Goal: Use online tool/utility: Utilize a website feature to perform a specific function

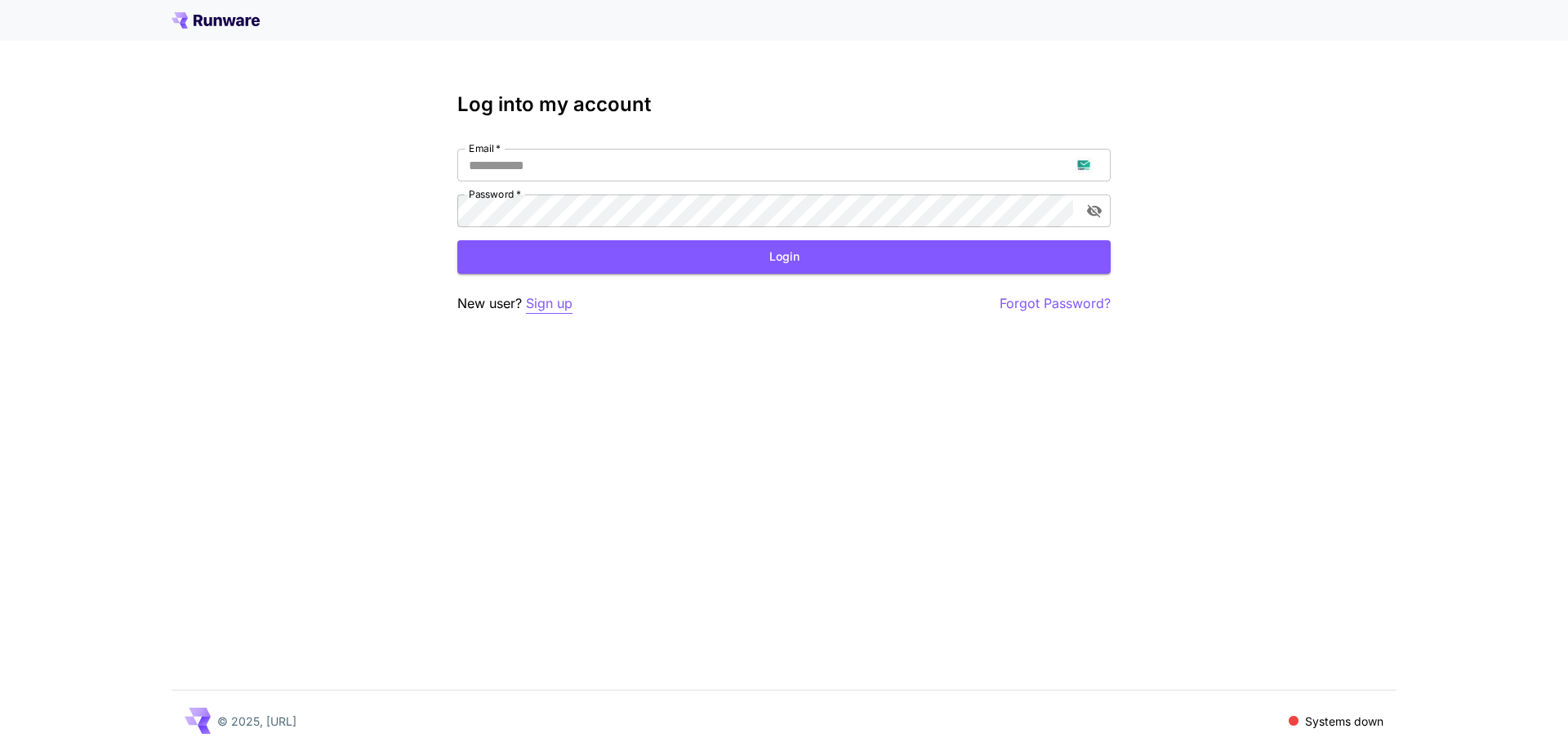
click at [572, 300] on p "Sign up" at bounding box center [549, 303] width 46 height 20
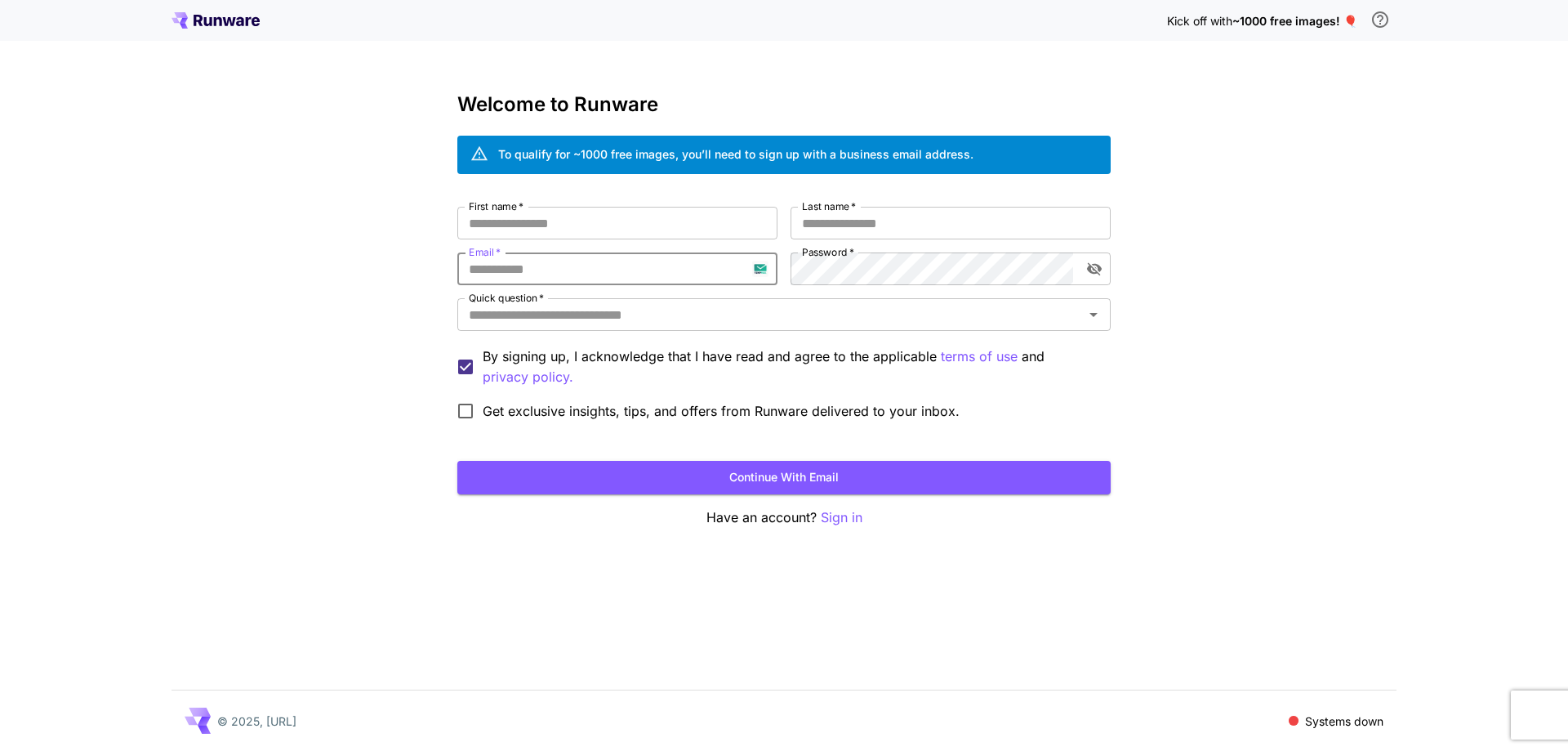
click at [510, 262] on input "Email   *" at bounding box center [618, 268] width 320 height 33
paste input "**********"
type input "**********"
click at [619, 234] on input "First name   *" at bounding box center [618, 223] width 320 height 33
type input "****"
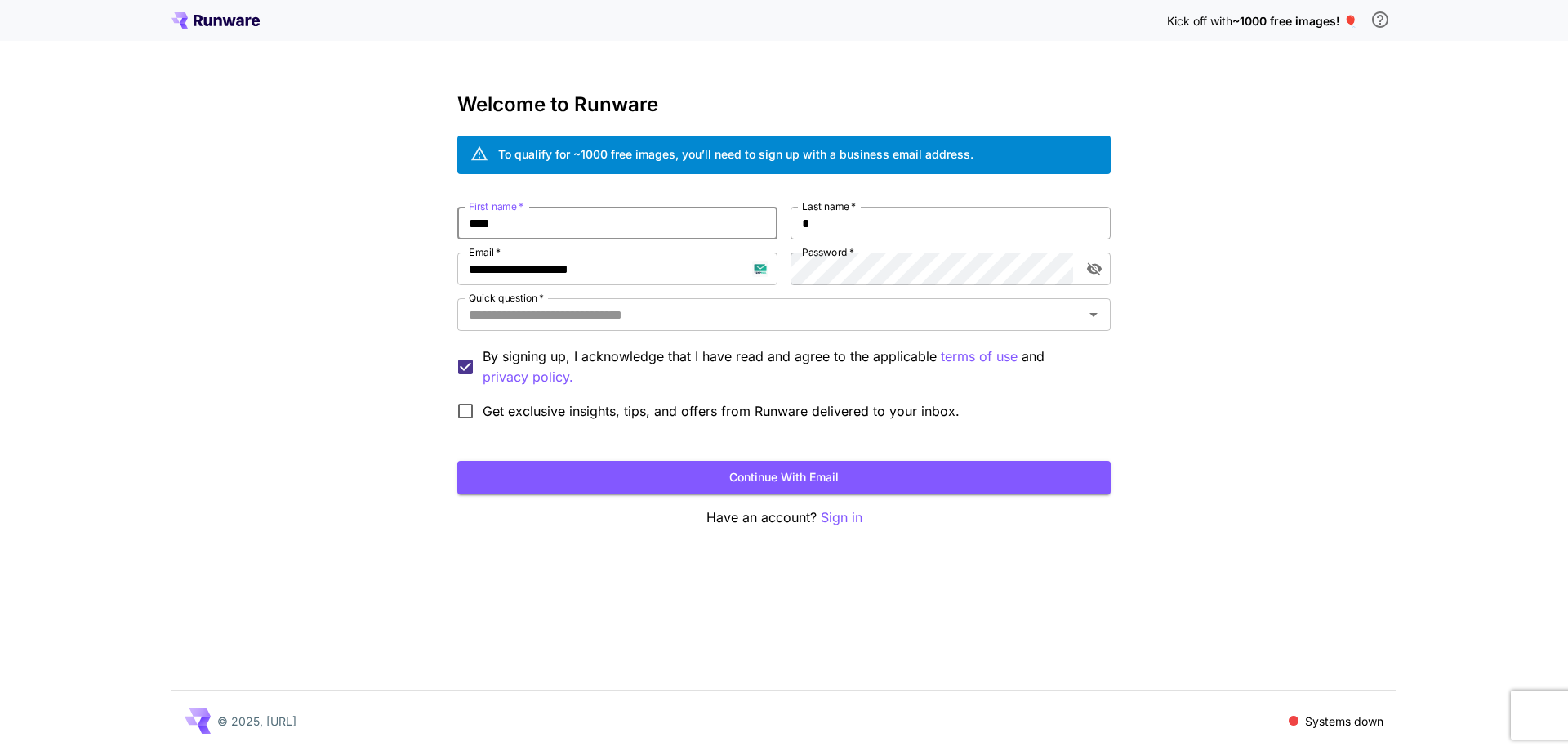
click at [797, 215] on input "*" at bounding box center [950, 223] width 320 height 33
click at [778, 300] on div "Quick question   *" at bounding box center [784, 315] width 653 height 33
type input "******"
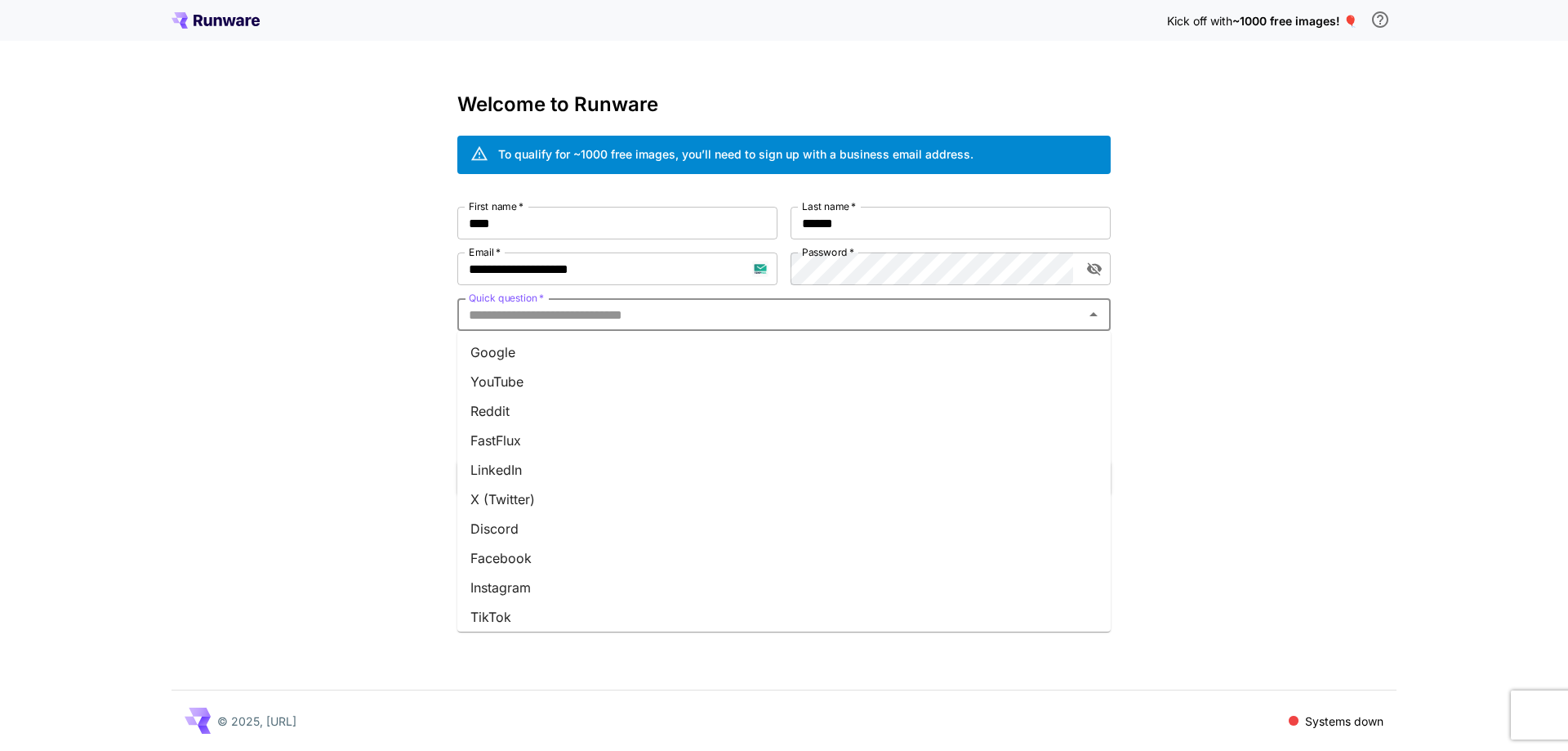
click at [765, 347] on li "Google" at bounding box center [784, 351] width 653 height 29
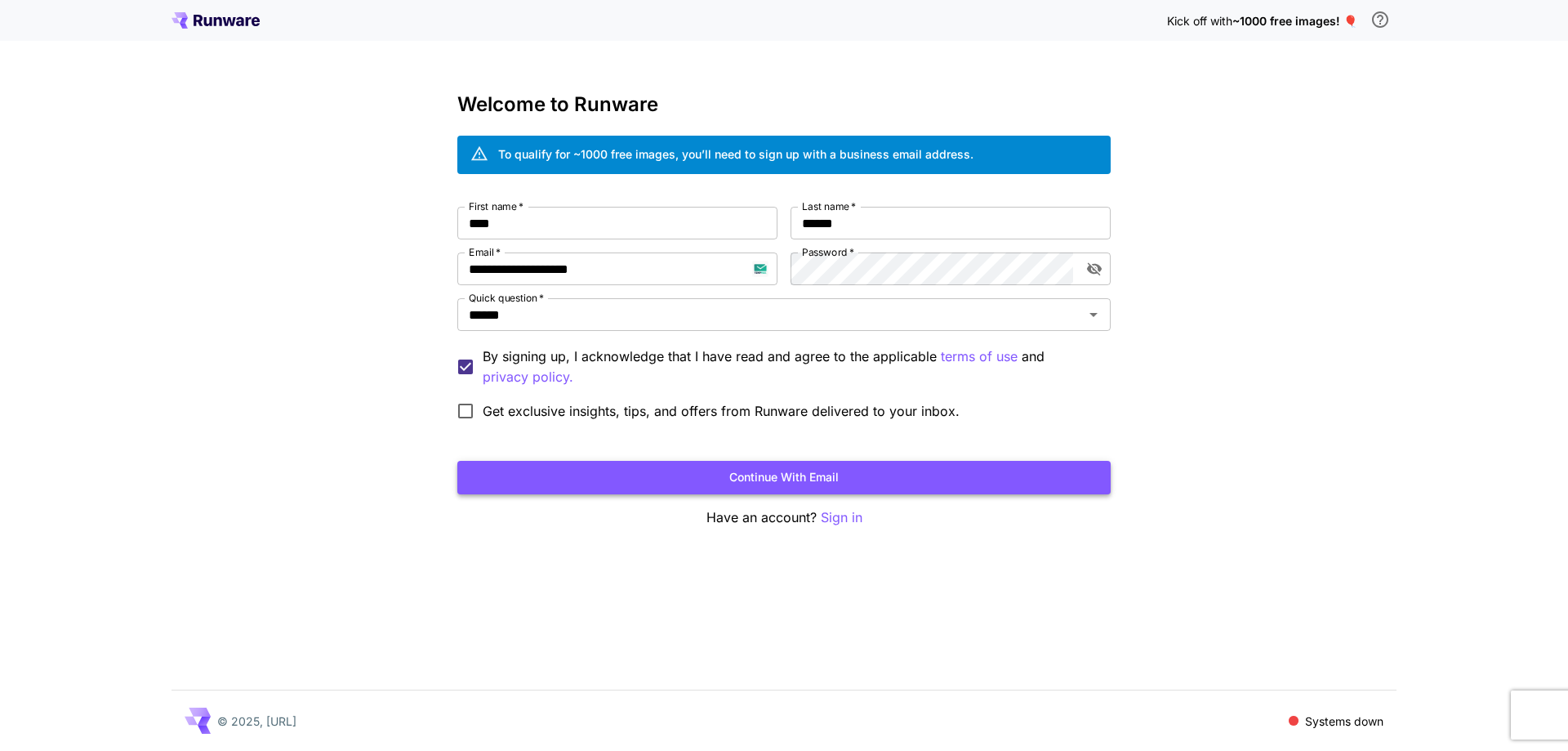
click at [757, 473] on button "Continue with email" at bounding box center [784, 477] width 653 height 34
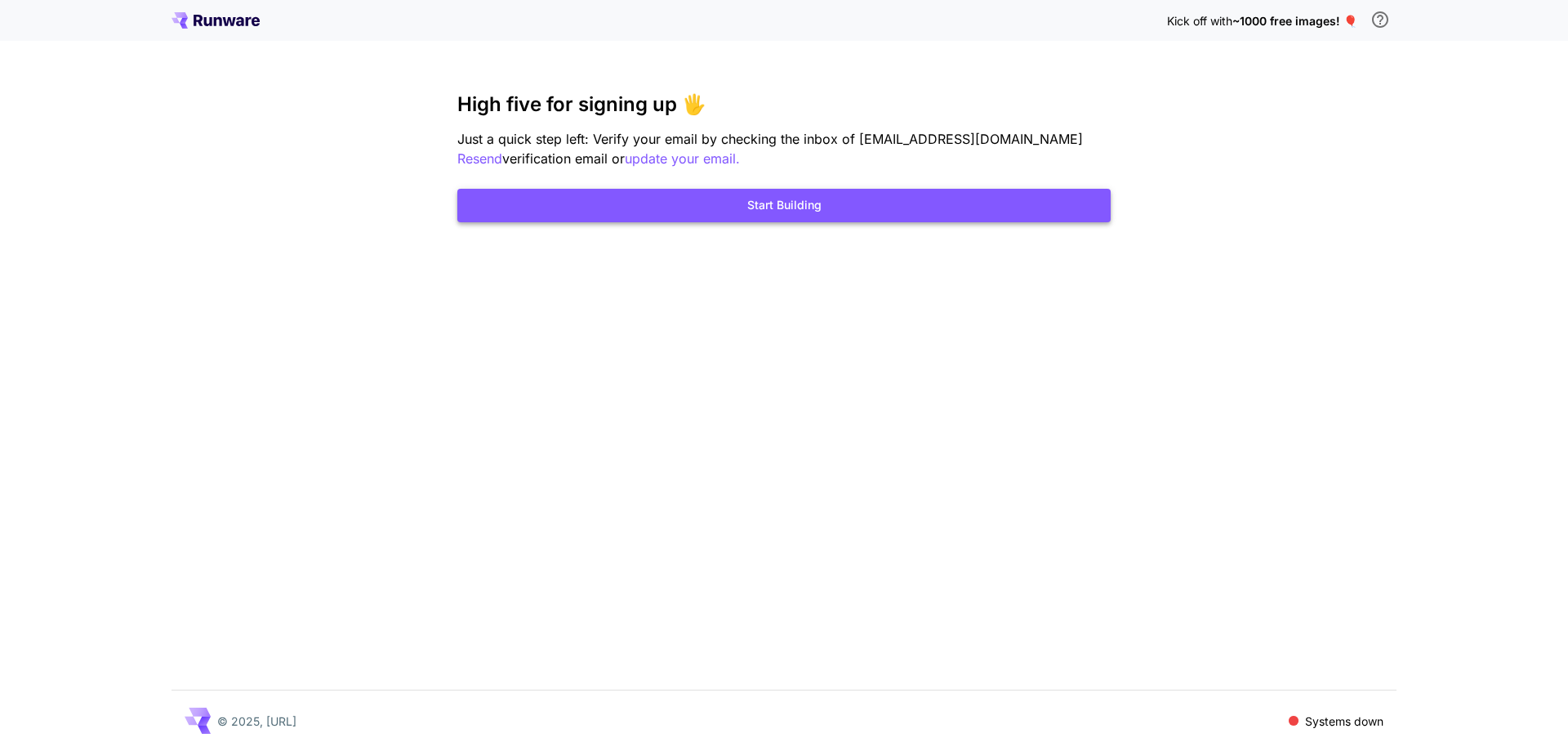
click at [927, 215] on button "Start Building" at bounding box center [784, 205] width 653 height 34
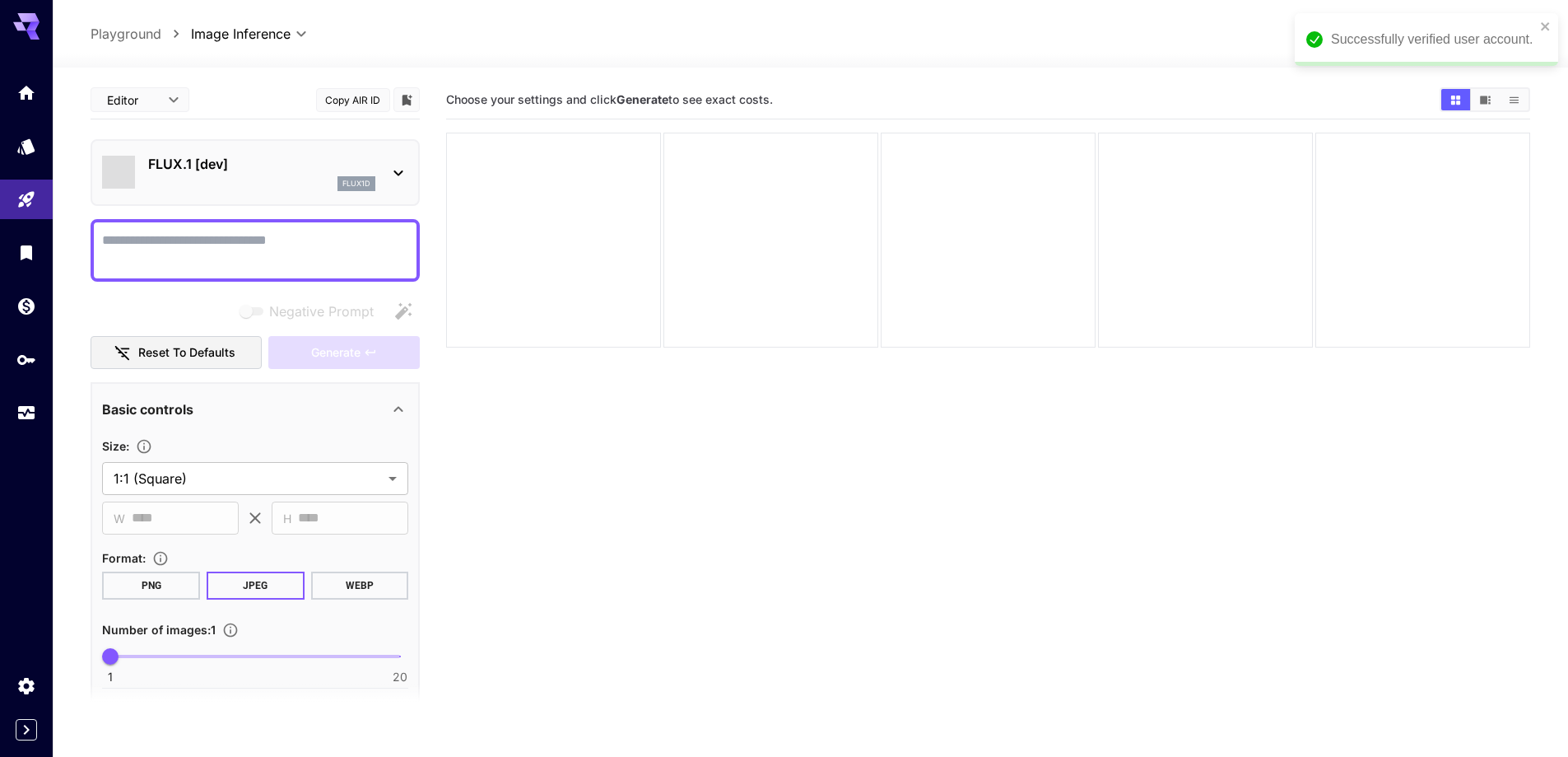
click at [1553, 18] on div "Successfully verified user account." at bounding box center [1426, 40] width 264 height 53
click at [237, 153] on div "FLUX.1 [dev] flux1d" at bounding box center [255, 172] width 306 height 51
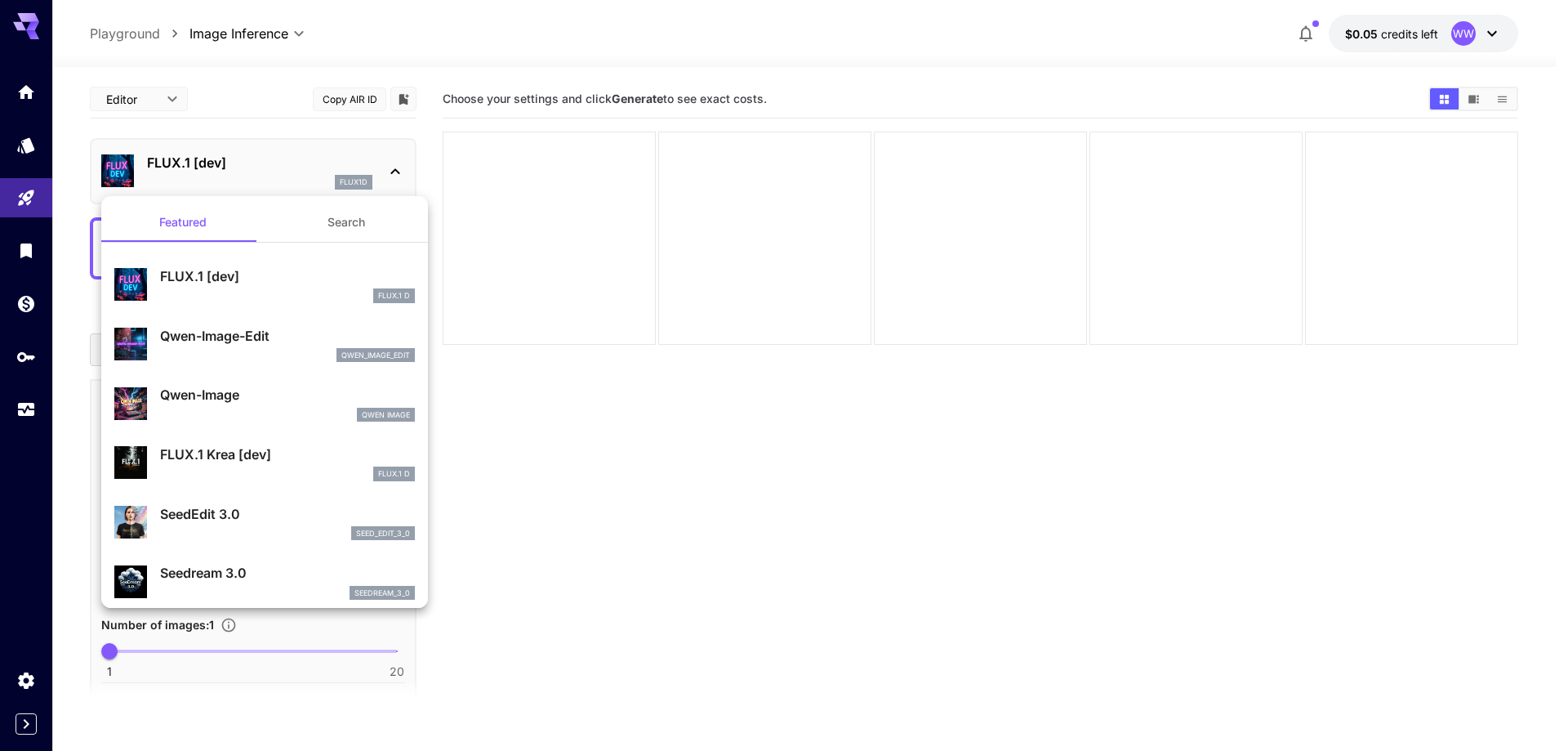
click at [310, 217] on button "Search" at bounding box center [345, 222] width 163 height 40
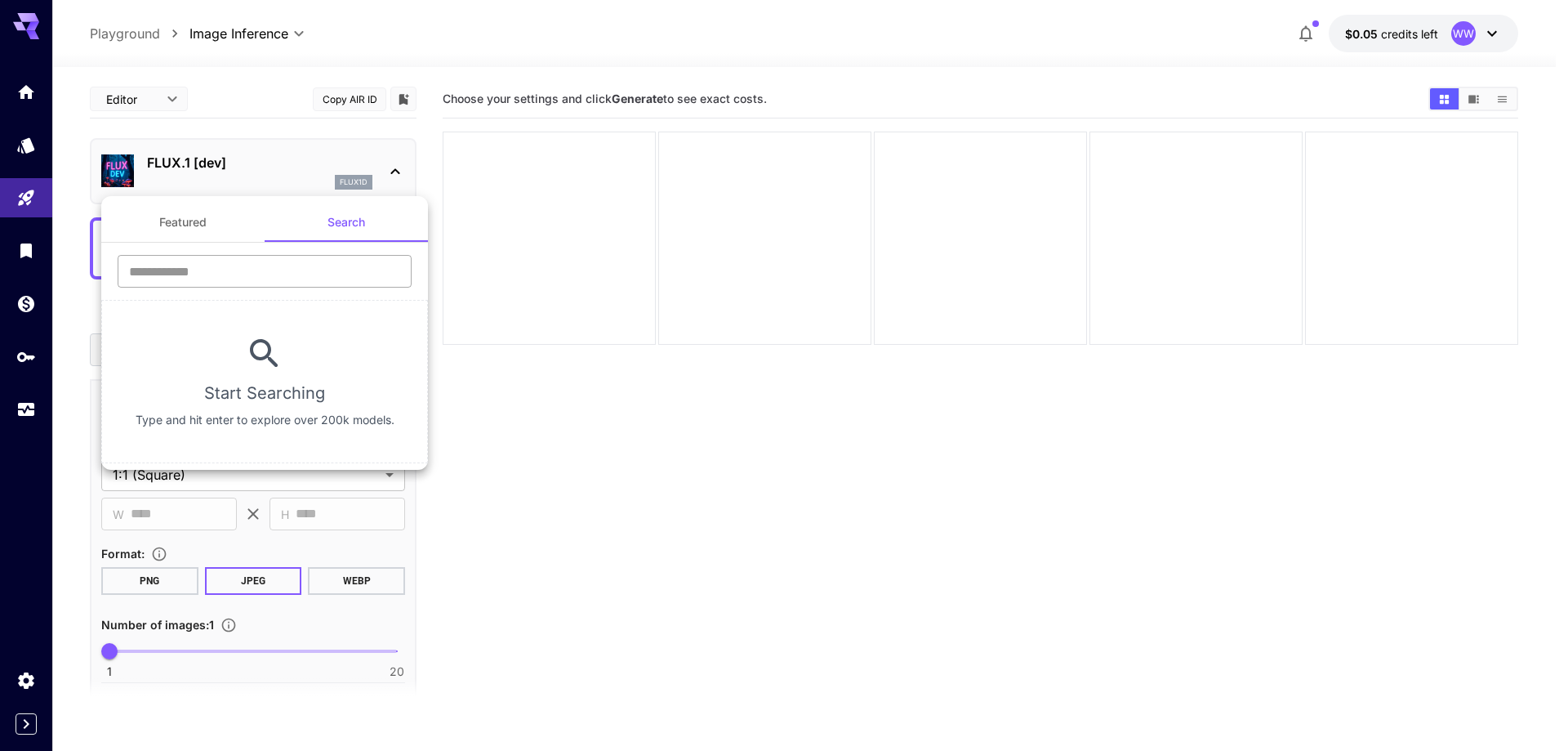
click at [270, 269] on input "text" at bounding box center [264, 271] width 294 height 33
type input "****"
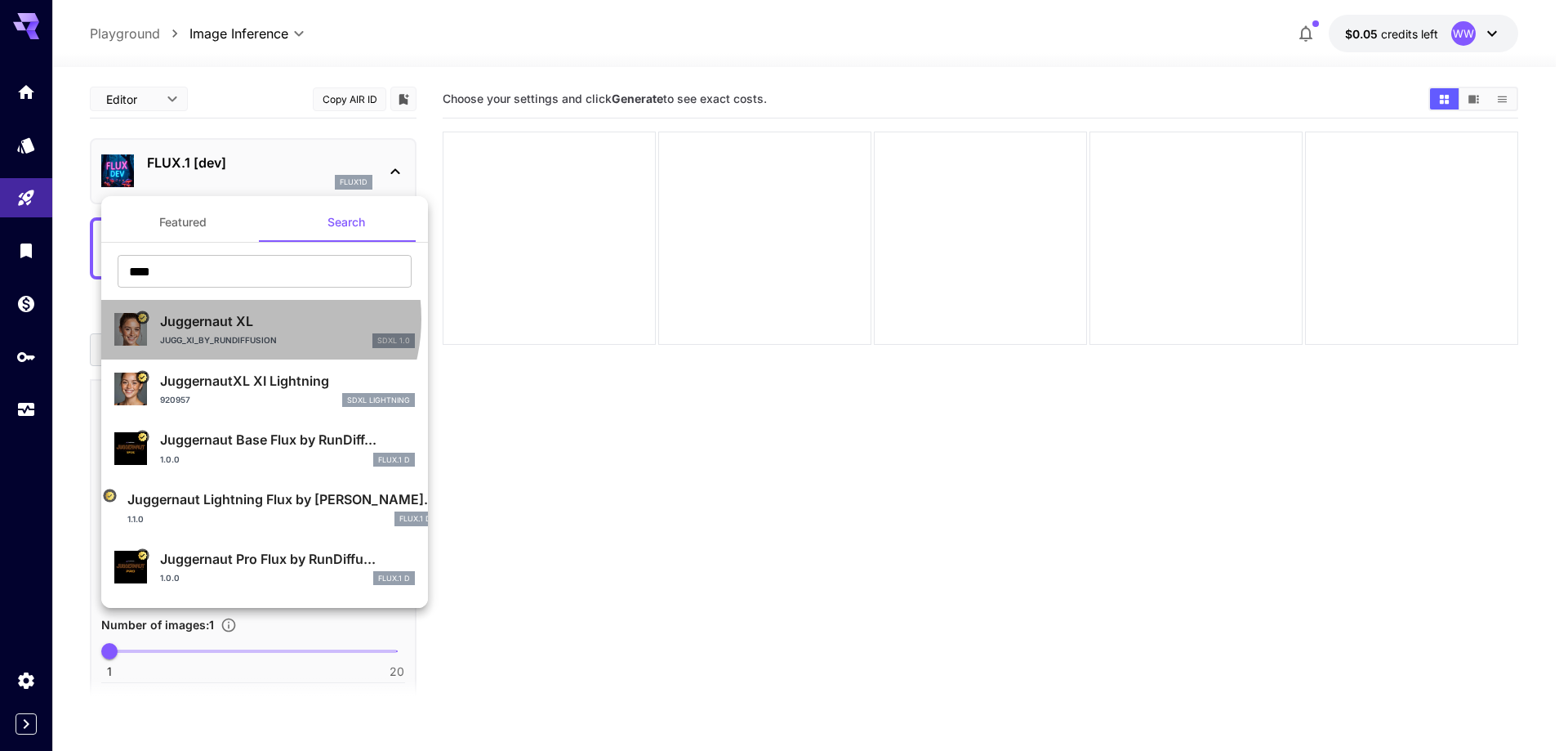
click at [238, 319] on p "Juggernaut XL" at bounding box center [288, 320] width 255 height 19
type input "**"
type input "***"
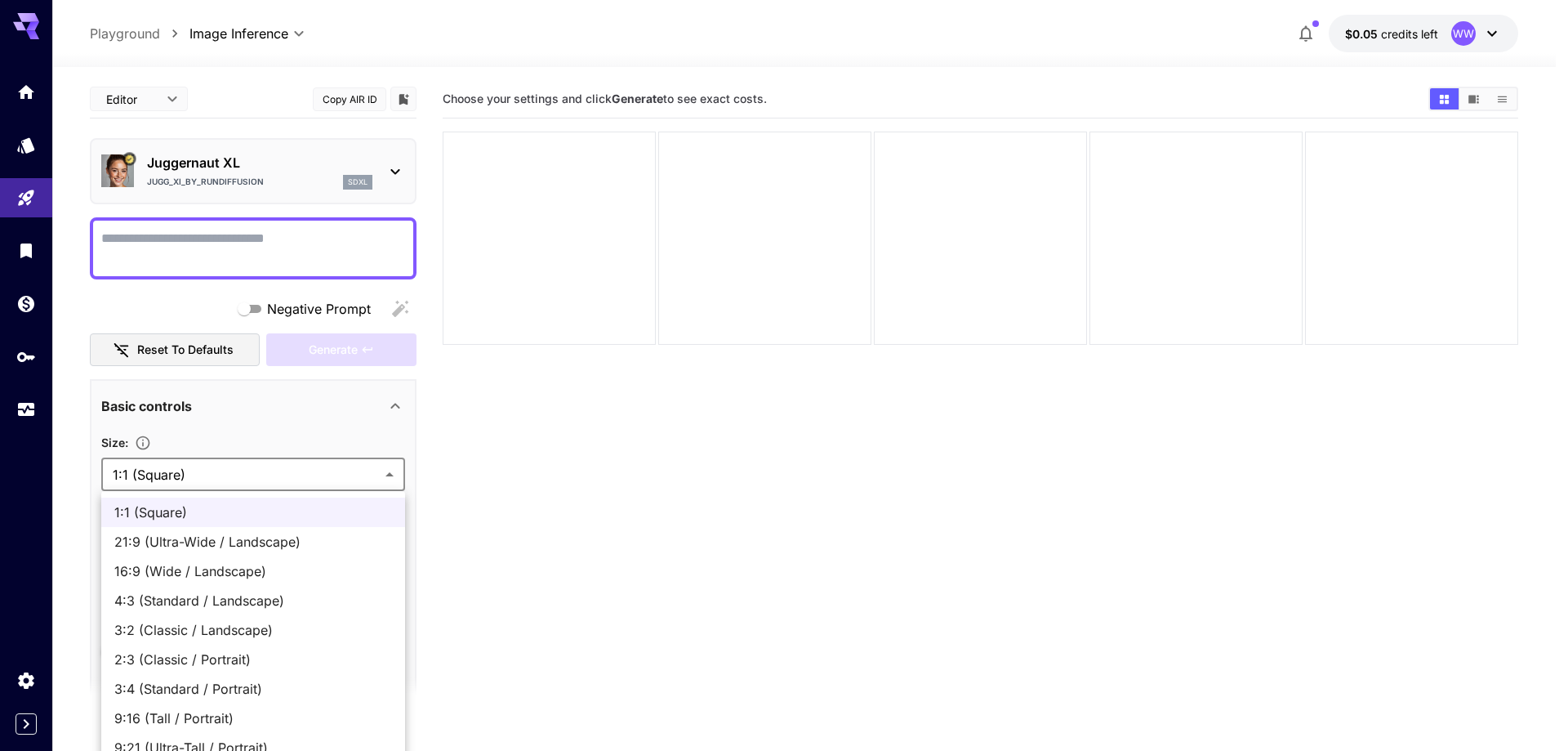
click at [254, 483] on body "**********" at bounding box center [784, 439] width 1568 height 879
click at [178, 566] on span "16:9 (Wide / Landscape)" at bounding box center [253, 570] width 278 height 19
type input "**********"
type input "****"
type input "***"
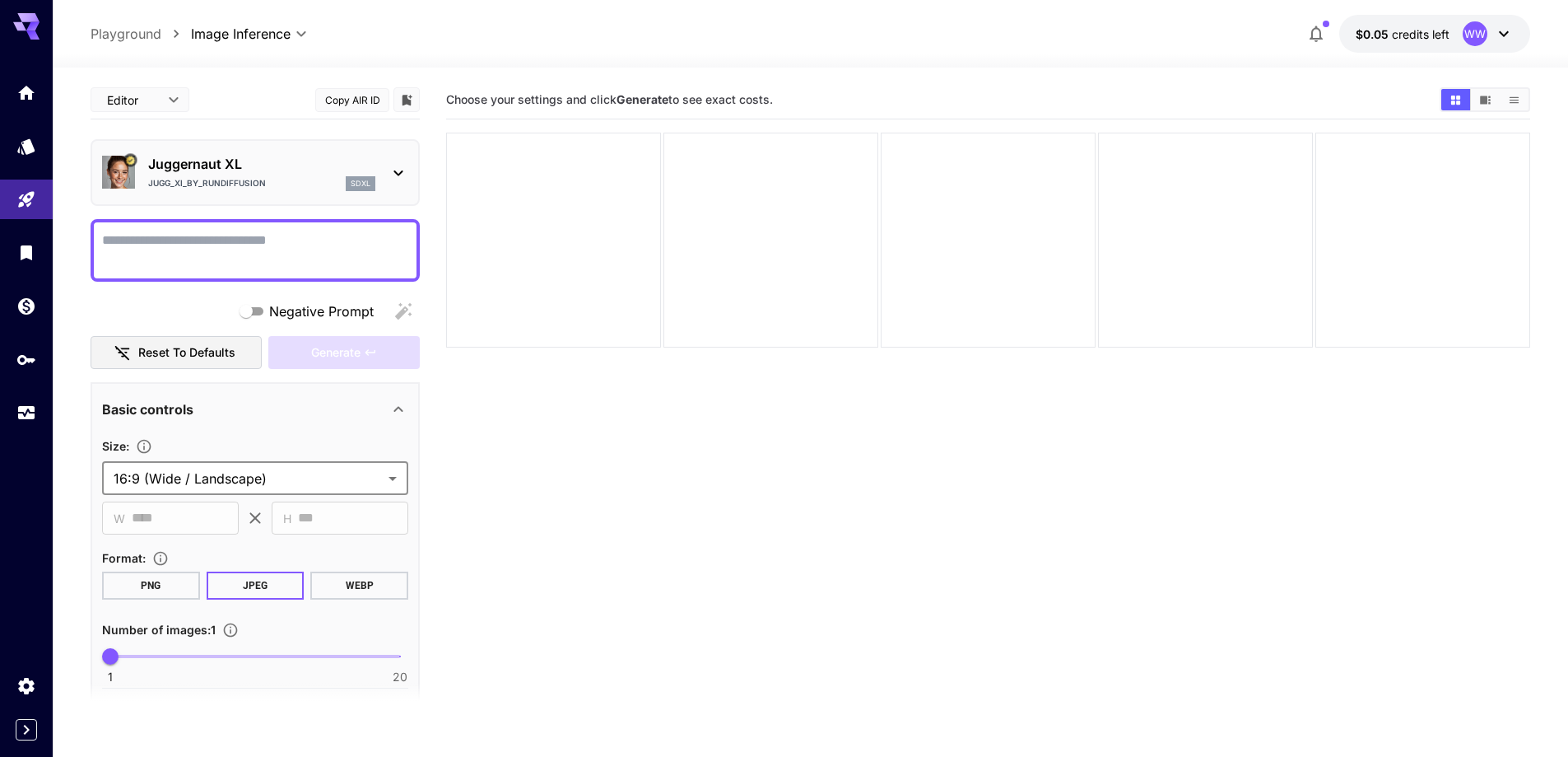
click at [378, 262] on textarea "Negative Prompt" at bounding box center [255, 250] width 306 height 40
paste textarea "**********"
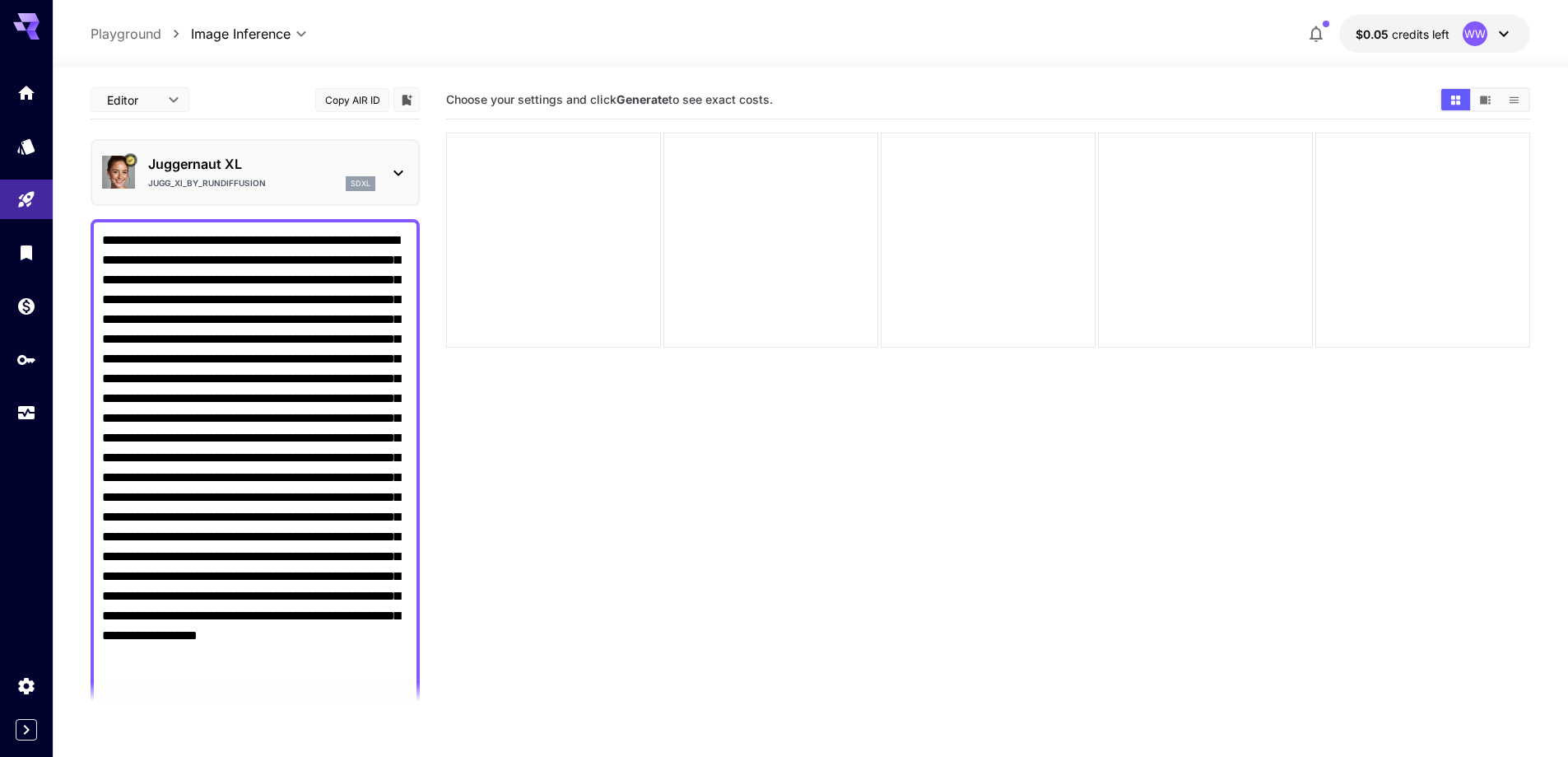
type textarea "**********"
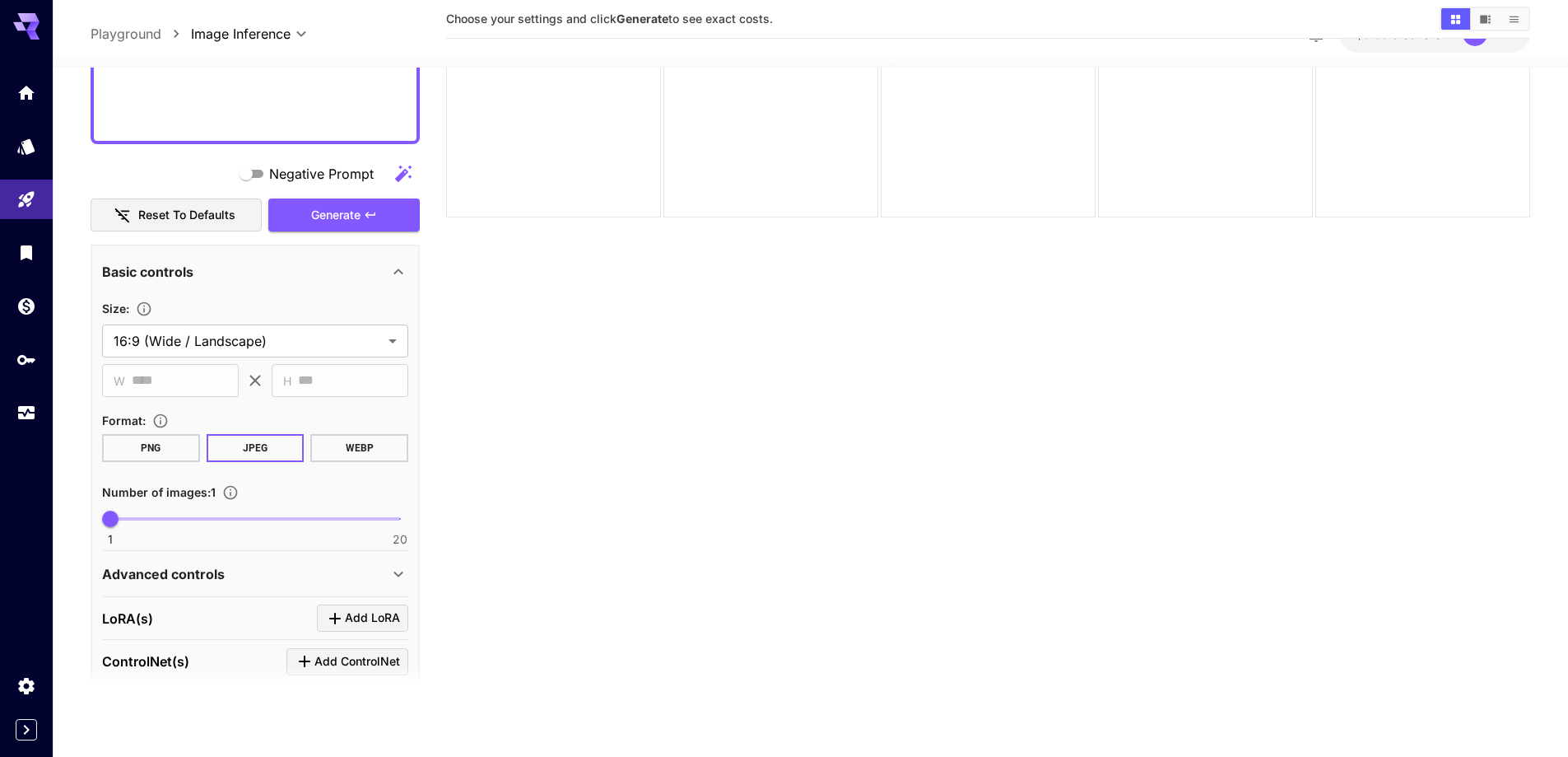
scroll to position [576, 0]
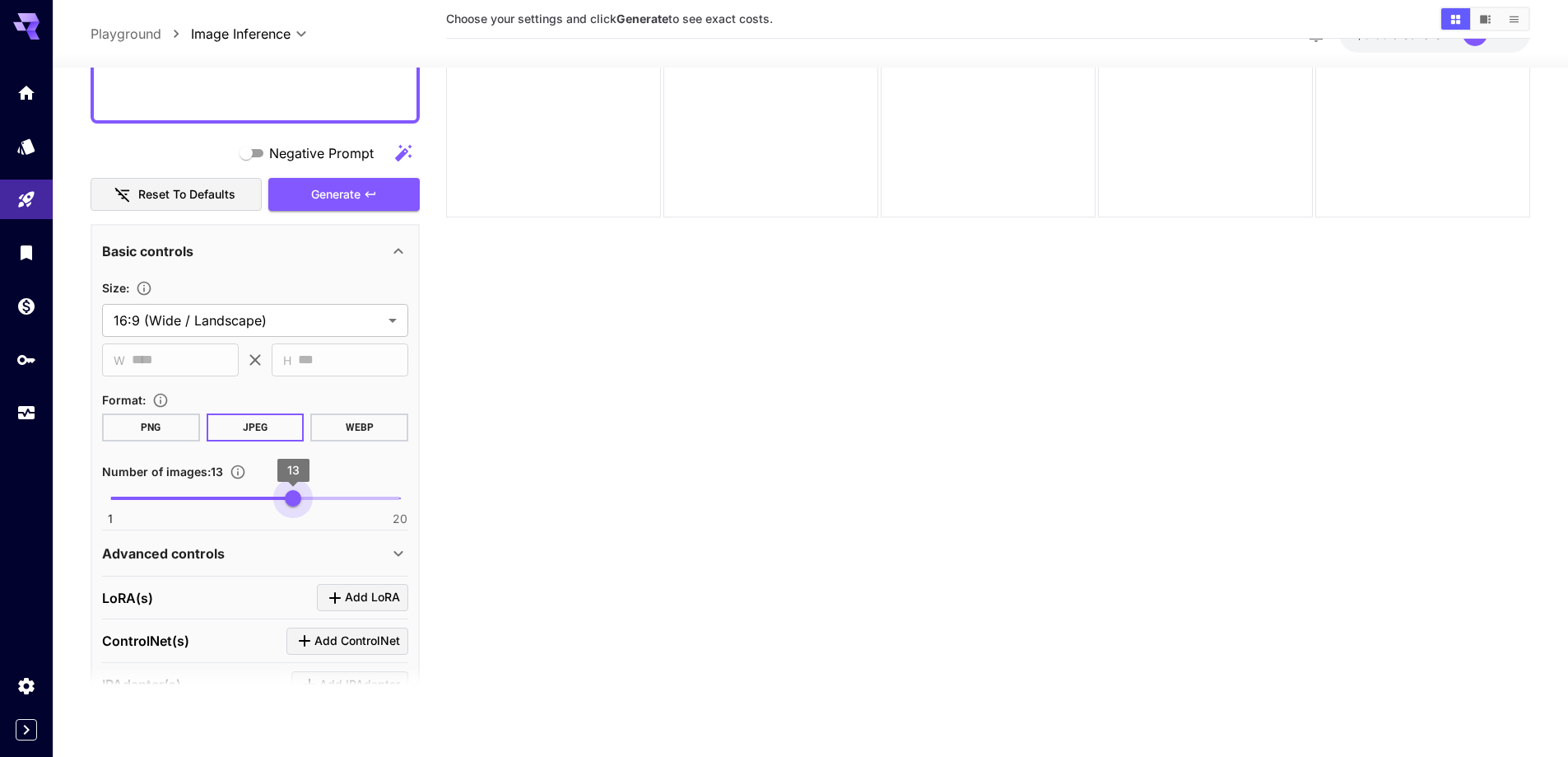
click at [293, 494] on span "1 20 13" at bounding box center [255, 497] width 290 height 24
click at [293, 494] on span "13" at bounding box center [293, 497] width 17 height 17
click at [297, 495] on span "13" at bounding box center [293, 497] width 17 height 17
click at [302, 497] on span "13" at bounding box center [293, 497] width 17 height 17
type input "**"
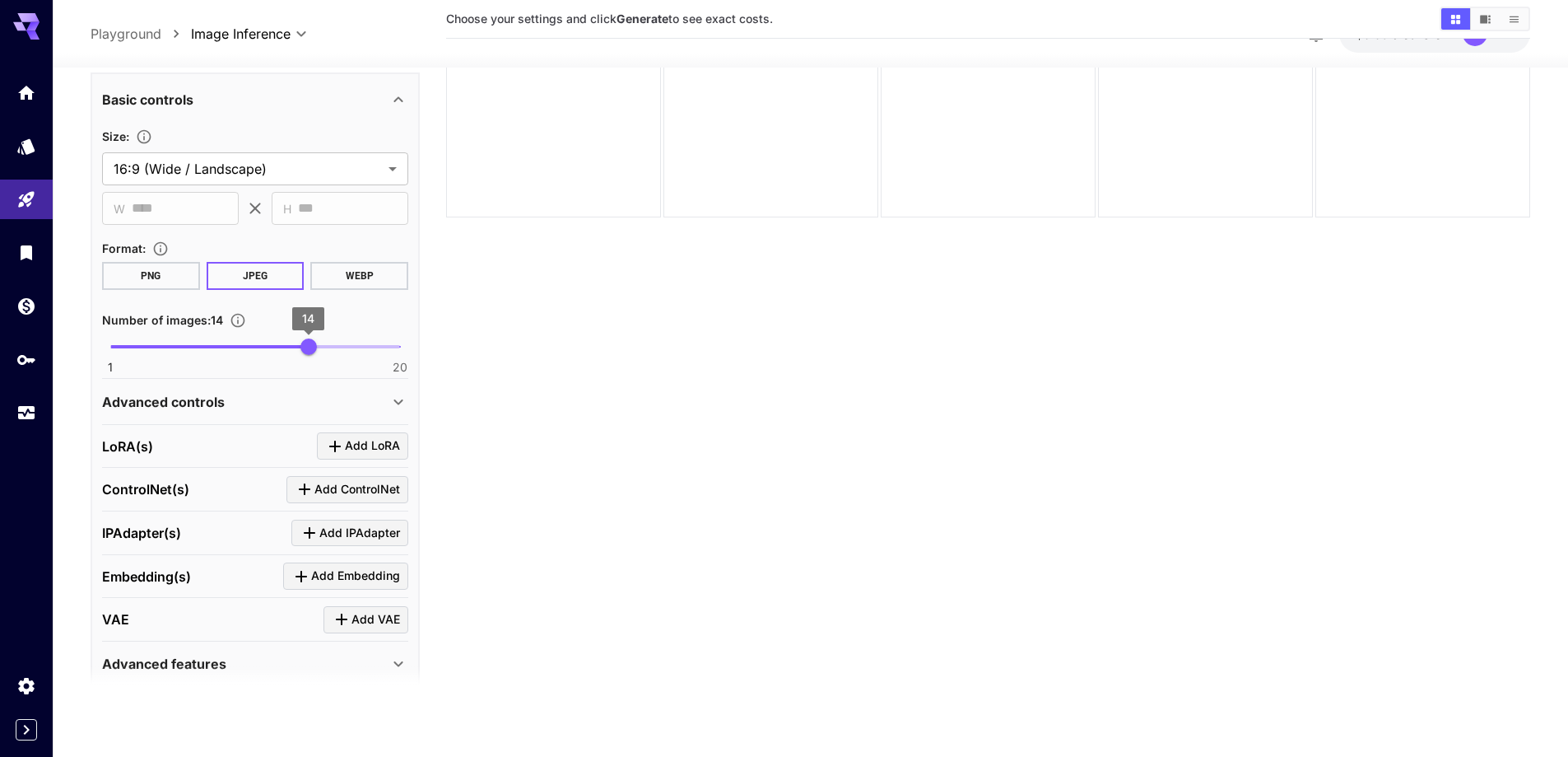
scroll to position [741, 0]
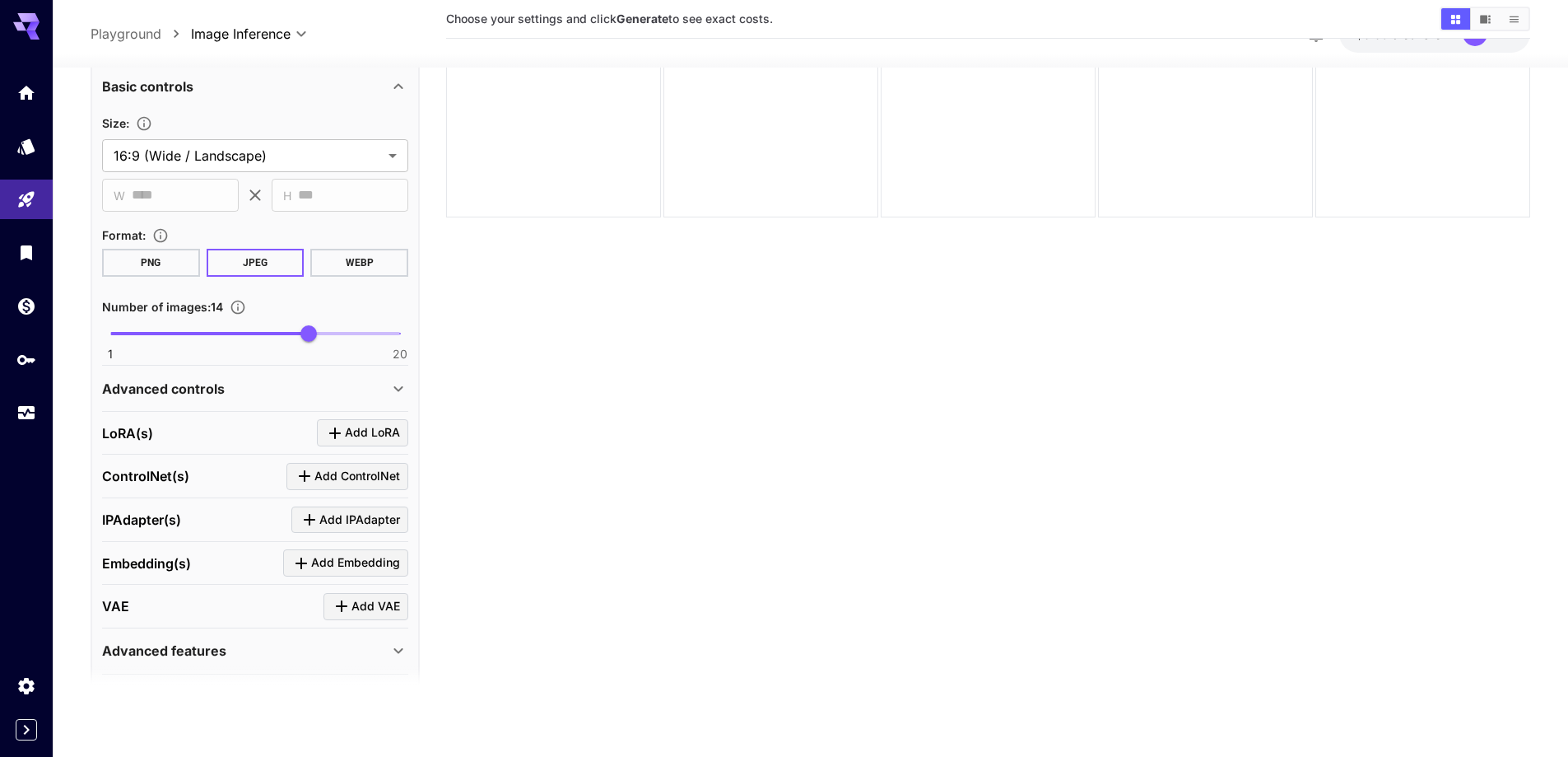
click at [291, 403] on div "Advanced controls" at bounding box center [255, 387] width 306 height 40
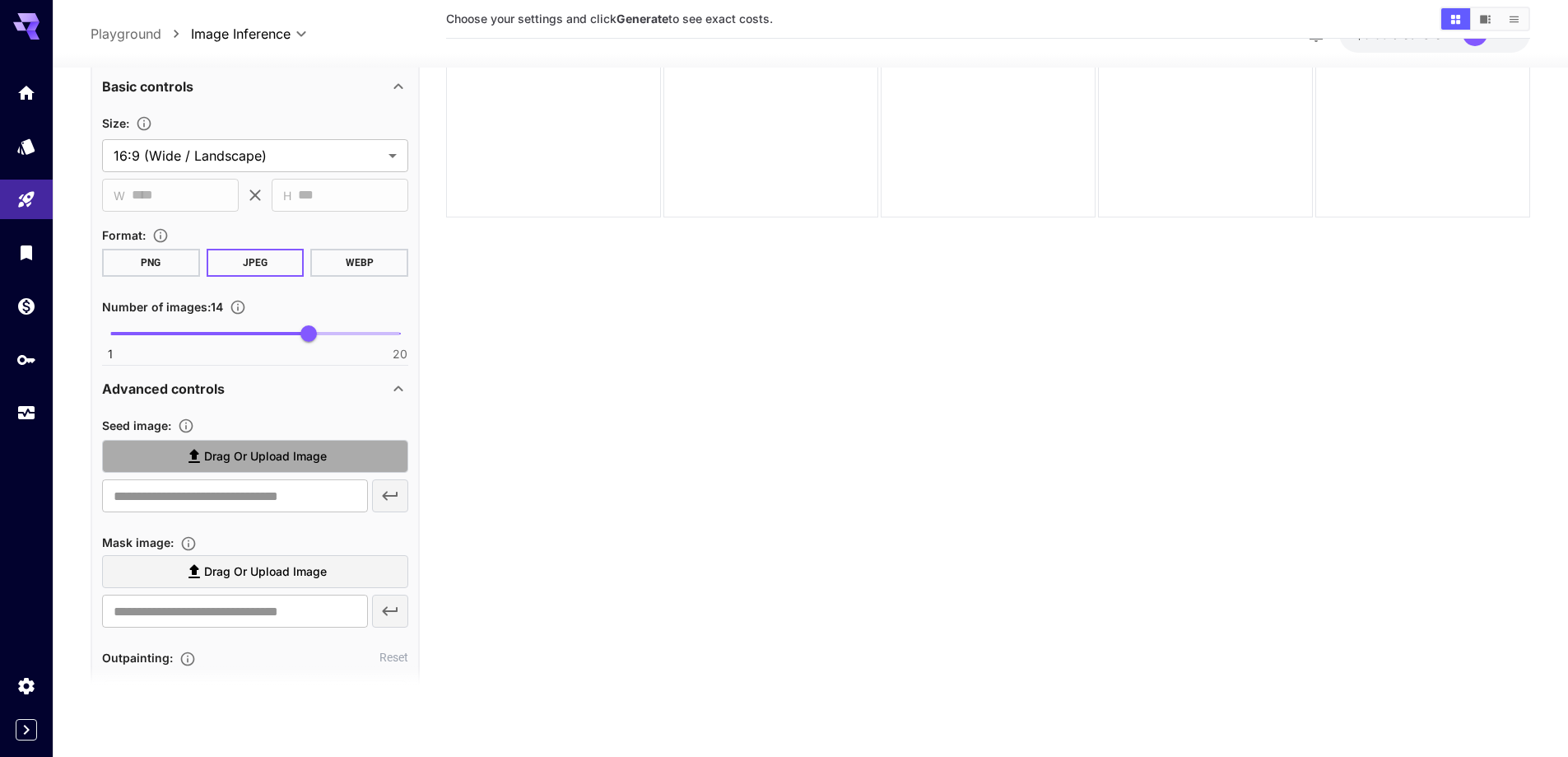
click at [249, 463] on span "Drag or upload image" at bounding box center [266, 456] width 123 height 20
click at [0, 0] on input "Drag or upload image" at bounding box center [0, 0] width 0 height 0
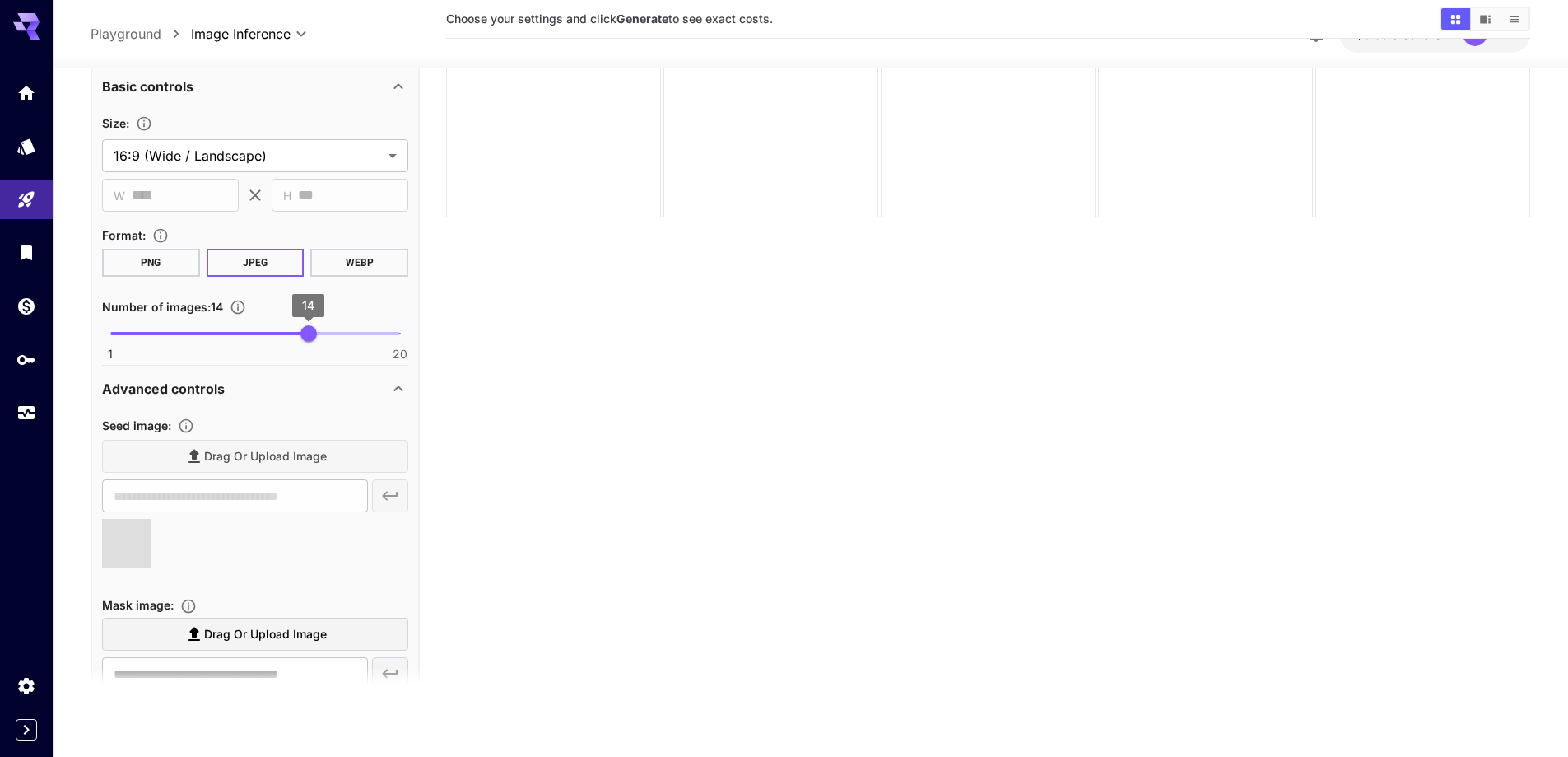
type input "**********"
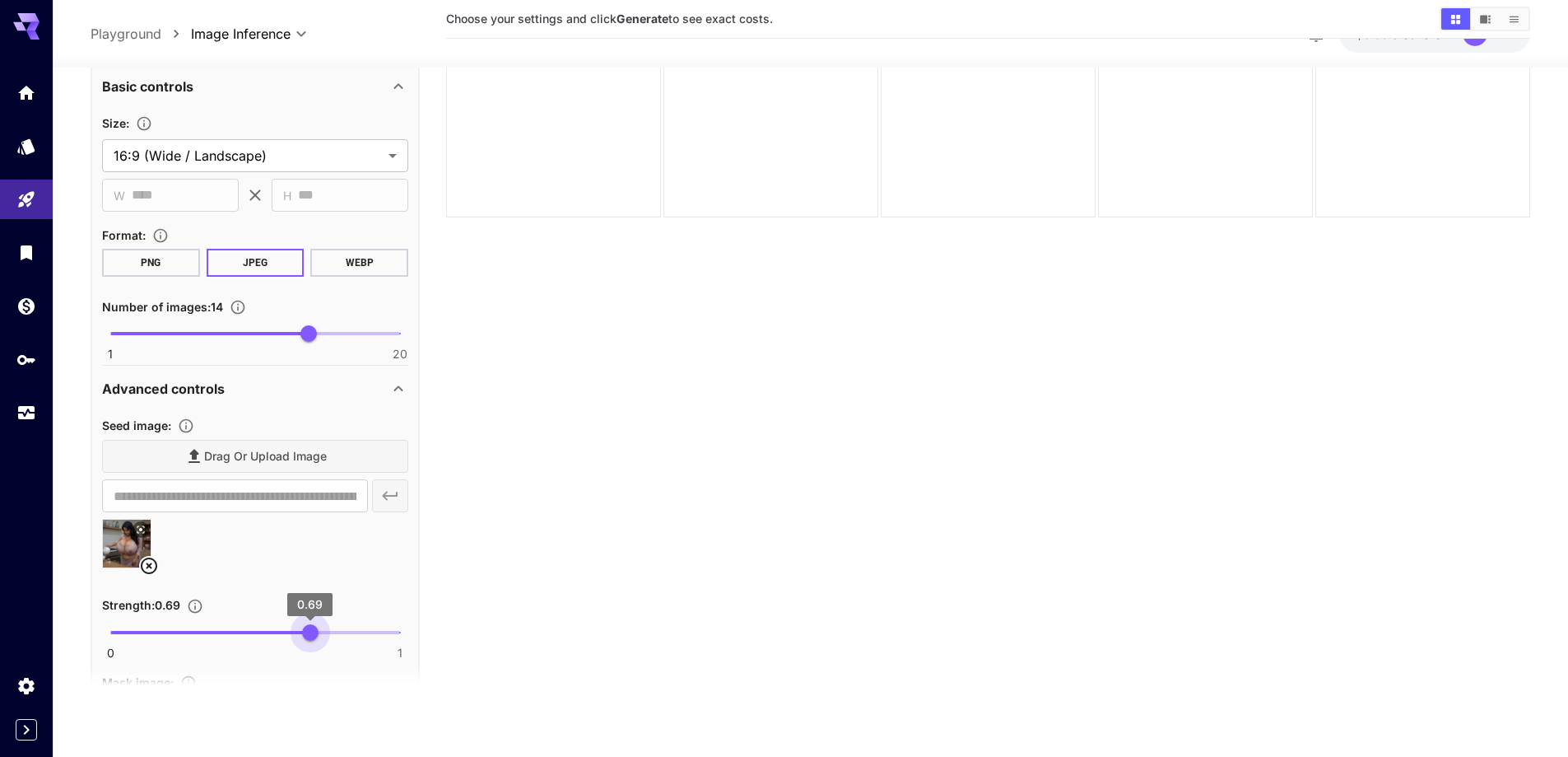
type input "****"
drag, startPoint x: 324, startPoint y: 633, endPoint x: 307, endPoint y: 637, distance: 17.5
click at [307, 637] on span "0 1 0.68" at bounding box center [255, 631] width 290 height 24
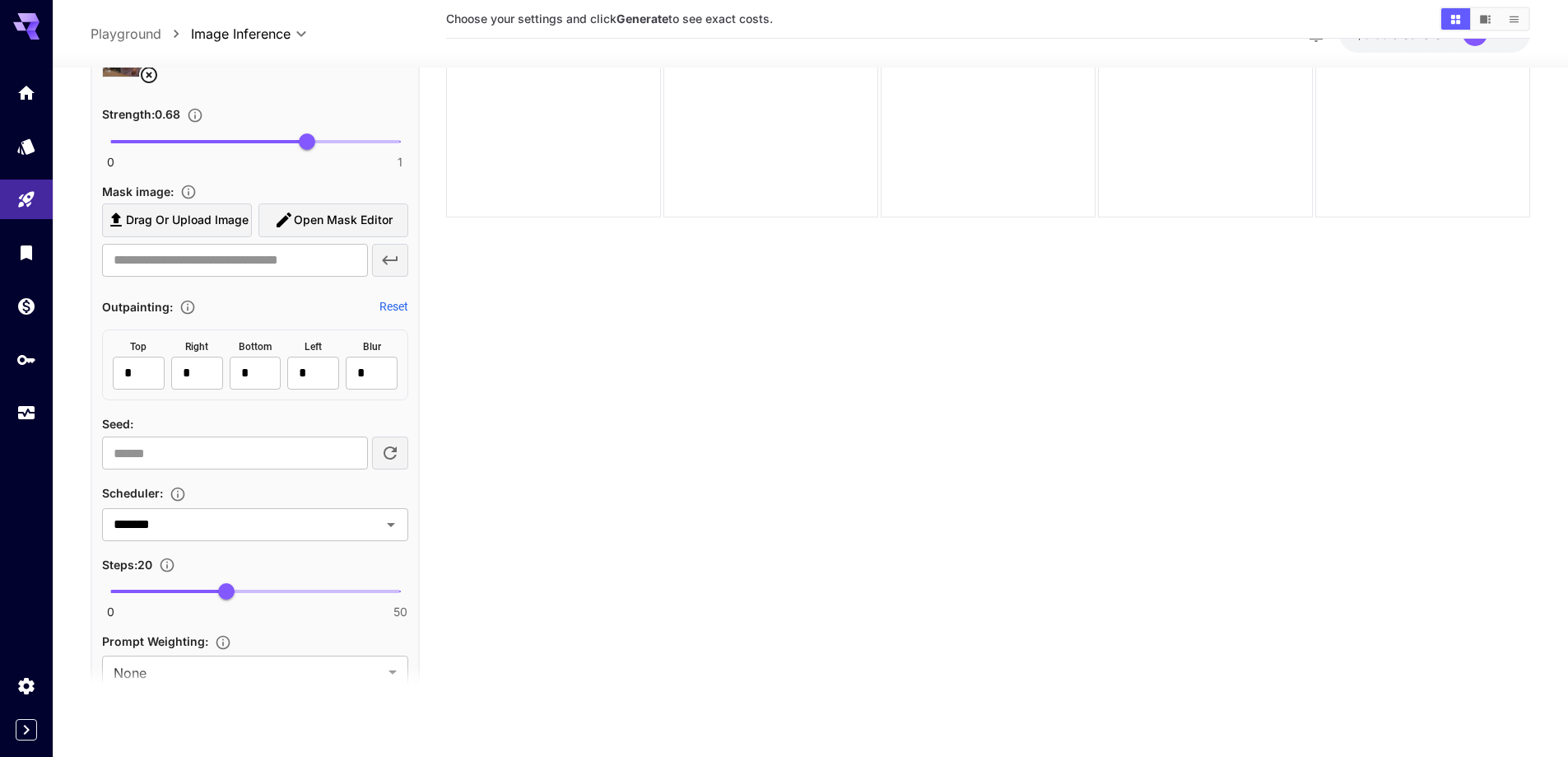
scroll to position [1235, 0]
type input "**"
click at [278, 593] on span "0 50 29" at bounding box center [255, 587] width 290 height 24
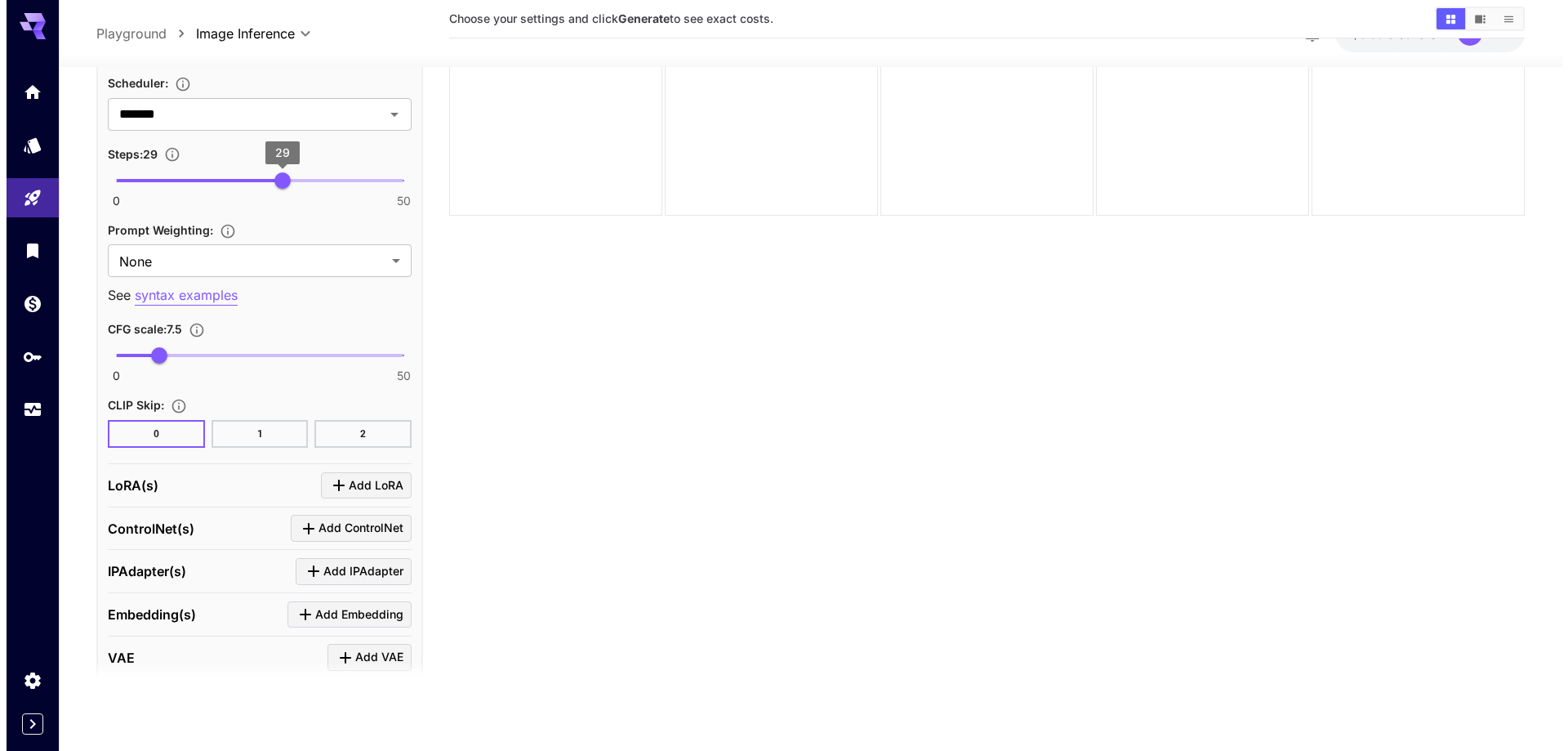
scroll to position [1633, 0]
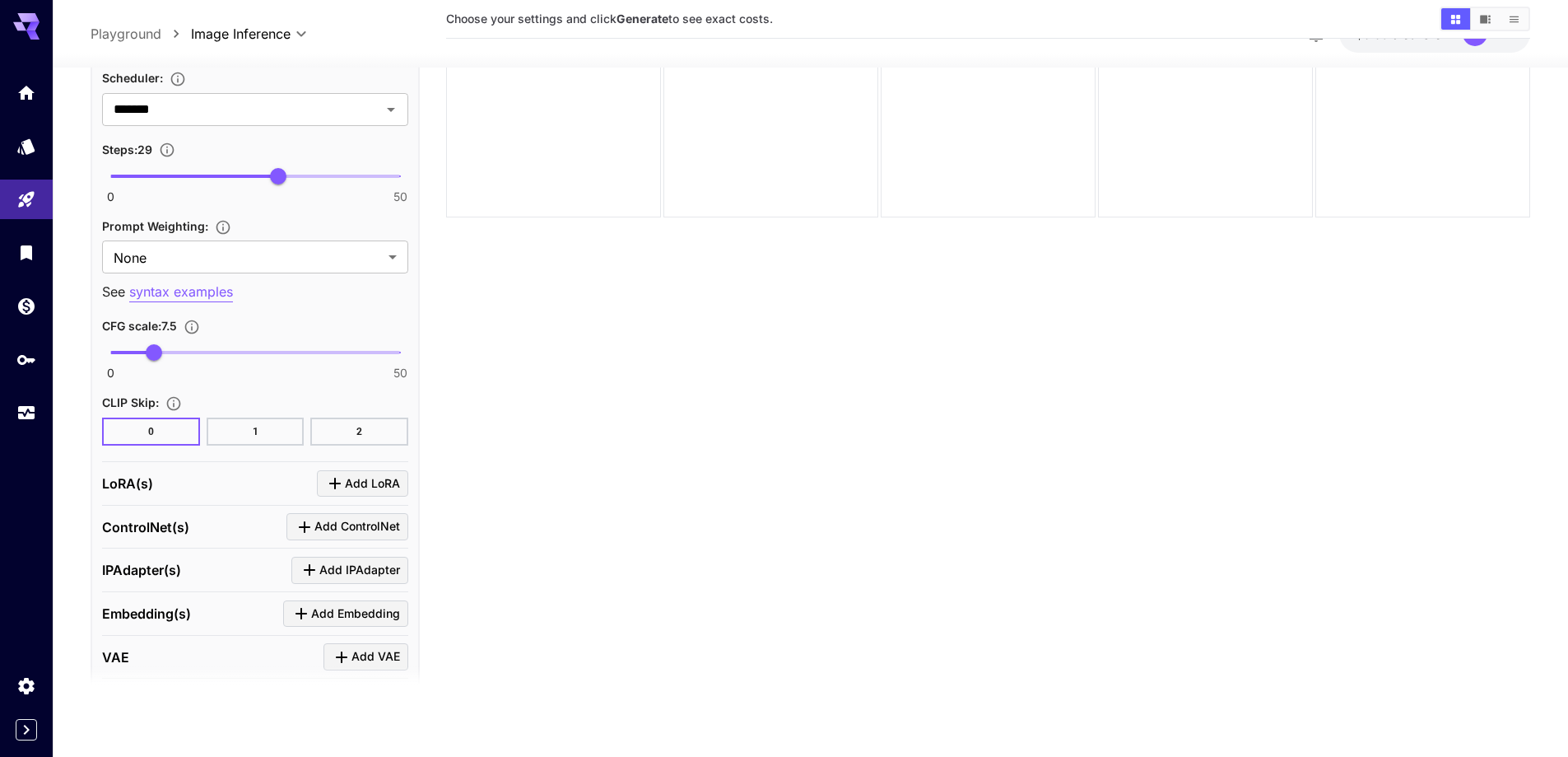
drag, startPoint x: 327, startPoint y: 483, endPoint x: 324, endPoint y: 492, distance: 9.5
click at [325, 483] on icon "Click to add LoRA" at bounding box center [335, 484] width 19 height 19
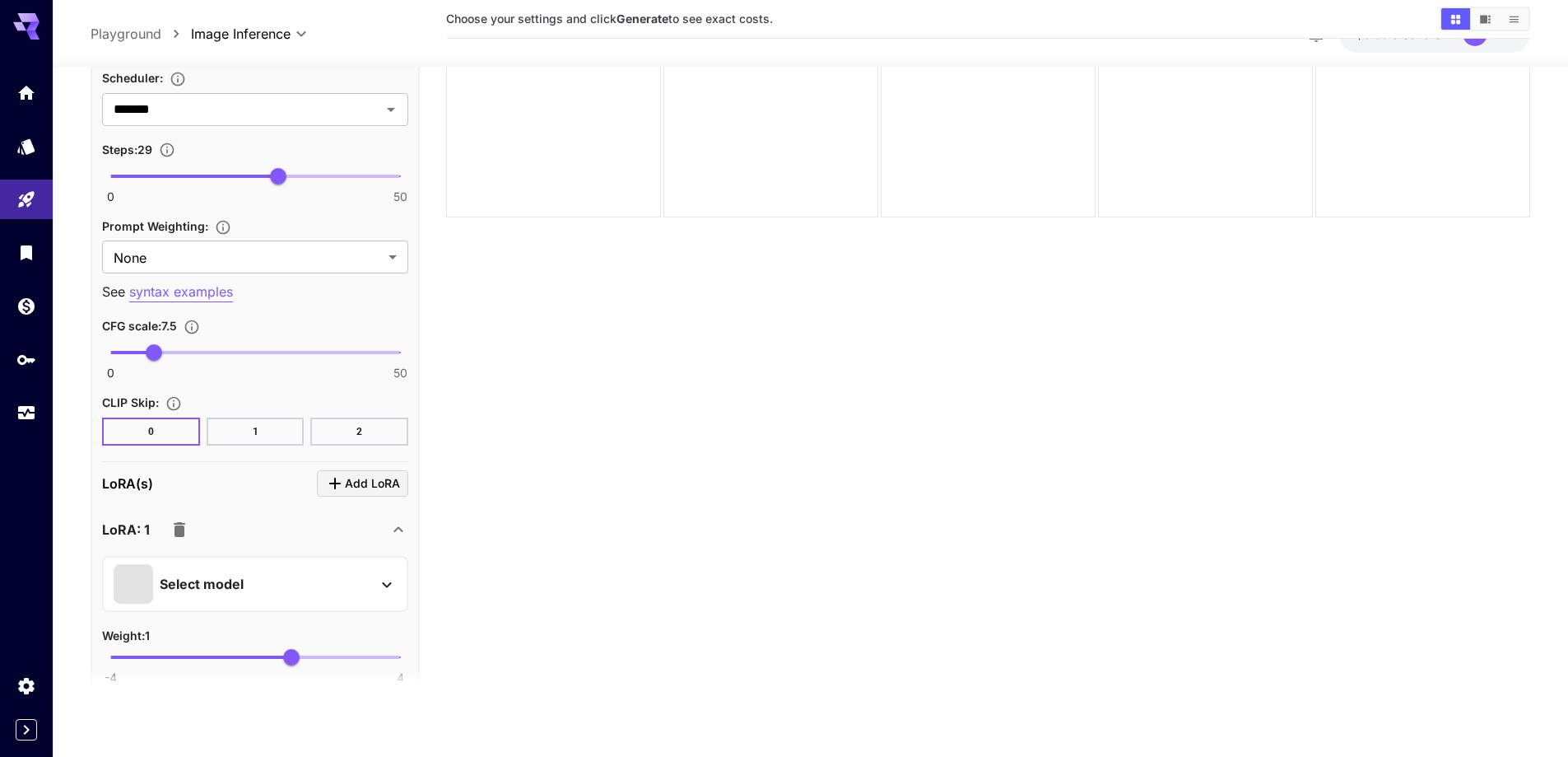
click at [319, 572] on div "Select model" at bounding box center [242, 584] width 257 height 40
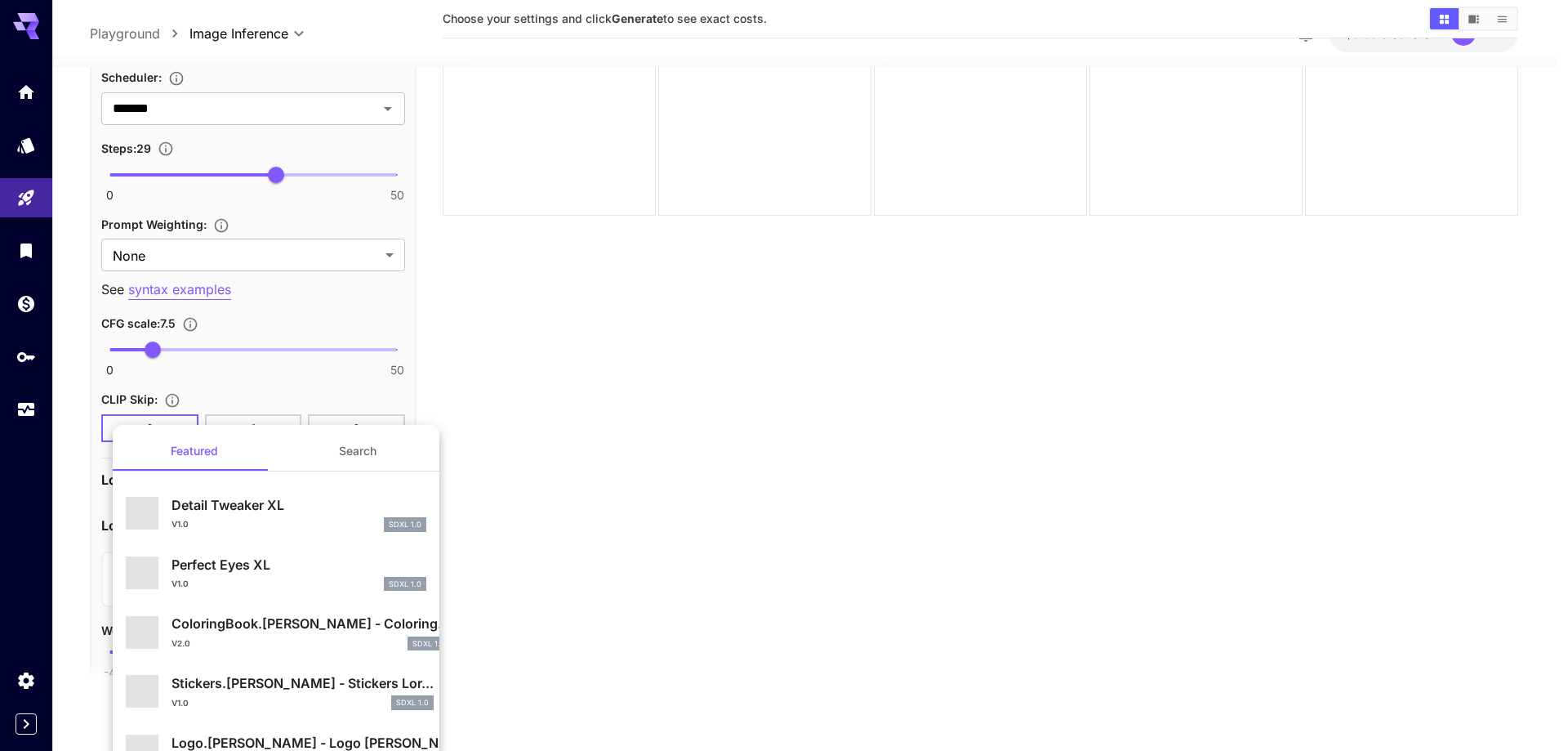
click at [358, 459] on button "Search" at bounding box center [357, 451] width 163 height 40
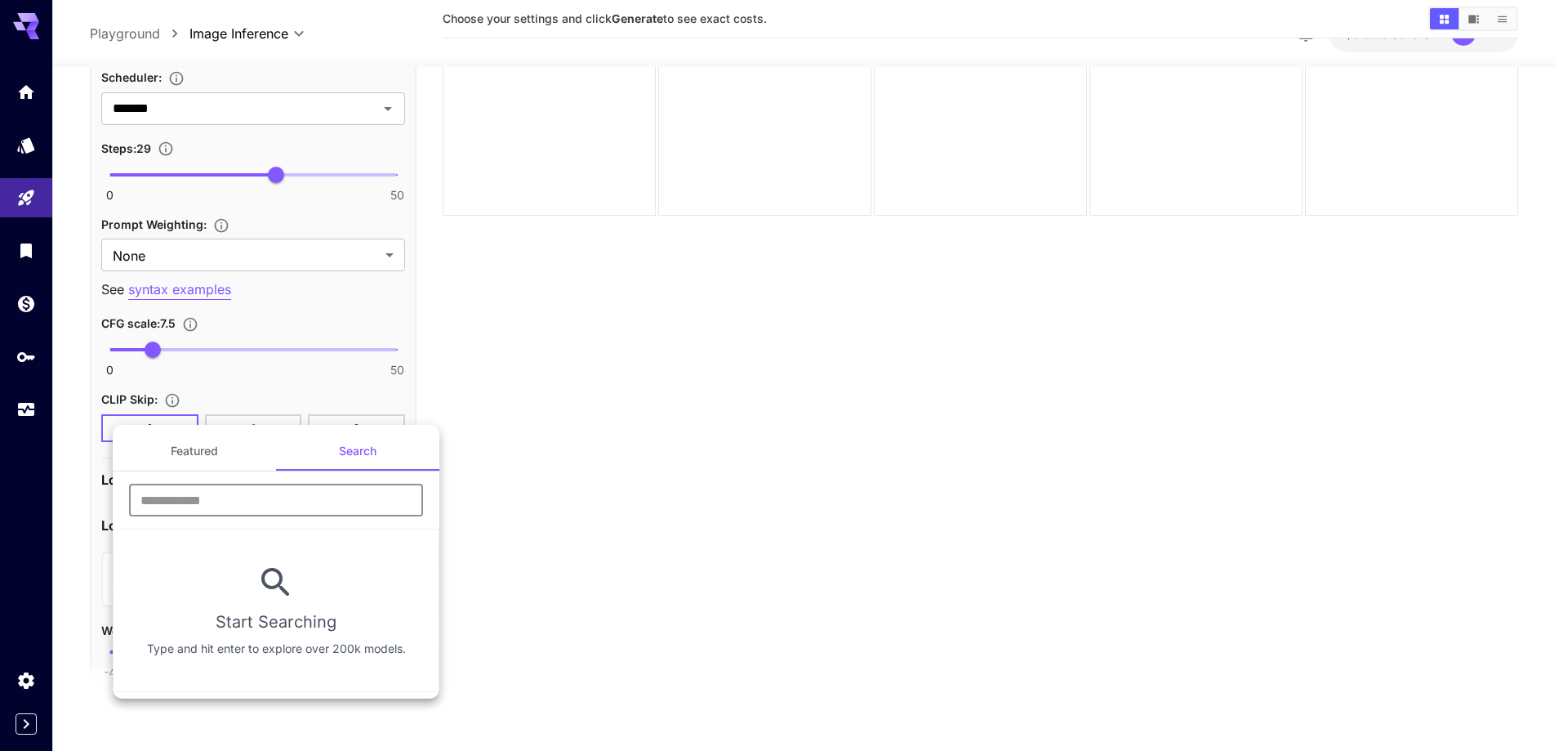
click at [338, 513] on input "text" at bounding box center [276, 500] width 294 height 33
click at [286, 503] on input "text" at bounding box center [276, 500] width 294 height 33
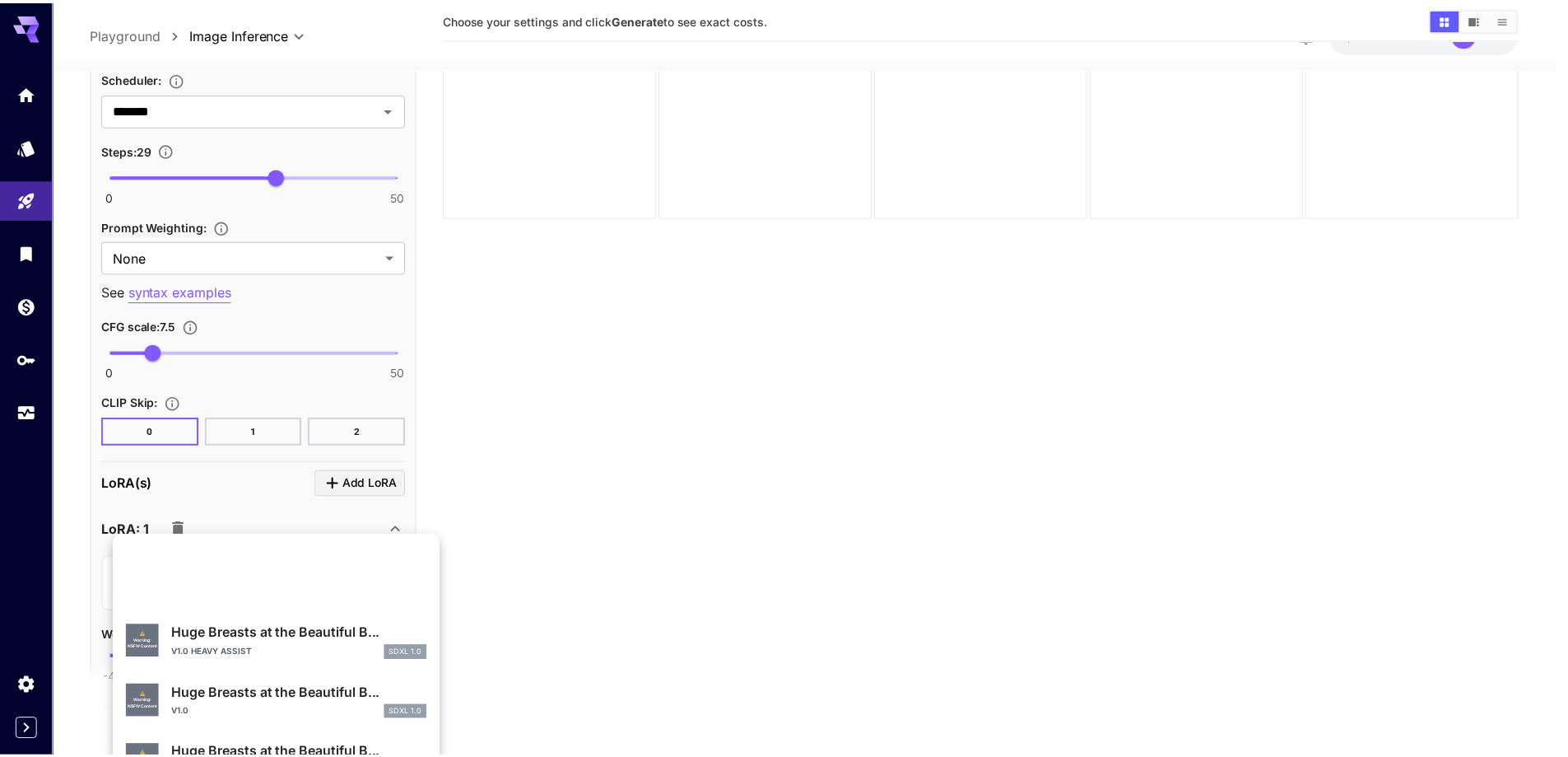
scroll to position [495, 0]
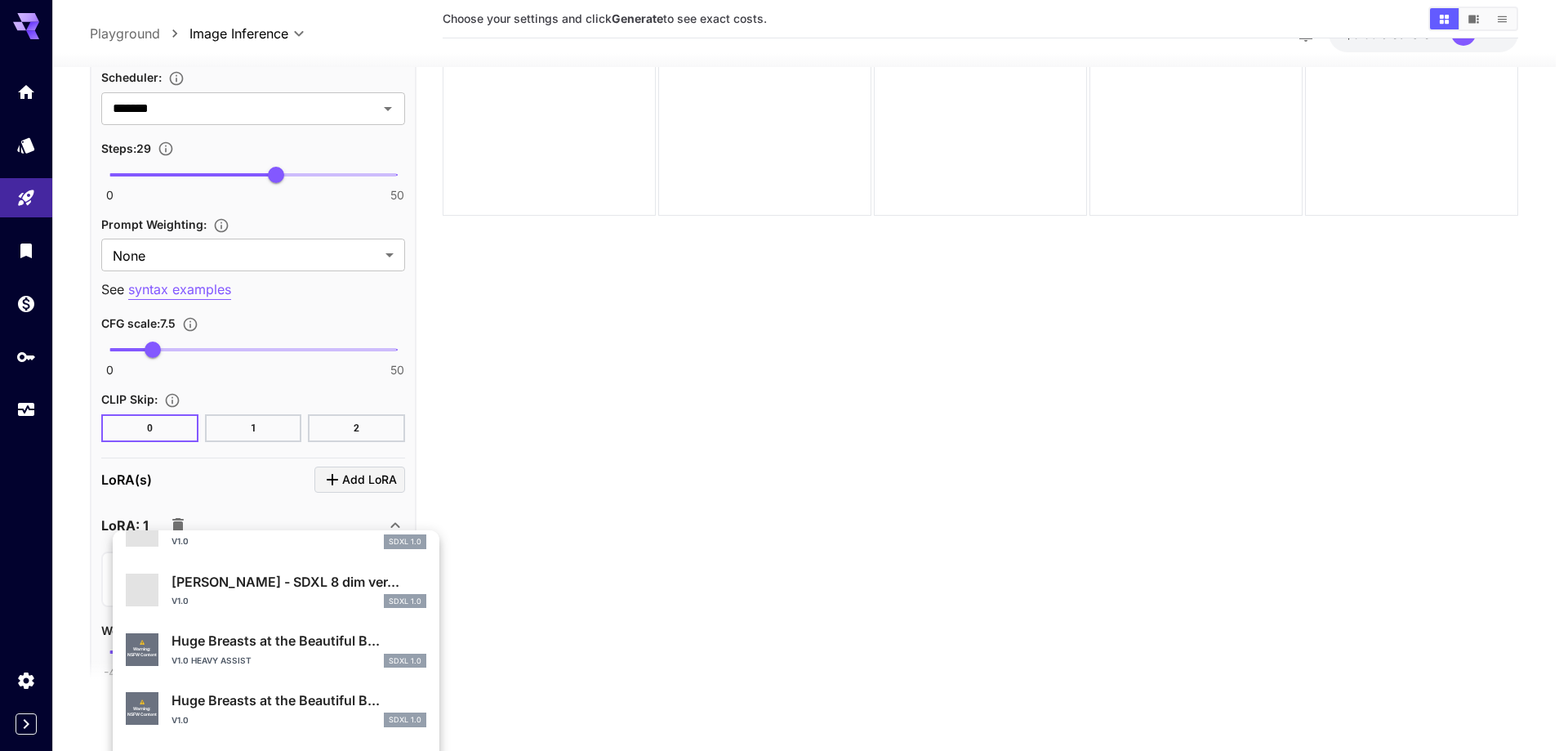
type input "****"
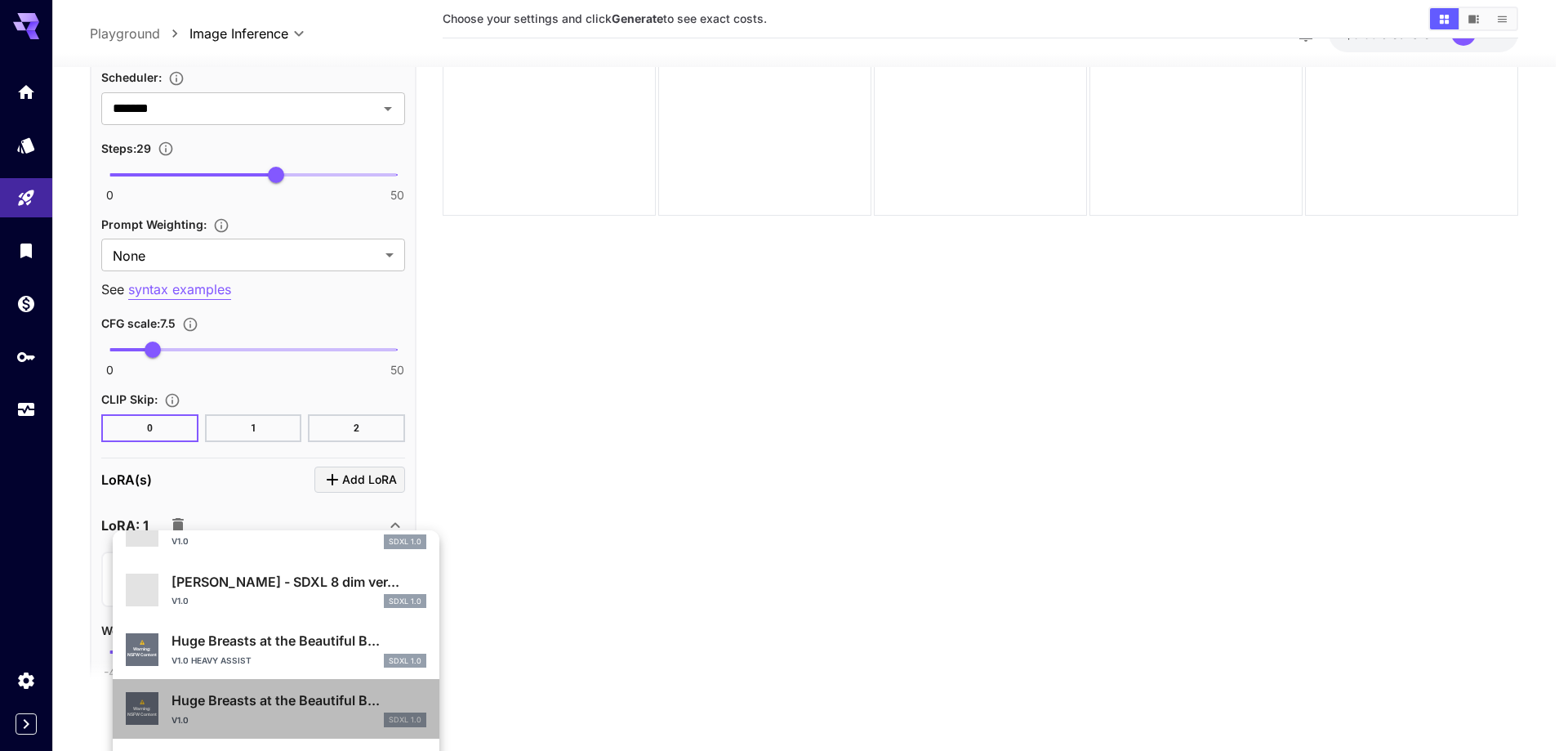
click at [286, 695] on p "Huge Breasts at the Beautiful B..." at bounding box center [299, 700] width 255 height 19
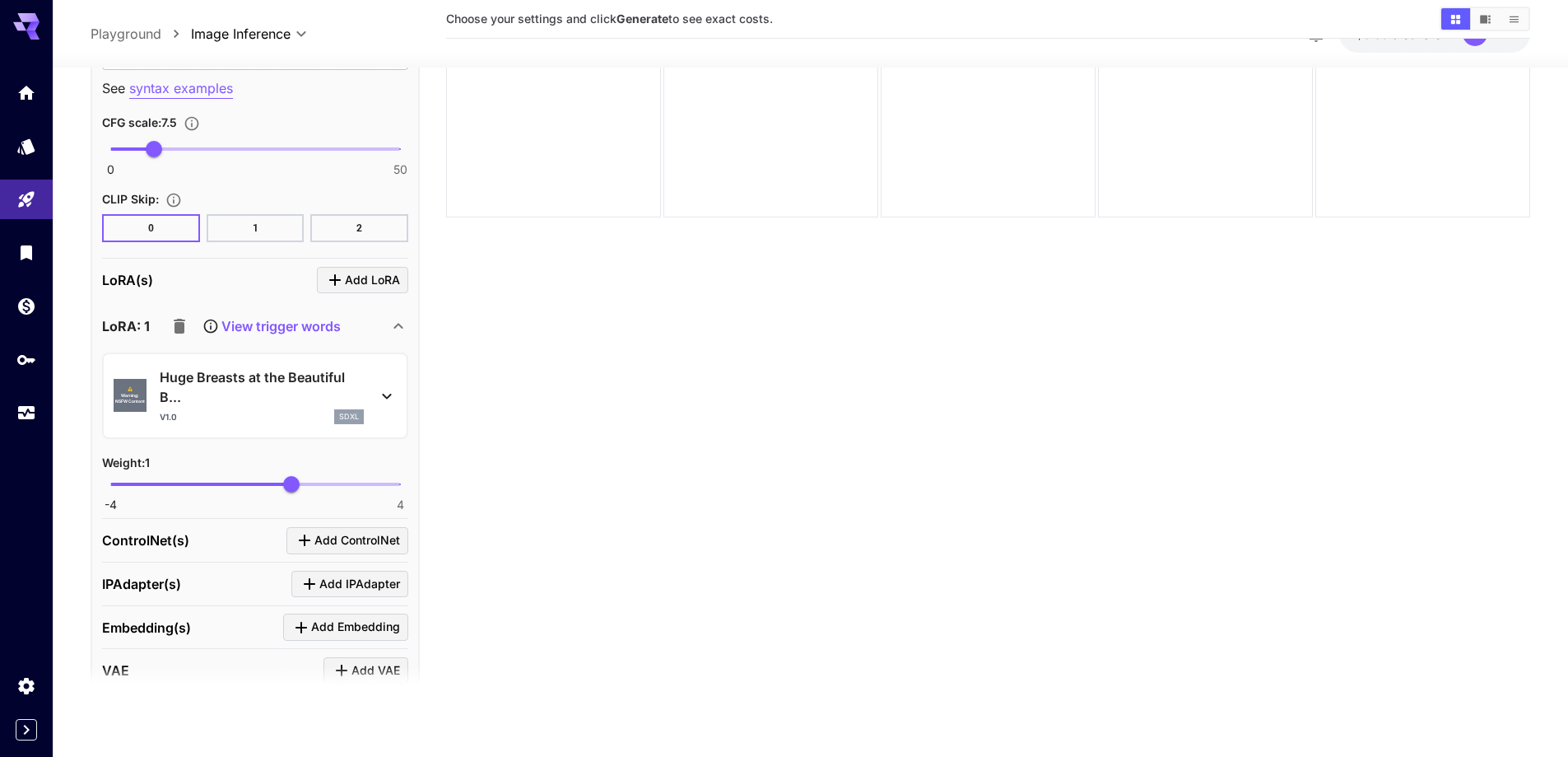
scroll to position [1893, 0]
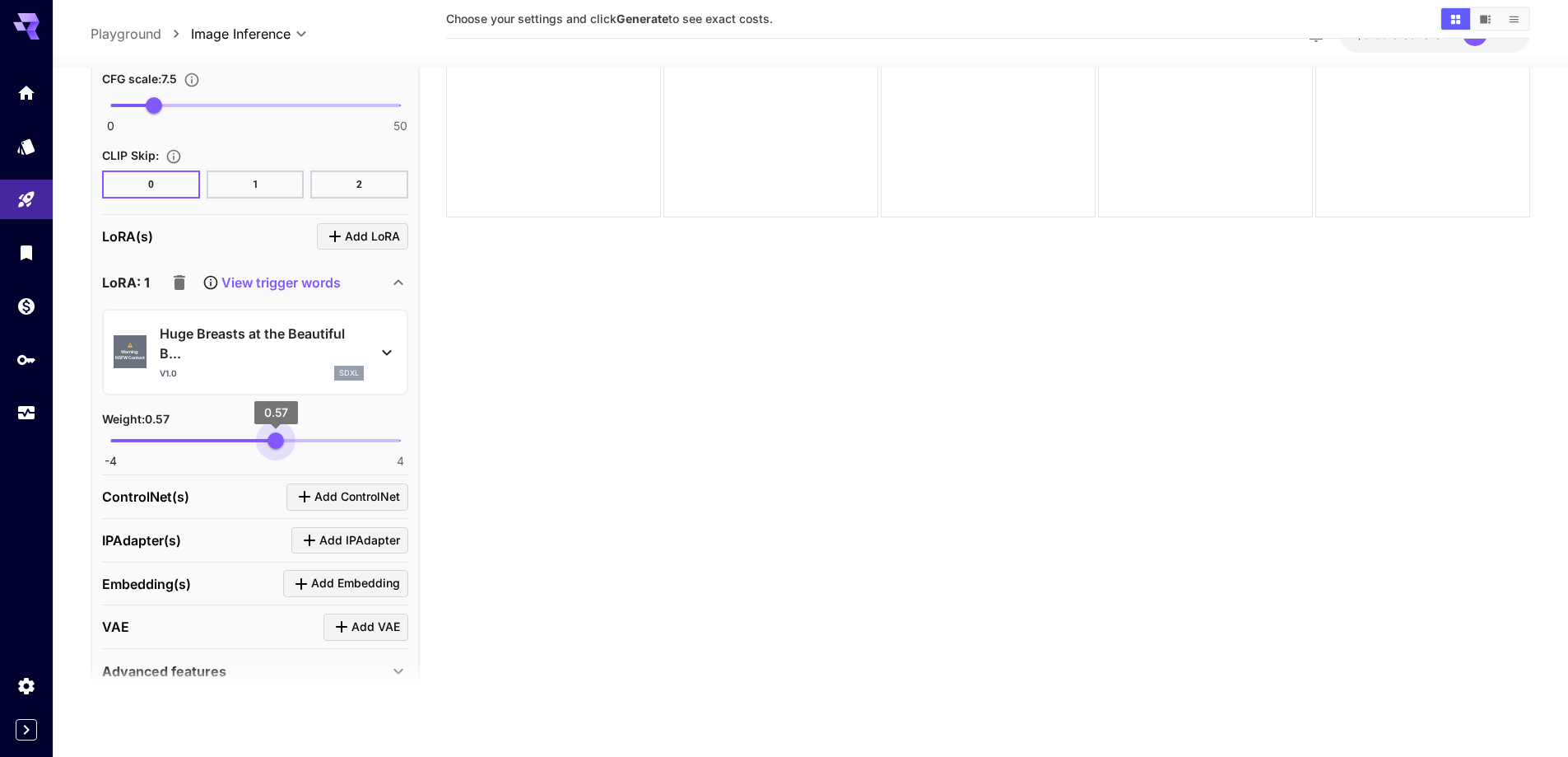
type input "****"
click at [275, 442] on span "-4 4 0.57" at bounding box center [255, 440] width 290 height 24
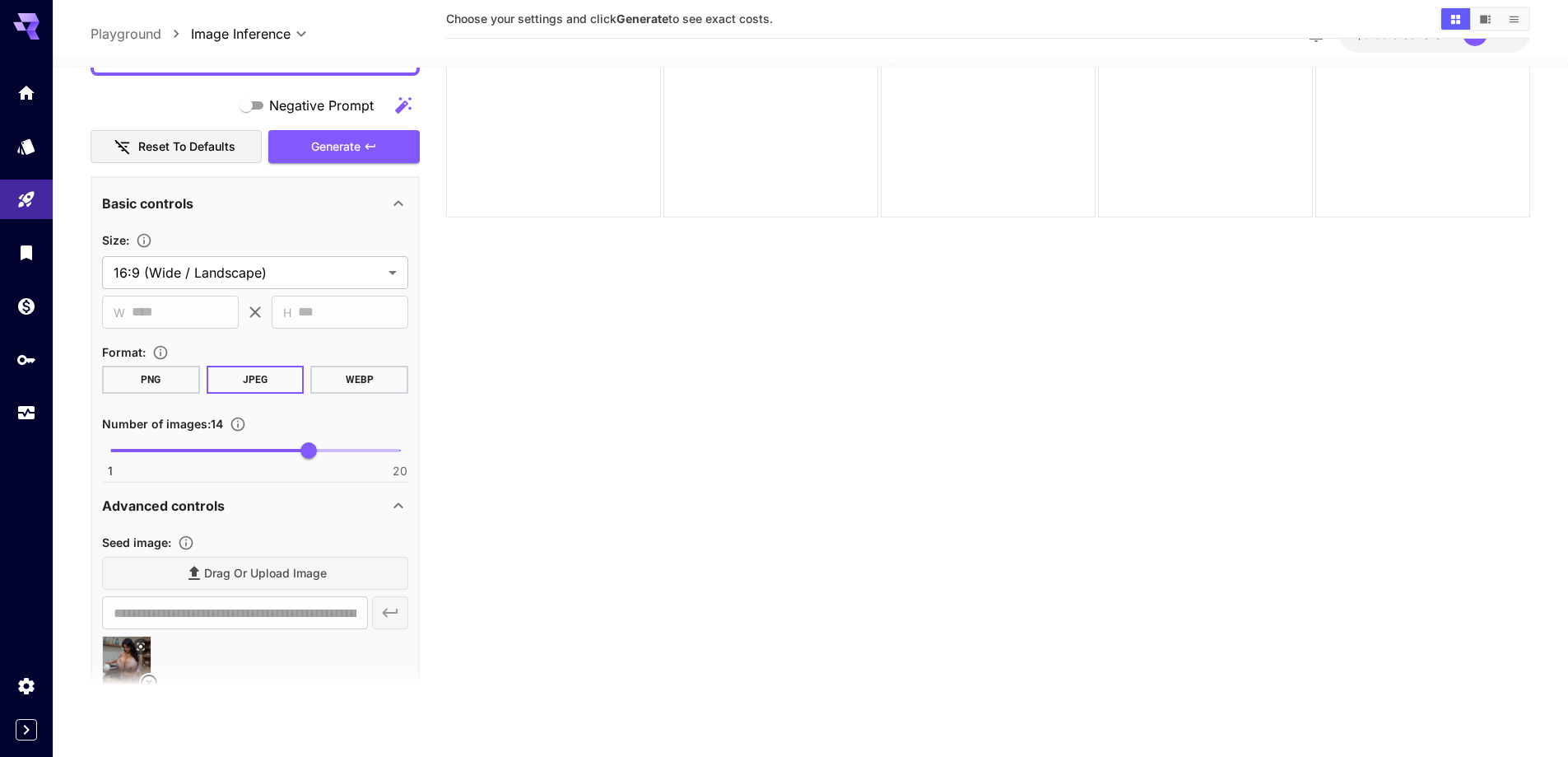
scroll to position [412, 0]
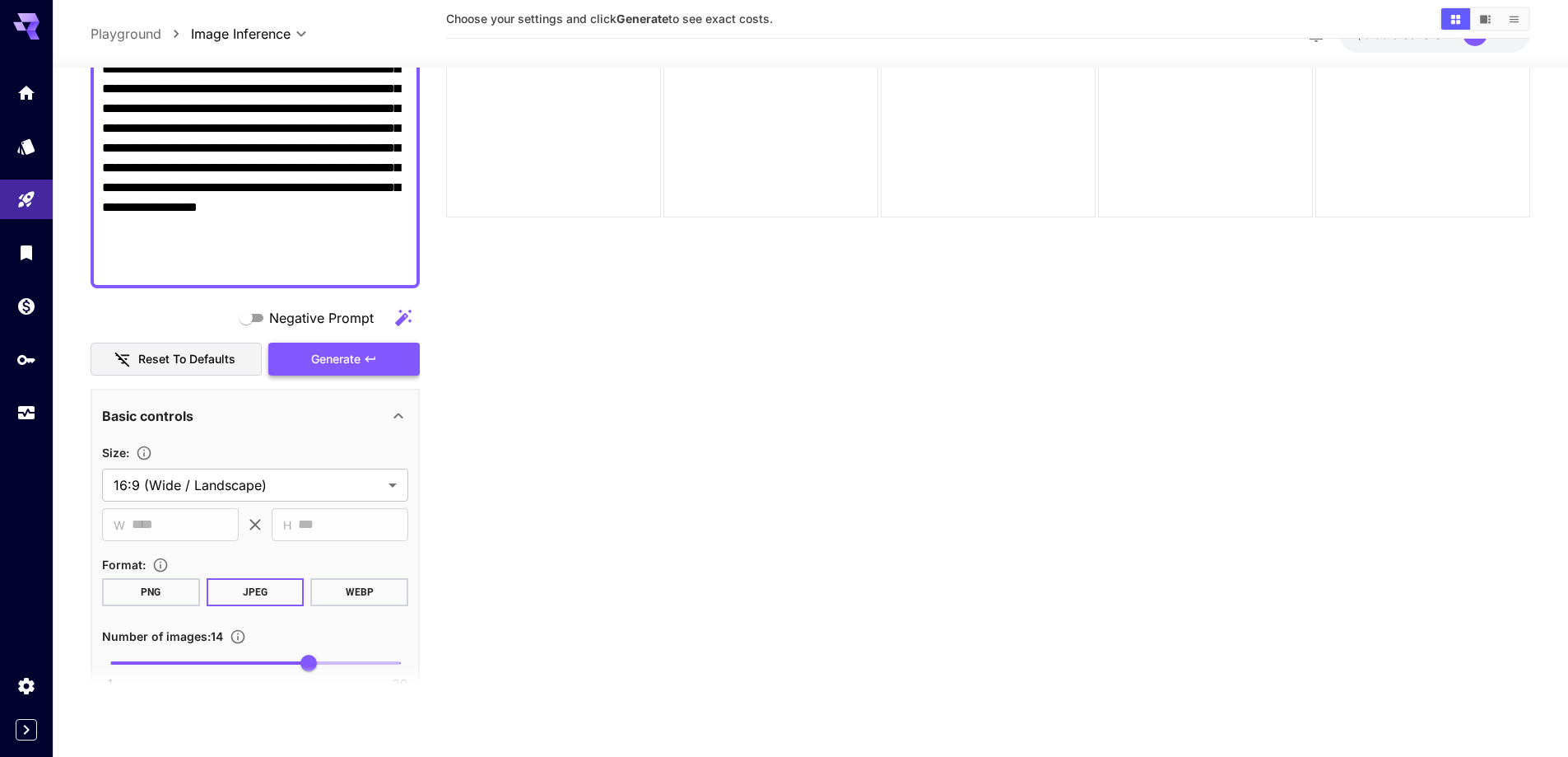
click at [343, 366] on span "Generate" at bounding box center [336, 359] width 50 height 20
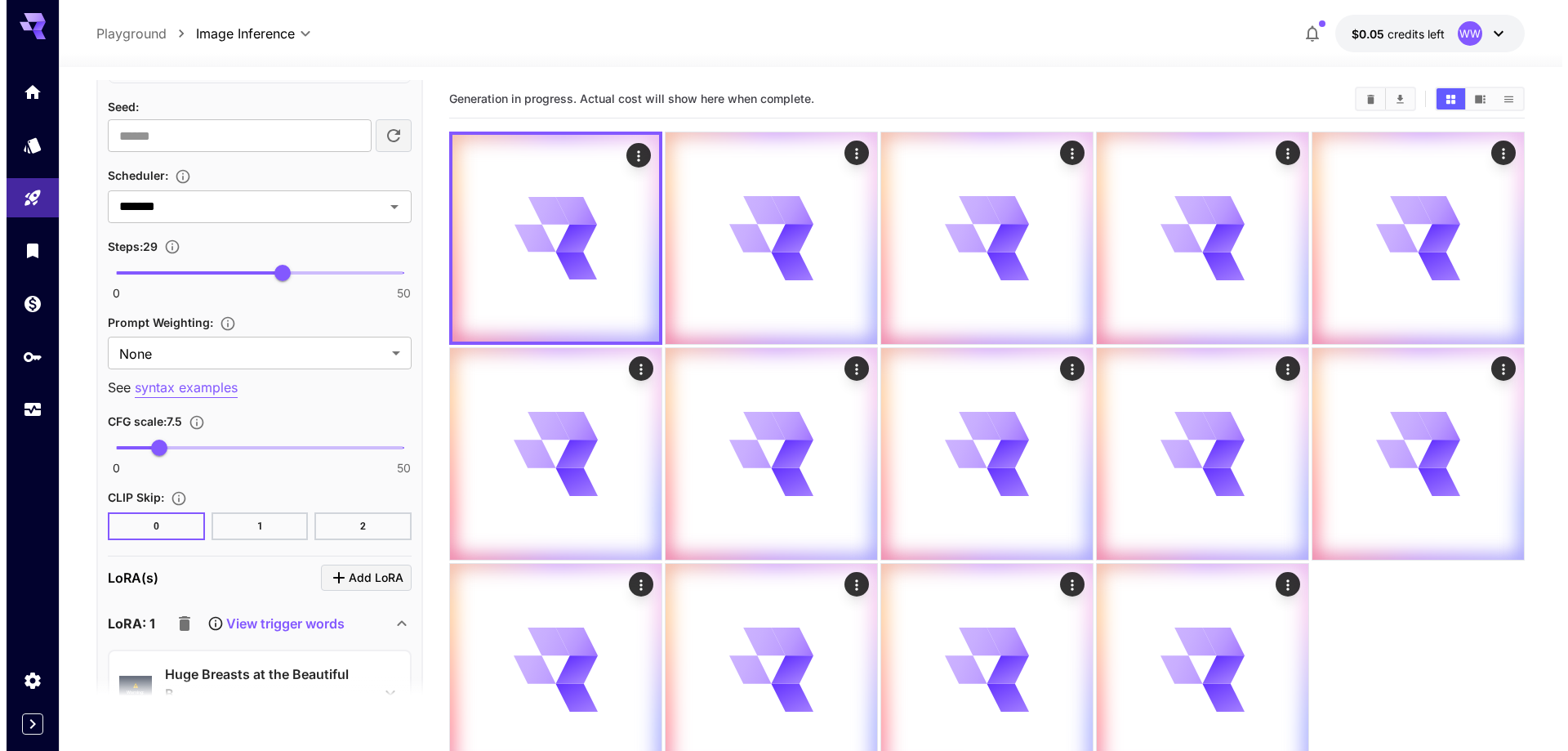
scroll to position [1715, 0]
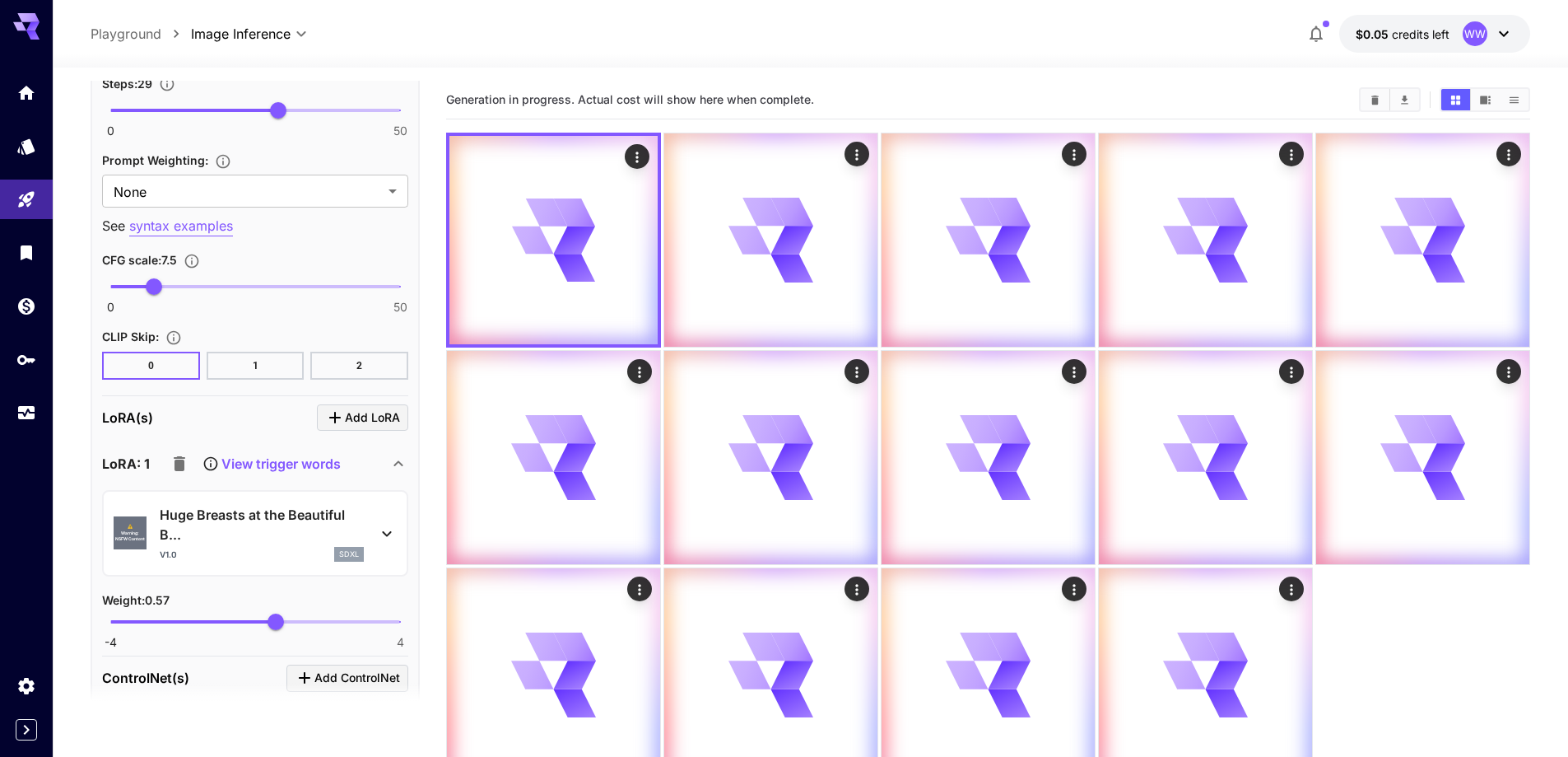
click at [247, 523] on p "Huge Breasts at the Beautiful B..." at bounding box center [262, 524] width 204 height 40
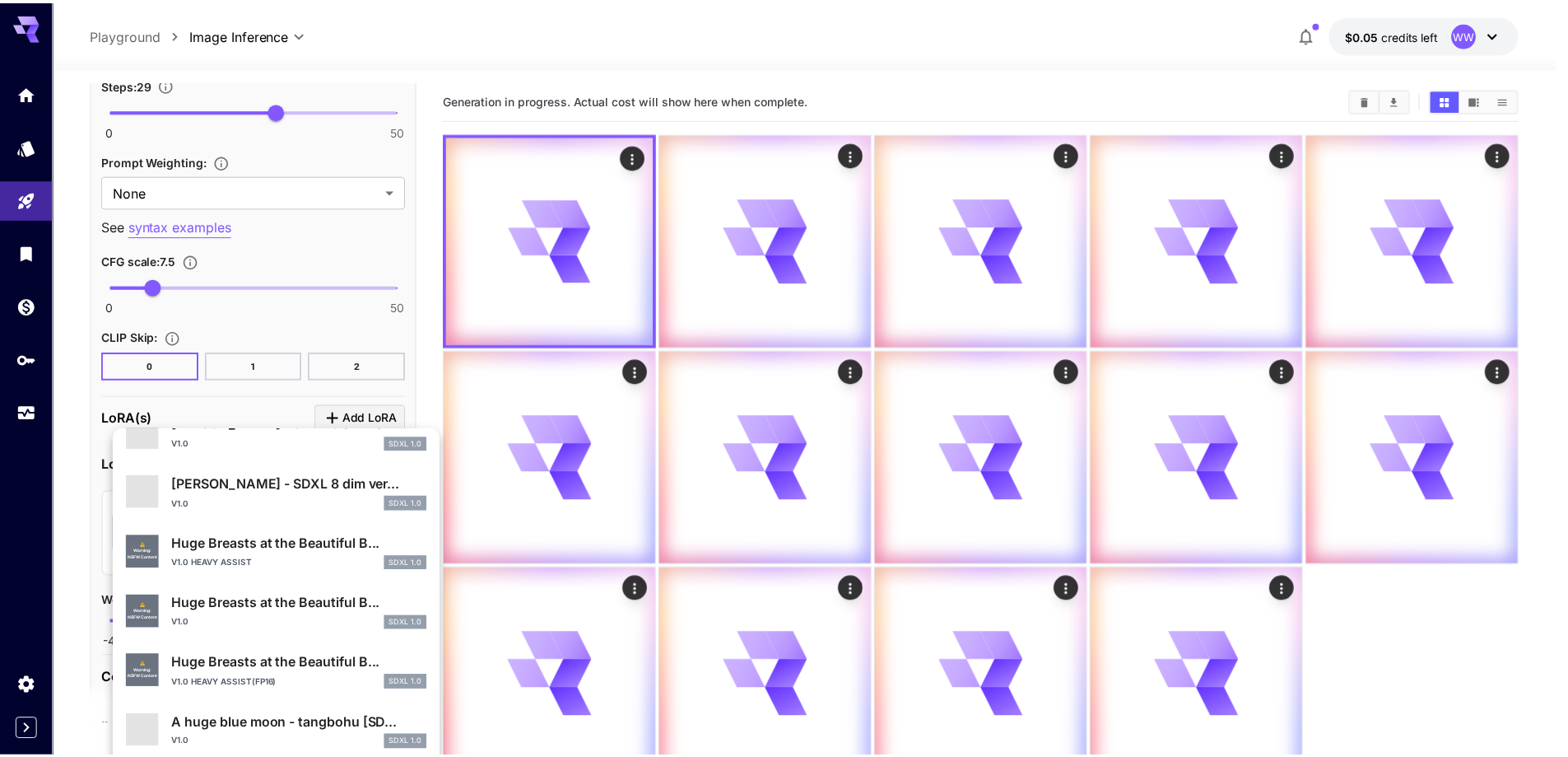
scroll to position [495, 0]
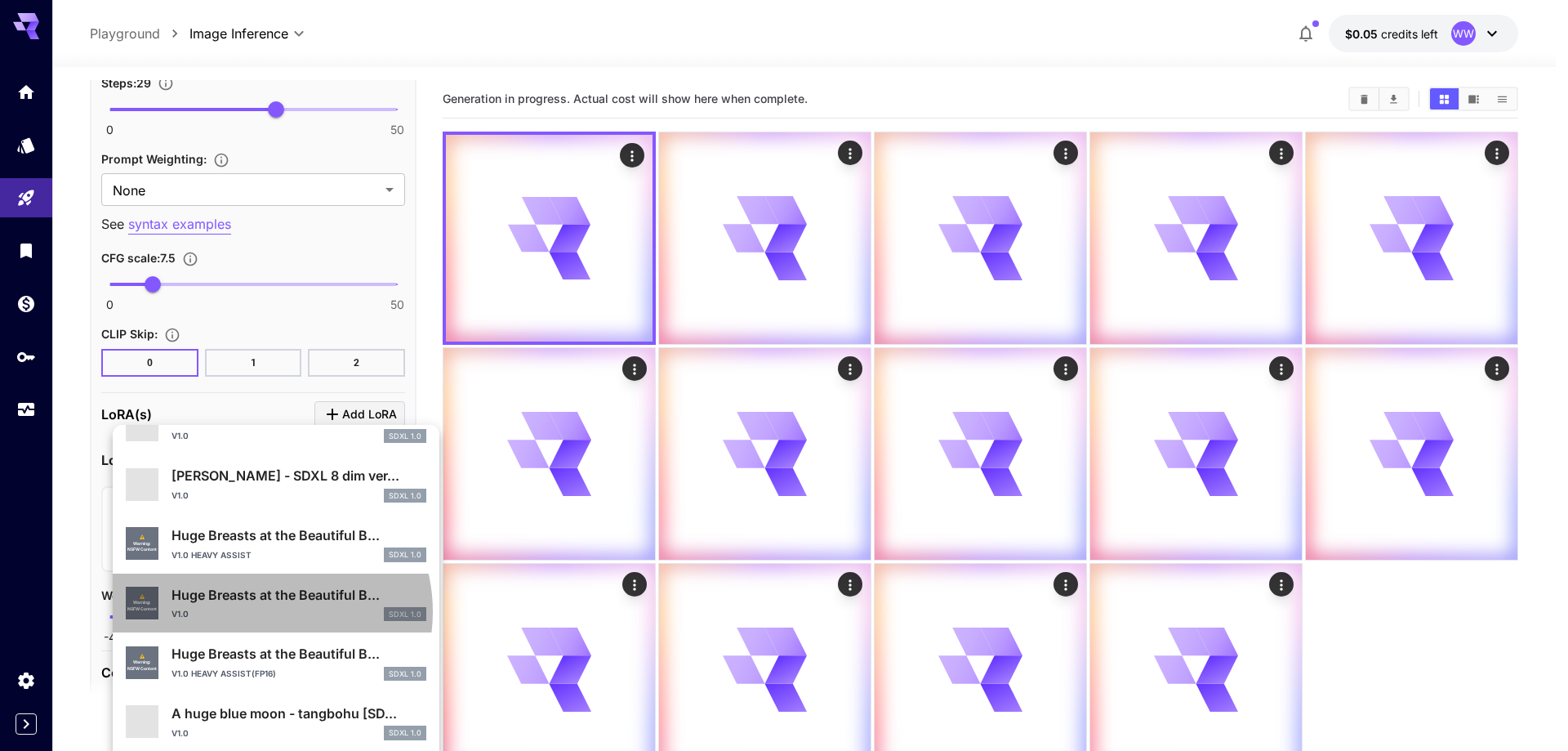
click at [262, 612] on div "v1.0 SDXL 1.0" at bounding box center [299, 614] width 255 height 14
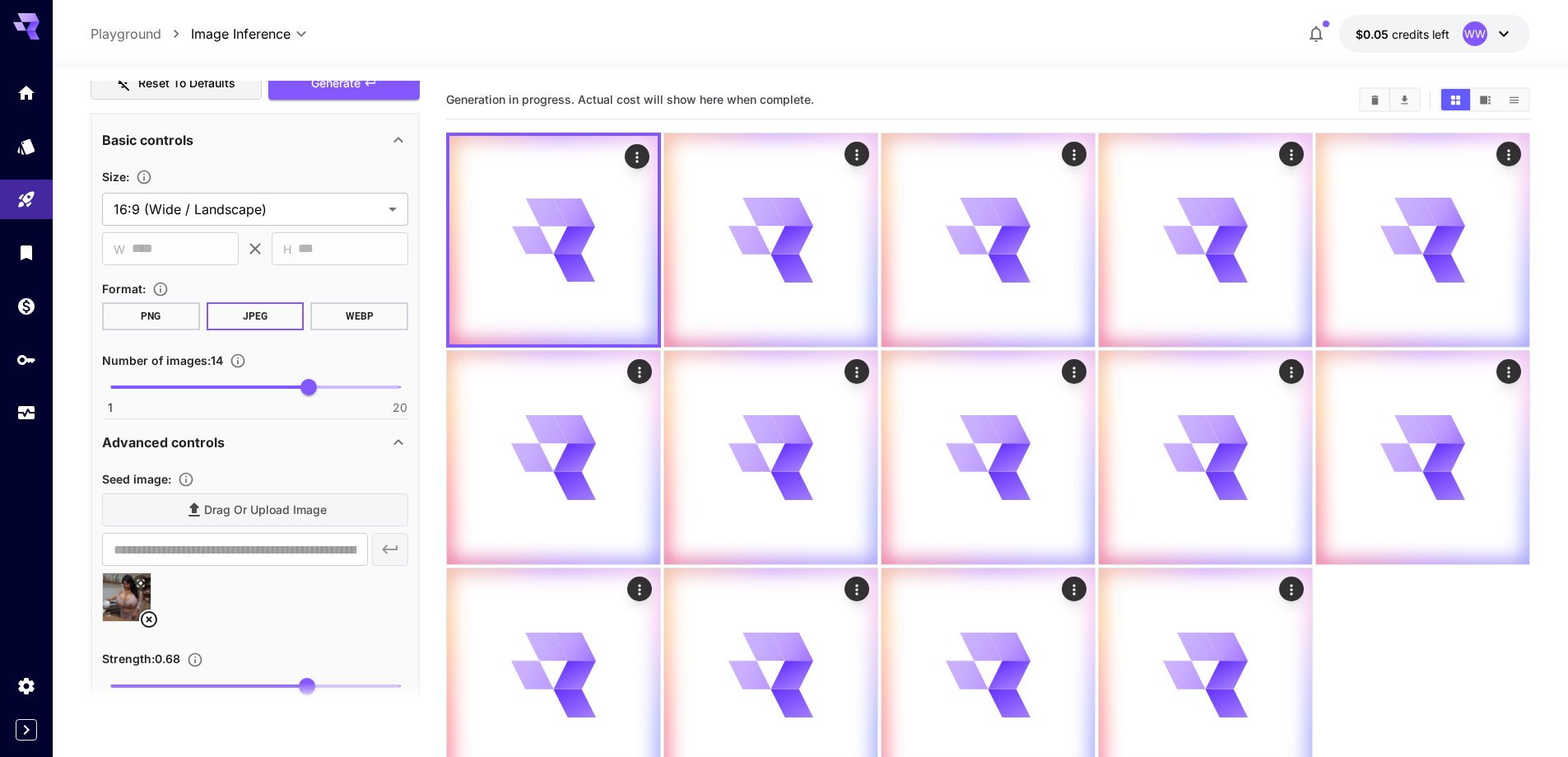
scroll to position [659, 0]
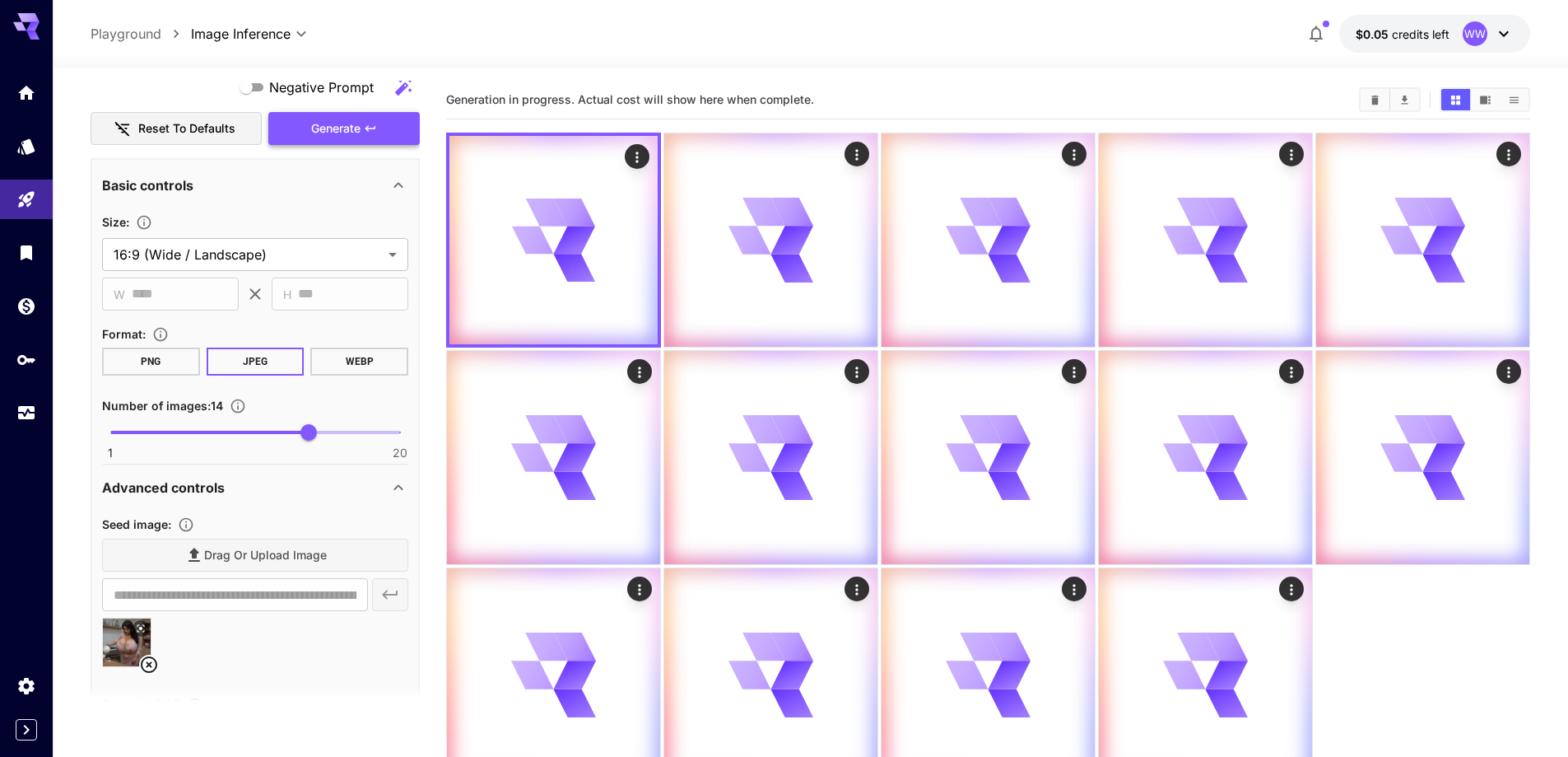
click at [338, 126] on span "Generate" at bounding box center [336, 128] width 50 height 20
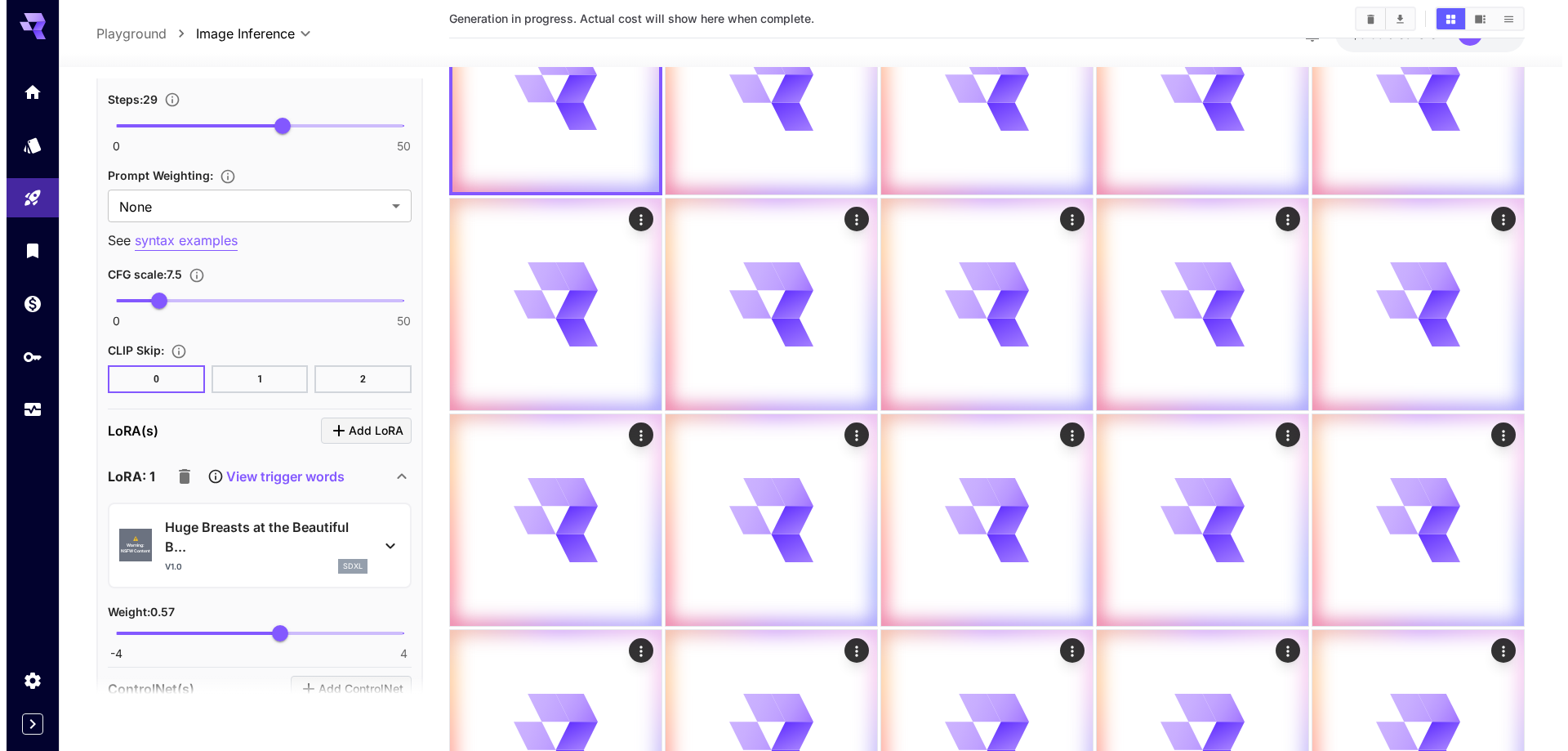
scroll to position [1715, 0]
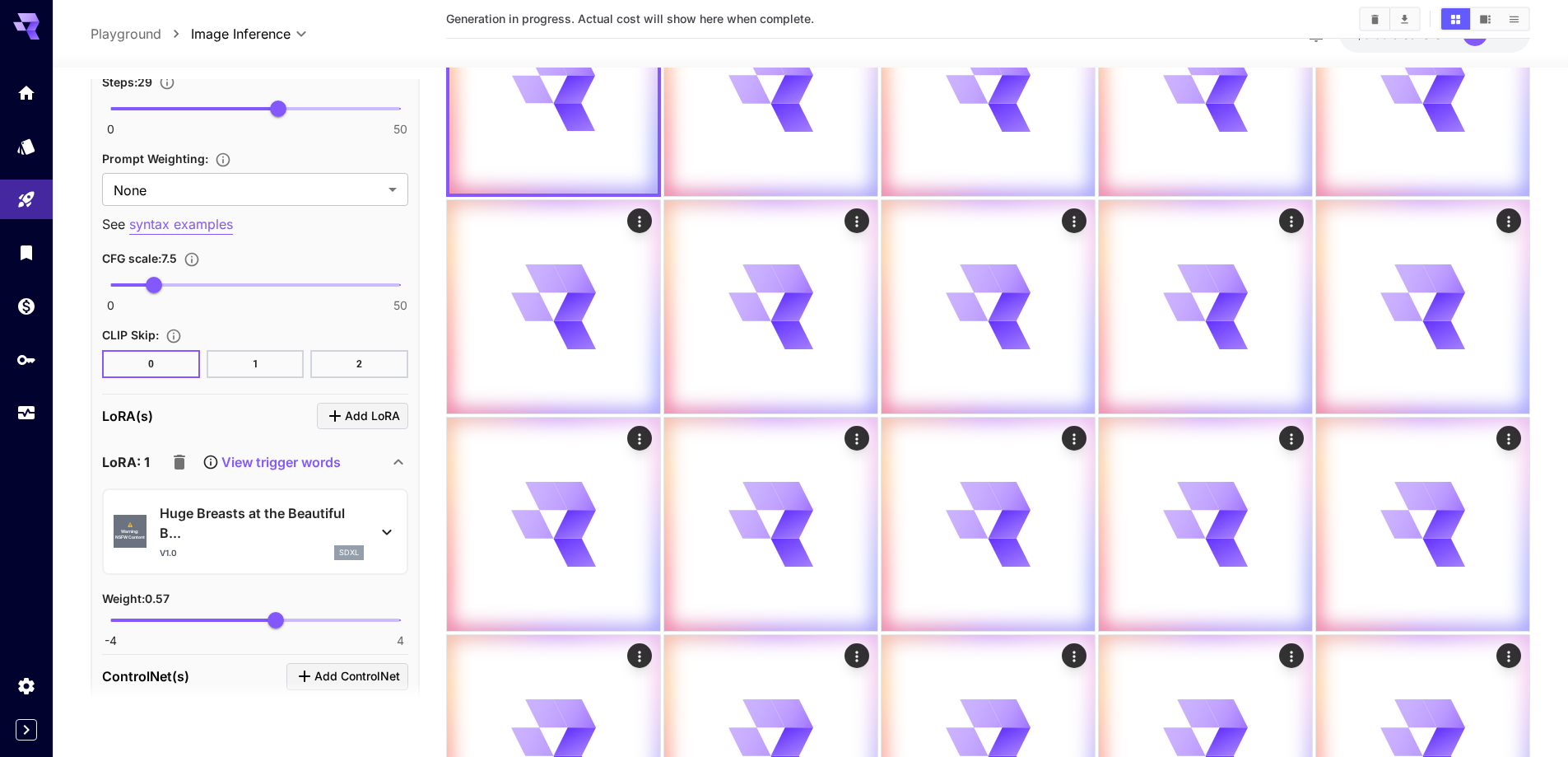
click at [275, 523] on p "Huge Breasts at the Beautiful B..." at bounding box center [262, 523] width 204 height 40
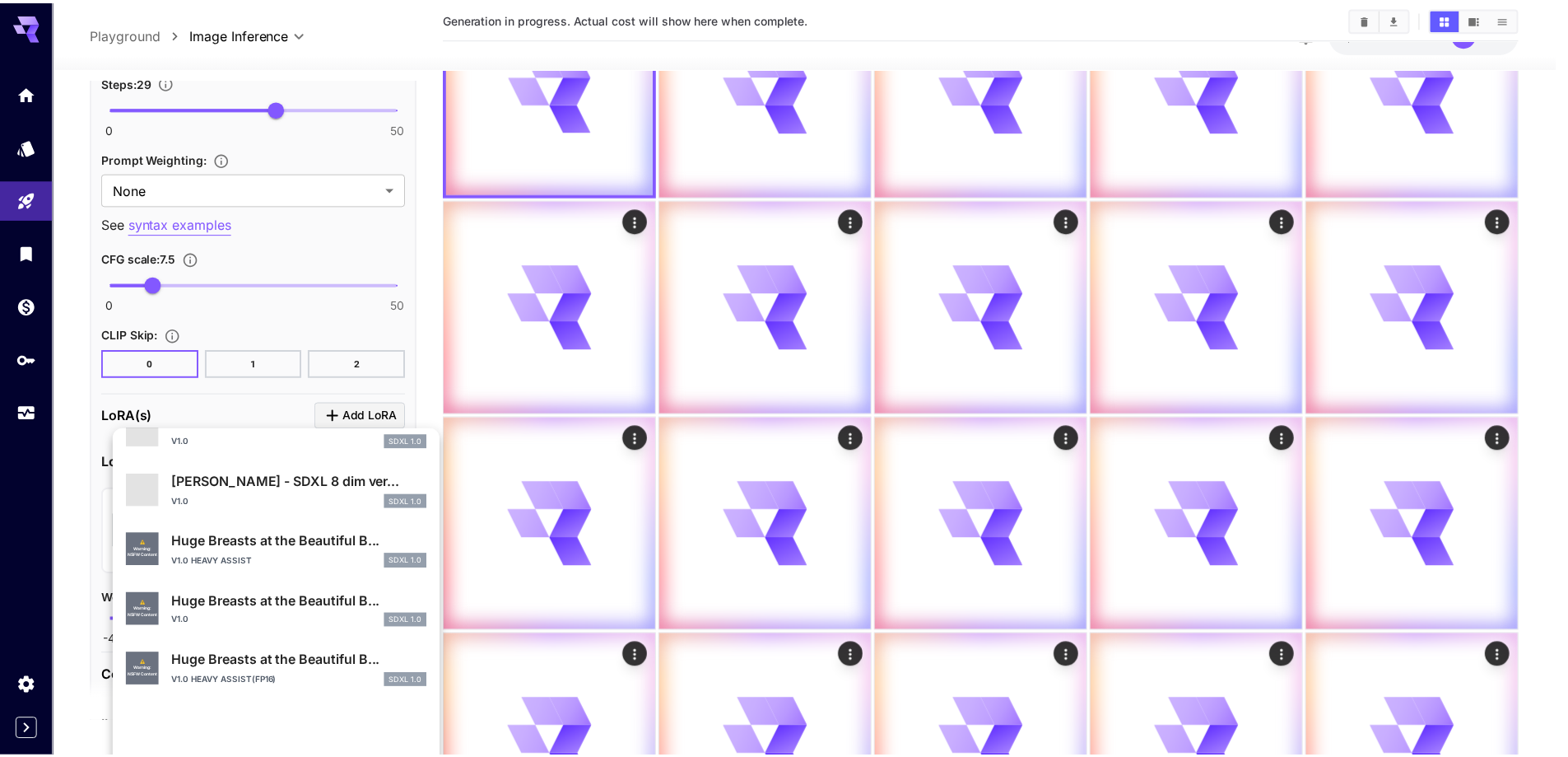
scroll to position [494, 0]
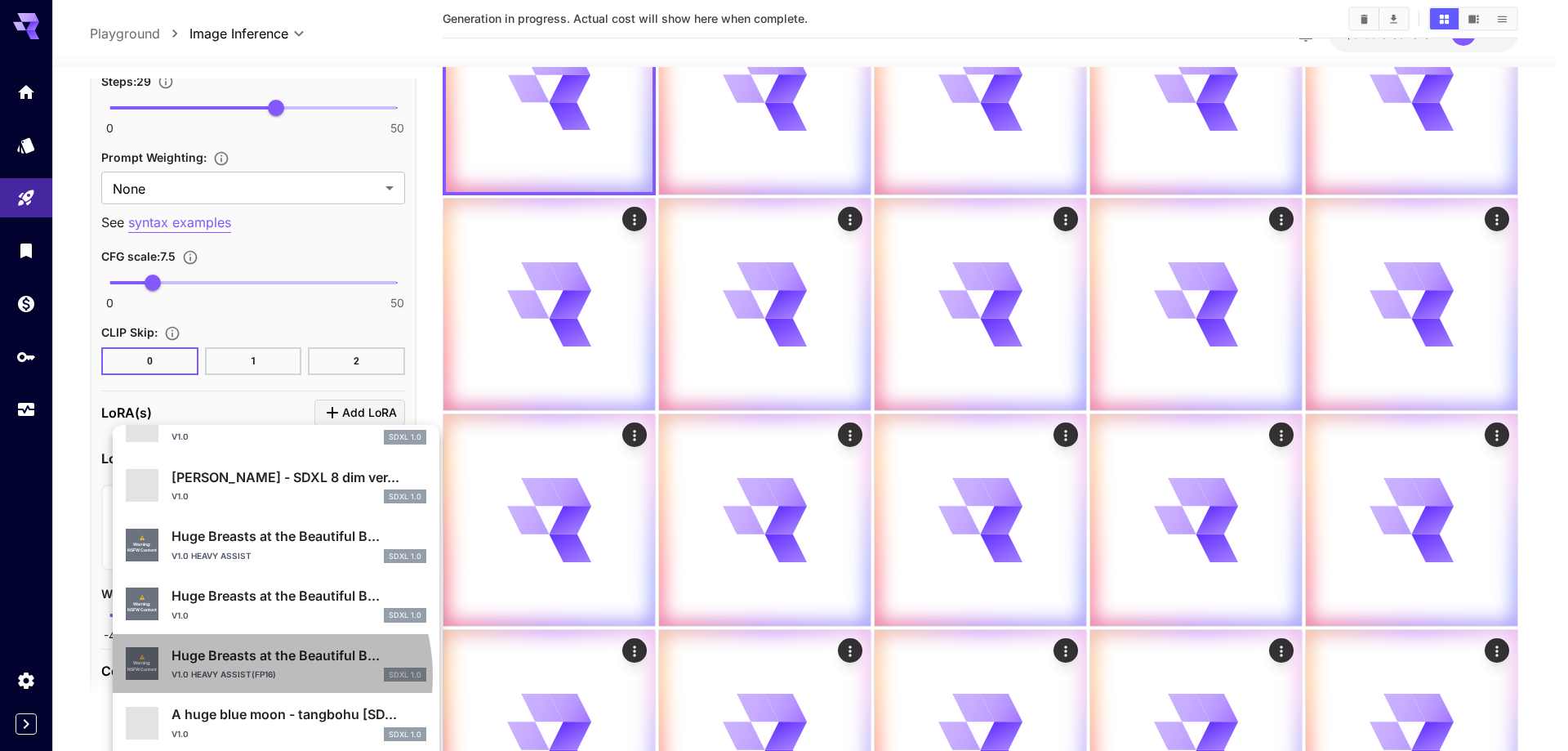
click at [242, 676] on p "v1.0 heavy assist(fp16)" at bounding box center [224, 674] width 104 height 13
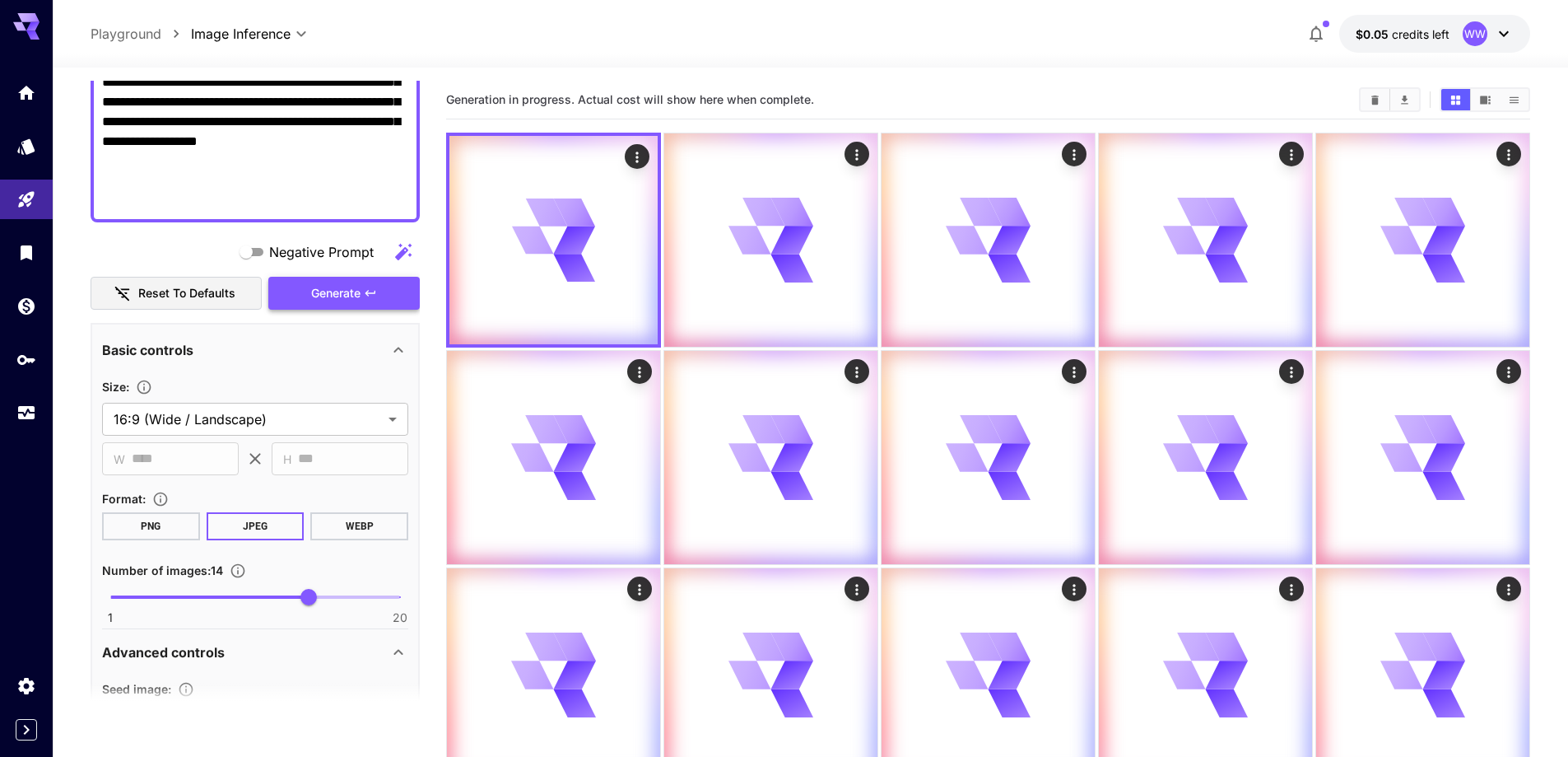
click at [321, 297] on span "Generate" at bounding box center [336, 293] width 50 height 20
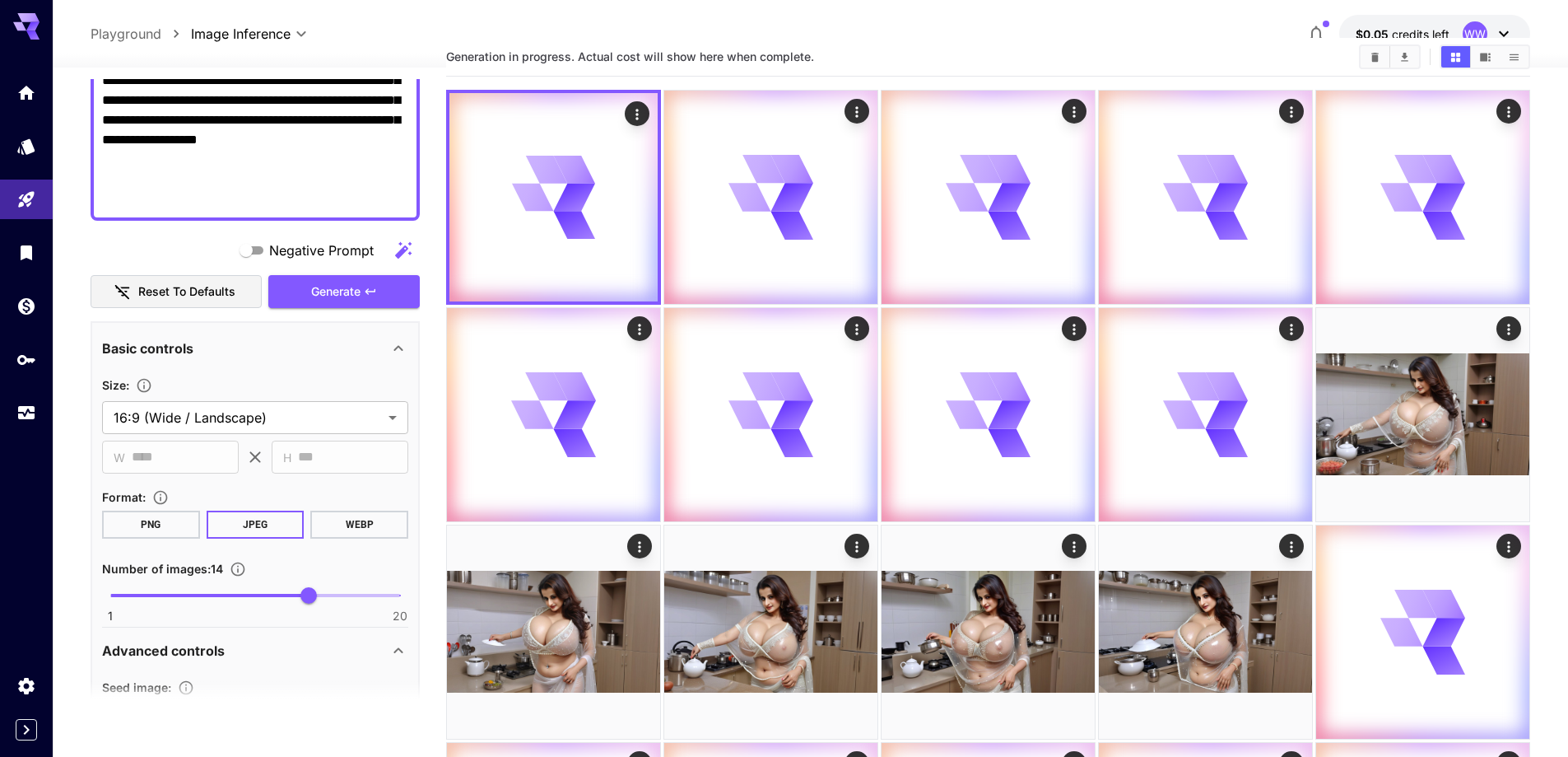
scroll to position [40, 0]
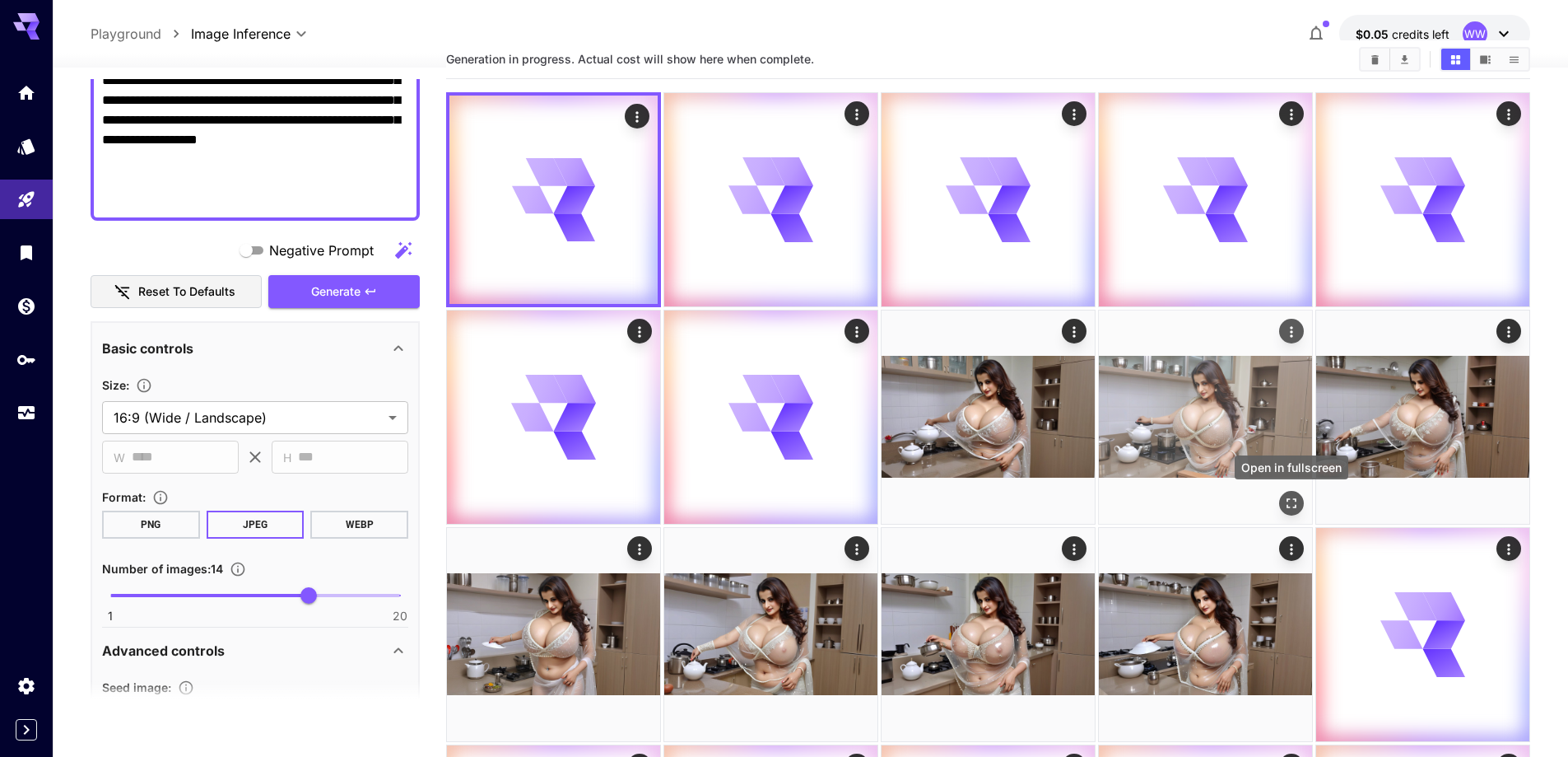
click at [1294, 497] on icon "Open in fullscreen" at bounding box center [1291, 503] width 17 height 17
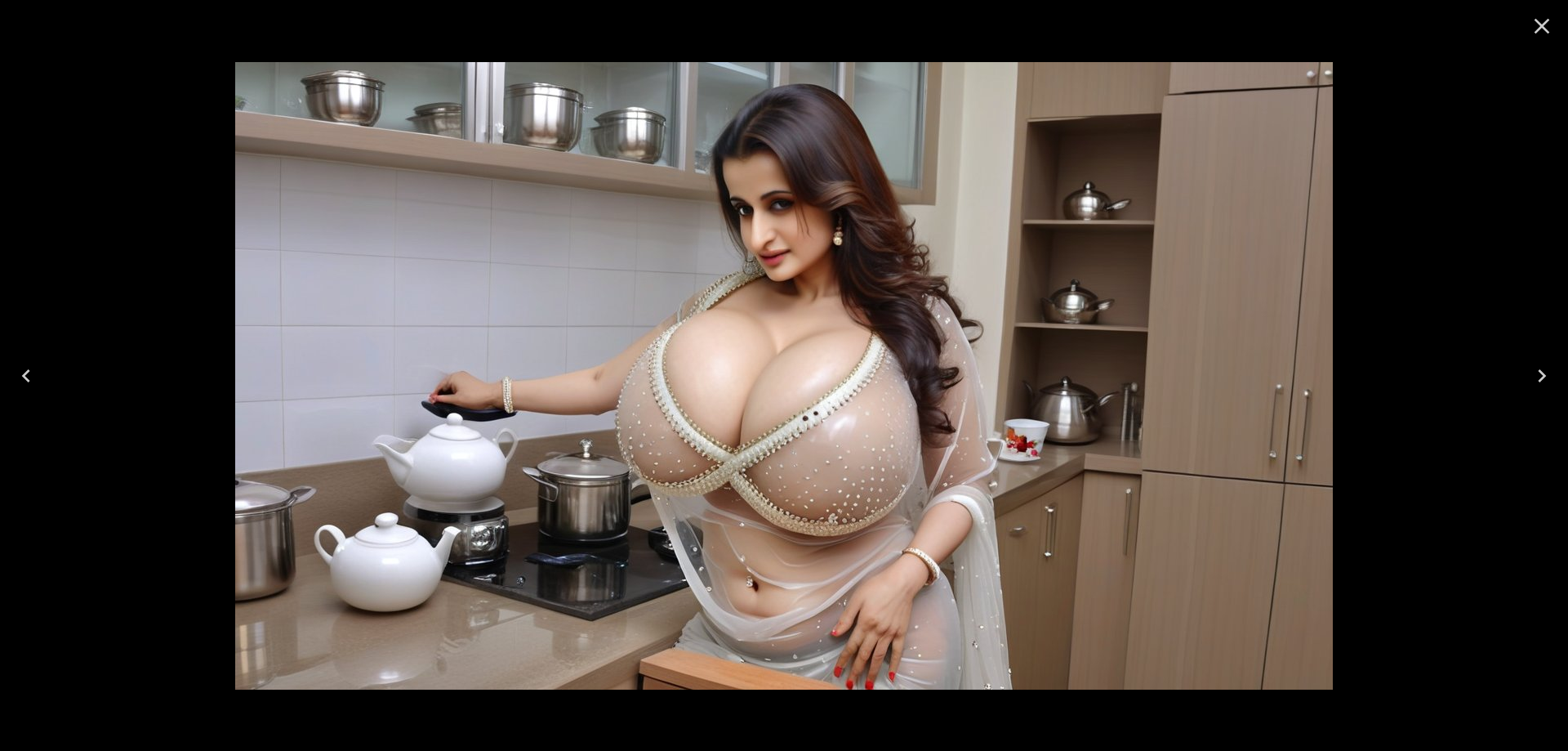
click at [1547, 380] on icon "Next" at bounding box center [1541, 376] width 26 height 26
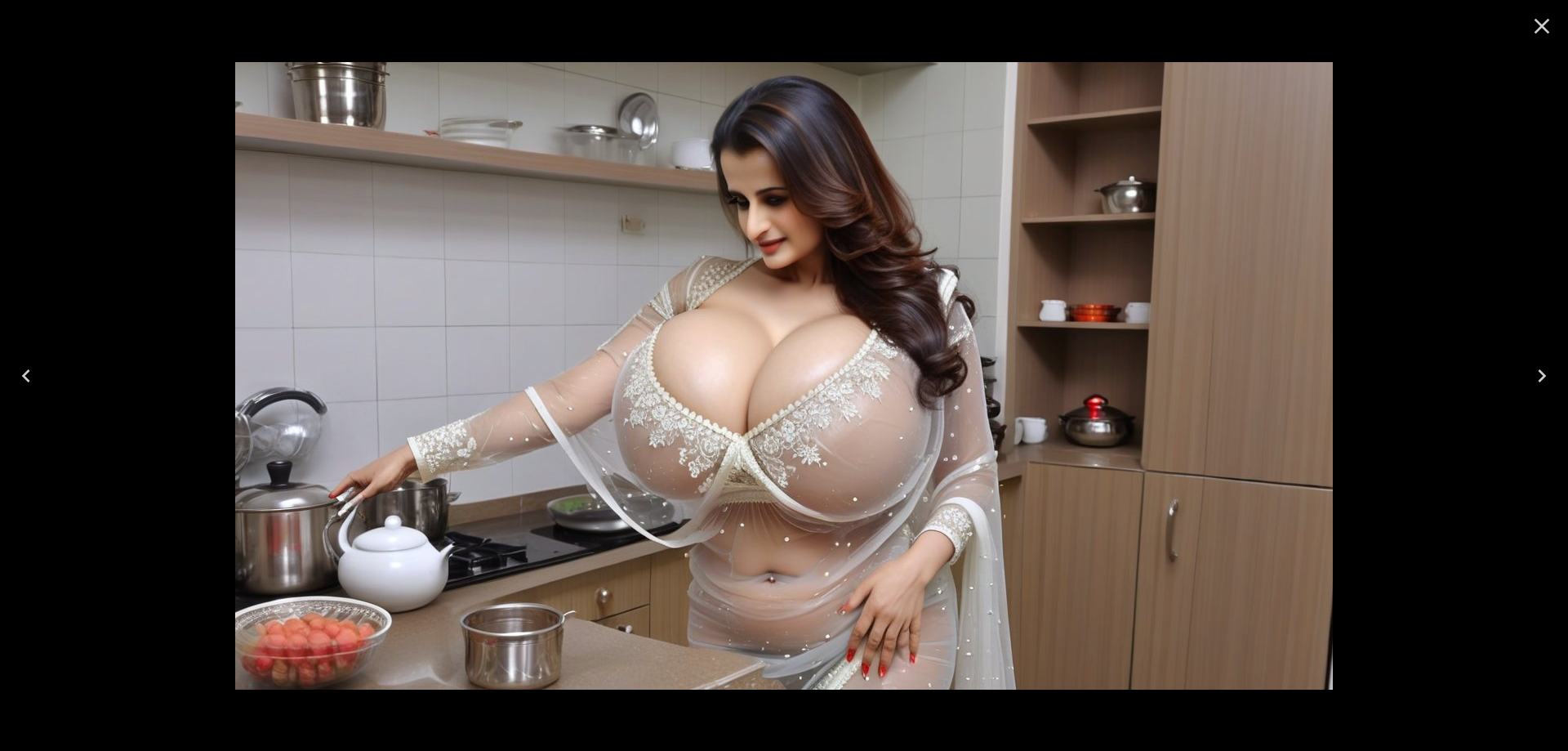
click at [1547, 380] on icon "Next" at bounding box center [1541, 376] width 26 height 26
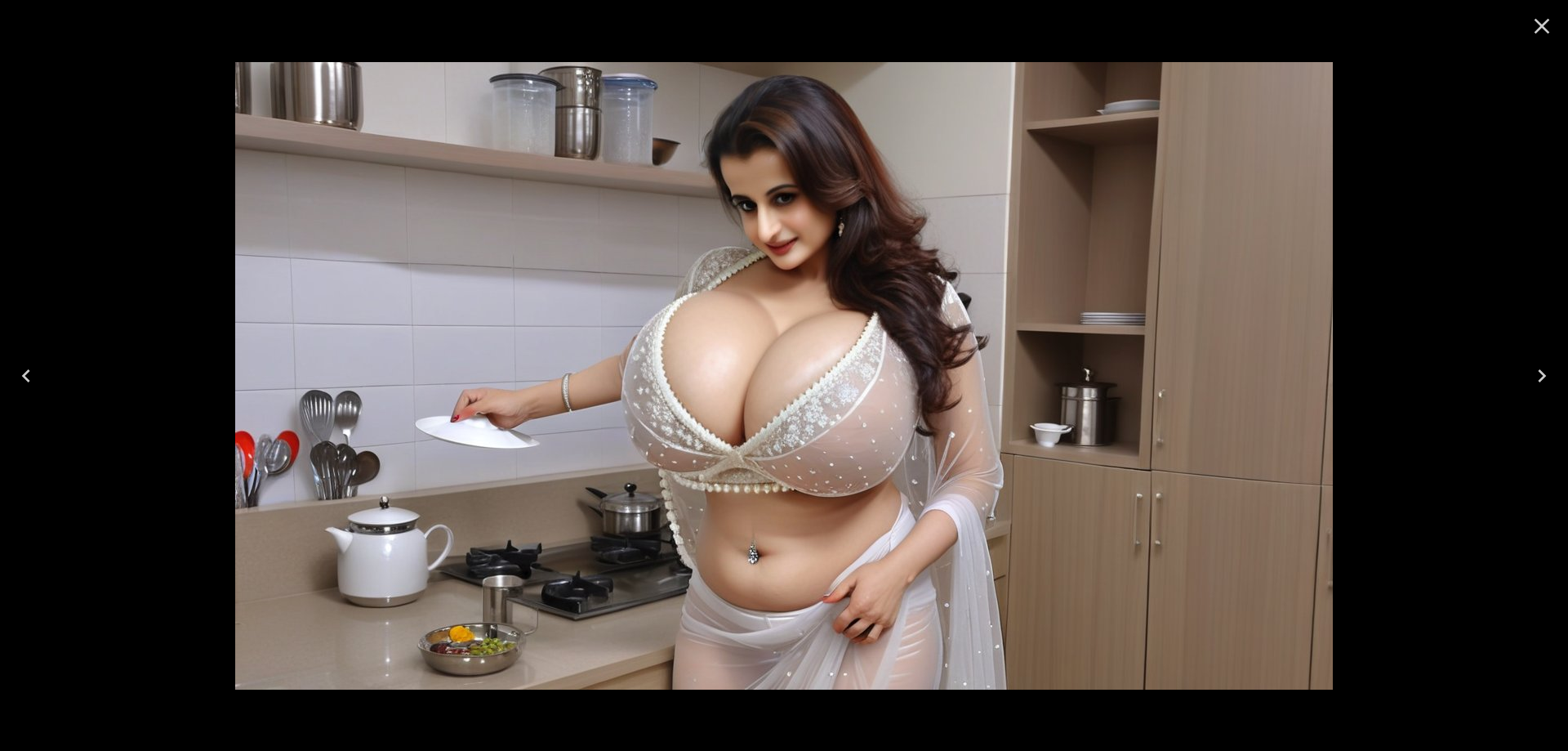
click at [1547, 380] on icon "Next" at bounding box center [1541, 376] width 26 height 26
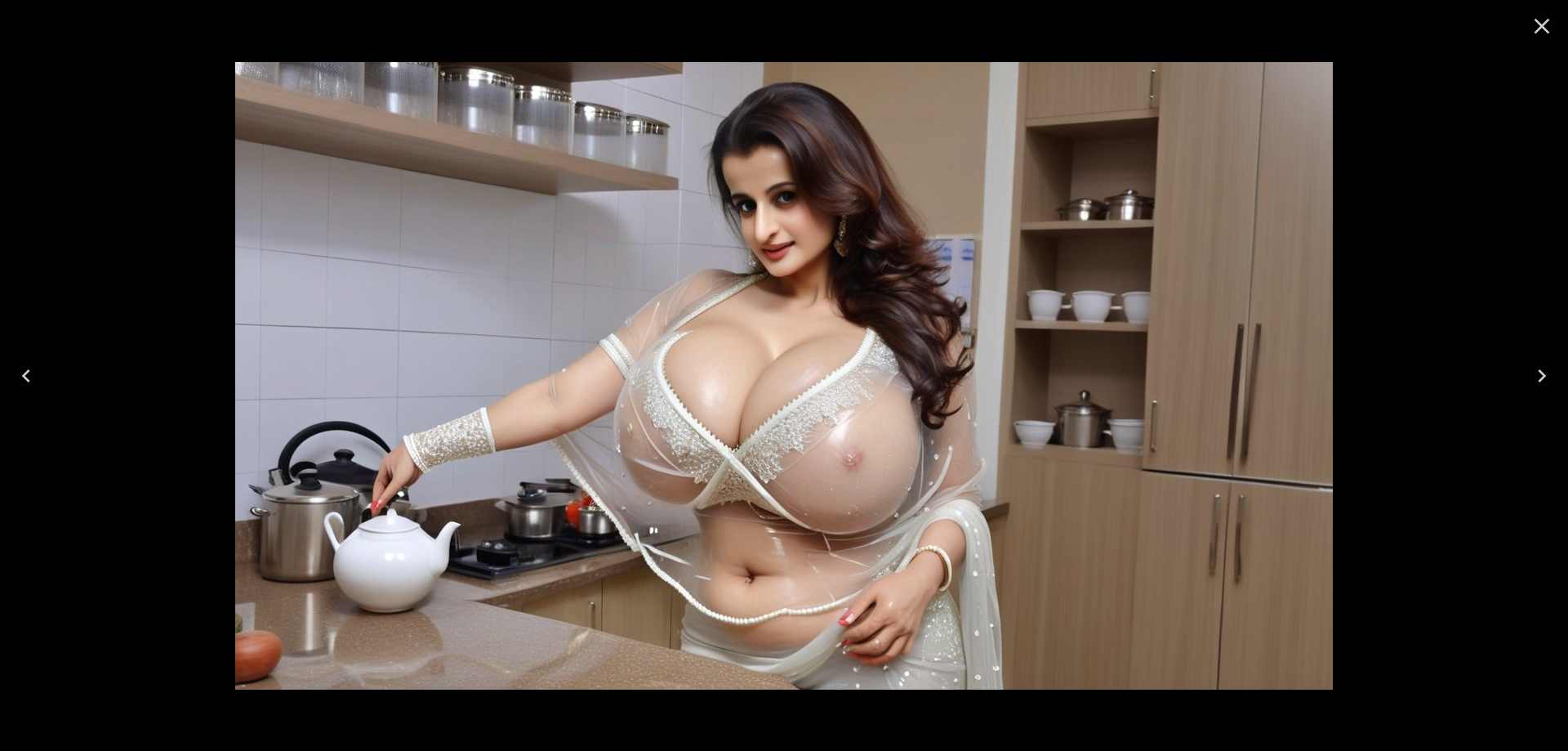
click at [1547, 380] on icon "Next" at bounding box center [1541, 376] width 26 height 26
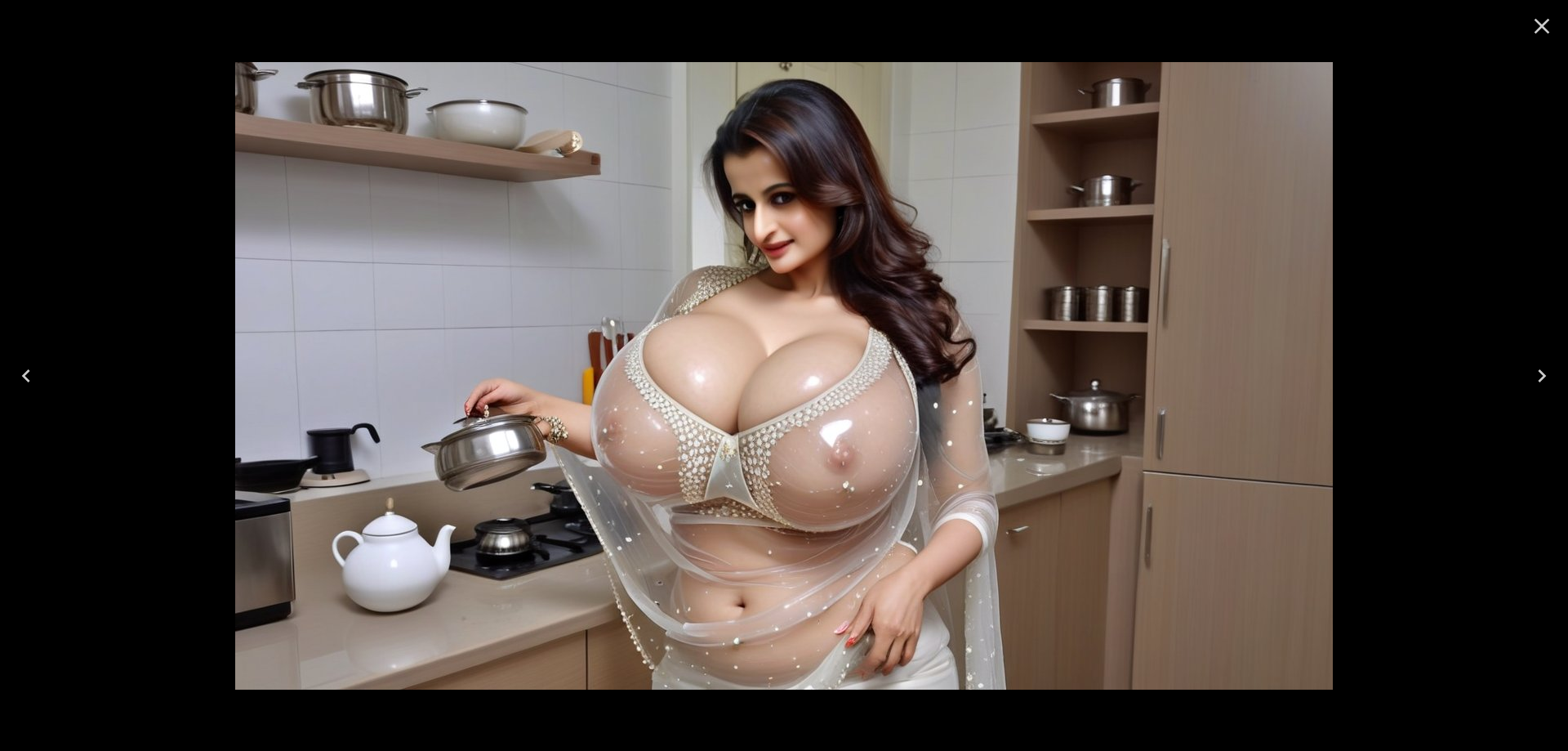
click at [1547, 380] on icon "Next" at bounding box center [1541, 376] width 26 height 26
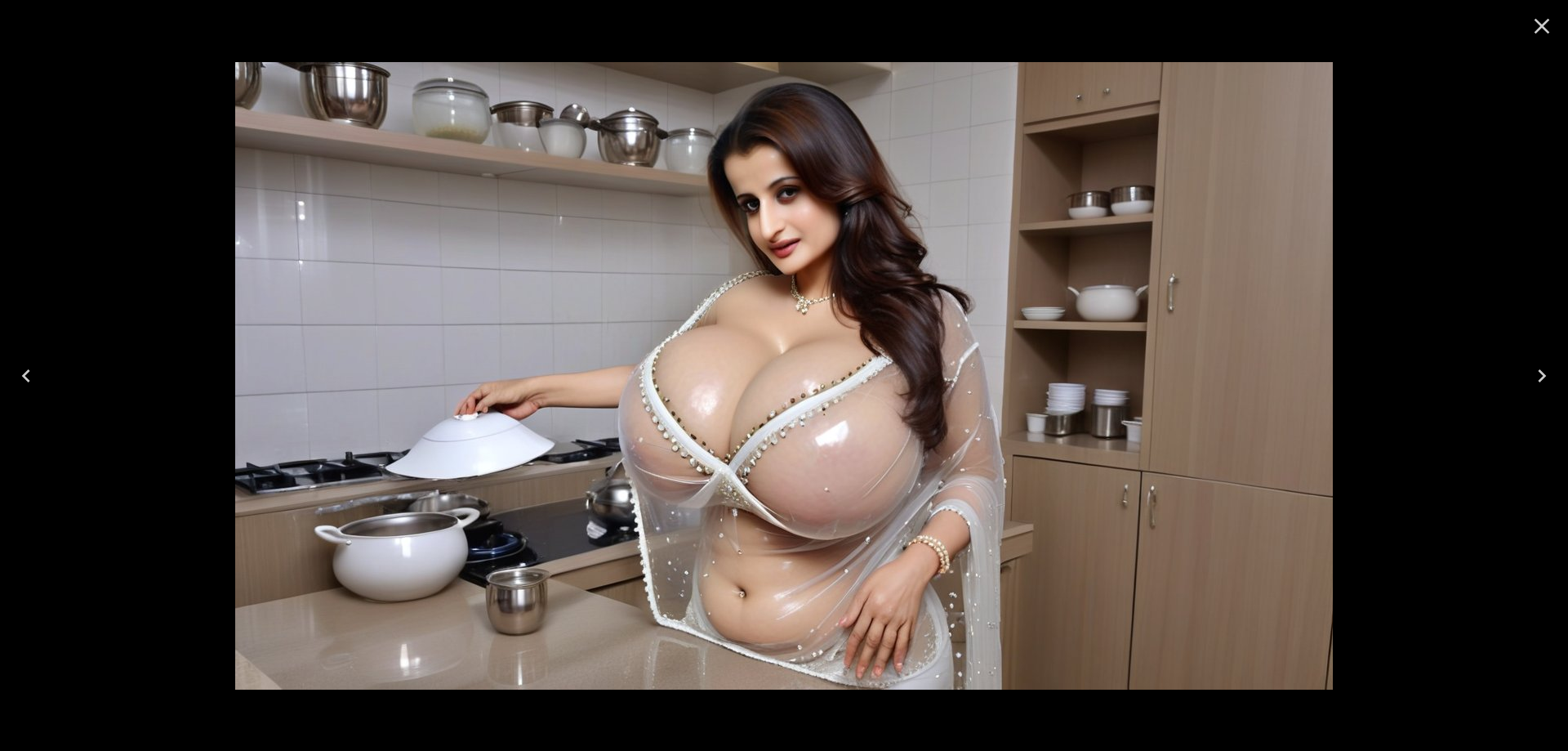
click at [1547, 380] on icon "Next" at bounding box center [1541, 376] width 26 height 26
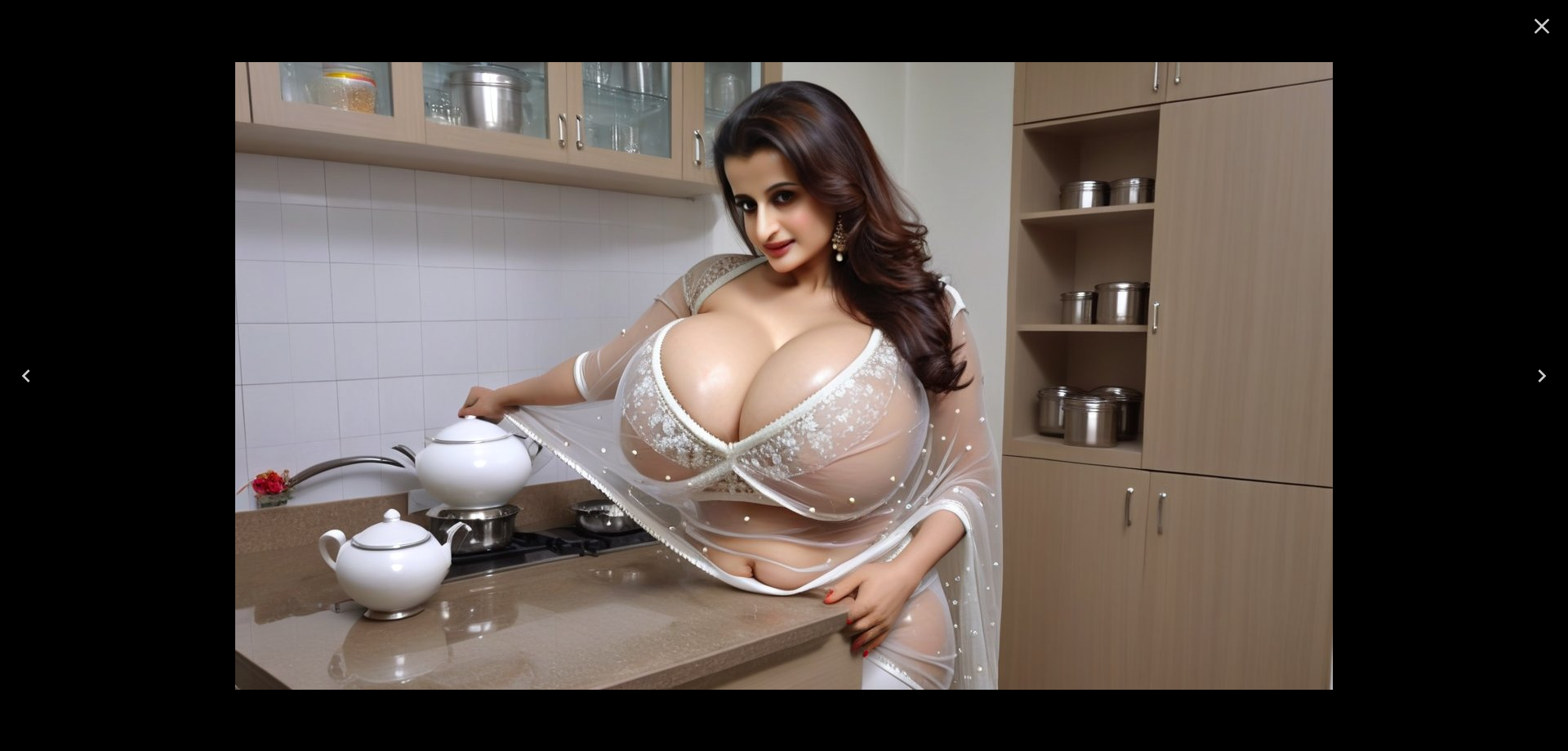
click at [1547, 380] on icon "Next" at bounding box center [1541, 376] width 26 height 26
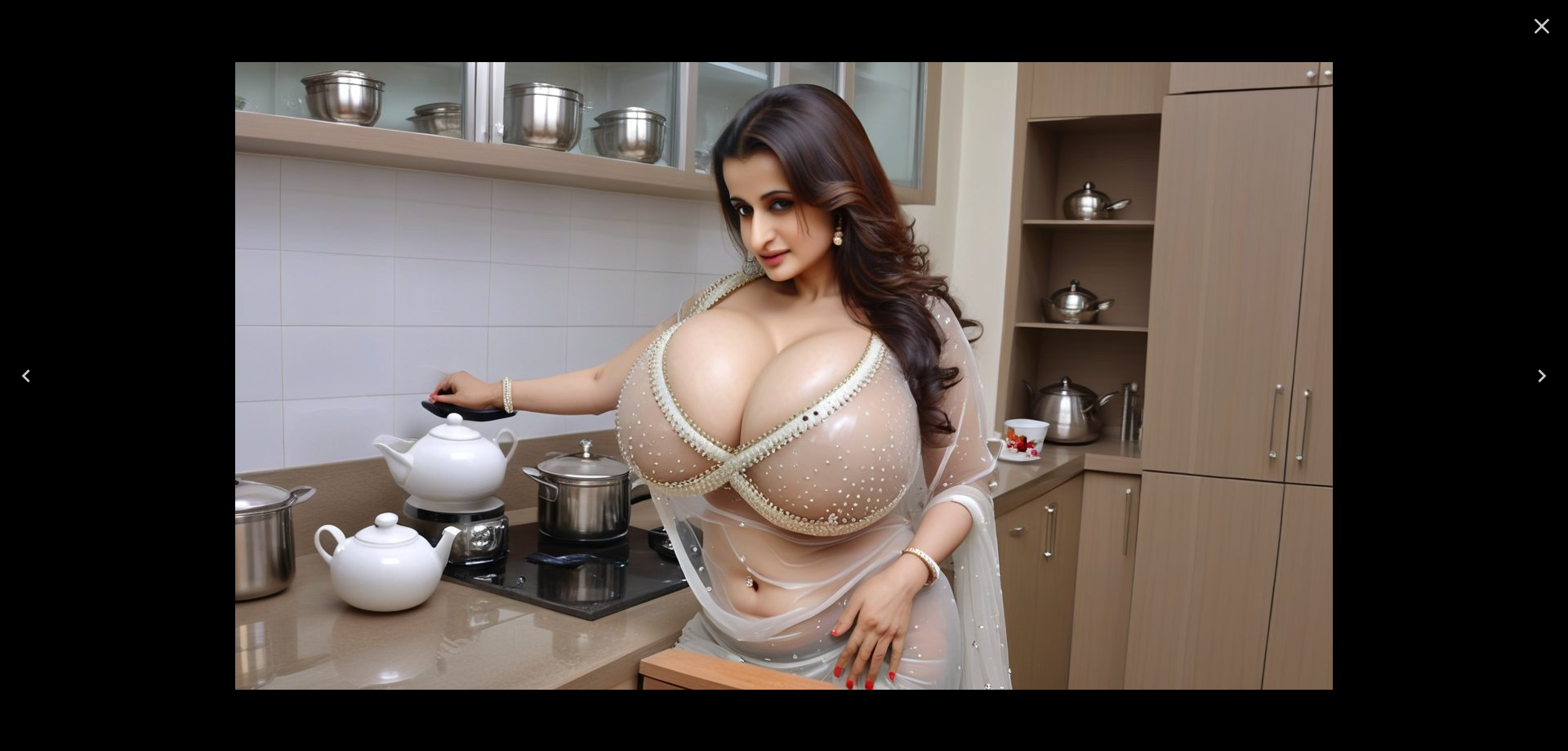
click at [1547, 29] on icon "Close" at bounding box center [1541, 26] width 26 height 26
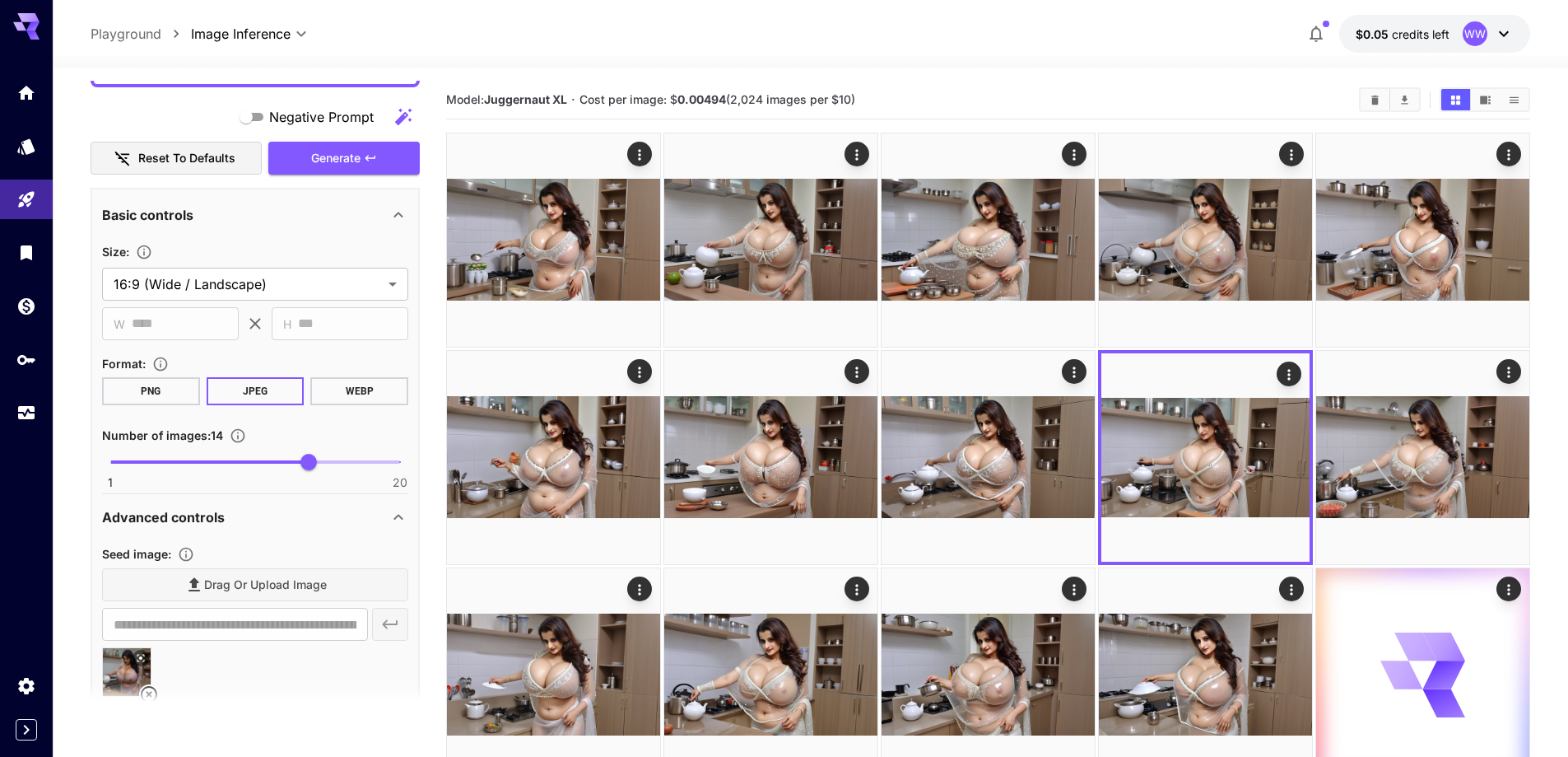
scroll to position [906, 0]
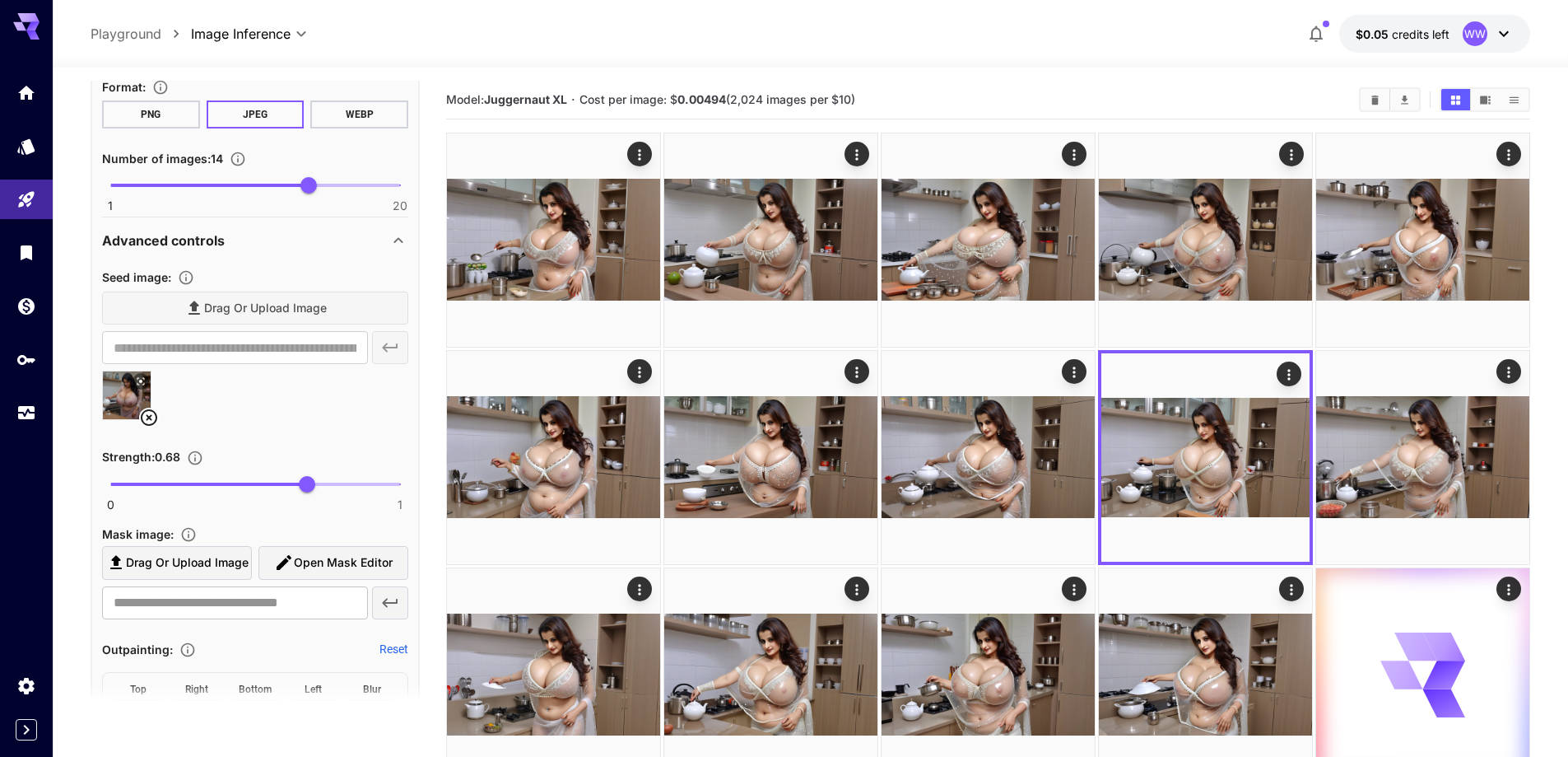
click at [151, 418] on icon at bounding box center [149, 417] width 17 height 17
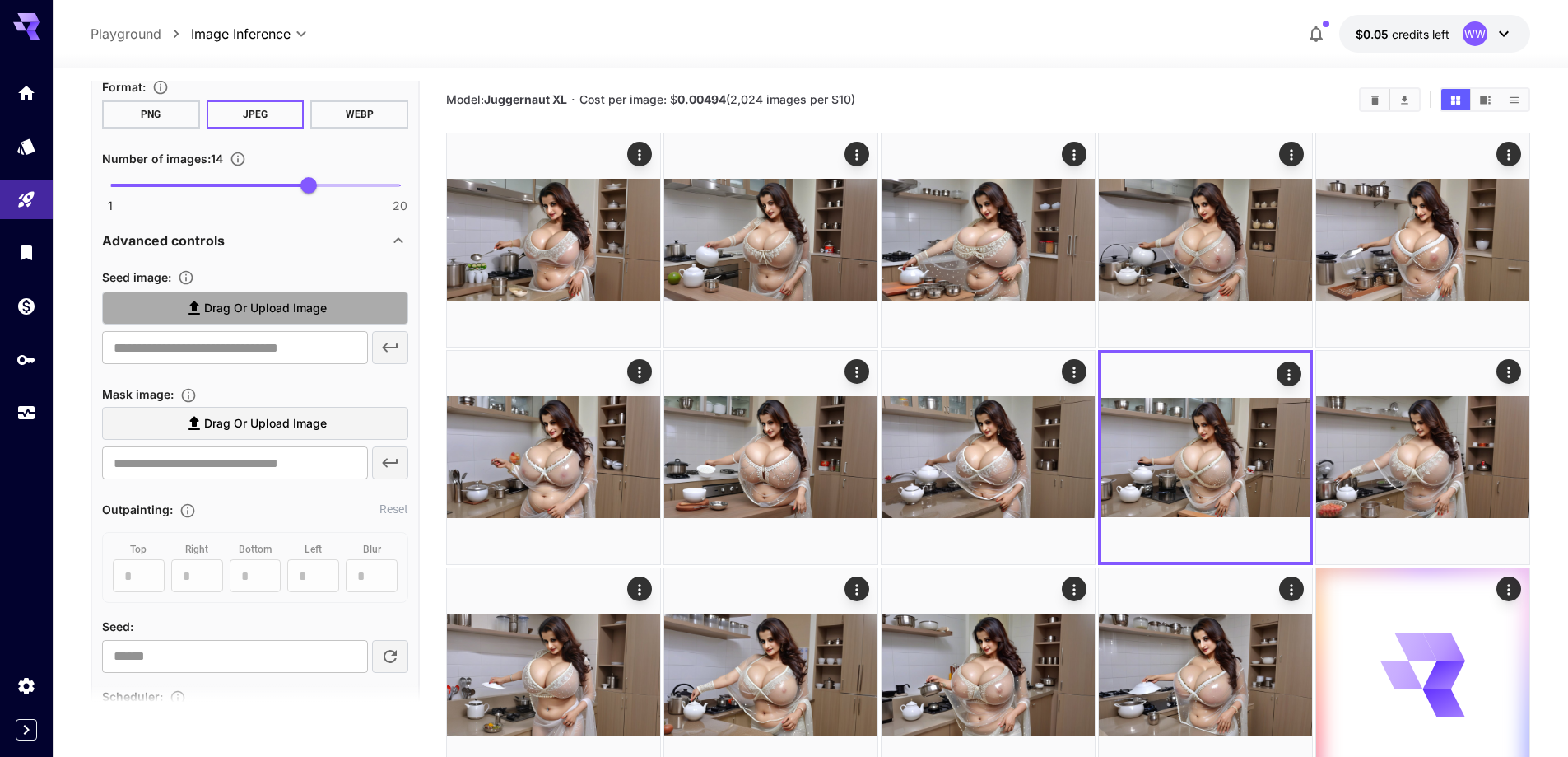
click at [302, 295] on label "Drag or upload image" at bounding box center [255, 308] width 306 height 34
click at [0, 0] on input "Drag or upload image" at bounding box center [0, 0] width 0 height 0
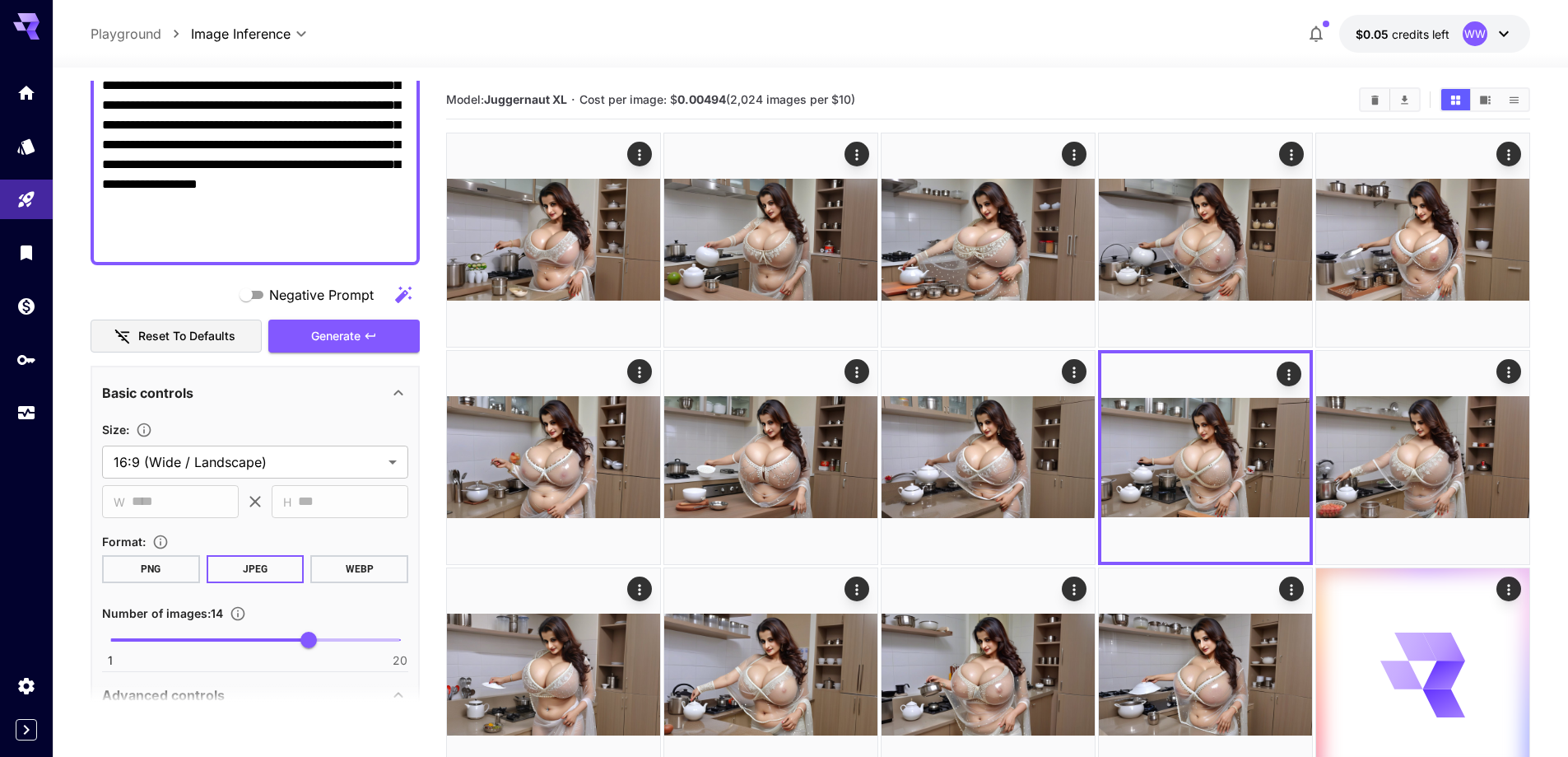
scroll to position [412, 0]
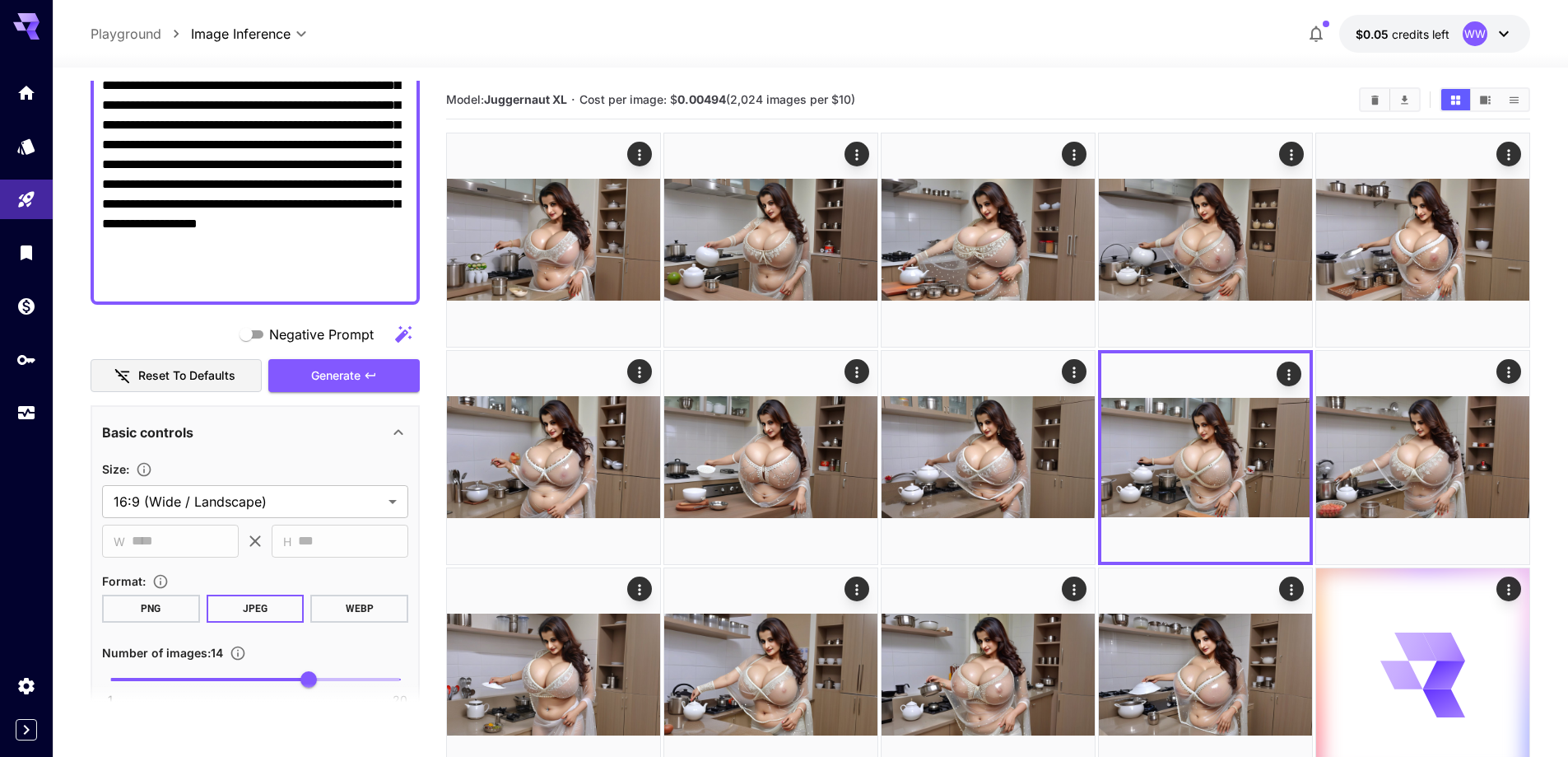
type input "**********"
click at [335, 377] on span "Generate" at bounding box center [336, 376] width 50 height 20
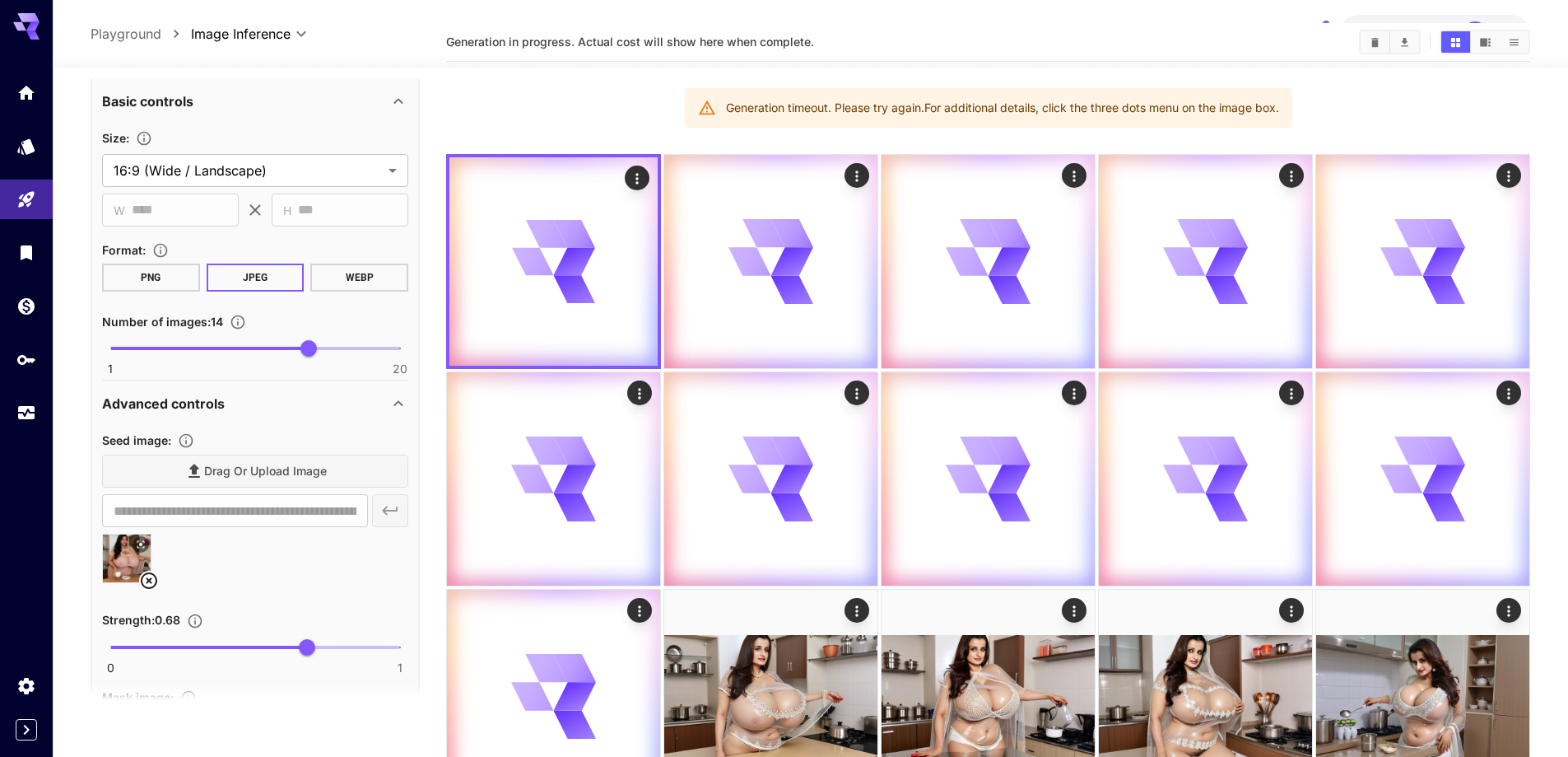
scroll to position [164, 0]
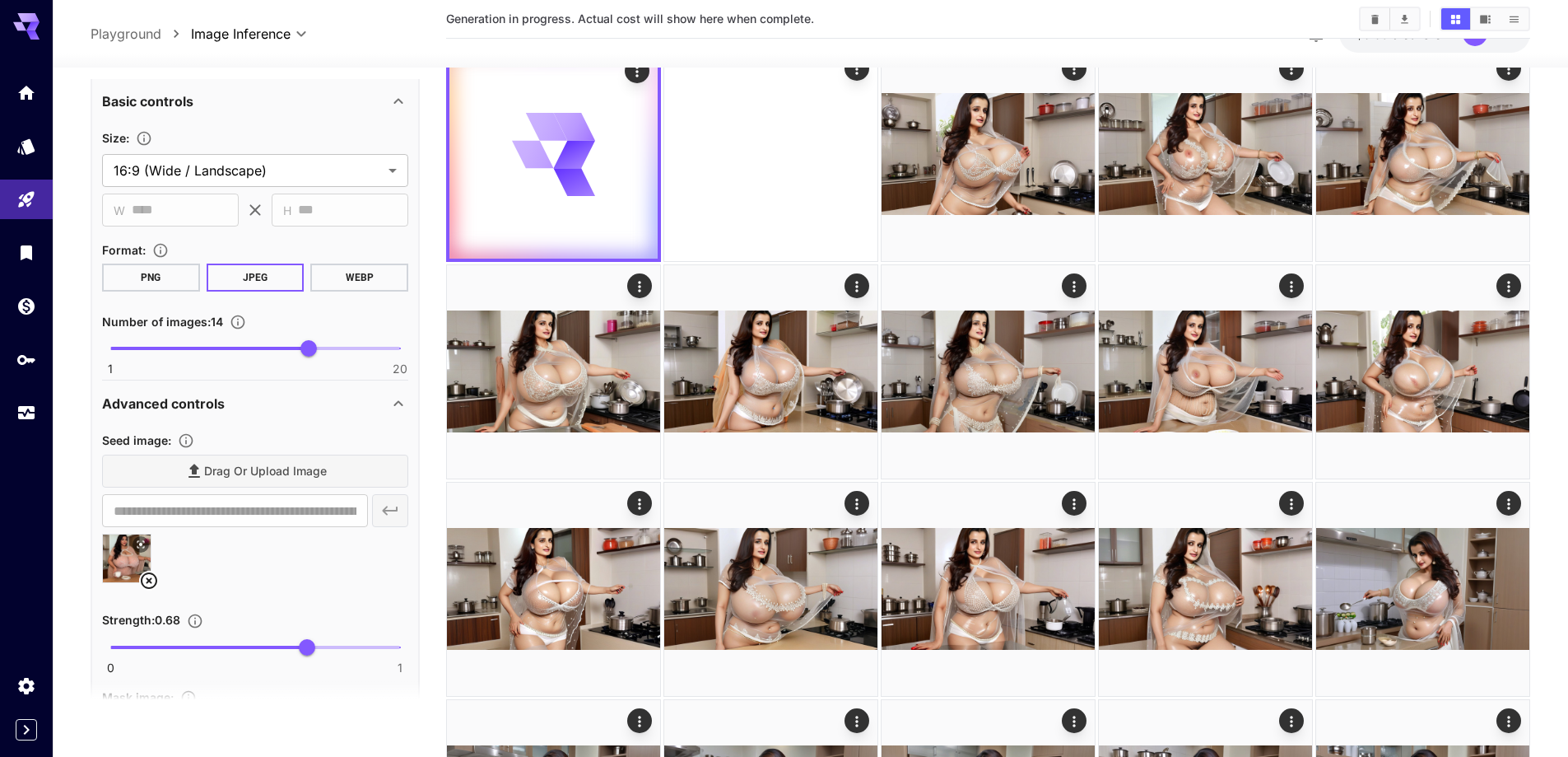
click at [154, 583] on icon at bounding box center [149, 580] width 19 height 19
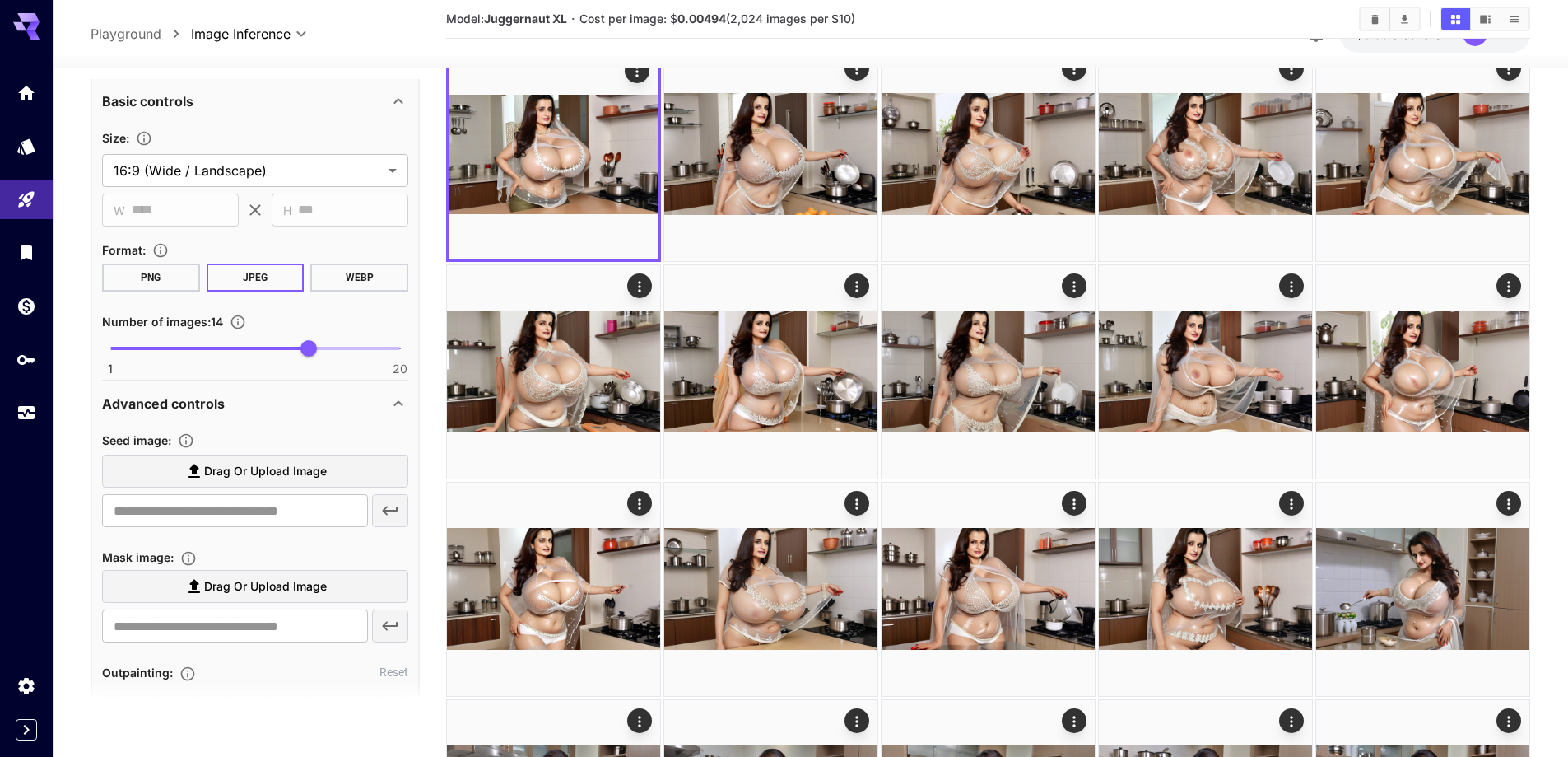
click at [302, 479] on span "Drag or upload image" at bounding box center [266, 471] width 123 height 20
click at [0, 0] on input "Drag or upload image" at bounding box center [0, 0] width 0 height 0
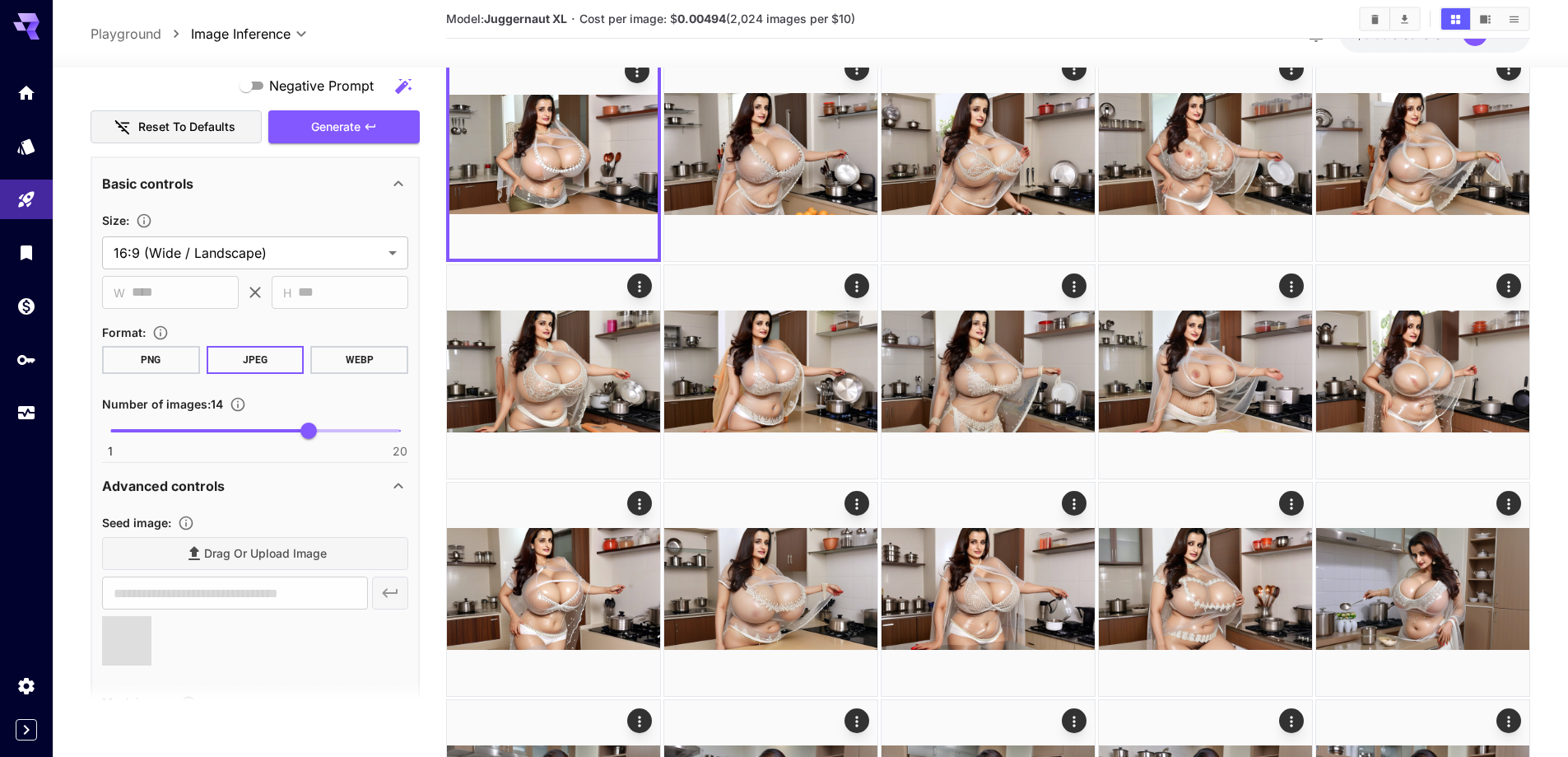
type input "**********"
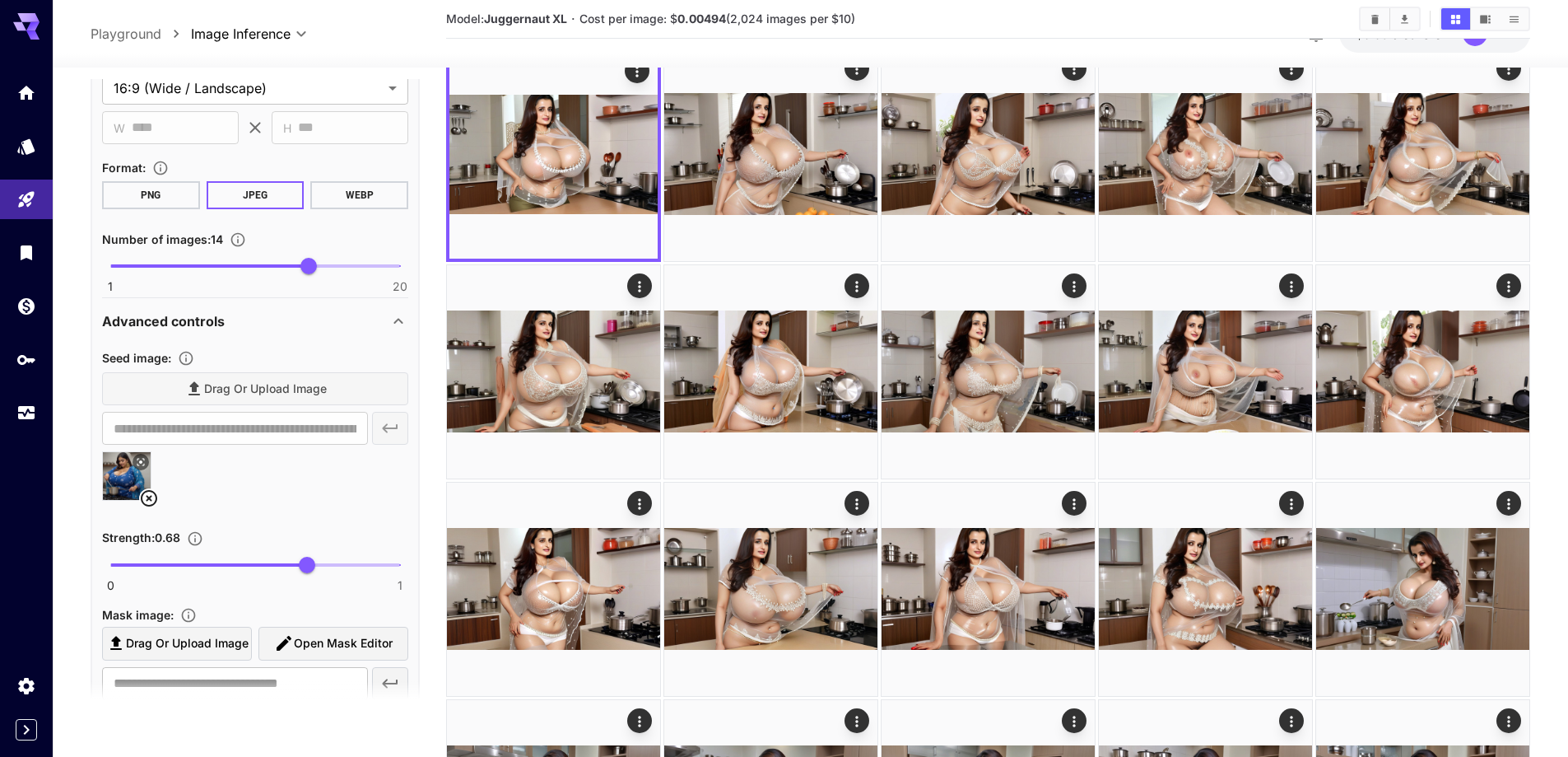
scroll to position [659, 0]
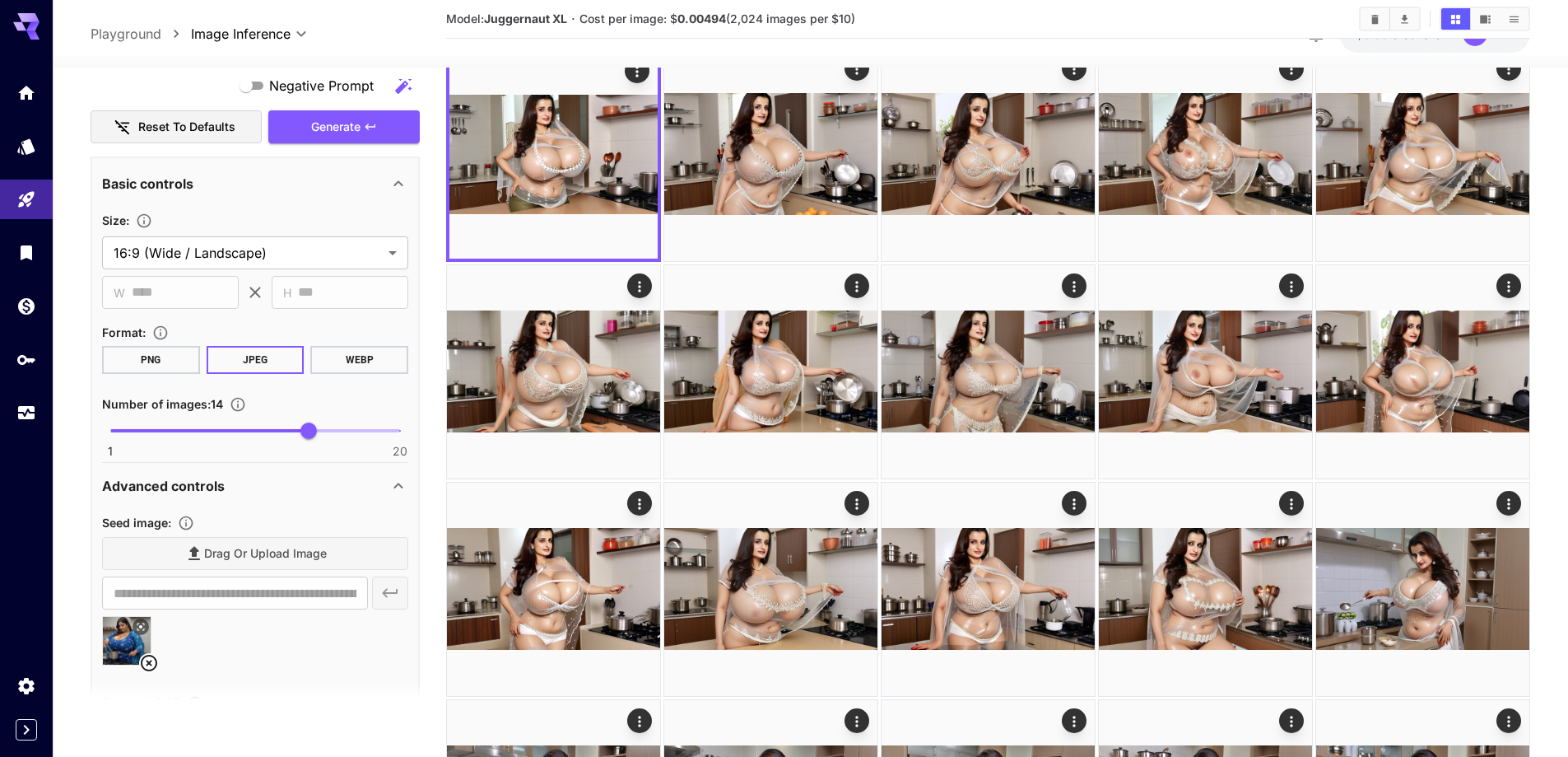
drag, startPoint x: 340, startPoint y: 135, endPoint x: 335, endPoint y: 150, distance: 15.8
click at [341, 133] on span "Generate" at bounding box center [336, 126] width 50 height 20
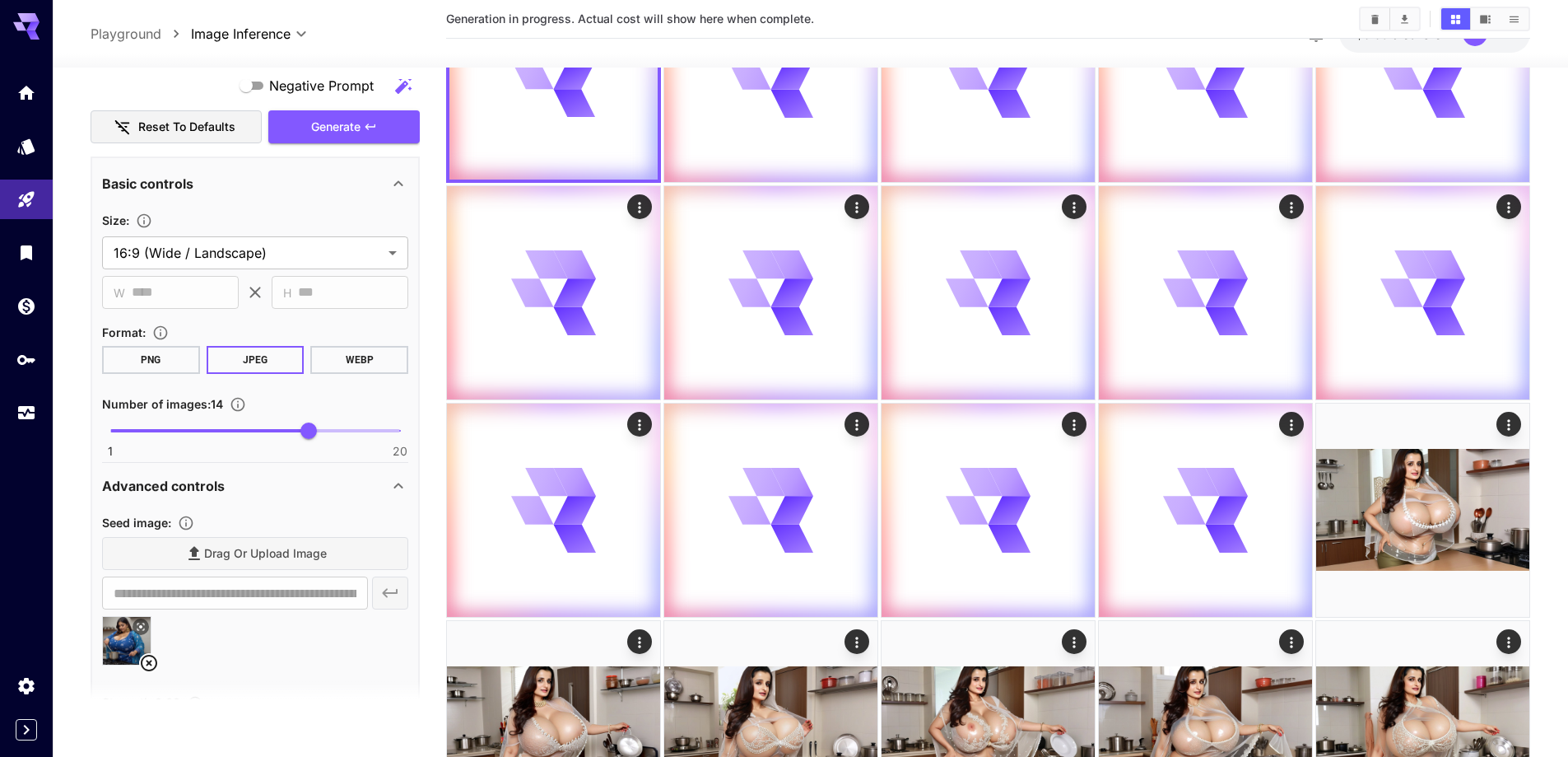
click at [146, 660] on icon at bounding box center [149, 663] width 19 height 19
click at [313, 564] on label "Drag or upload image" at bounding box center [255, 554] width 306 height 34
click at [0, 0] on input "Drag or upload image" at bounding box center [0, 0] width 0 height 0
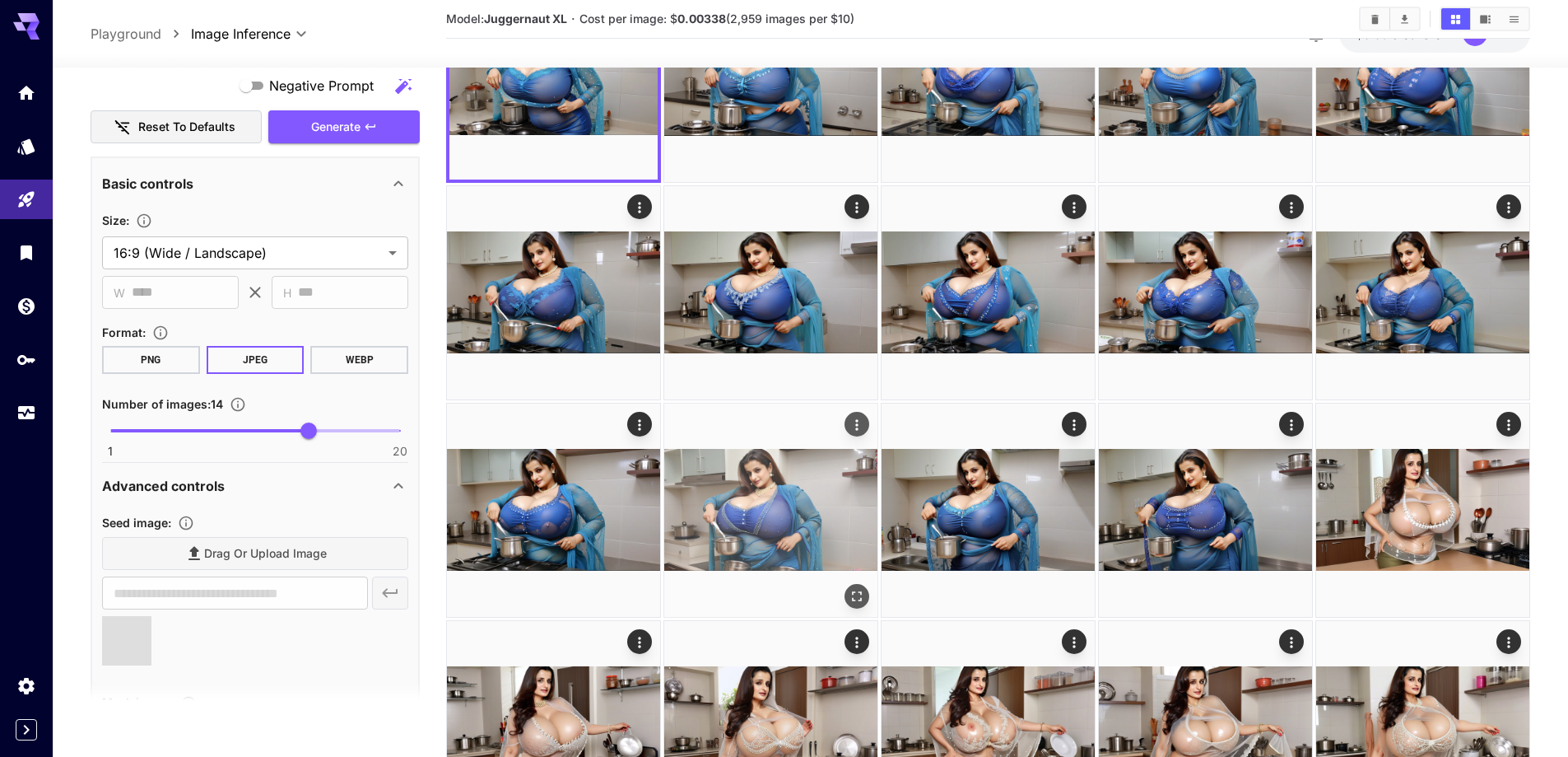
scroll to position [115, 0]
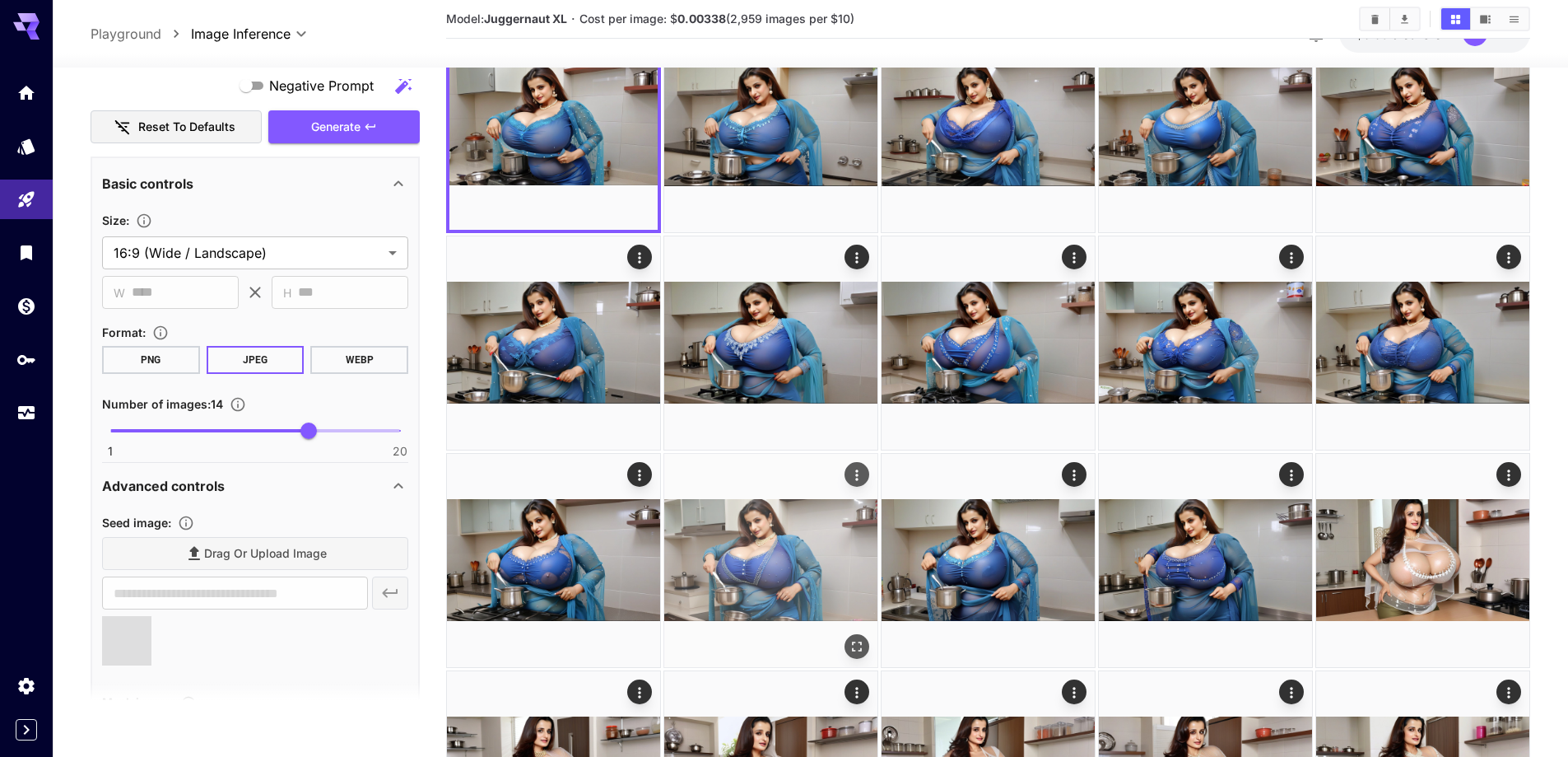
type input "**********"
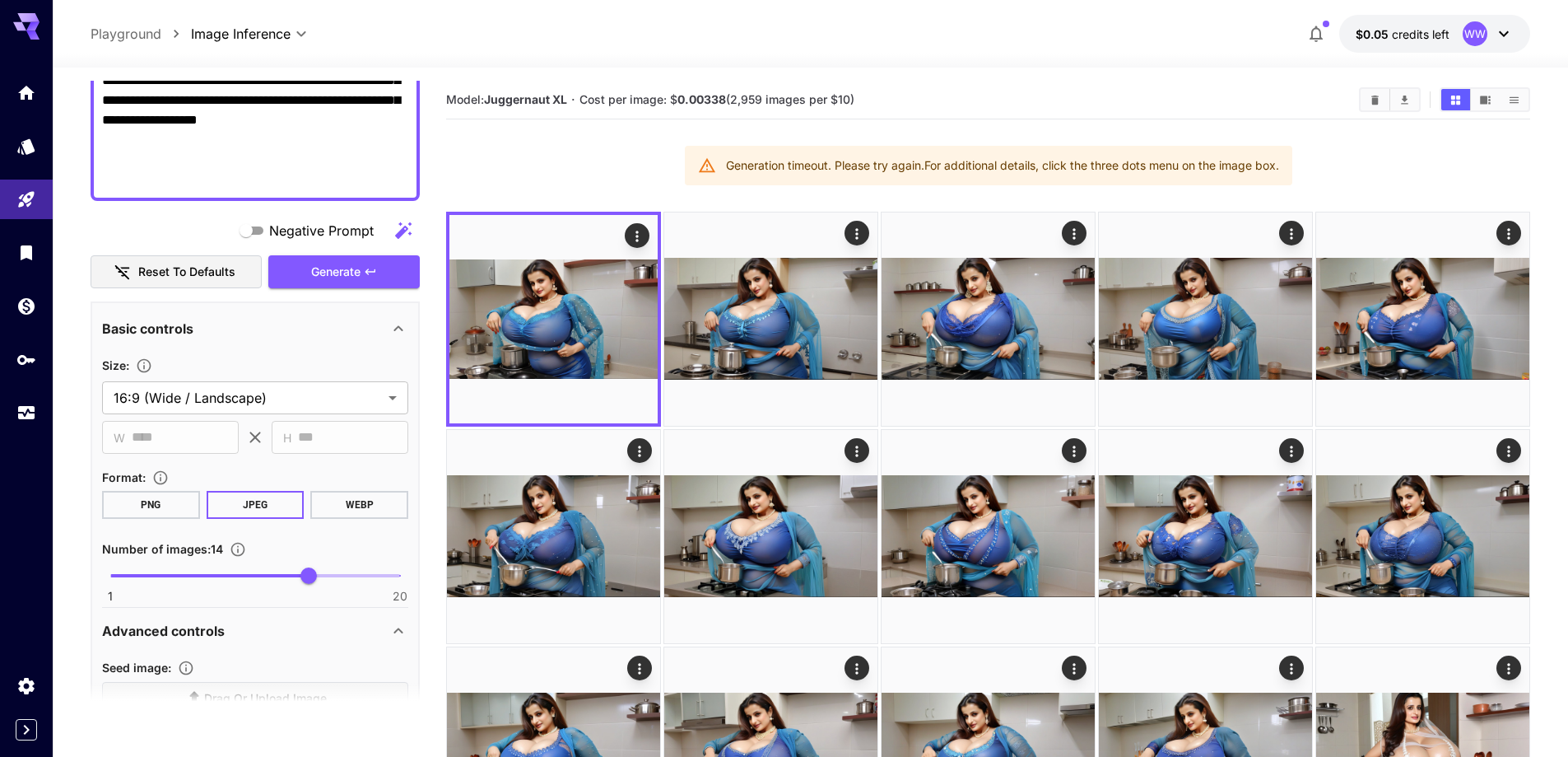
scroll to position [494, 0]
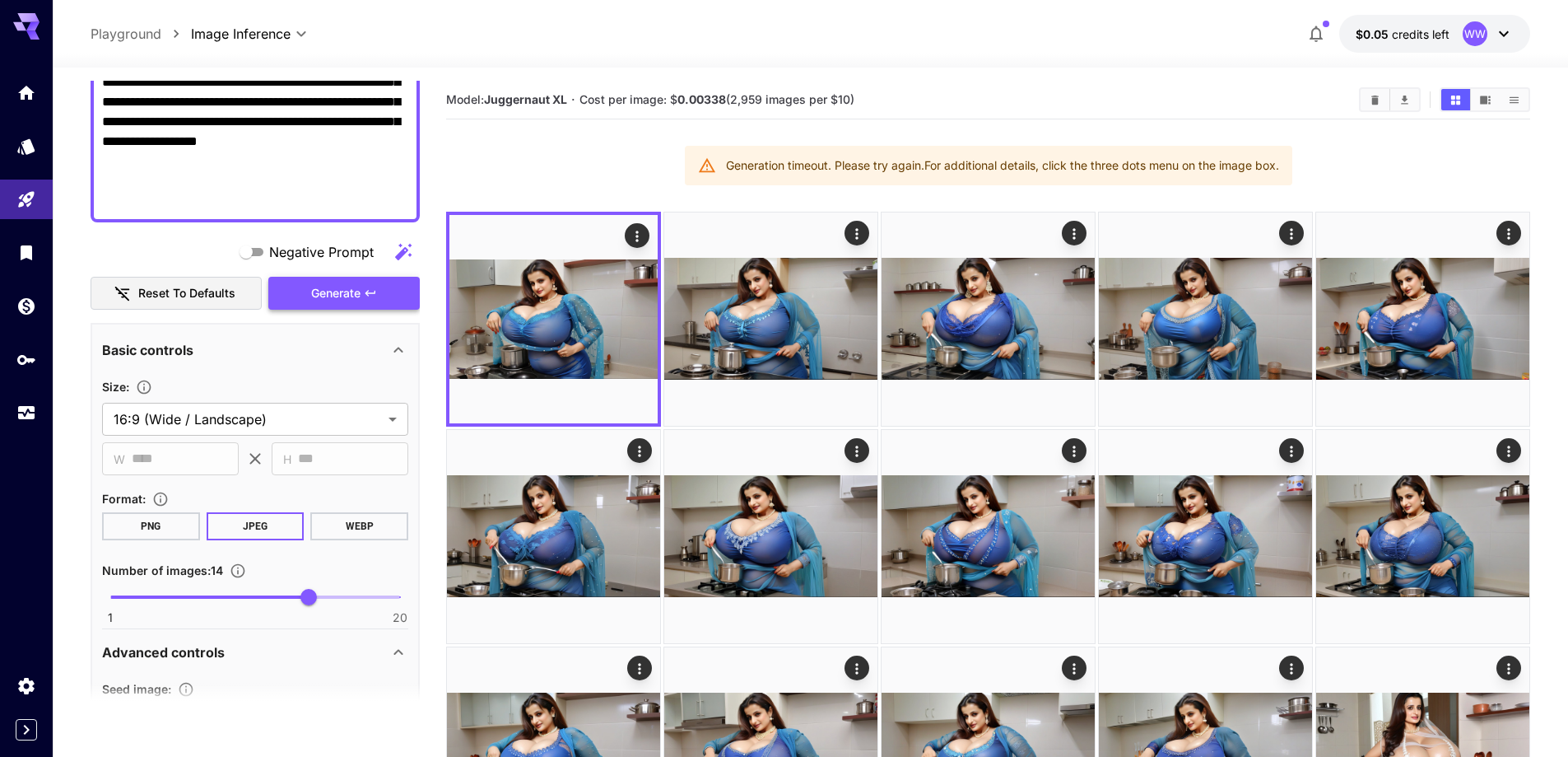
click at [354, 291] on span "Generate" at bounding box center [336, 293] width 50 height 20
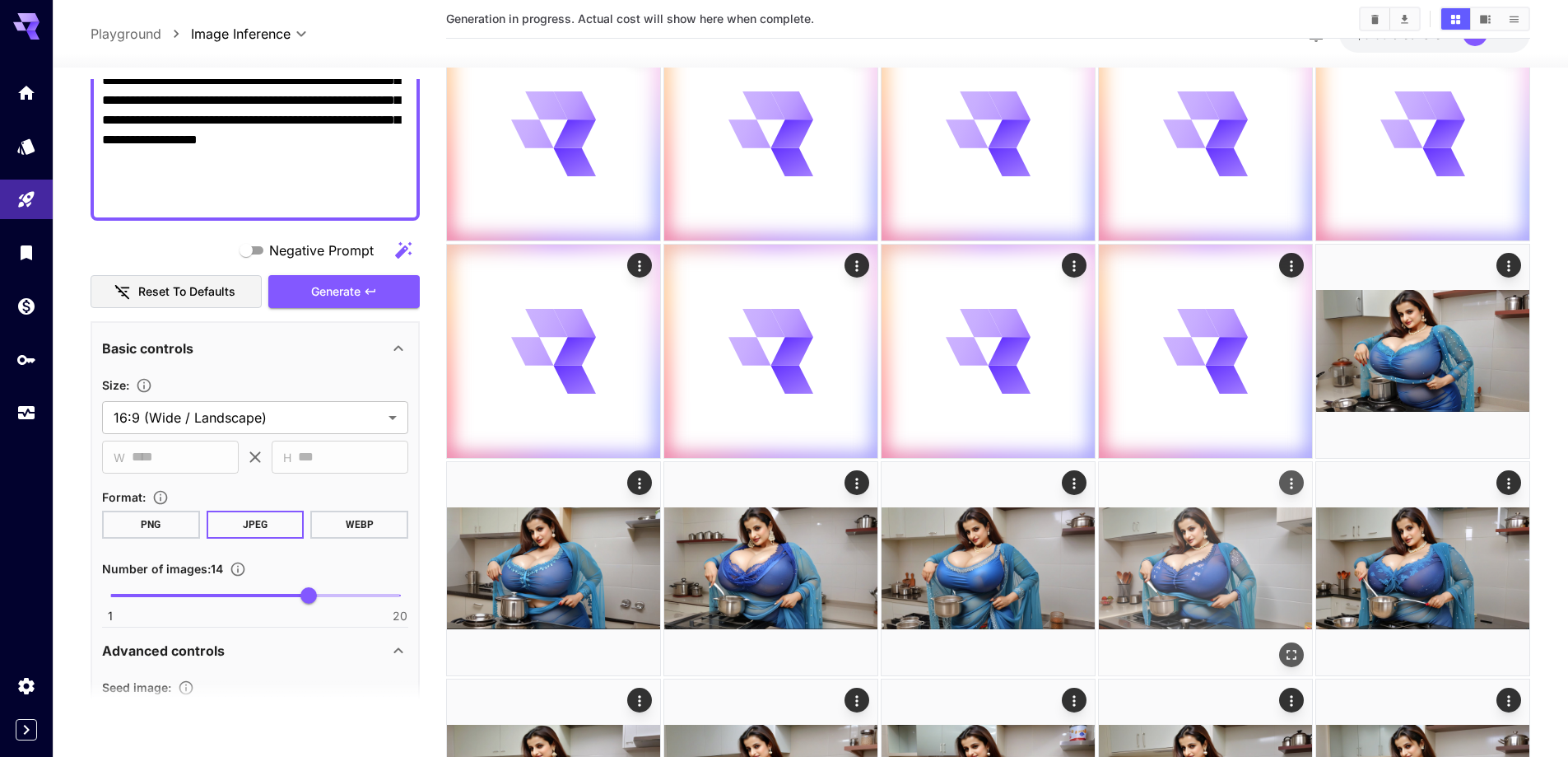
scroll to position [329, 0]
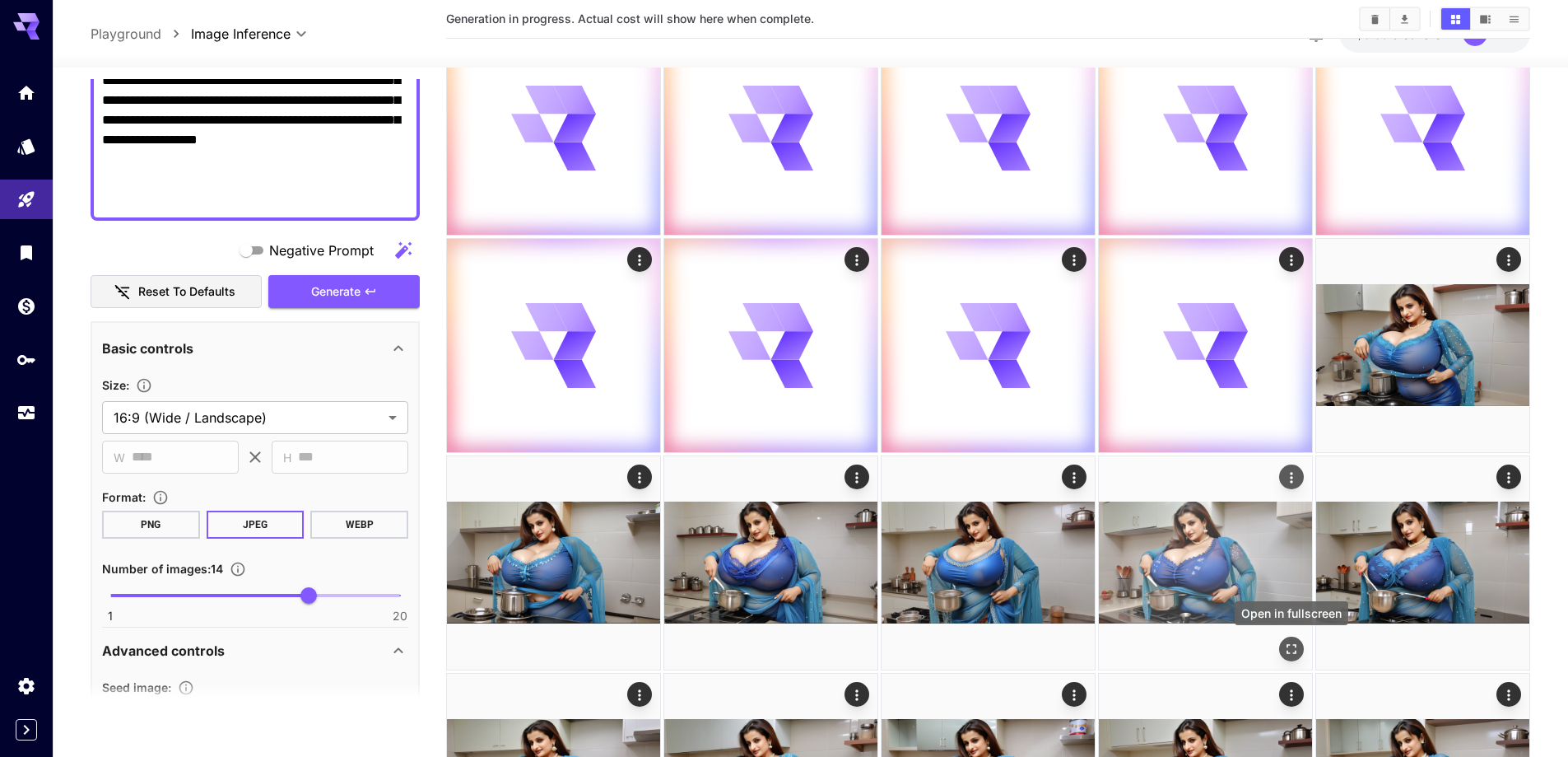
click at [1287, 652] on icon "Open in fullscreen" at bounding box center [1291, 649] width 10 height 10
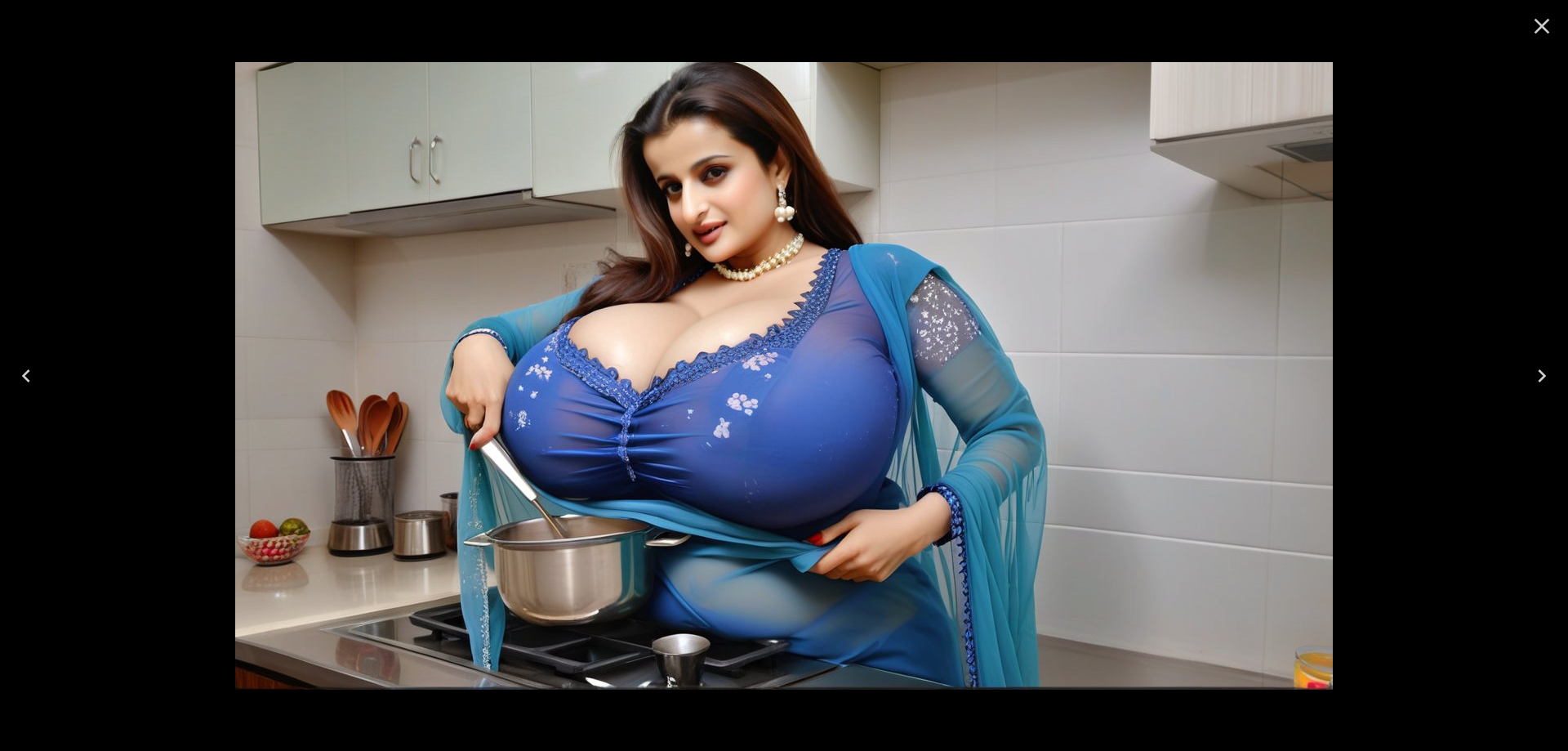
click at [1539, 372] on icon "Next" at bounding box center [1541, 376] width 26 height 26
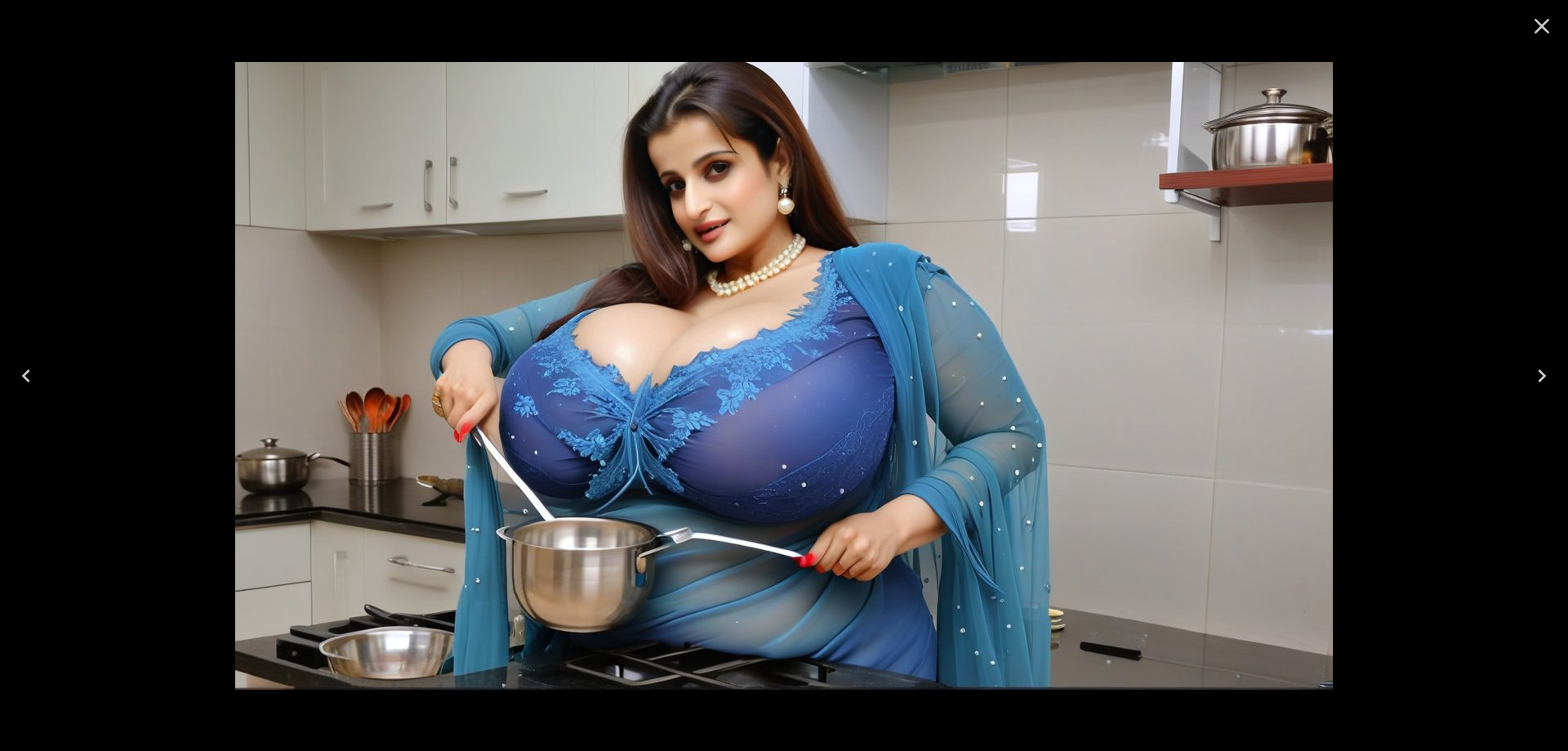
click at [1539, 372] on icon "Next" at bounding box center [1541, 376] width 26 height 26
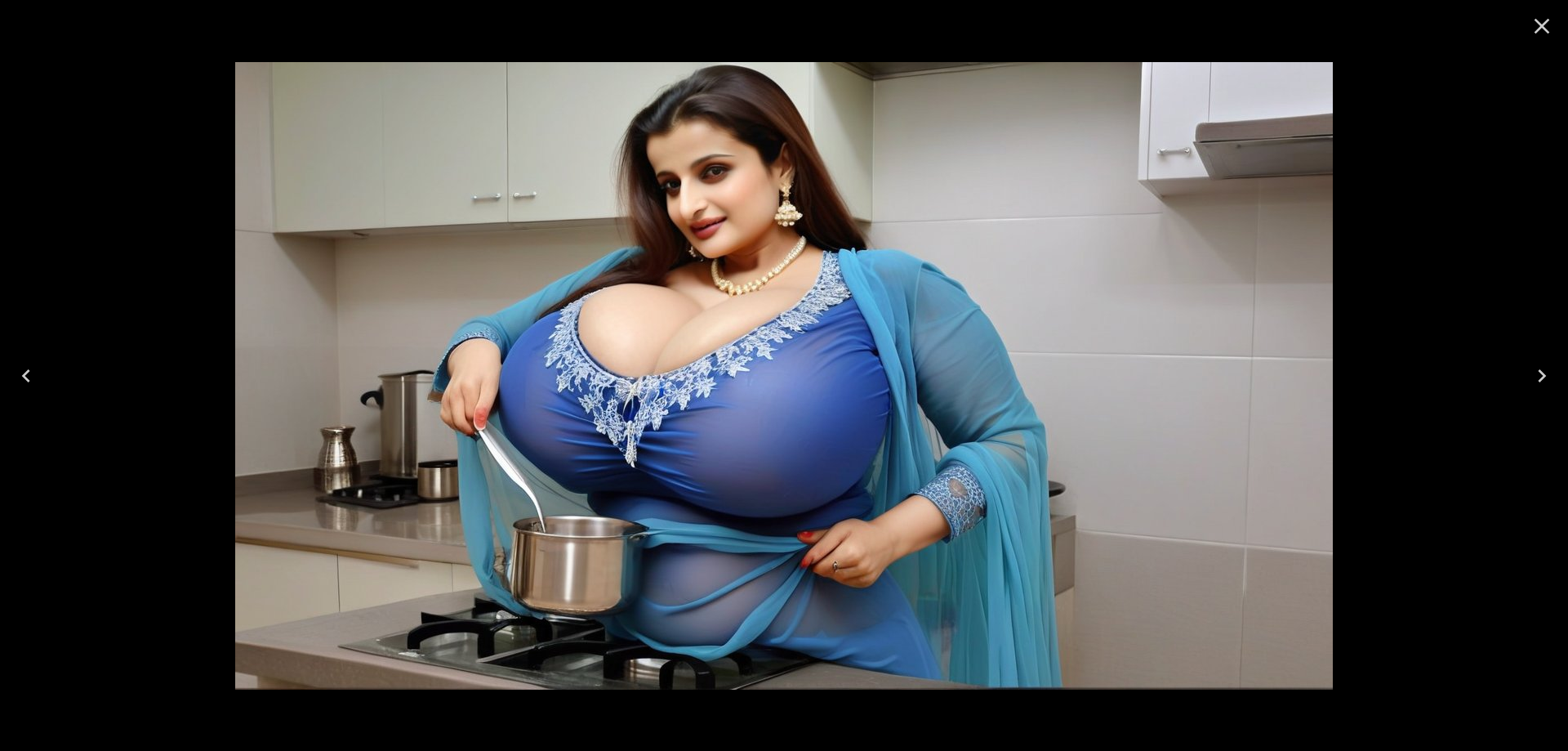
click at [1539, 372] on icon "Next" at bounding box center [1541, 376] width 26 height 26
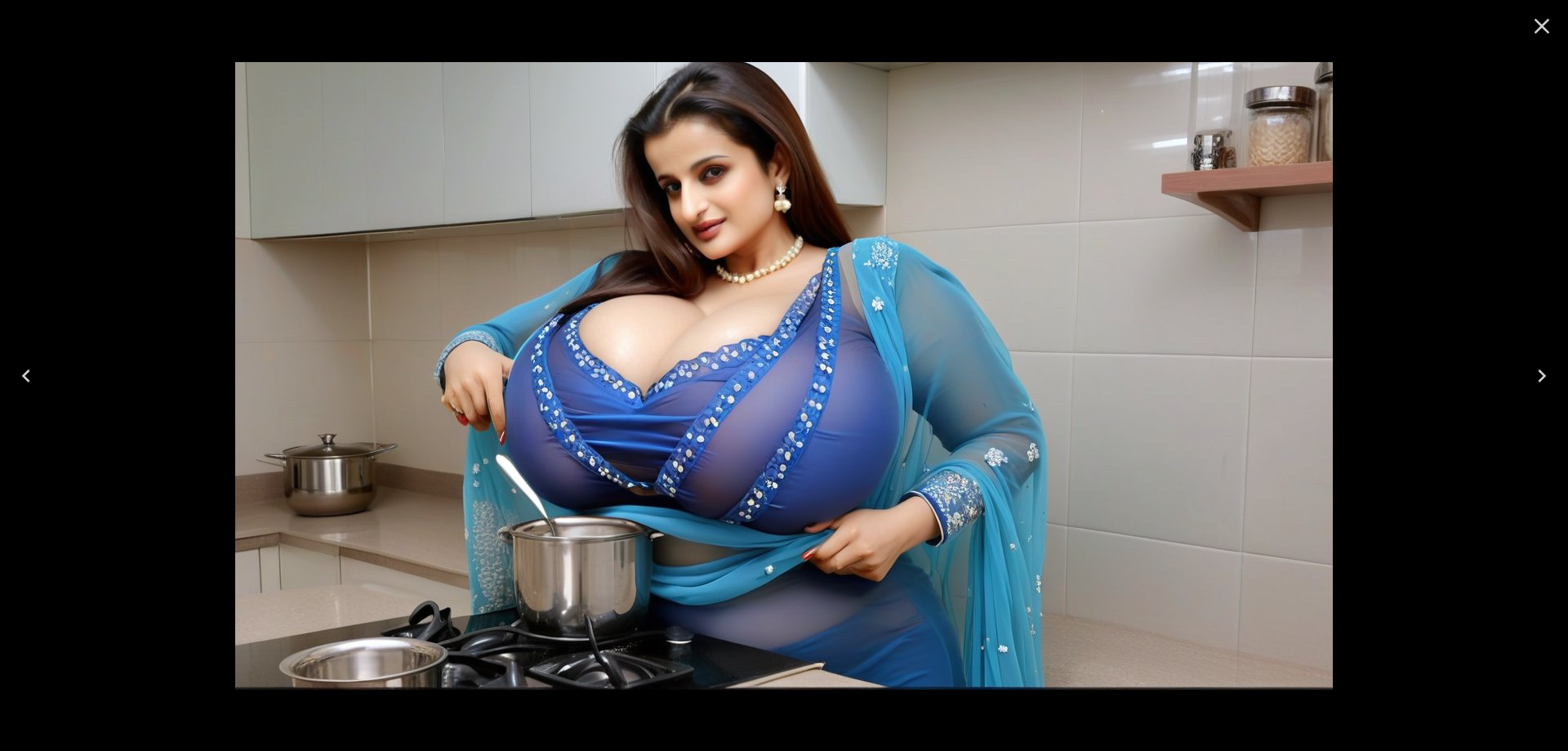
click at [1539, 372] on icon "Next" at bounding box center [1541, 376] width 26 height 26
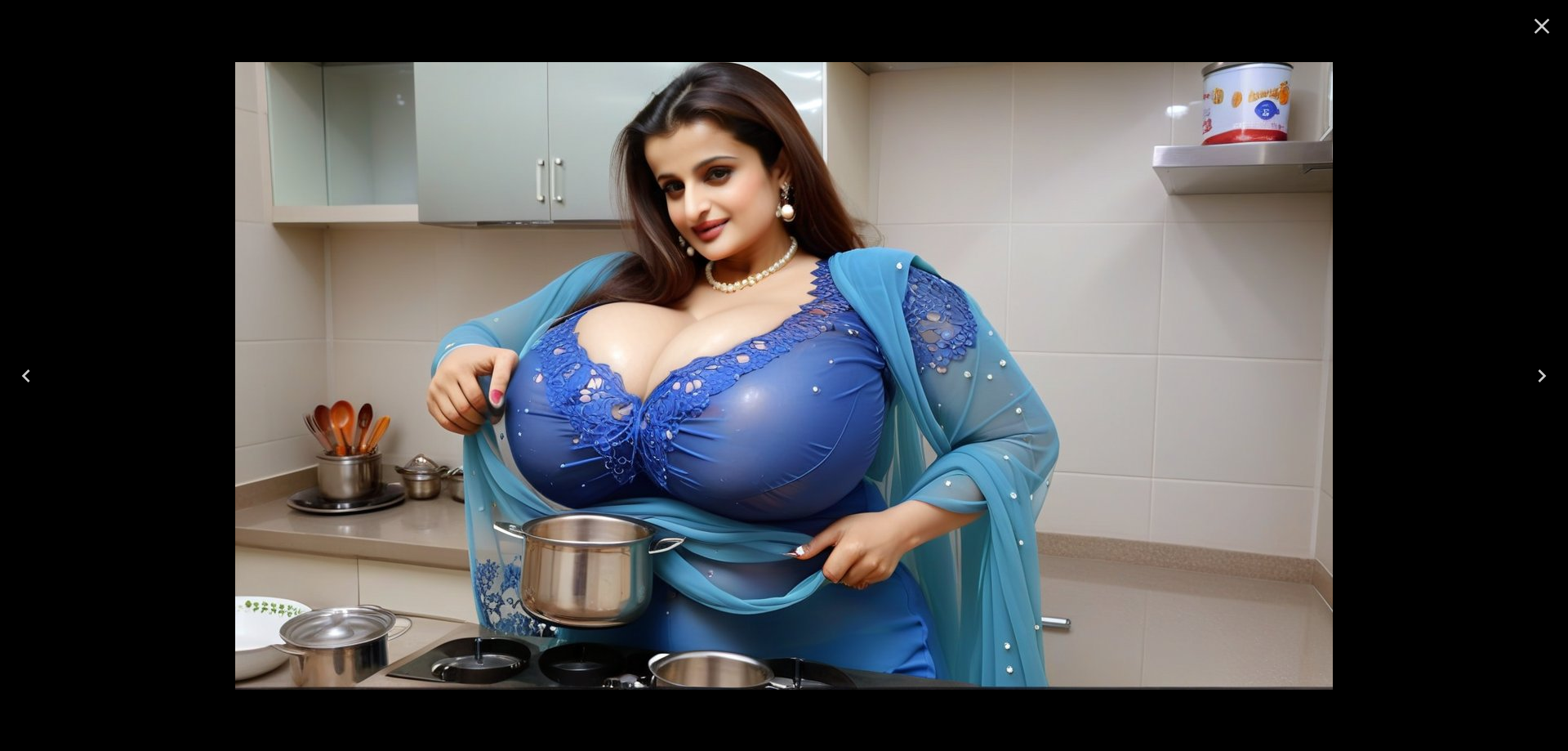
click at [1539, 372] on icon "Next" at bounding box center [1541, 376] width 26 height 26
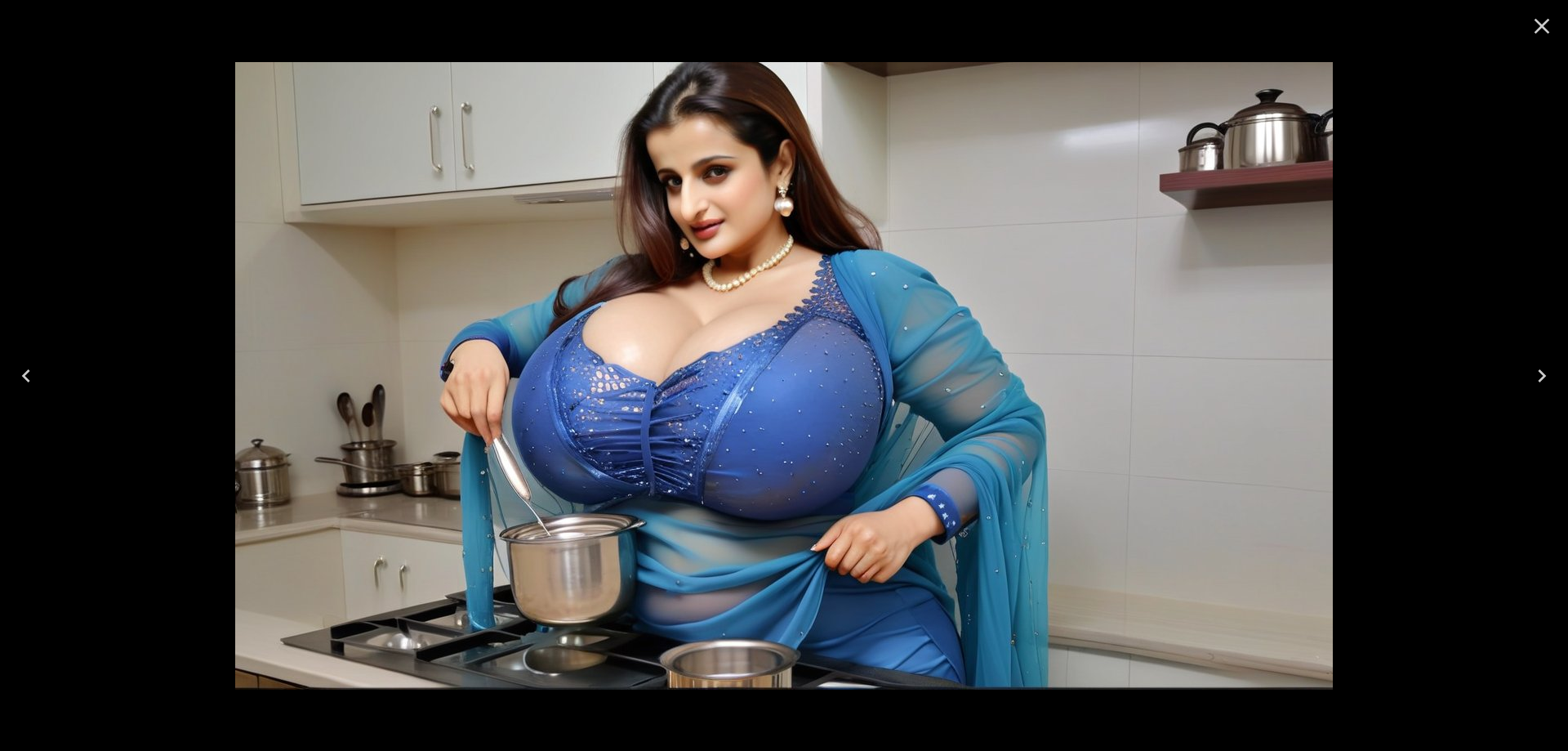
click at [1557, 21] on button "Close" at bounding box center [1541, 26] width 40 height 40
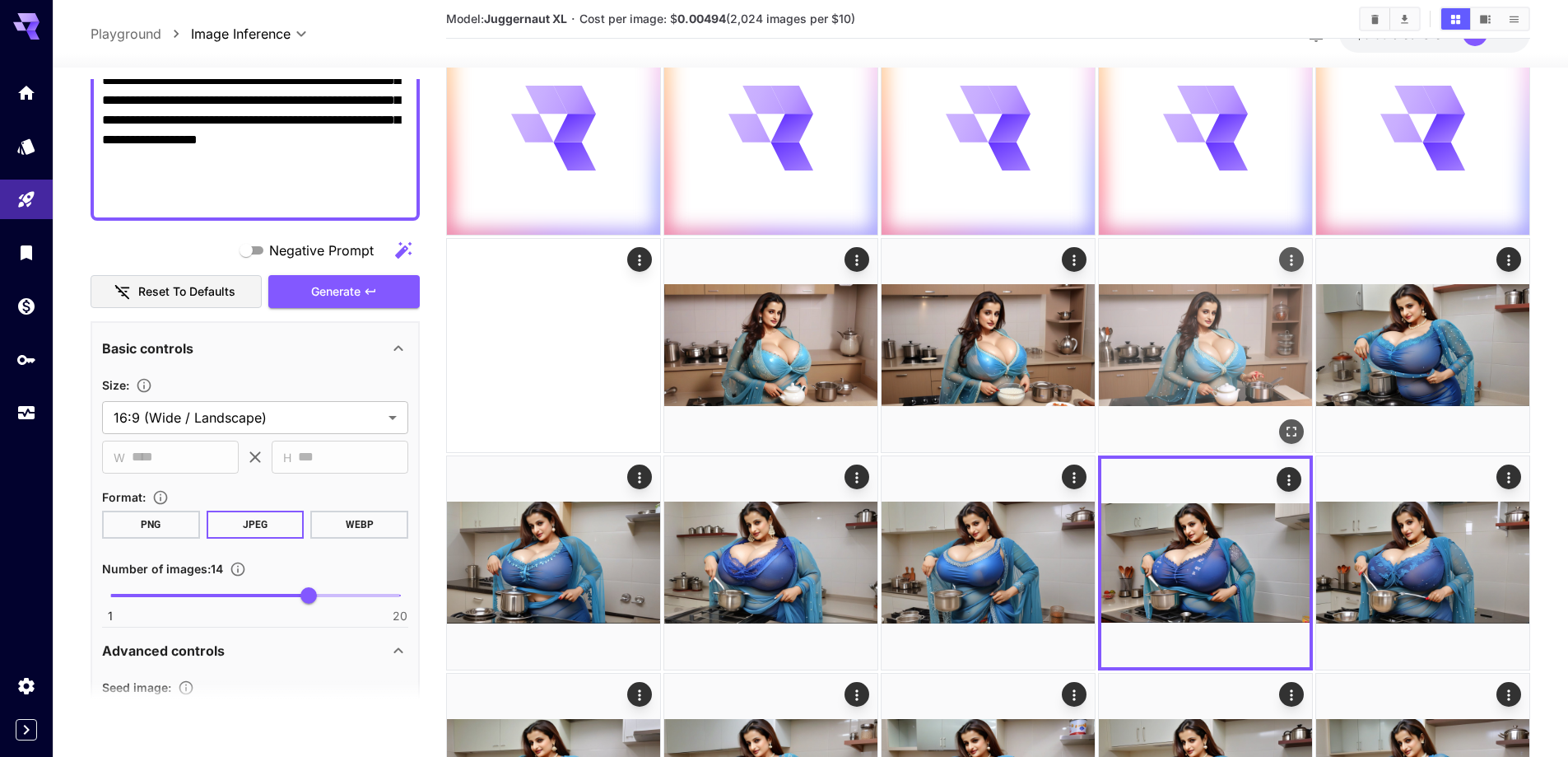
click at [1288, 426] on icon "Open in fullscreen" at bounding box center [1291, 431] width 17 height 17
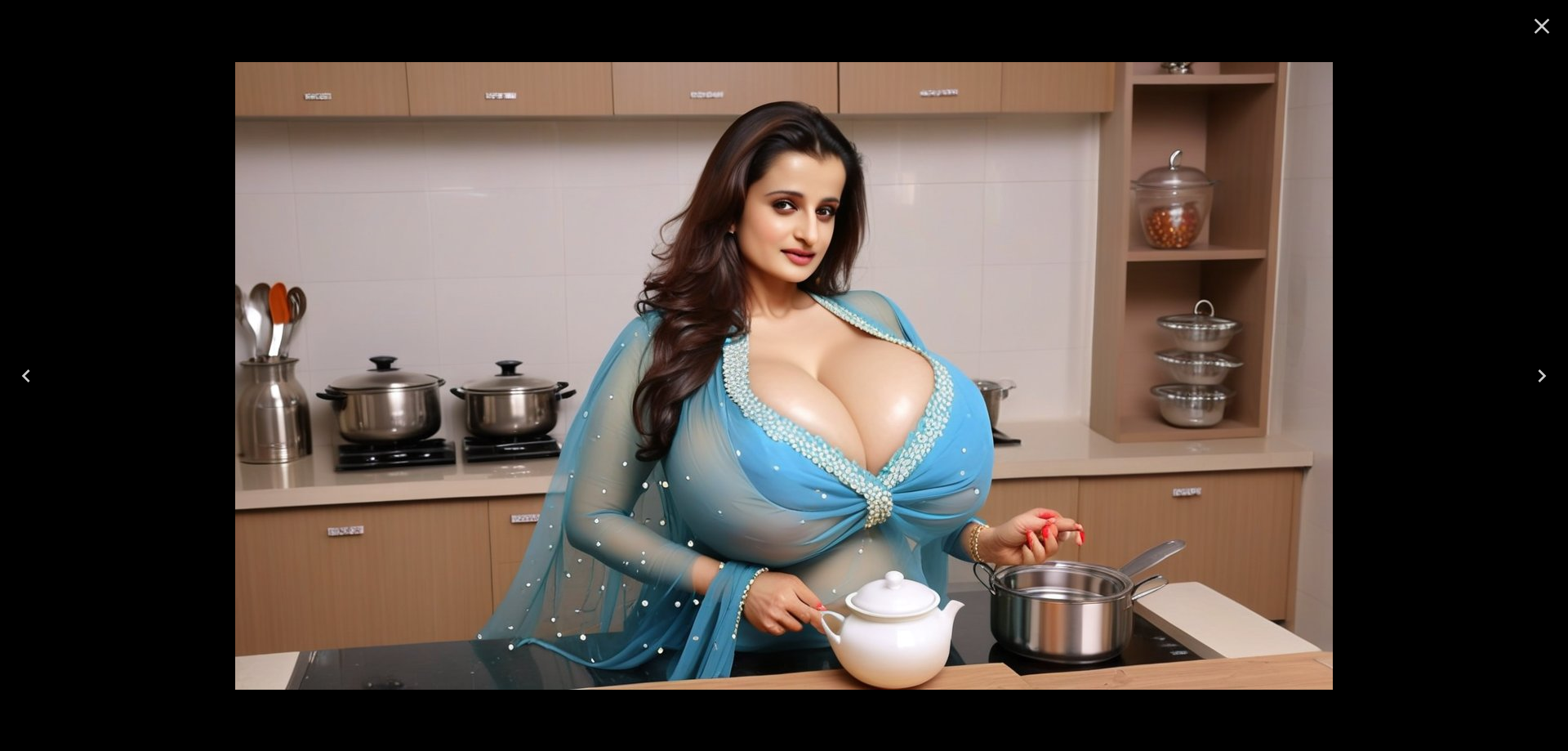
click at [1542, 28] on icon "Close" at bounding box center [1542, 26] width 15 height 15
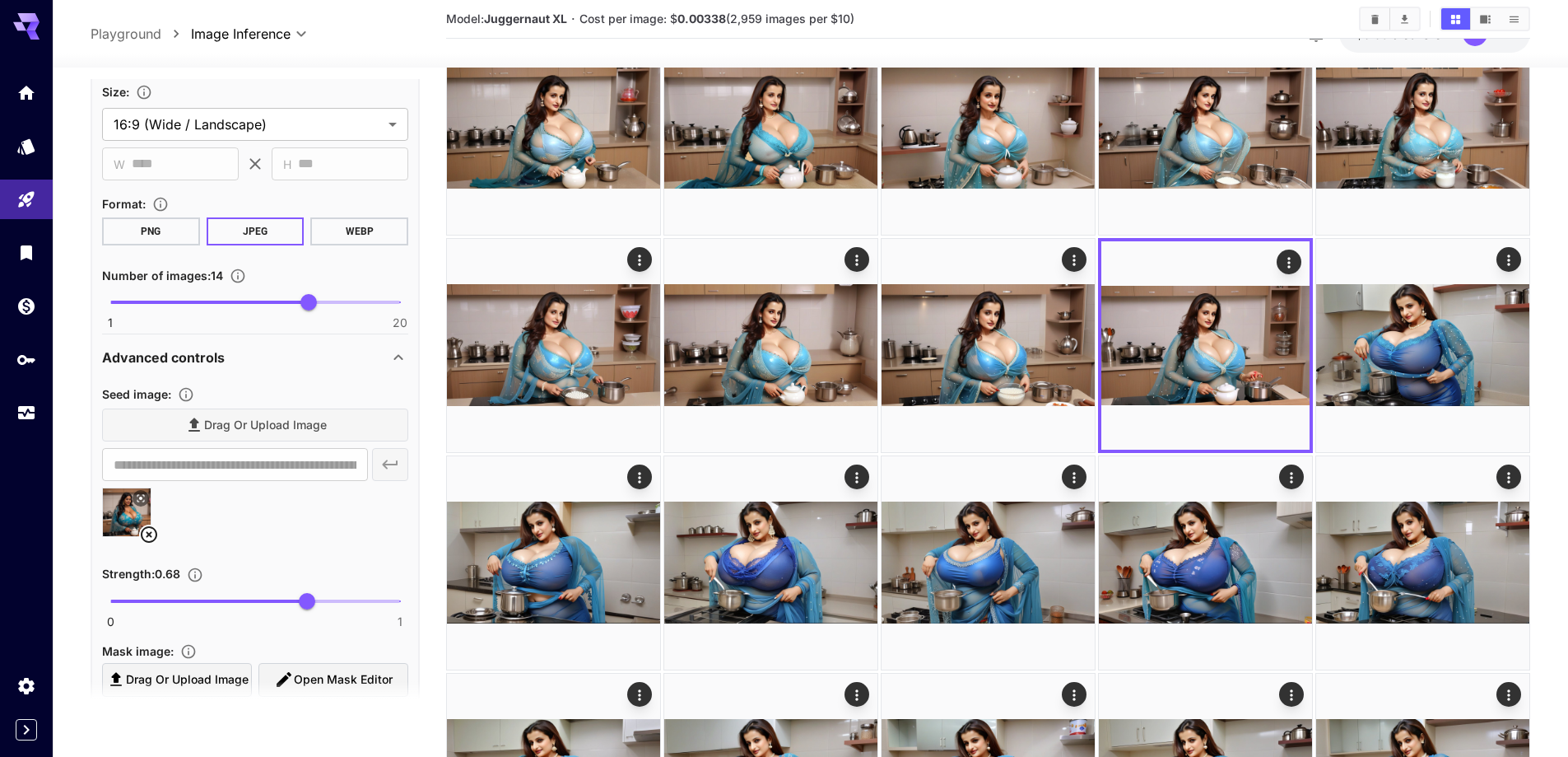
scroll to position [823, 0]
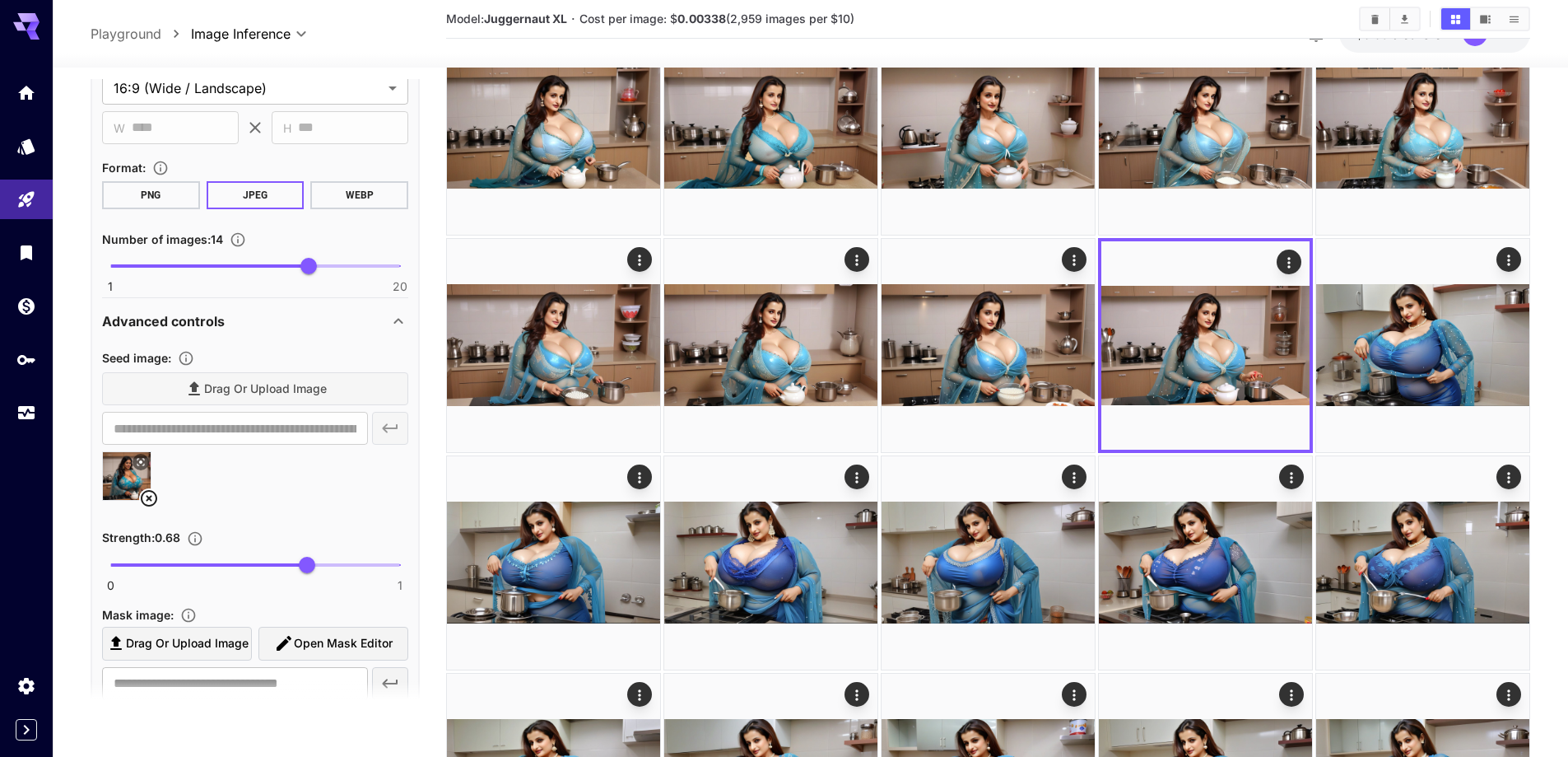
click at [147, 502] on icon at bounding box center [149, 498] width 19 height 19
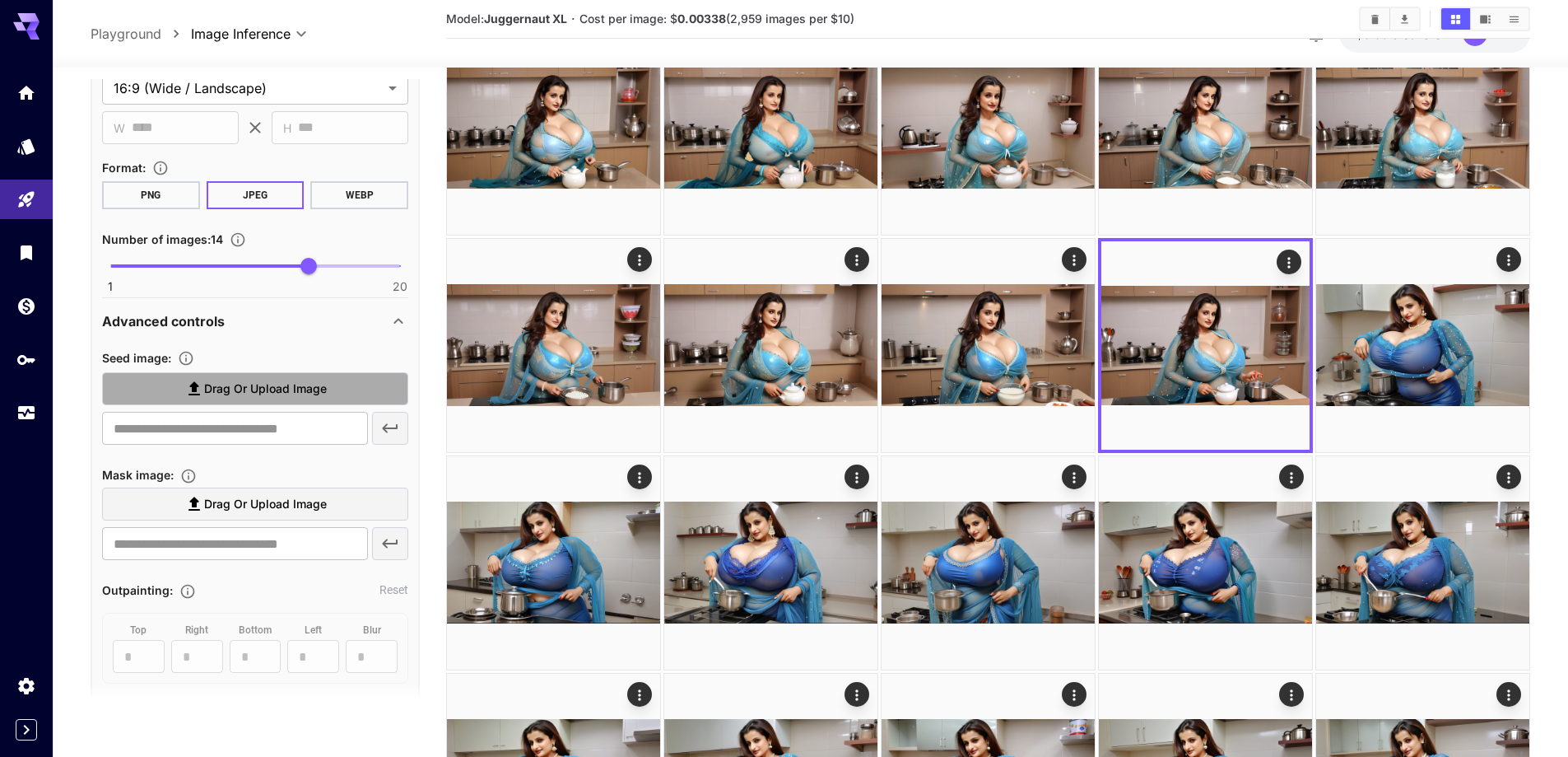
click at [254, 395] on span "Drag or upload image" at bounding box center [266, 388] width 123 height 20
click at [0, 0] on input "Drag or upload image" at bounding box center [0, 0] width 0 height 0
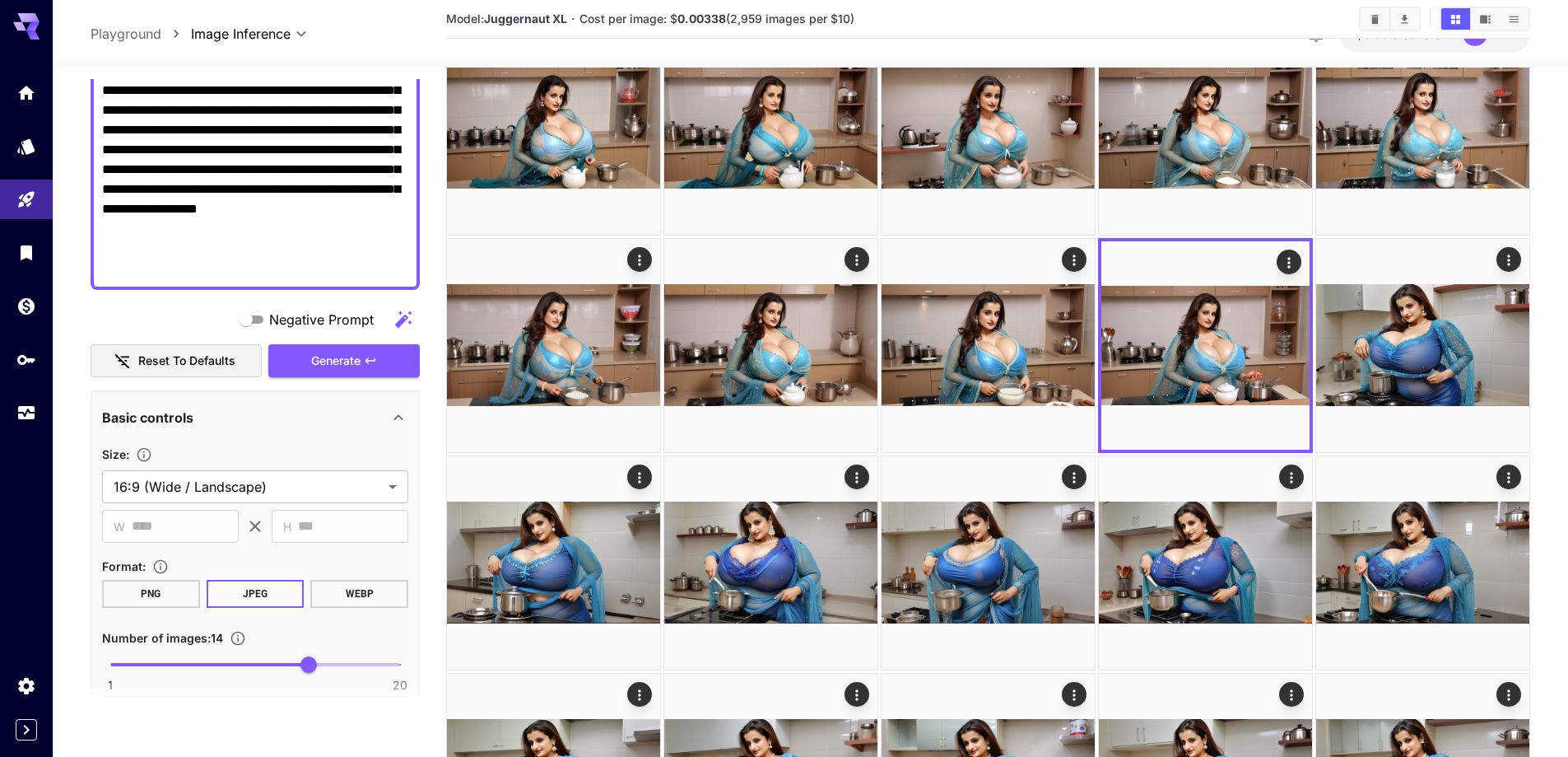
scroll to position [412, 0]
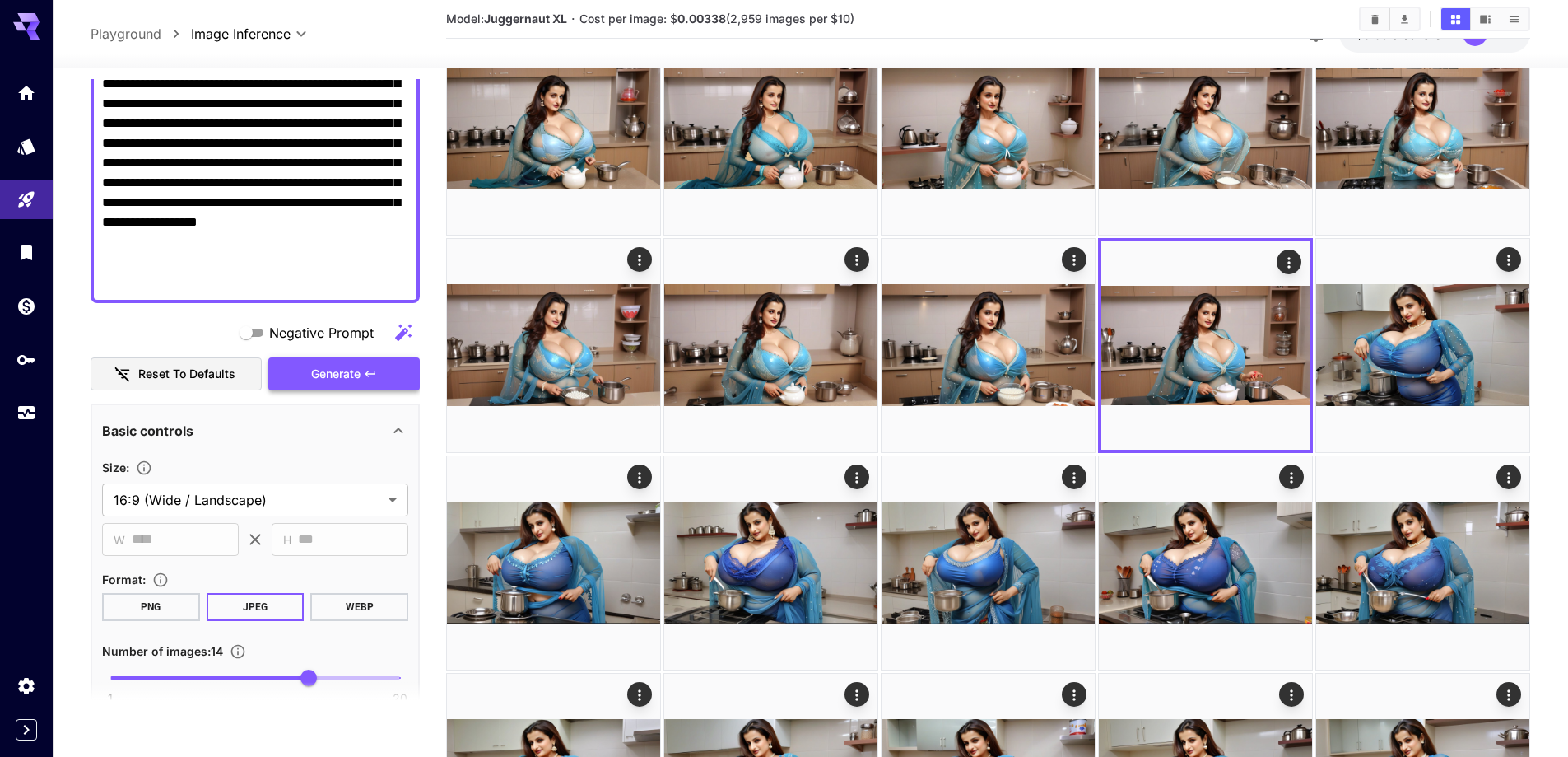
click at [292, 378] on button "Generate" at bounding box center [344, 374] width 152 height 34
type input "**********"
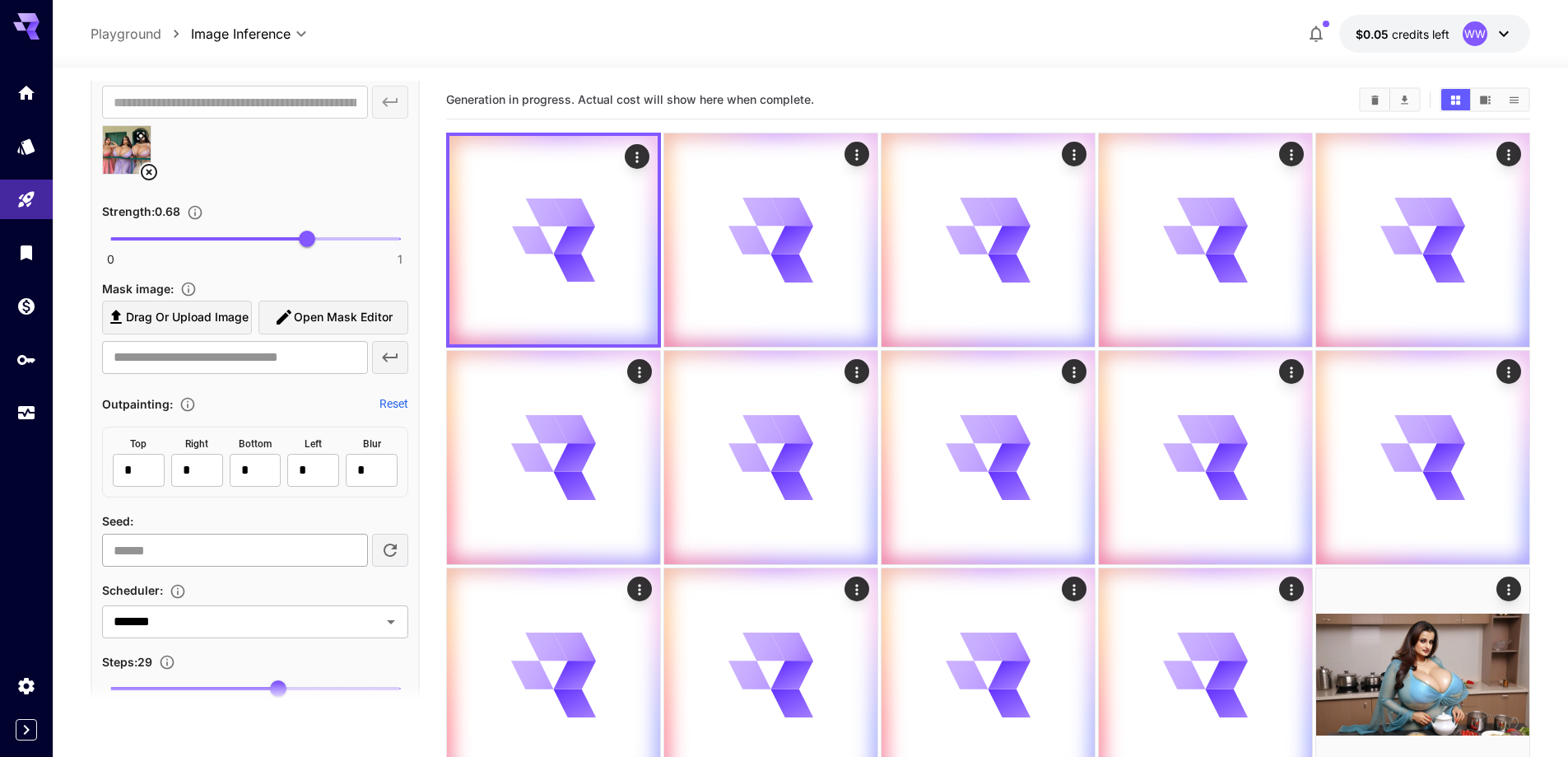
scroll to position [1153, 0]
click at [147, 168] on icon at bounding box center [149, 170] width 17 height 17
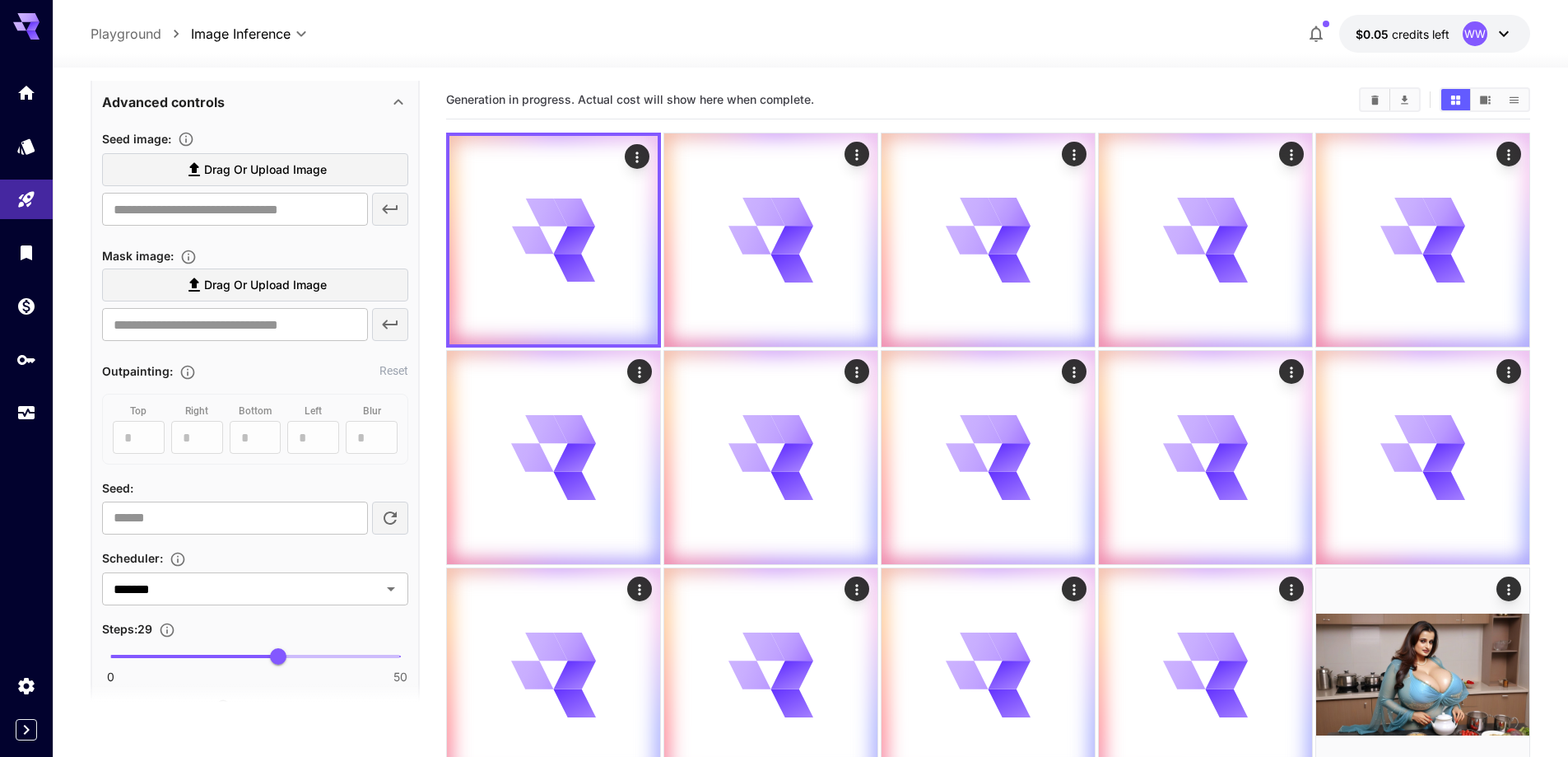
scroll to position [906, 0]
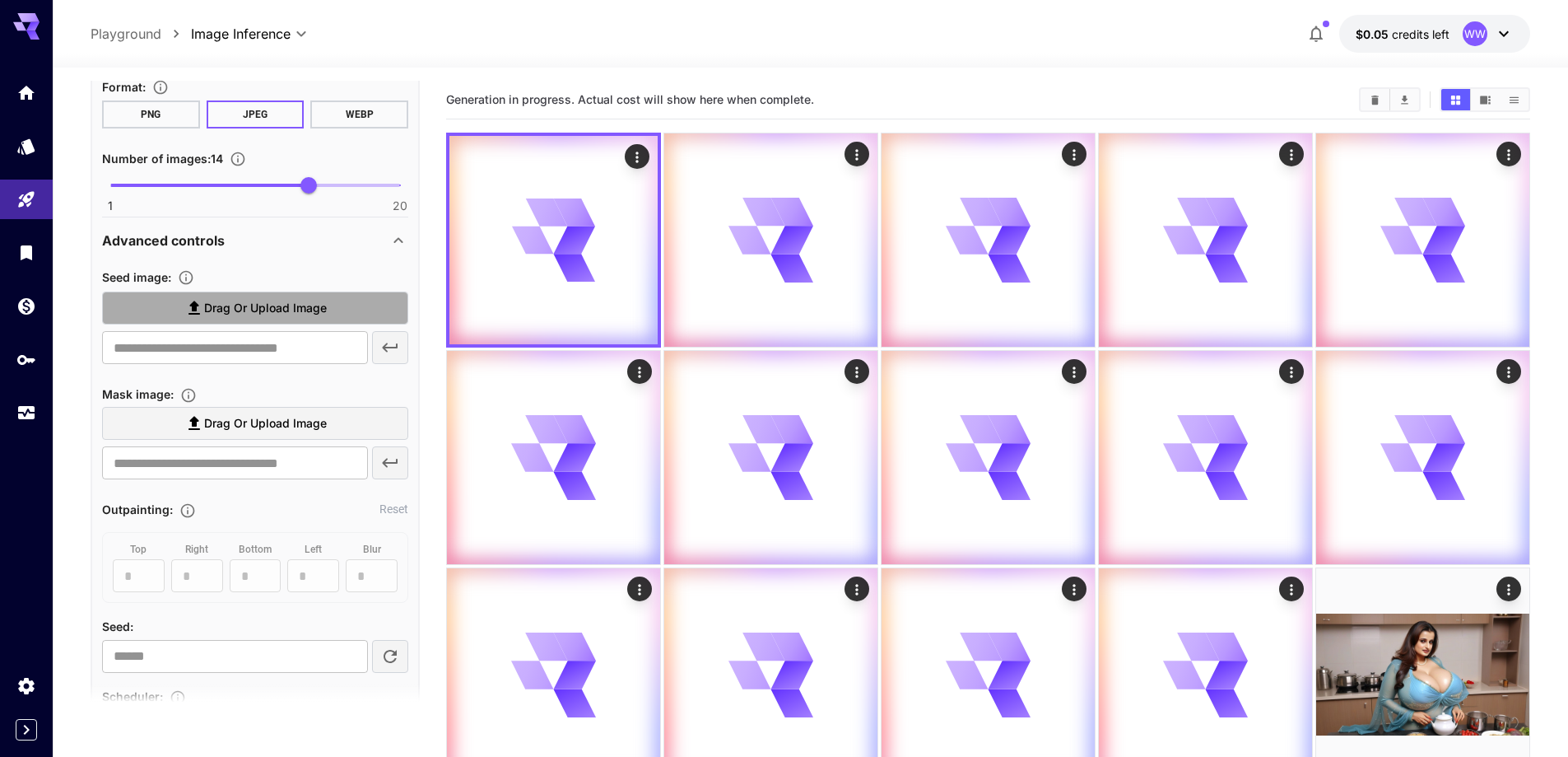
click at [313, 314] on span "Drag or upload image" at bounding box center [266, 307] width 123 height 20
click at [0, 0] on input "Drag or upload image" at bounding box center [0, 0] width 0 height 0
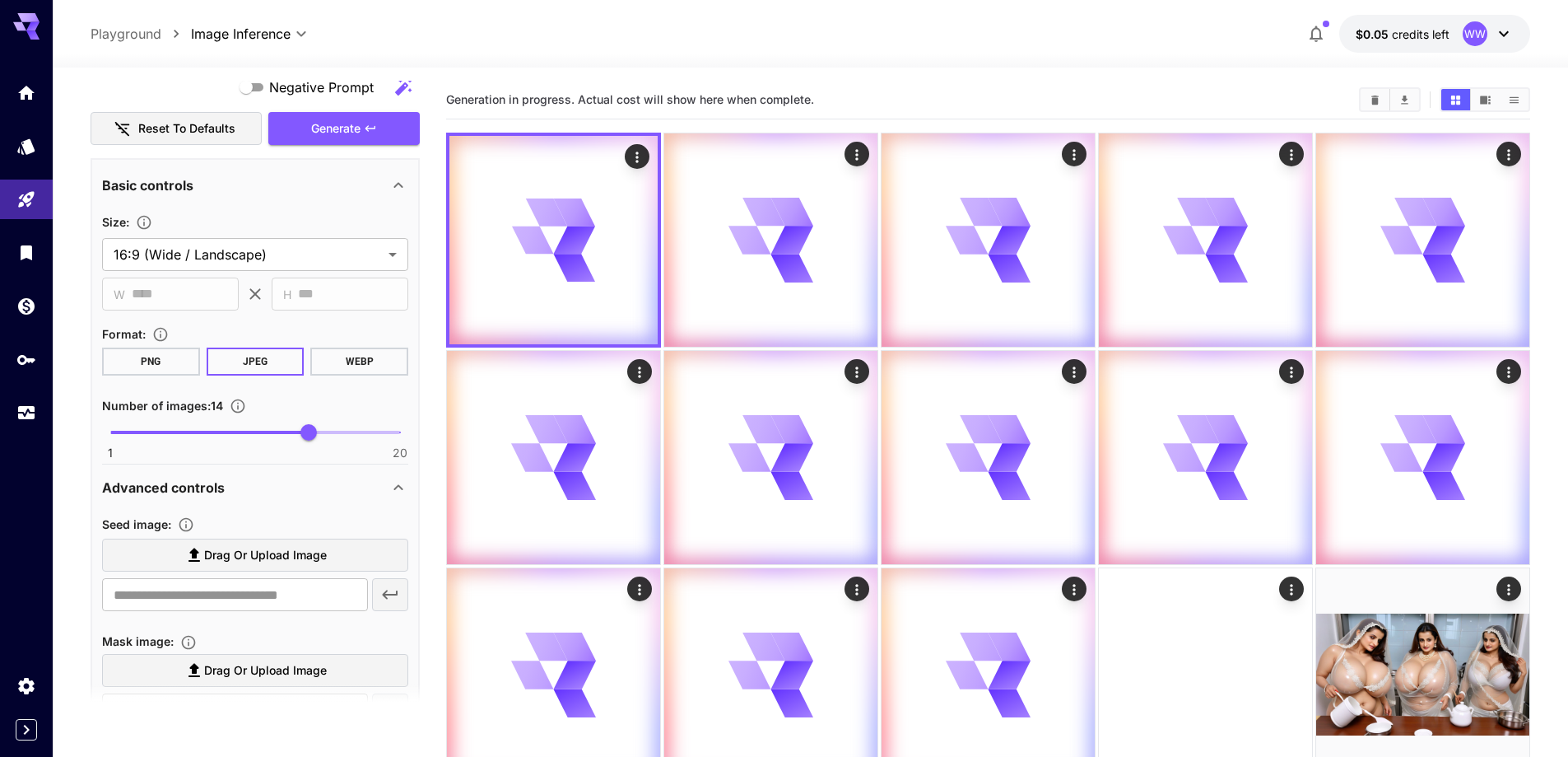
click at [277, 562] on span "Drag or upload image" at bounding box center [266, 555] width 123 height 20
click at [0, 0] on input "Drag or upload image" at bounding box center [0, 0] width 0 height 0
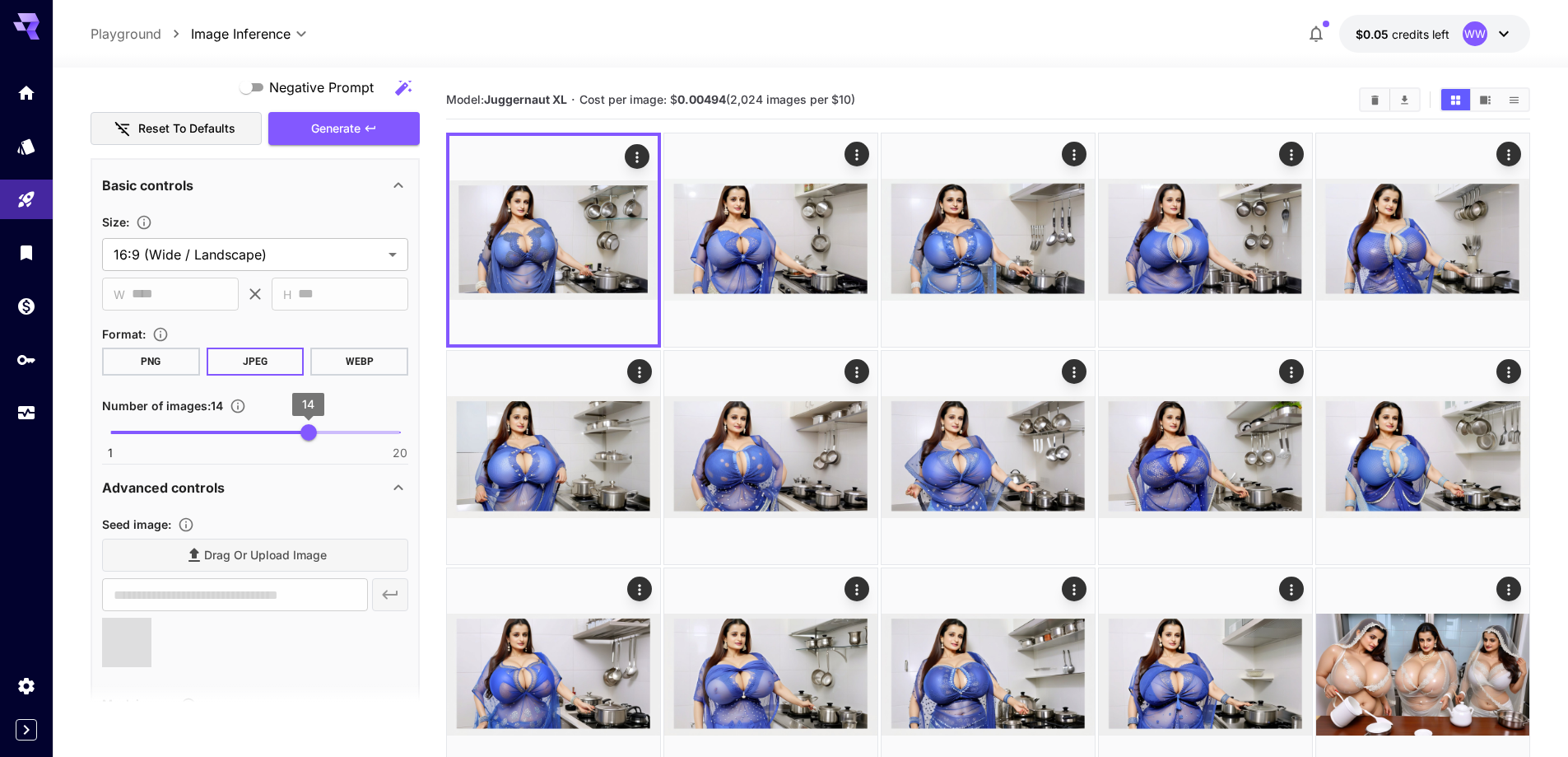
type input "**********"
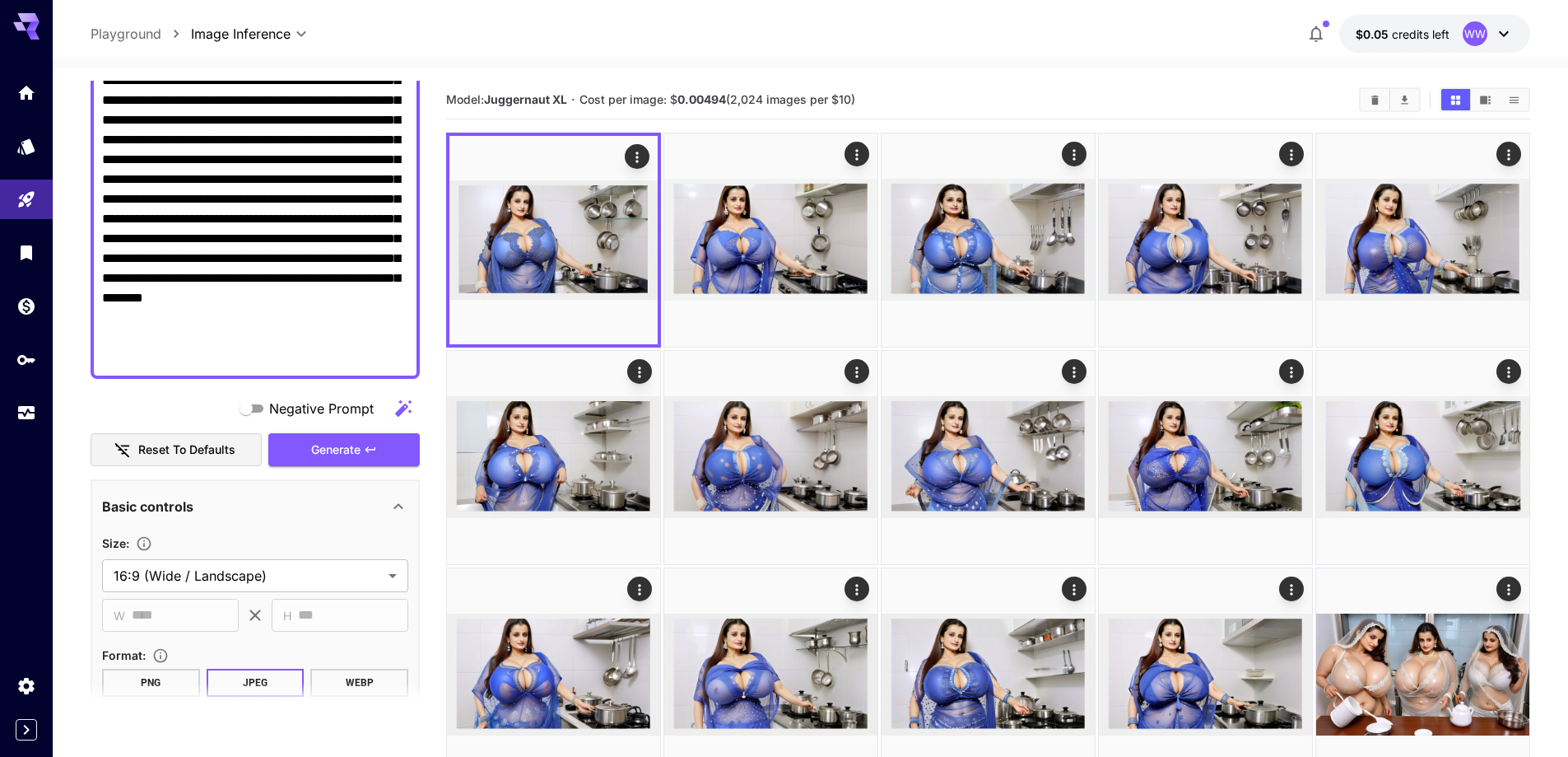
scroll to position [329, 0]
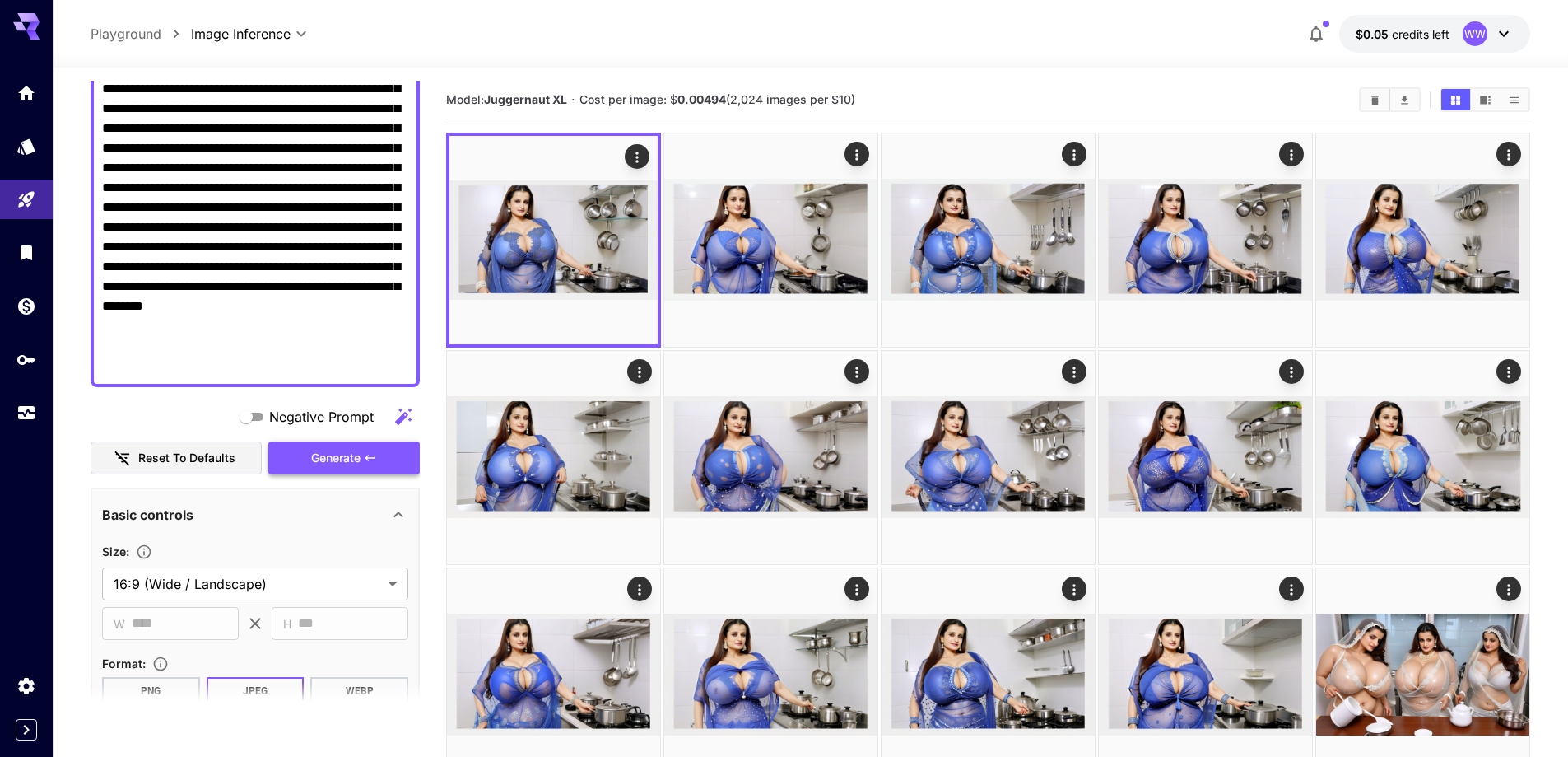
click at [321, 456] on span "Generate" at bounding box center [336, 457] width 50 height 20
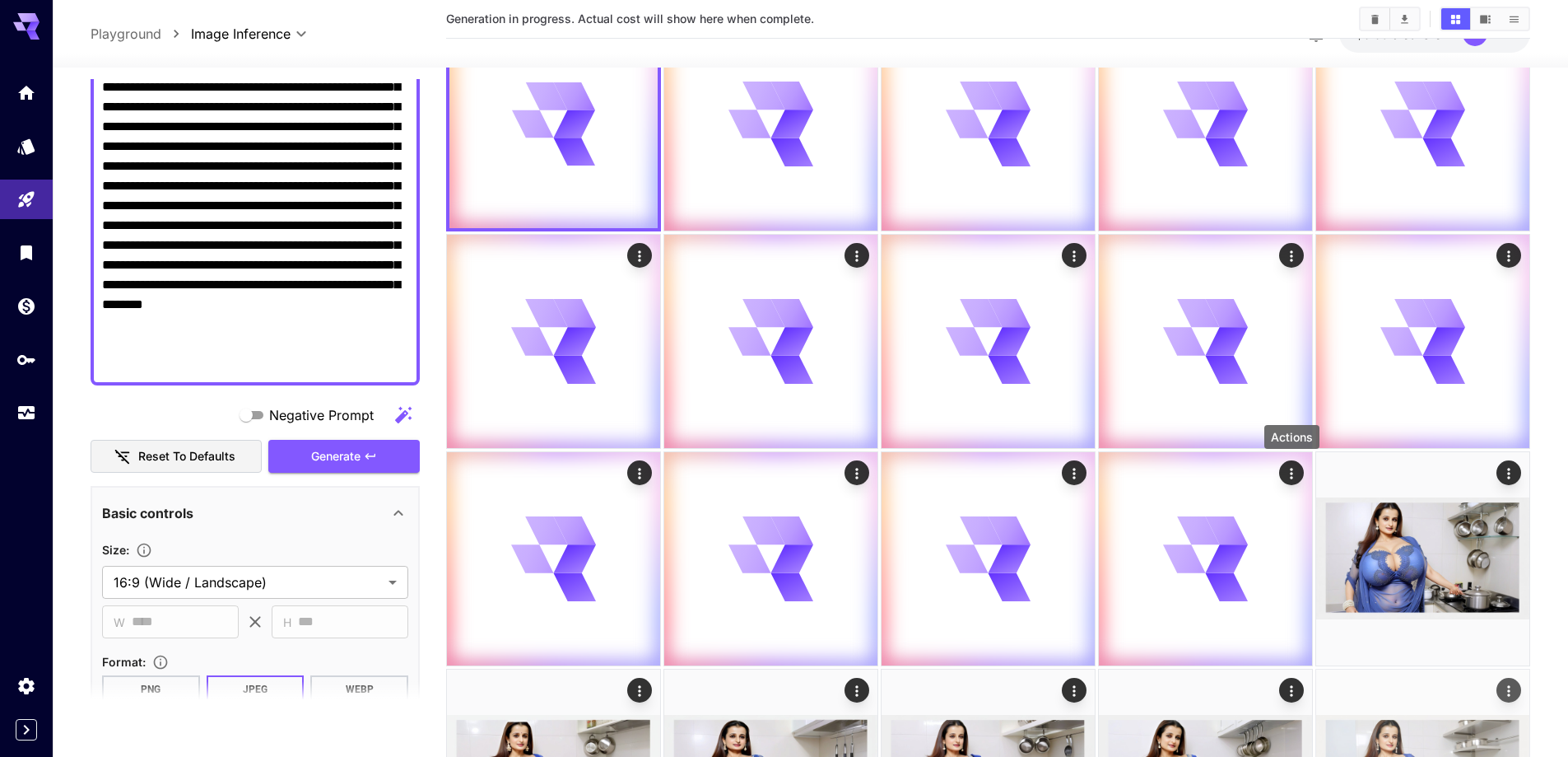
scroll to position [247, 0]
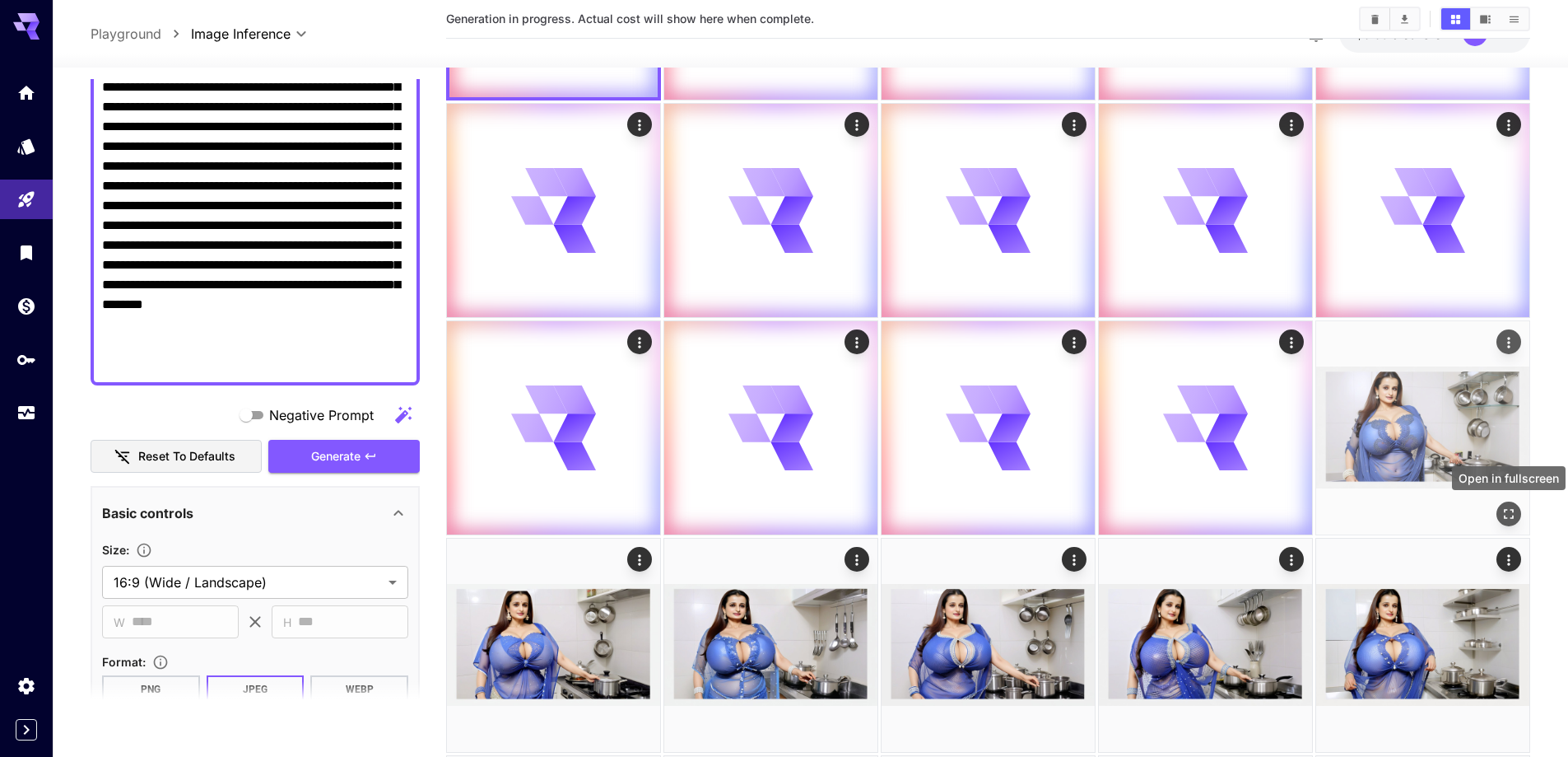
click at [1503, 512] on icon "Open in fullscreen" at bounding box center [1508, 514] width 17 height 17
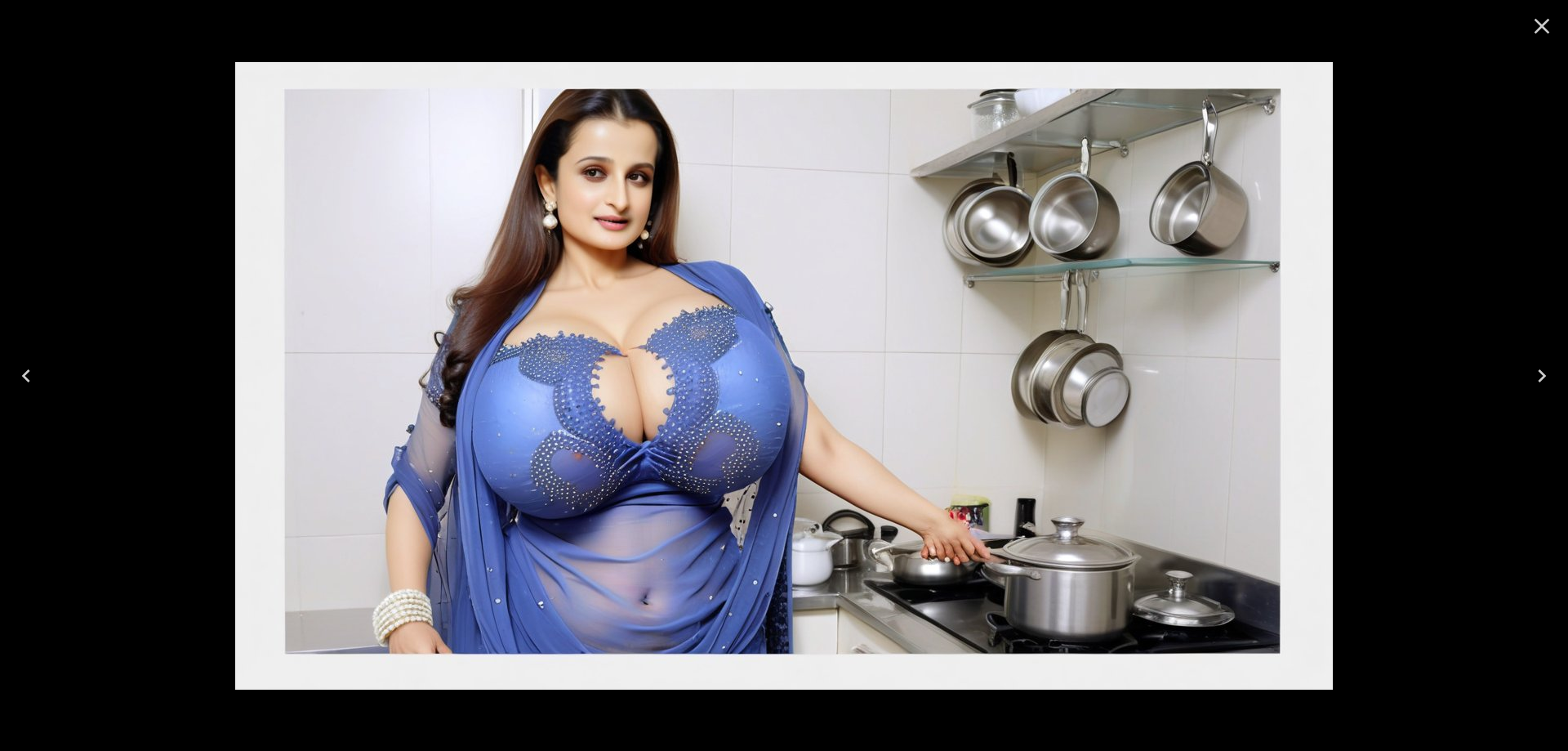
click at [1532, 372] on icon "Next" at bounding box center [1541, 376] width 26 height 26
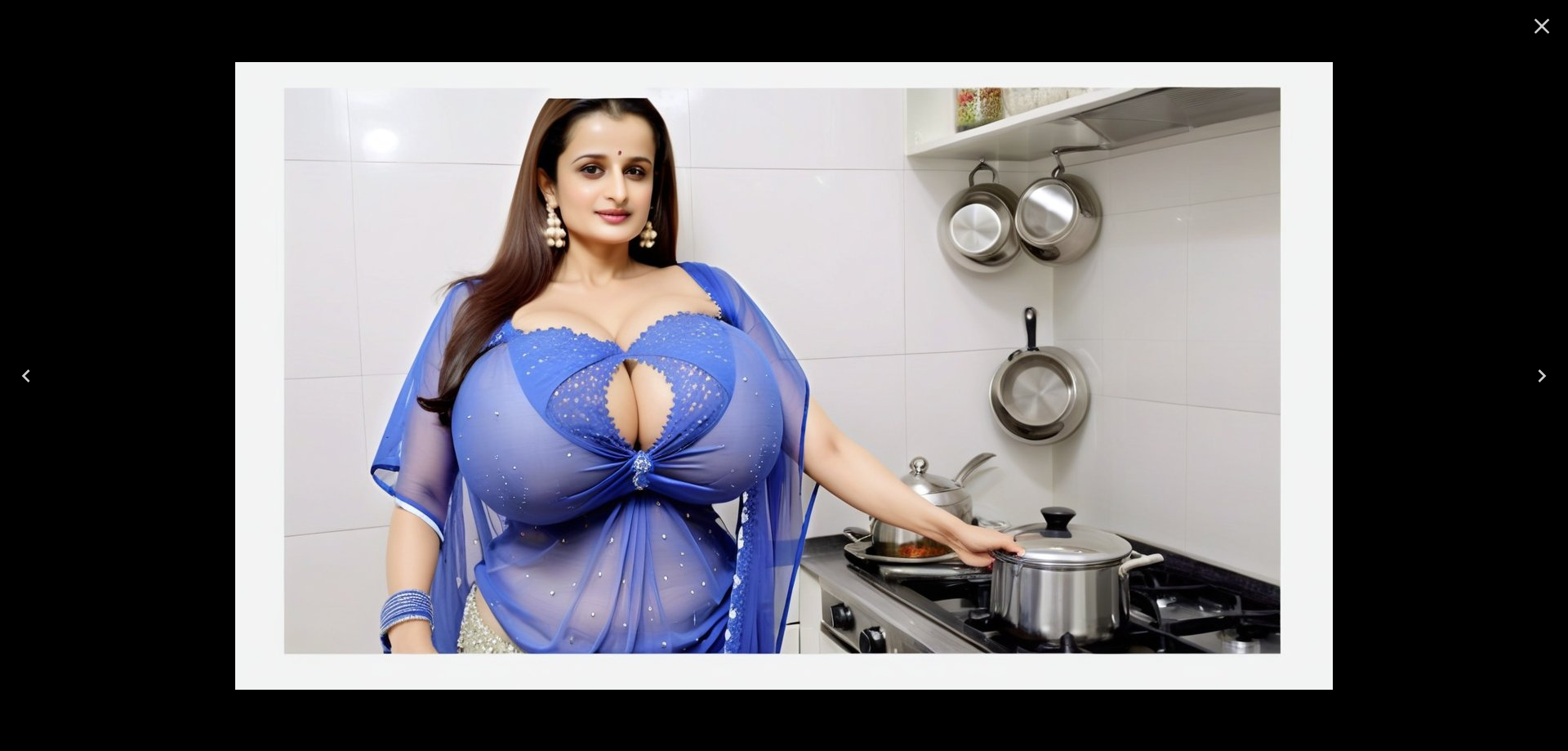
click at [1532, 372] on icon "Next" at bounding box center [1541, 376] width 26 height 26
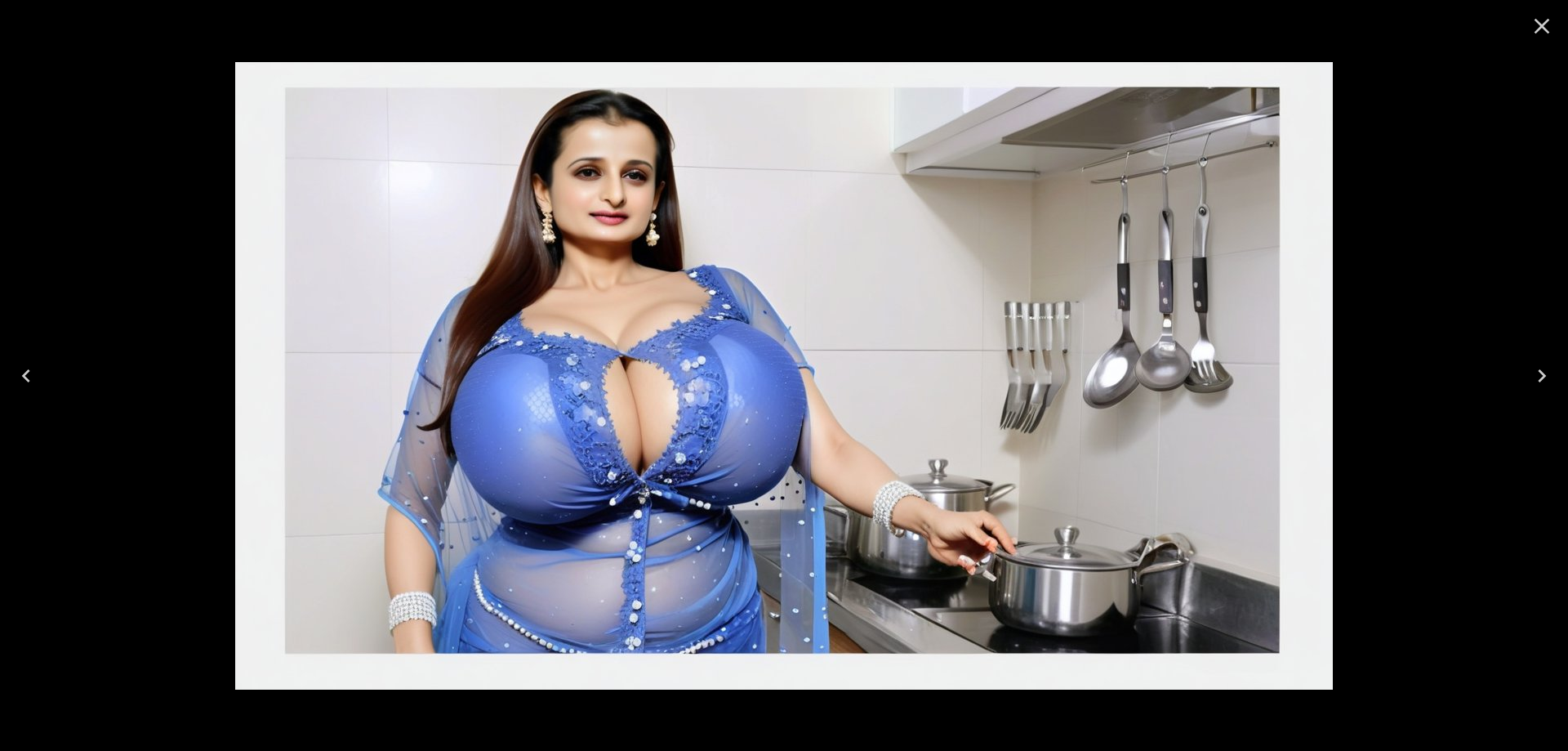
click at [1554, 31] on button "Close" at bounding box center [1541, 26] width 40 height 40
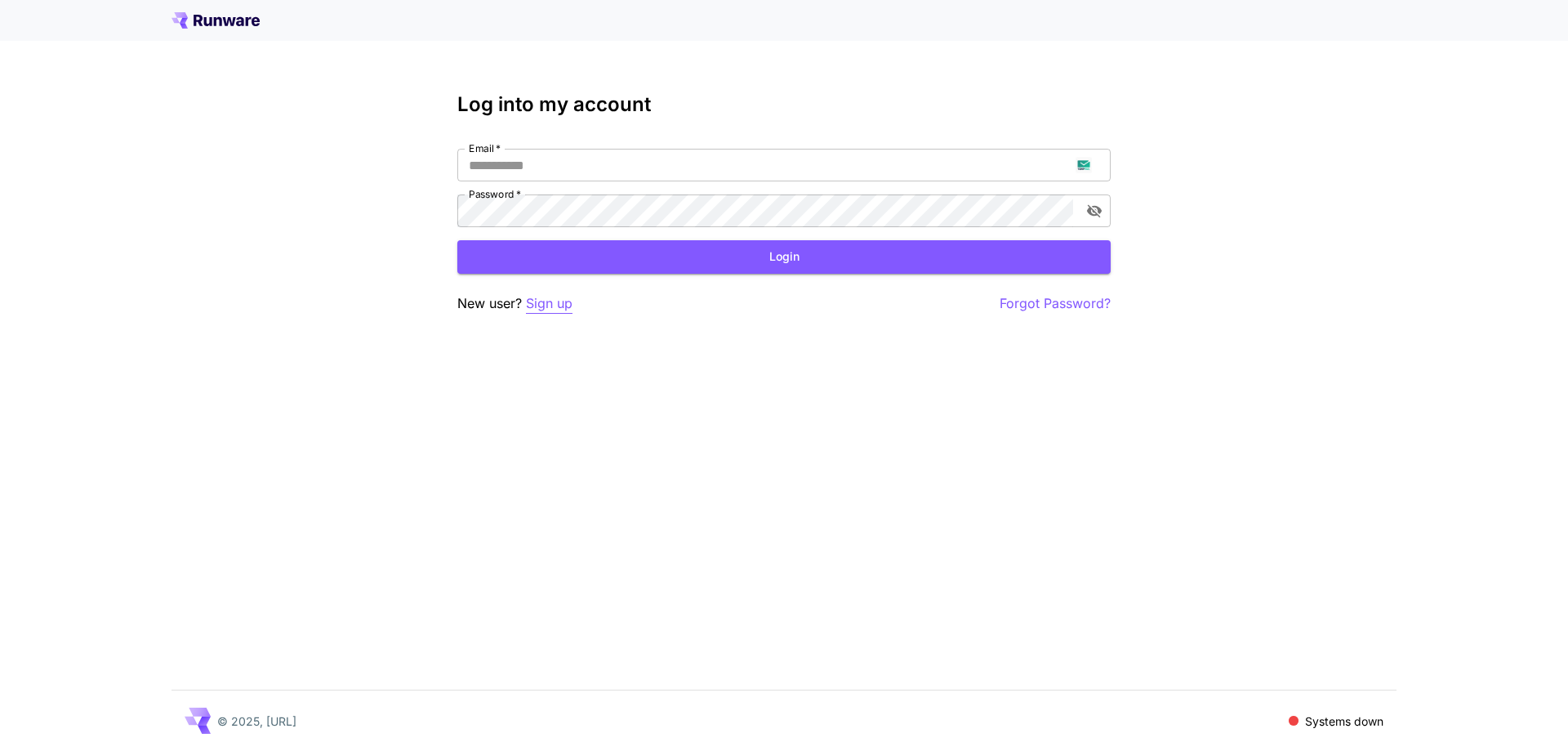
click at [557, 311] on p "Sign up" at bounding box center [549, 303] width 46 height 20
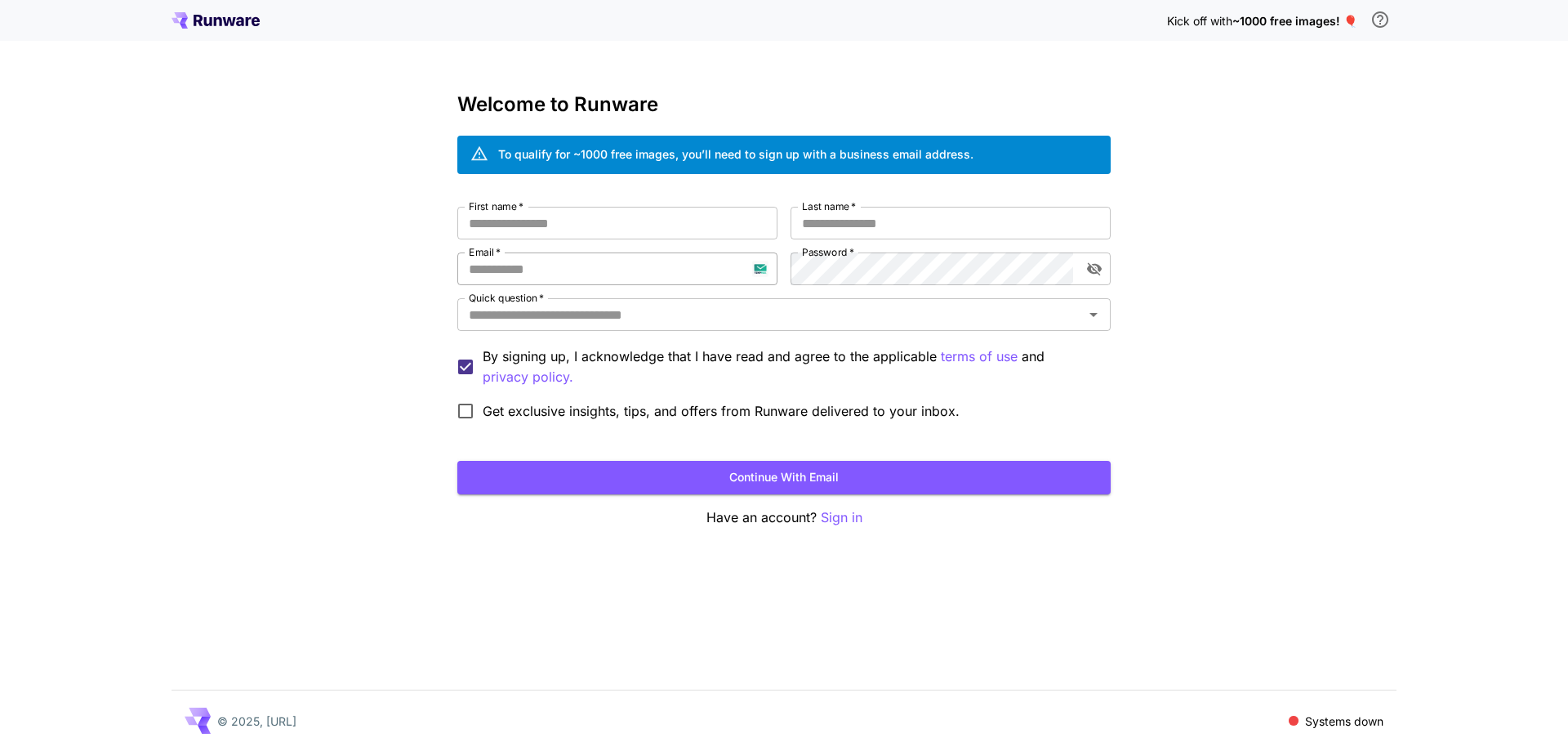
click at [577, 273] on input "Email   *" at bounding box center [618, 268] width 320 height 33
paste input "**********"
type input "**********"
click at [766, 255] on div "**********" at bounding box center [784, 317] width 653 height 221
click at [733, 236] on input "First name   *" at bounding box center [618, 223] width 320 height 33
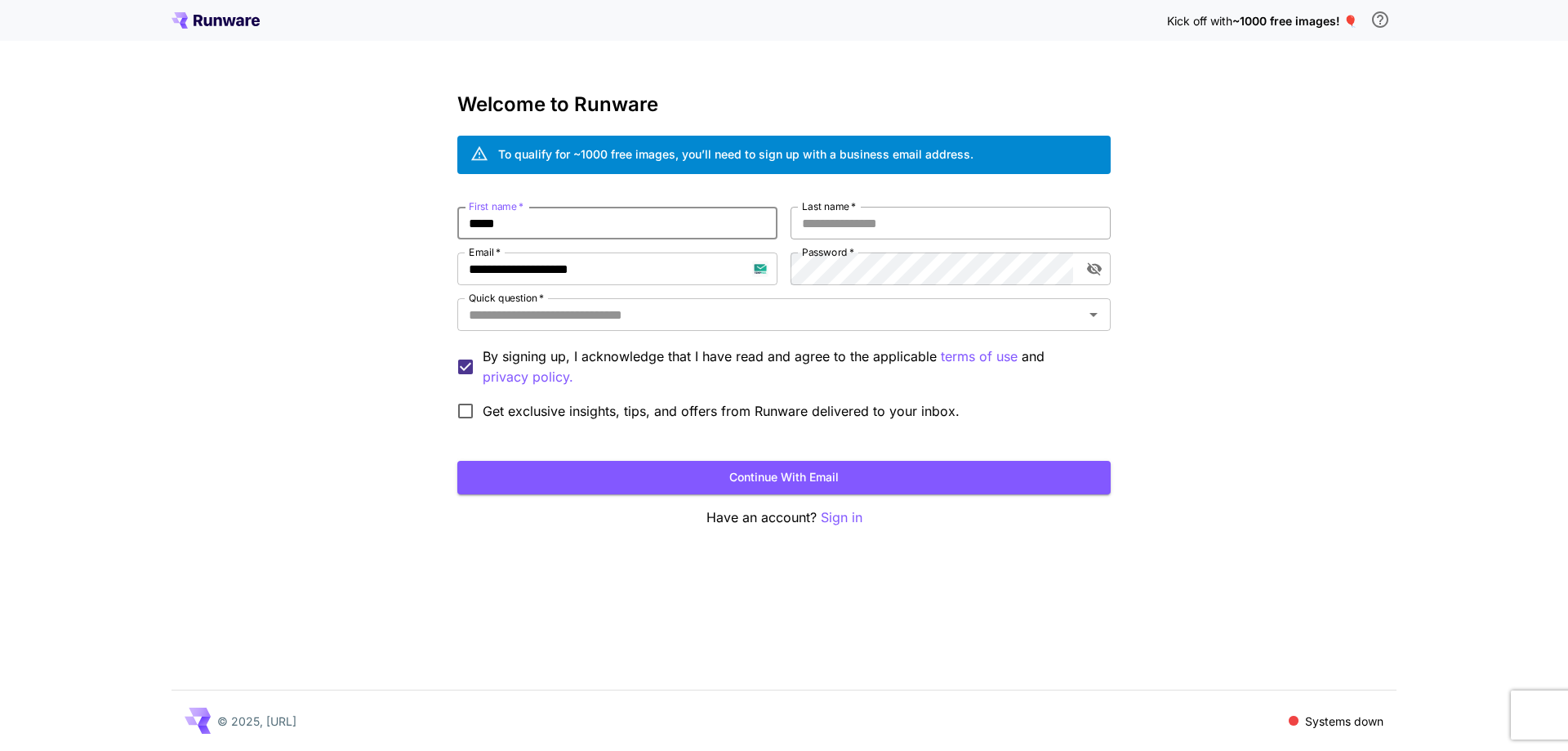
type input "*****"
click at [812, 220] on input "*" at bounding box center [950, 223] width 320 height 33
type input "*****"
click at [718, 322] on input "Quick question   *" at bounding box center [770, 315] width 617 height 23
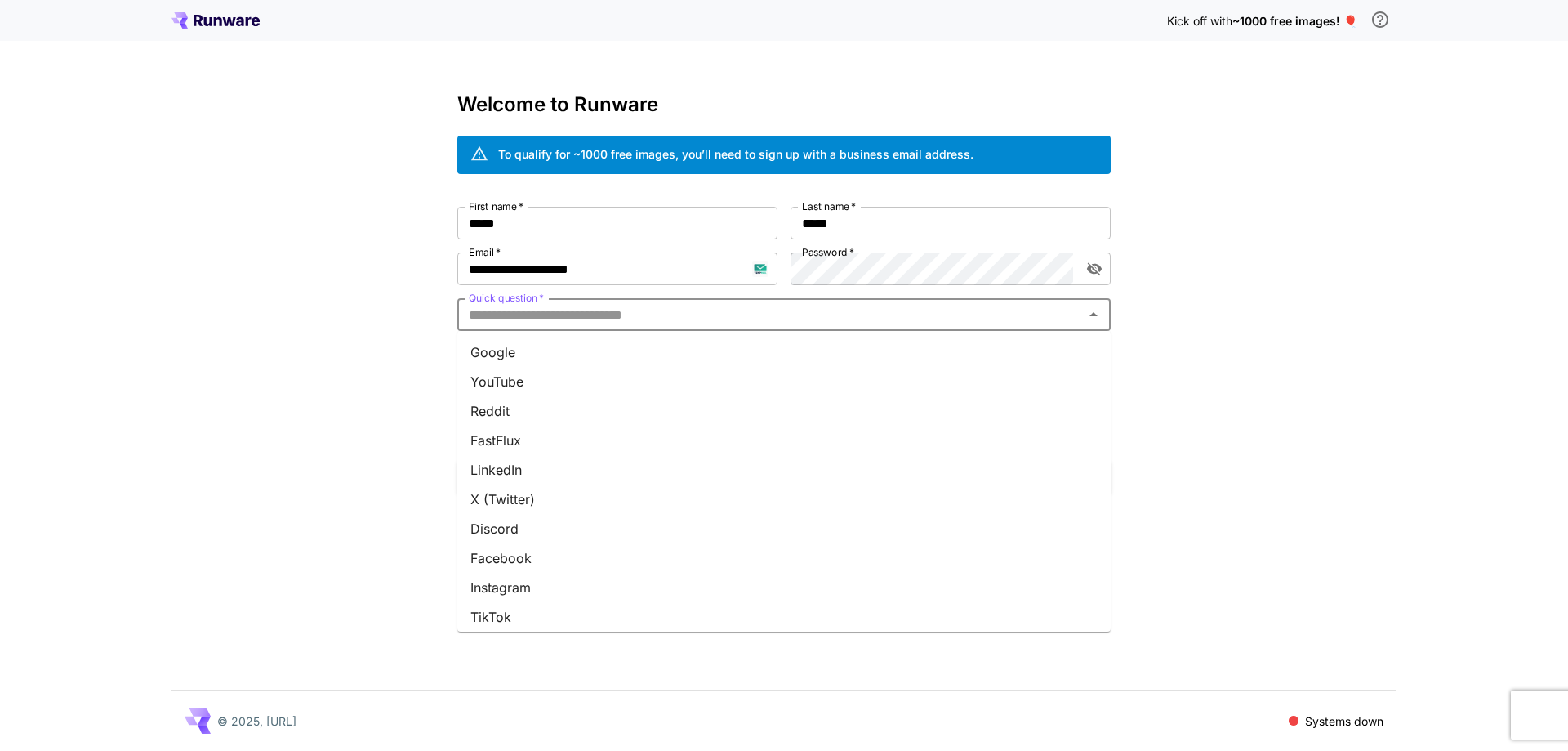
click at [709, 348] on li "Google" at bounding box center [784, 351] width 653 height 29
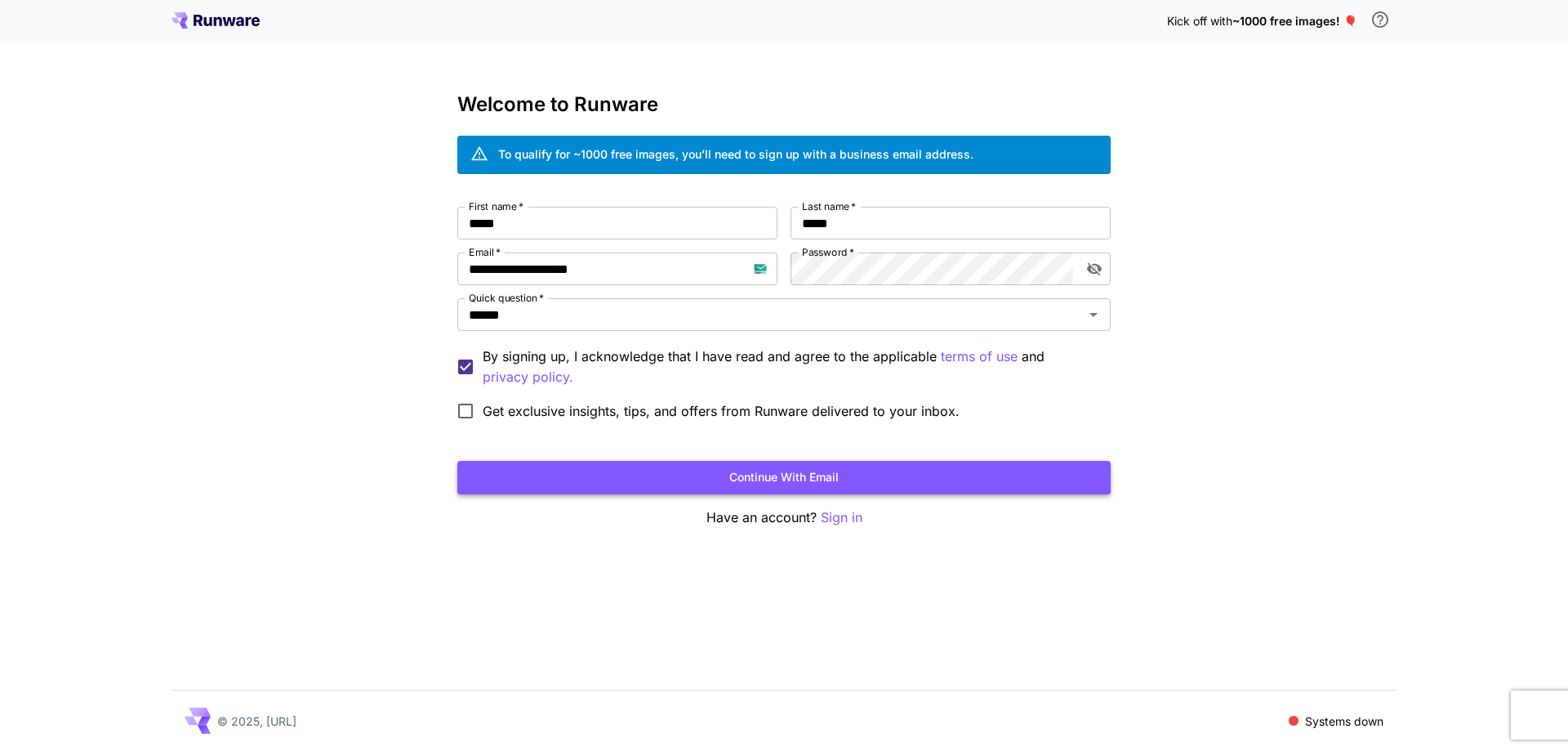
click at [727, 467] on button "Continue with email" at bounding box center [784, 477] width 653 height 34
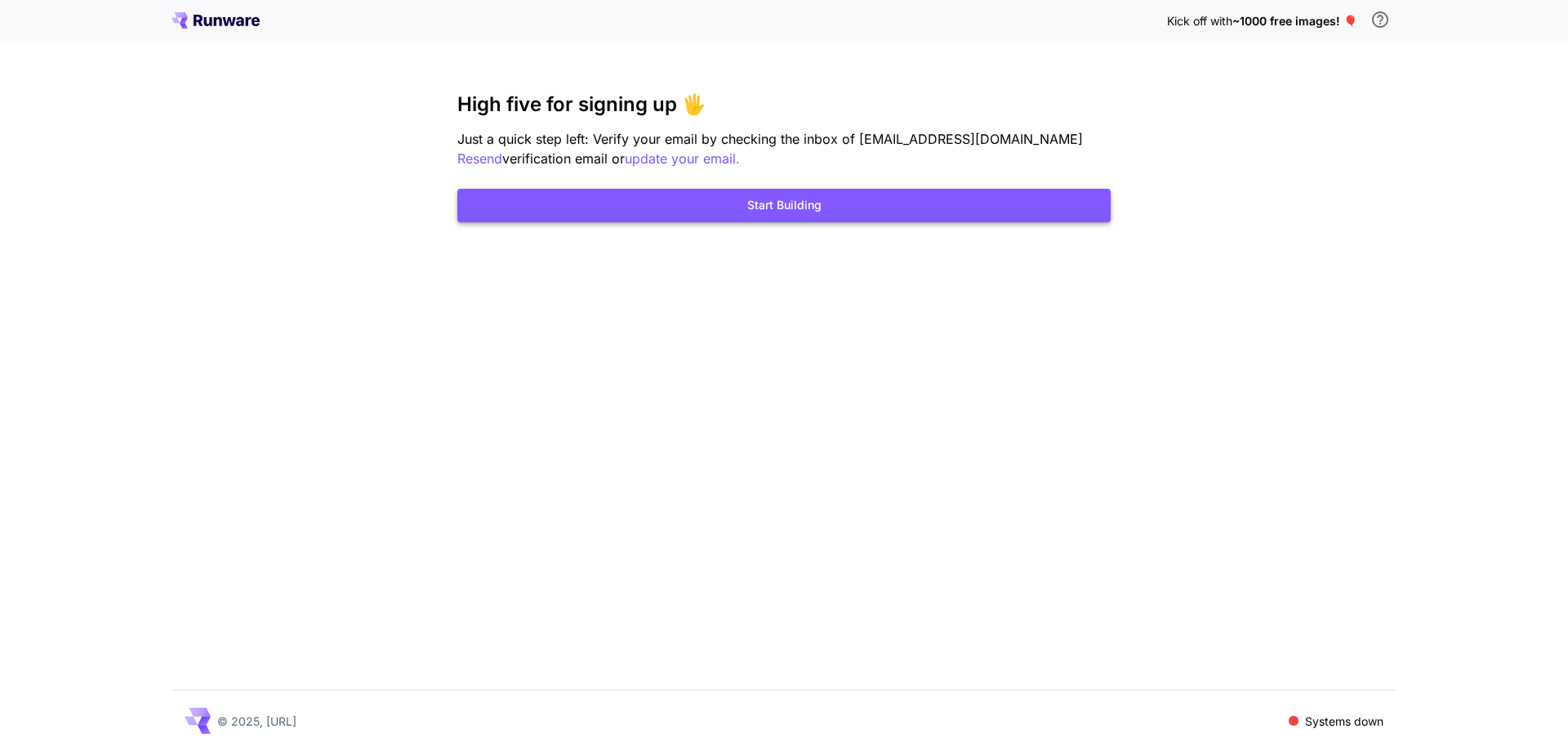
click at [969, 194] on button "Start Building" at bounding box center [784, 205] width 653 height 34
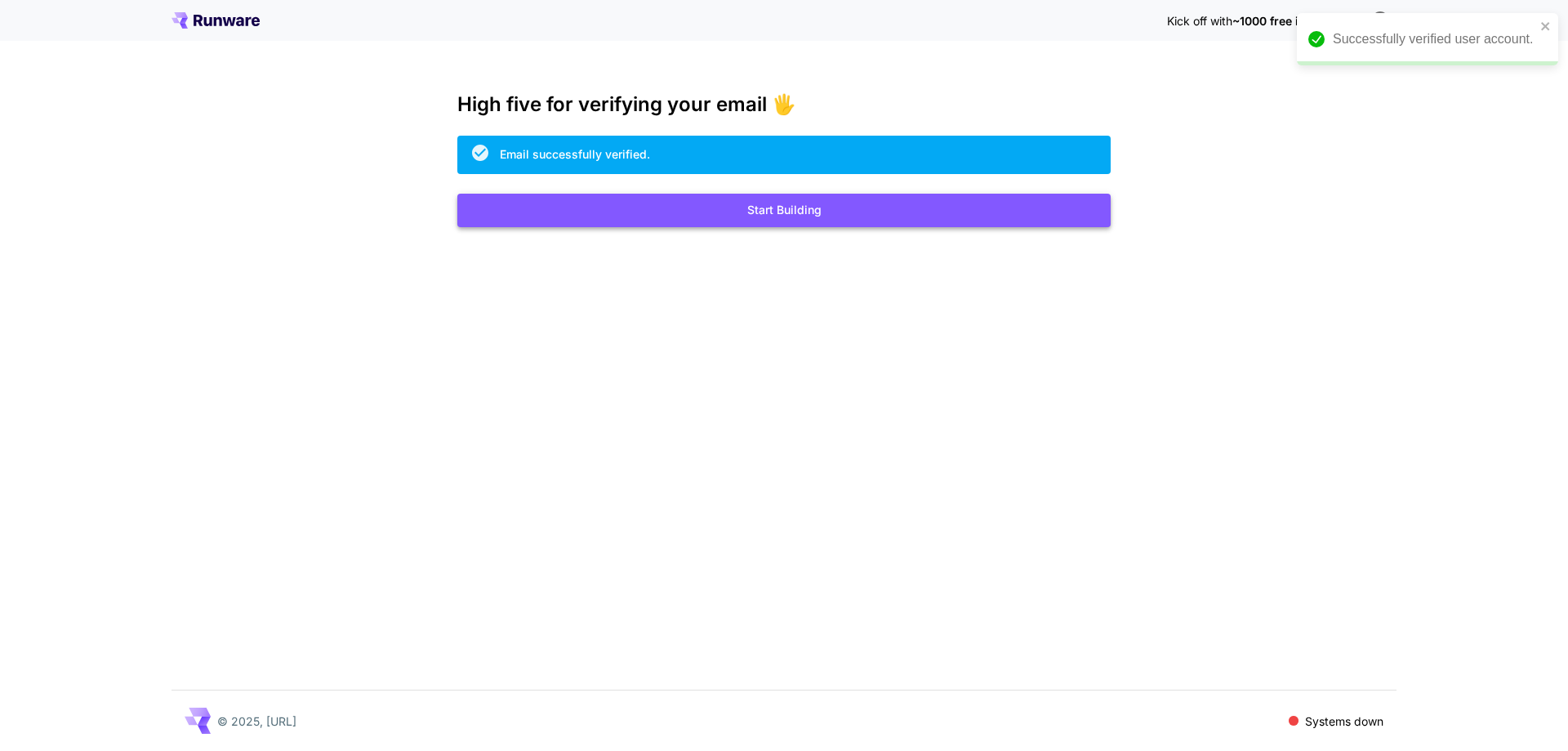
click at [824, 222] on button "Start Building" at bounding box center [784, 210] width 653 height 34
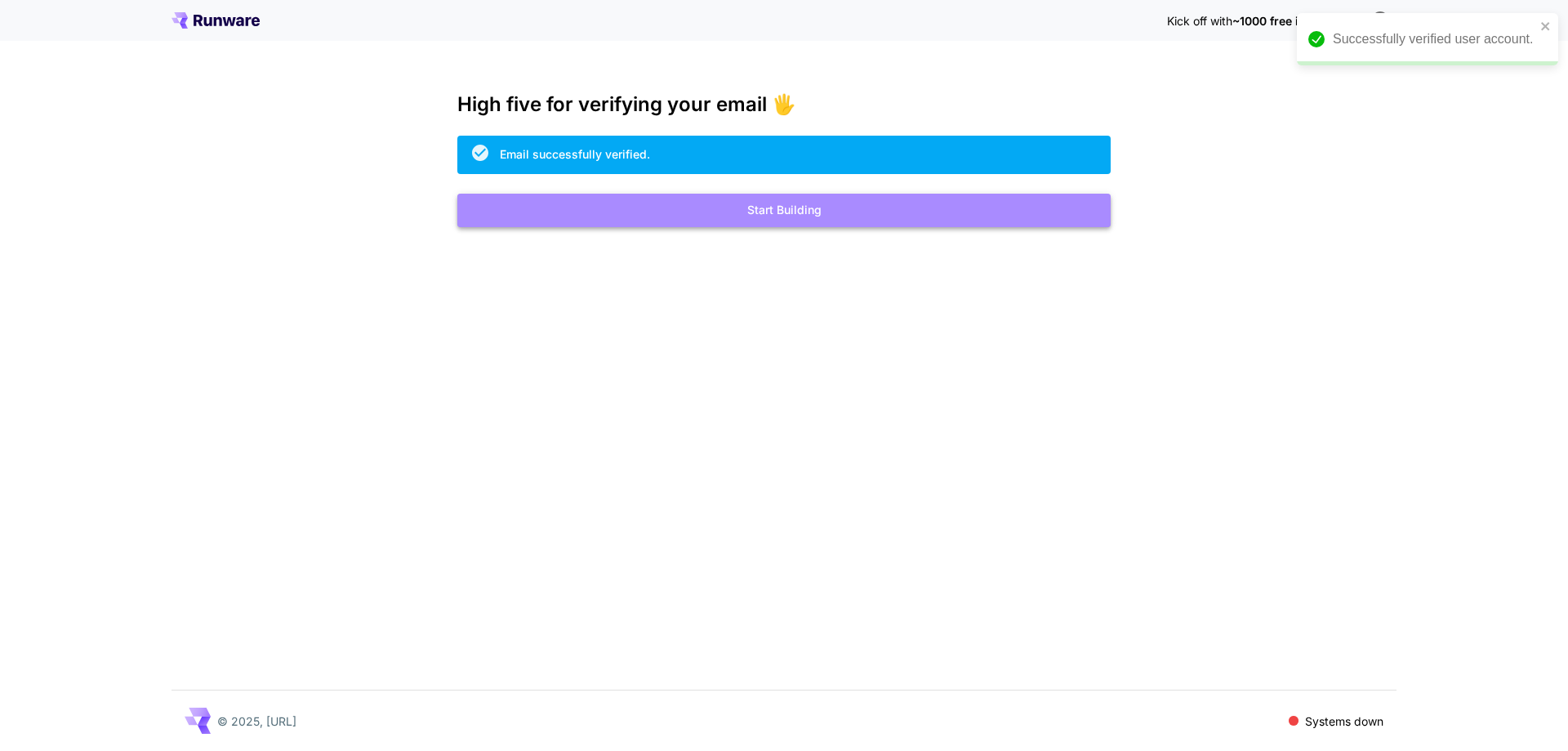
click at [819, 225] on button "Start Building" at bounding box center [784, 210] width 653 height 34
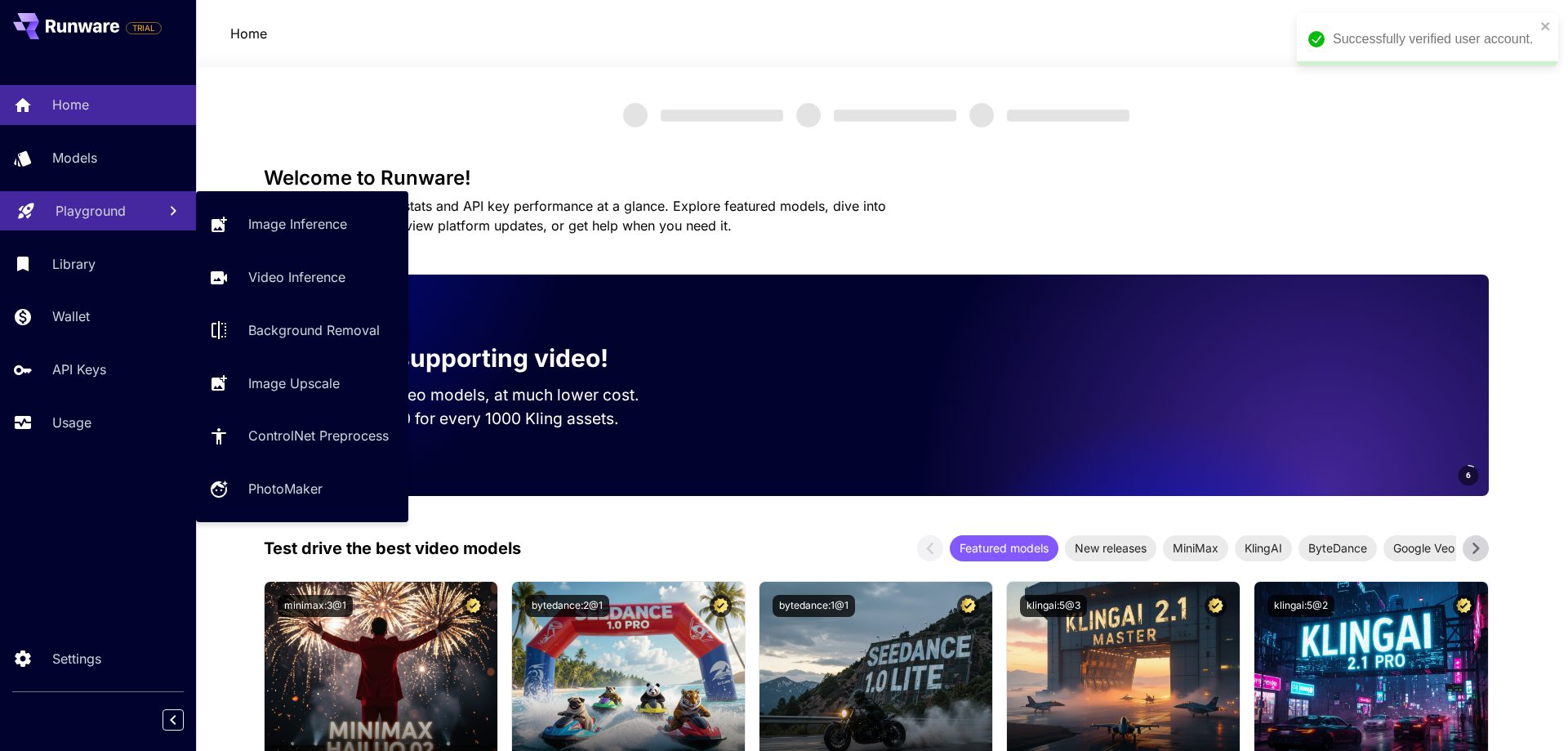
click at [71, 199] on link "Playground" at bounding box center [97, 210] width 196 height 40
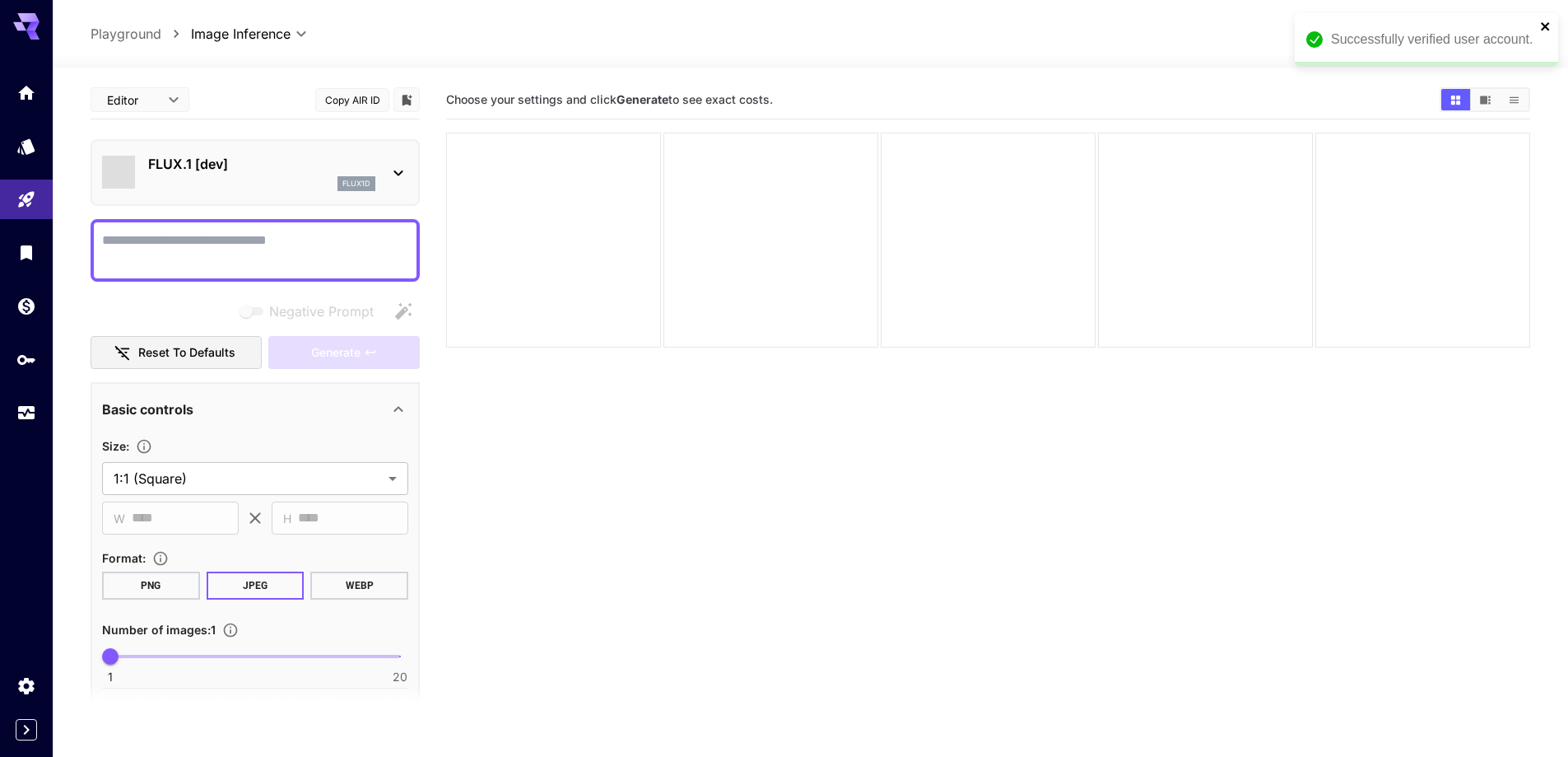
click at [1544, 28] on icon "close" at bounding box center [1545, 26] width 8 height 8
click at [1442, 45] on button "$0.00 credits left WW" at bounding box center [1435, 33] width 191 height 38
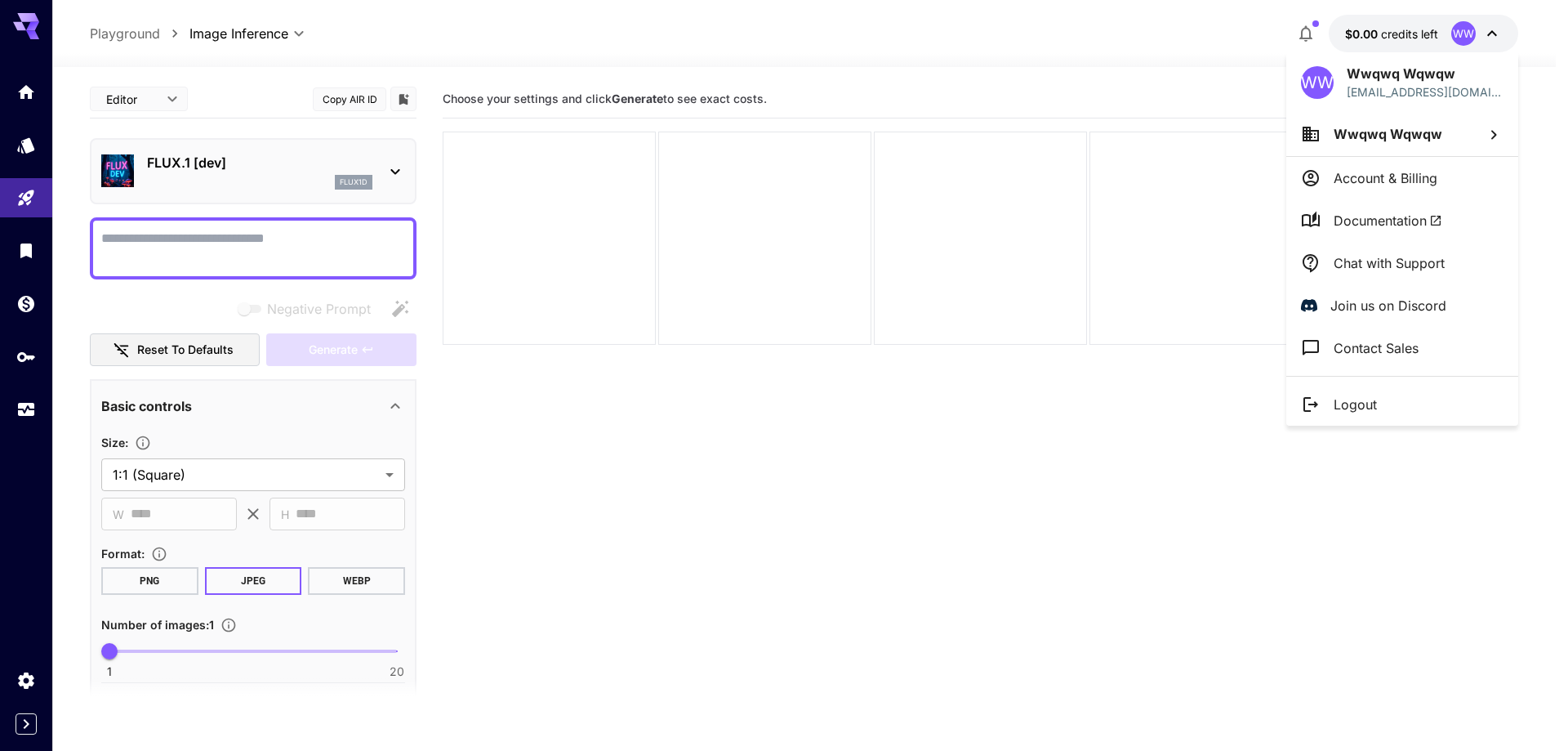
click at [1385, 411] on li "Logout" at bounding box center [1402, 404] width 232 height 42
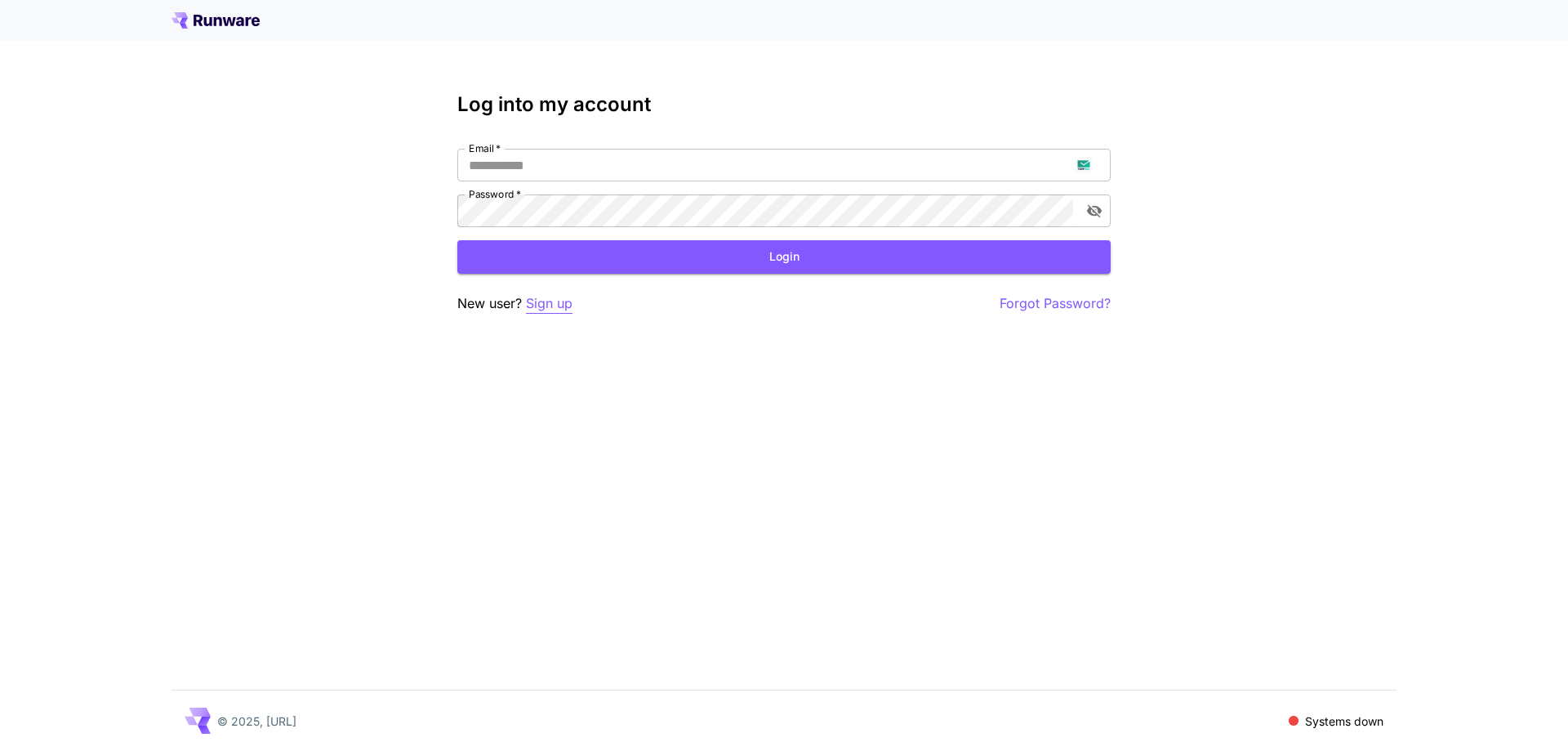
click at [566, 309] on p "Sign up" at bounding box center [549, 303] width 46 height 20
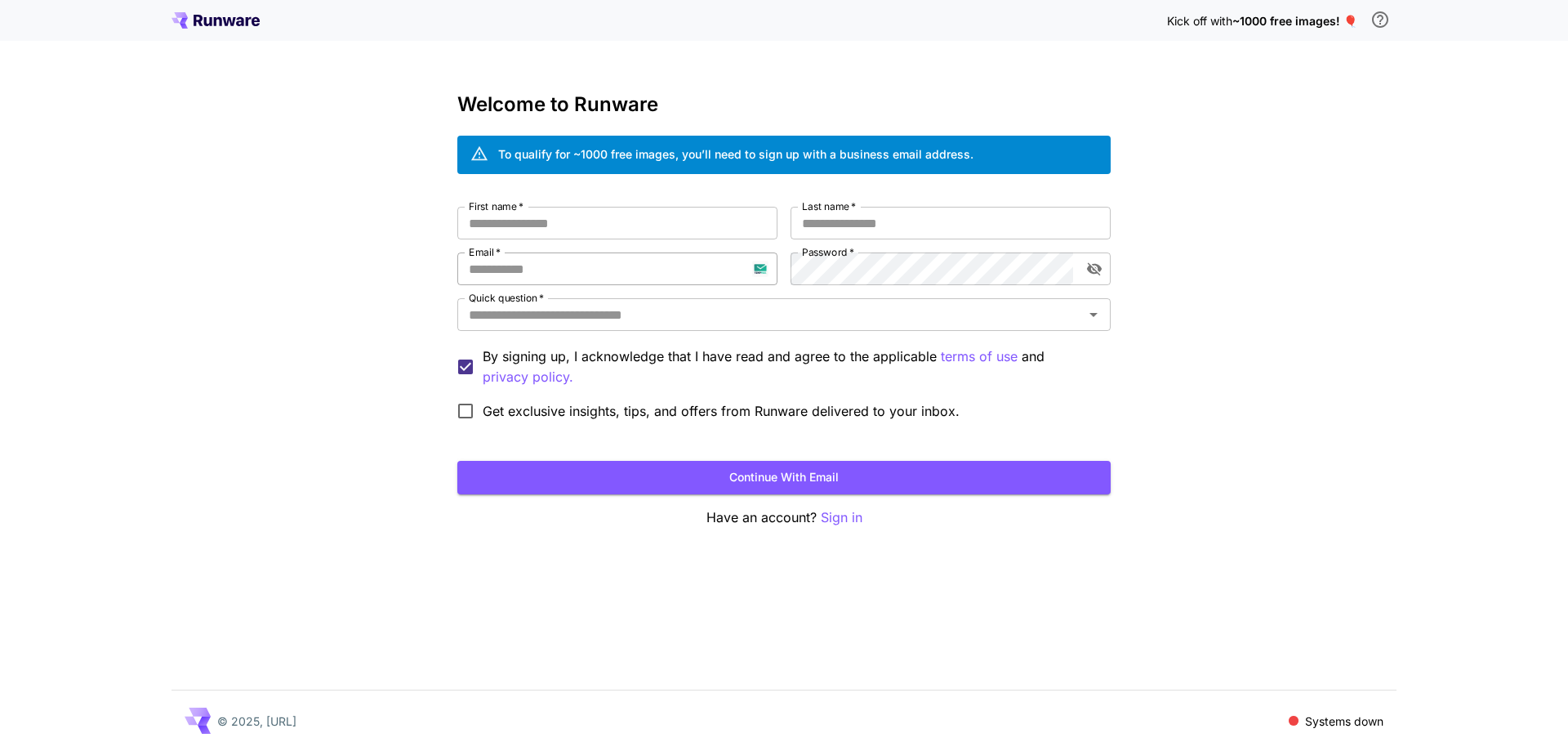
click at [581, 255] on input "Email   *" at bounding box center [618, 268] width 320 height 33
paste input "**********"
type input "**********"
click at [883, 285] on div "**********" at bounding box center [784, 317] width 653 height 221
click at [764, 266] on div "**********" at bounding box center [784, 317] width 653 height 221
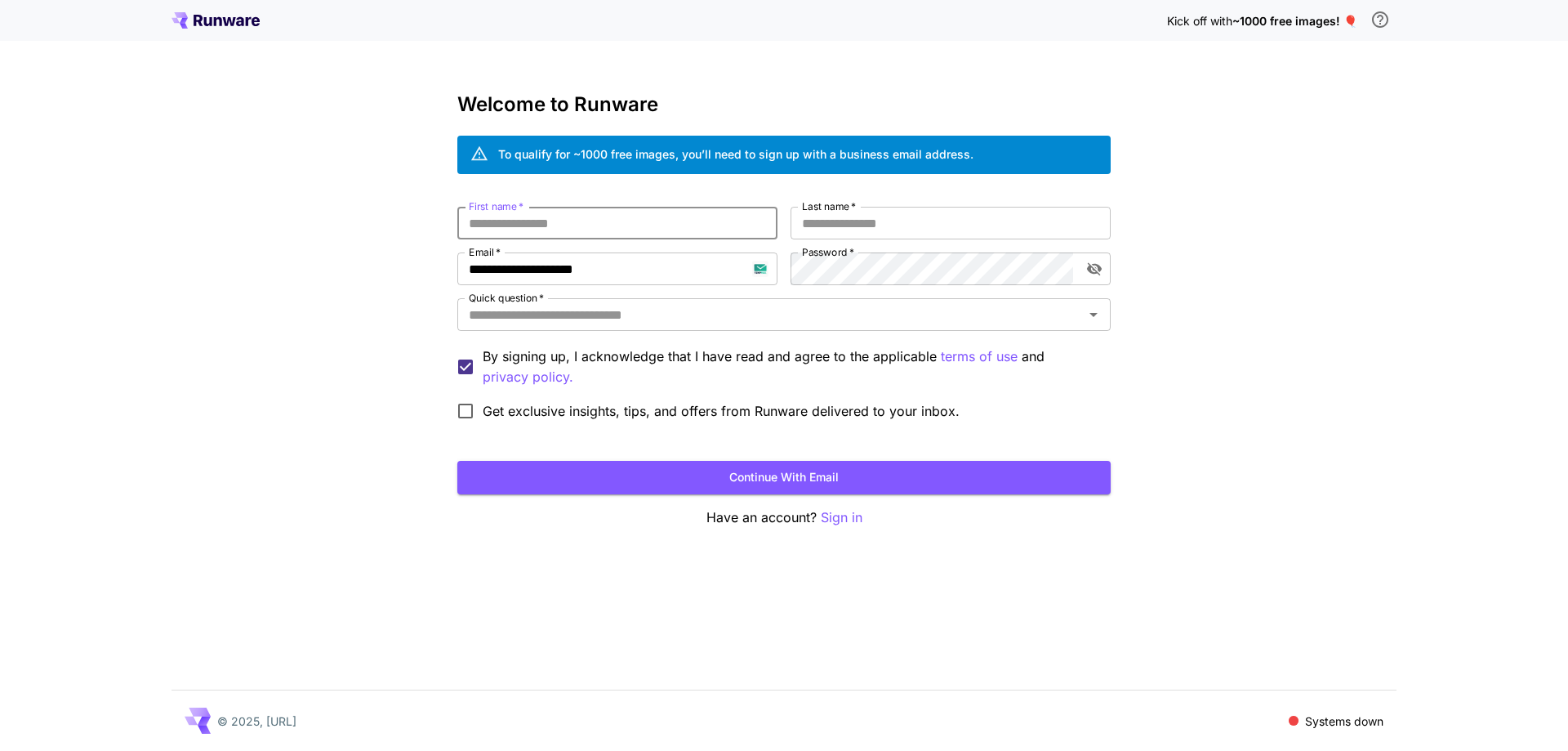
click at [719, 226] on input "First name   *" at bounding box center [618, 223] width 320 height 33
type input "***"
click at [958, 220] on input "*" at bounding box center [950, 223] width 320 height 33
type input "*****"
click at [896, 320] on input "Quick question   *" at bounding box center [770, 315] width 617 height 23
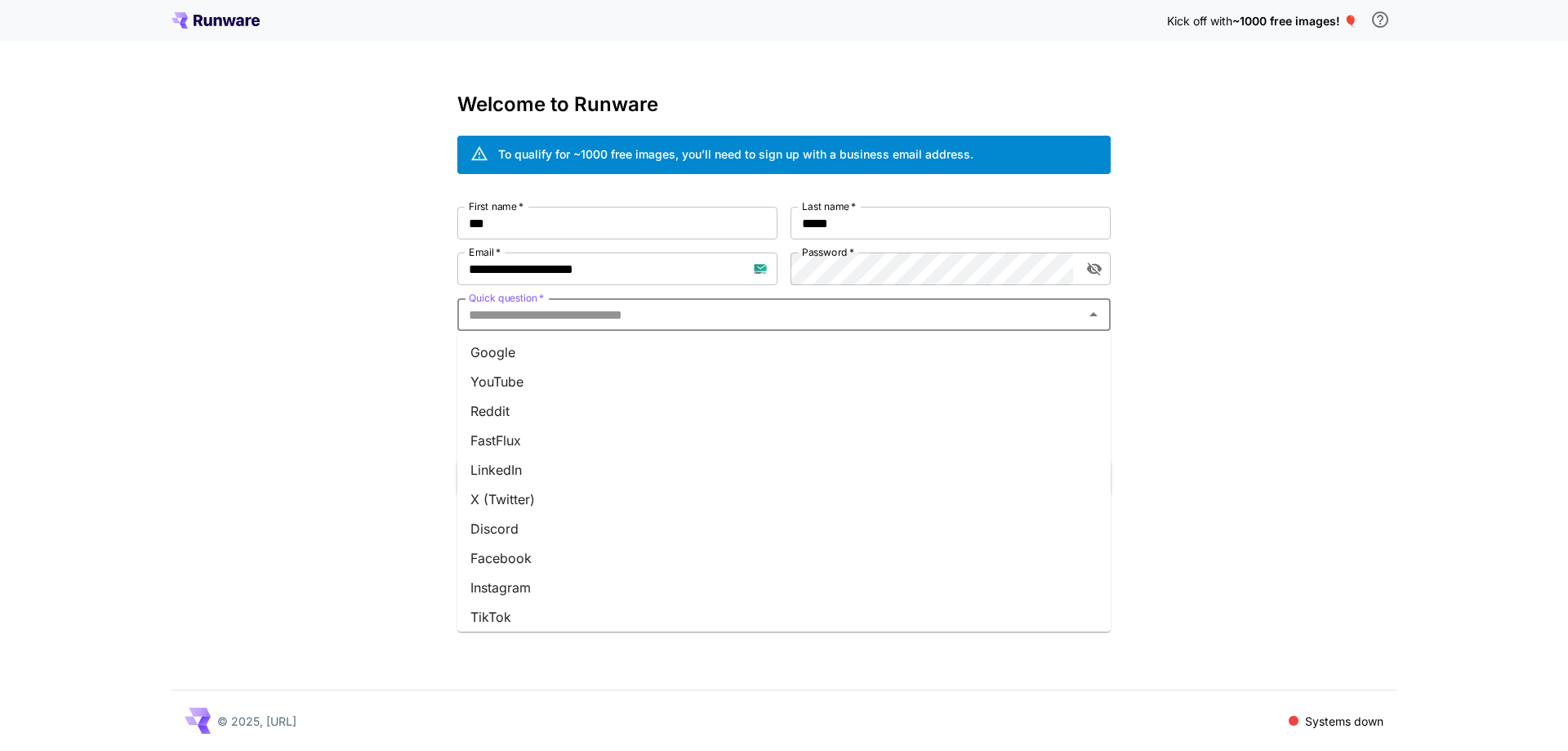
click at [857, 367] on li "YouTube" at bounding box center [784, 381] width 653 height 29
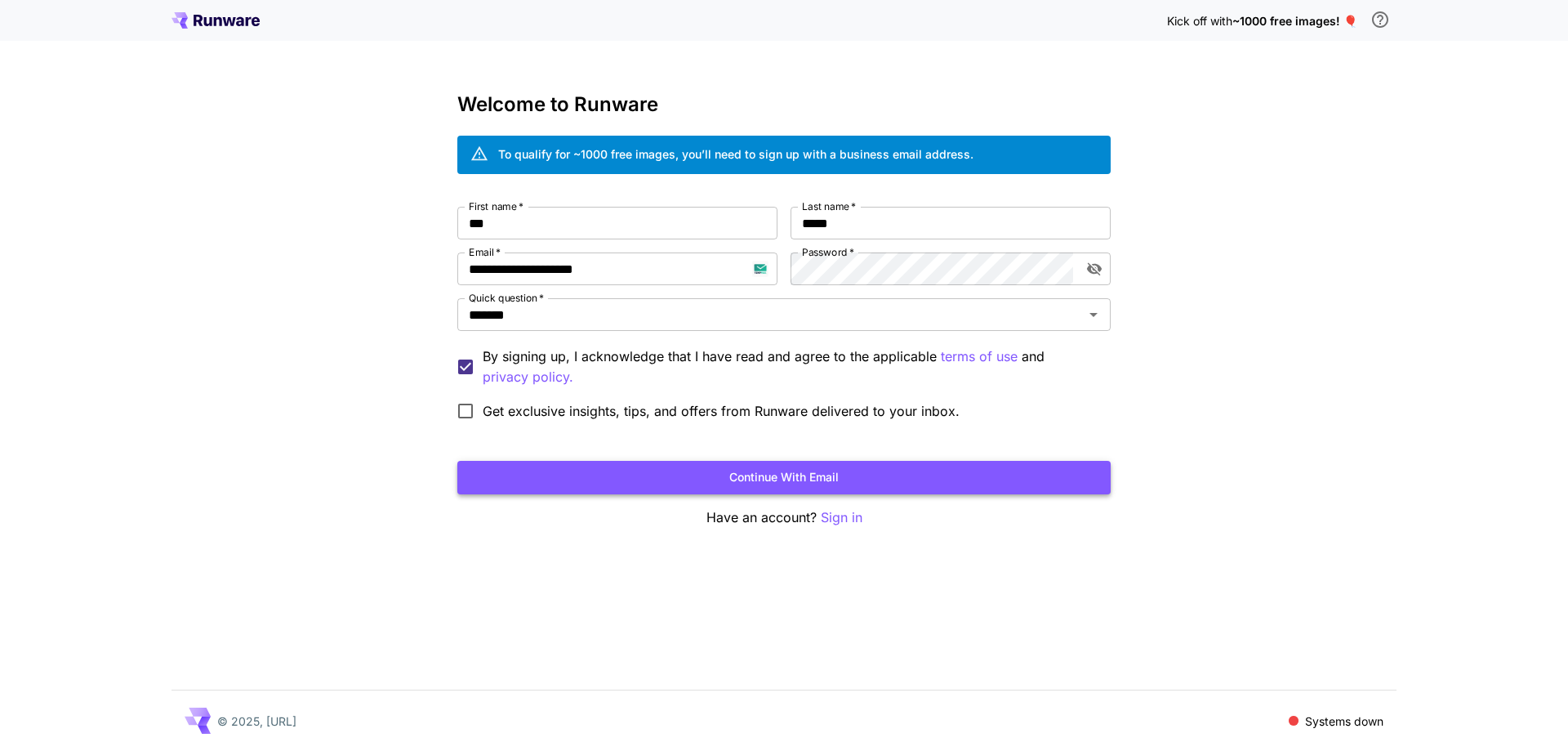
click at [766, 472] on button "Continue with email" at bounding box center [784, 477] width 653 height 34
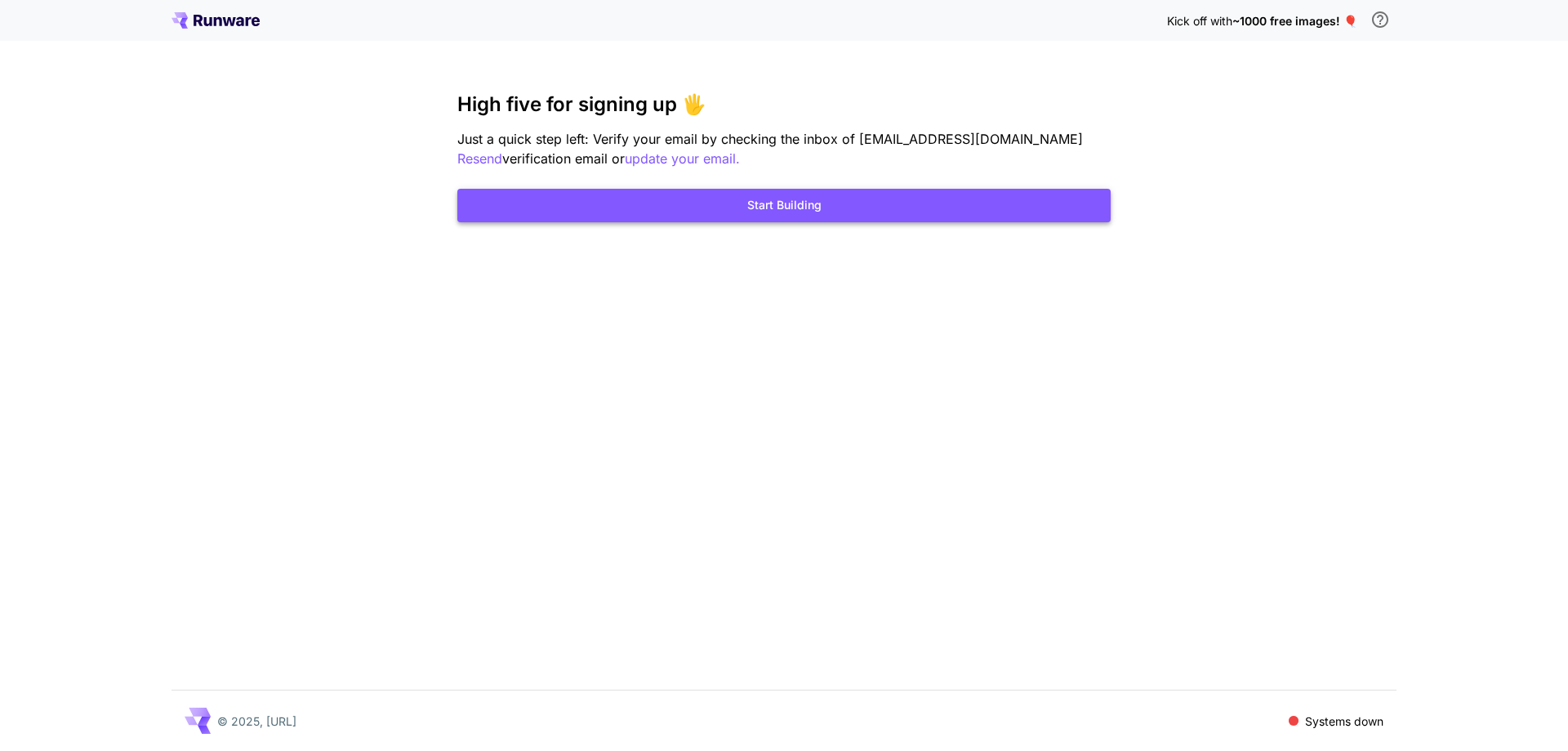
click at [880, 209] on button "Start Building" at bounding box center [784, 205] width 653 height 34
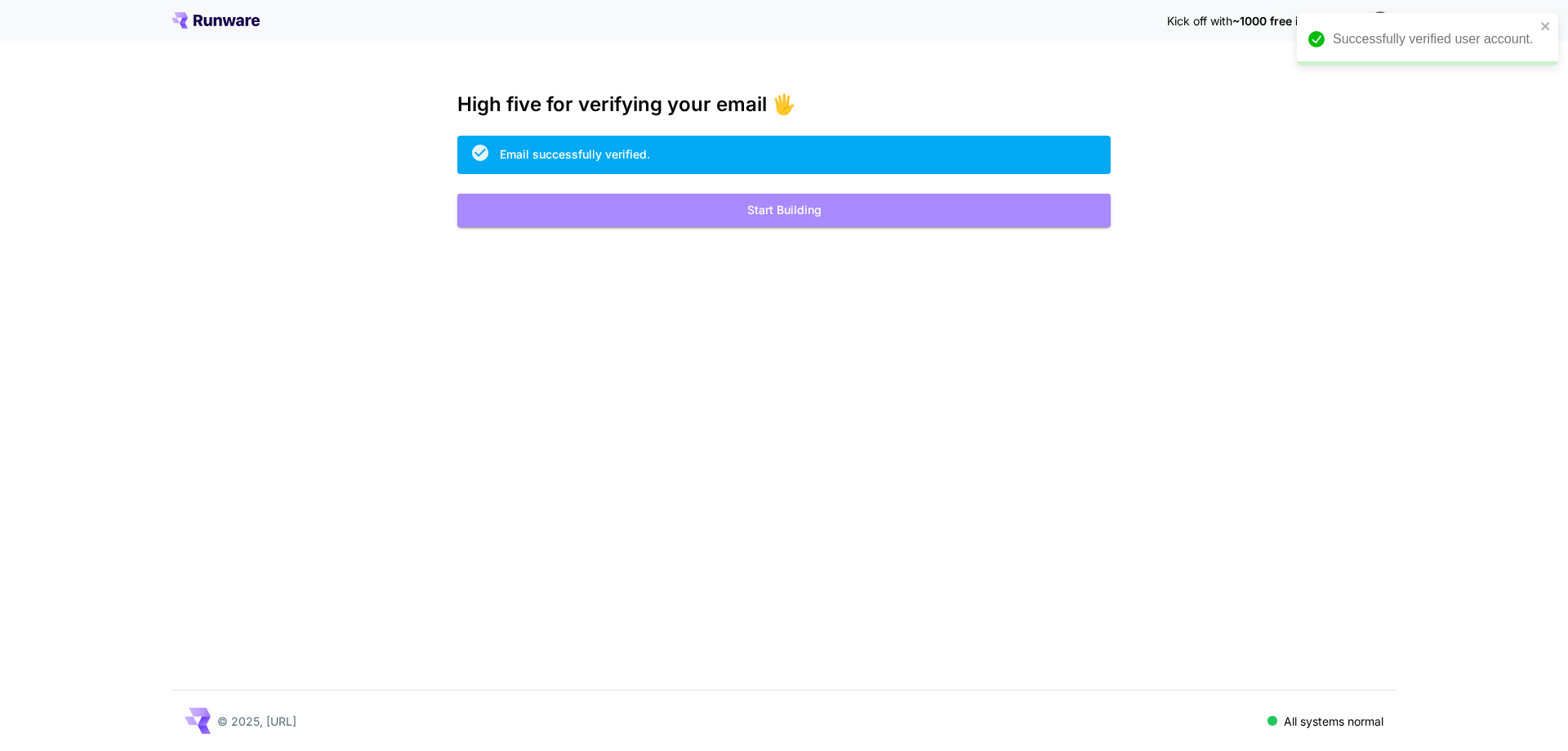
click at [923, 221] on button "Start Building" at bounding box center [784, 210] width 653 height 34
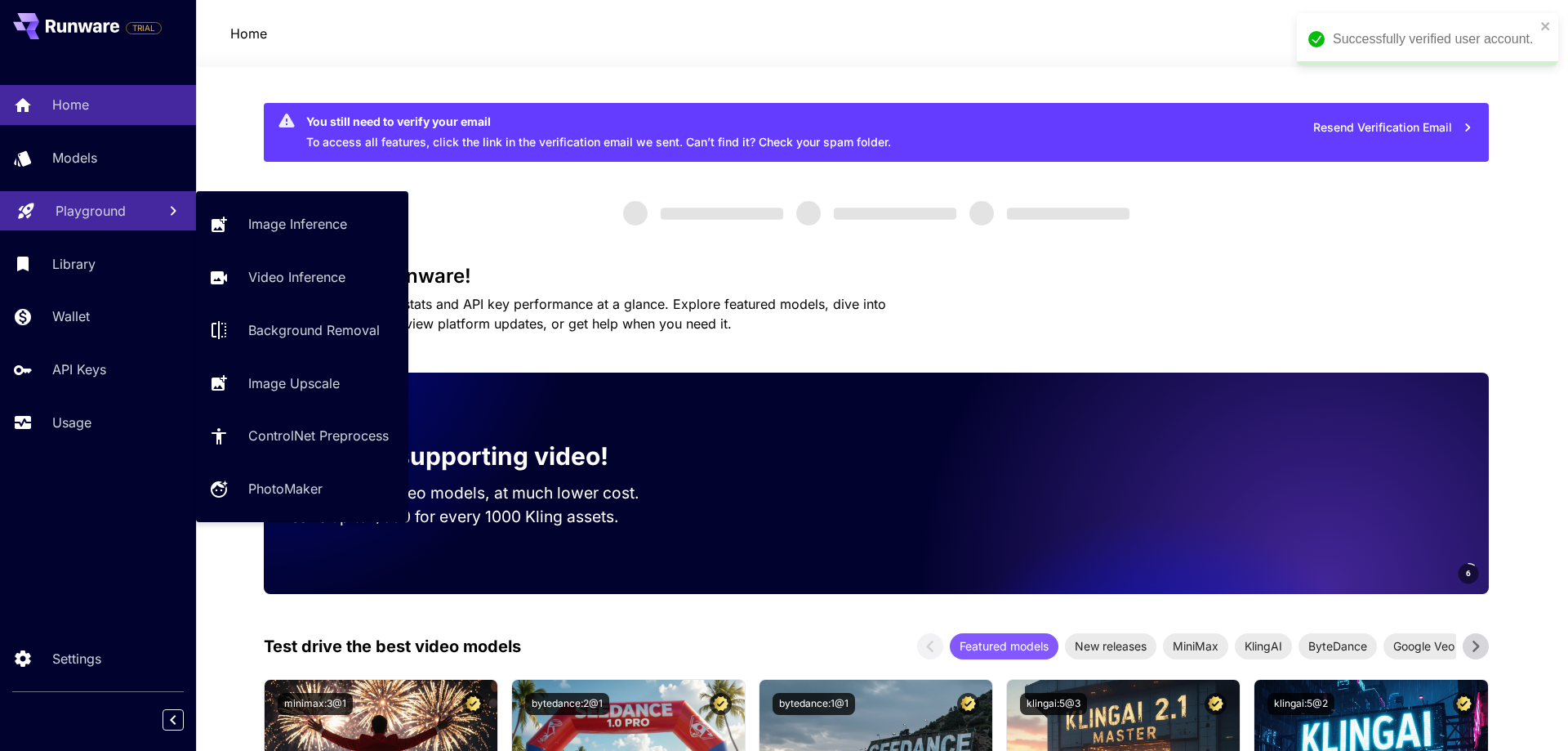
click at [100, 226] on link "Playground" at bounding box center [97, 210] width 196 height 40
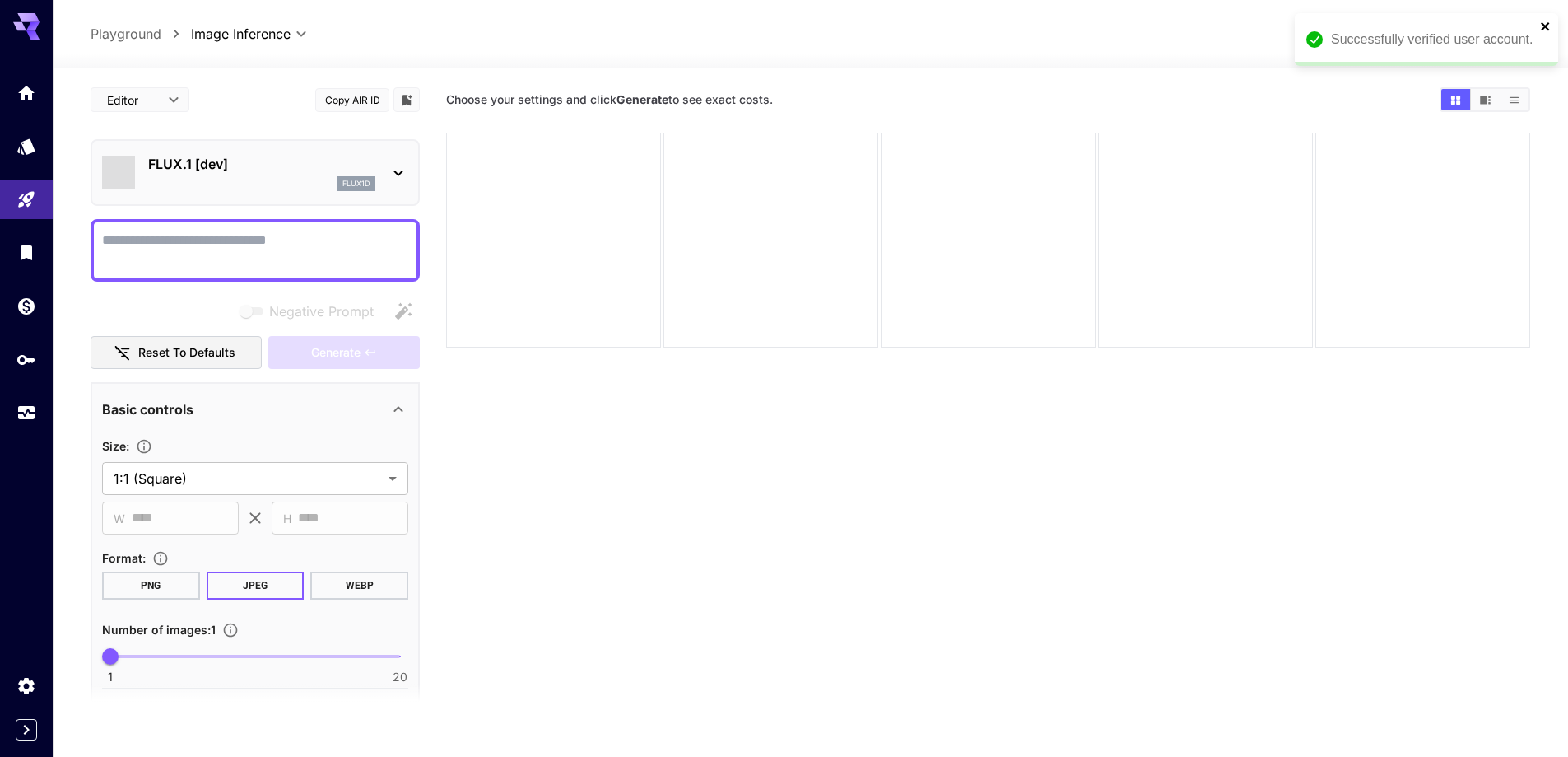
click at [1547, 27] on icon "close" at bounding box center [1545, 26] width 8 height 8
click at [290, 182] on div "flux1d" at bounding box center [262, 183] width 228 height 15
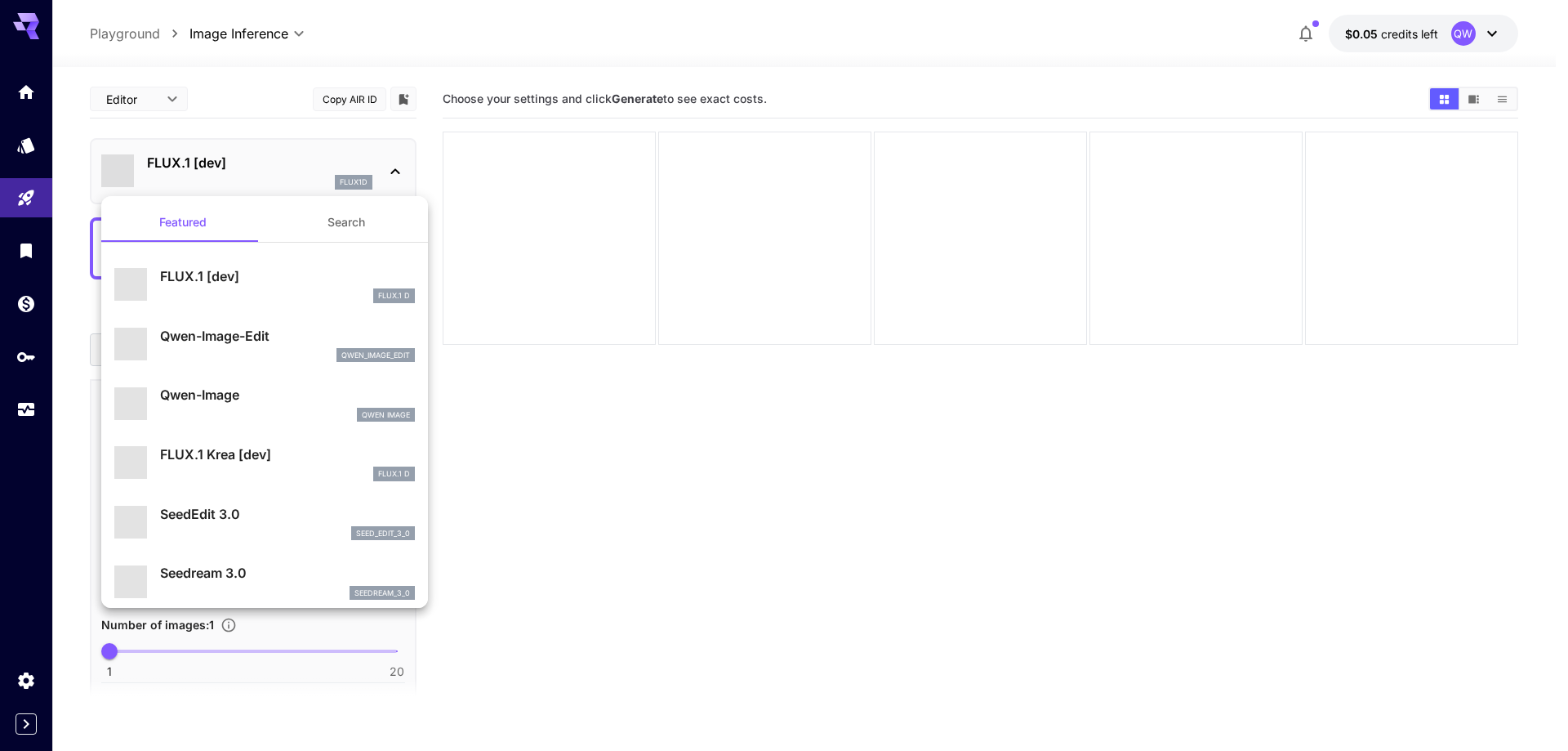
click at [316, 210] on button "Search" at bounding box center [345, 222] width 163 height 40
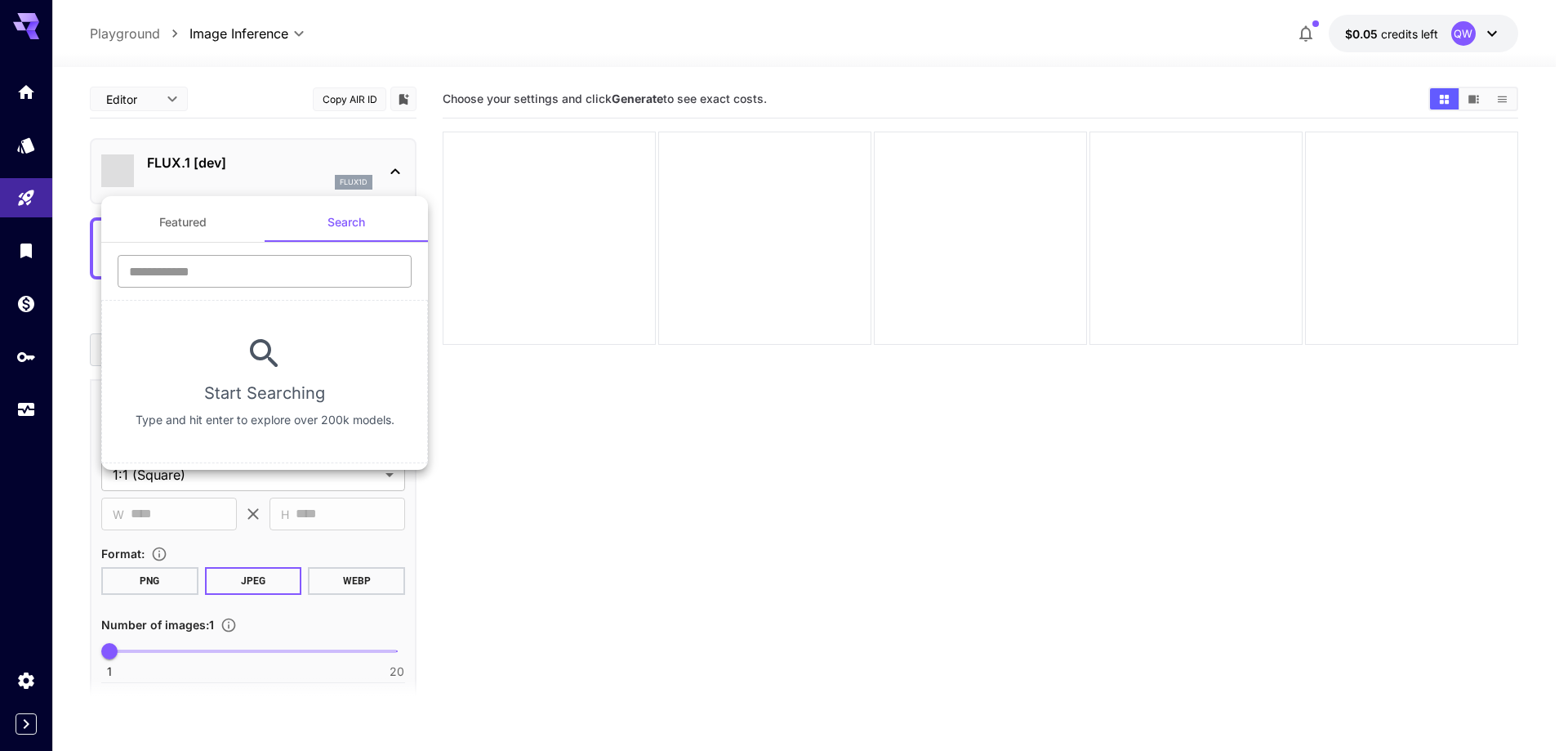
click at [289, 266] on input "text" at bounding box center [264, 271] width 294 height 33
type input "***"
click at [661, 556] on div at bounding box center [784, 376] width 1568 height 751
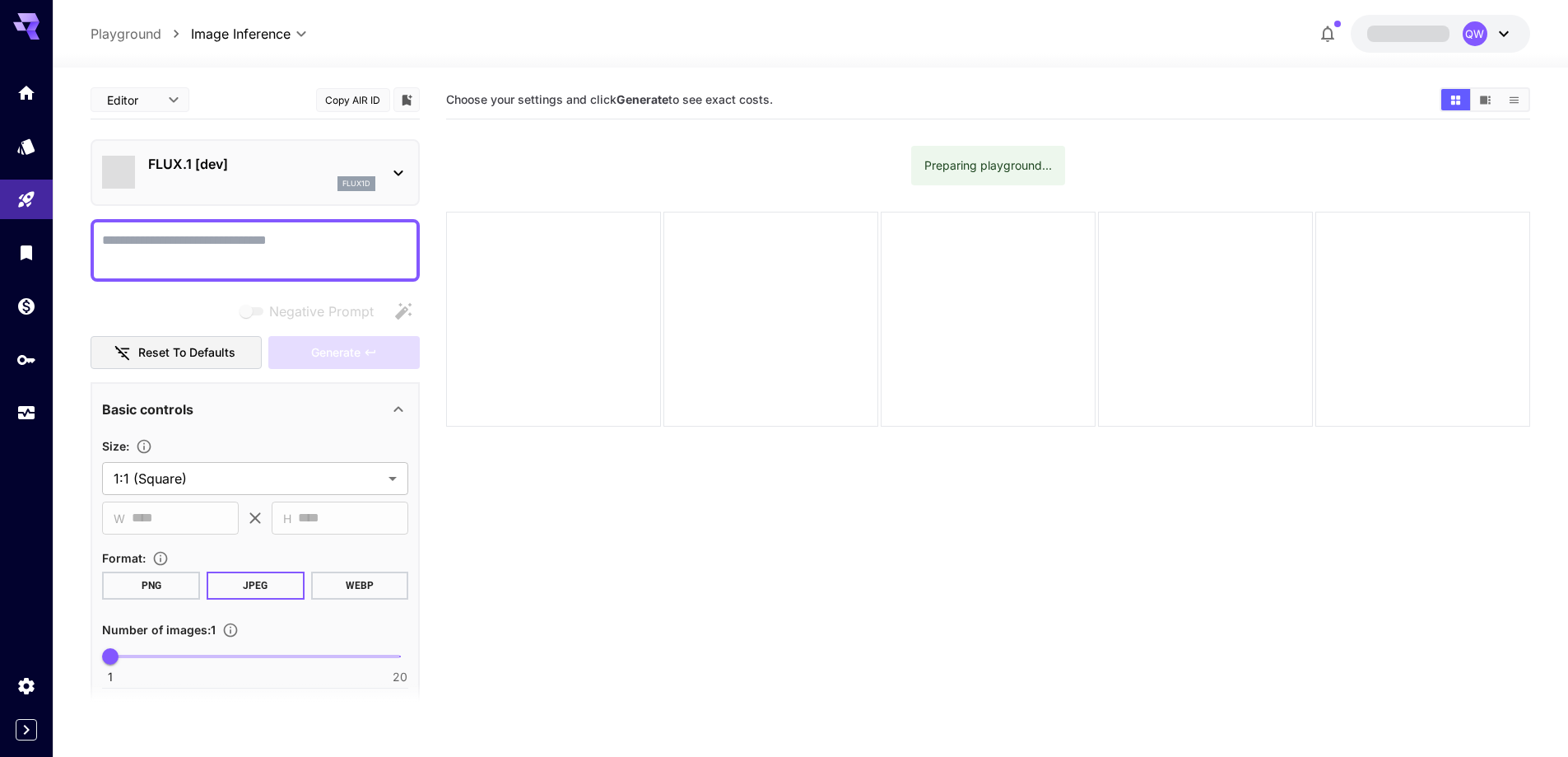
click at [319, 239] on textarea "Negative Prompt" at bounding box center [255, 250] width 306 height 40
click at [404, 170] on icon at bounding box center [398, 173] width 19 height 19
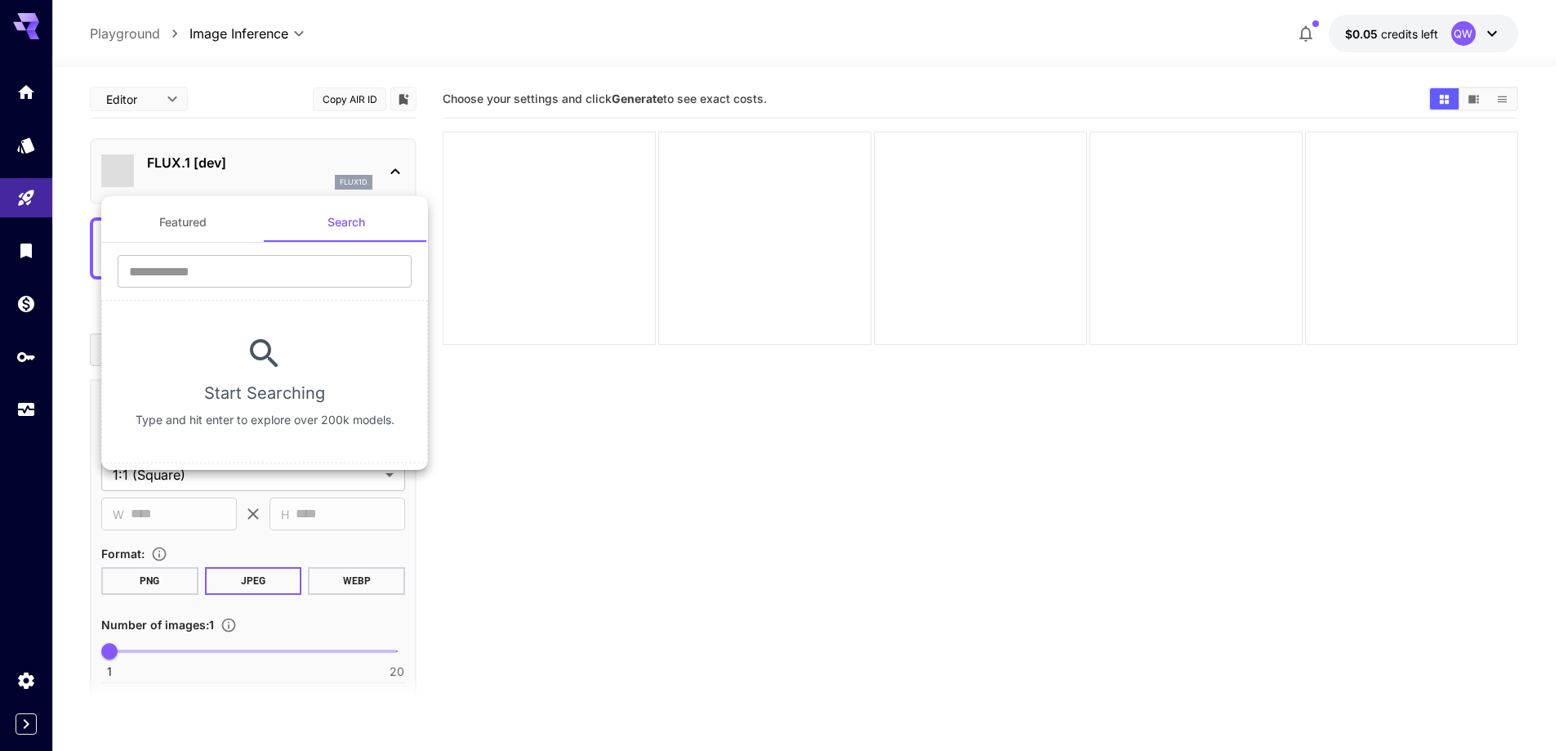
click at [188, 225] on button "Featured" at bounding box center [182, 222] width 163 height 40
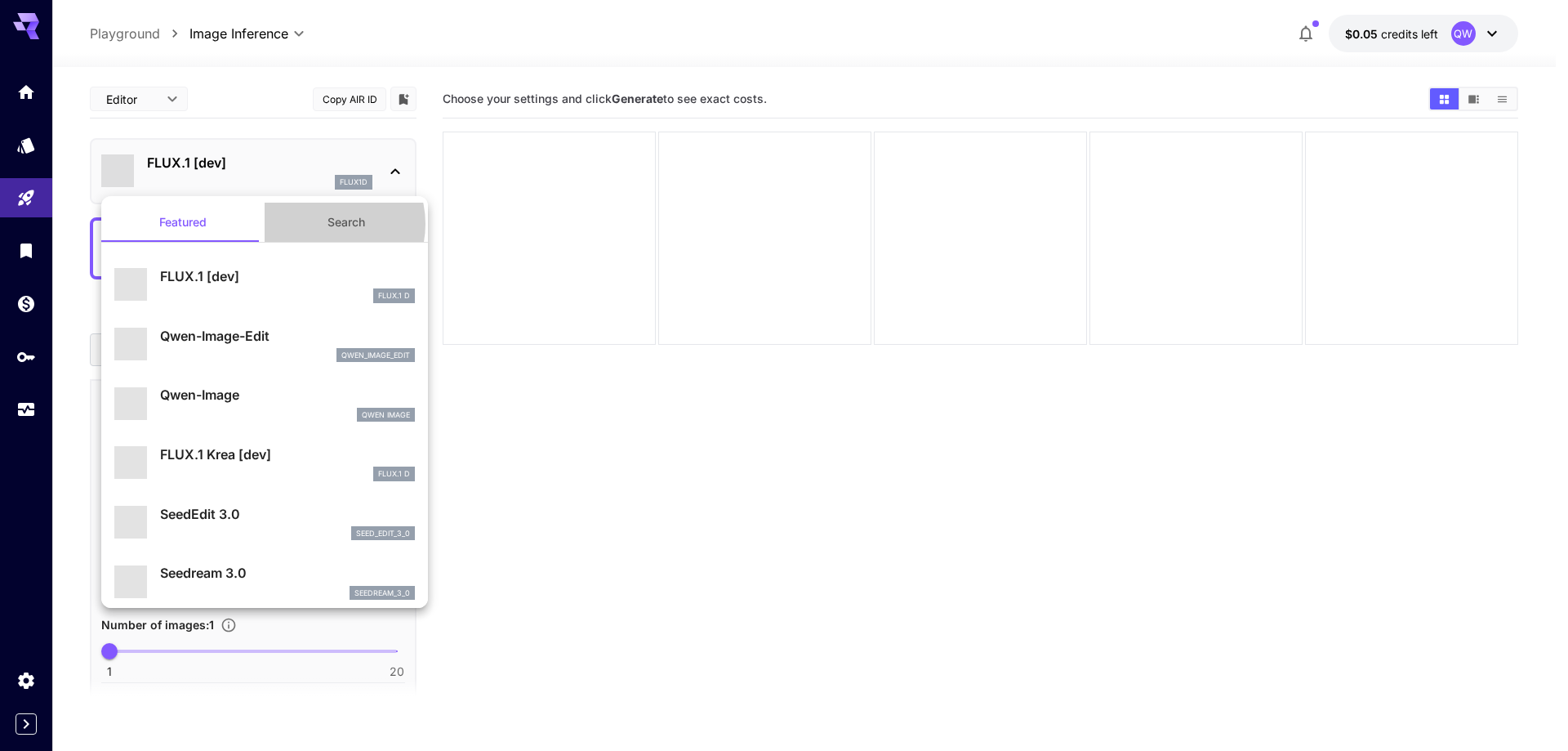
click at [317, 224] on button "Search" at bounding box center [345, 222] width 163 height 40
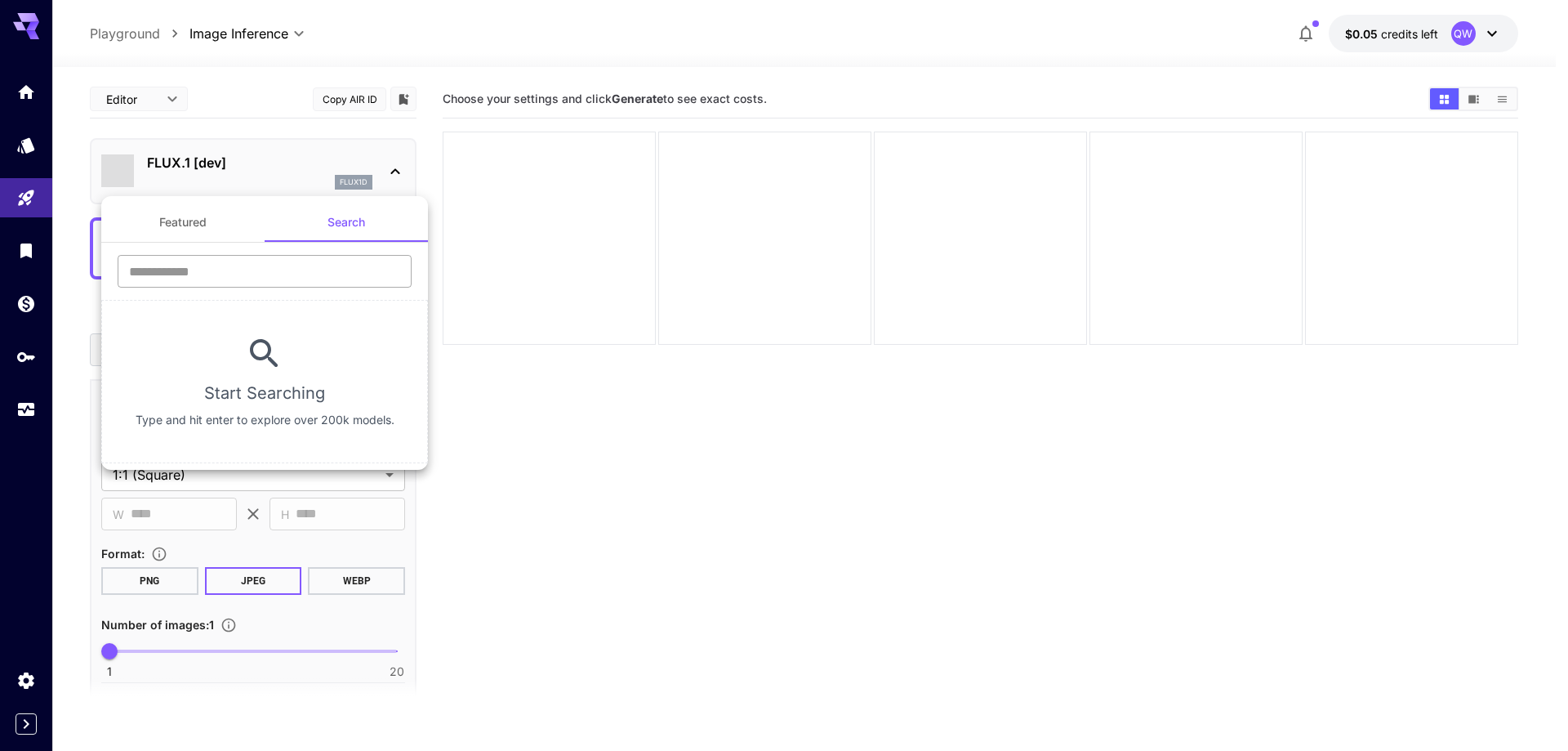
click at [304, 273] on input "text" at bounding box center [264, 271] width 294 height 33
type input "****"
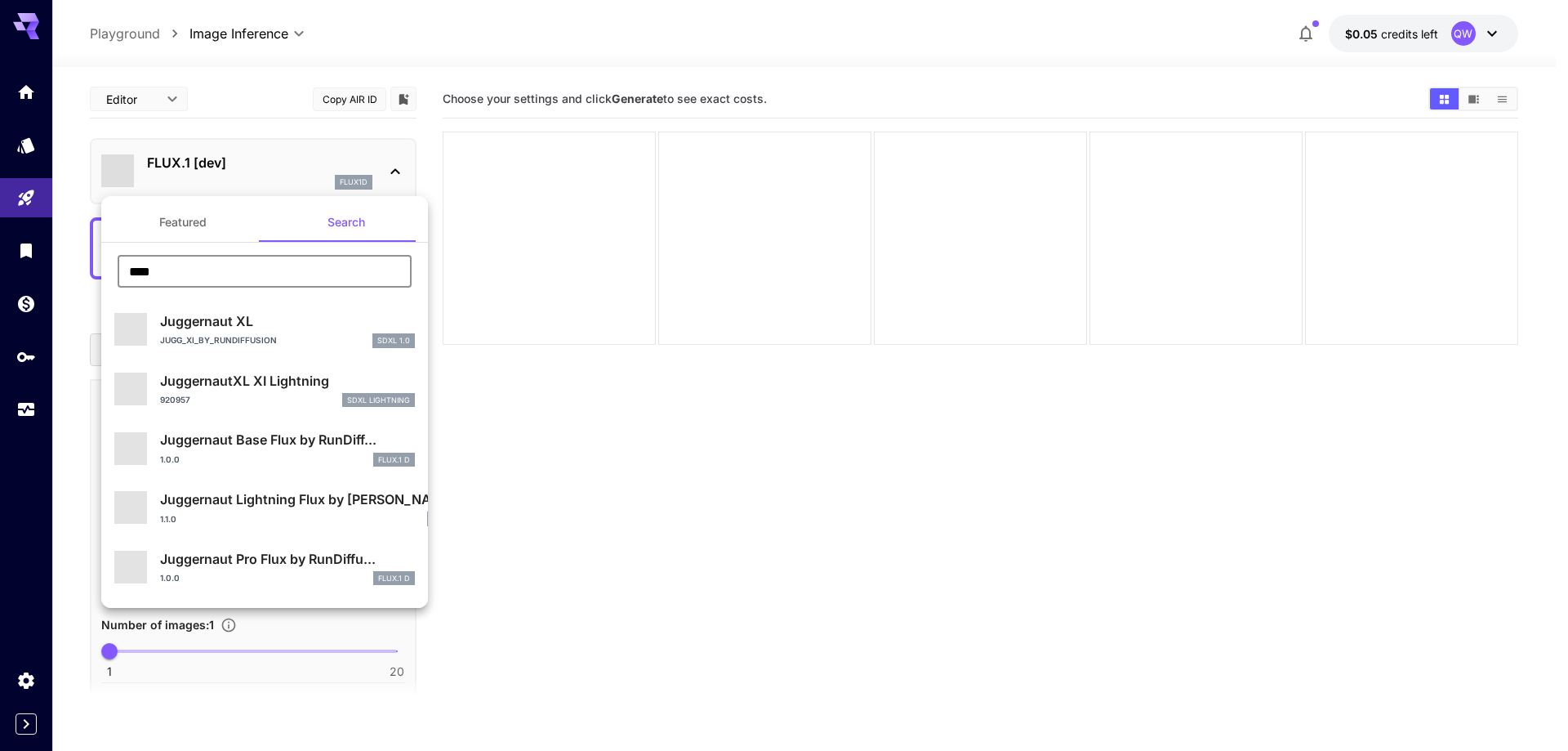
click at [257, 326] on p "Juggernaut XL" at bounding box center [288, 320] width 255 height 19
type input "**"
type input "***"
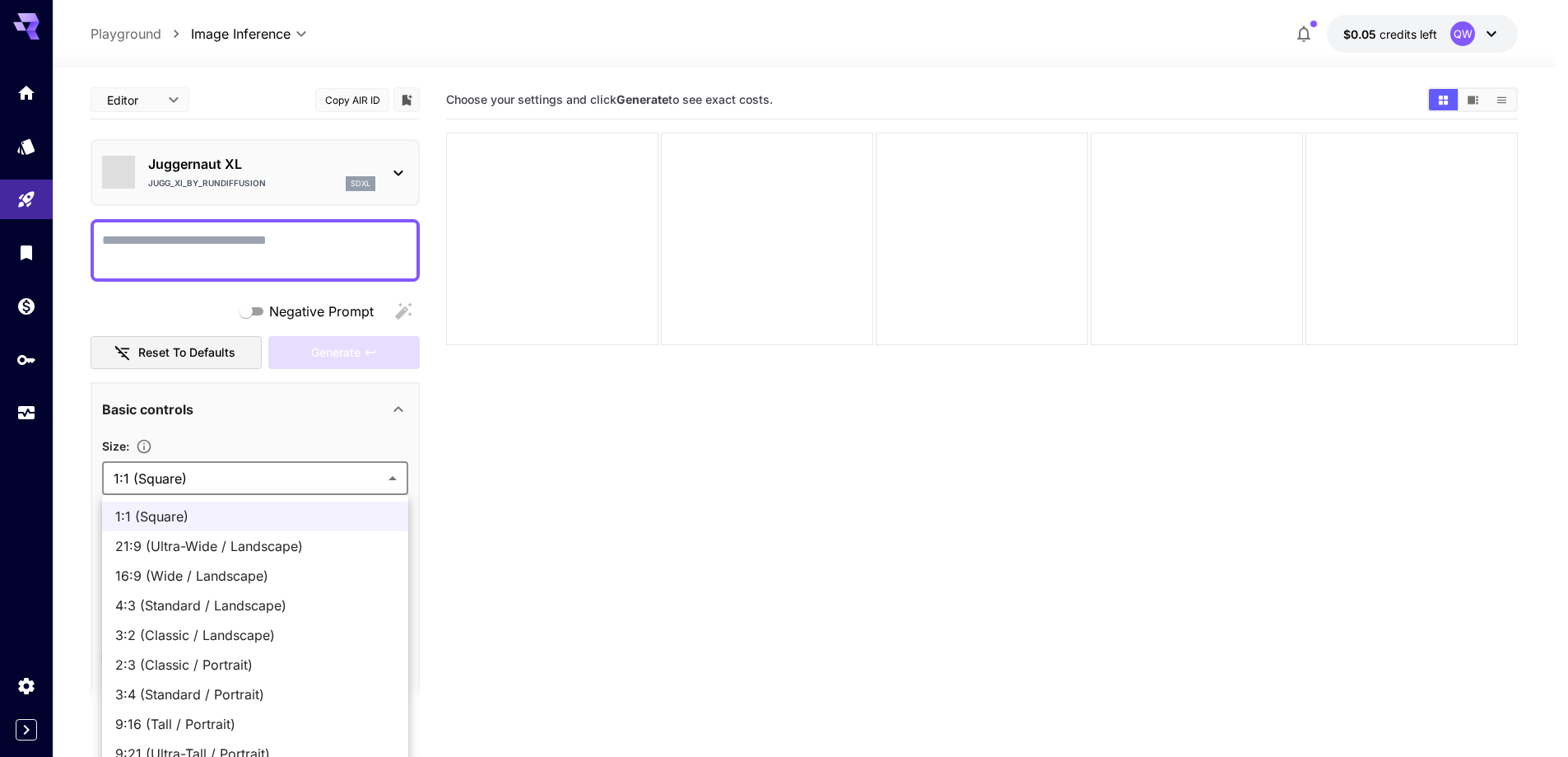
click at [319, 485] on body "**********" at bounding box center [784, 443] width 1568 height 886
click at [319, 485] on div at bounding box center [784, 378] width 1568 height 757
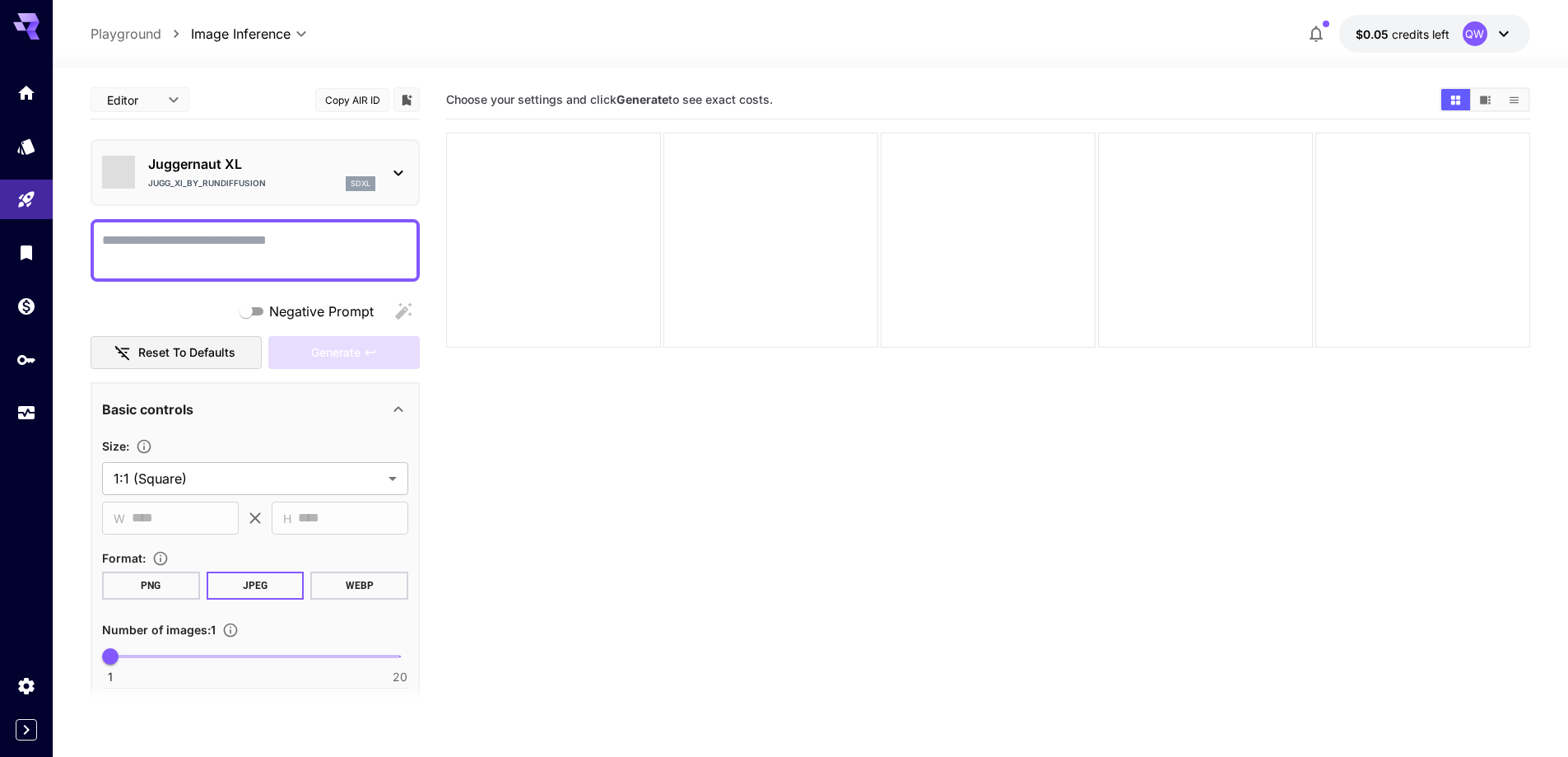
click at [330, 250] on textarea "Negative Prompt" at bounding box center [255, 250] width 306 height 40
click at [272, 479] on body "**********" at bounding box center [784, 443] width 1568 height 886
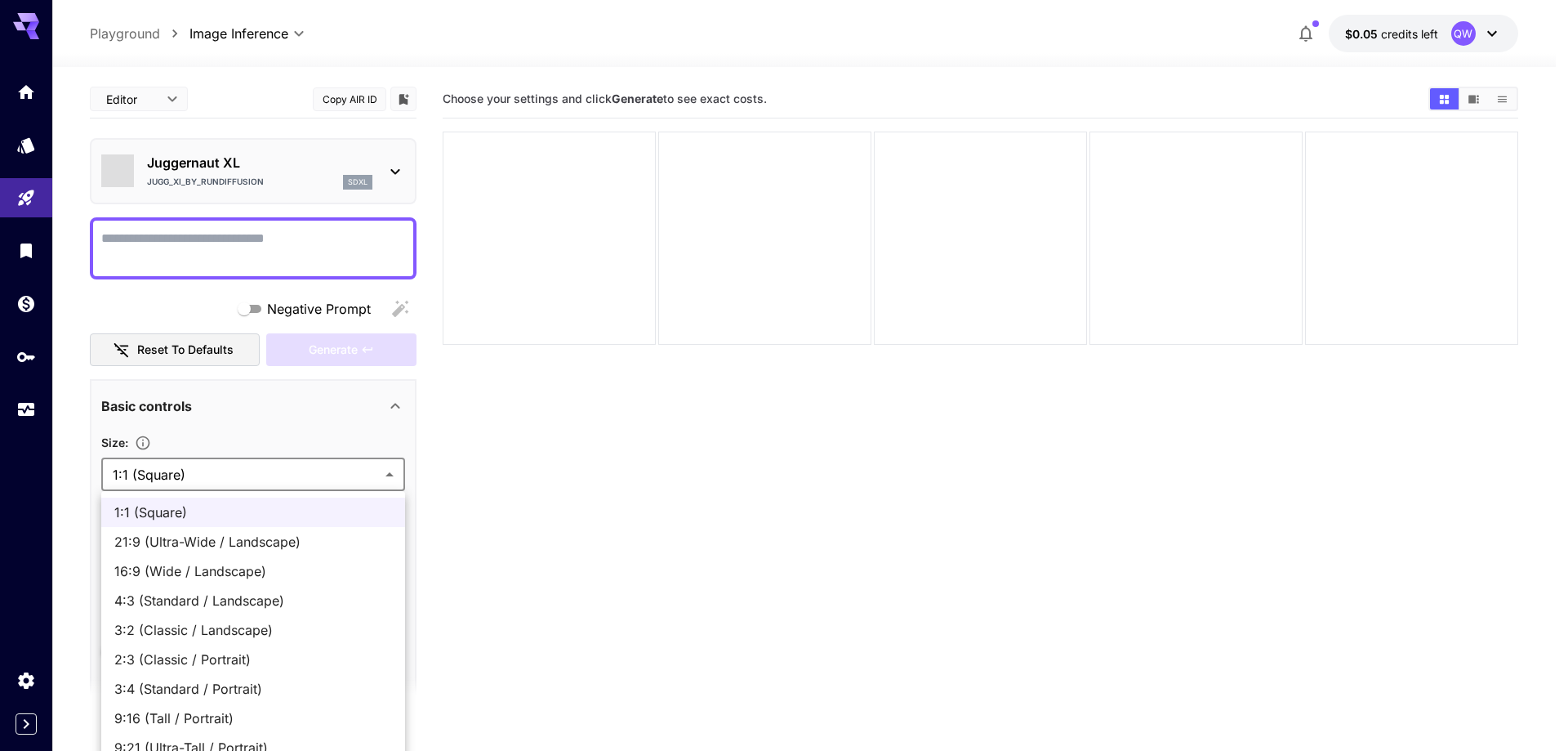
click at [221, 578] on span "16:9 (Wide / Landscape)" at bounding box center [253, 570] width 278 height 19
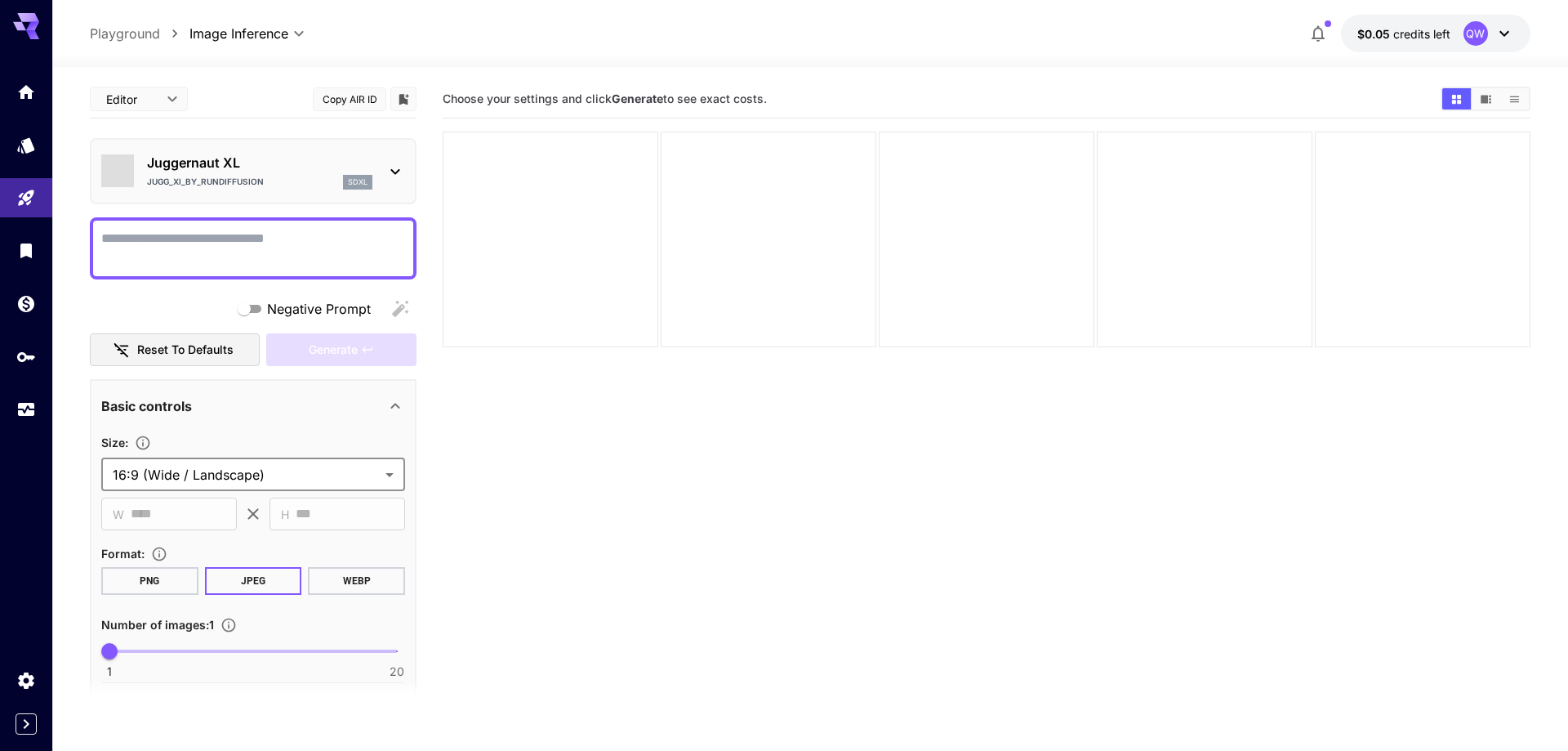
type input "**********"
type input "****"
type input "***"
click at [316, 263] on textarea "Negative Prompt" at bounding box center [253, 248] width 304 height 40
paste textarea "**********"
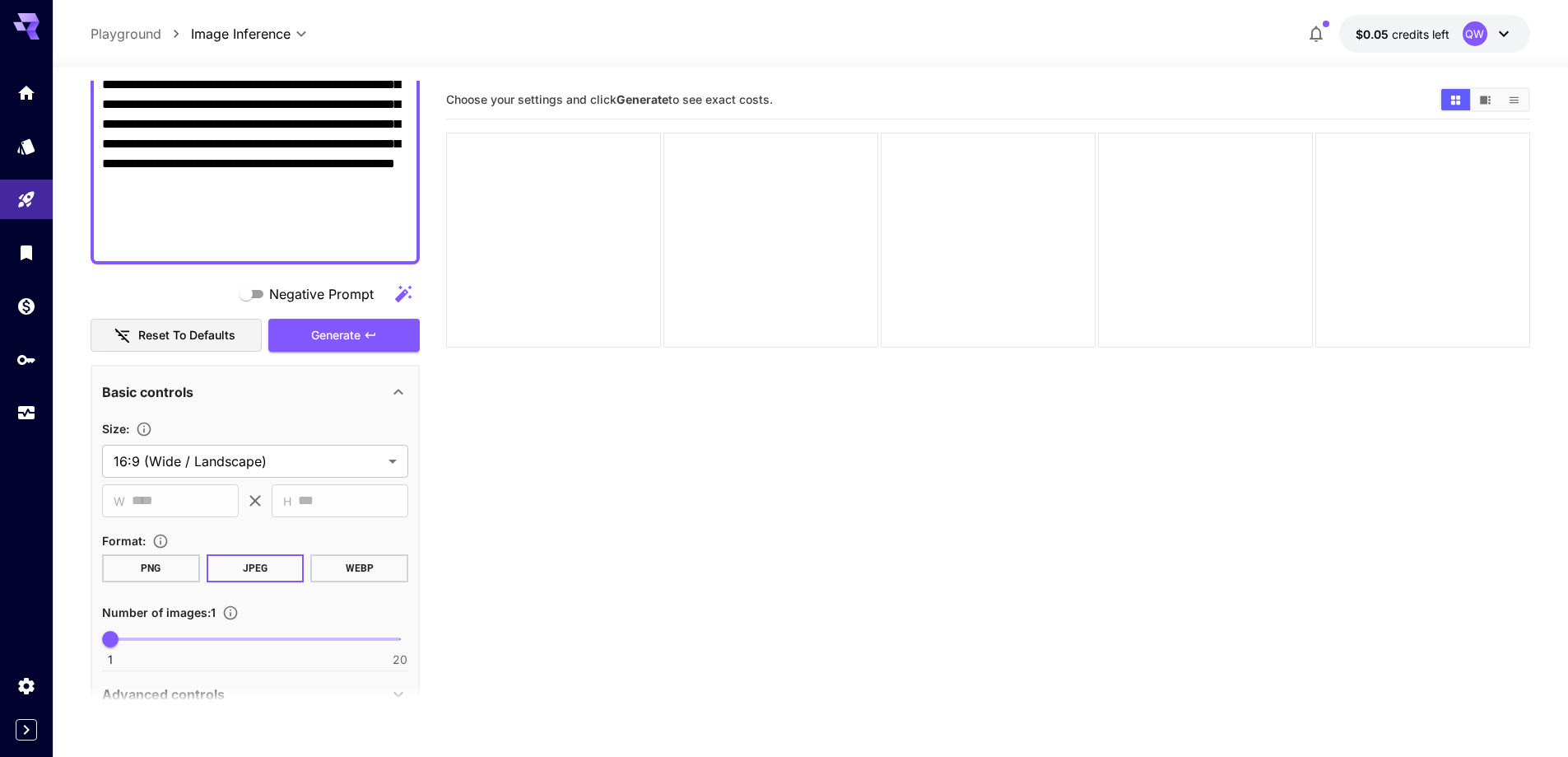
scroll to position [494, 0]
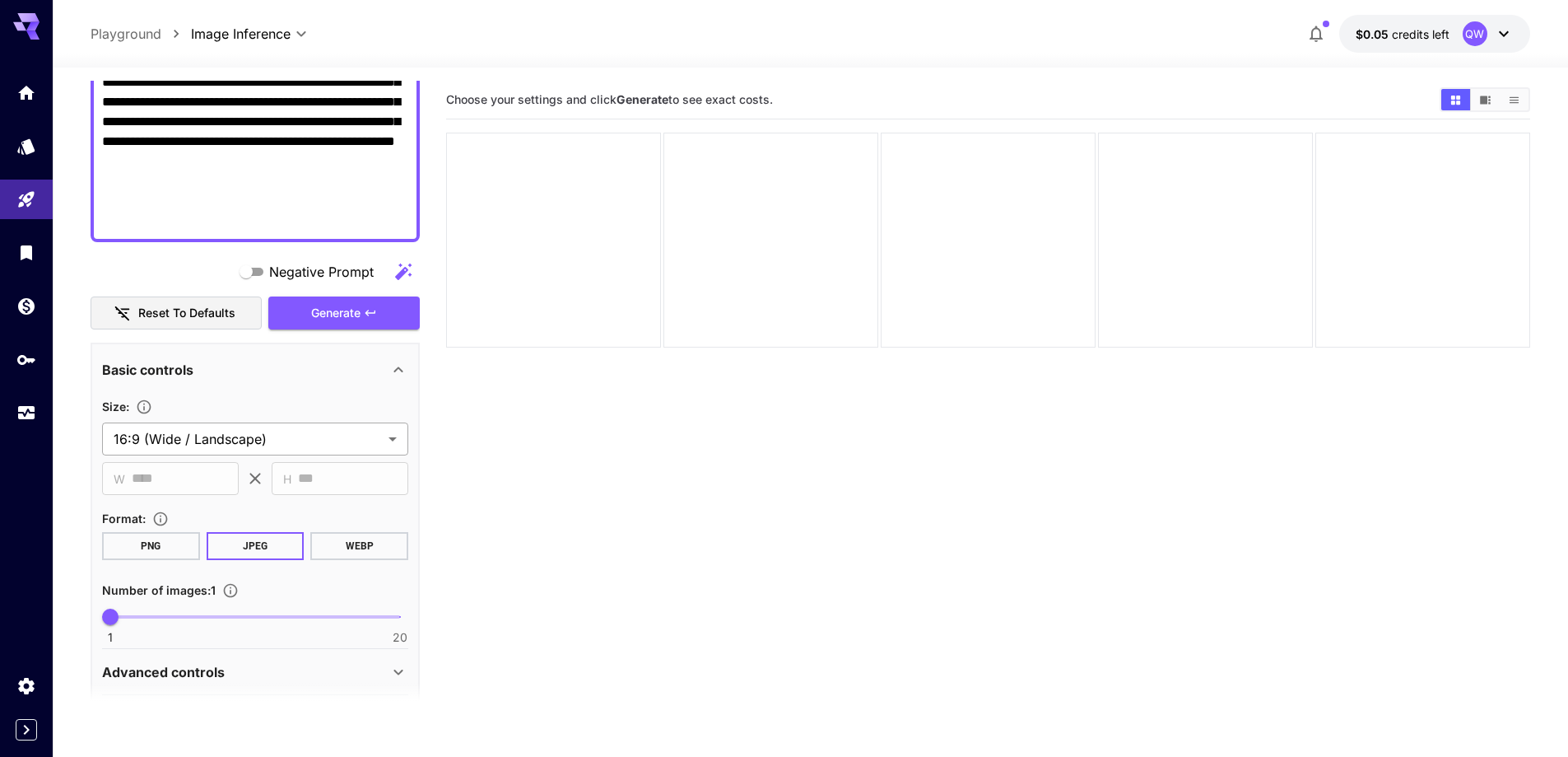
type textarea "**********"
click at [279, 435] on body "**********" at bounding box center [784, 443] width 1568 height 886
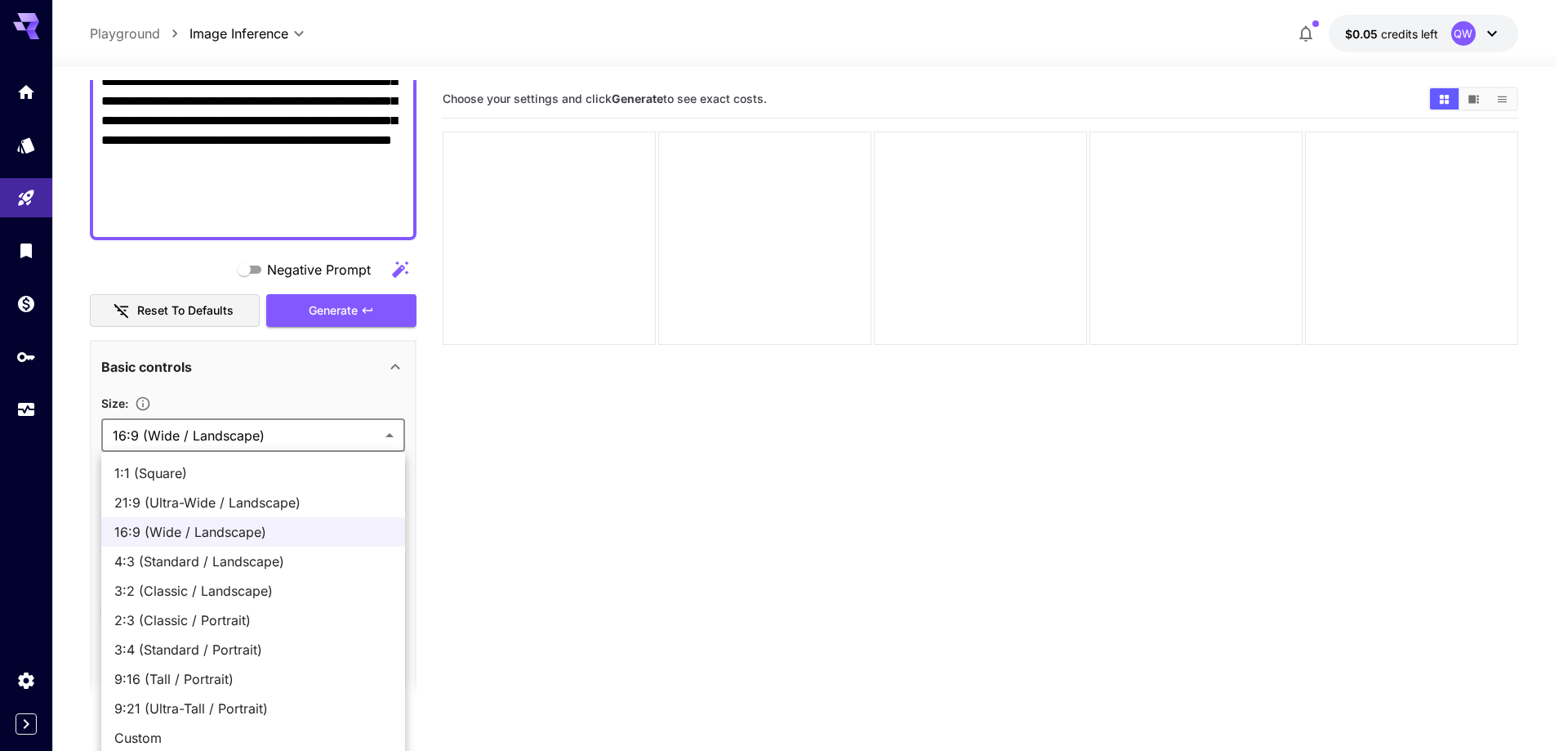
click at [754, 627] on div at bounding box center [784, 376] width 1568 height 751
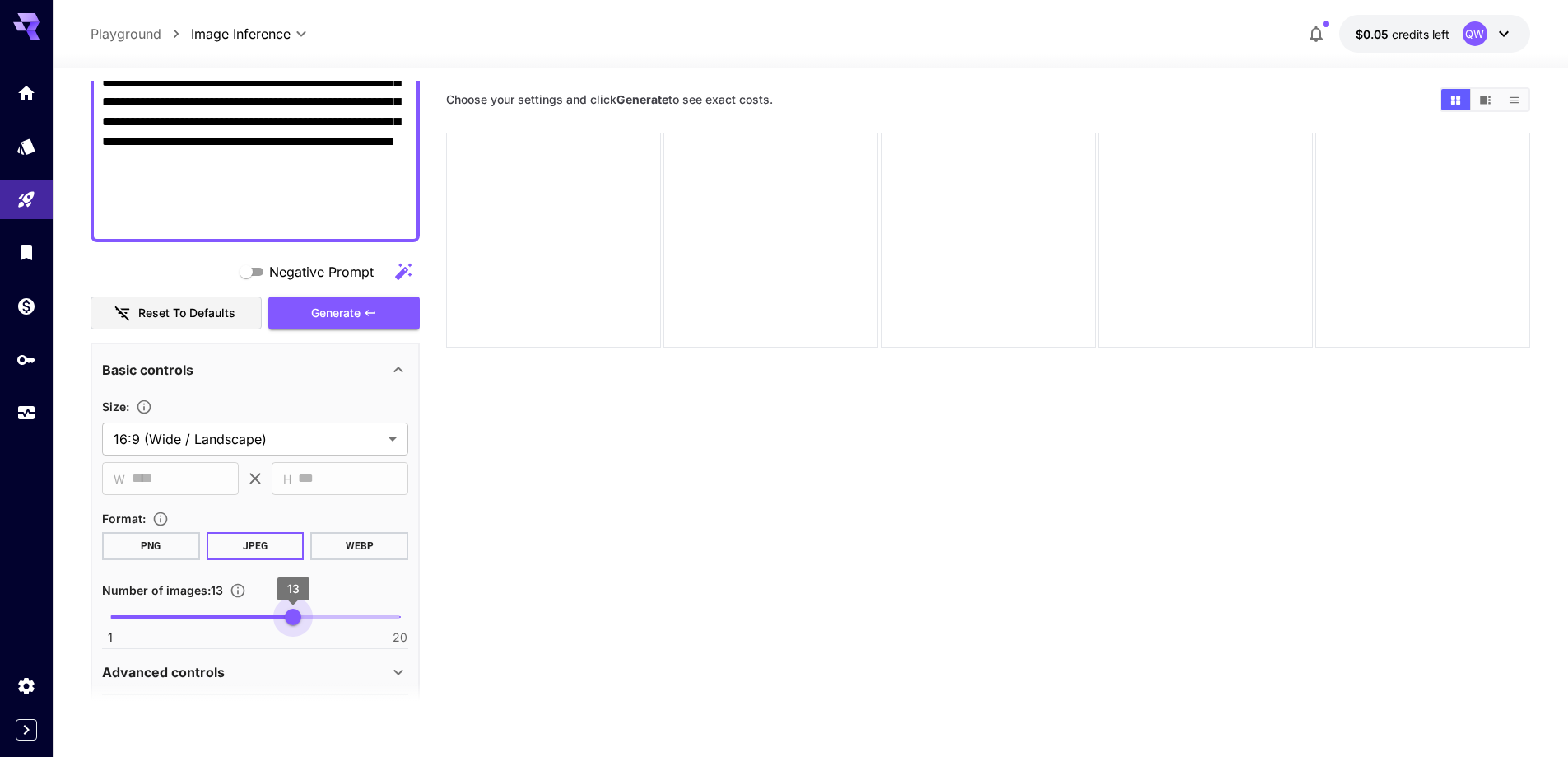
type input "**"
drag, startPoint x: 297, startPoint y: 619, endPoint x: 306, endPoint y: 623, distance: 9.8
click at [306, 623] on span "1 20 14" at bounding box center [255, 616] width 290 height 24
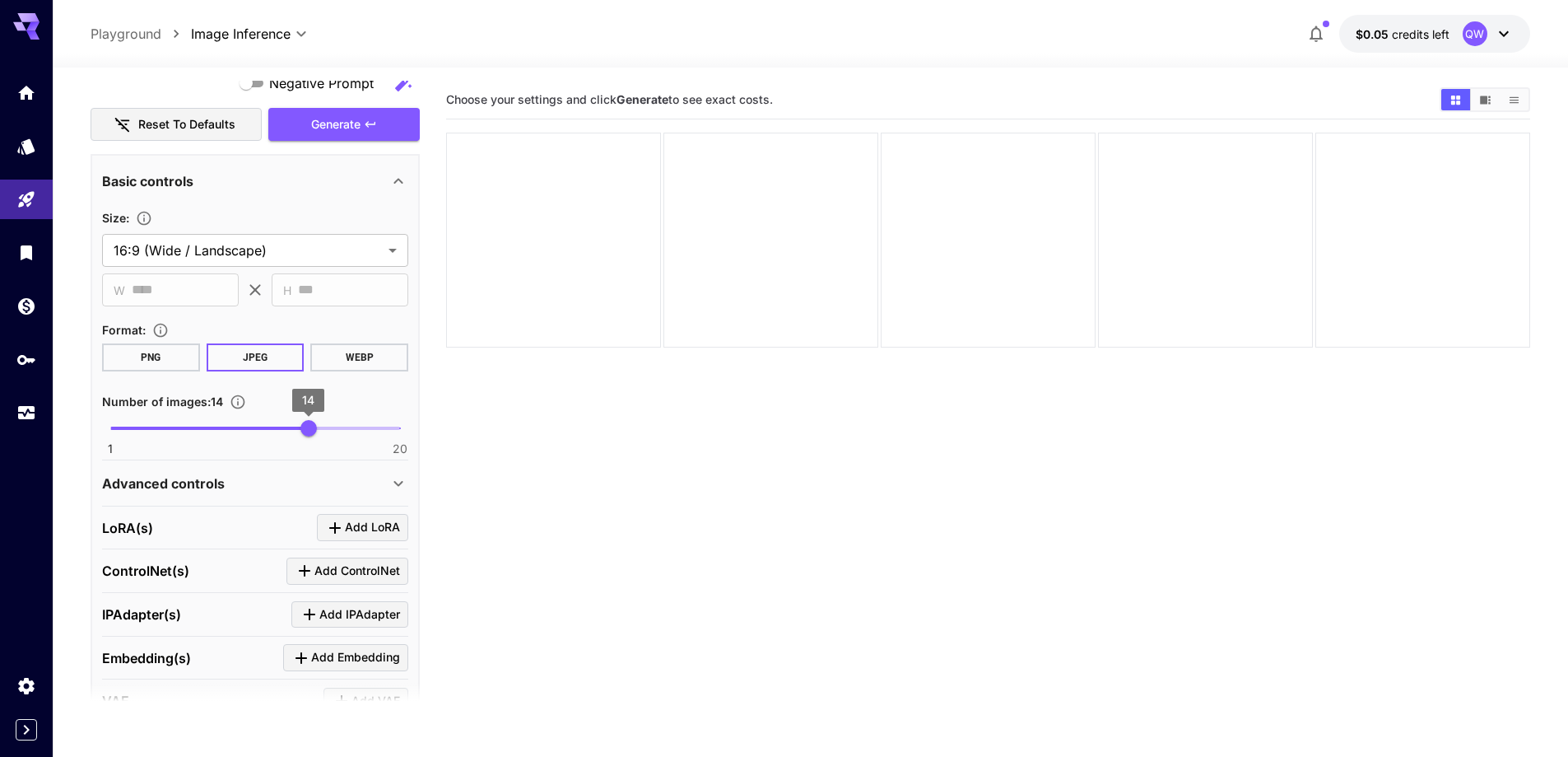
scroll to position [741, 0]
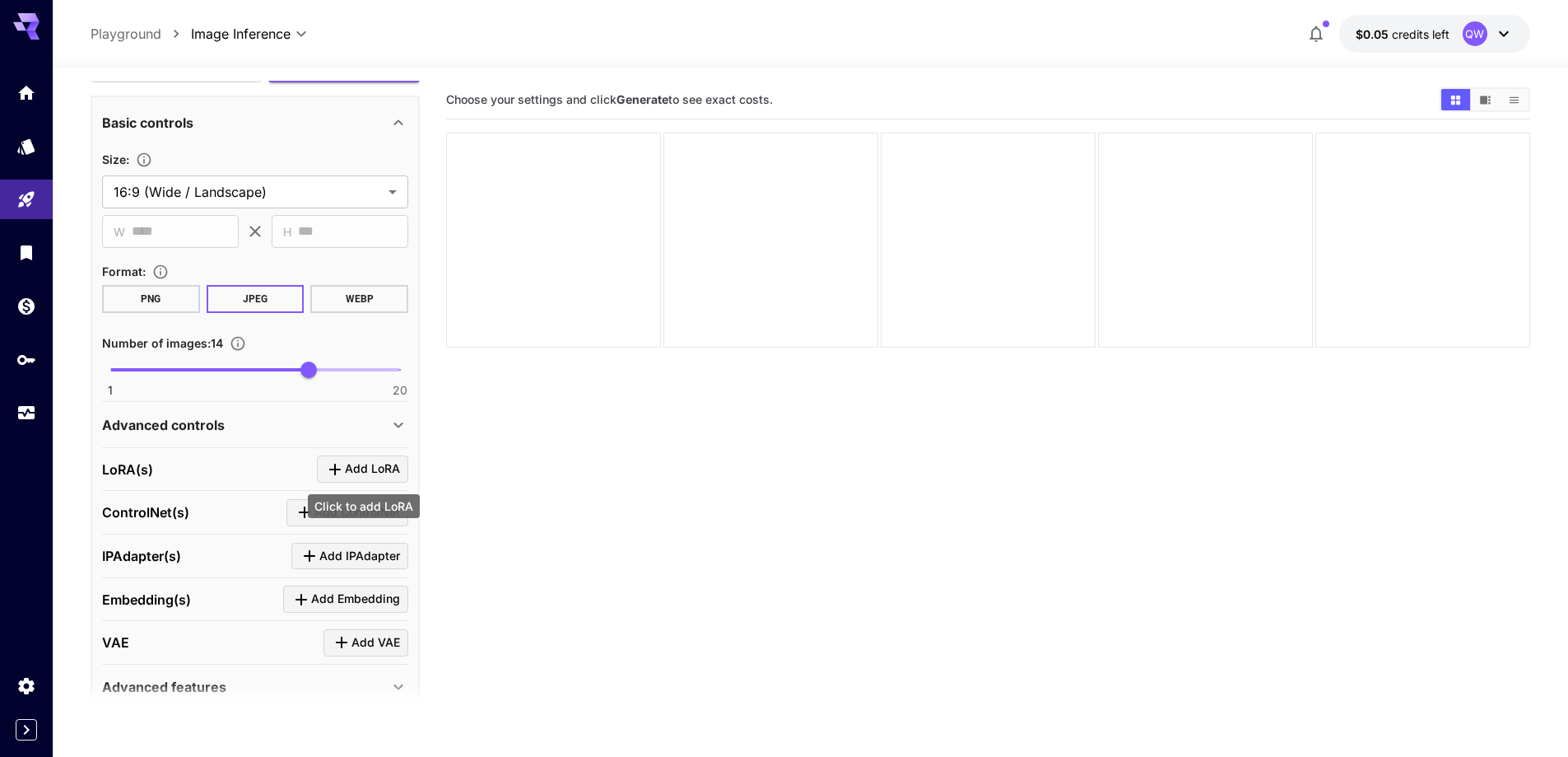
click at [326, 467] on icon "Click to add LoRA" at bounding box center [335, 469] width 19 height 19
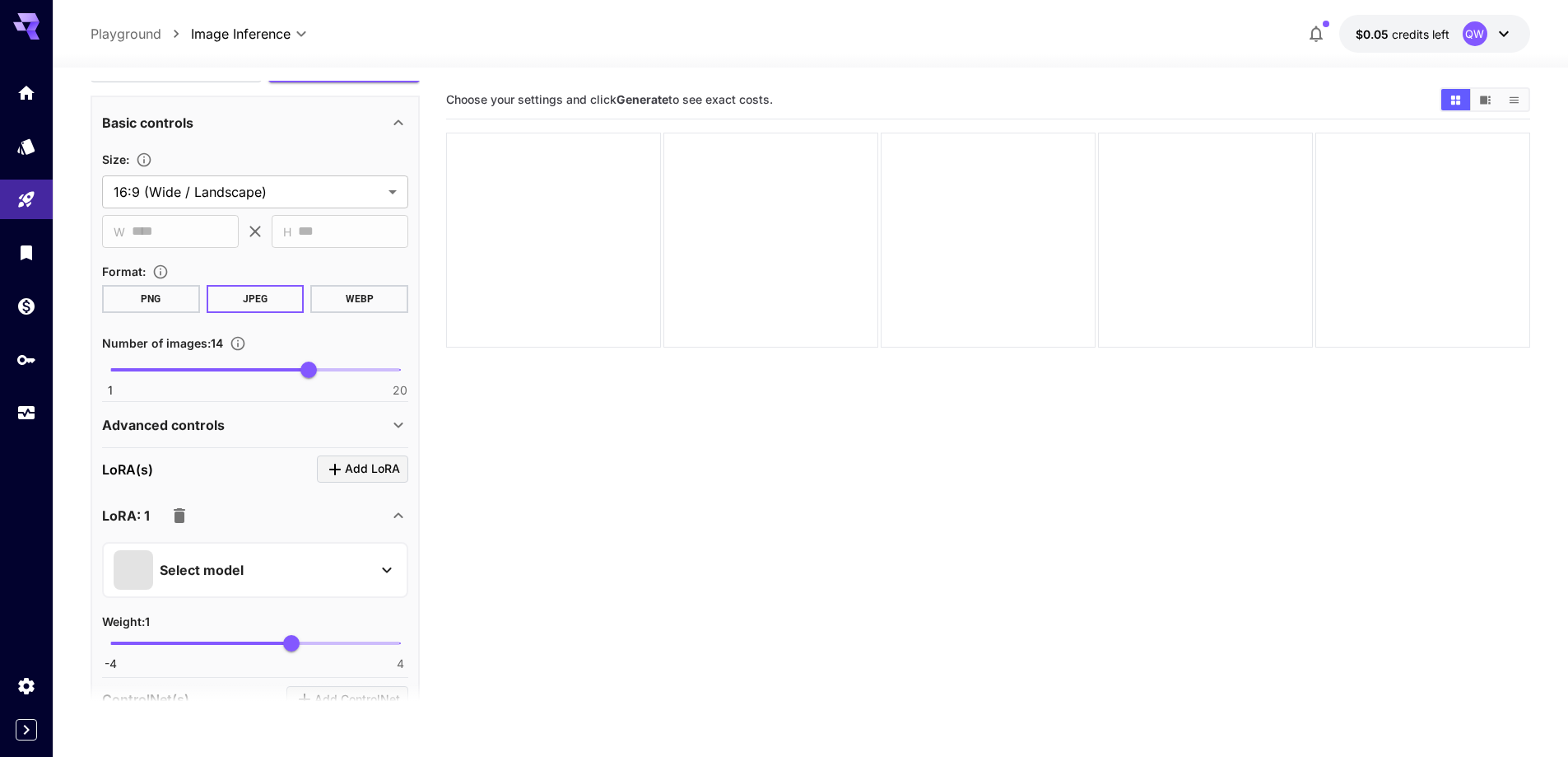
click at [295, 565] on div "Select model" at bounding box center [242, 569] width 257 height 40
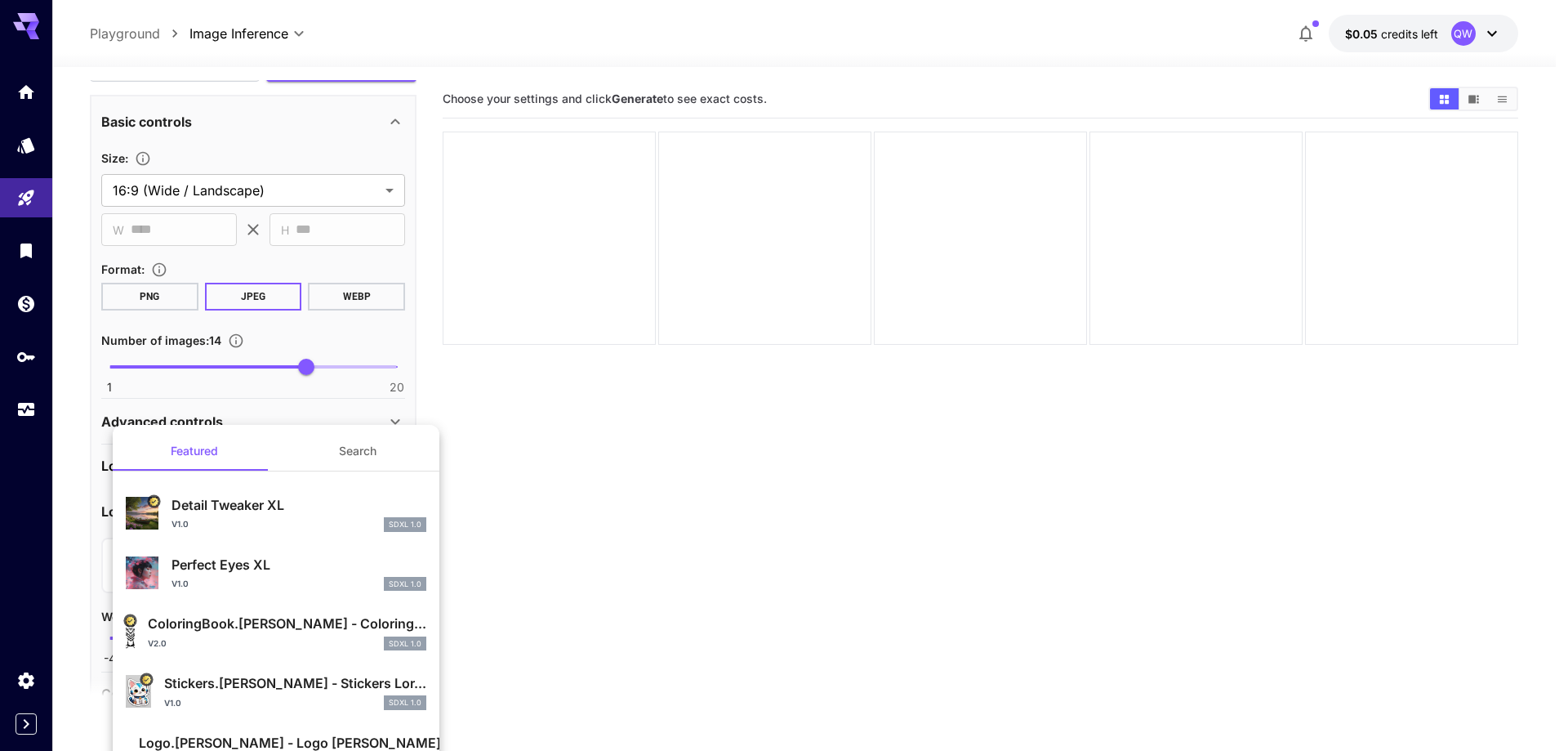
click at [368, 450] on button "Search" at bounding box center [357, 451] width 163 height 40
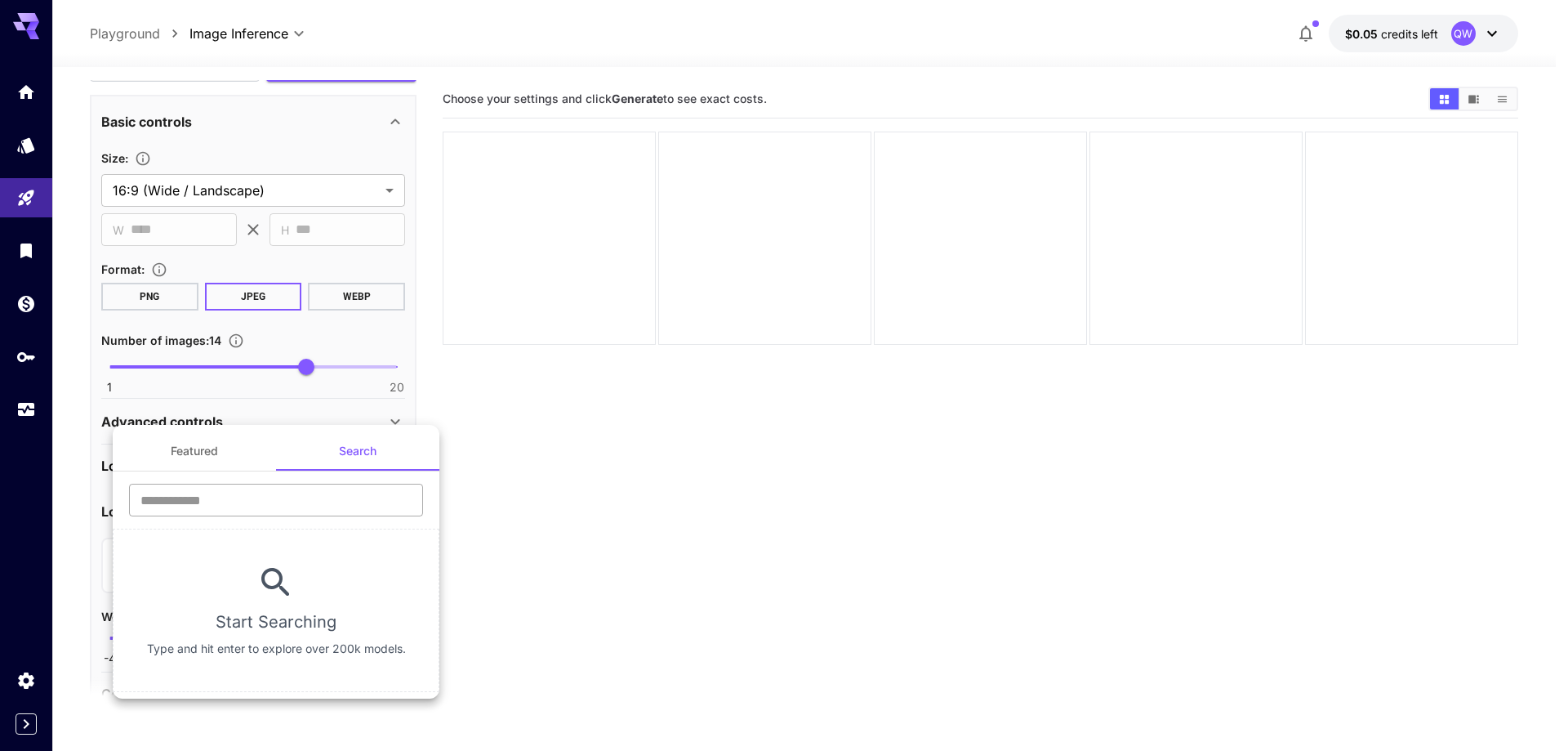
click at [324, 506] on input "text" at bounding box center [276, 500] width 294 height 33
click at [878, 552] on div at bounding box center [784, 376] width 1568 height 751
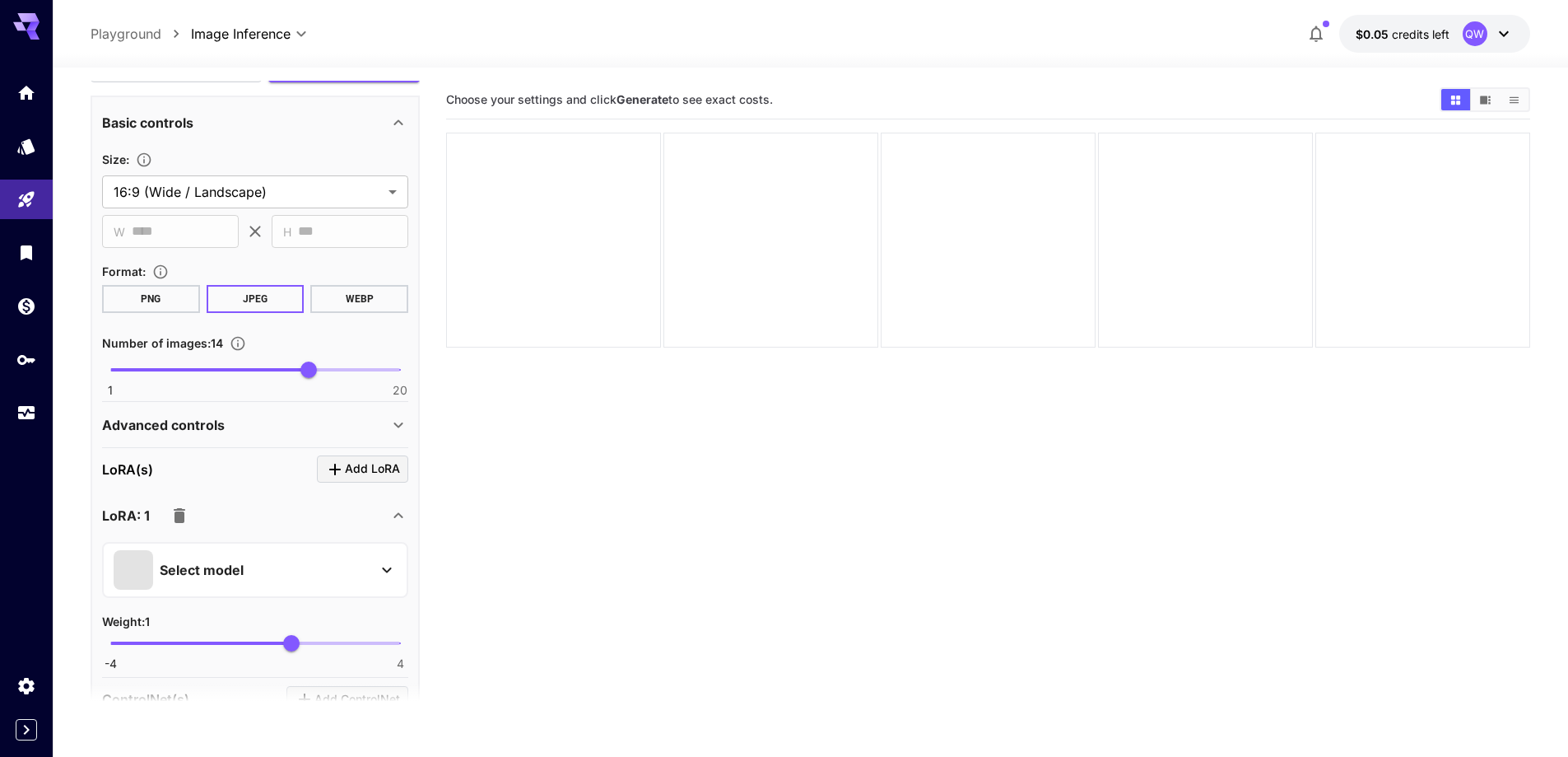
click at [345, 415] on div "Advanced controls" at bounding box center [245, 424] width 286 height 19
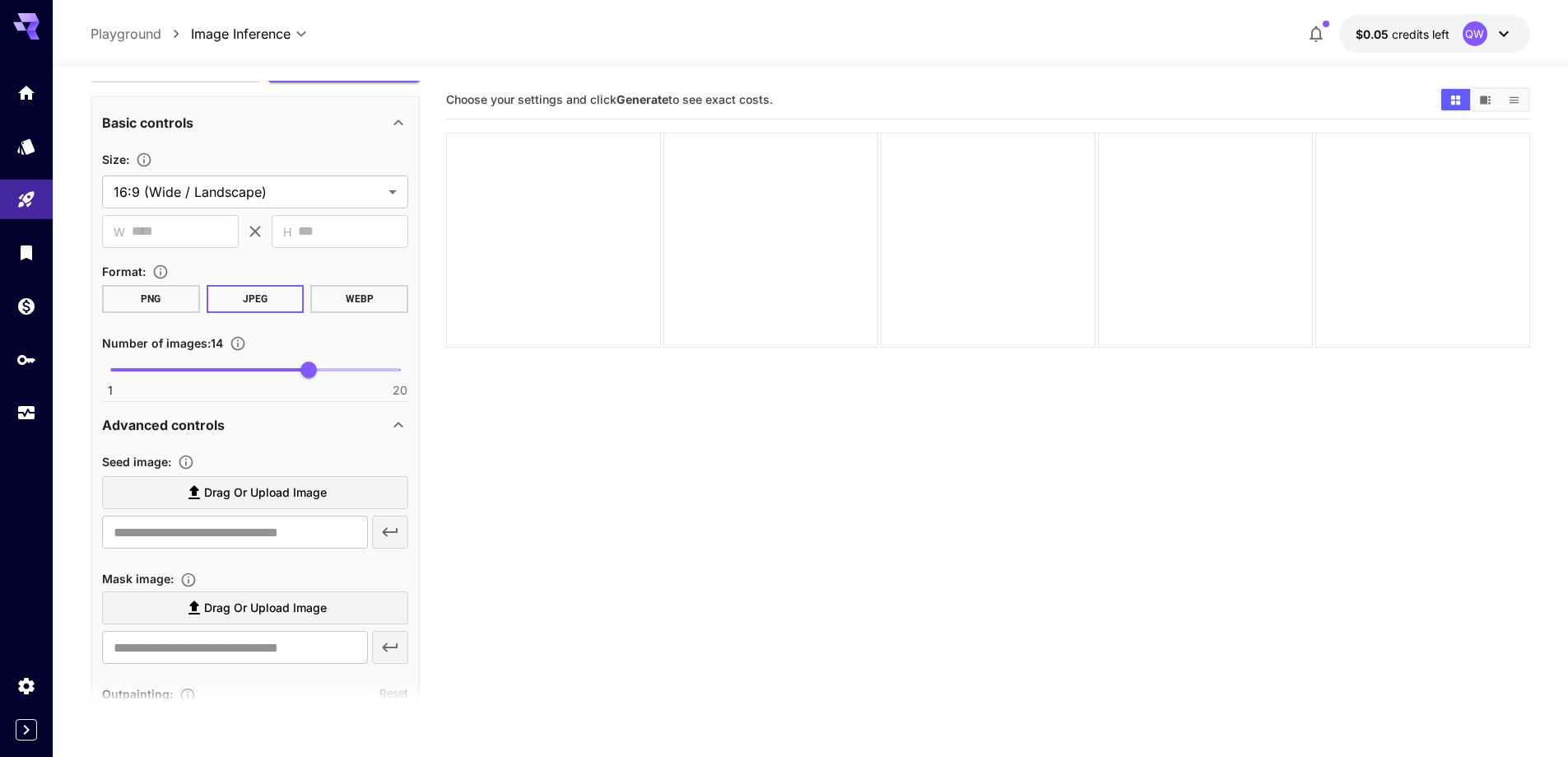
click at [330, 487] on label "Drag or upload image" at bounding box center [255, 492] width 306 height 34
click at [0, 0] on input "Drag or upload image" at bounding box center [0, 0] width 0 height 0
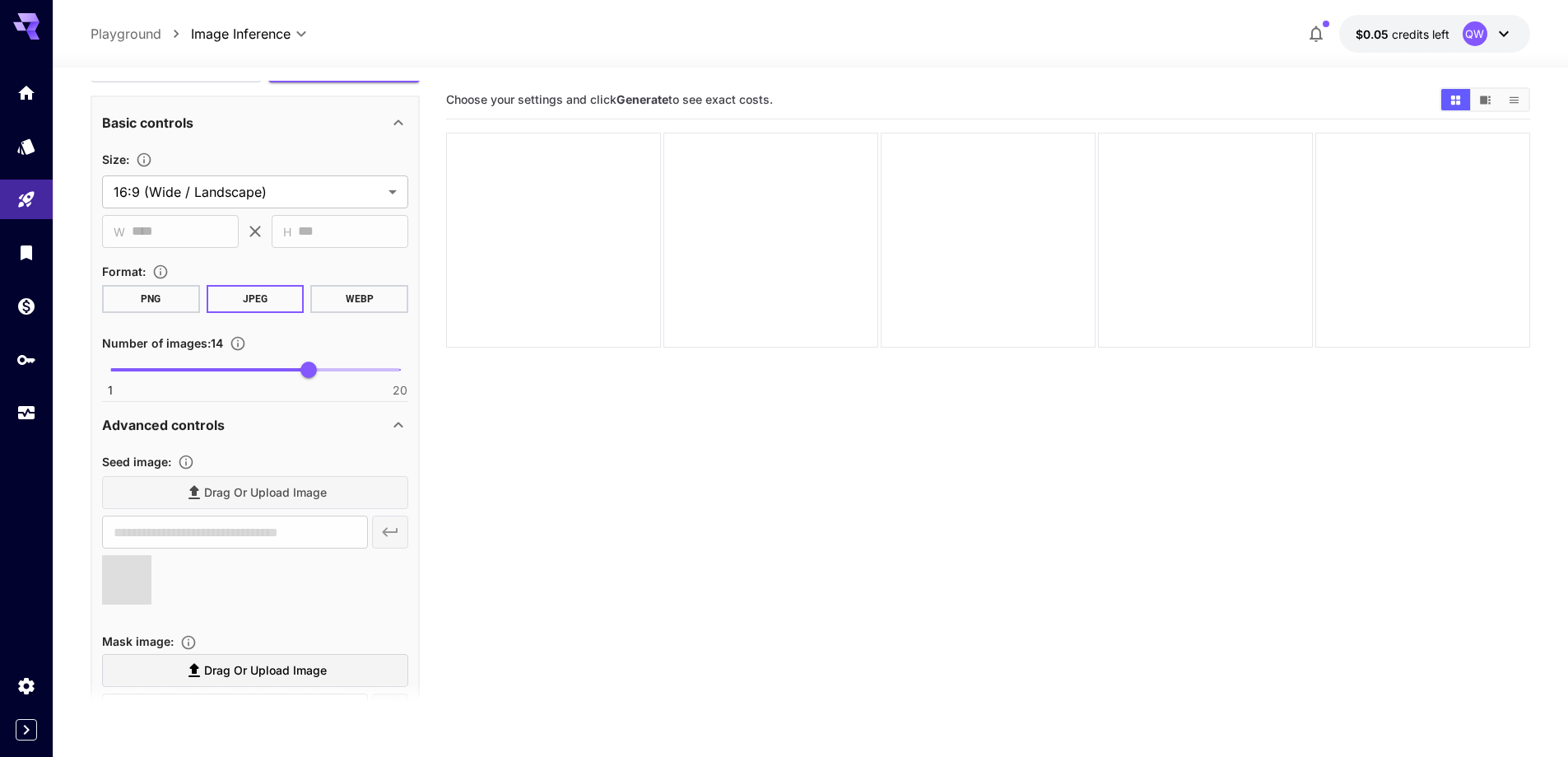
type input "**********"
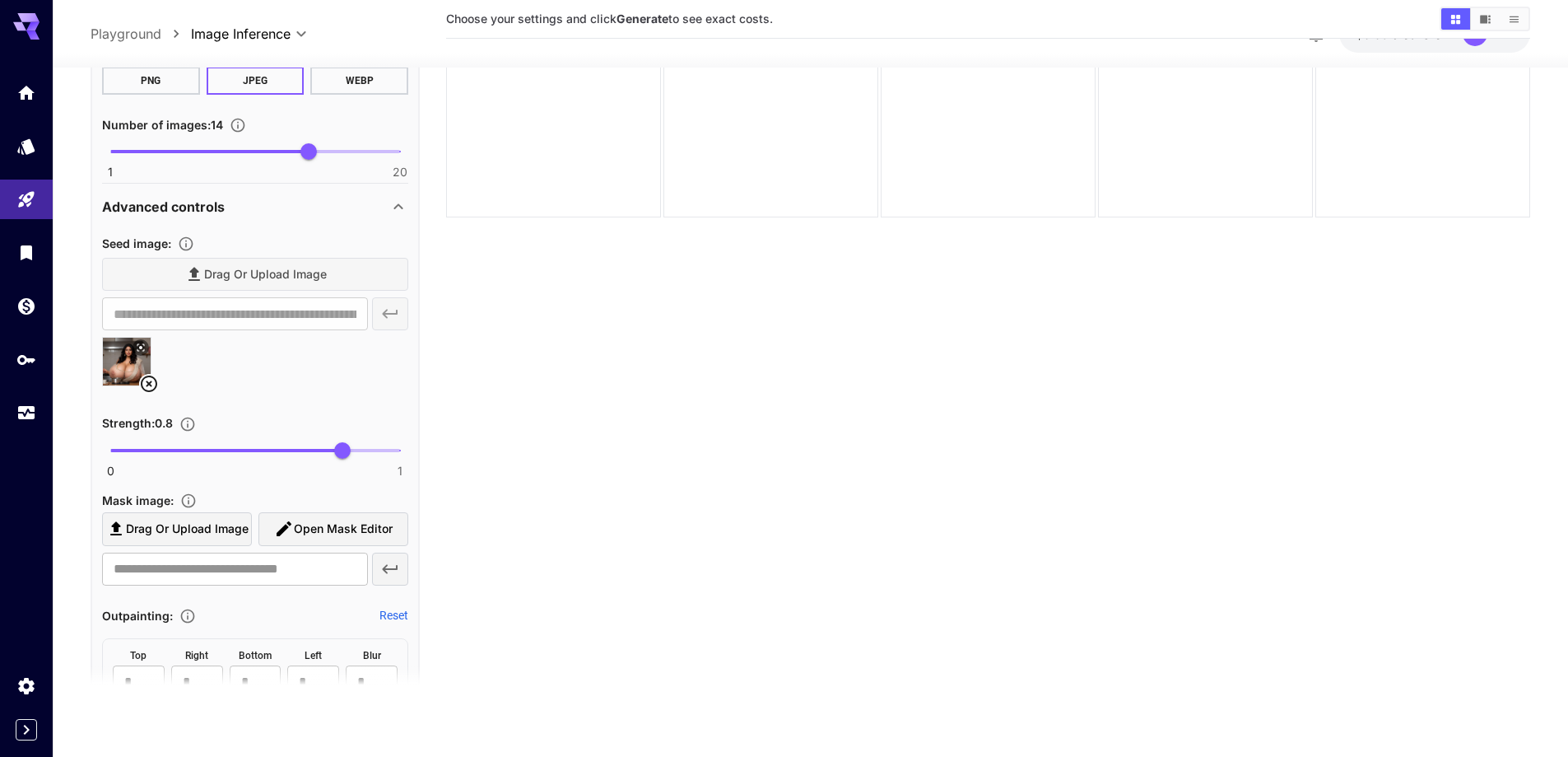
scroll to position [988, 0]
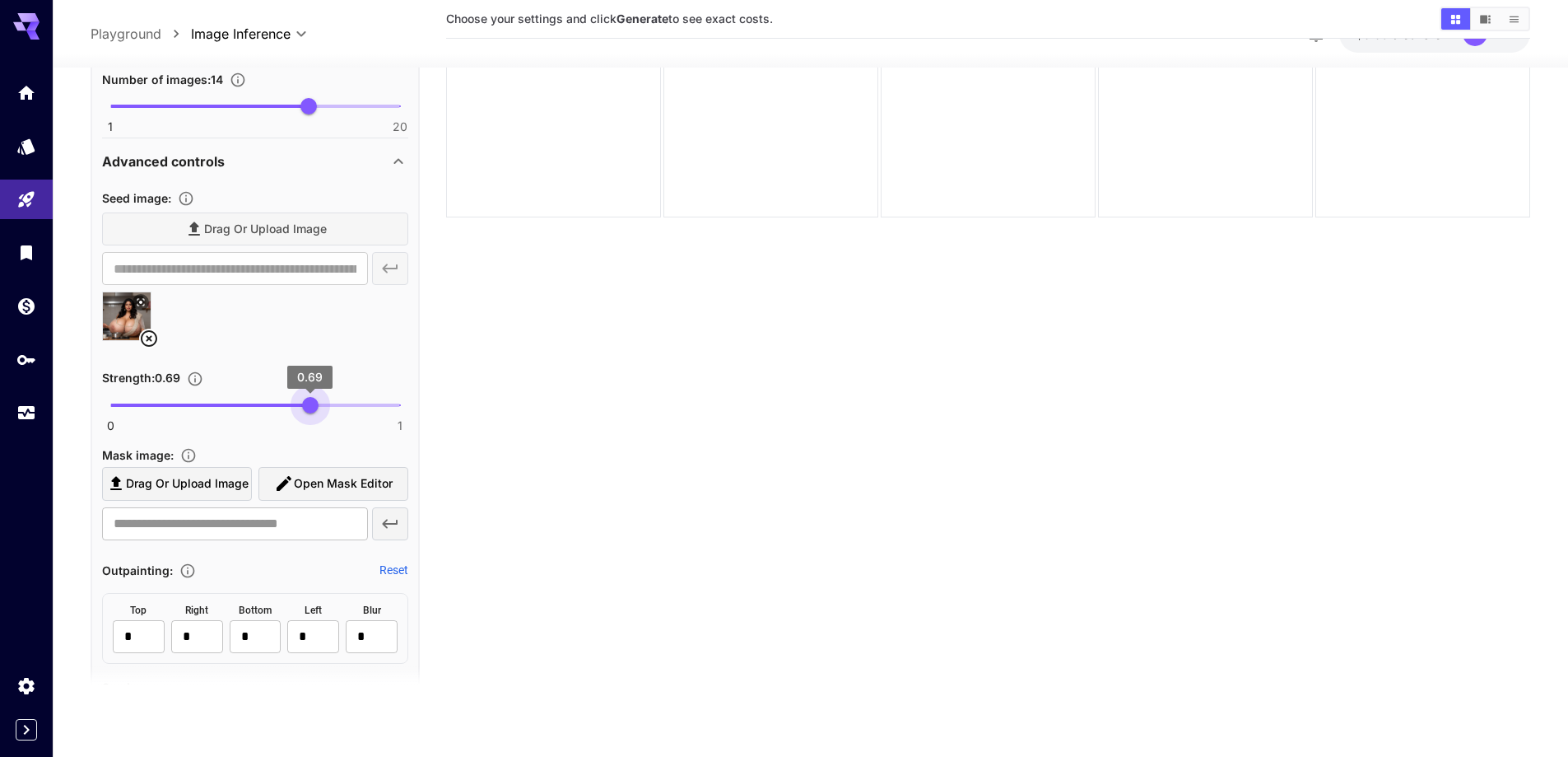
type input "****"
click at [304, 411] on span "0 1 0.67" at bounding box center [255, 405] width 290 height 24
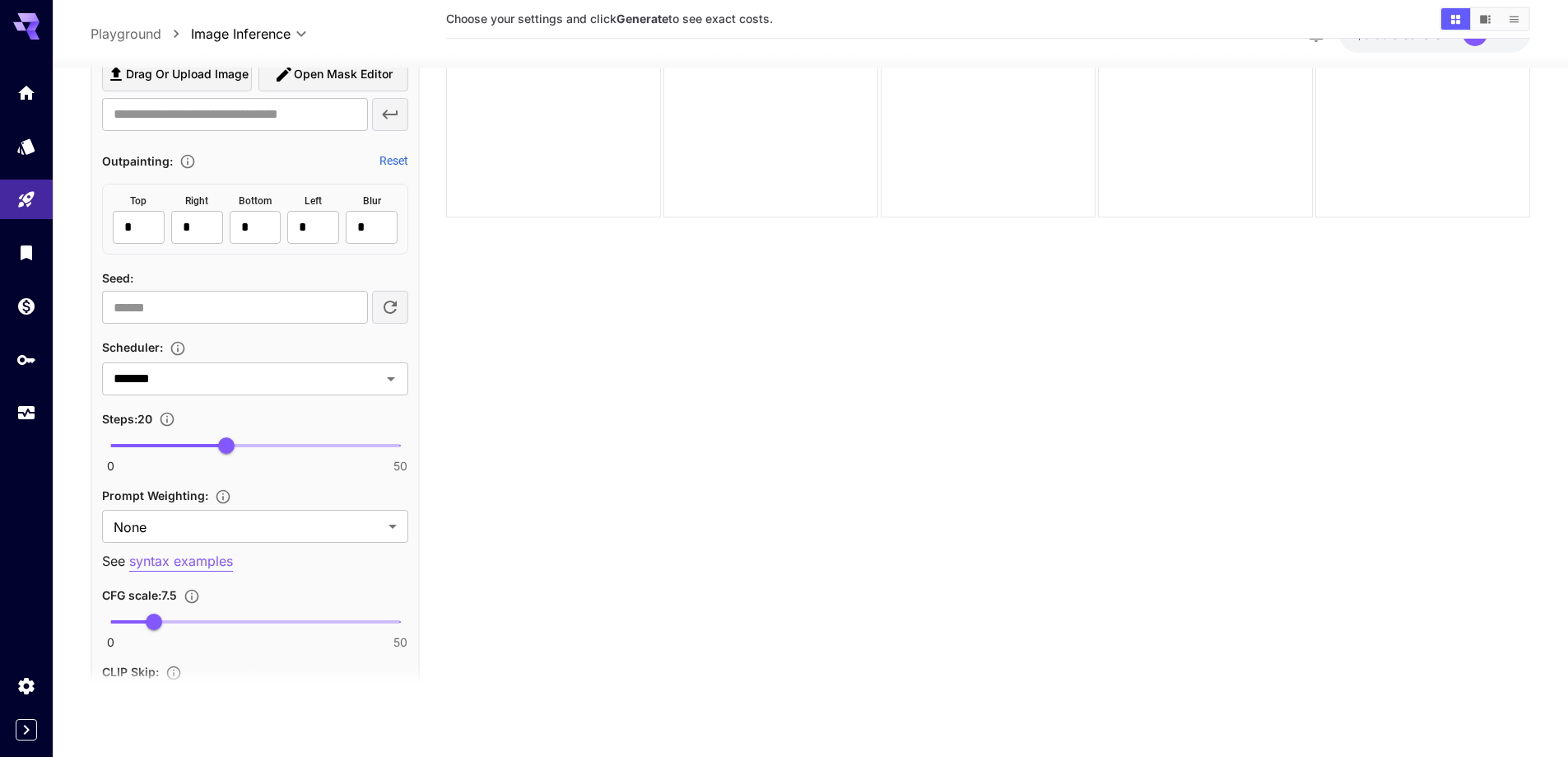
scroll to position [1399, 0]
type input "**"
drag, startPoint x: 295, startPoint y: 435, endPoint x: 281, endPoint y: 442, distance: 15.7
click at [281, 442] on span "0 50 29" at bounding box center [255, 443] width 290 height 24
click at [271, 523] on body "**********" at bounding box center [784, 312] width 1568 height 886
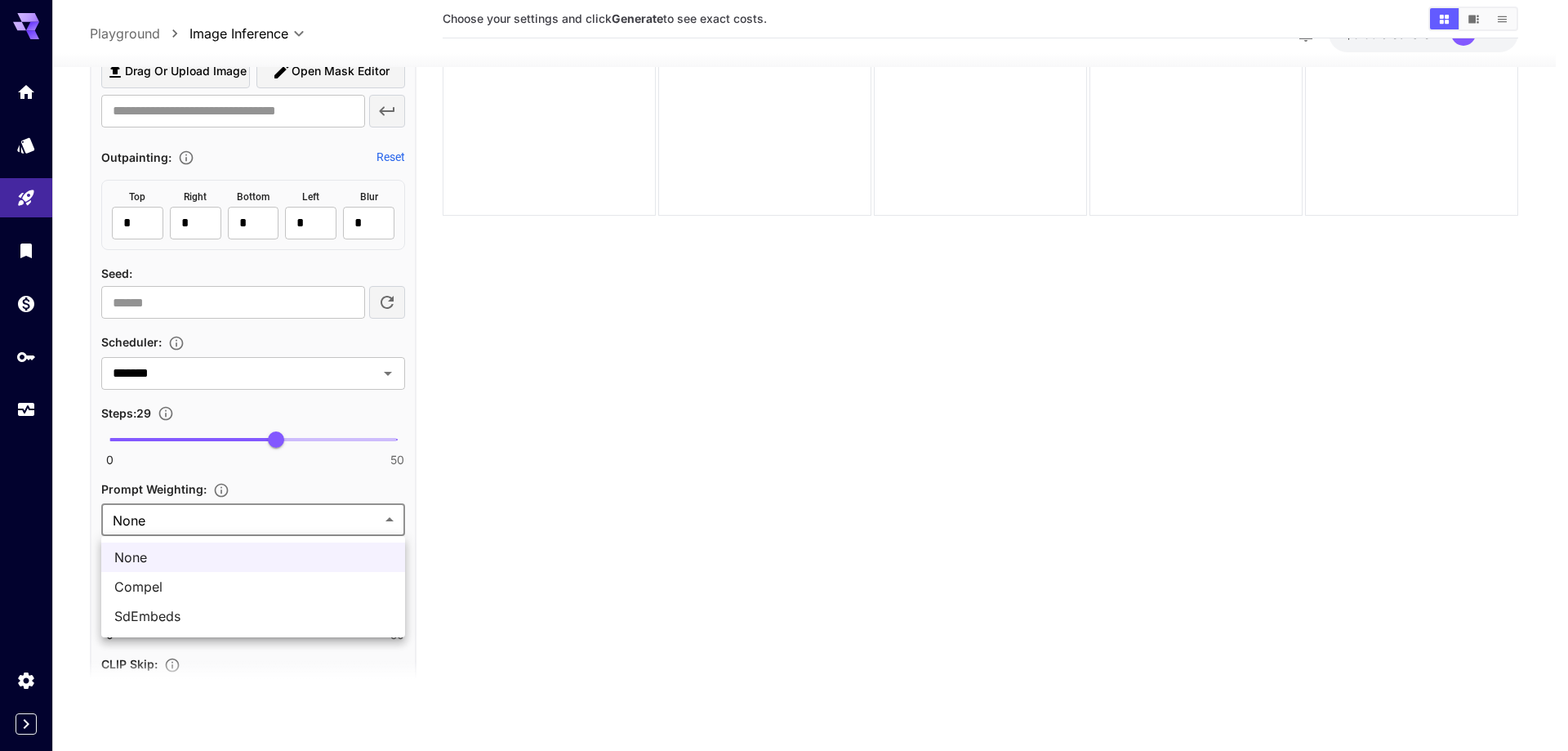
click at [212, 619] on span "SdEmbeds" at bounding box center [253, 616] width 278 height 19
type input "********"
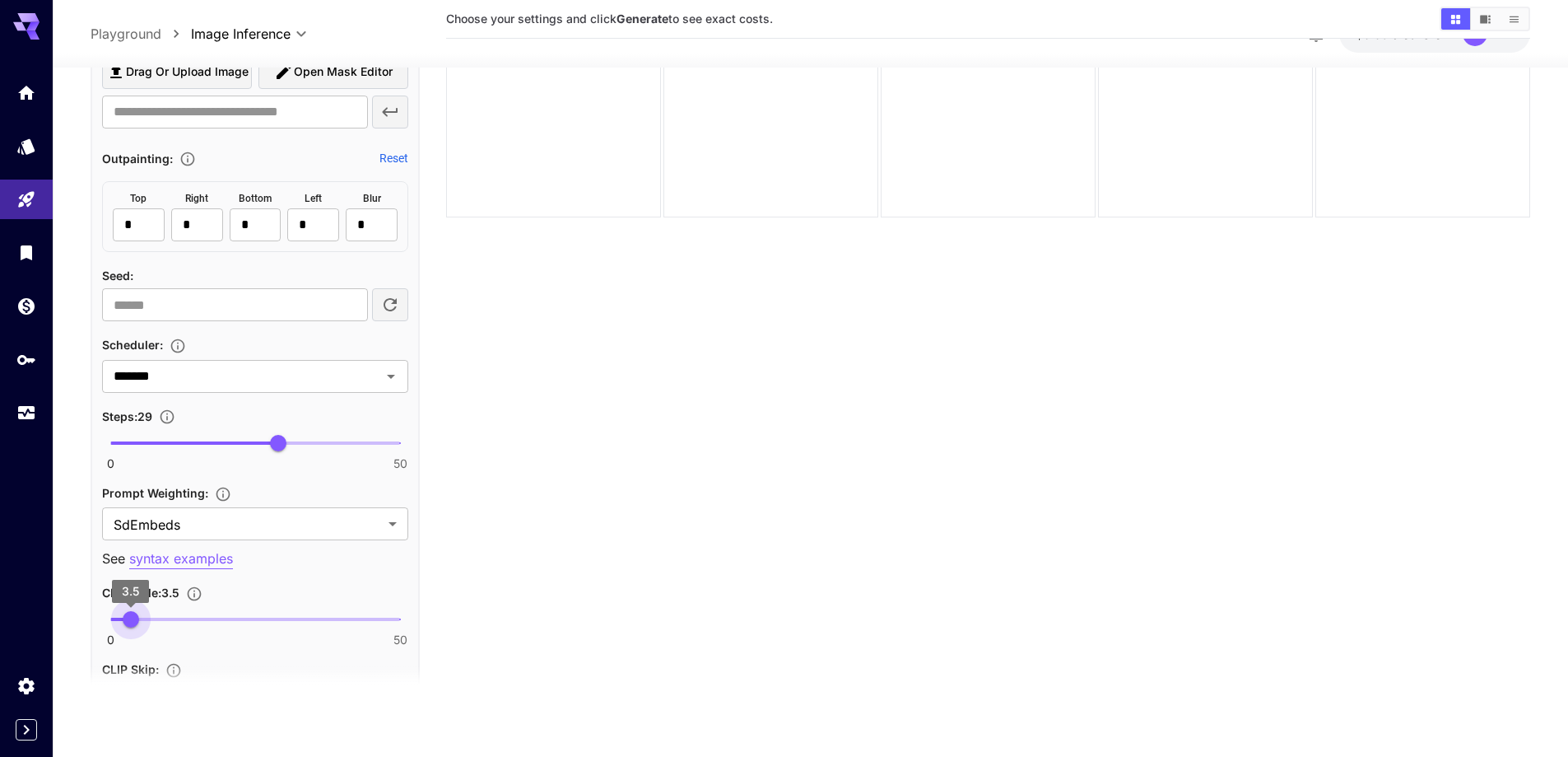
click at [131, 616] on span "0 50 3.5" at bounding box center [255, 619] width 290 height 24
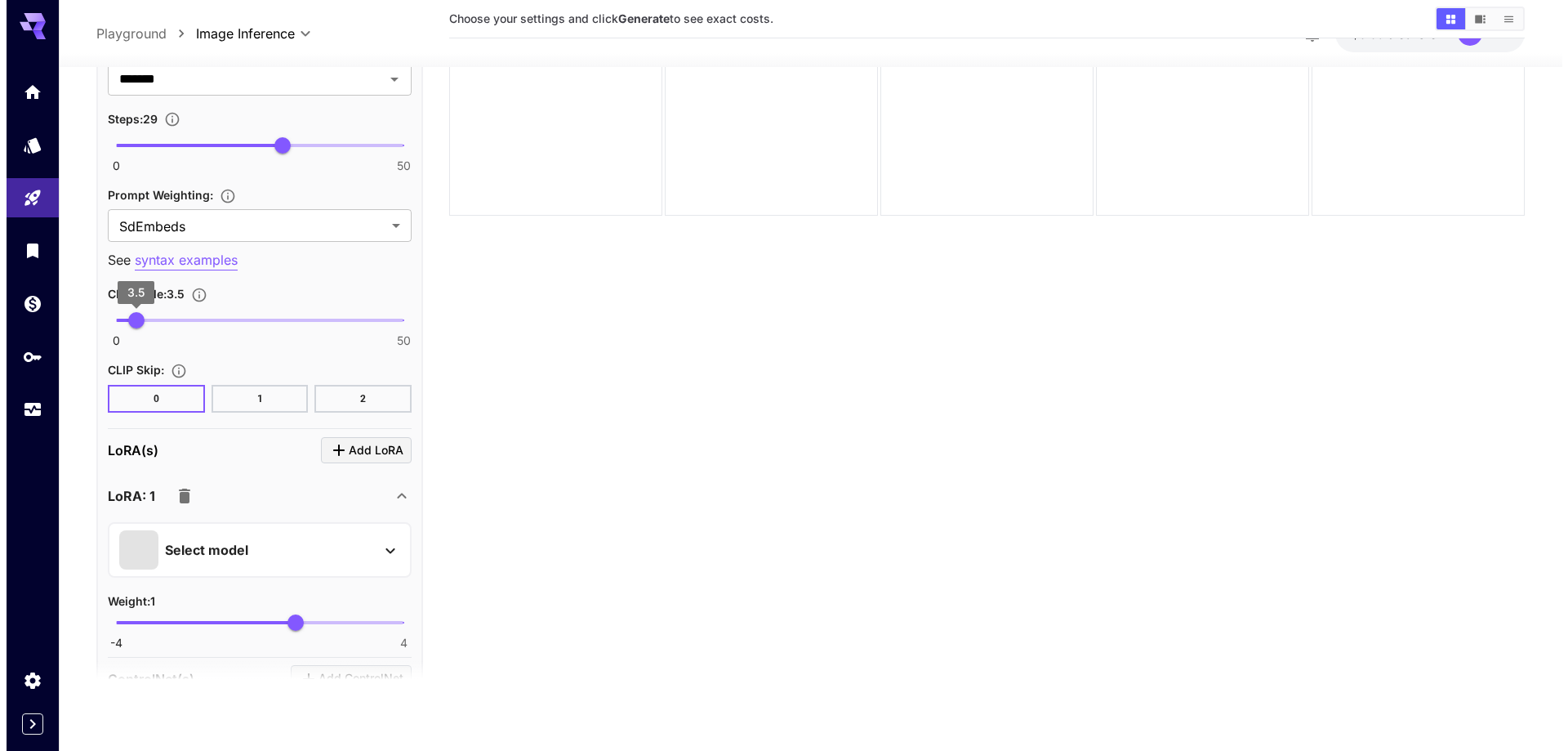
scroll to position [1715, 0]
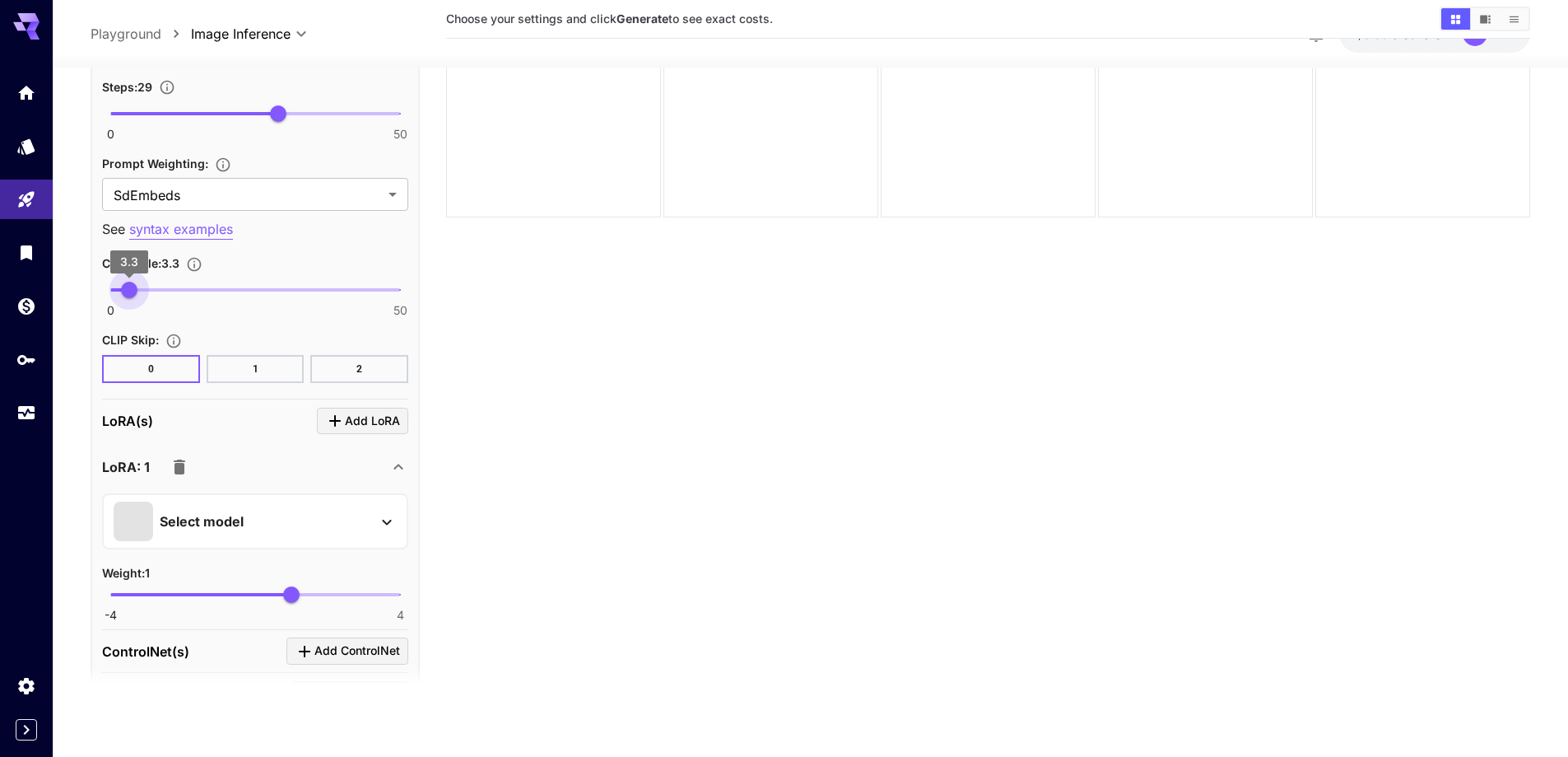
click at [129, 293] on span "3.3" at bounding box center [128, 289] width 17 height 17
type input "***"
click at [131, 293] on span "3.7" at bounding box center [131, 289] width 17 height 17
click at [284, 521] on div "Select model" at bounding box center [242, 521] width 257 height 40
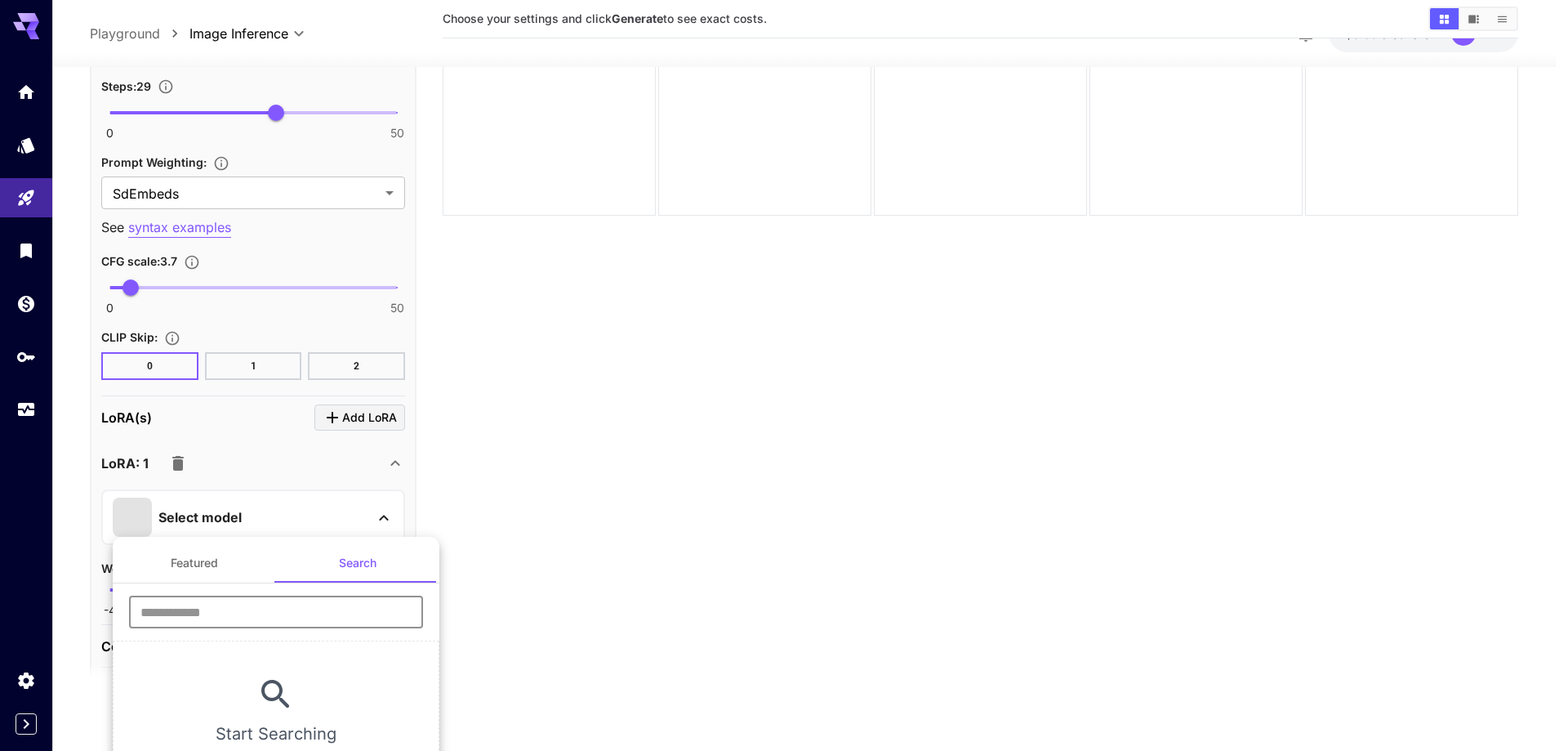
click at [289, 601] on input "text" at bounding box center [276, 612] width 294 height 33
click at [267, 612] on input "text" at bounding box center [276, 612] width 294 height 33
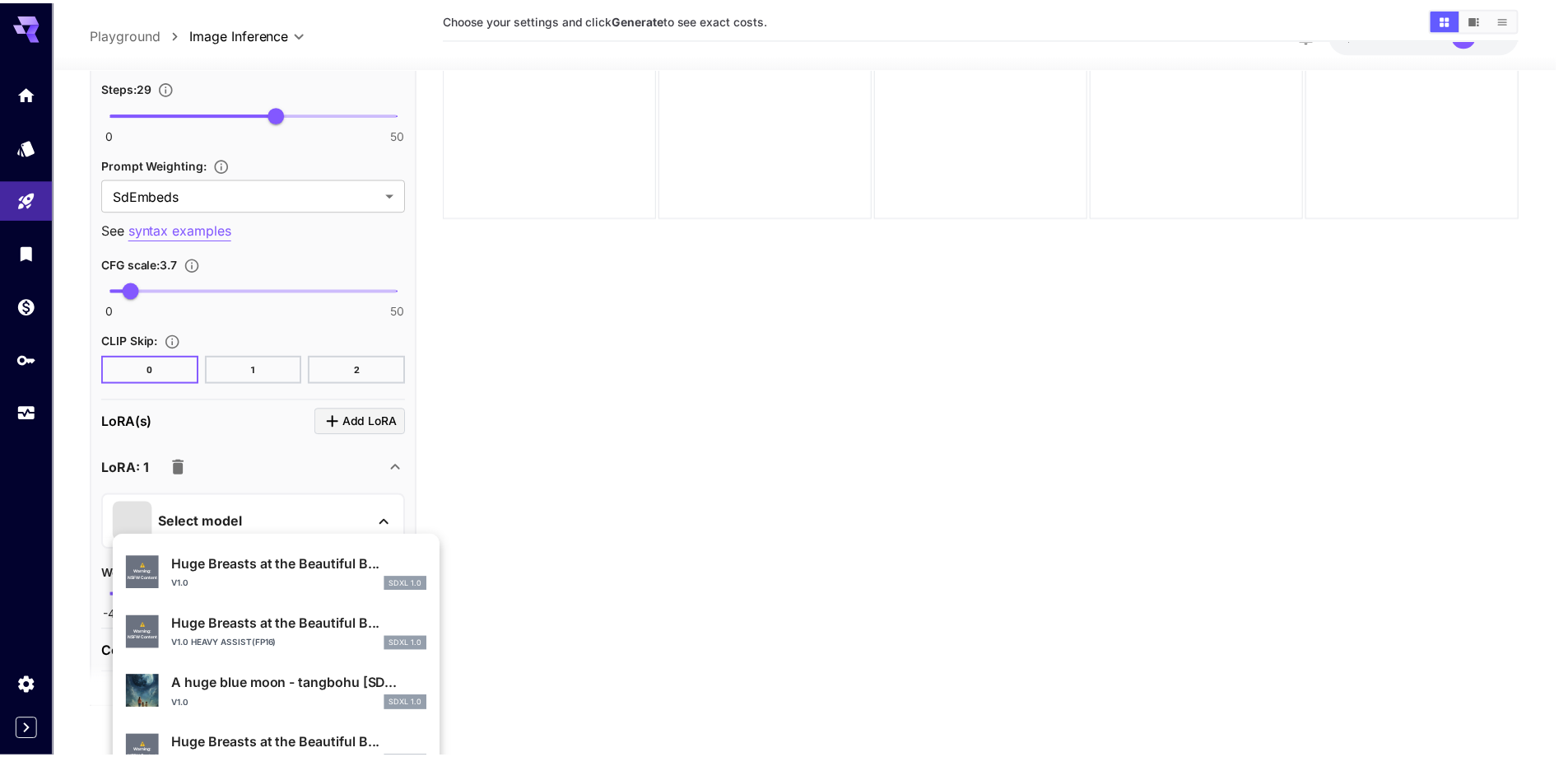
scroll to position [659, 0]
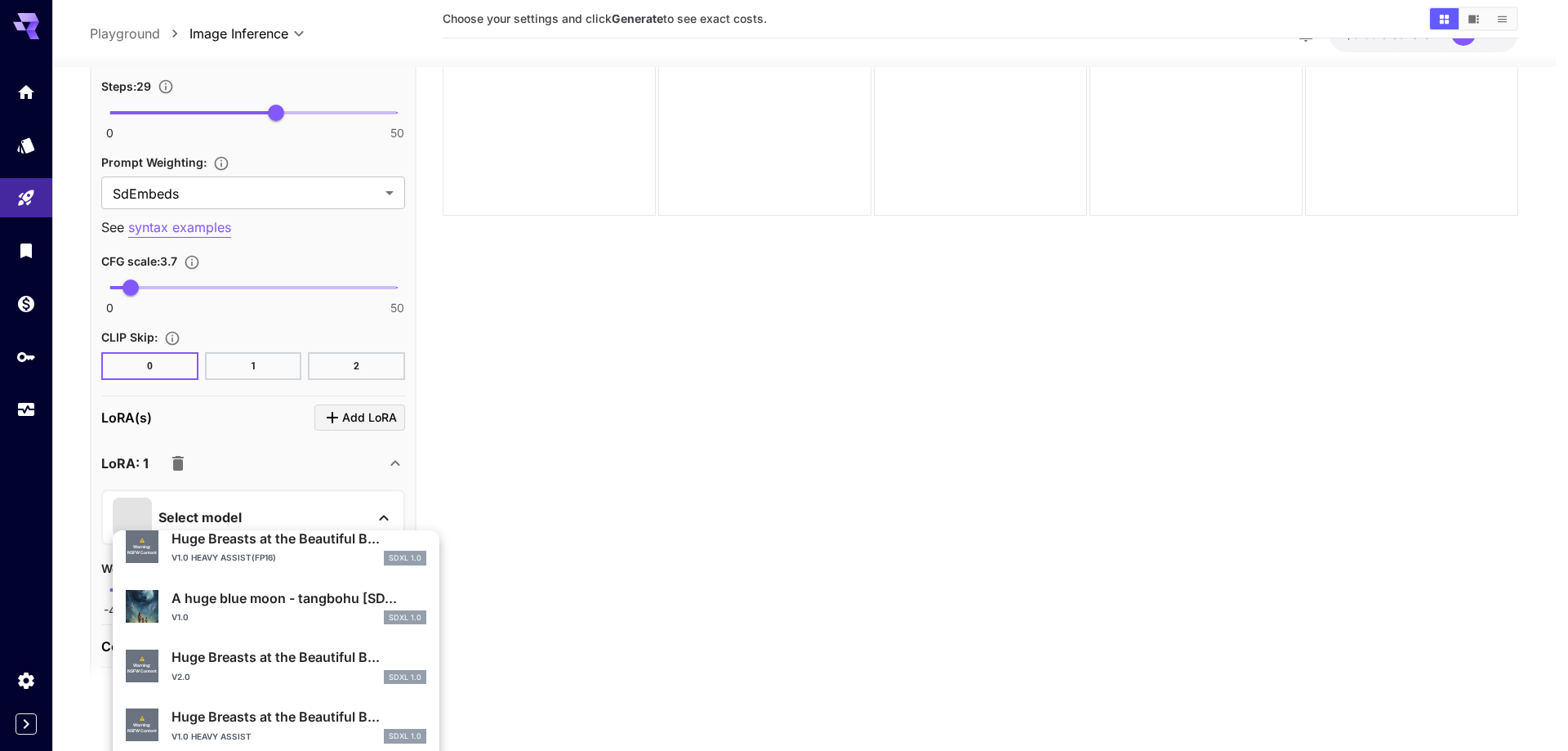
type input "****"
click at [223, 670] on div "v2.0 SDXL 1.0" at bounding box center [299, 677] width 255 height 14
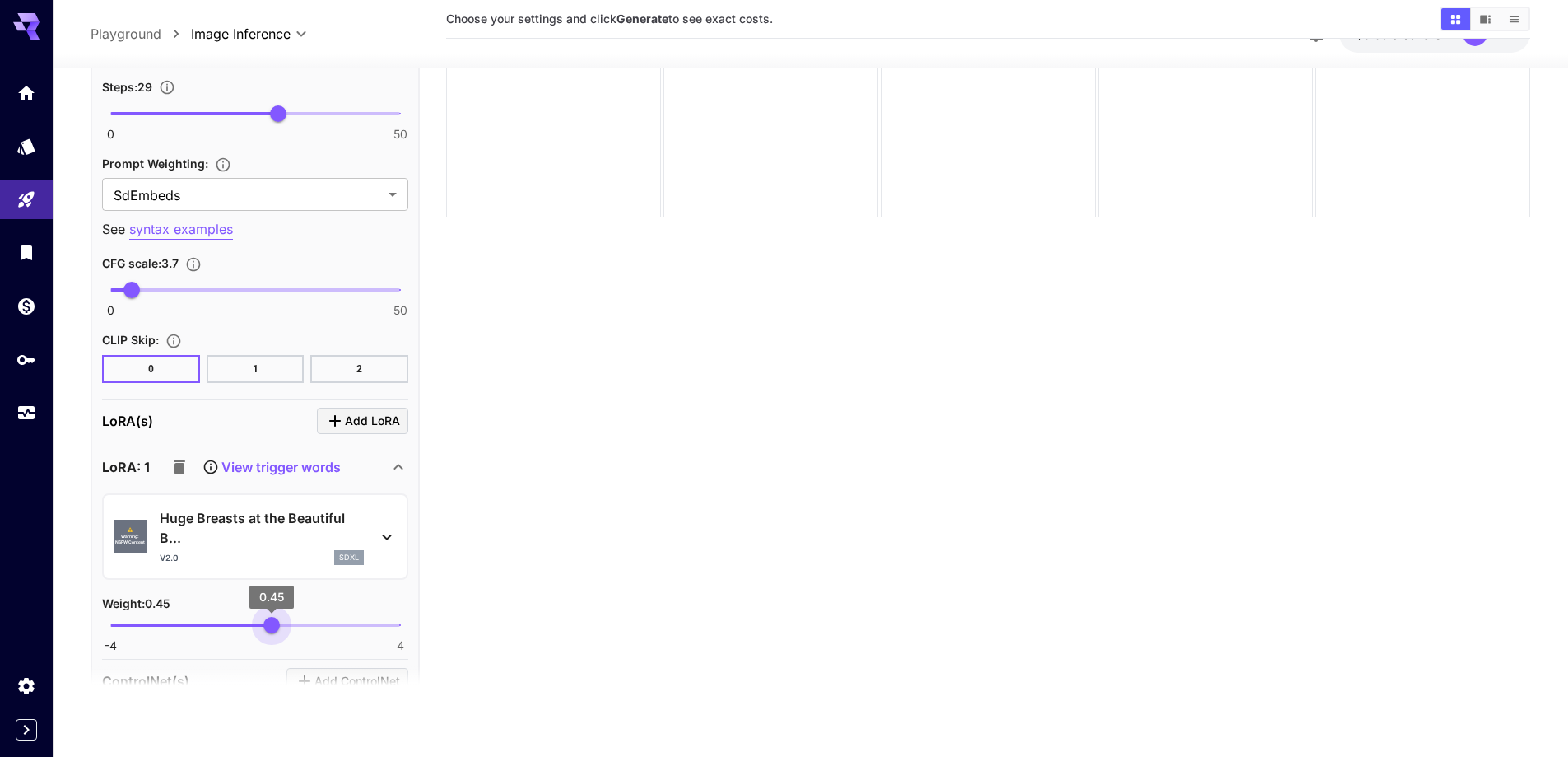
type input "****"
click at [278, 629] on span "-4 4 0.64" at bounding box center [255, 625] width 290 height 24
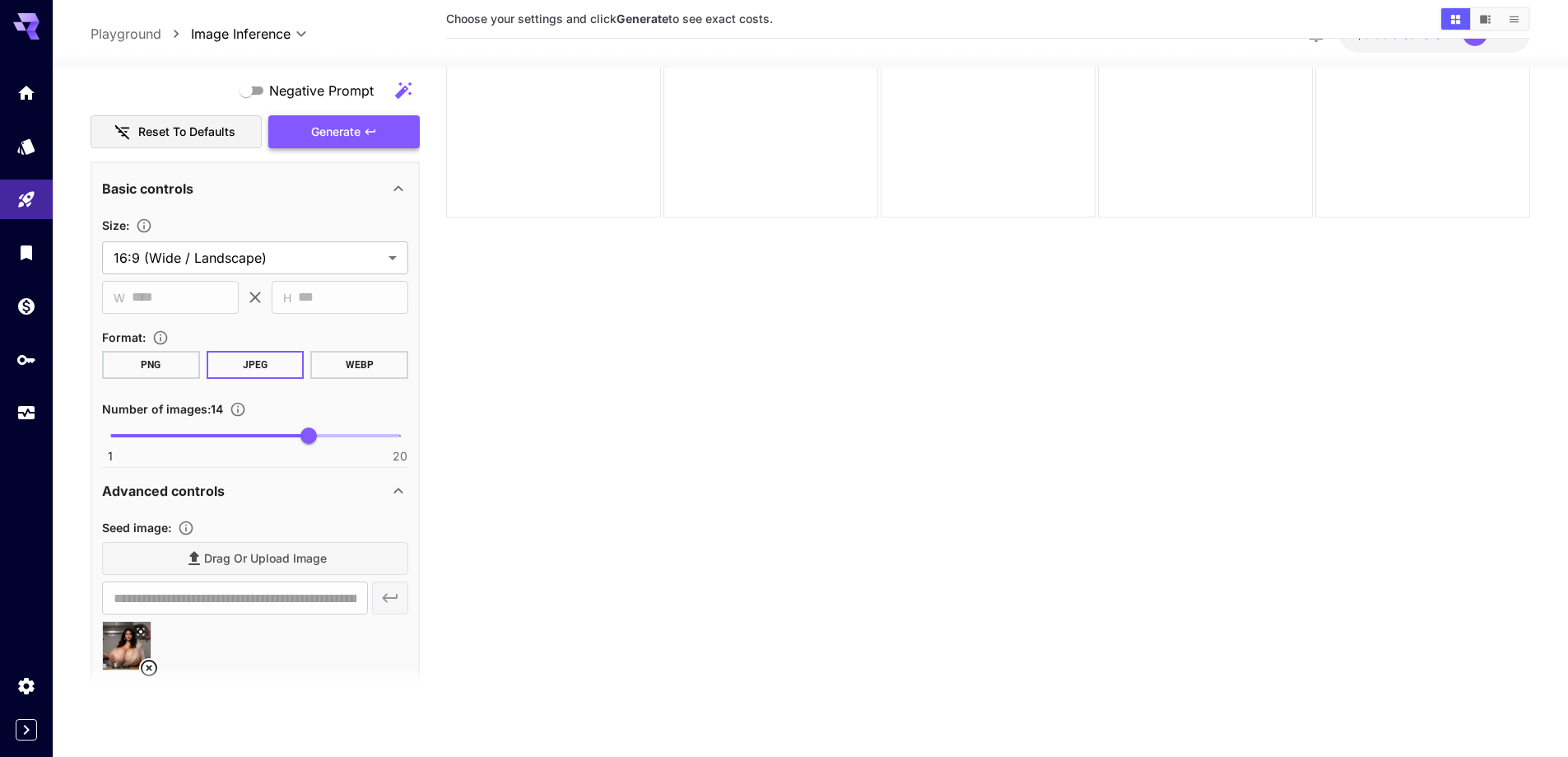
click at [365, 142] on button "Generate" at bounding box center [344, 131] width 152 height 34
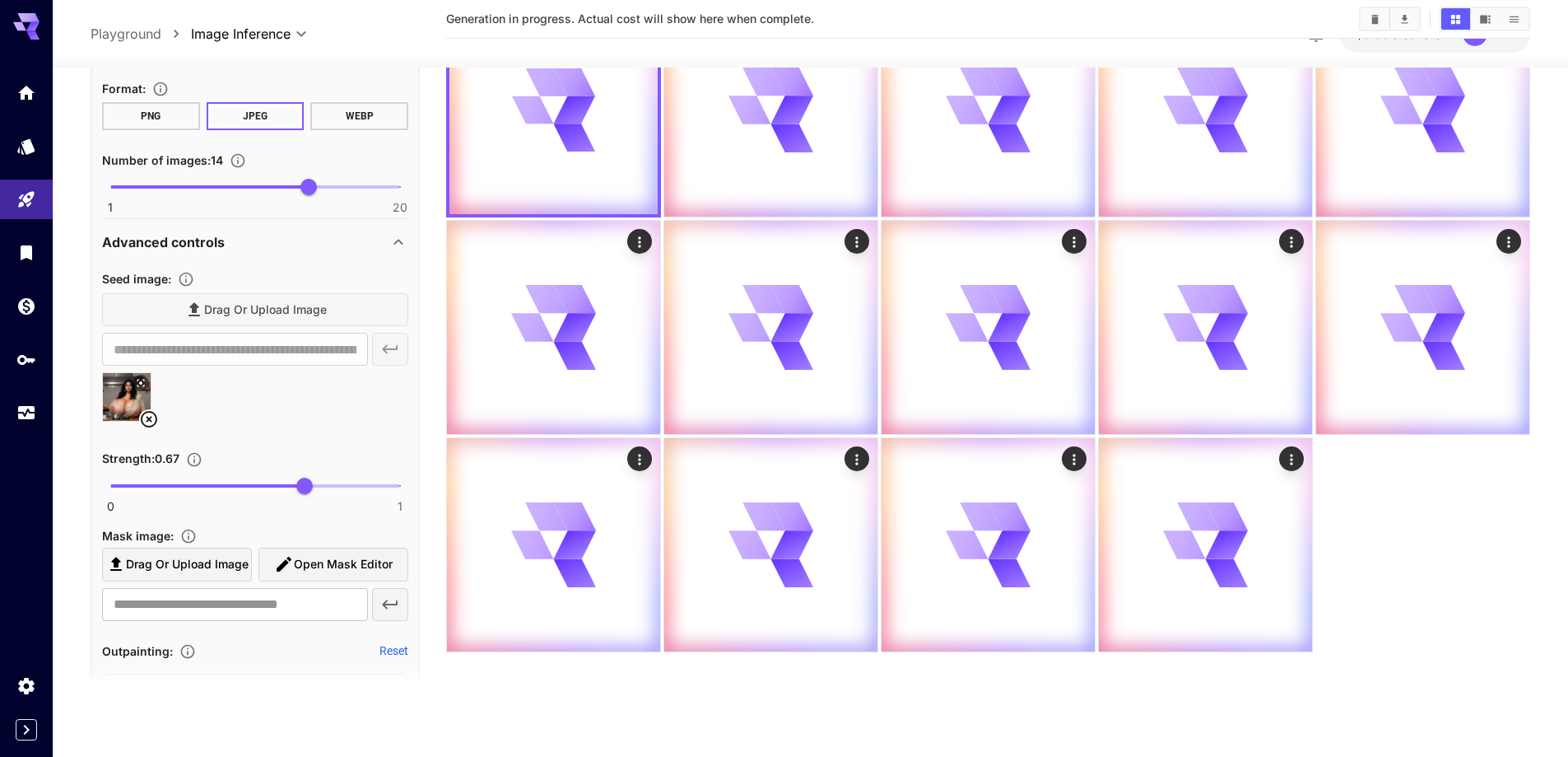
scroll to position [906, 0]
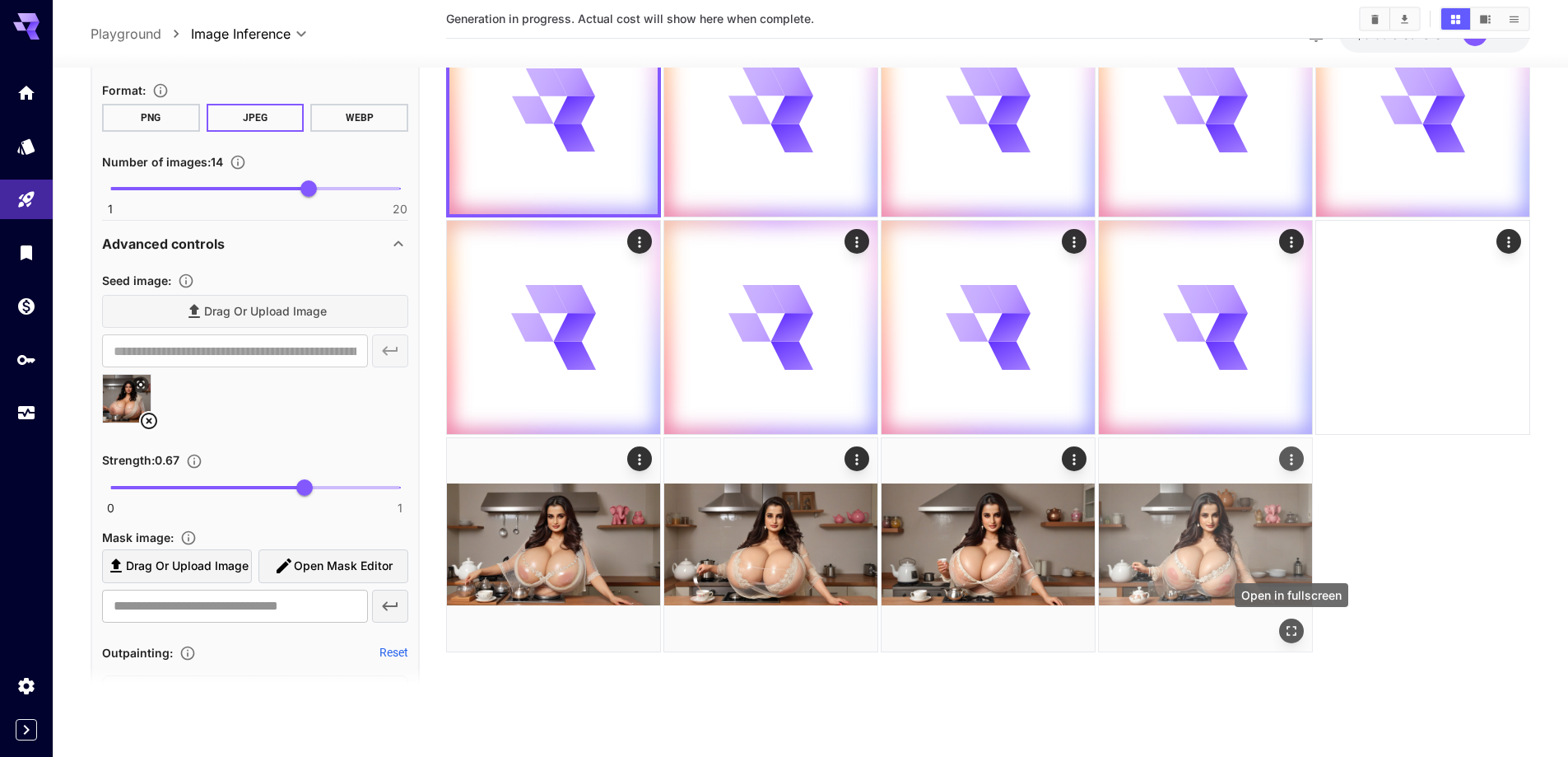
click at [1287, 627] on icon "Open in fullscreen" at bounding box center [1291, 631] width 17 height 17
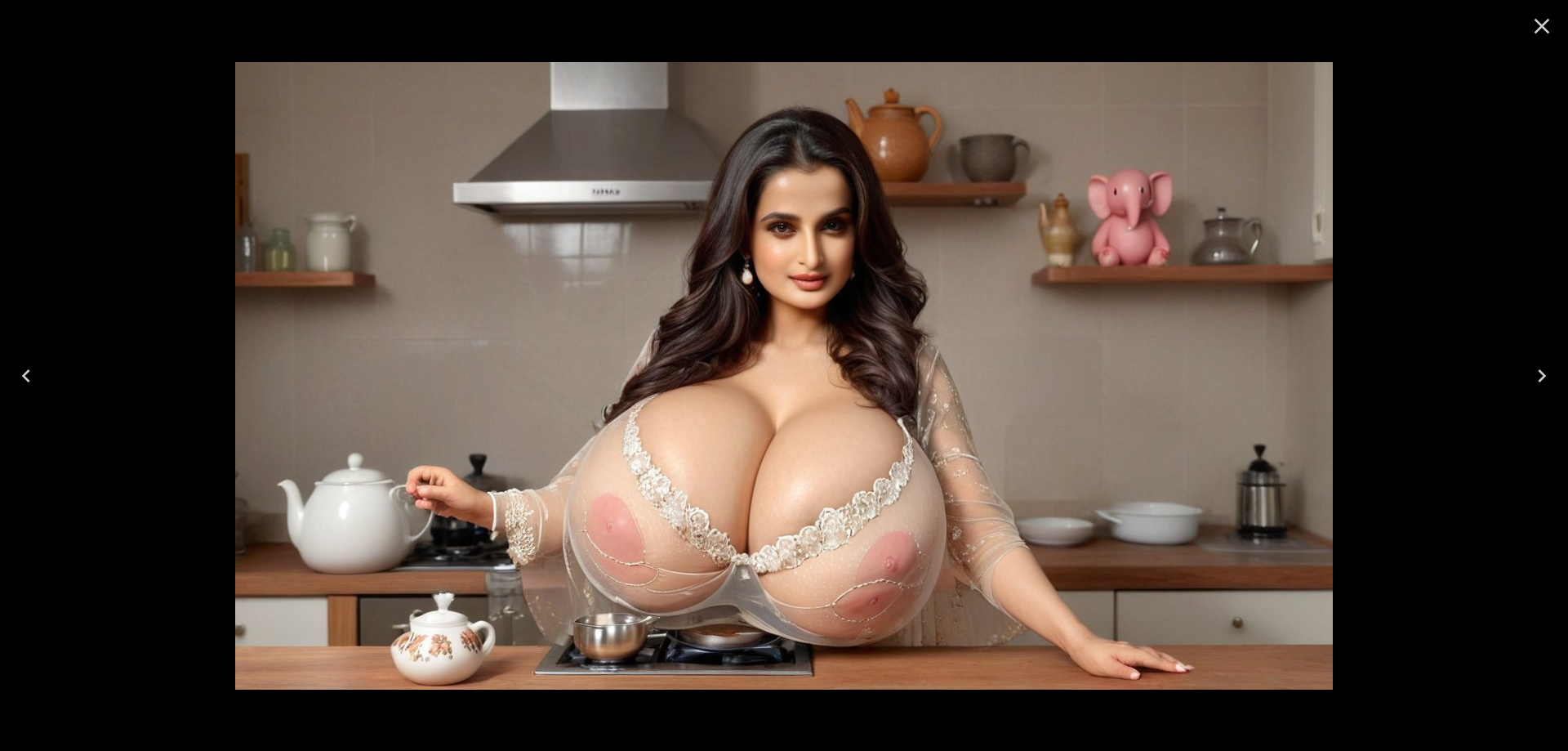
click at [1552, 28] on icon "Close" at bounding box center [1541, 26] width 26 height 26
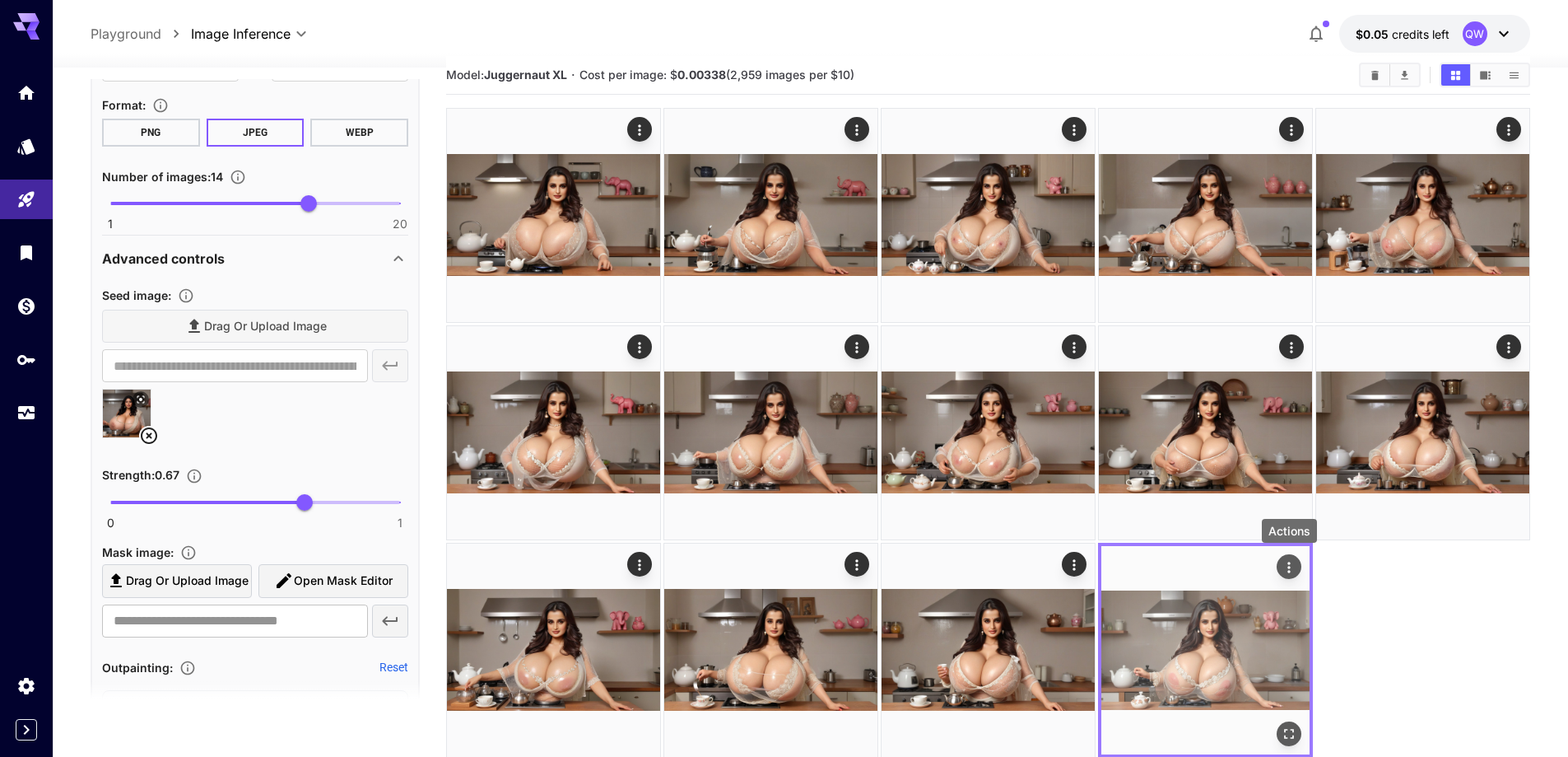
scroll to position [0, 0]
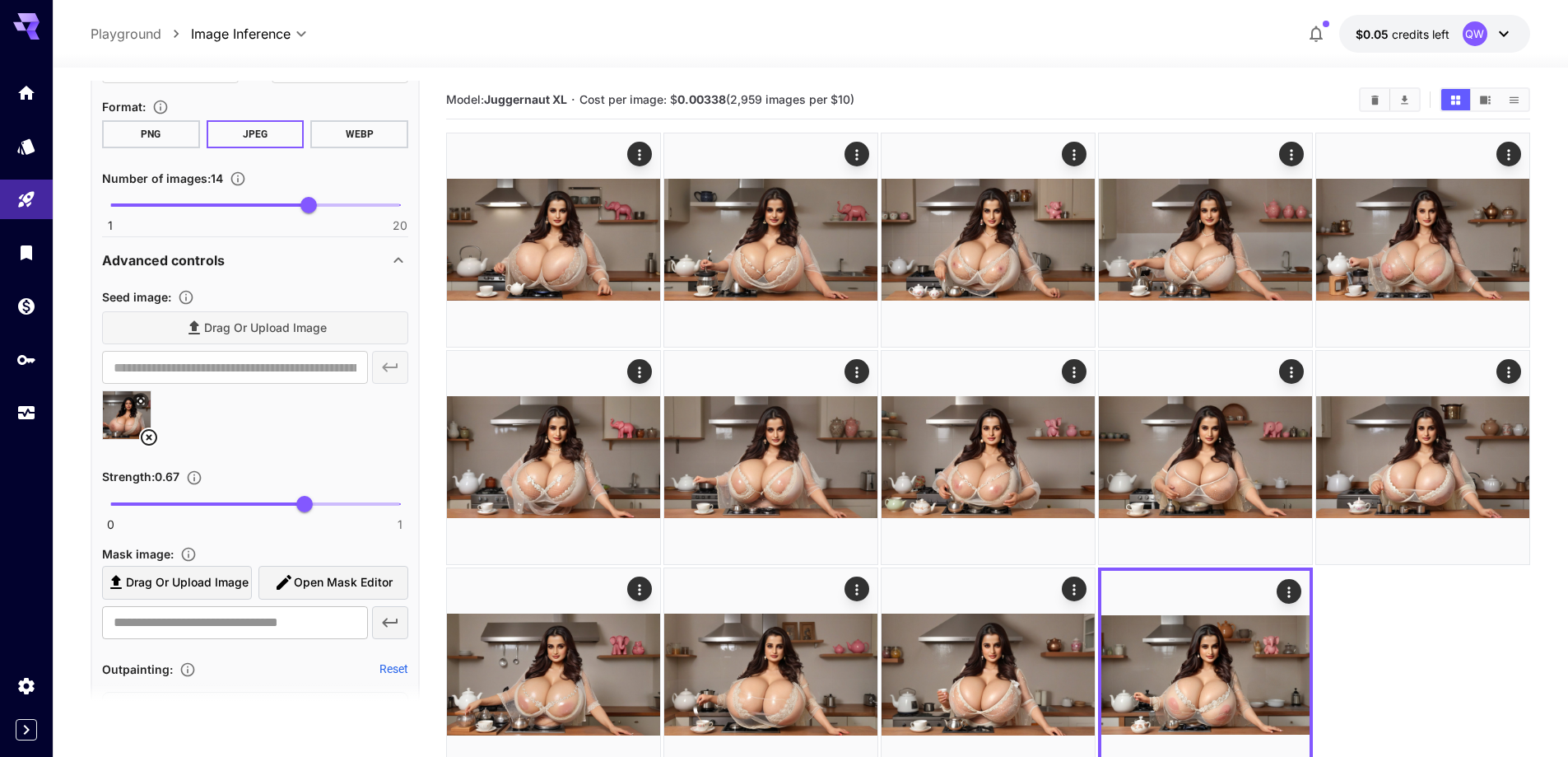
click at [110, 403] on img at bounding box center [126, 415] width 48 height 48
click at [147, 400] on button at bounding box center [140, 401] width 17 height 17
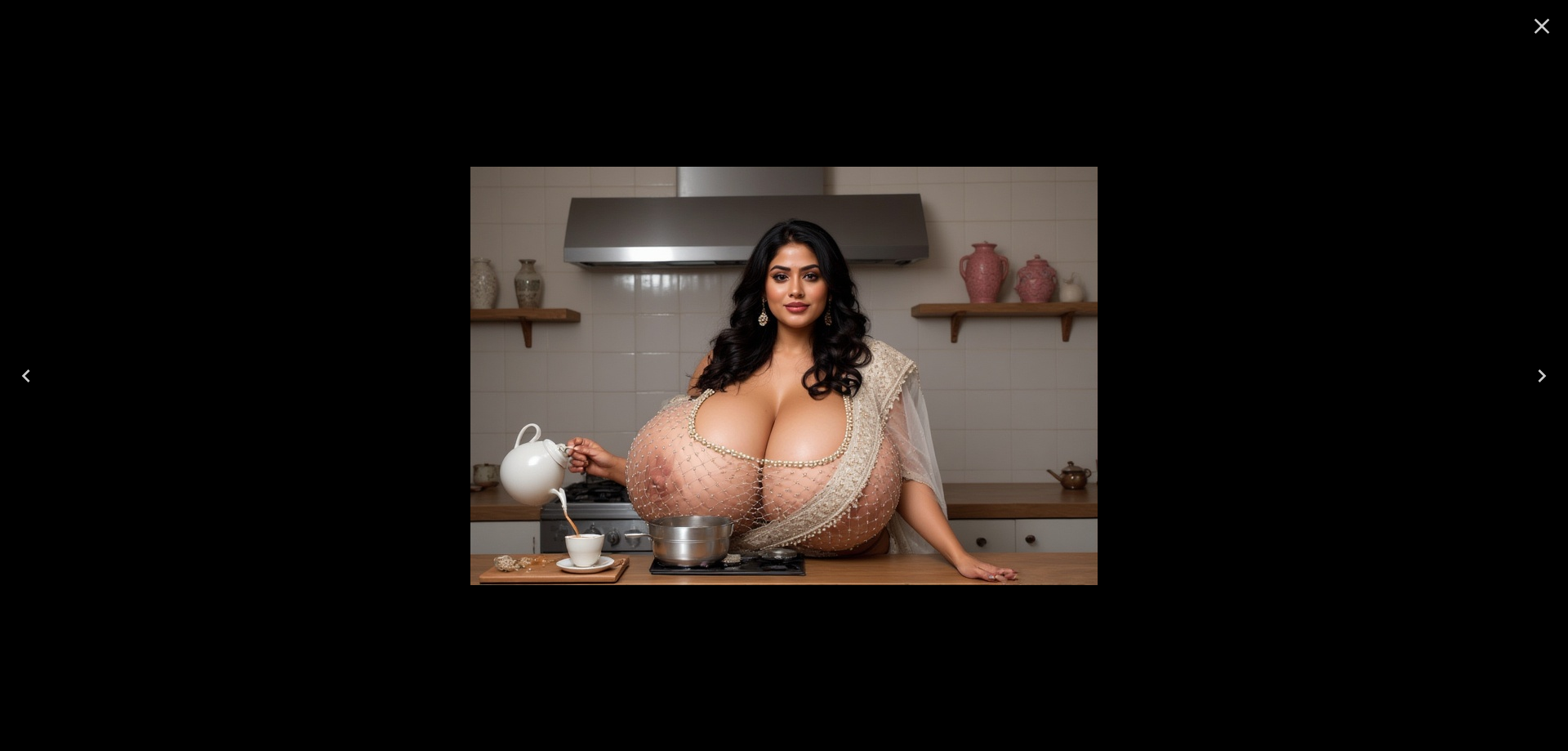
click at [1544, 32] on icon "Close" at bounding box center [1541, 26] width 26 height 26
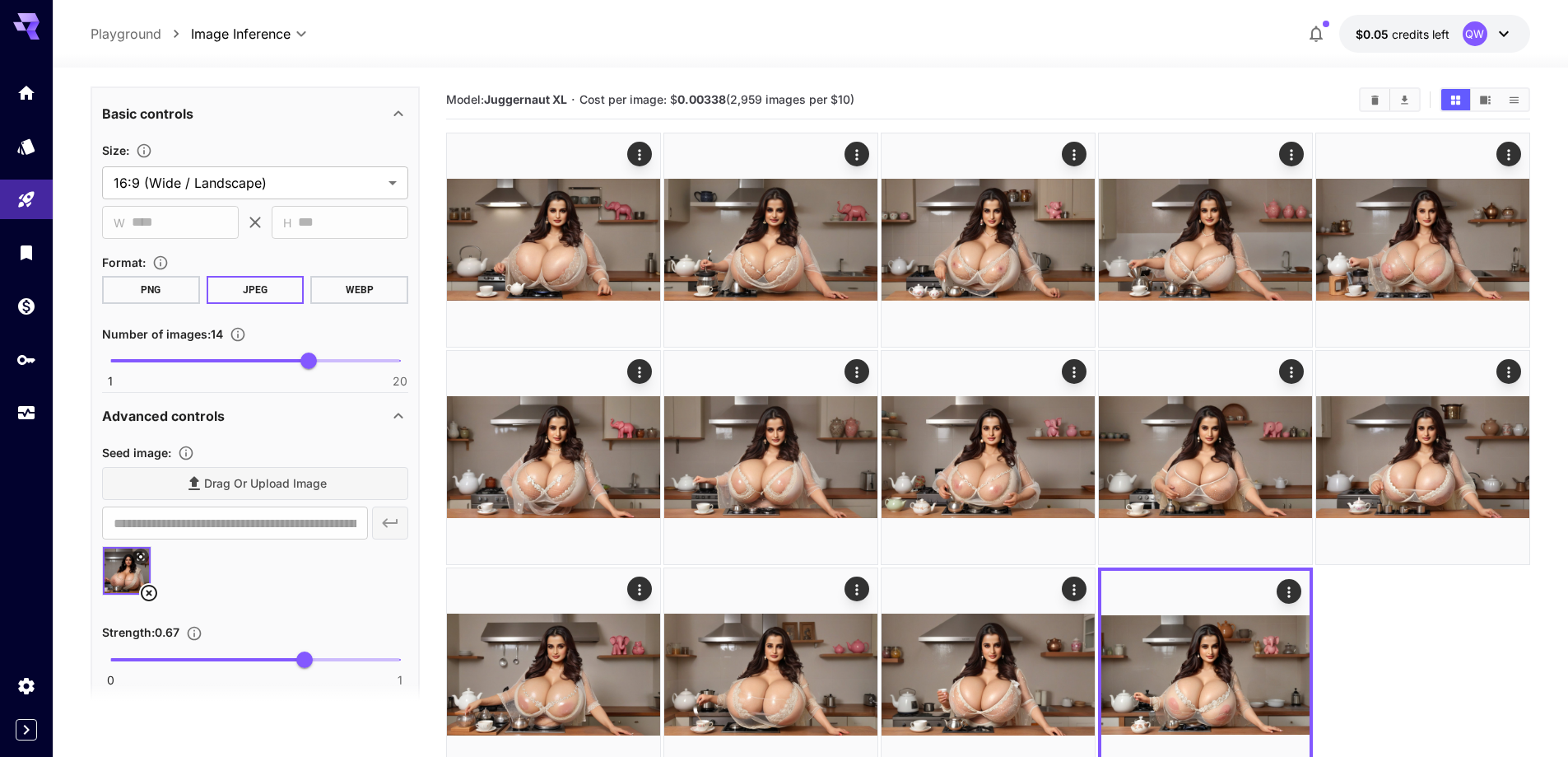
scroll to position [741, 0]
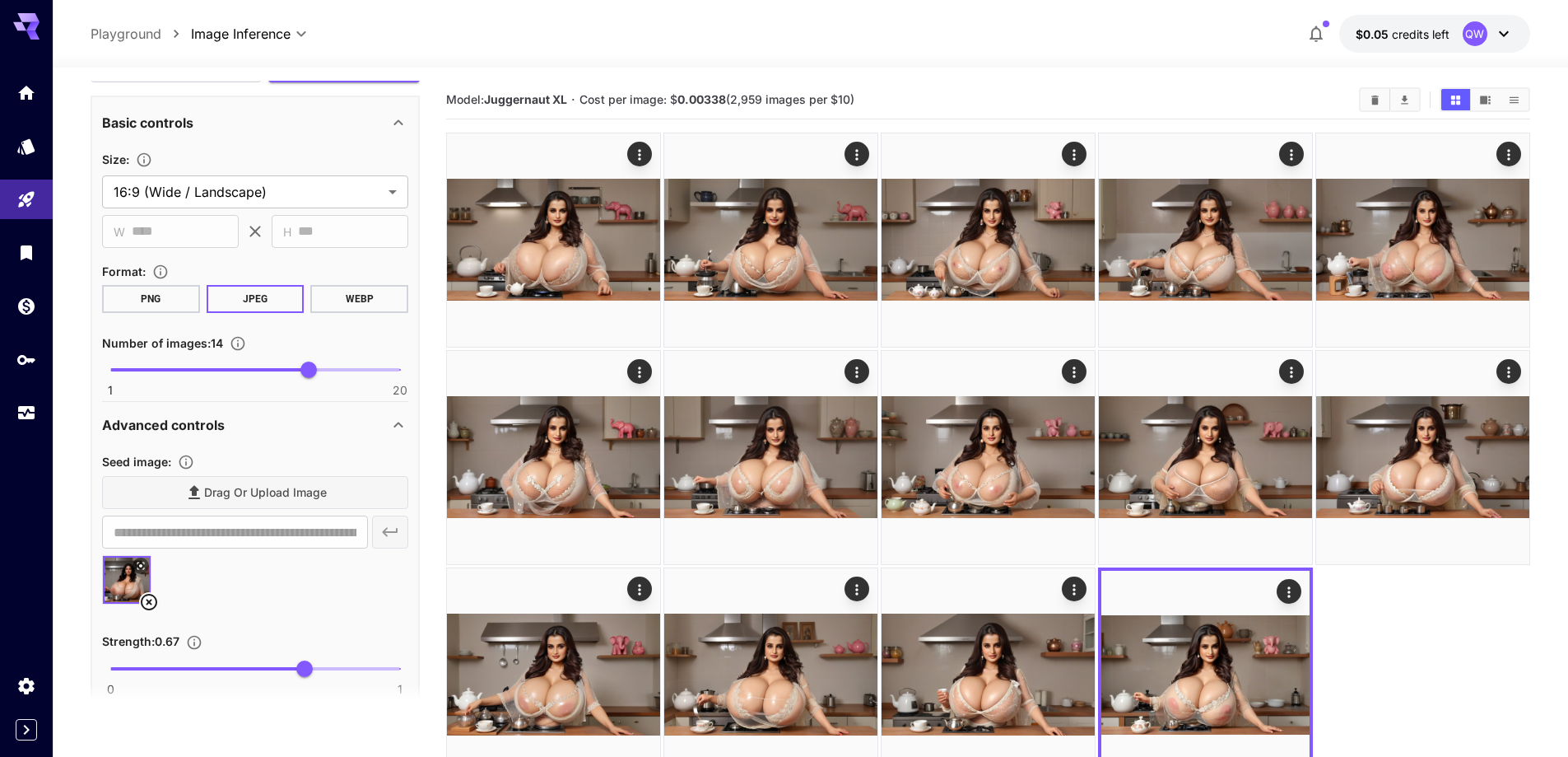
click at [147, 598] on icon at bounding box center [149, 601] width 19 height 19
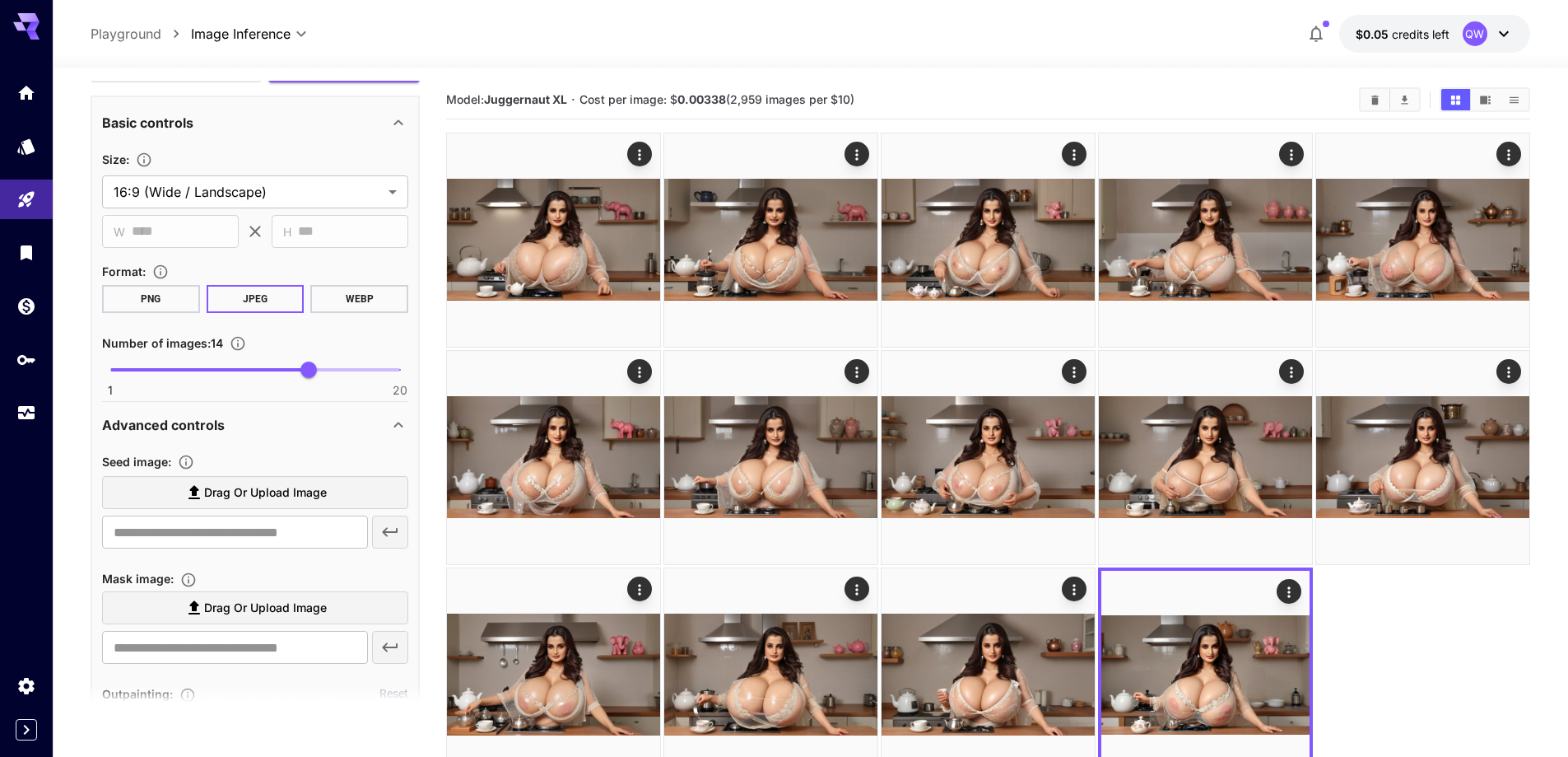
click at [258, 502] on span "Drag or upload image" at bounding box center [266, 492] width 123 height 20
click at [0, 0] on input "Drag or upload image" at bounding box center [0, 0] width 0 height 0
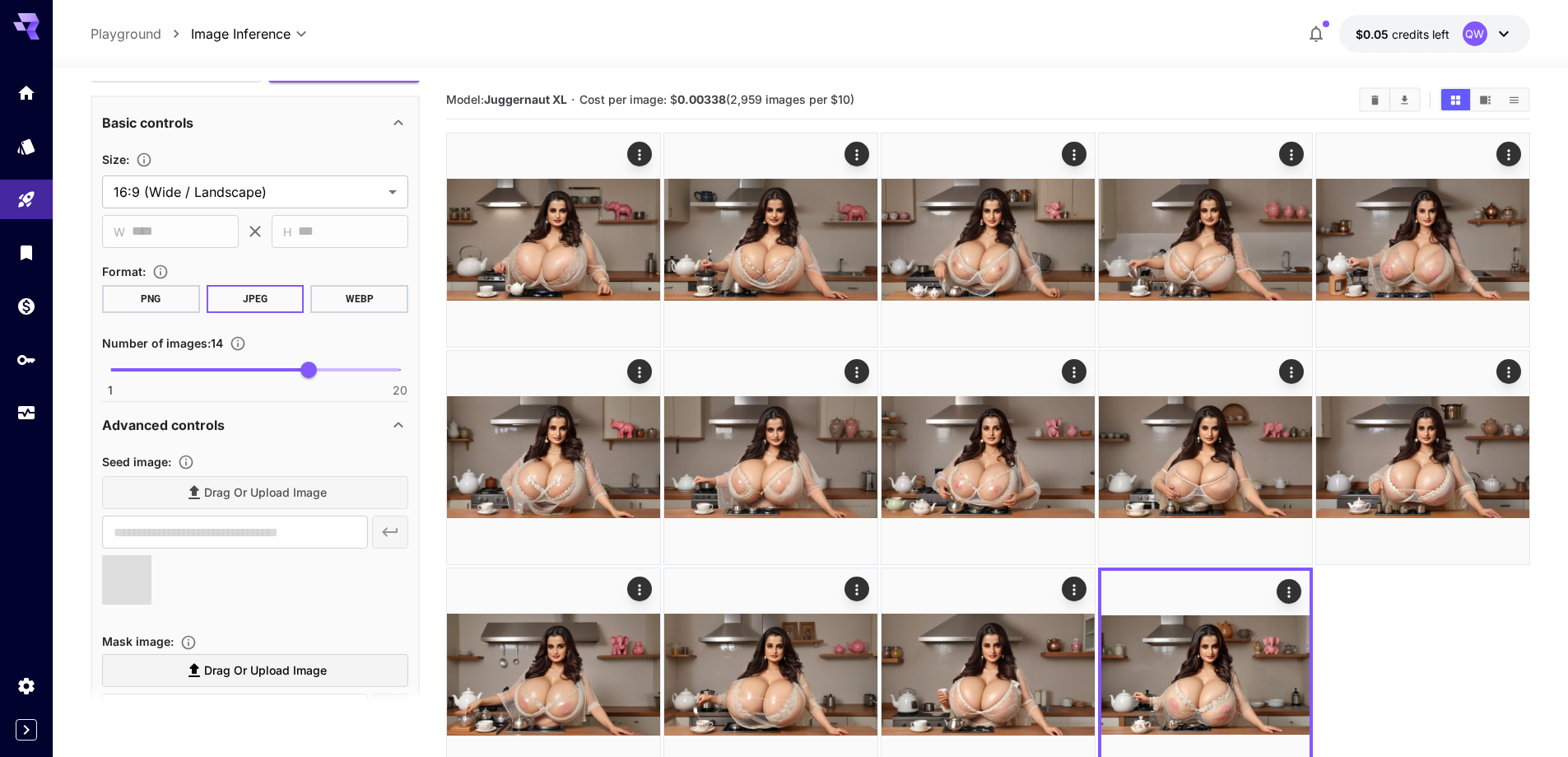
type input "**********"
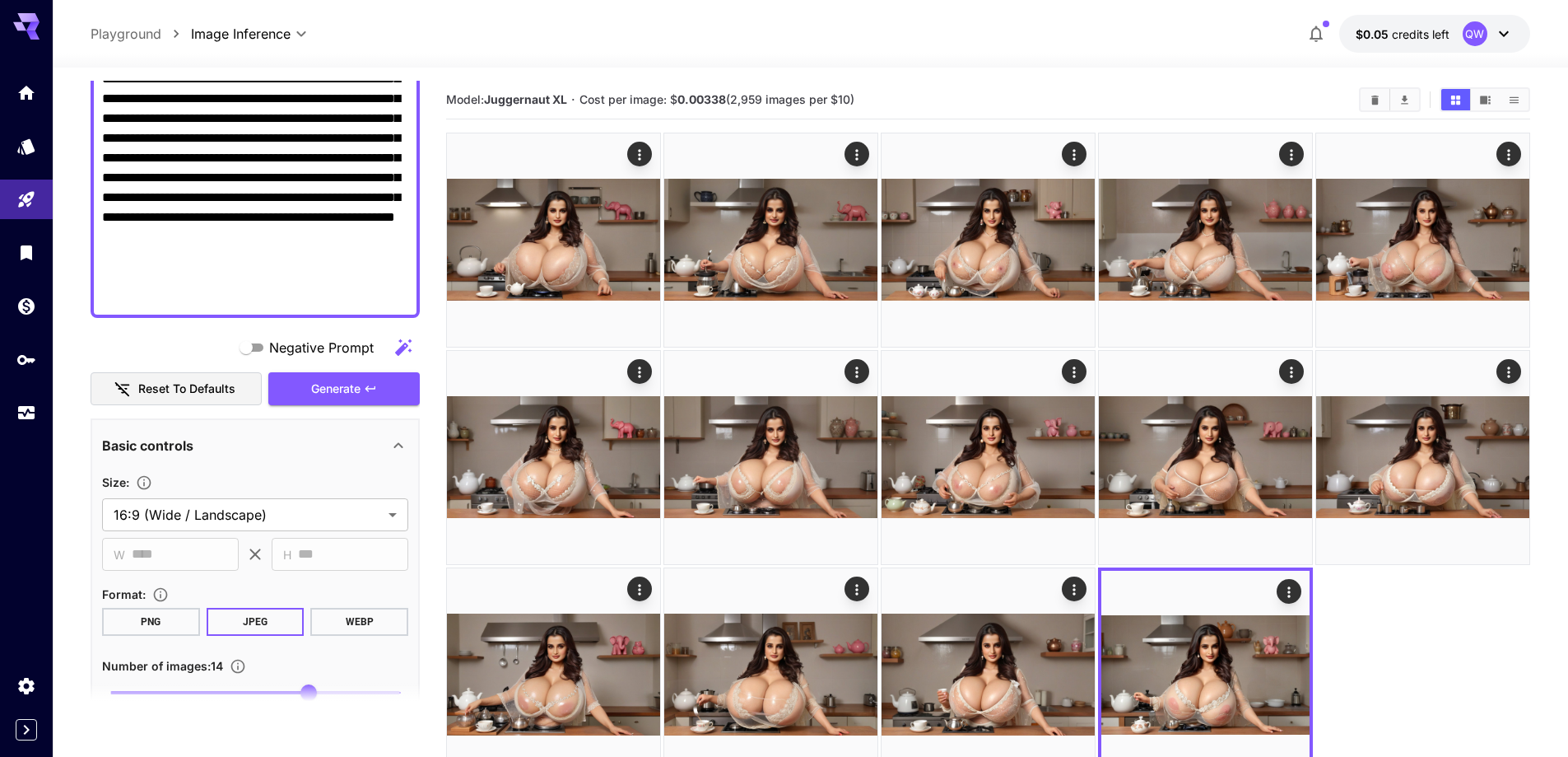
scroll to position [412, 0]
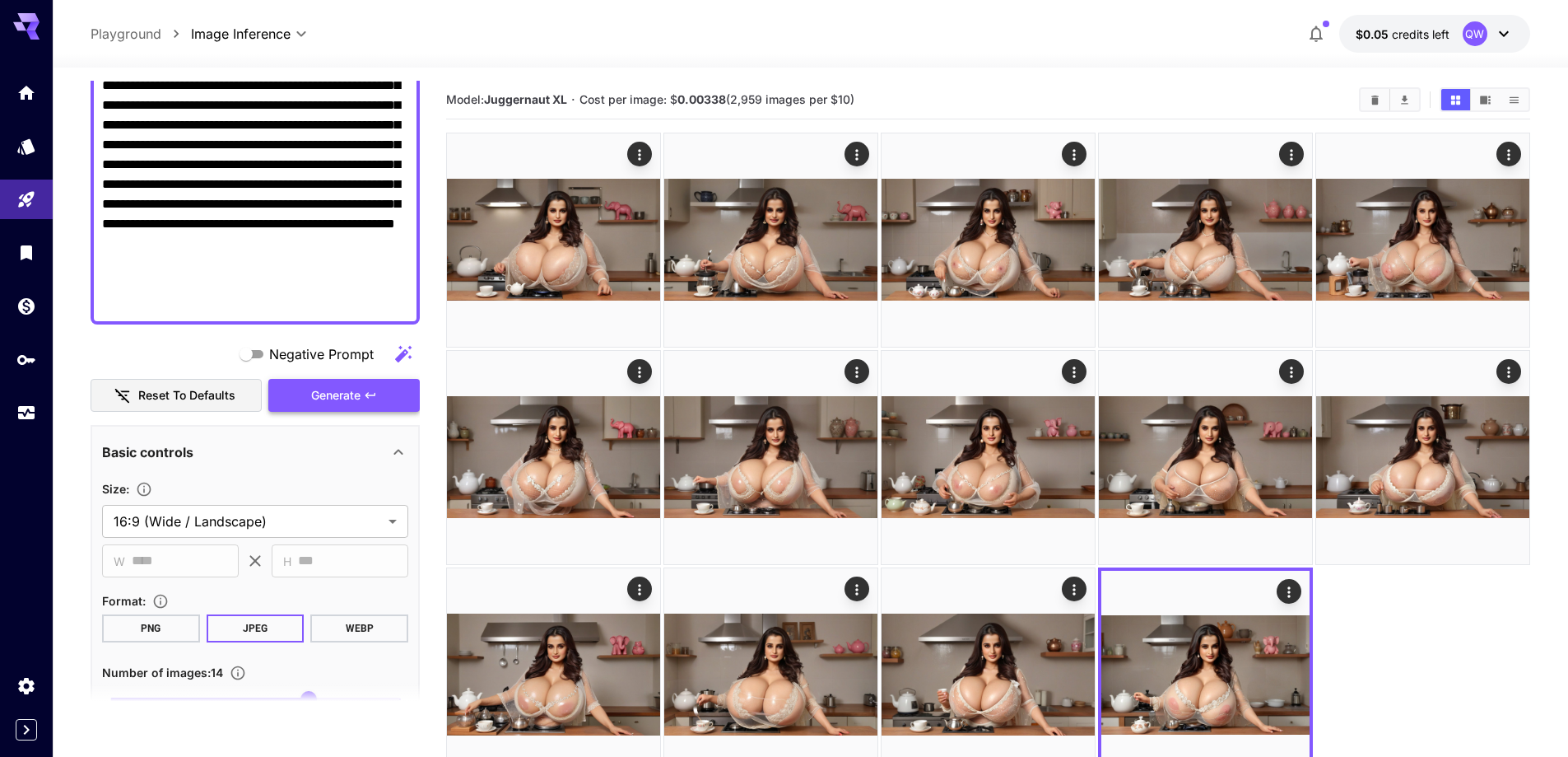
click at [291, 393] on button "Generate" at bounding box center [344, 395] width 152 height 34
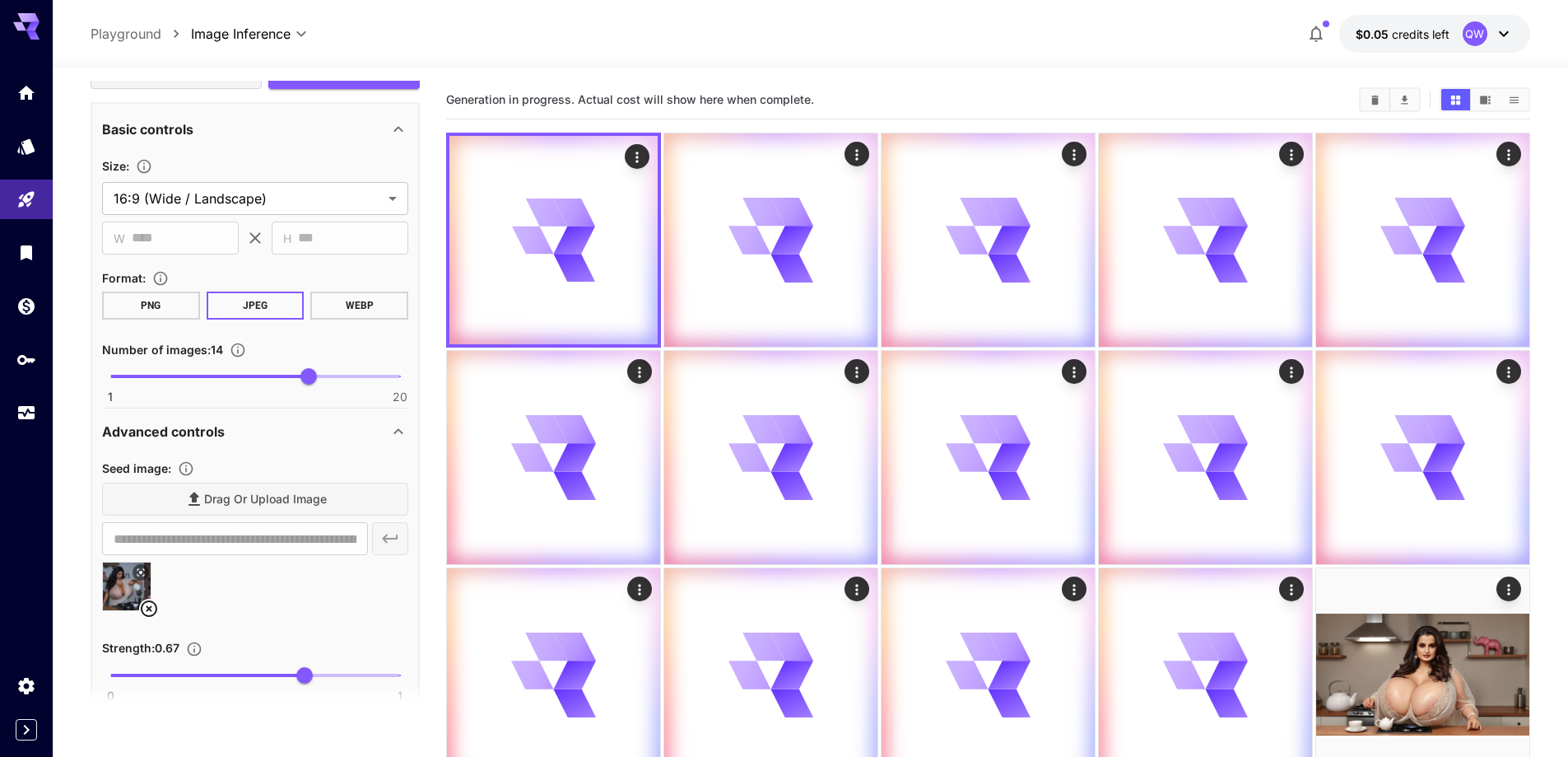
scroll to position [741, 0]
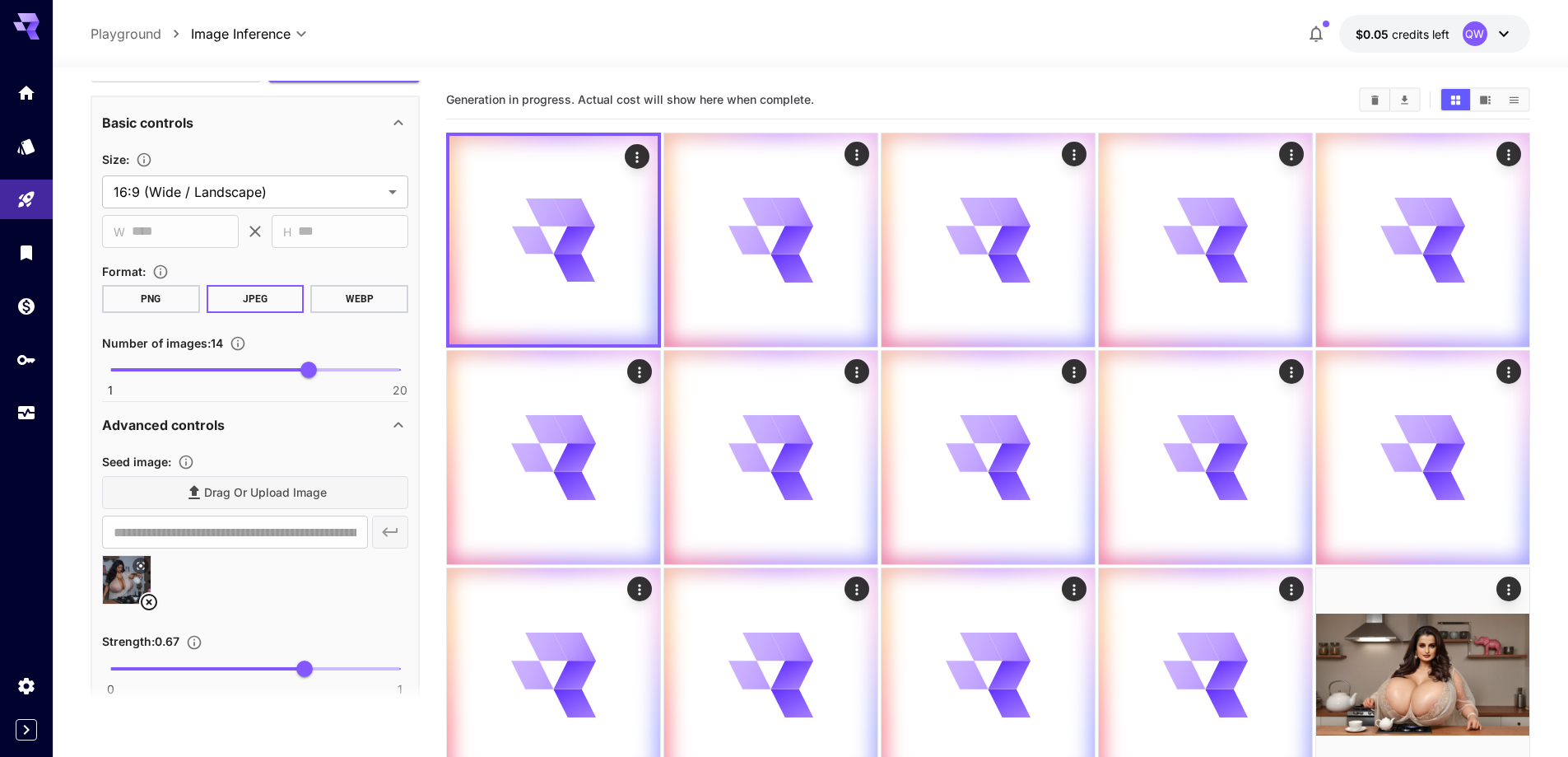
click at [156, 601] on icon at bounding box center [149, 601] width 17 height 17
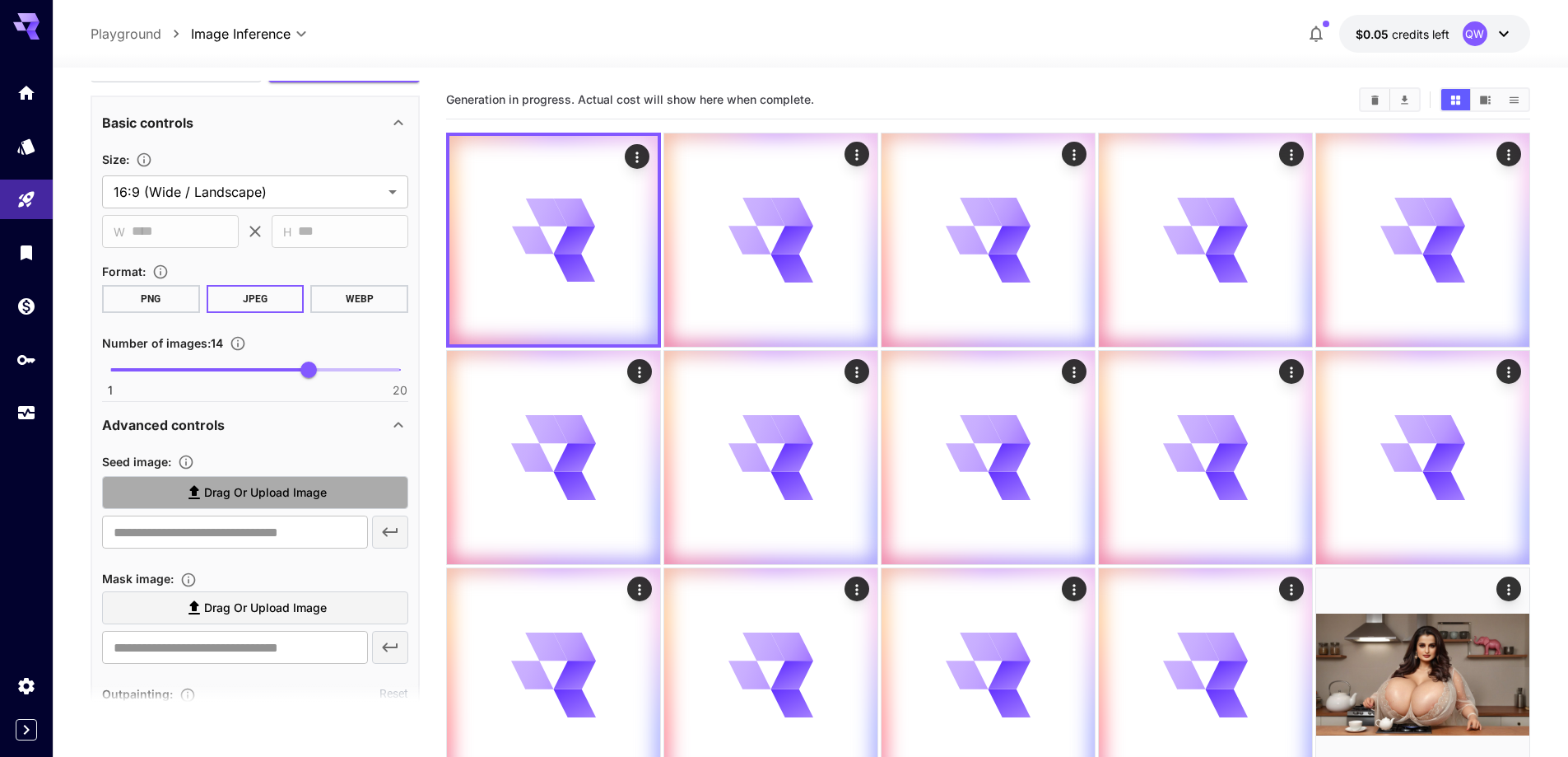
click at [267, 490] on span "Drag or upload image" at bounding box center [266, 492] width 123 height 20
click at [0, 0] on input "Drag or upload image" at bounding box center [0, 0] width 0 height 0
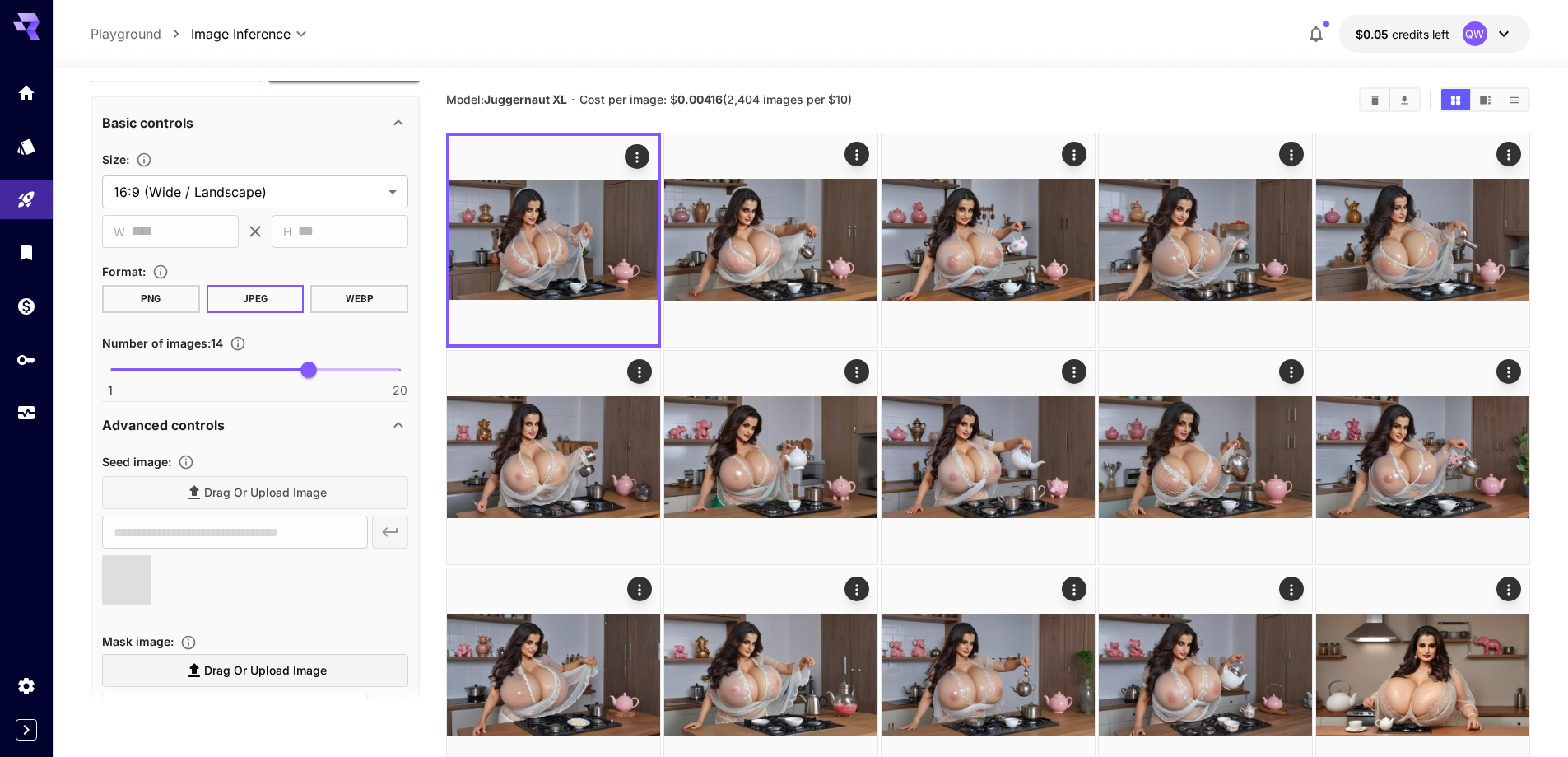
type input "**********"
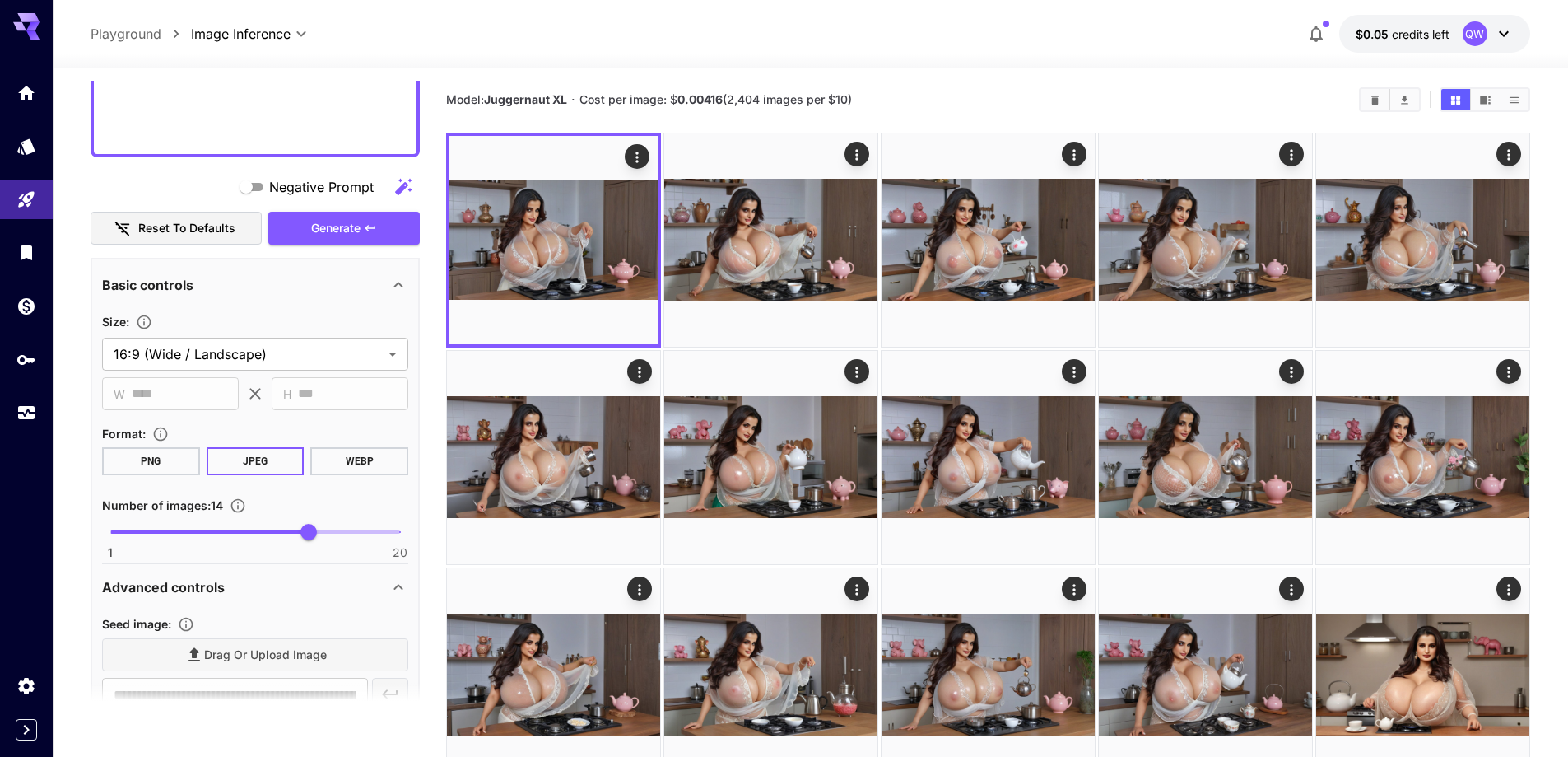
scroll to position [576, 0]
drag, startPoint x: 383, startPoint y: 233, endPoint x: 330, endPoint y: 446, distance: 219.5
click at [383, 232] on button "Generate" at bounding box center [344, 231] width 152 height 34
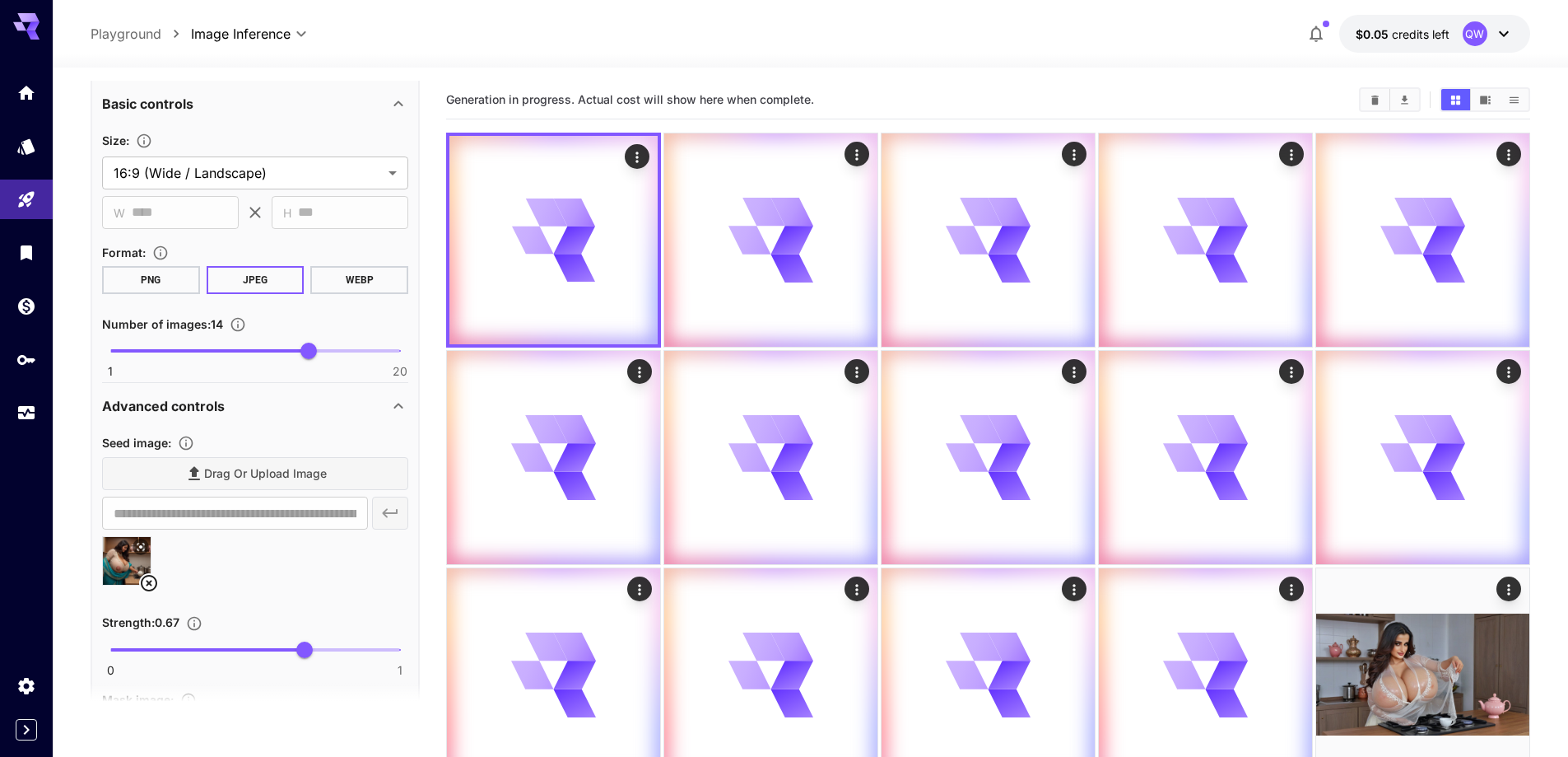
scroll to position [906, 0]
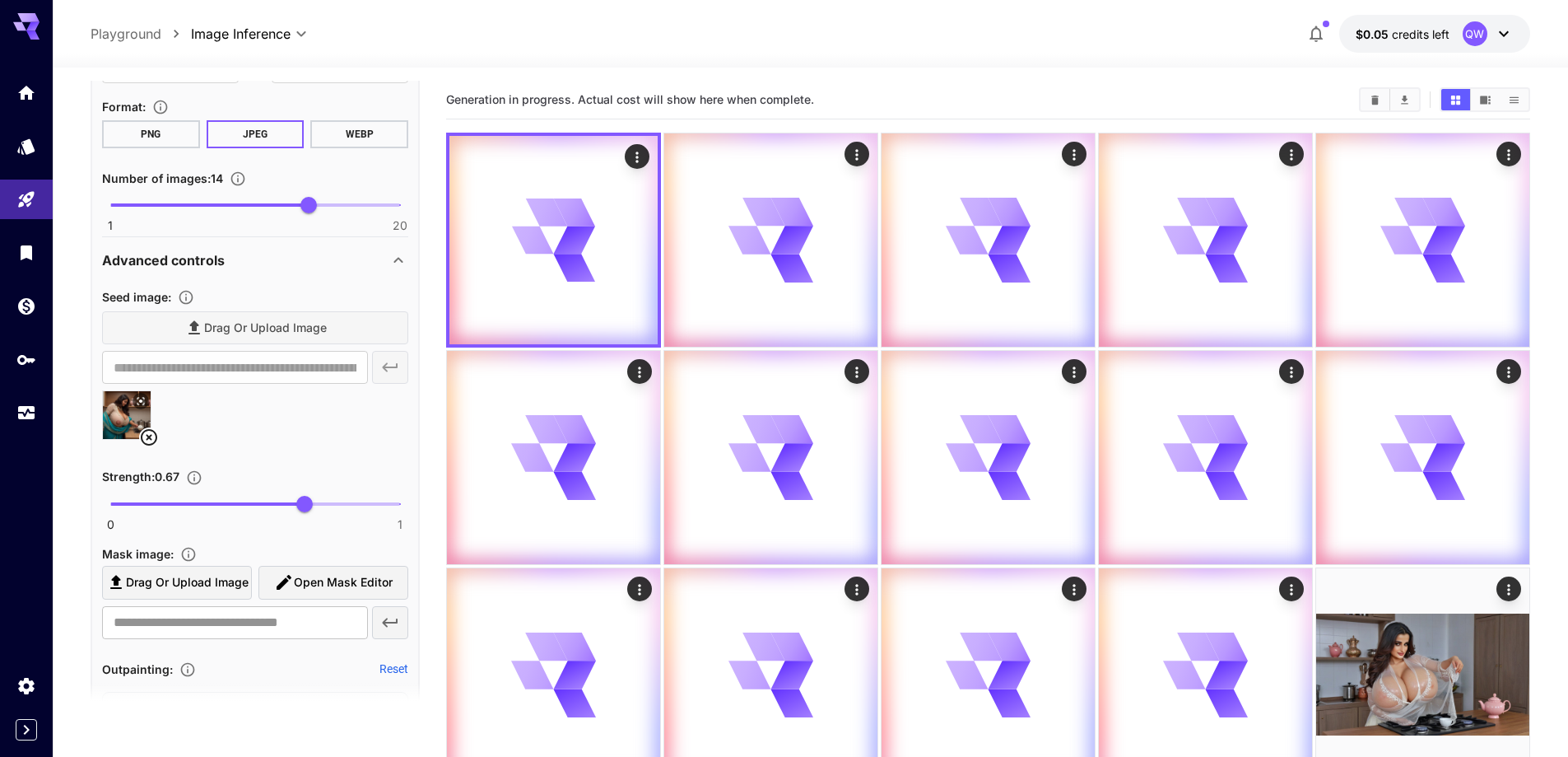
drag, startPoint x: 154, startPoint y: 441, endPoint x: 216, endPoint y: 394, distance: 77.8
click at [153, 441] on icon at bounding box center [149, 437] width 19 height 19
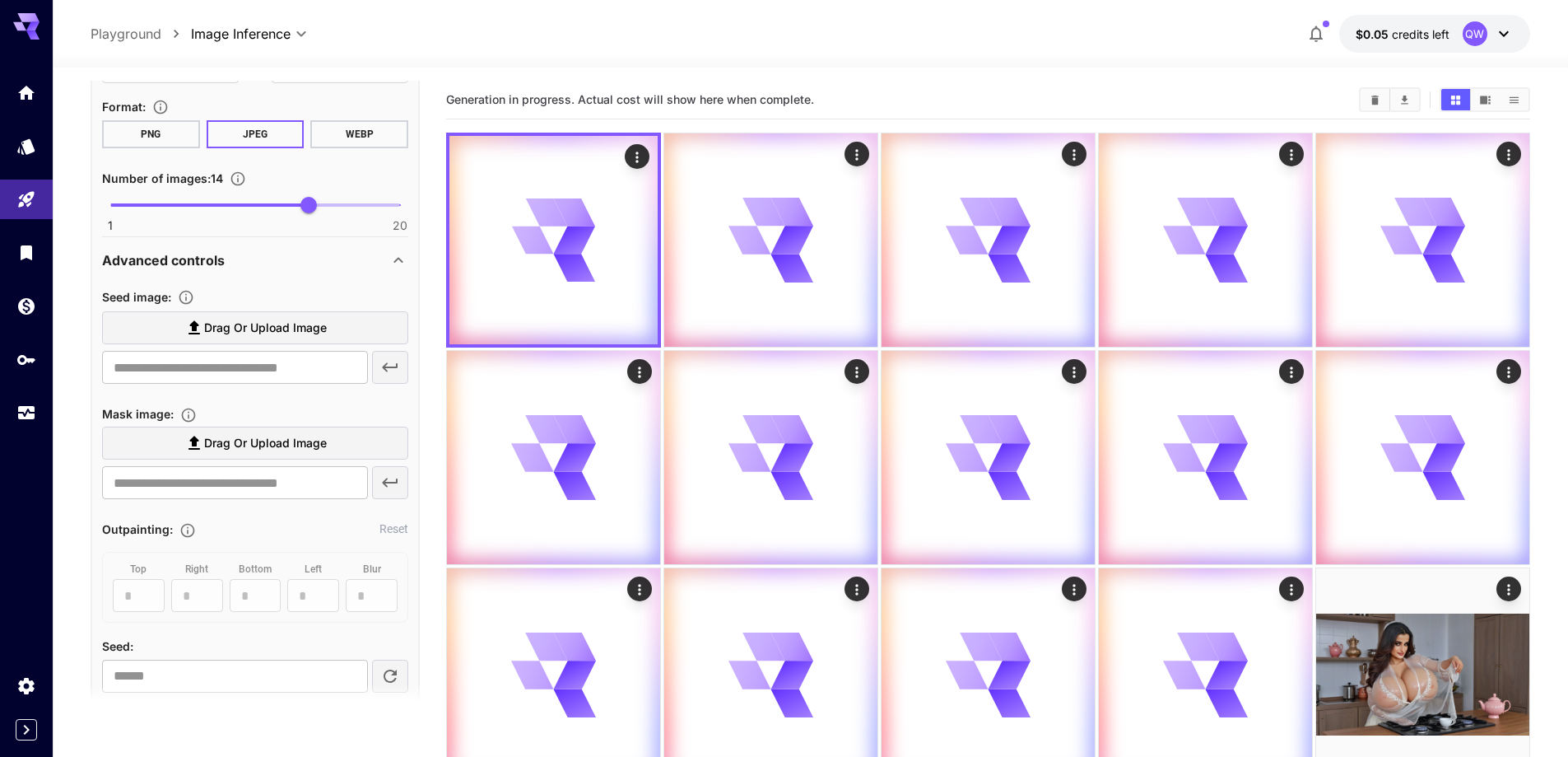
click at [272, 342] on label "Drag or upload image" at bounding box center [255, 328] width 306 height 34
click at [0, 0] on input "Drag or upload image" at bounding box center [0, 0] width 0 height 0
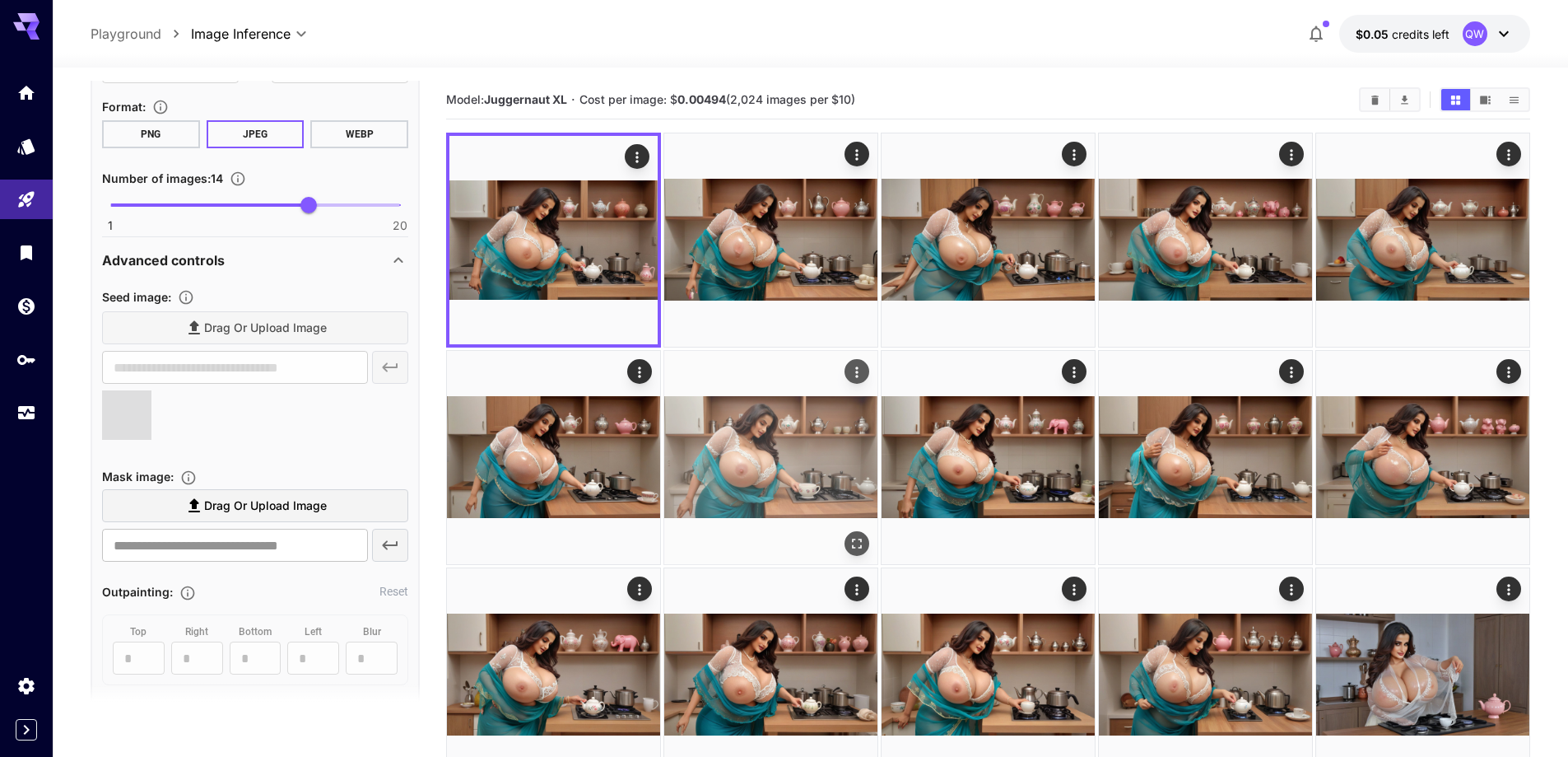
type input "**********"
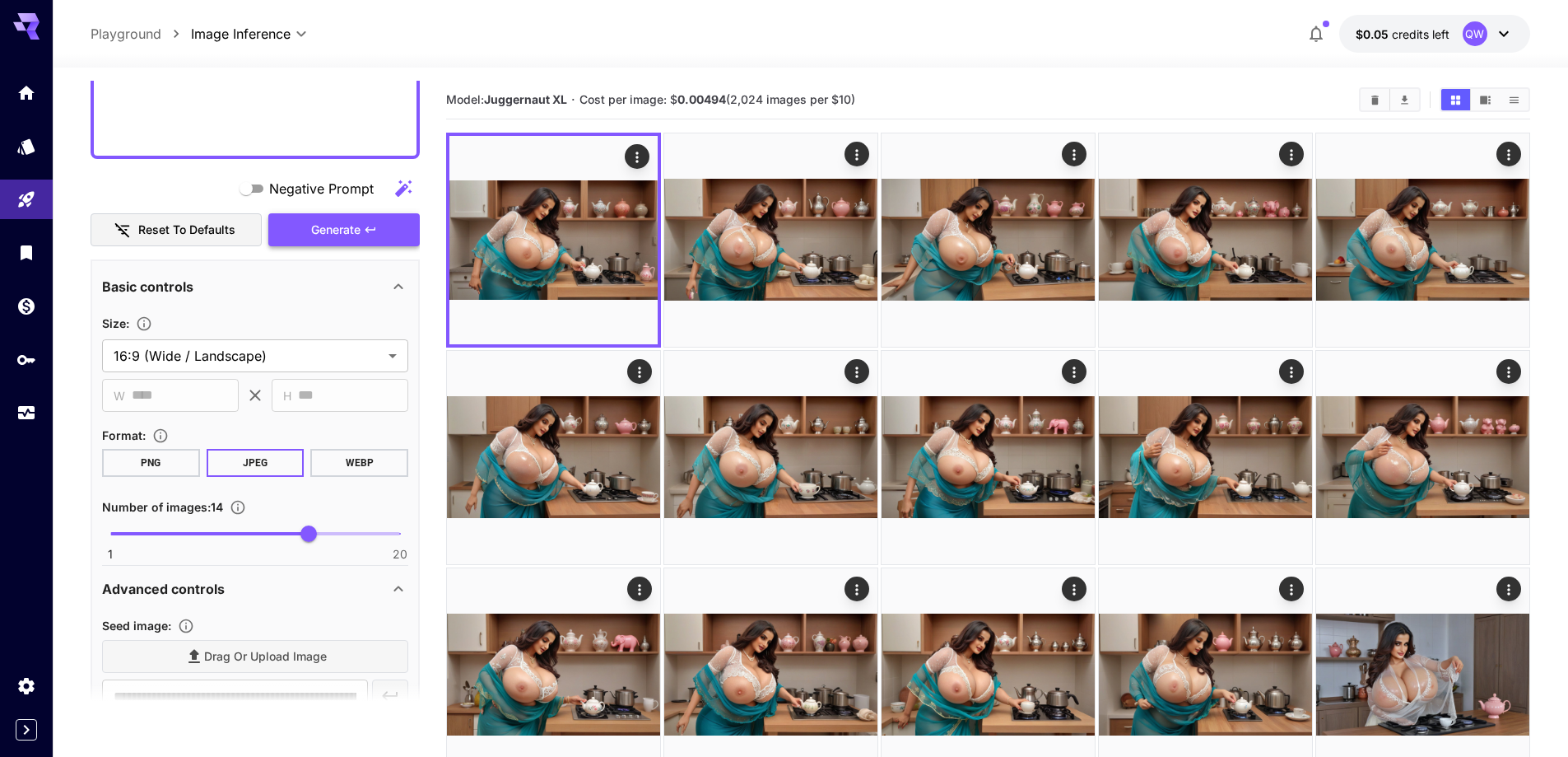
scroll to position [576, 0]
click at [362, 228] on button "Generate" at bounding box center [344, 231] width 152 height 34
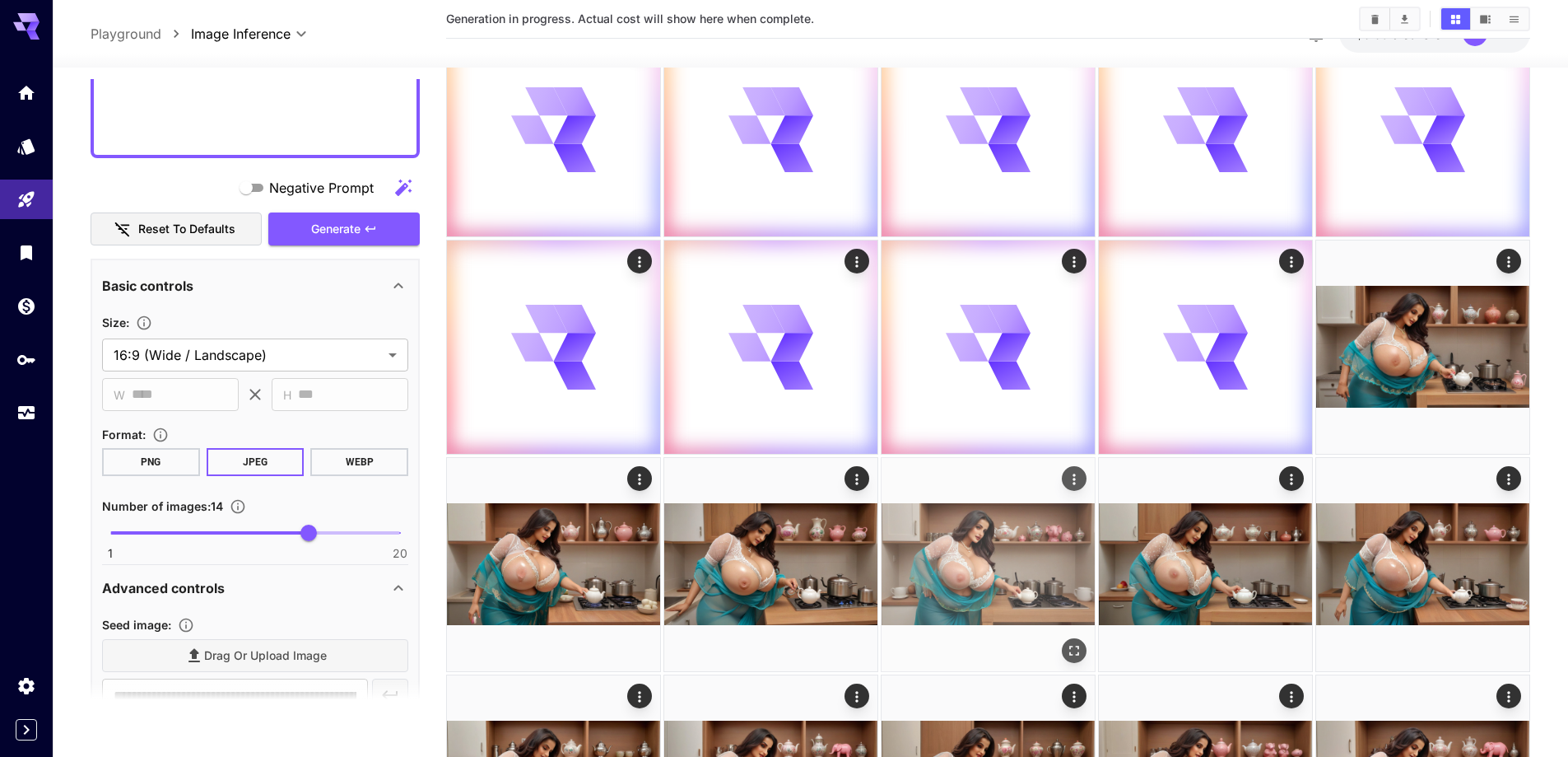
scroll to position [329, 0]
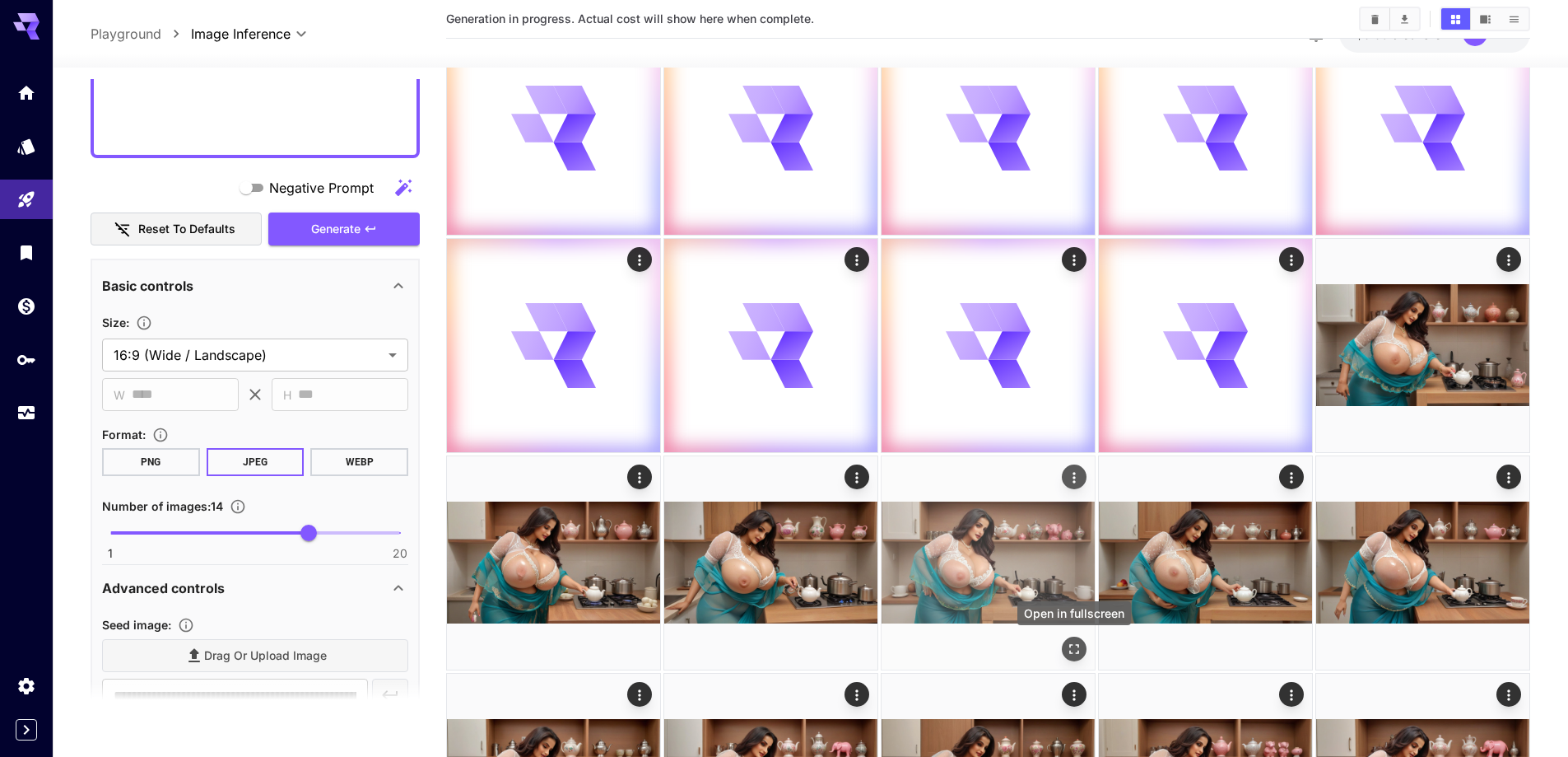
click at [1071, 645] on icon "Open in fullscreen" at bounding box center [1074, 648] width 17 height 17
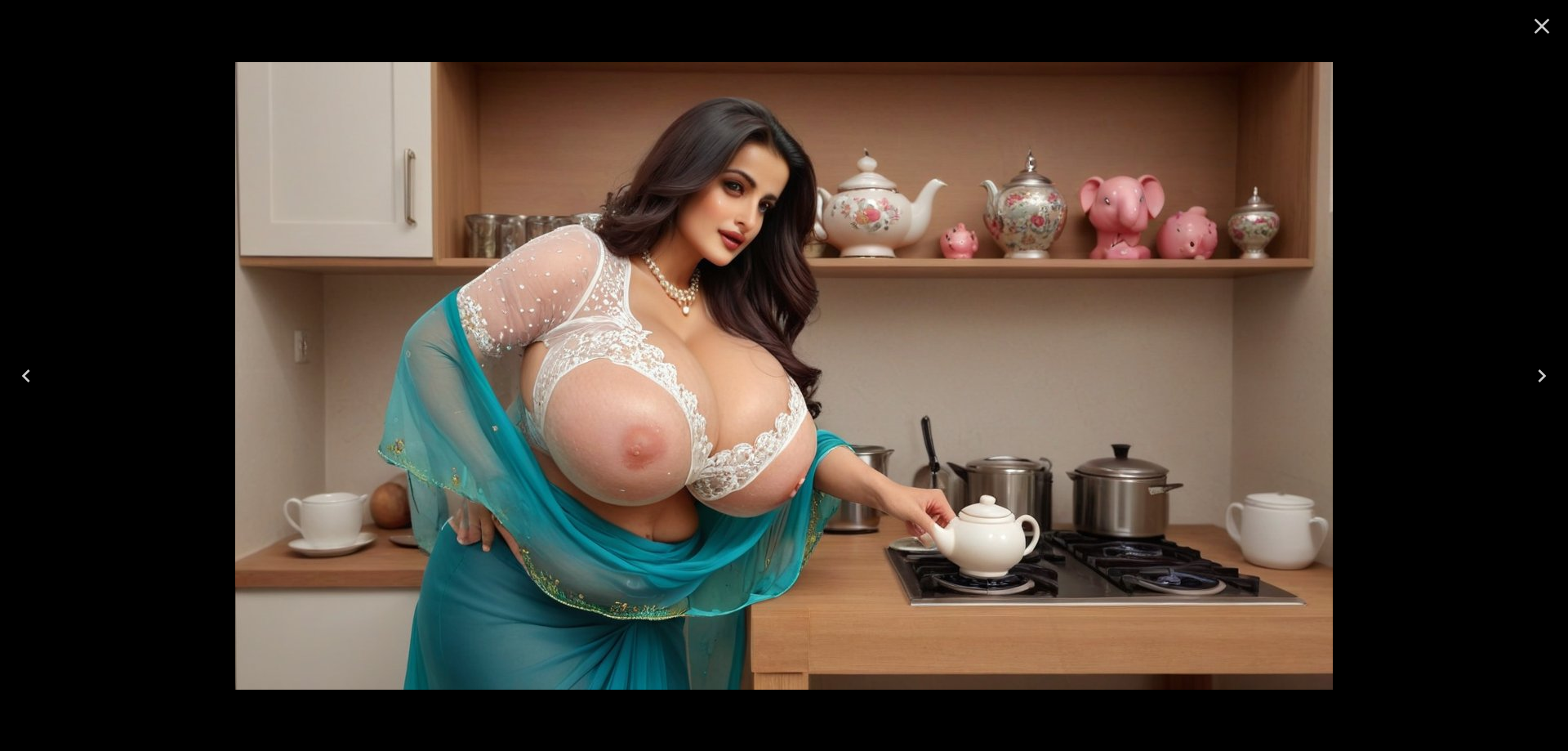
click at [1541, 364] on icon "Next" at bounding box center [1541, 376] width 26 height 26
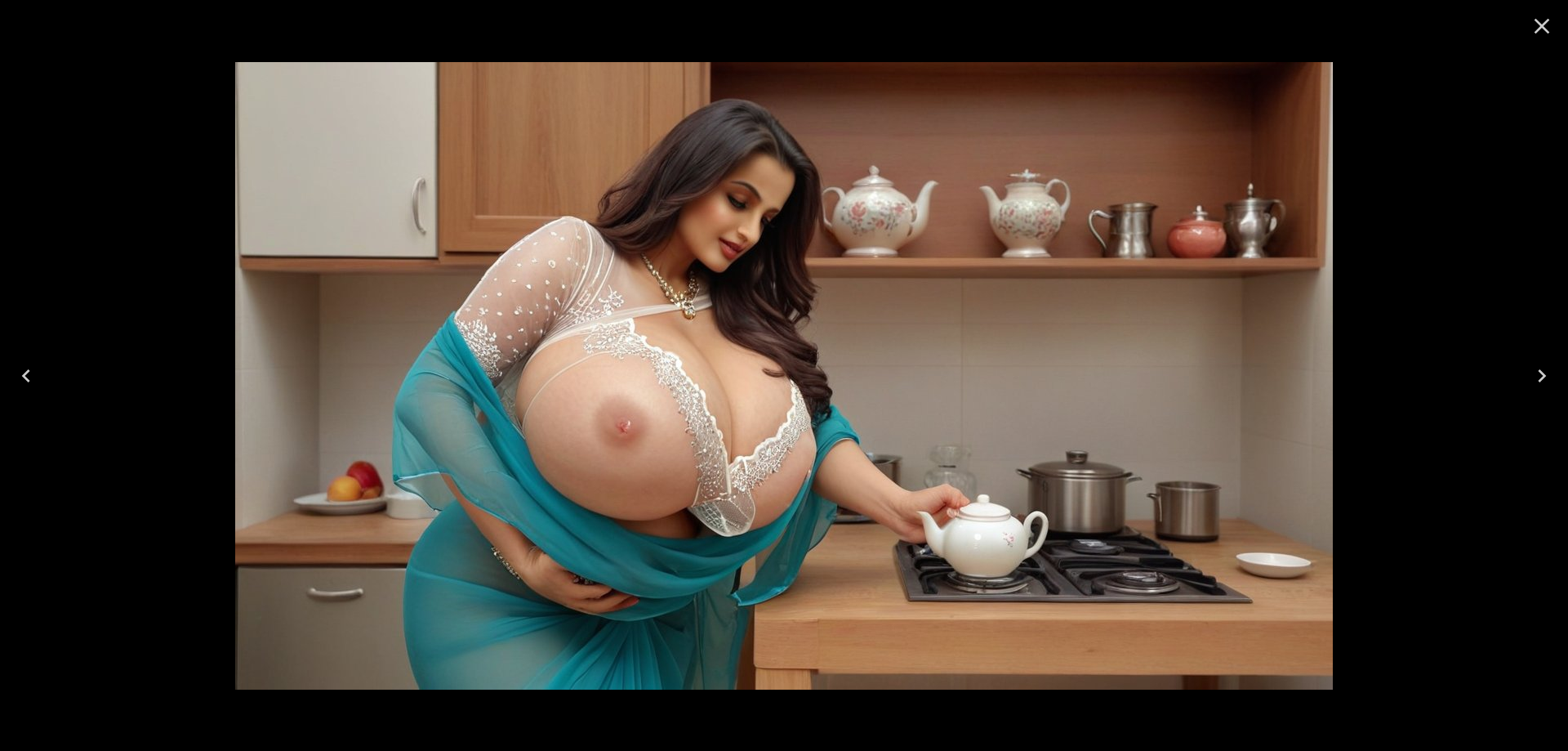
click at [1538, 376] on icon "Next" at bounding box center [1541, 376] width 26 height 26
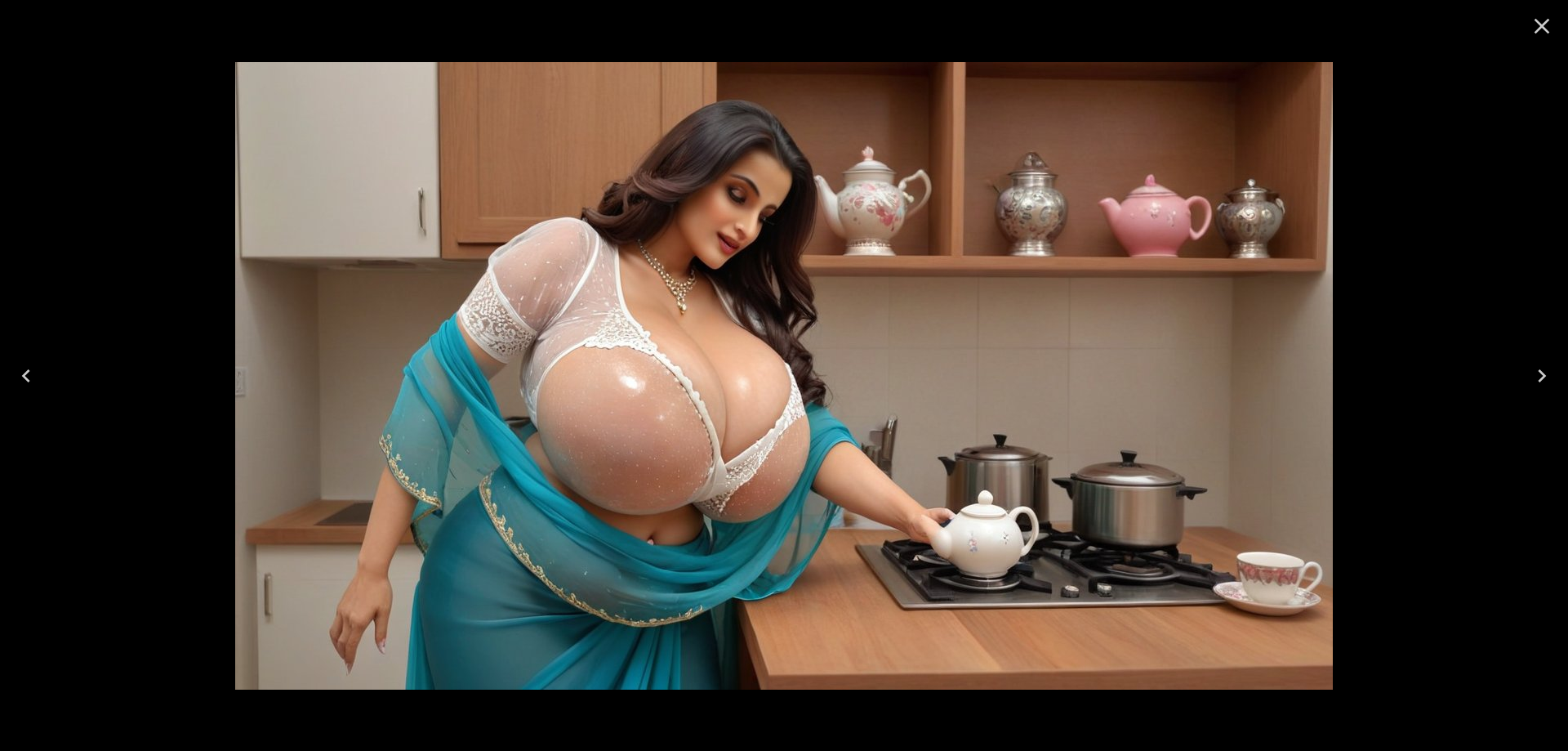
click at [1538, 376] on icon "Next" at bounding box center [1541, 376] width 26 height 26
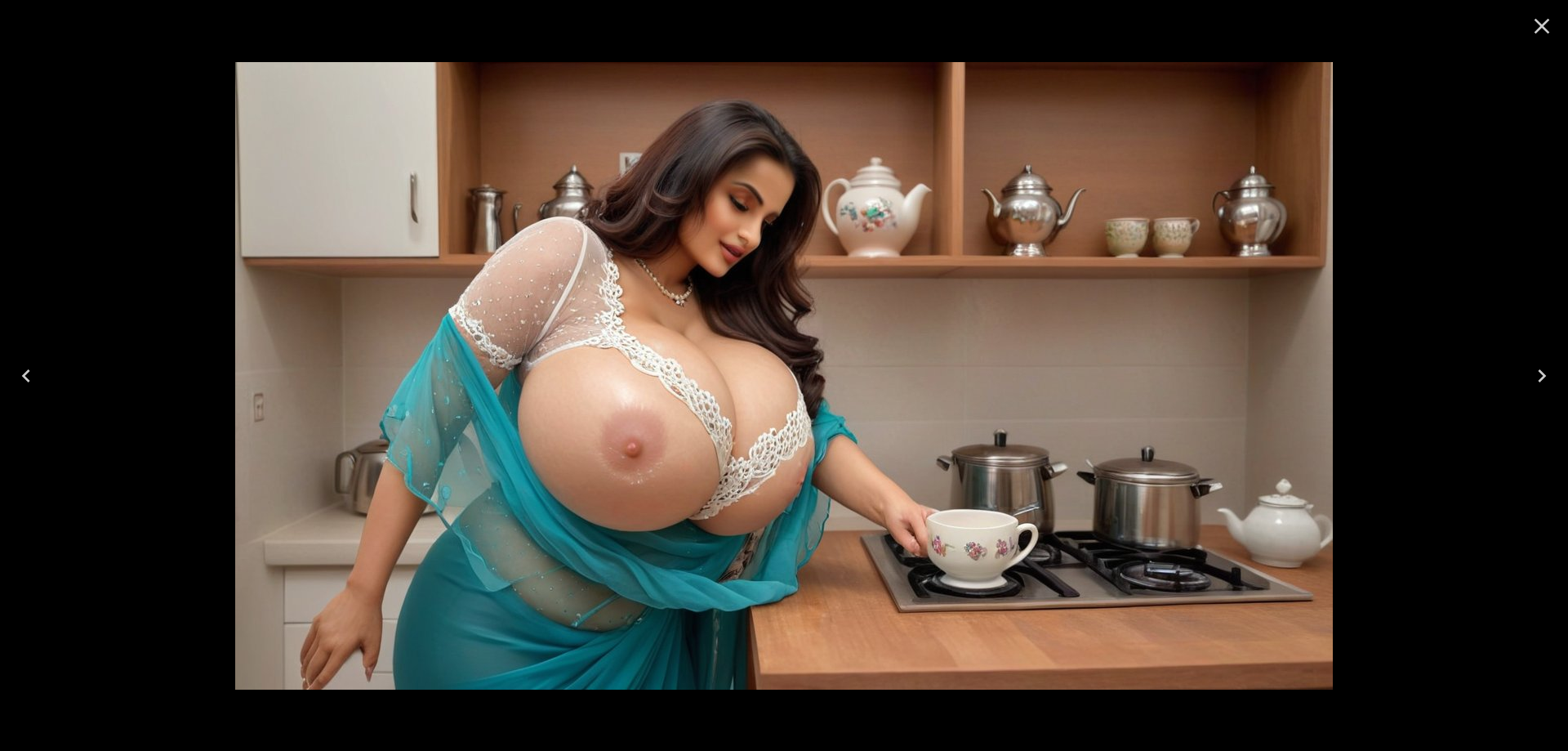
click at [1538, 376] on icon "Next" at bounding box center [1541, 376] width 26 height 26
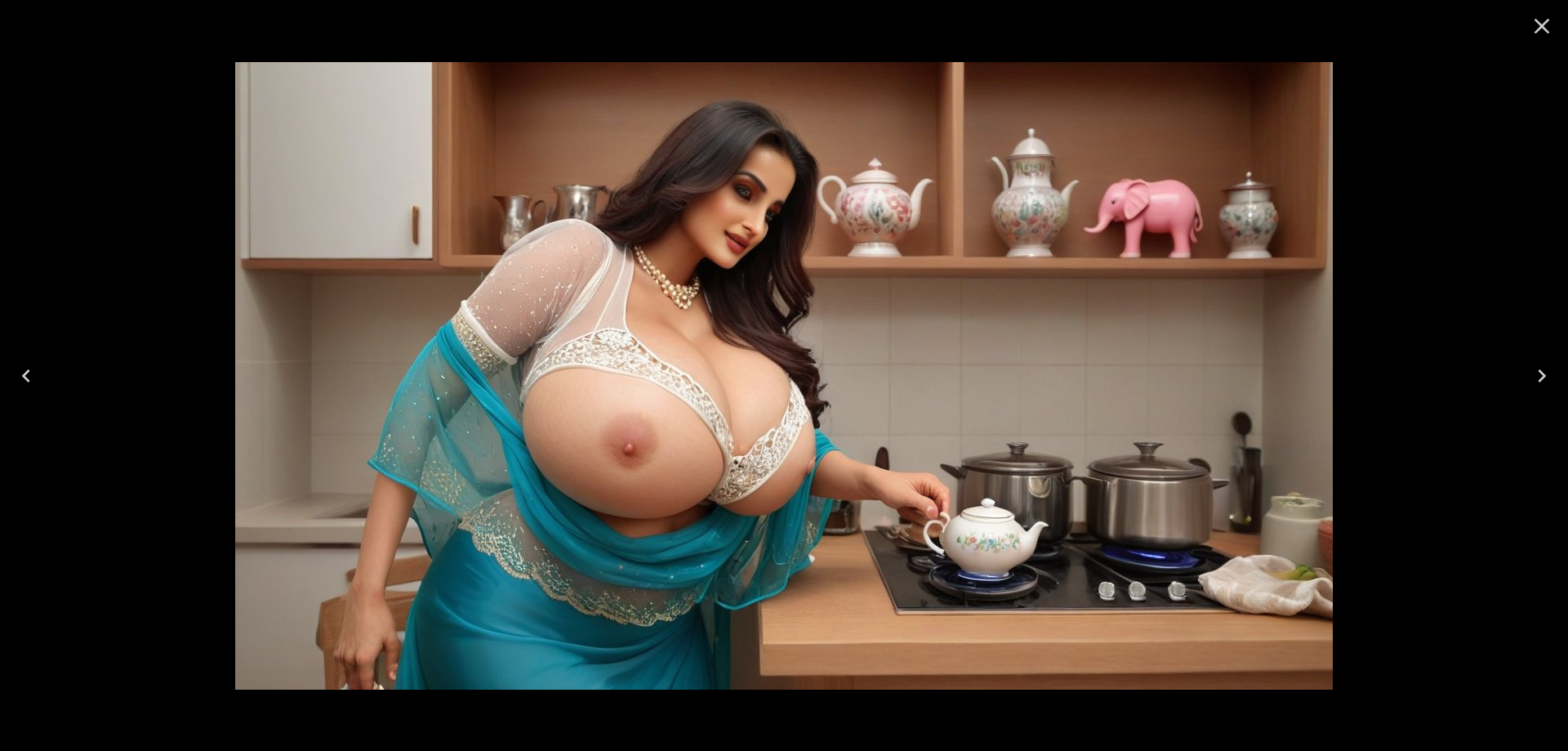
click at [1538, 376] on icon "Next" at bounding box center [1541, 376] width 26 height 26
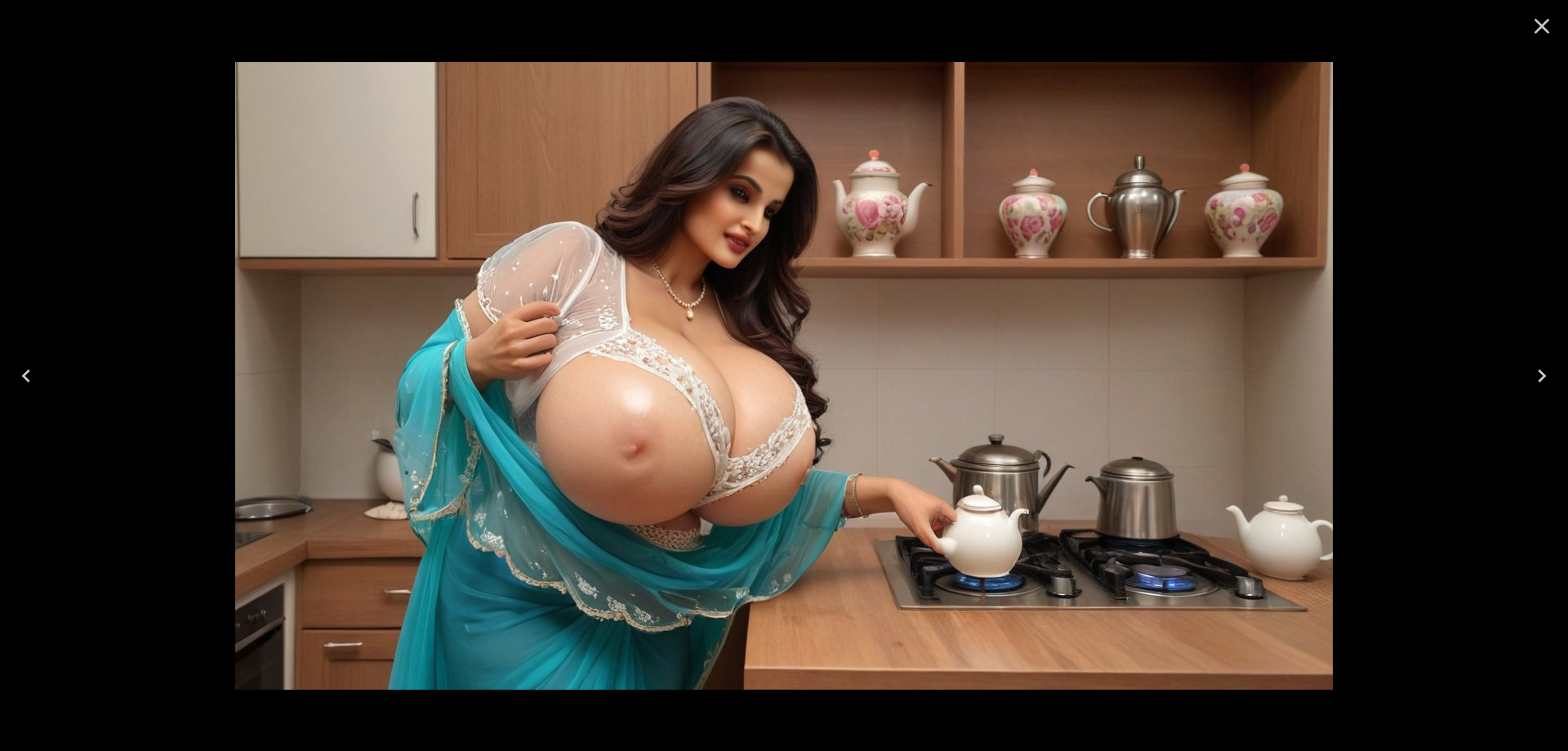
click at [1538, 376] on icon "Next" at bounding box center [1541, 376] width 26 height 26
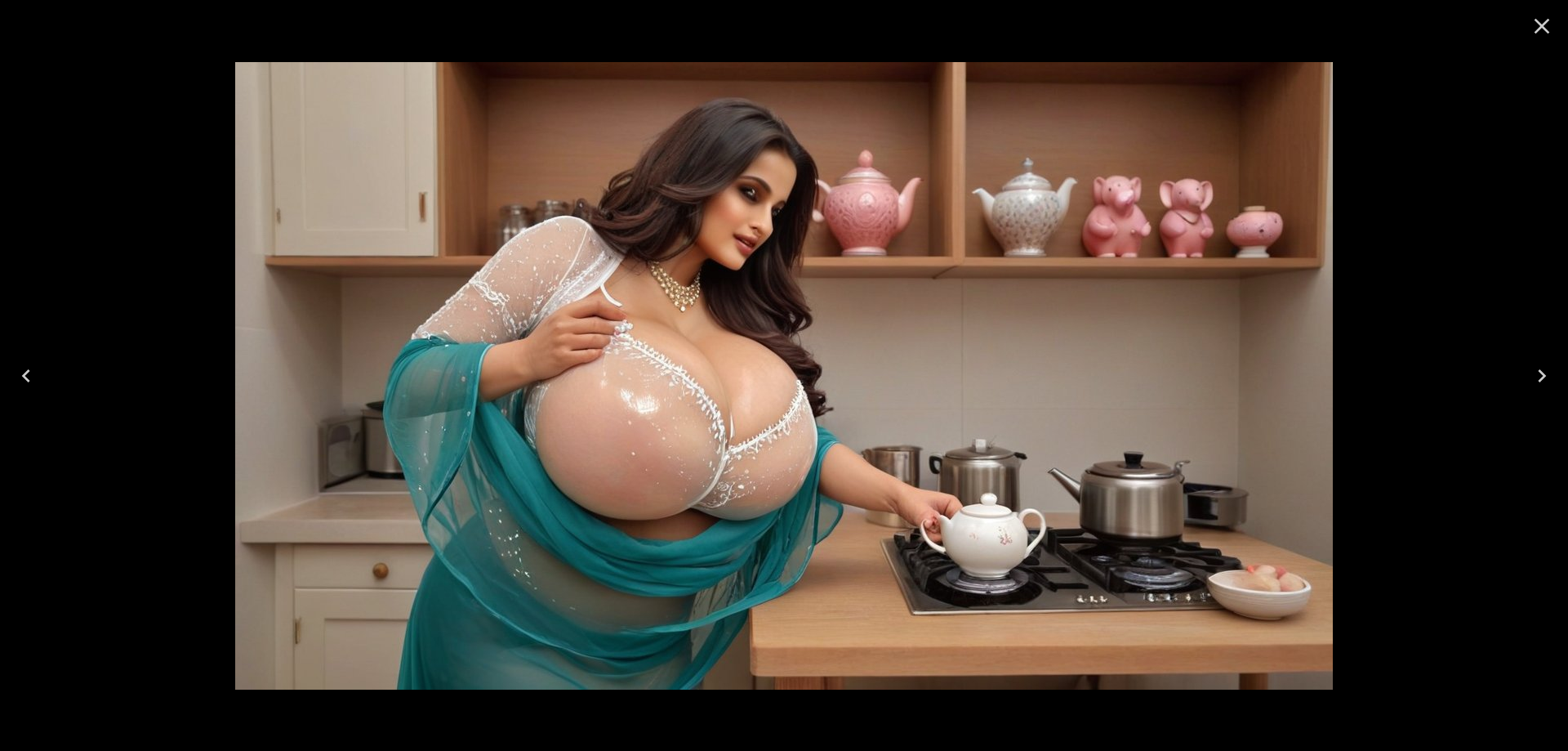
click at [1538, 376] on icon "Next" at bounding box center [1541, 376] width 26 height 26
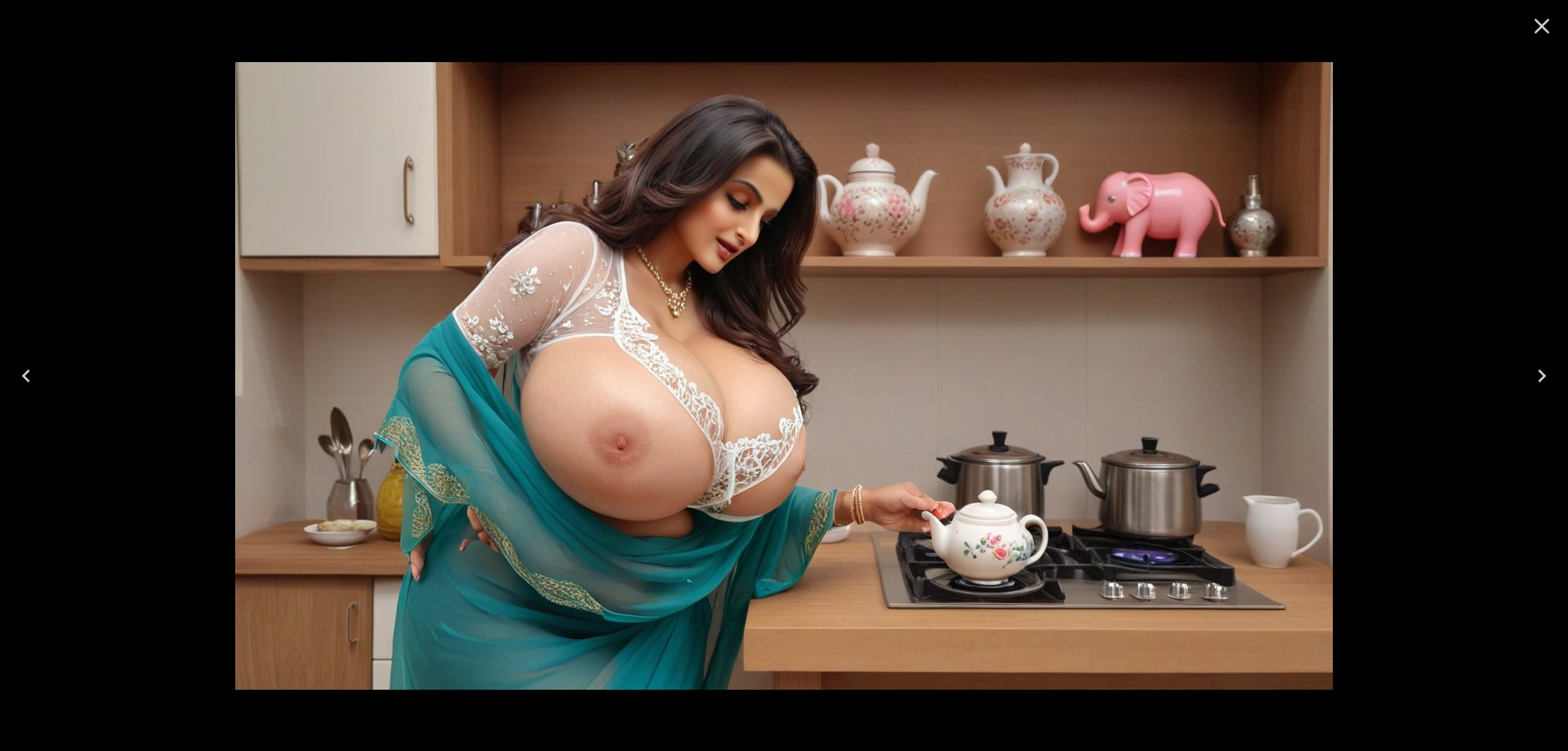
click at [1536, 29] on icon "Close" at bounding box center [1541, 26] width 26 height 26
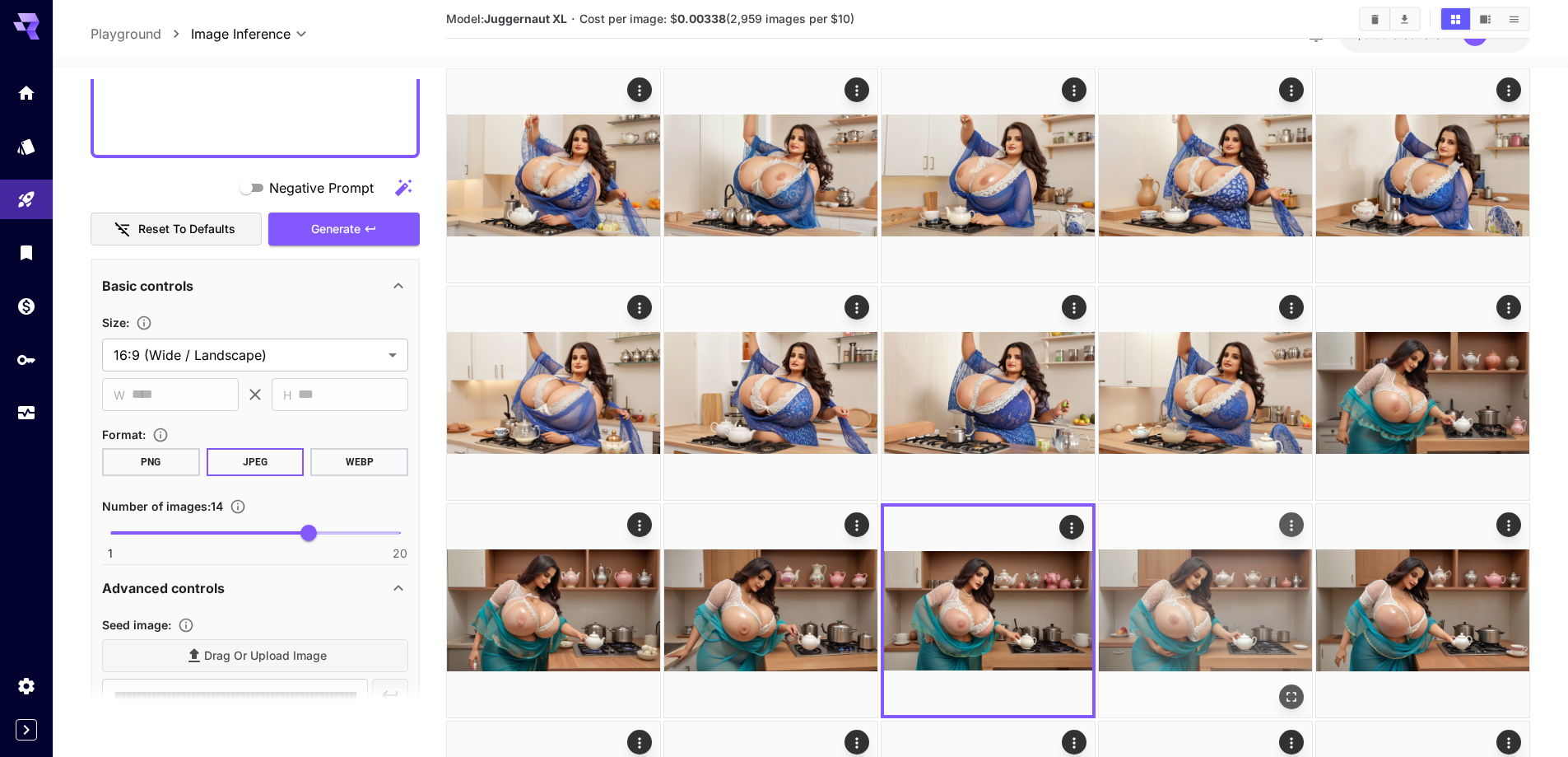
scroll to position [247, 0]
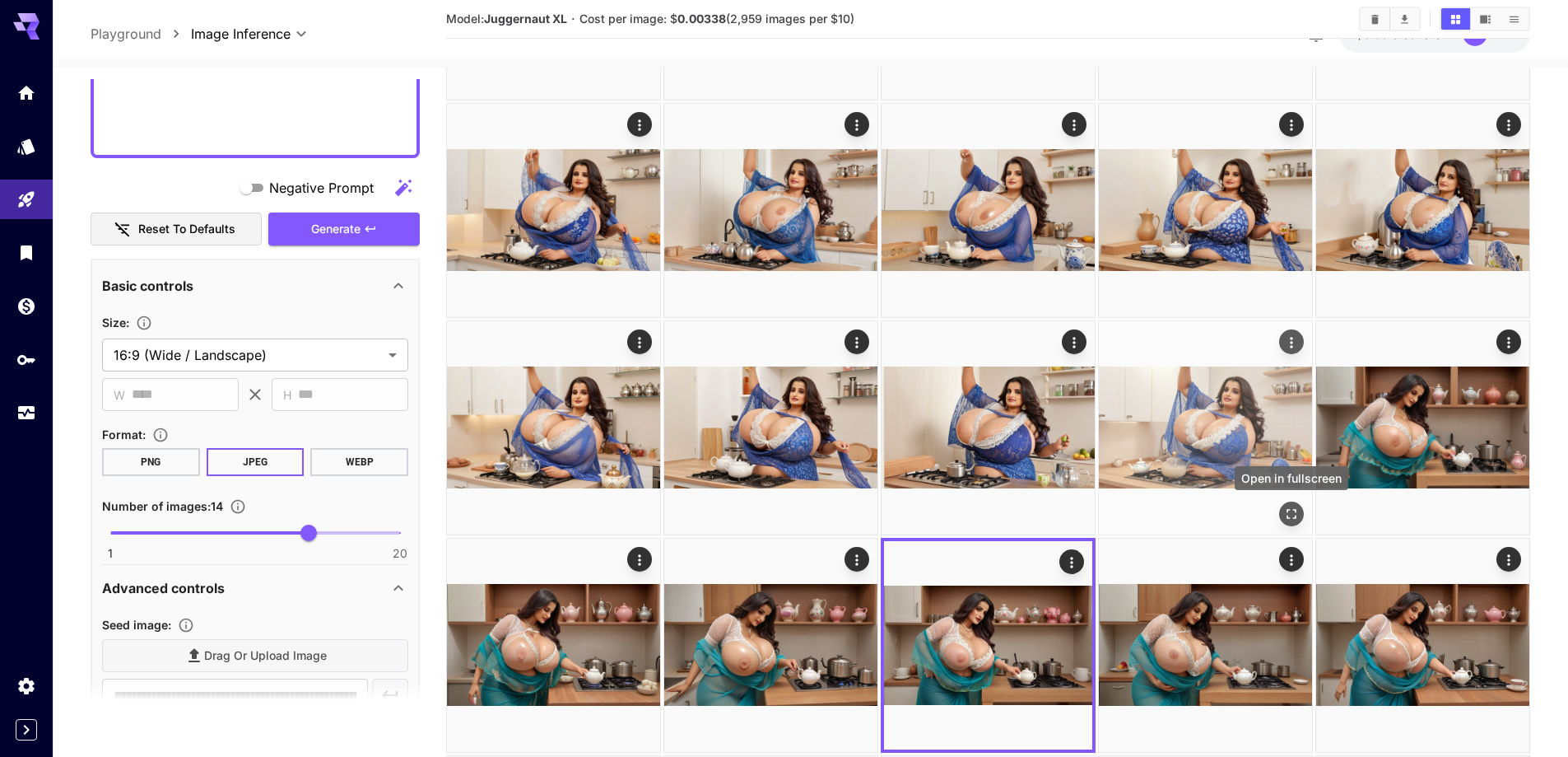
click at [1298, 514] on icon "Open in fullscreen" at bounding box center [1291, 514] width 17 height 17
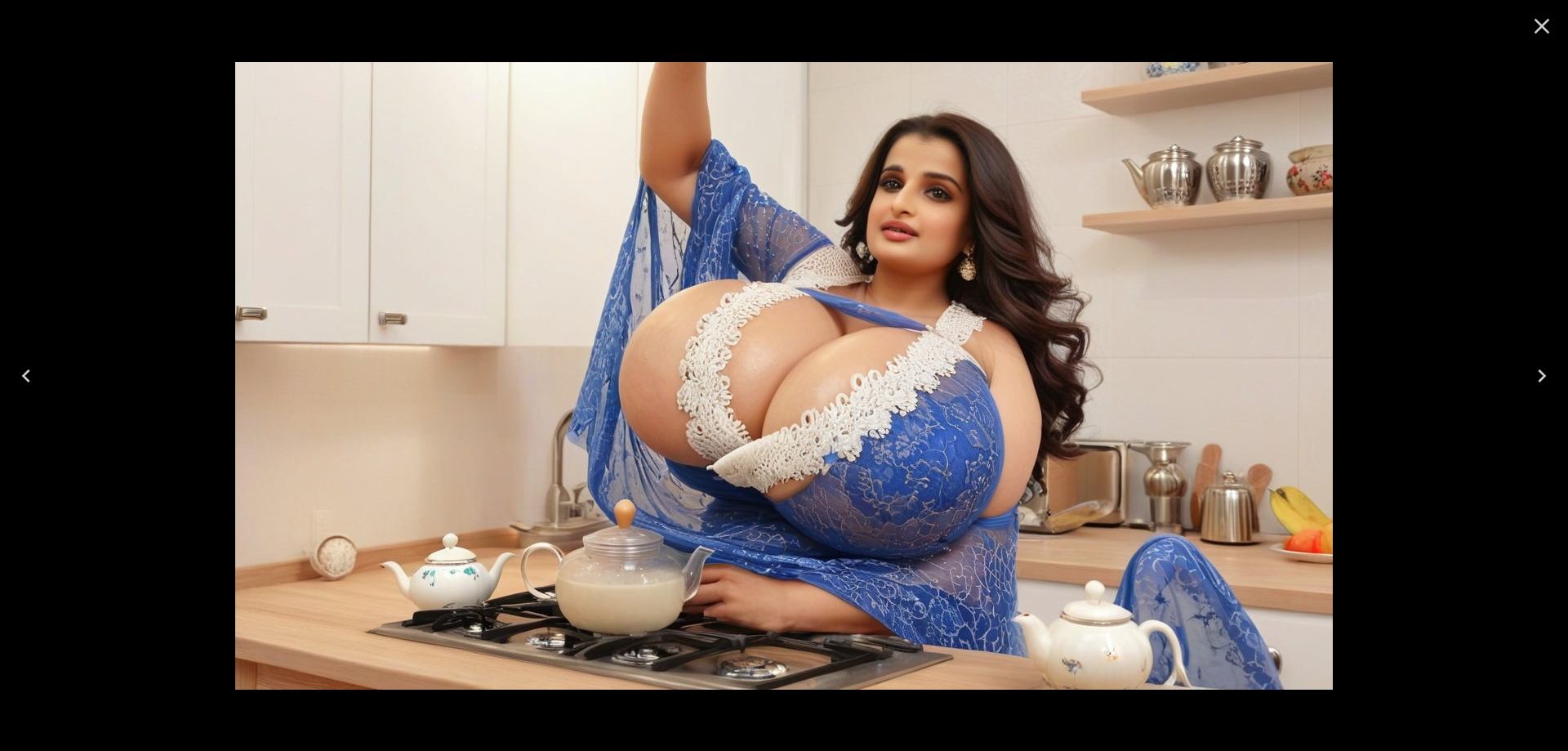
click at [1546, 30] on icon "Close" at bounding box center [1542, 26] width 15 height 15
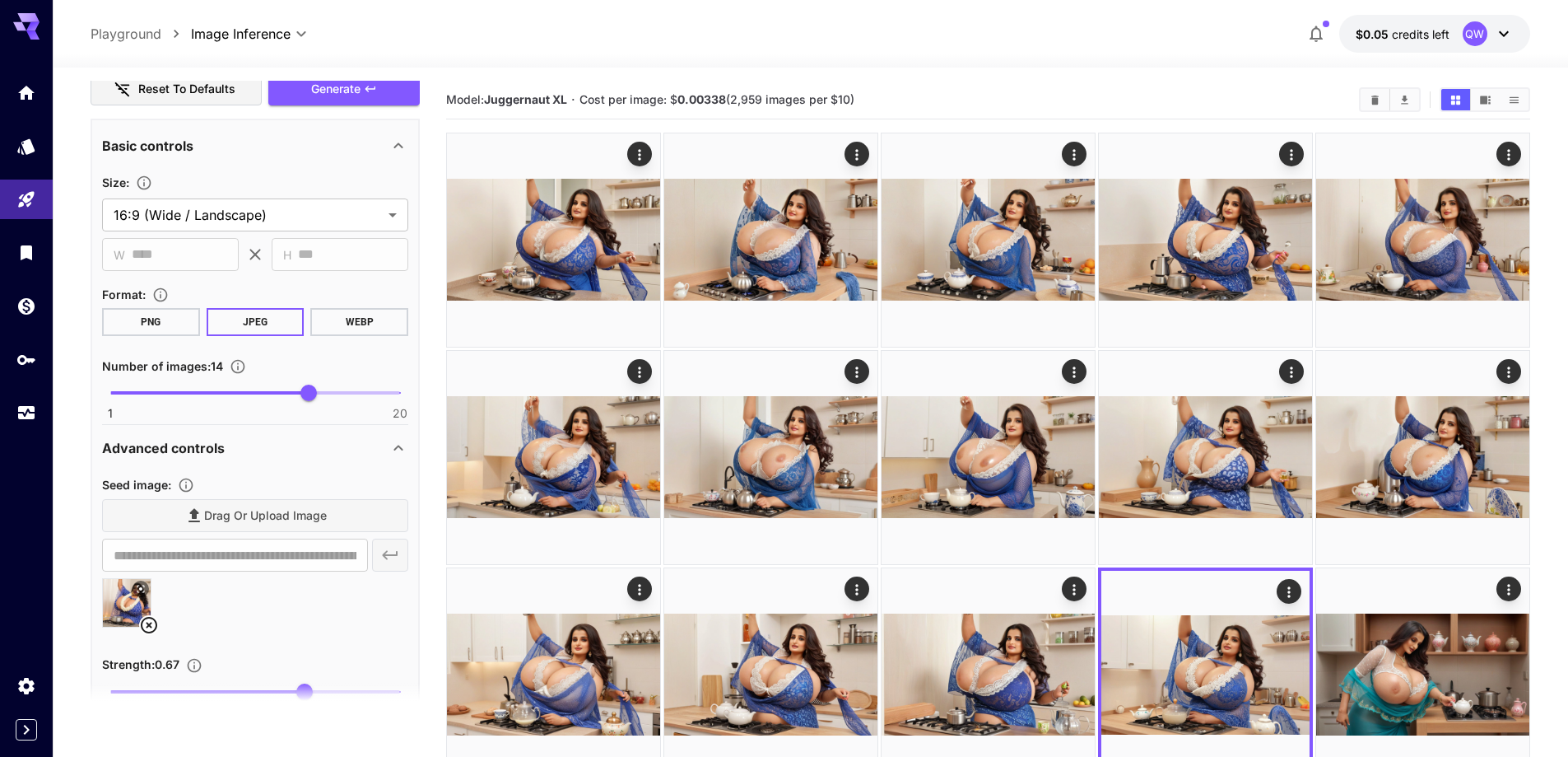
scroll to position [823, 0]
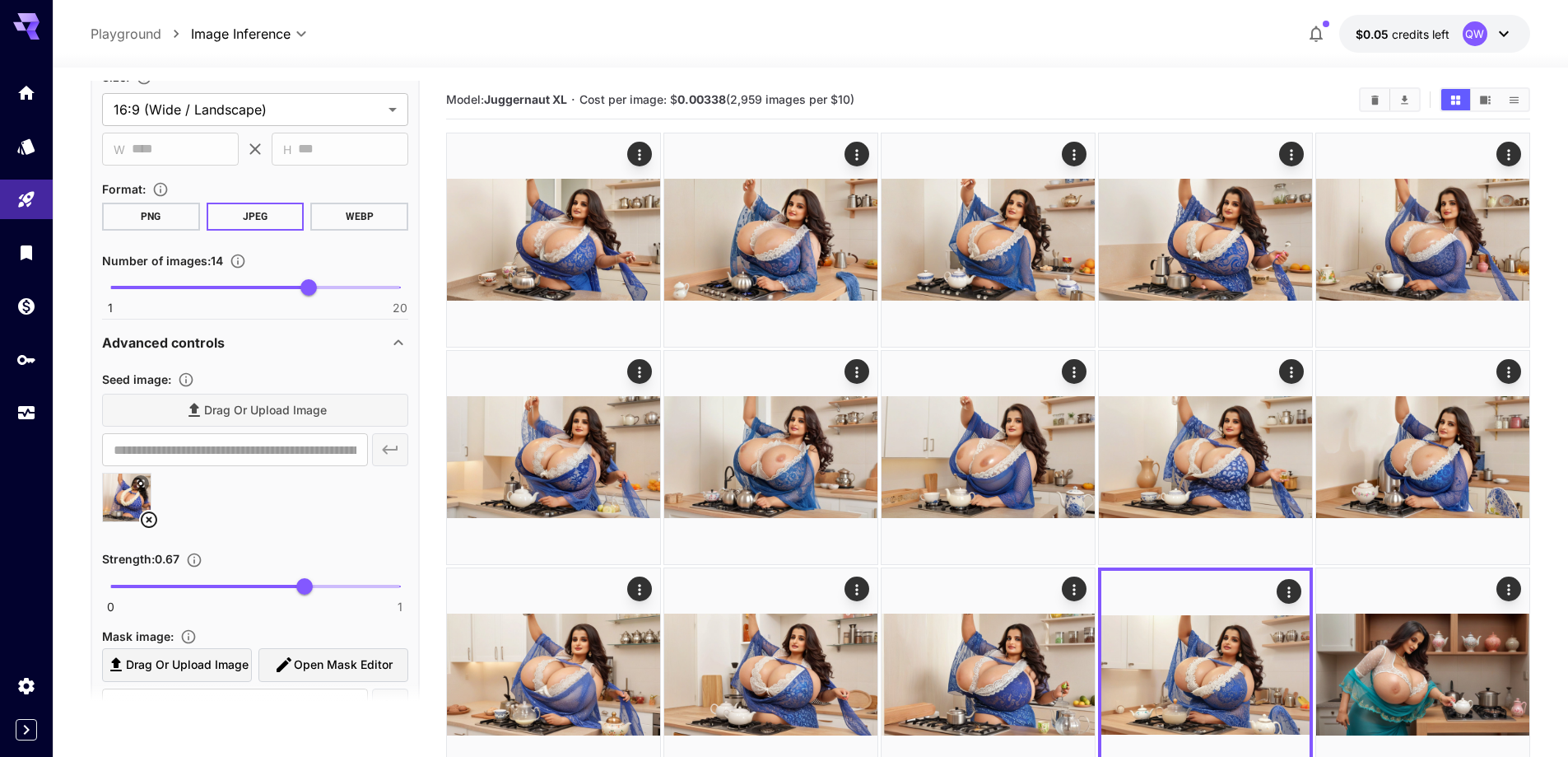
click at [151, 516] on icon at bounding box center [149, 520] width 19 height 19
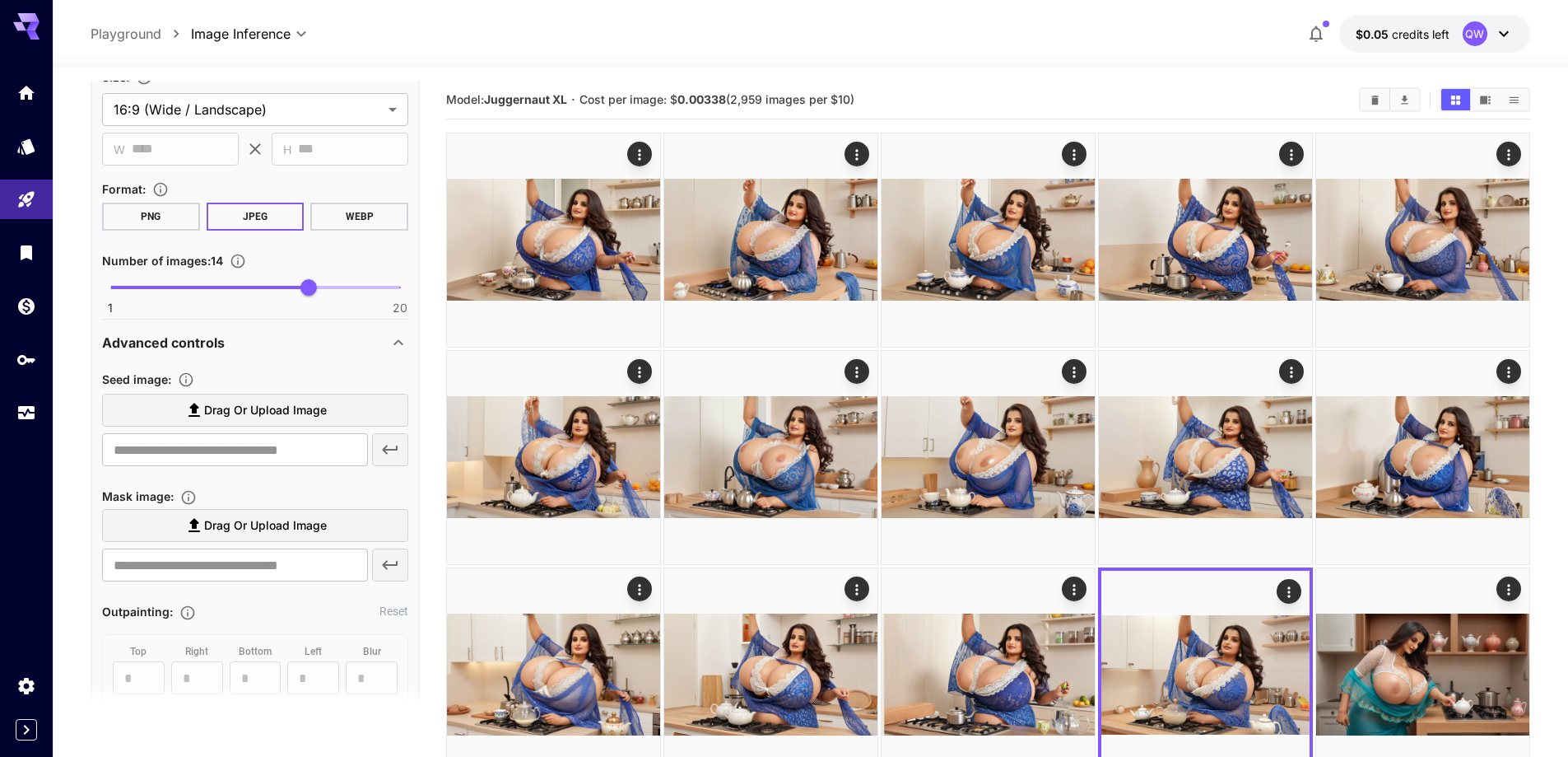
click at [286, 402] on span "Drag or upload image" at bounding box center [266, 410] width 123 height 20
click at [0, 0] on input "Drag or upload image" at bounding box center [0, 0] width 0 height 0
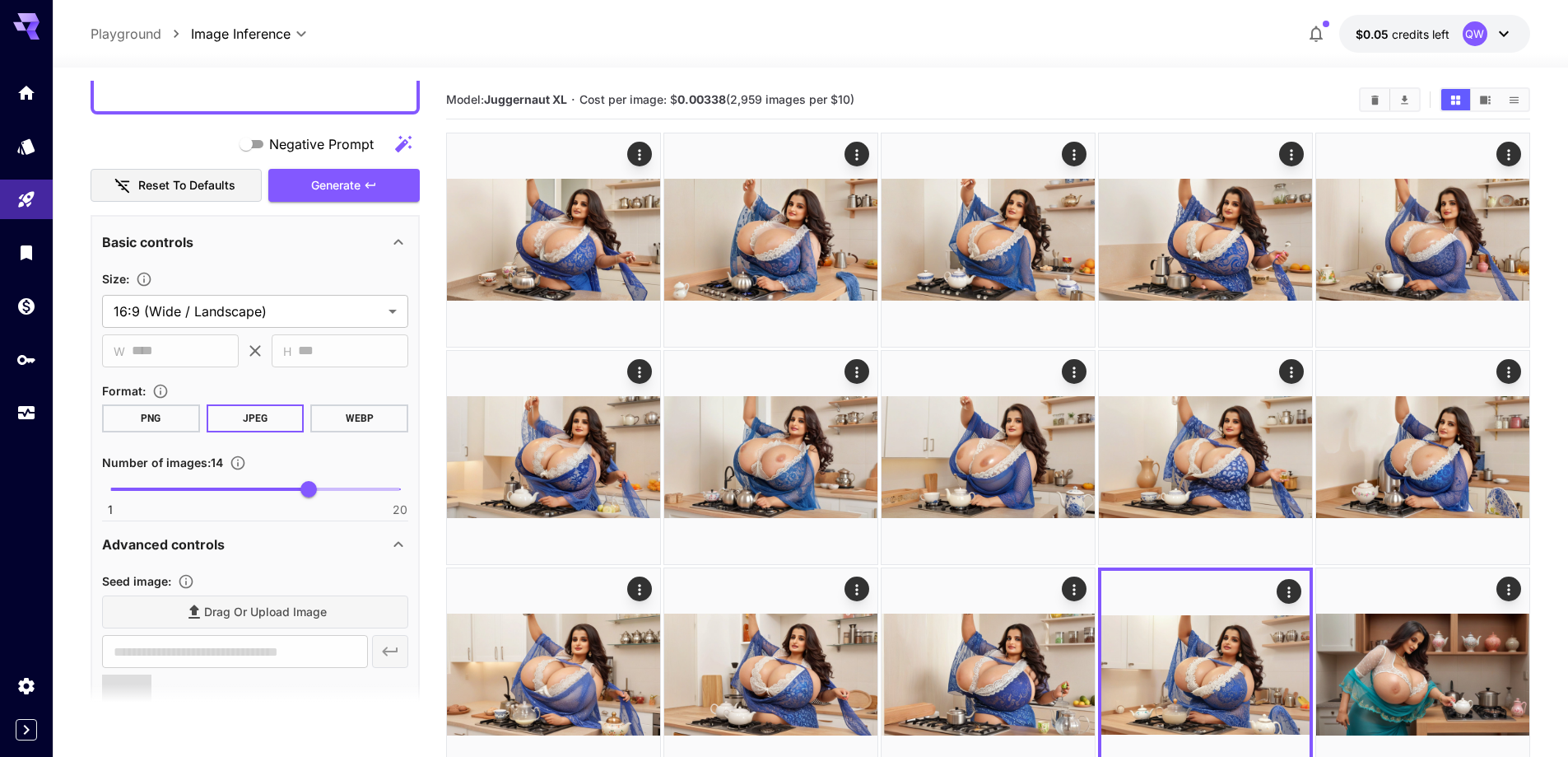
scroll to position [494, 0]
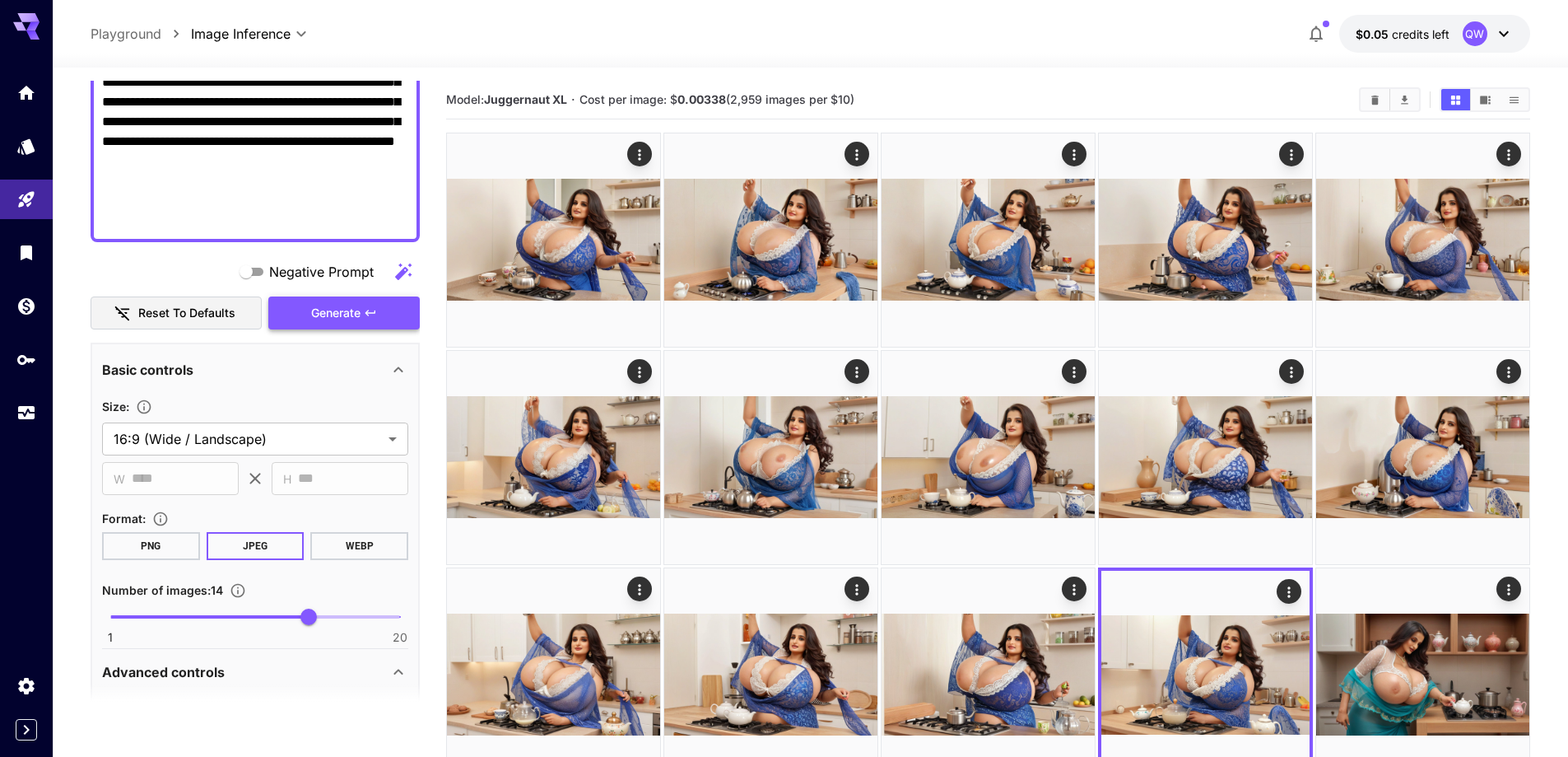
type input "**********"
click at [329, 320] on span "Generate" at bounding box center [336, 312] width 50 height 20
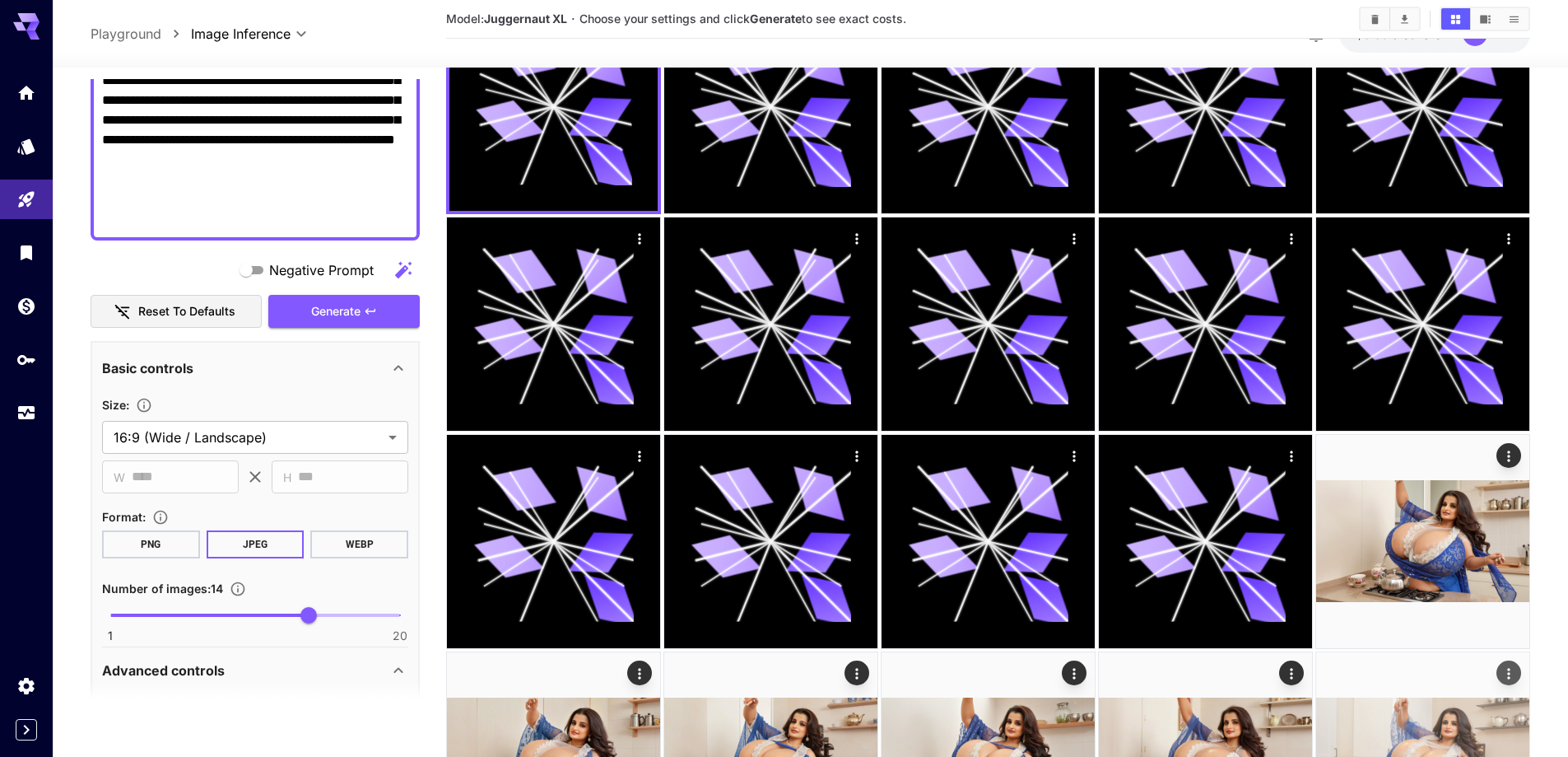
scroll to position [329, 0]
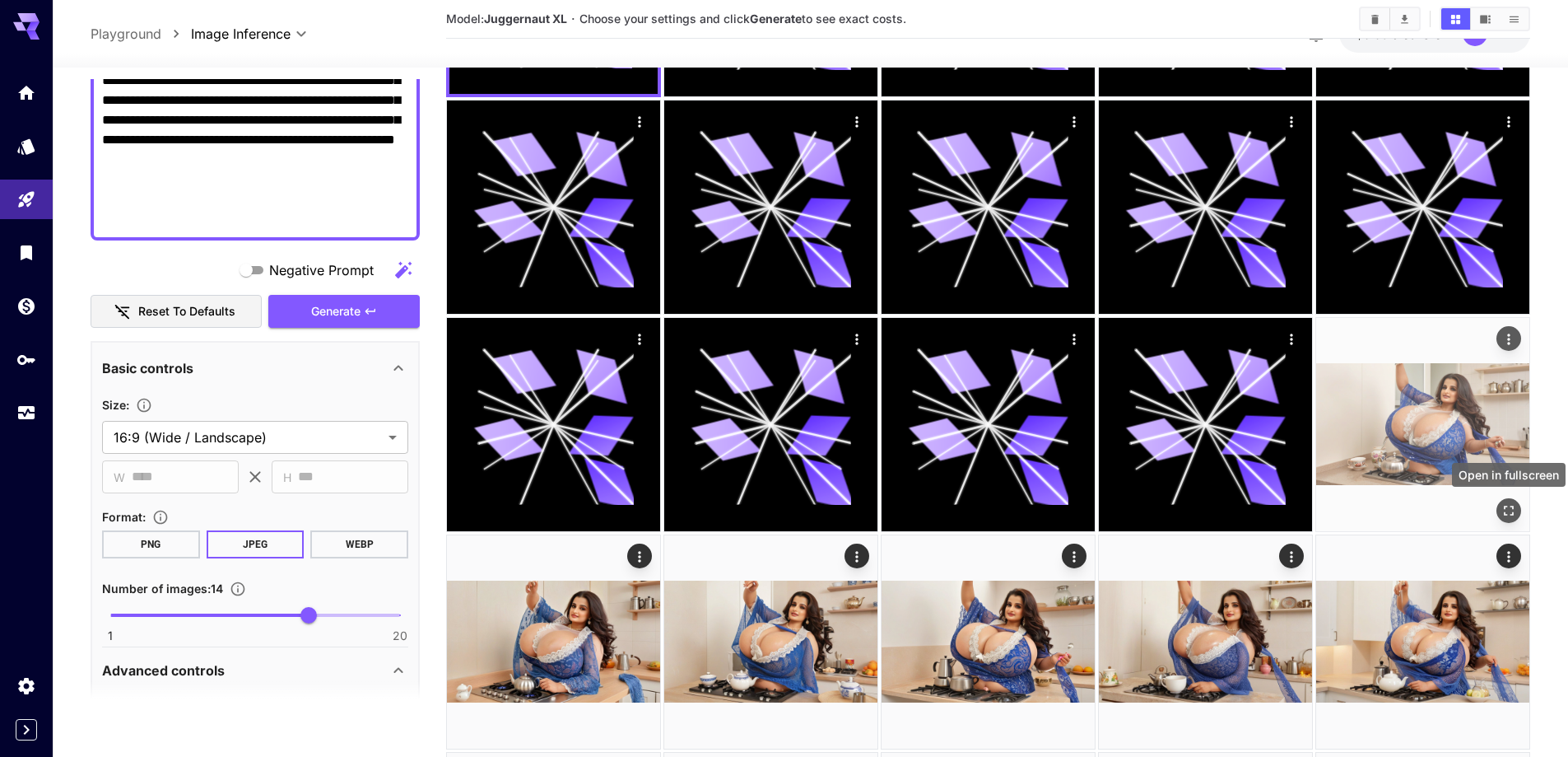
click at [1512, 510] on icon "Open in fullscreen" at bounding box center [1508, 510] width 17 height 17
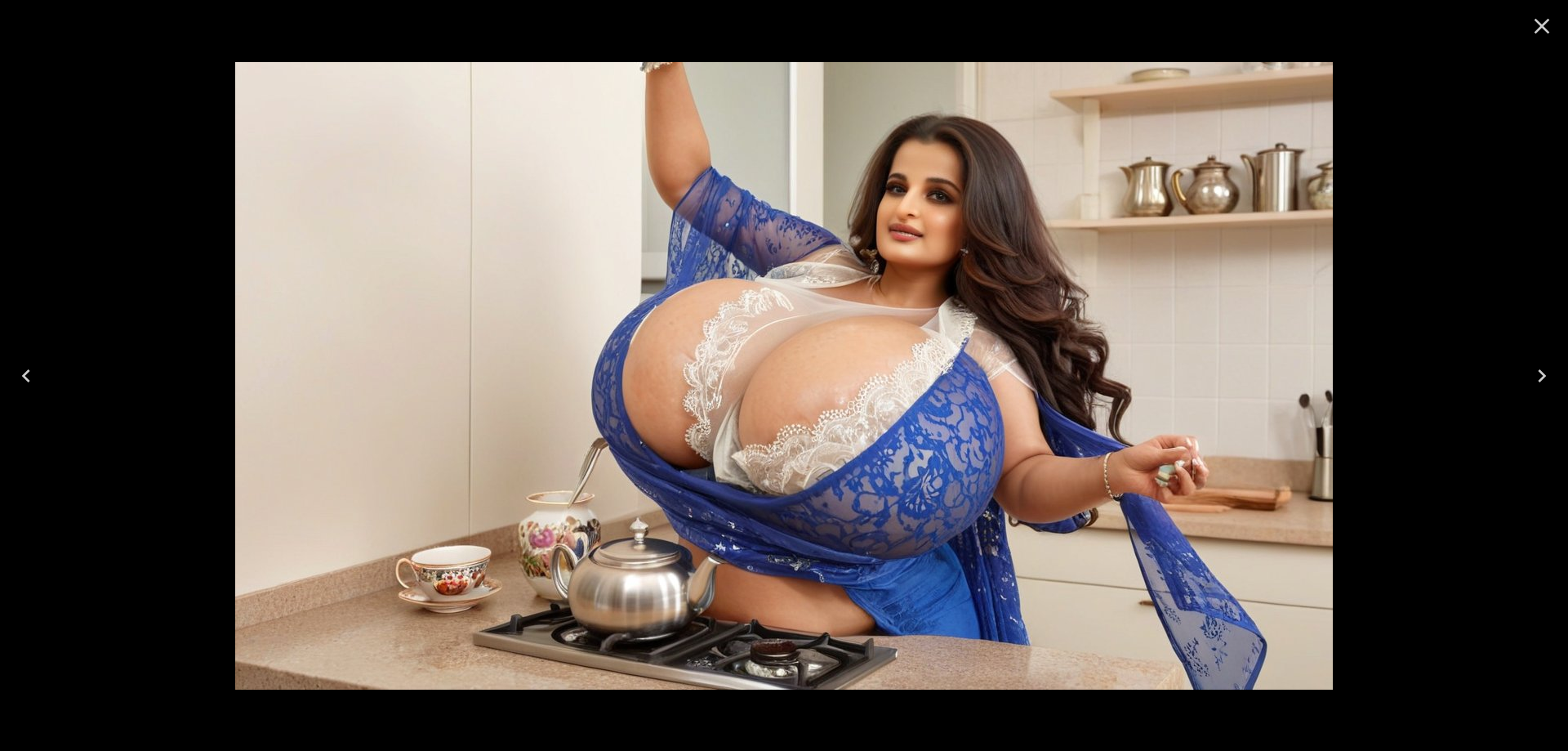
click at [1538, 384] on icon "Next" at bounding box center [1541, 376] width 26 height 26
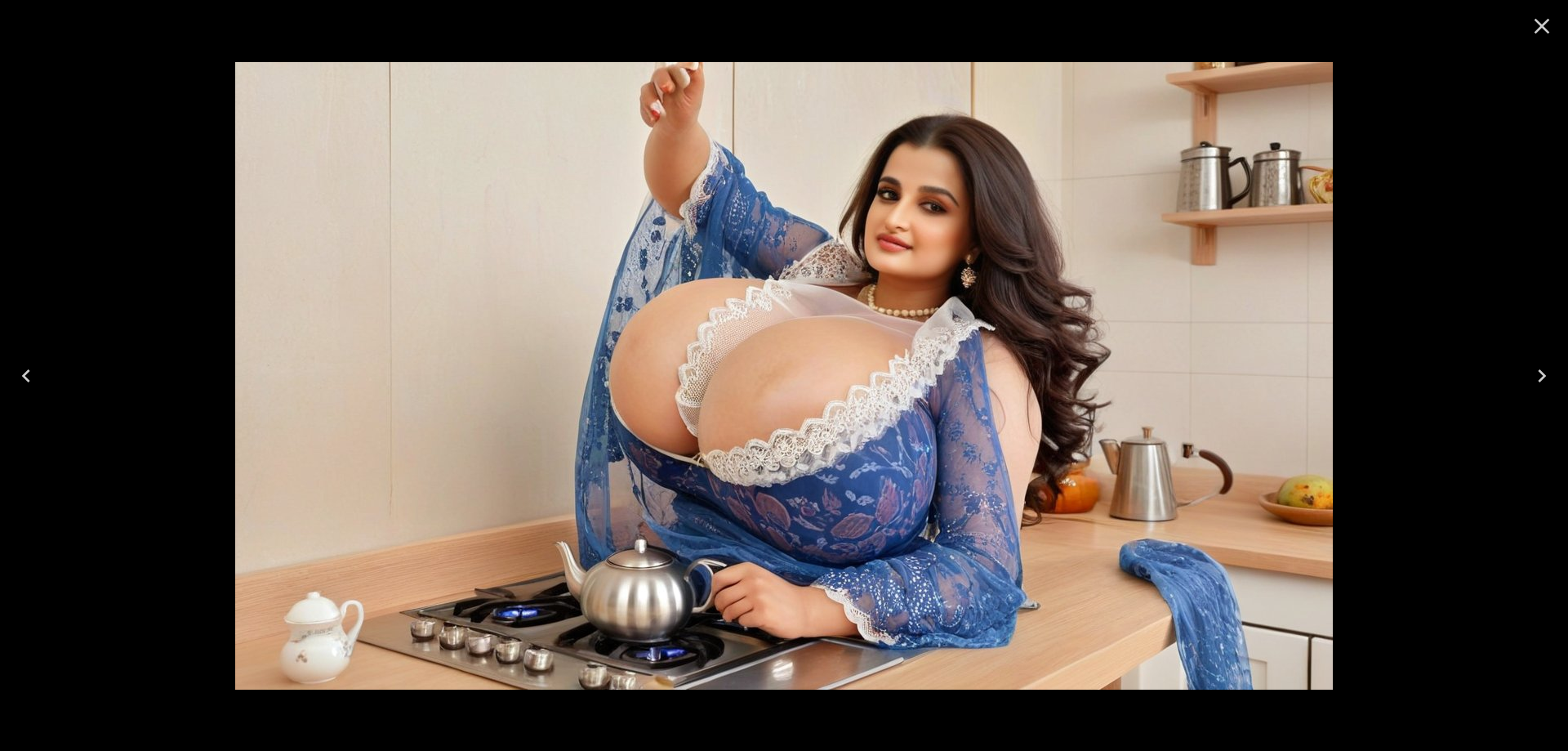
click at [1538, 384] on icon "Next" at bounding box center [1541, 376] width 26 height 26
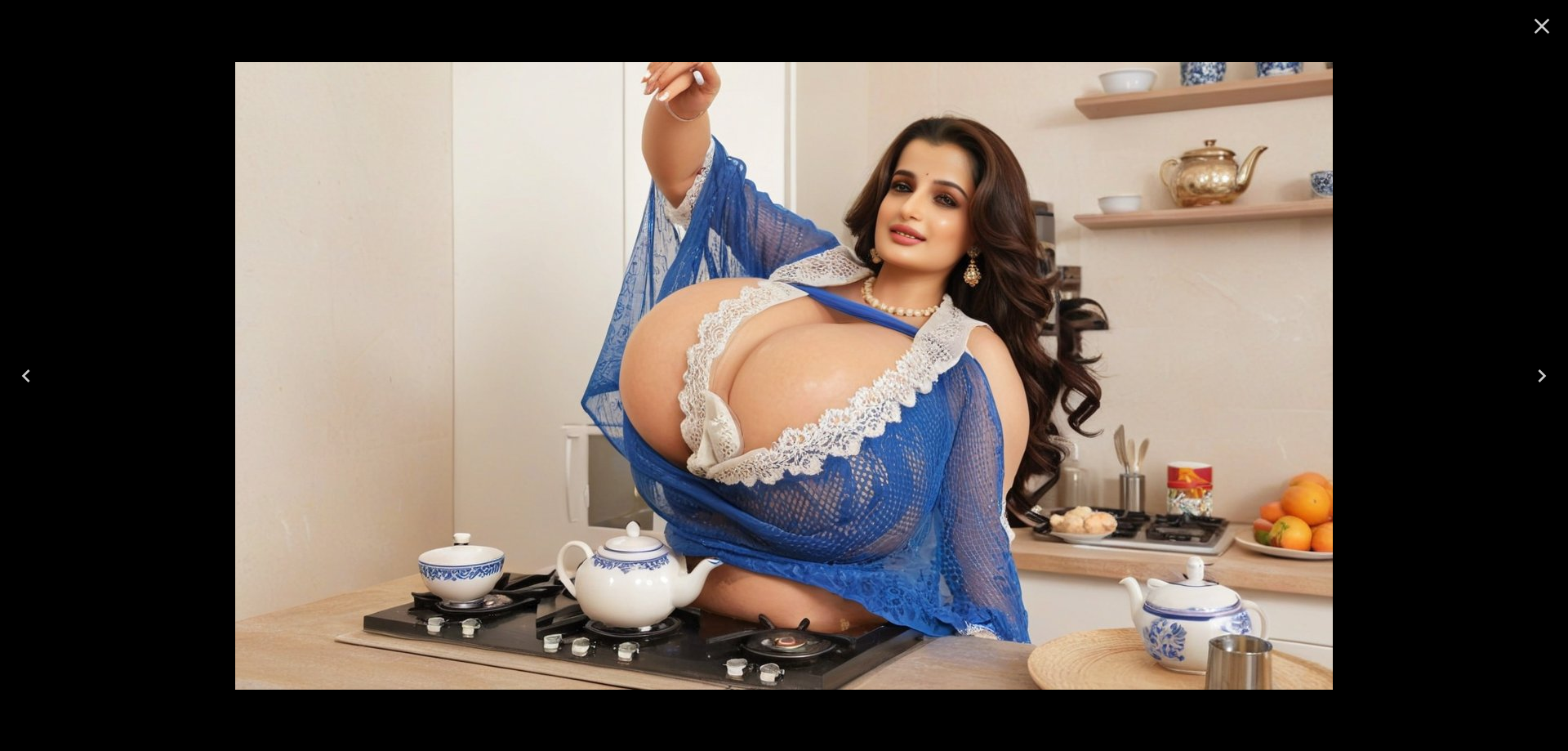
click at [1538, 384] on icon "Next" at bounding box center [1541, 376] width 26 height 26
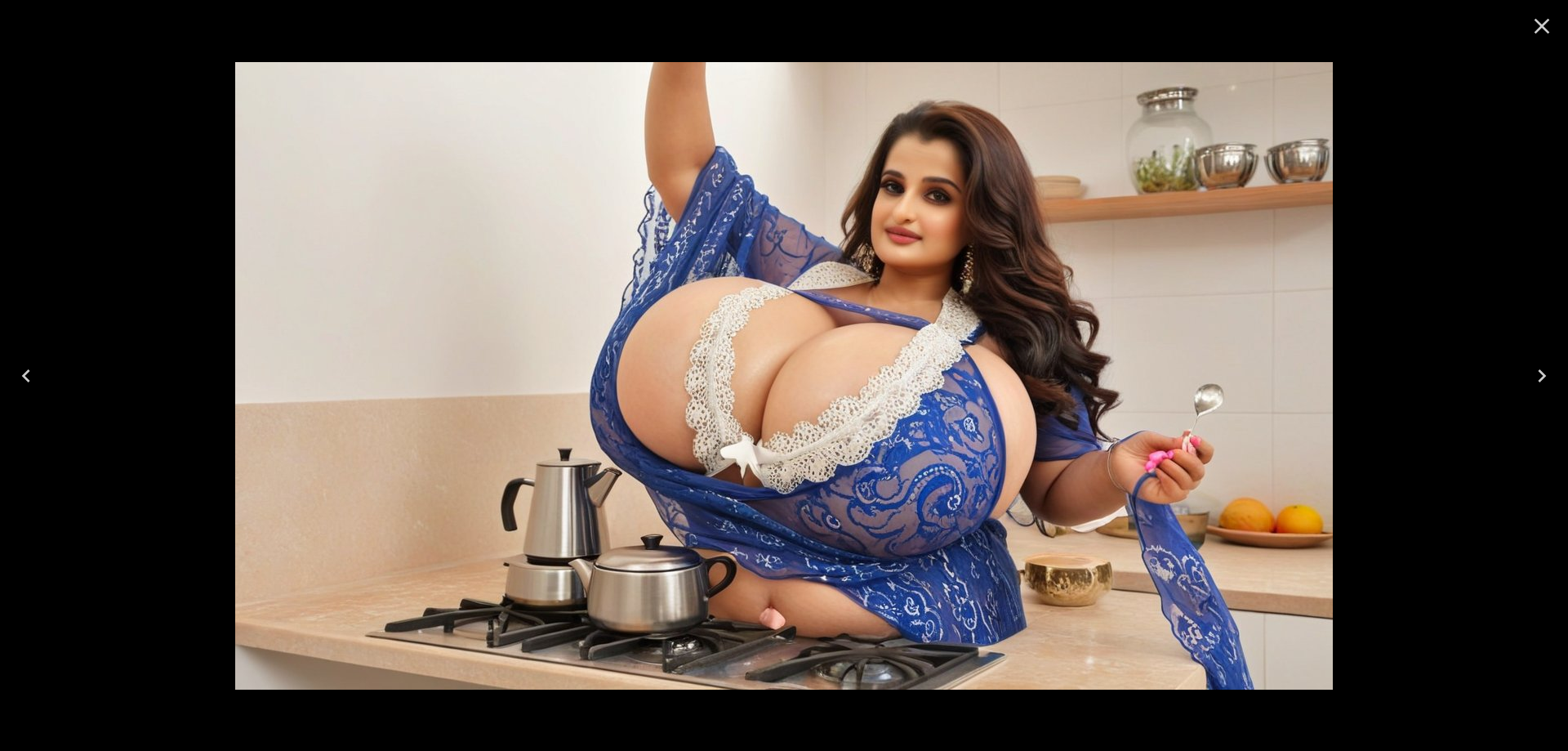
click at [1538, 384] on icon "Next" at bounding box center [1541, 376] width 26 height 26
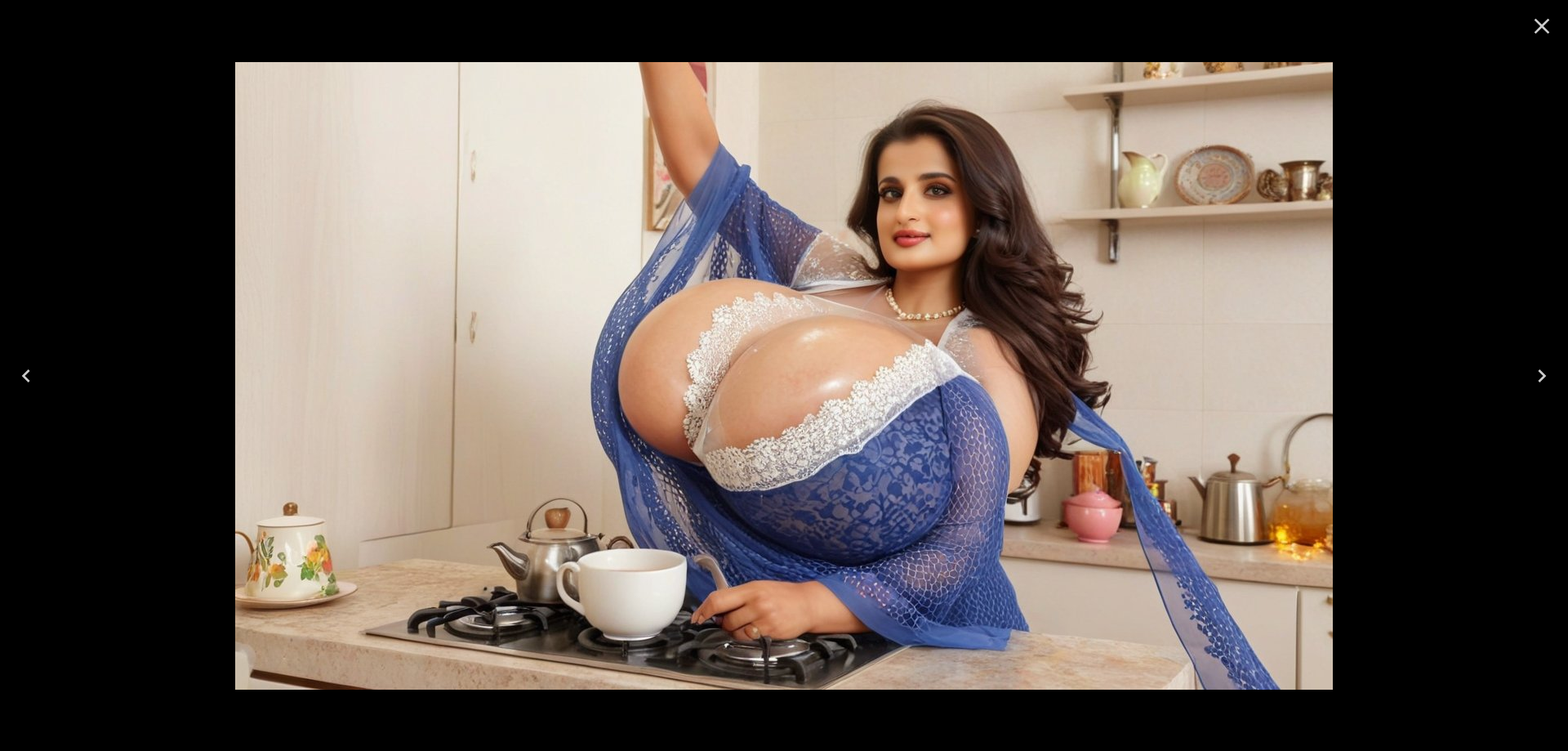
click at [1538, 384] on icon "Next" at bounding box center [1541, 376] width 26 height 26
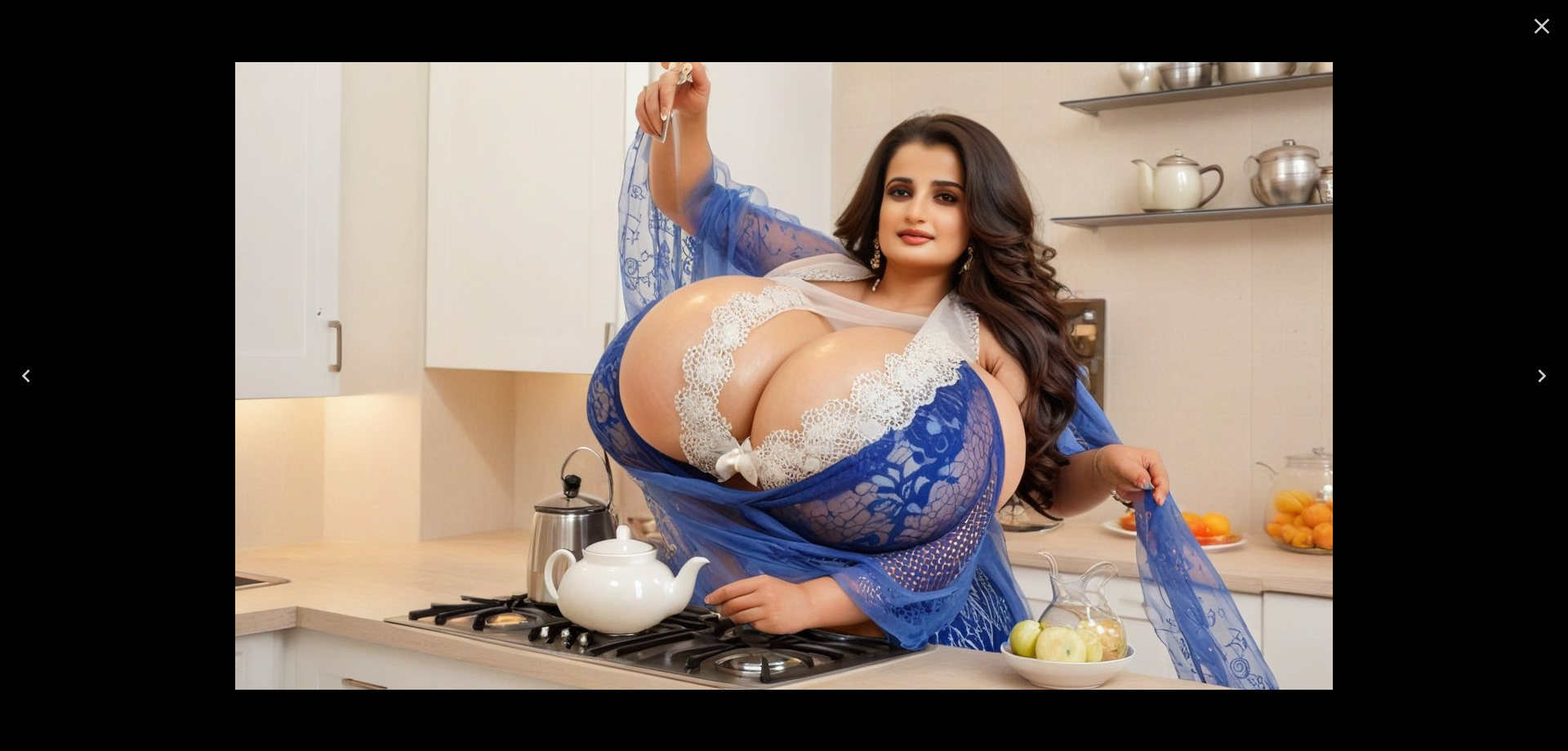
click at [1538, 384] on icon "Next" at bounding box center [1541, 376] width 26 height 26
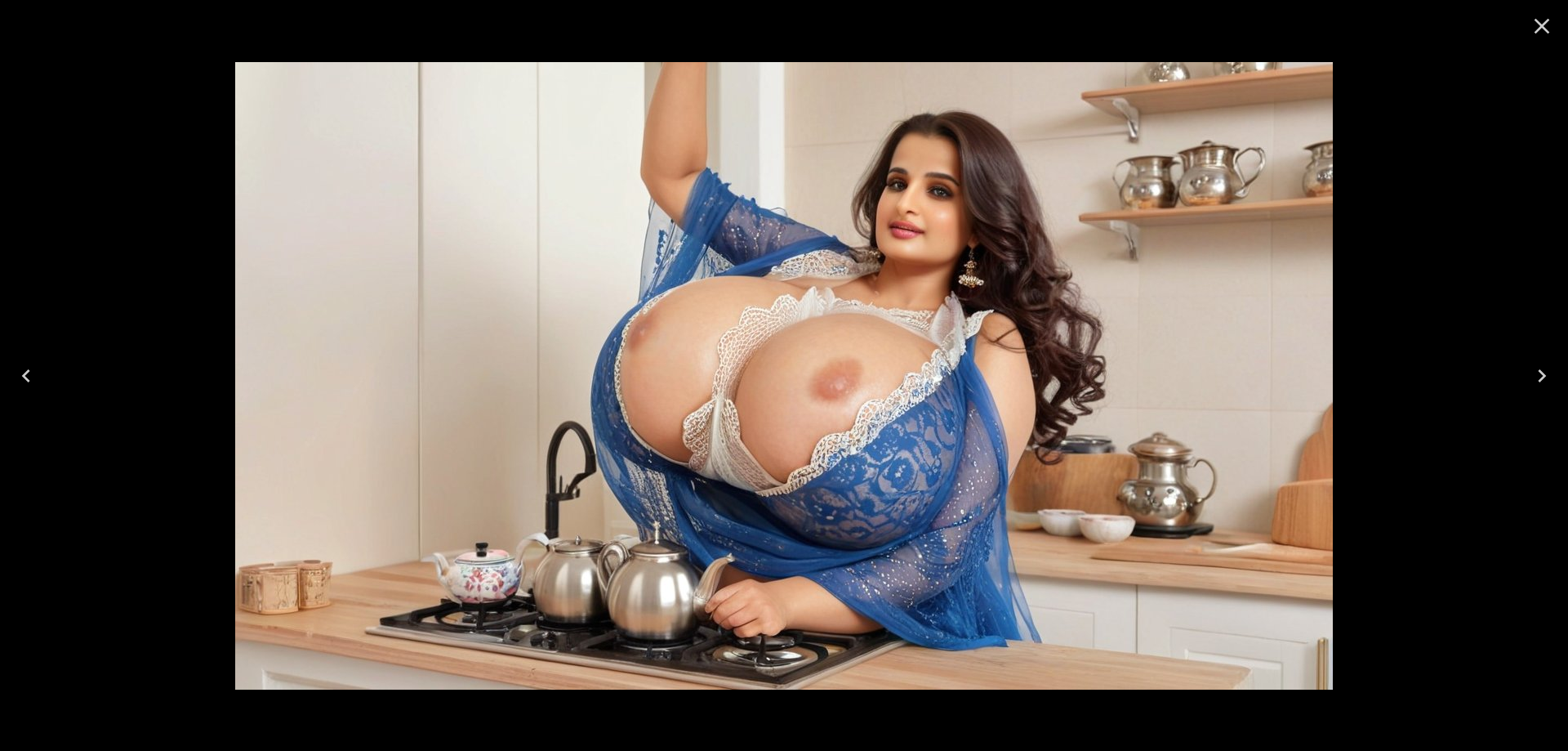
click at [1538, 384] on icon "Next" at bounding box center [1541, 376] width 26 height 26
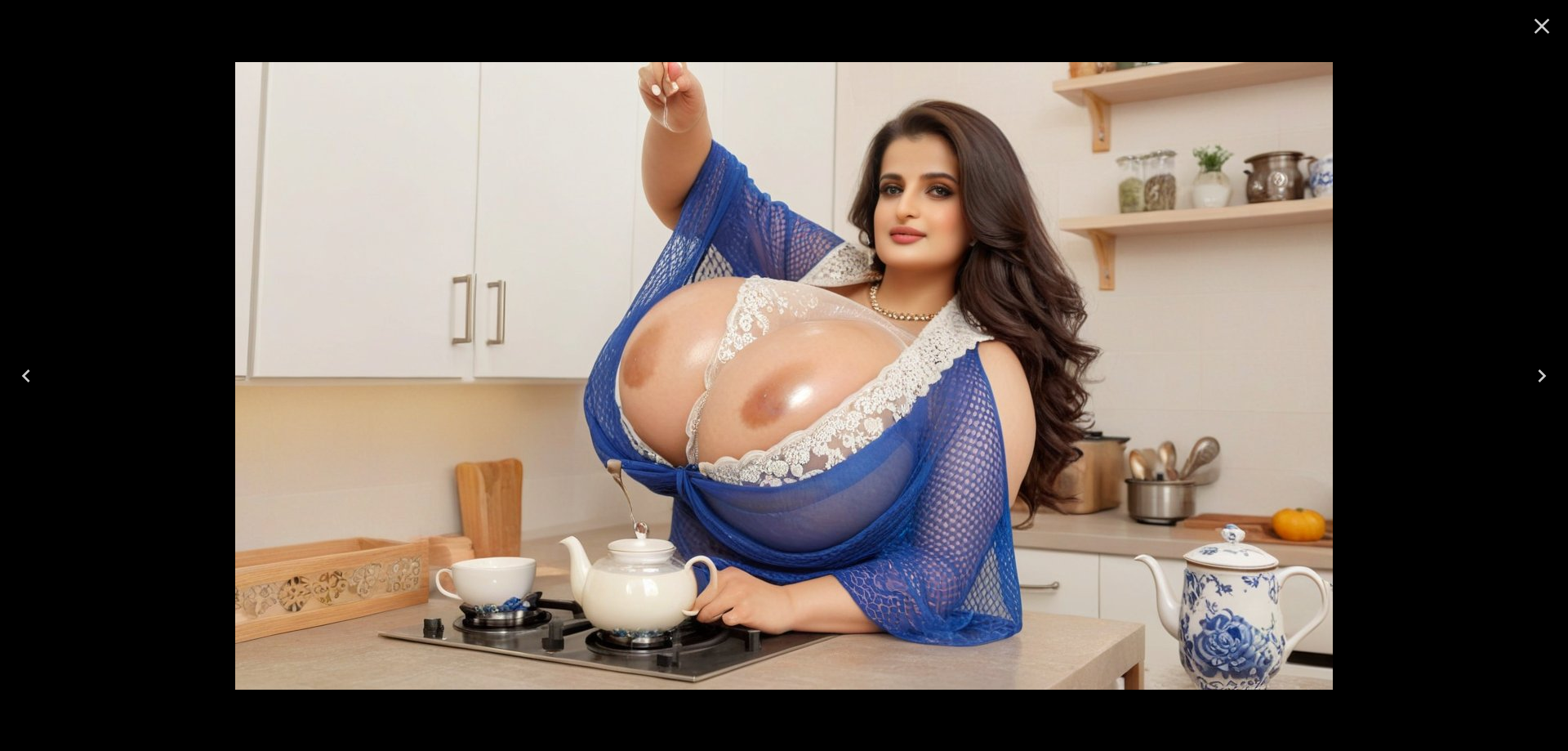
click at [1538, 384] on icon "Next" at bounding box center [1541, 376] width 26 height 26
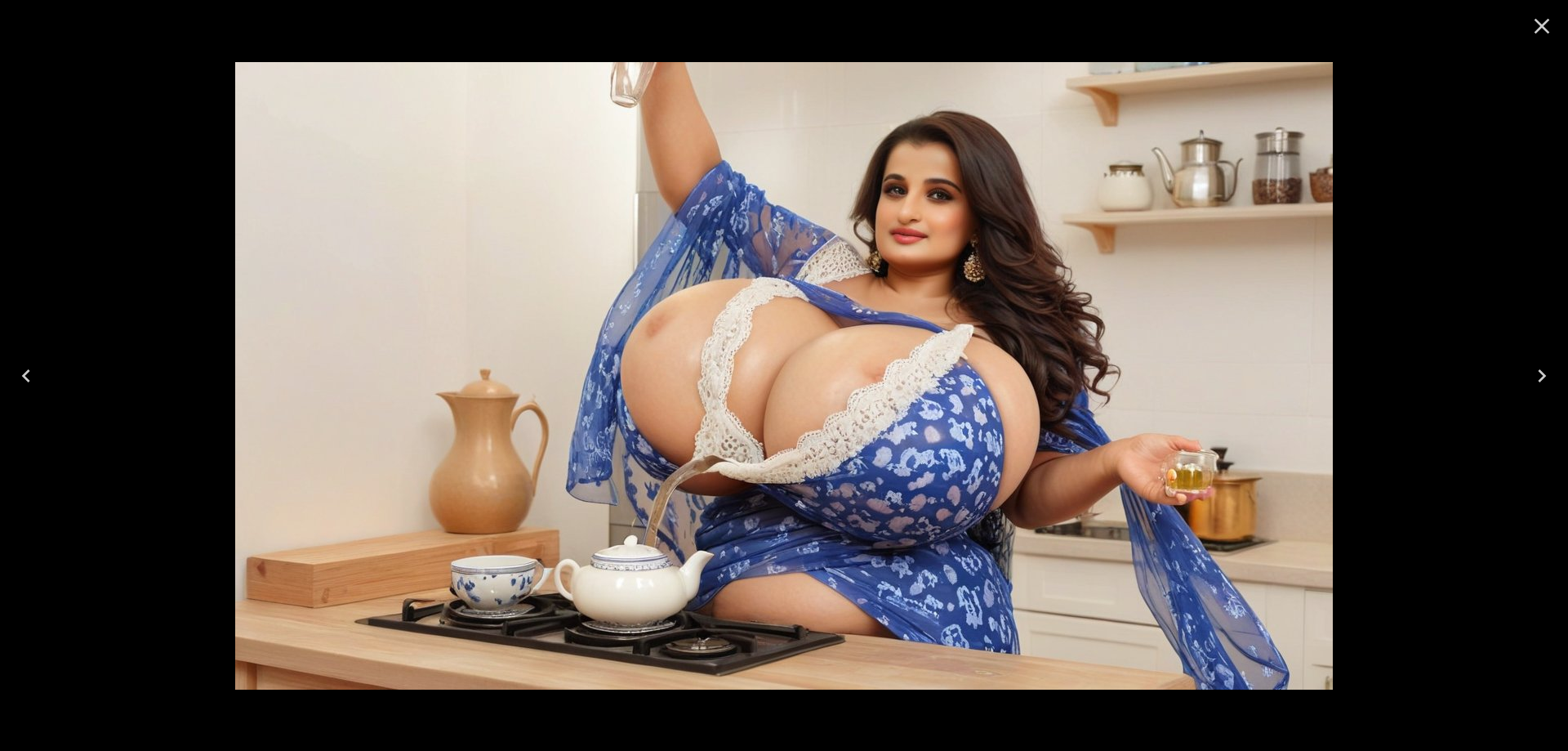
click at [1538, 384] on icon "Next" at bounding box center [1541, 376] width 26 height 26
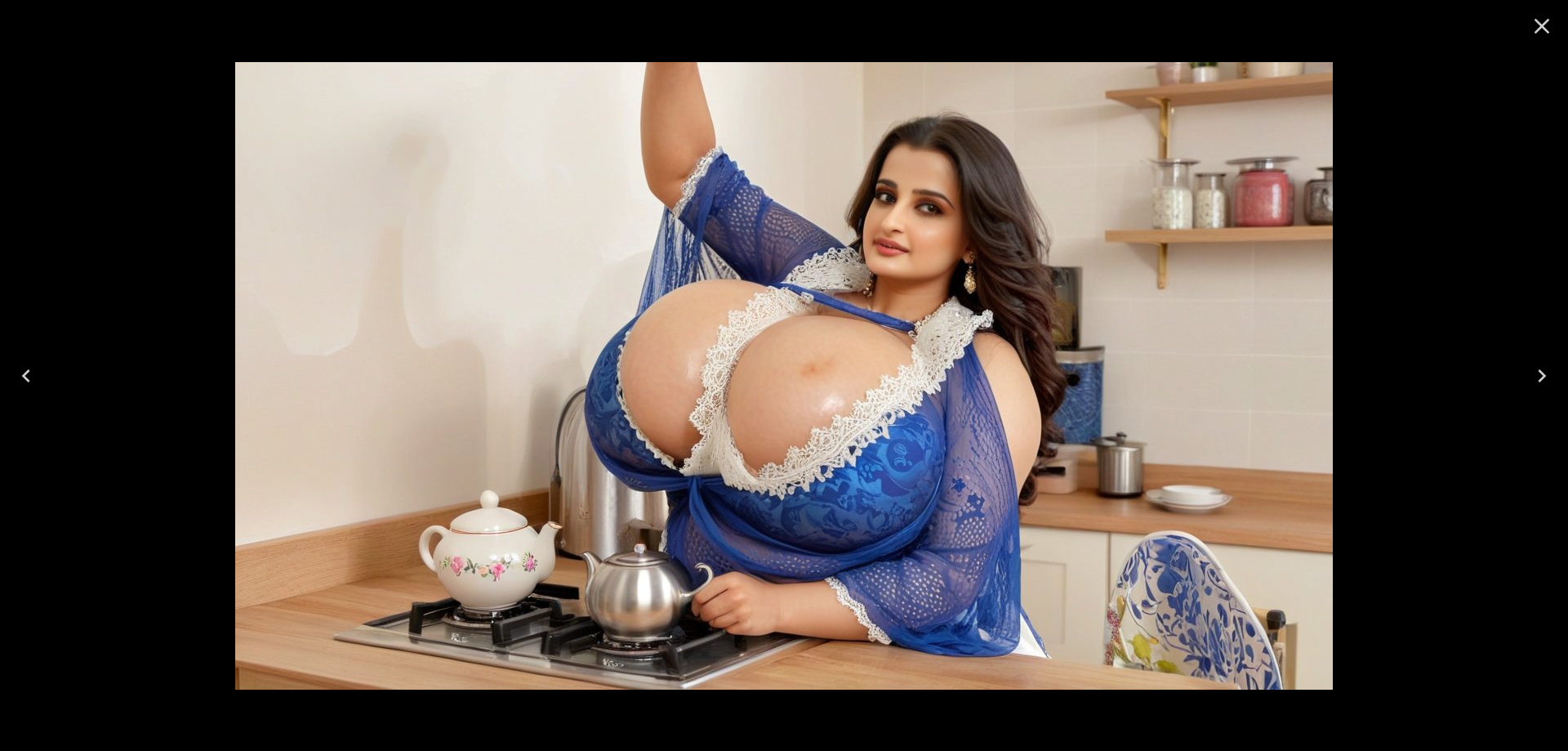
click at [1538, 384] on icon "Next" at bounding box center [1541, 376] width 26 height 26
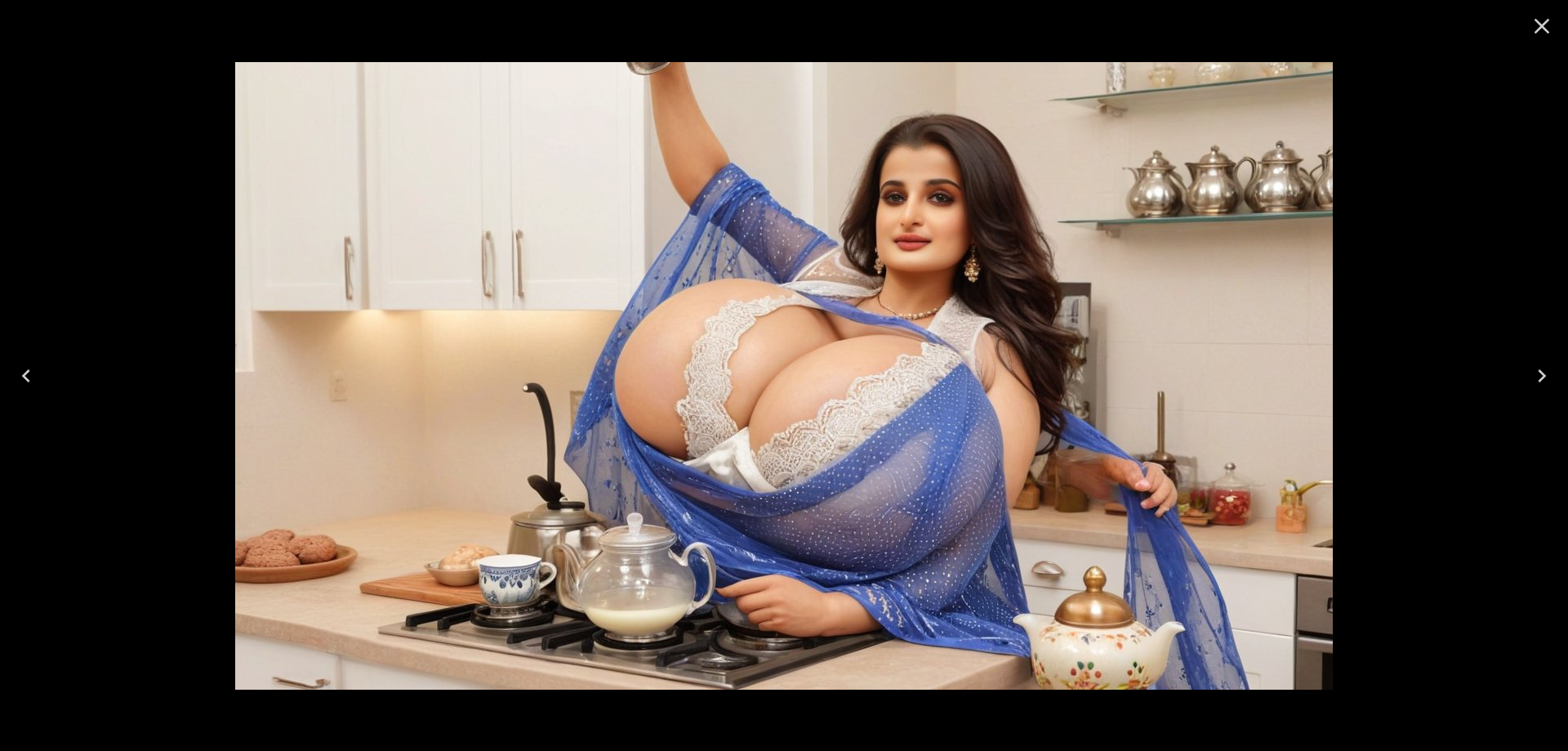
click at [1538, 384] on icon "Next" at bounding box center [1541, 376] width 26 height 26
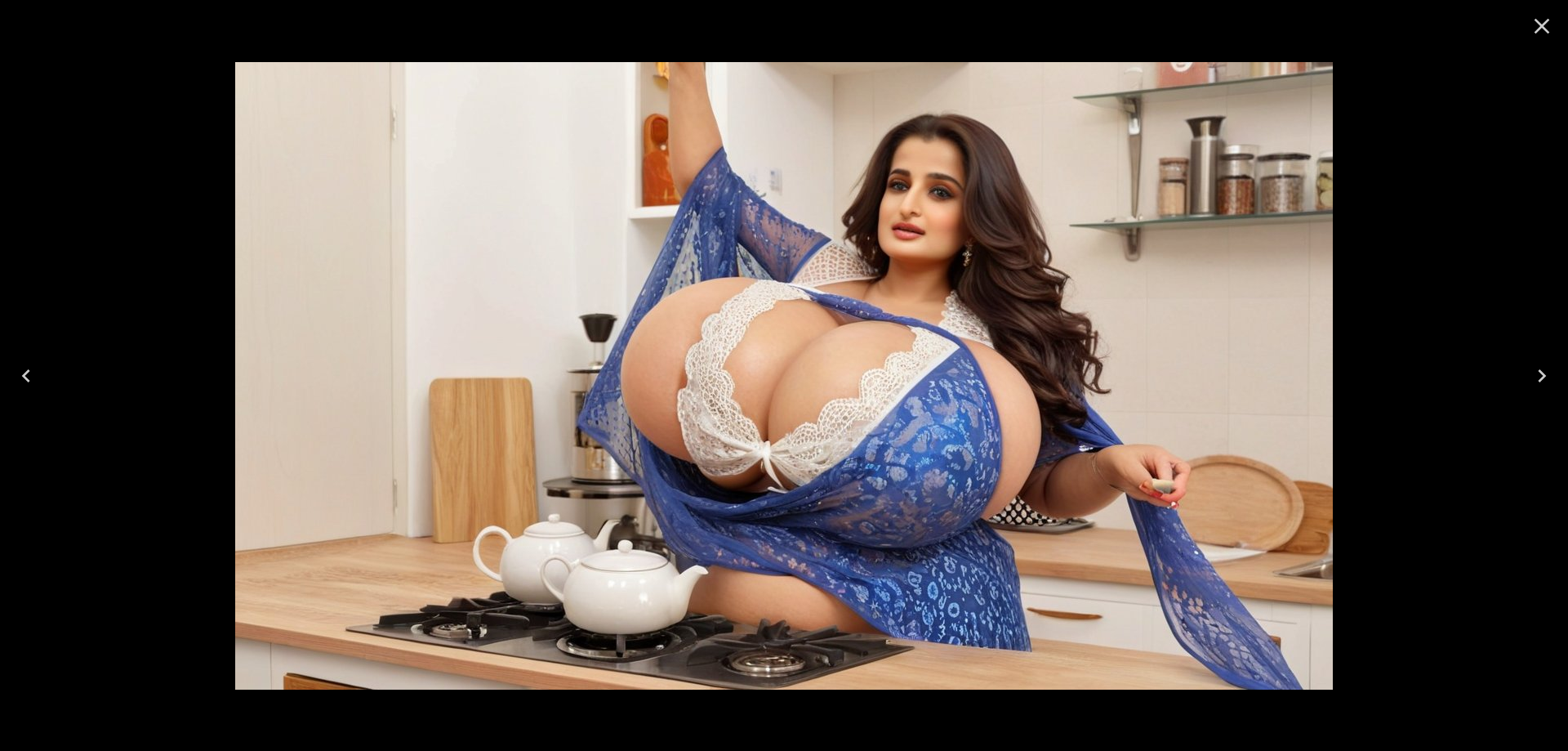
click at [1538, 384] on icon "Next" at bounding box center [1541, 376] width 26 height 26
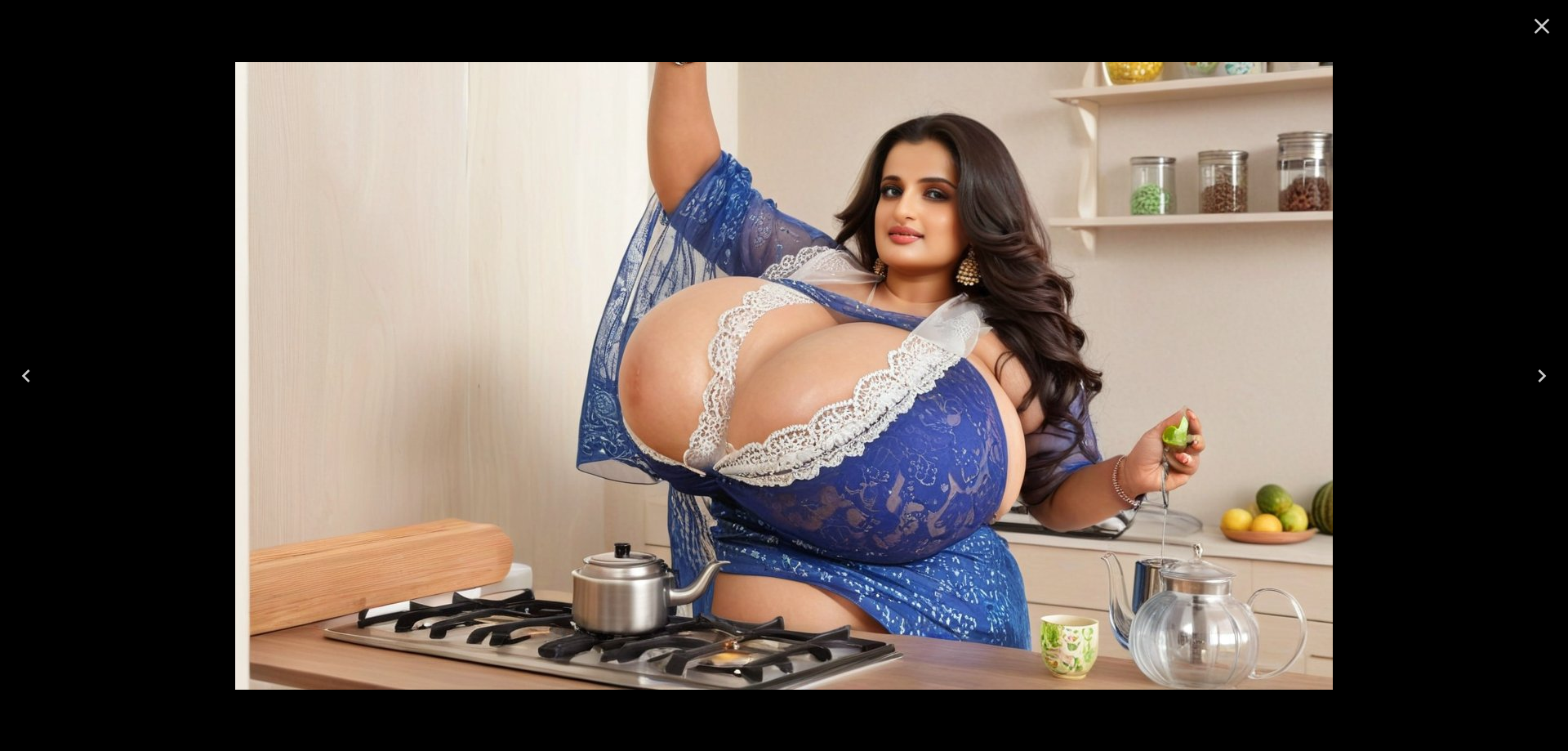
click at [1538, 384] on icon "Next" at bounding box center [1541, 376] width 26 height 26
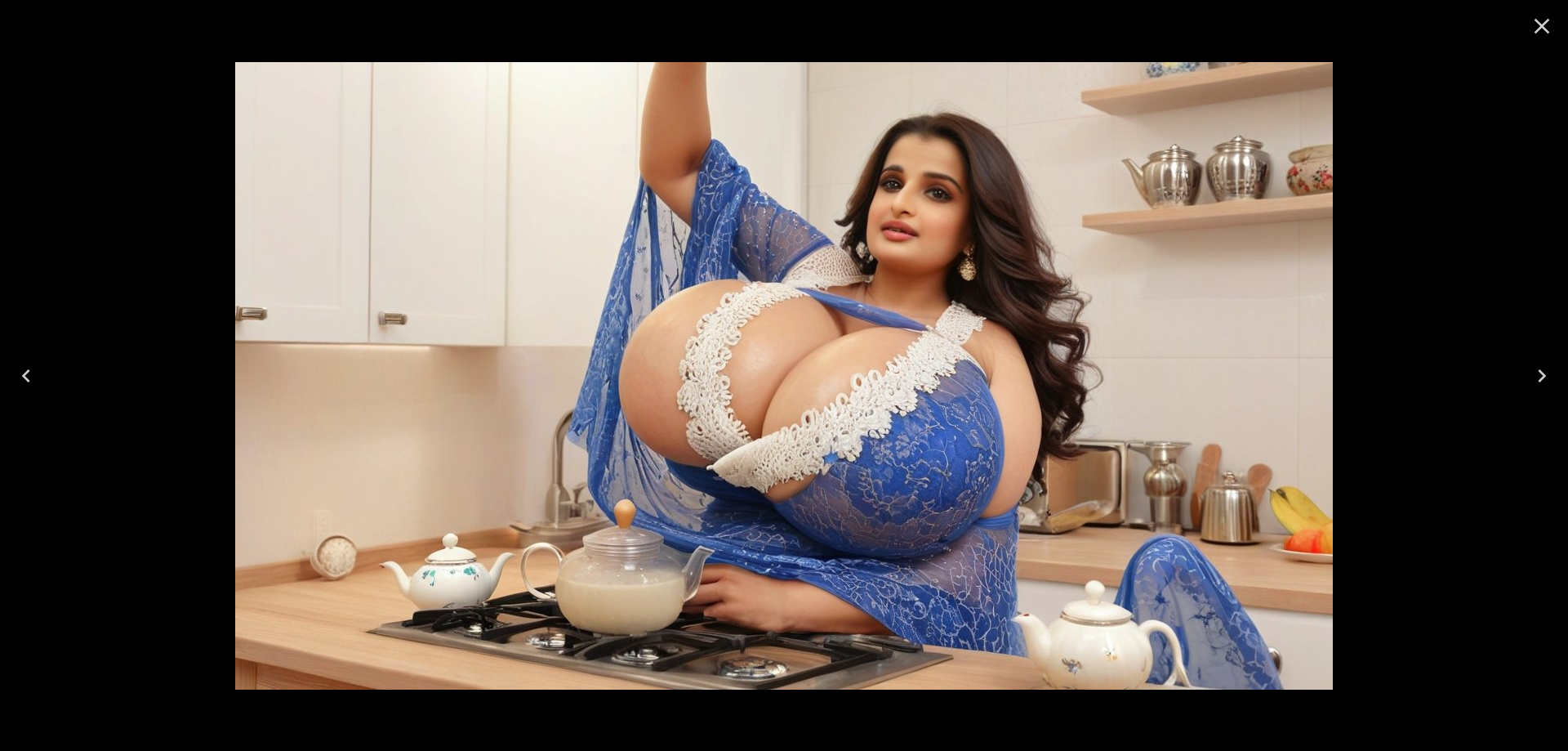
click at [1538, 384] on icon "Next" at bounding box center [1541, 376] width 26 height 26
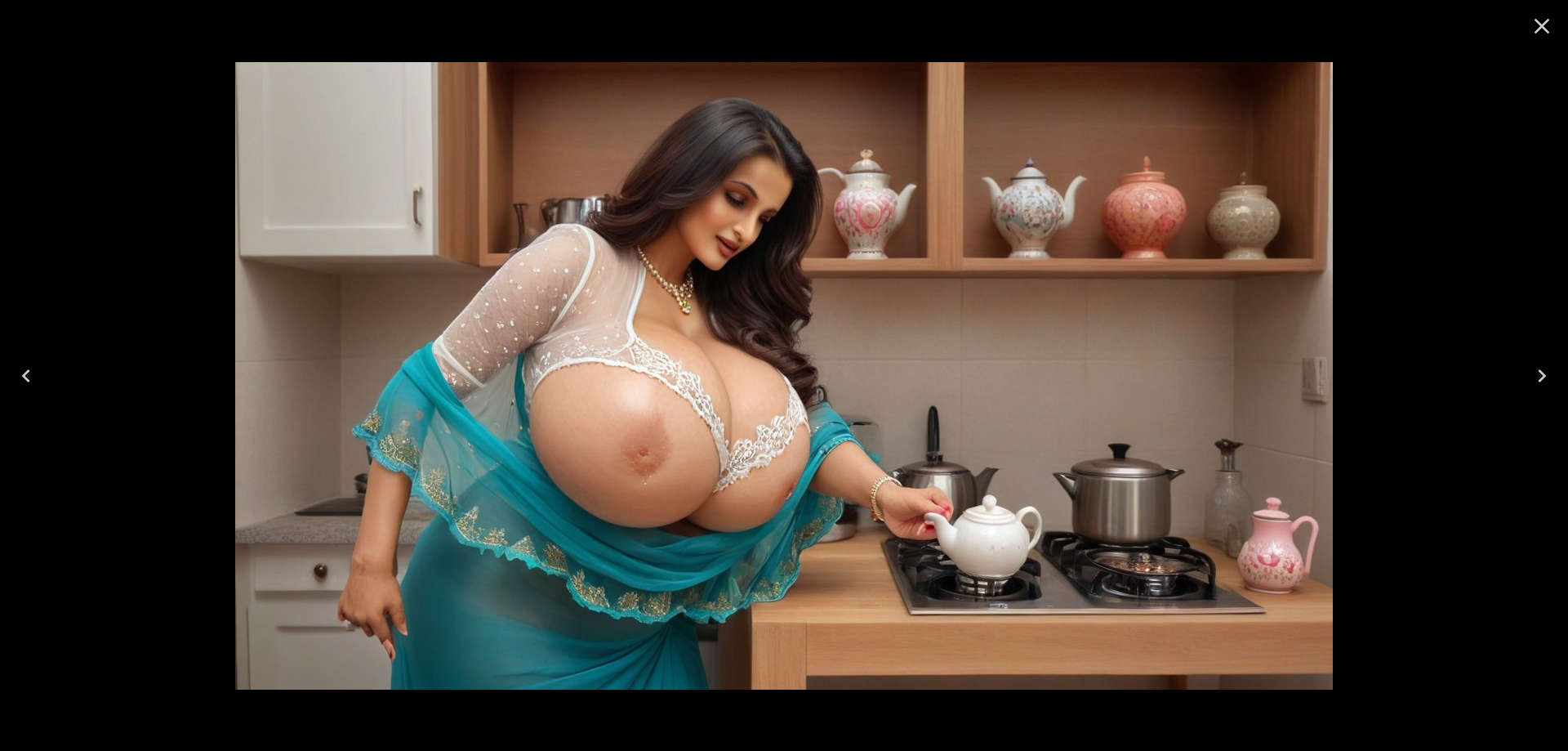
click at [1528, 374] on icon "Next" at bounding box center [1541, 376] width 26 height 26
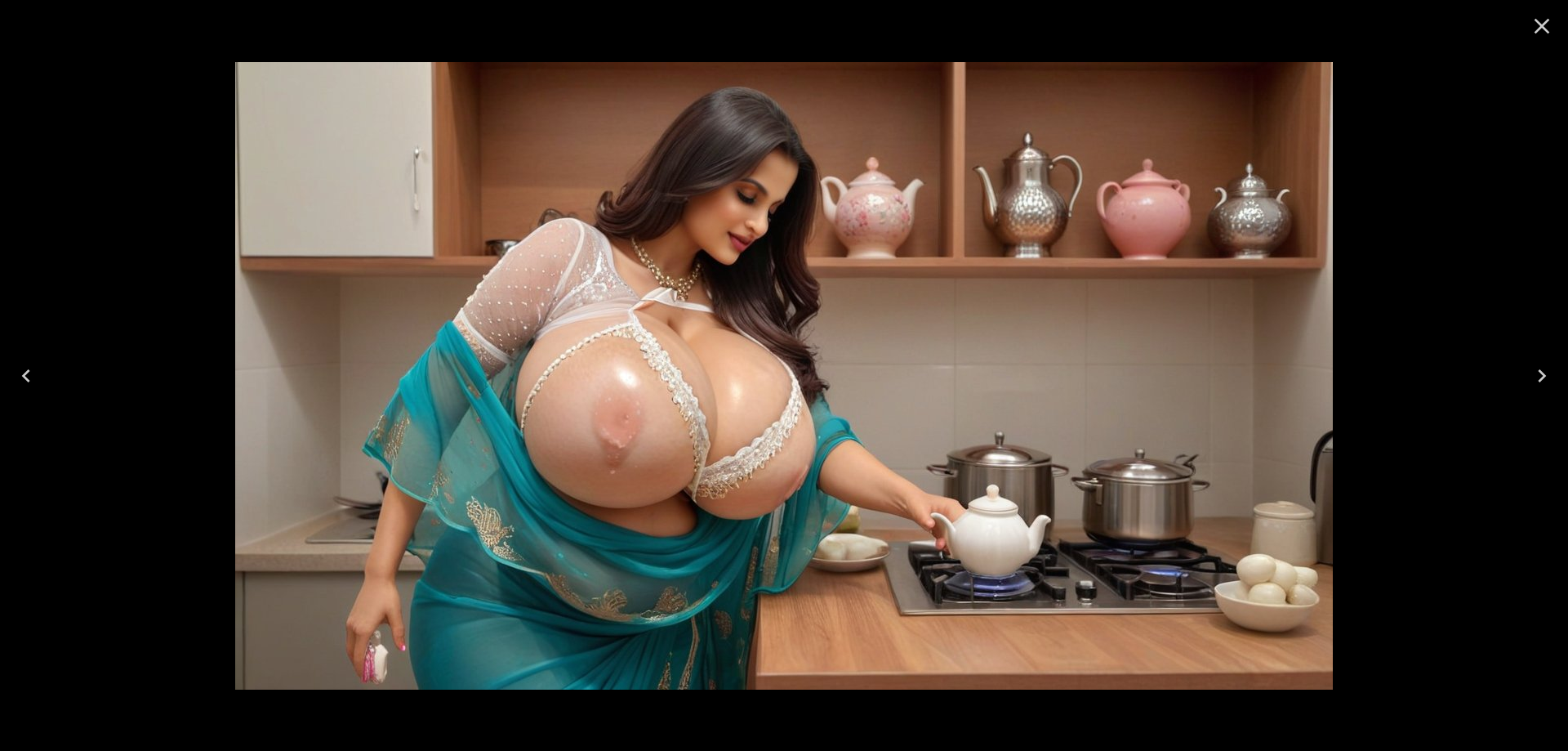
click at [1530, 385] on icon "Next" at bounding box center [1541, 376] width 26 height 26
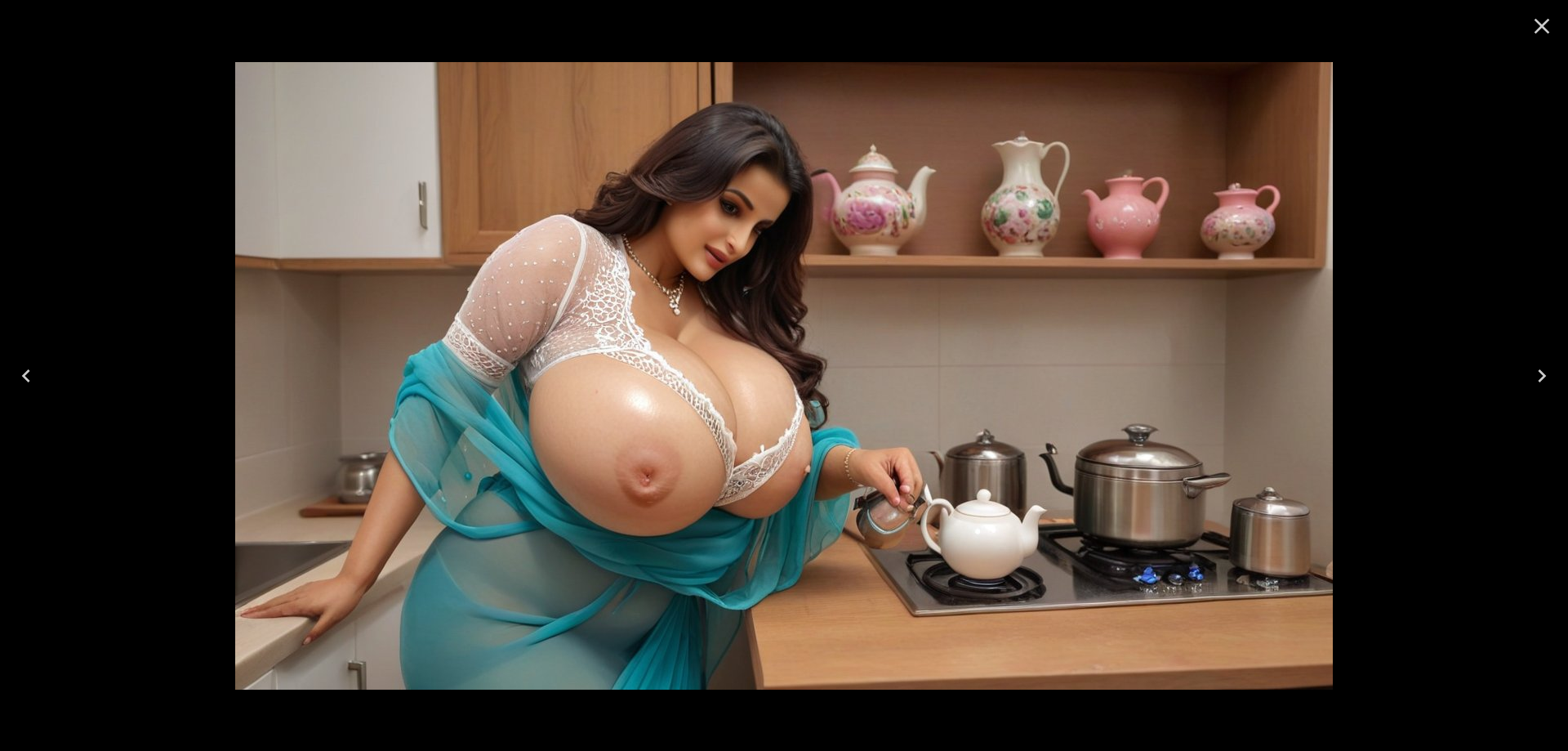
click at [1530, 385] on icon "Next" at bounding box center [1541, 376] width 26 height 26
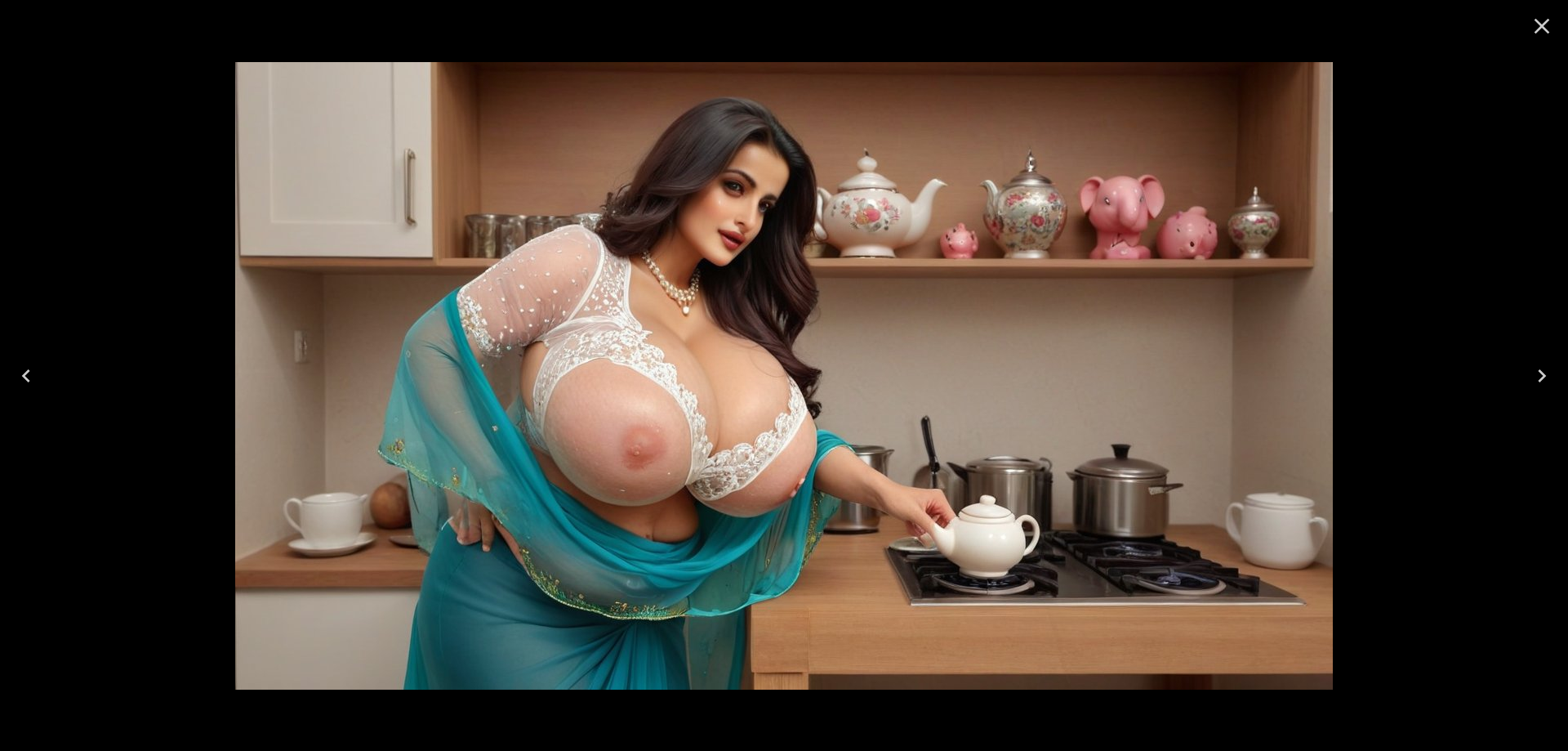
click at [1530, 385] on icon "Next" at bounding box center [1541, 376] width 26 height 26
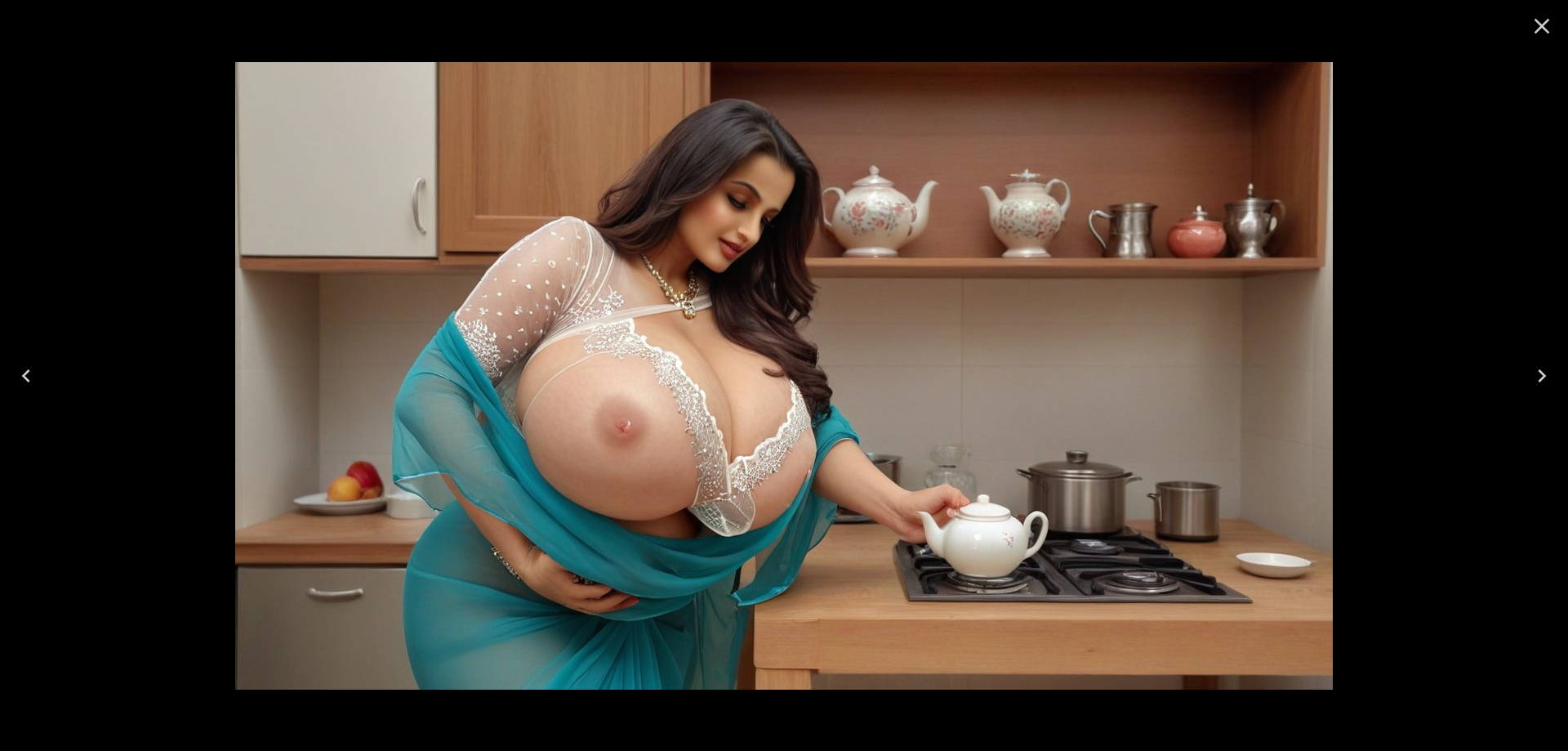
click at [1530, 385] on icon "Next" at bounding box center [1541, 376] width 26 height 26
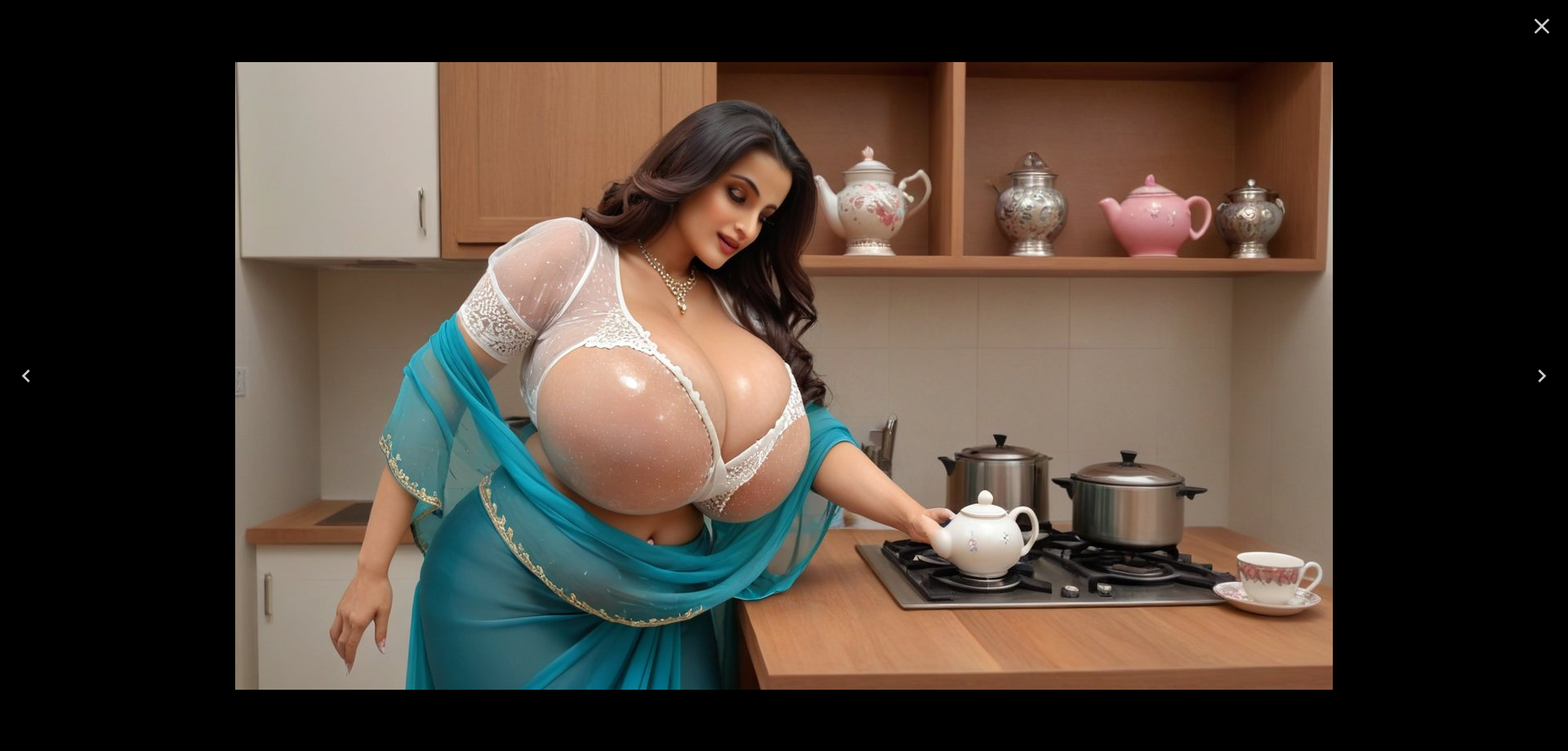
click at [1530, 385] on icon "Next" at bounding box center [1541, 376] width 26 height 26
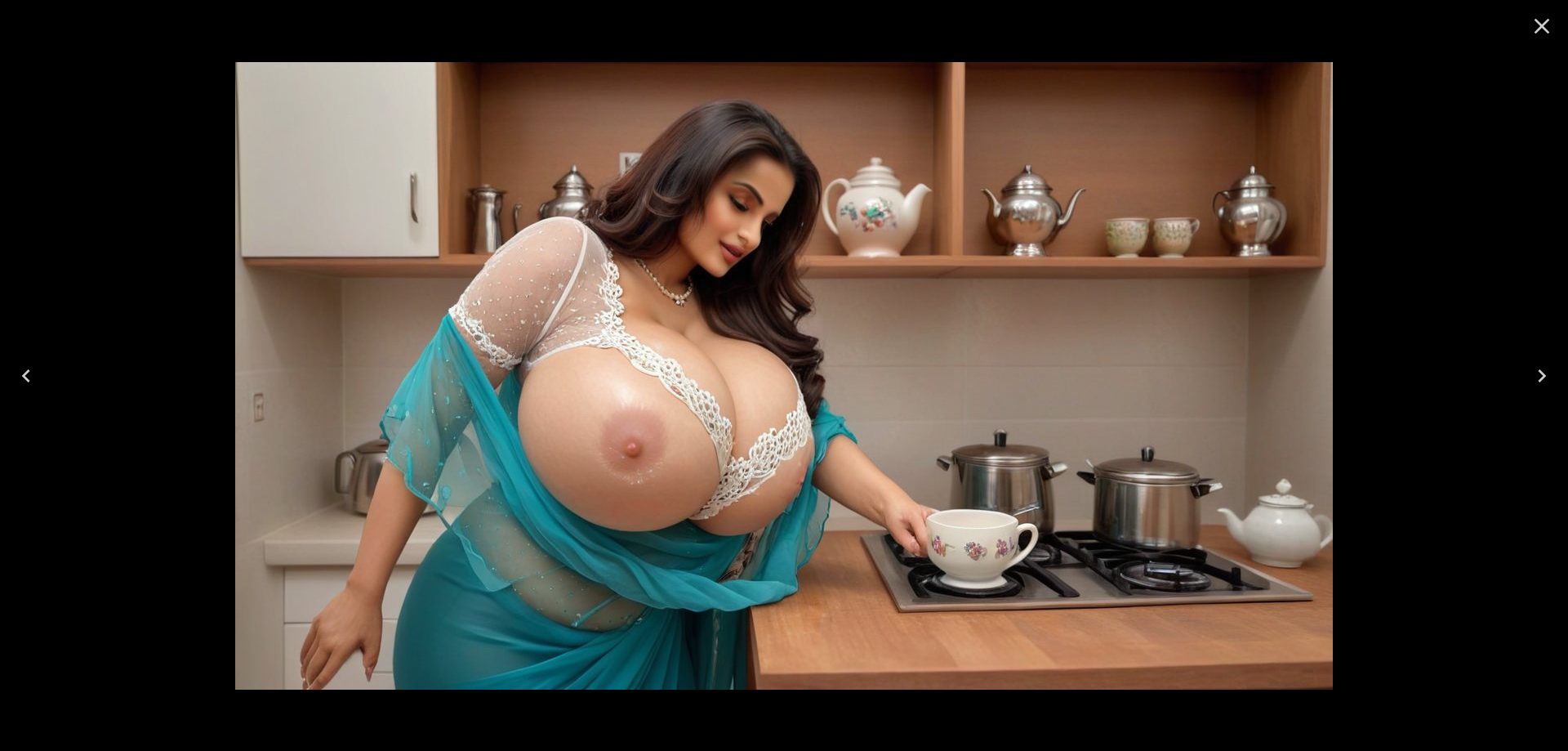
click at [1530, 385] on icon "Next" at bounding box center [1541, 376] width 26 height 26
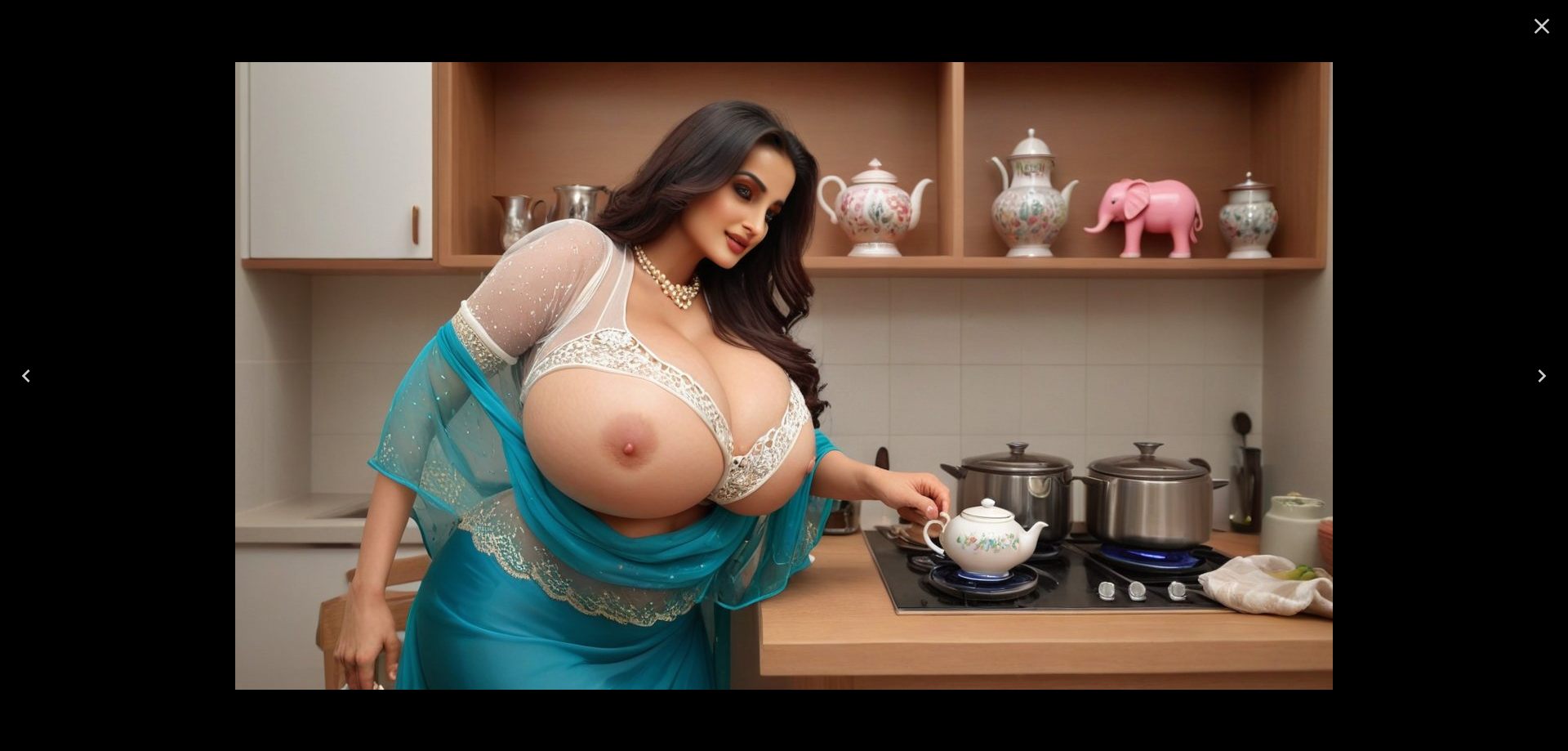
click at [1530, 385] on icon "Next" at bounding box center [1541, 376] width 26 height 26
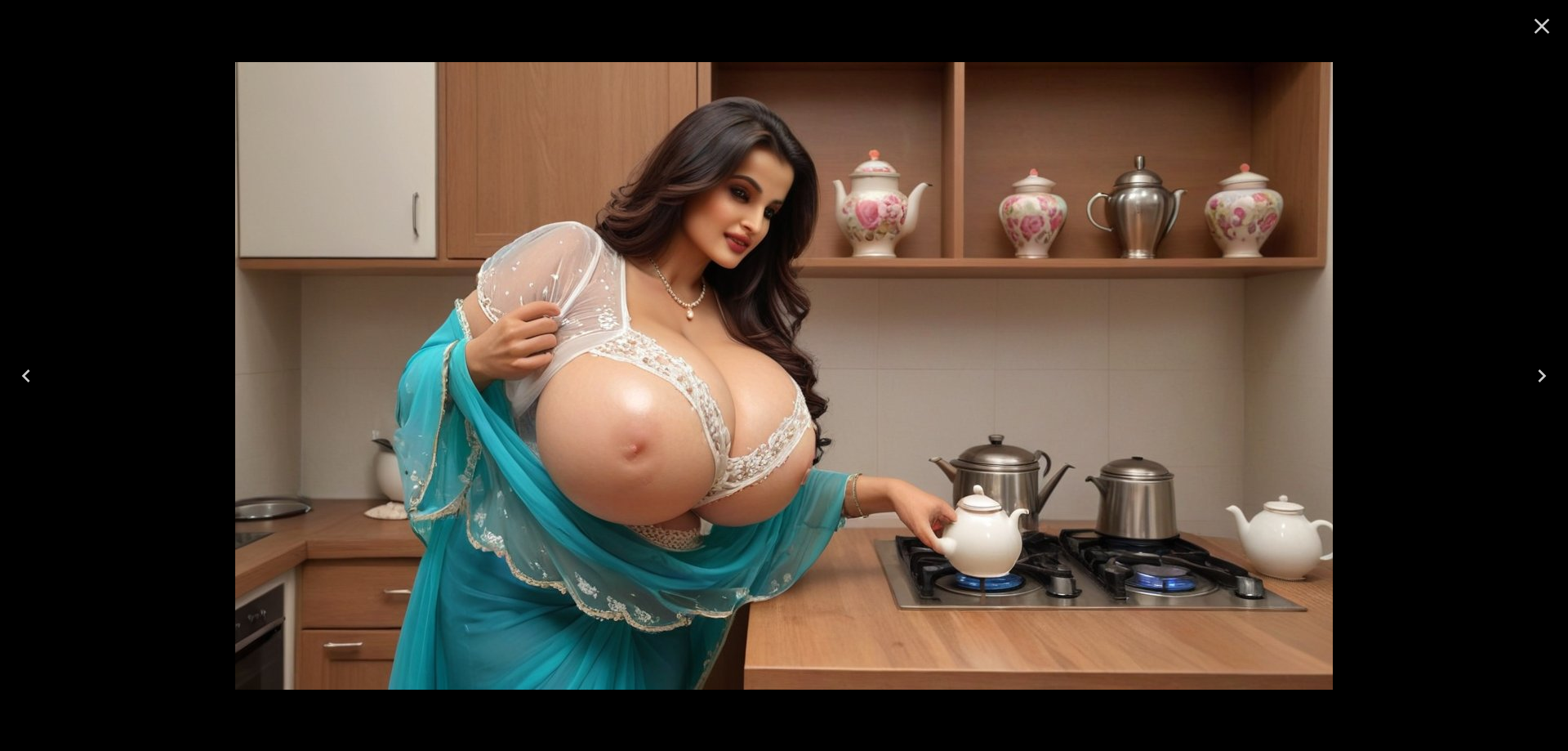
click at [1530, 385] on icon "Next" at bounding box center [1541, 376] width 26 height 26
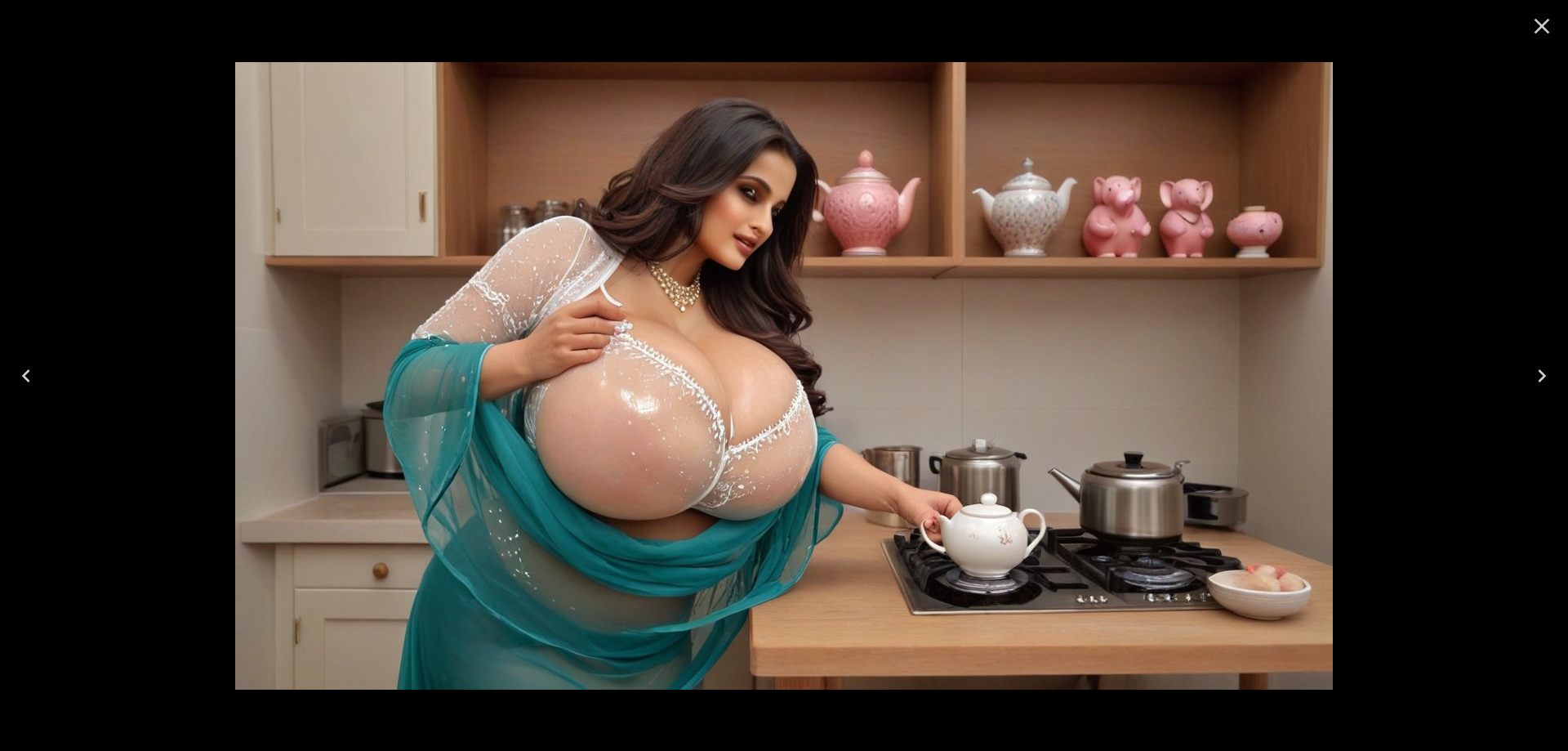
click at [1530, 385] on icon "Next" at bounding box center [1541, 376] width 26 height 26
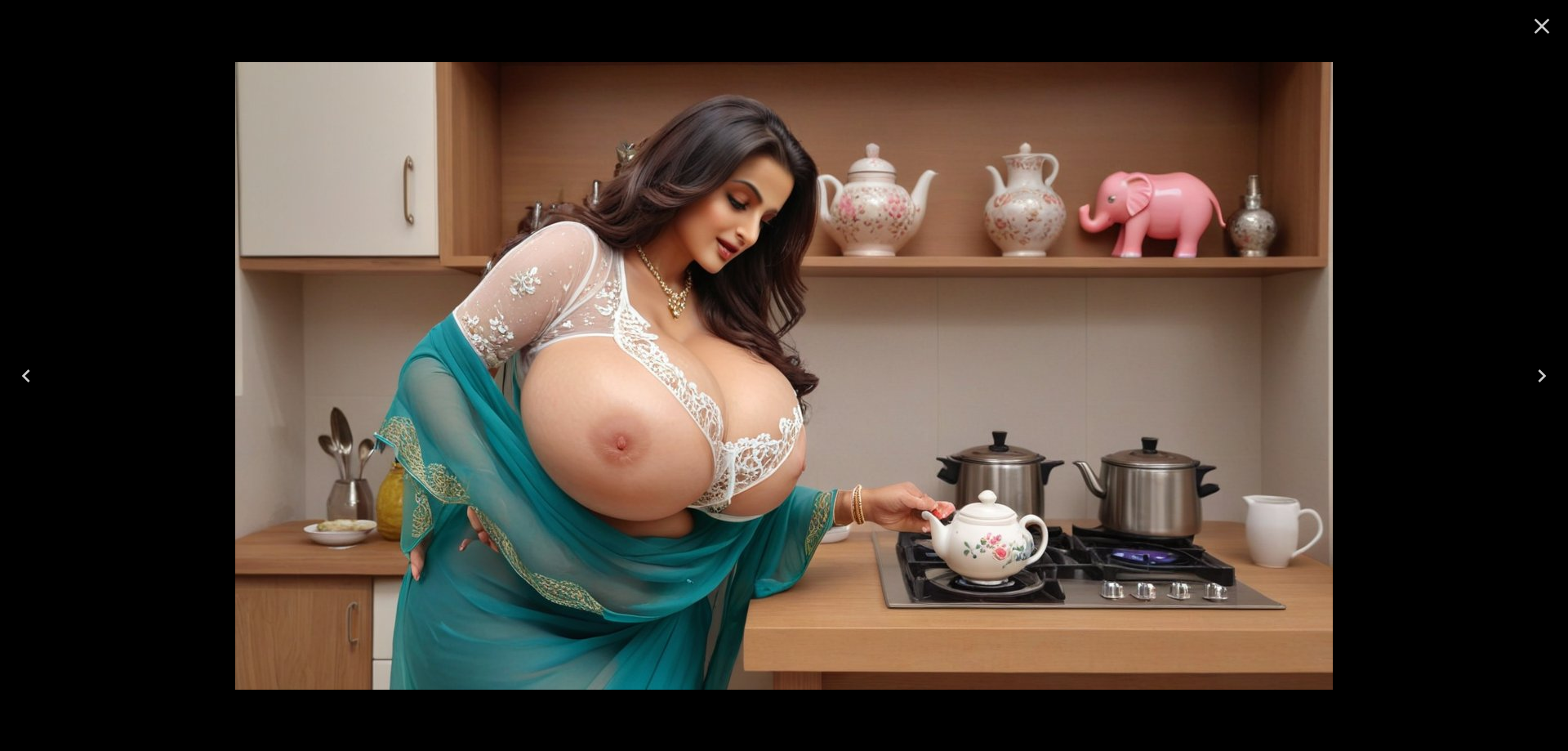
click at [1530, 385] on icon "Next" at bounding box center [1541, 376] width 26 height 26
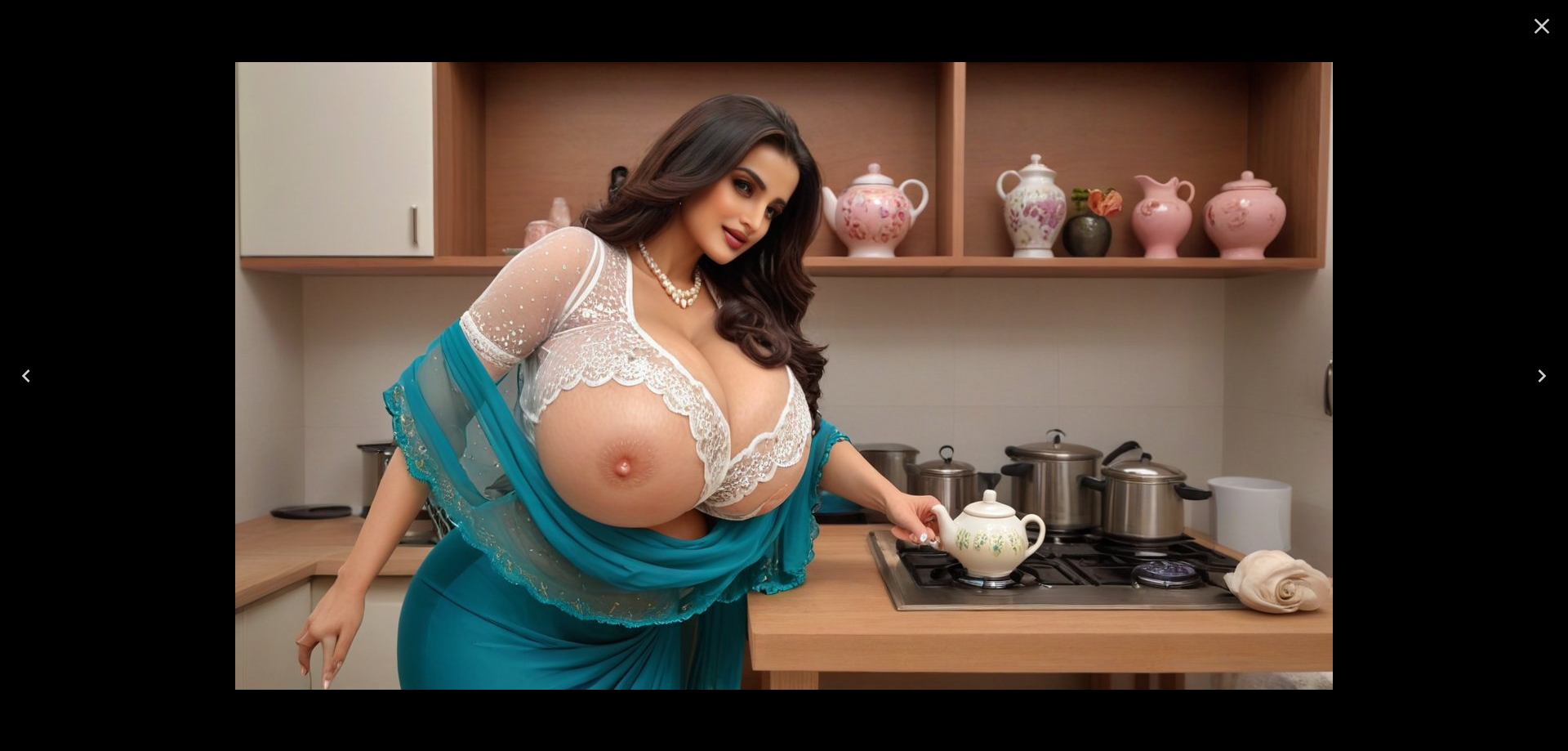
click at [1530, 385] on icon "Next" at bounding box center [1541, 376] width 26 height 26
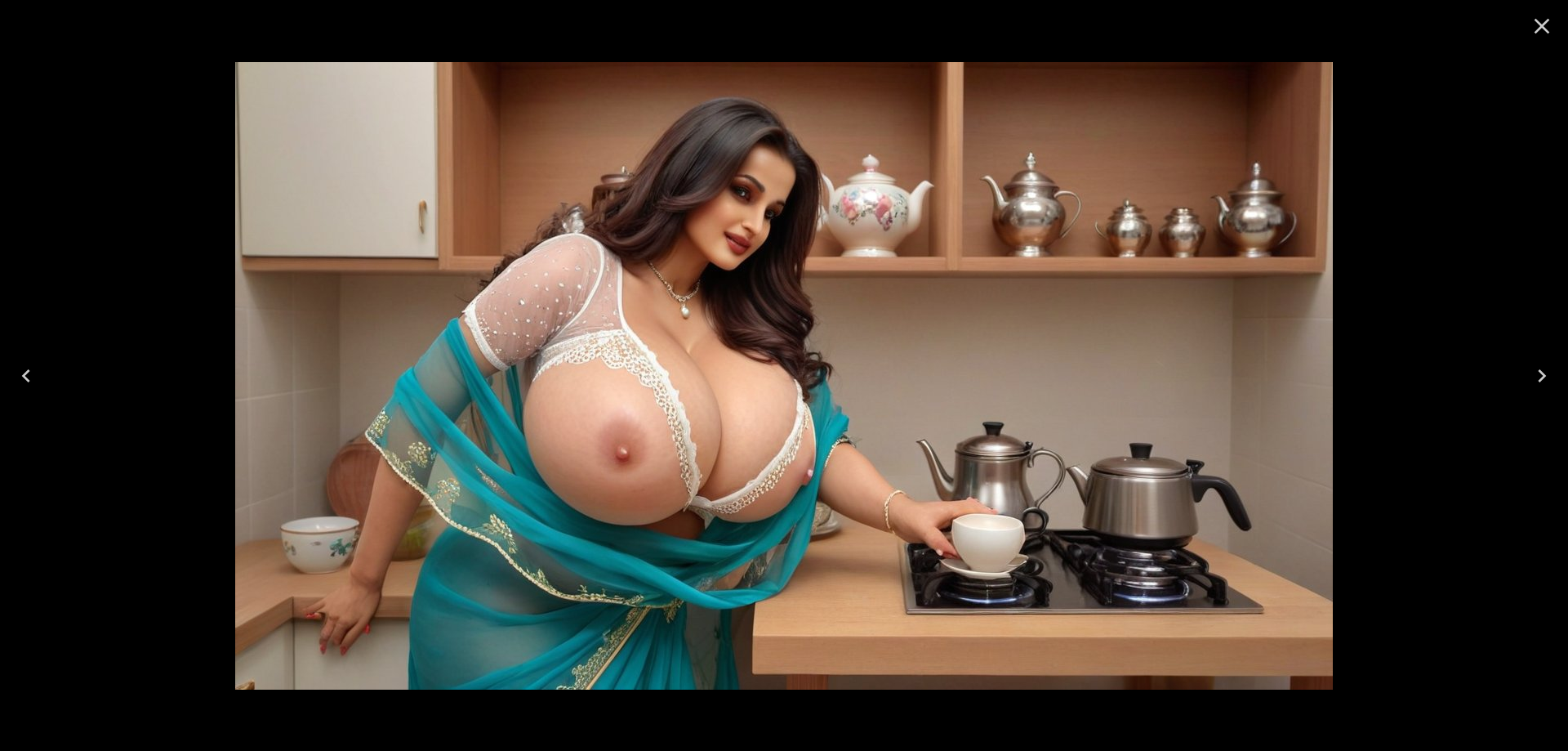
click at [1530, 385] on icon "Next" at bounding box center [1541, 376] width 26 height 26
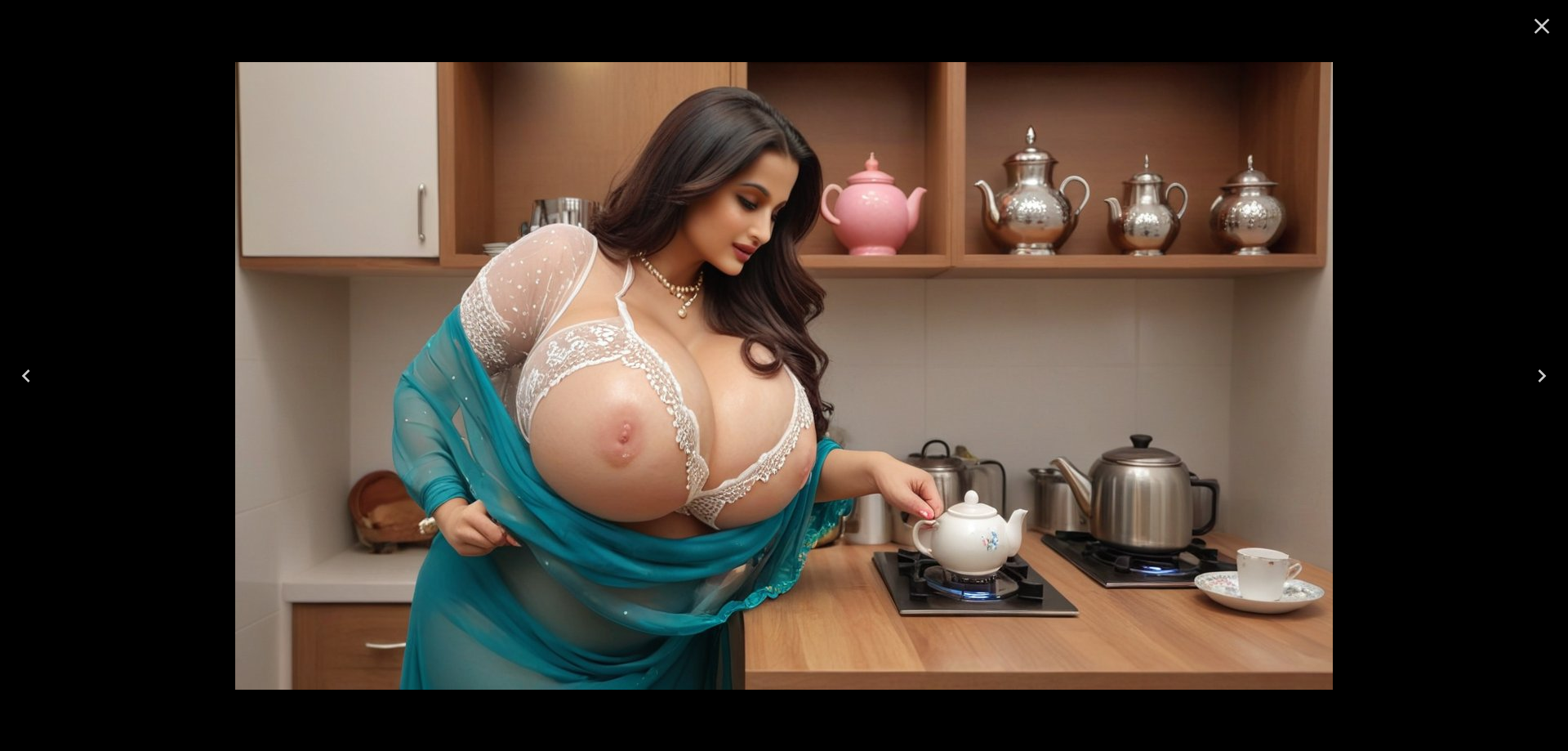
click at [1530, 385] on icon "Next" at bounding box center [1541, 376] width 26 height 26
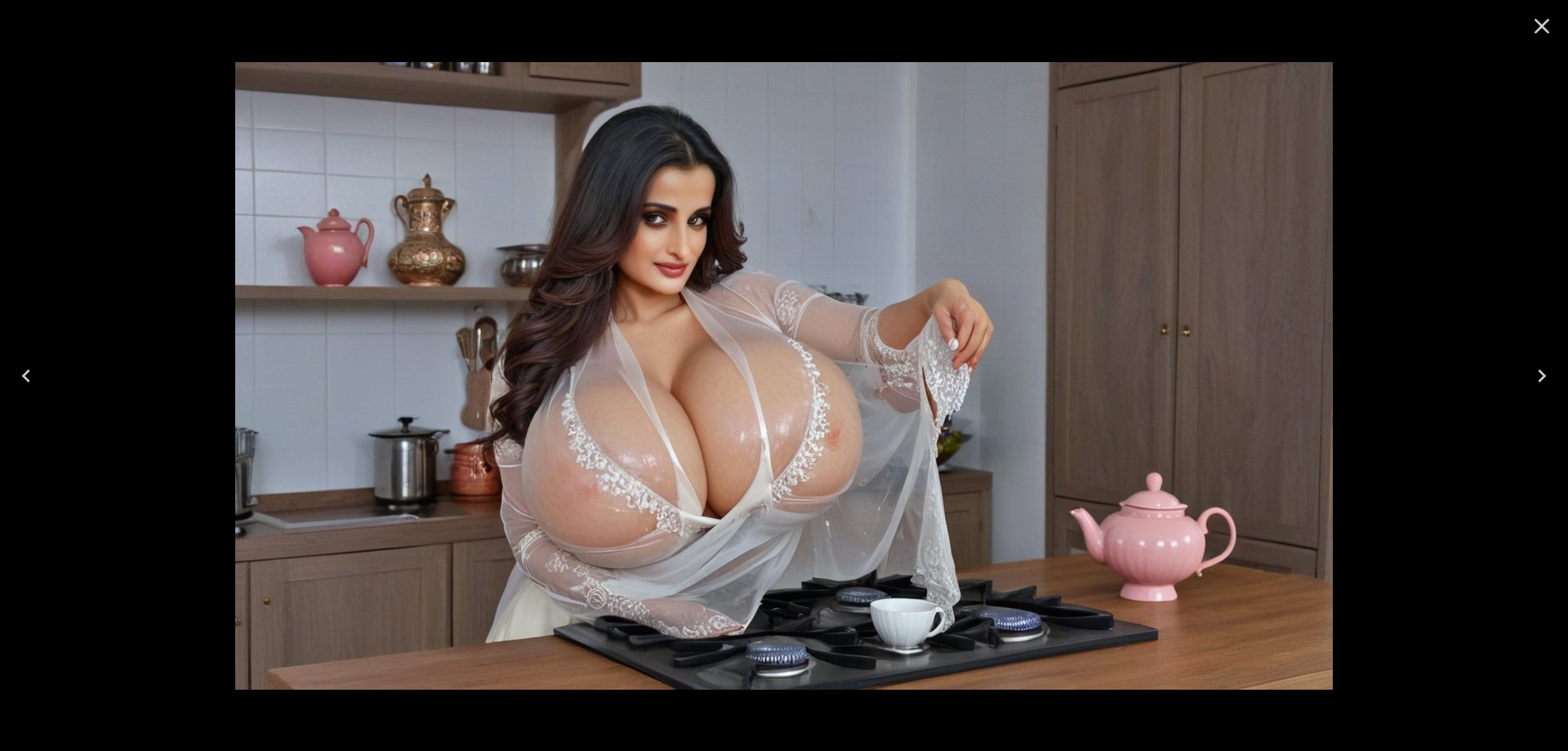
click at [1534, 376] on icon "Next" at bounding box center [1541, 376] width 26 height 26
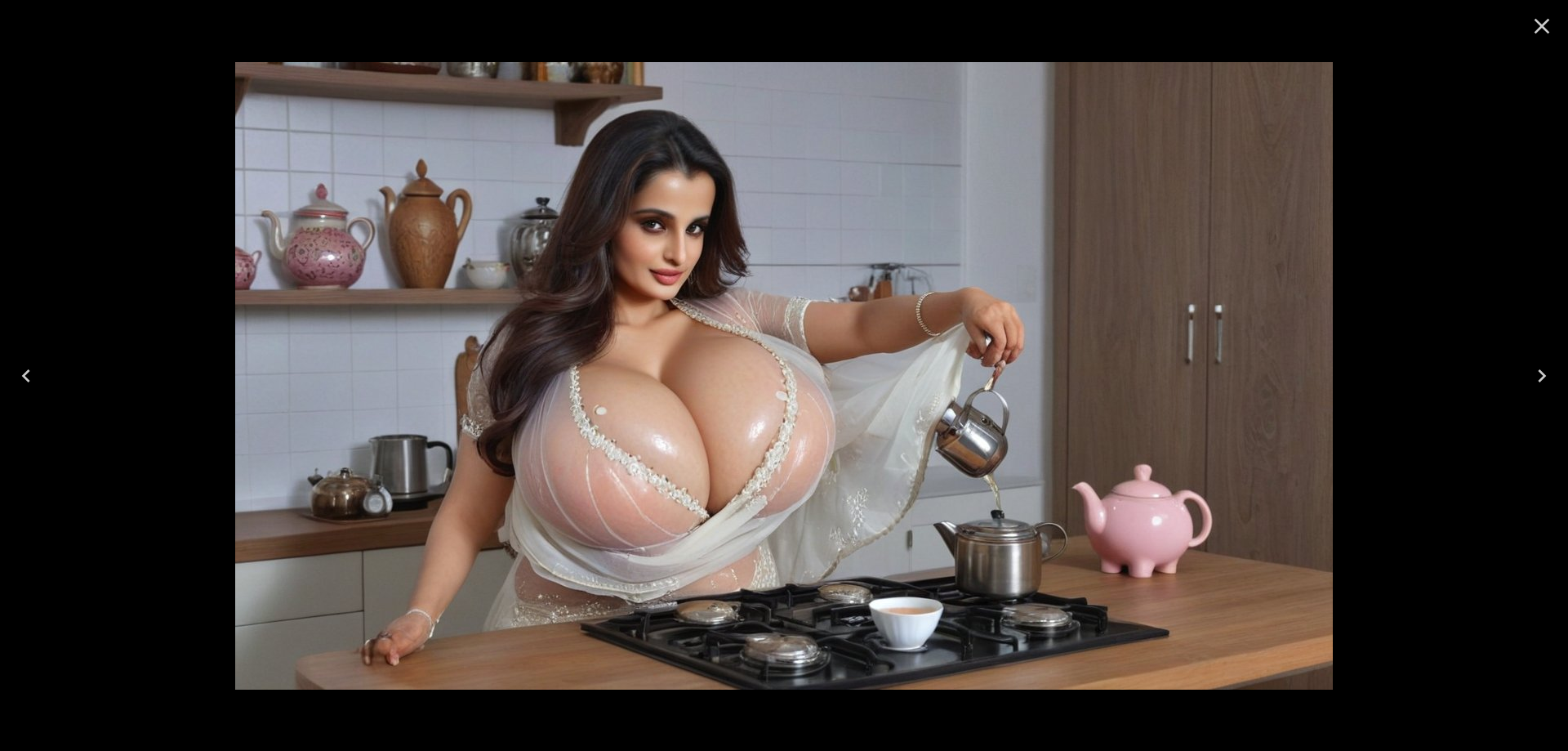
click at [1521, 396] on button "Next" at bounding box center [1541, 376] width 52 height 66
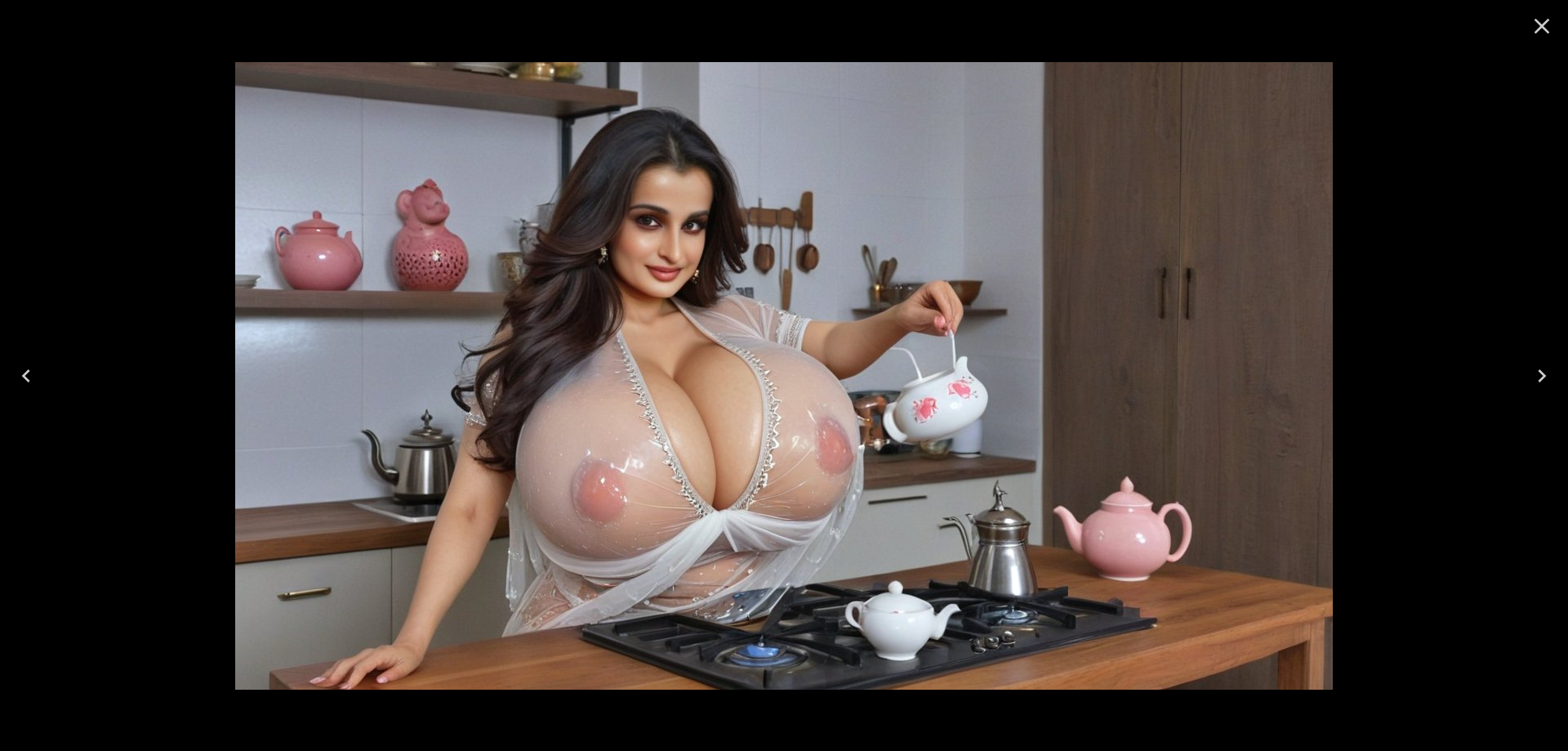
click at [1548, 373] on icon "Next" at bounding box center [1541, 376] width 26 height 26
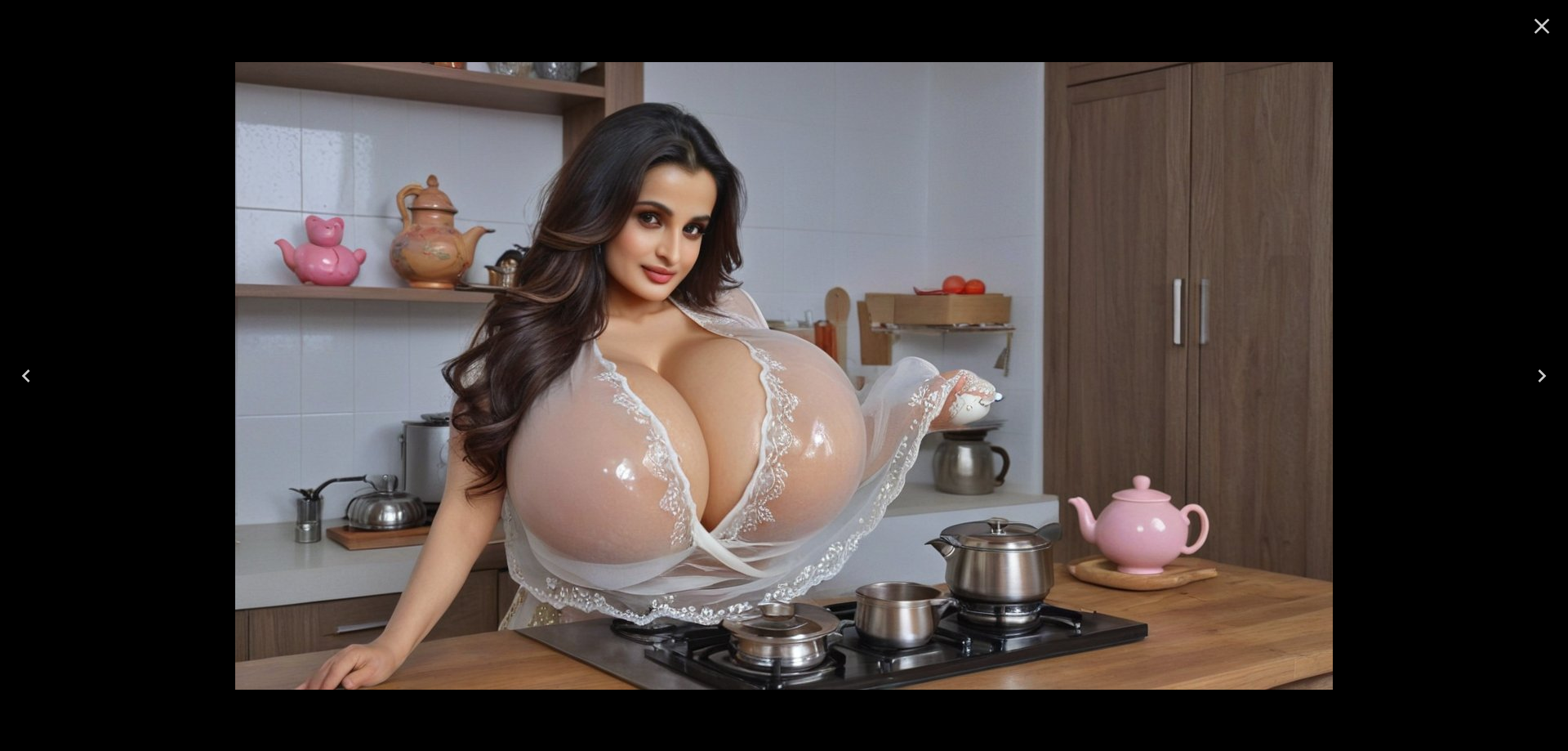
click at [1548, 373] on icon "Next" at bounding box center [1541, 376] width 26 height 26
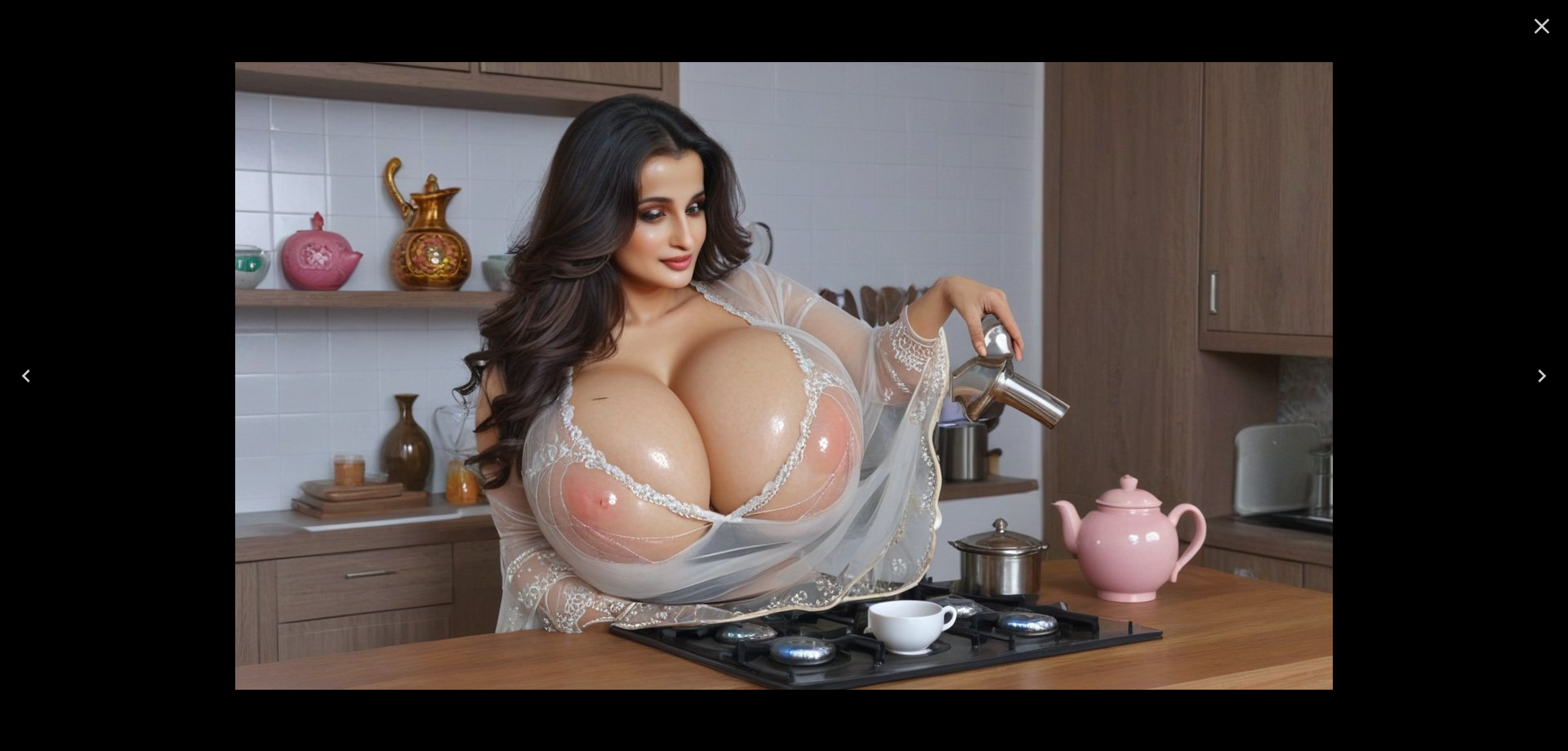
click at [1552, 372] on icon "Next" at bounding box center [1541, 376] width 26 height 26
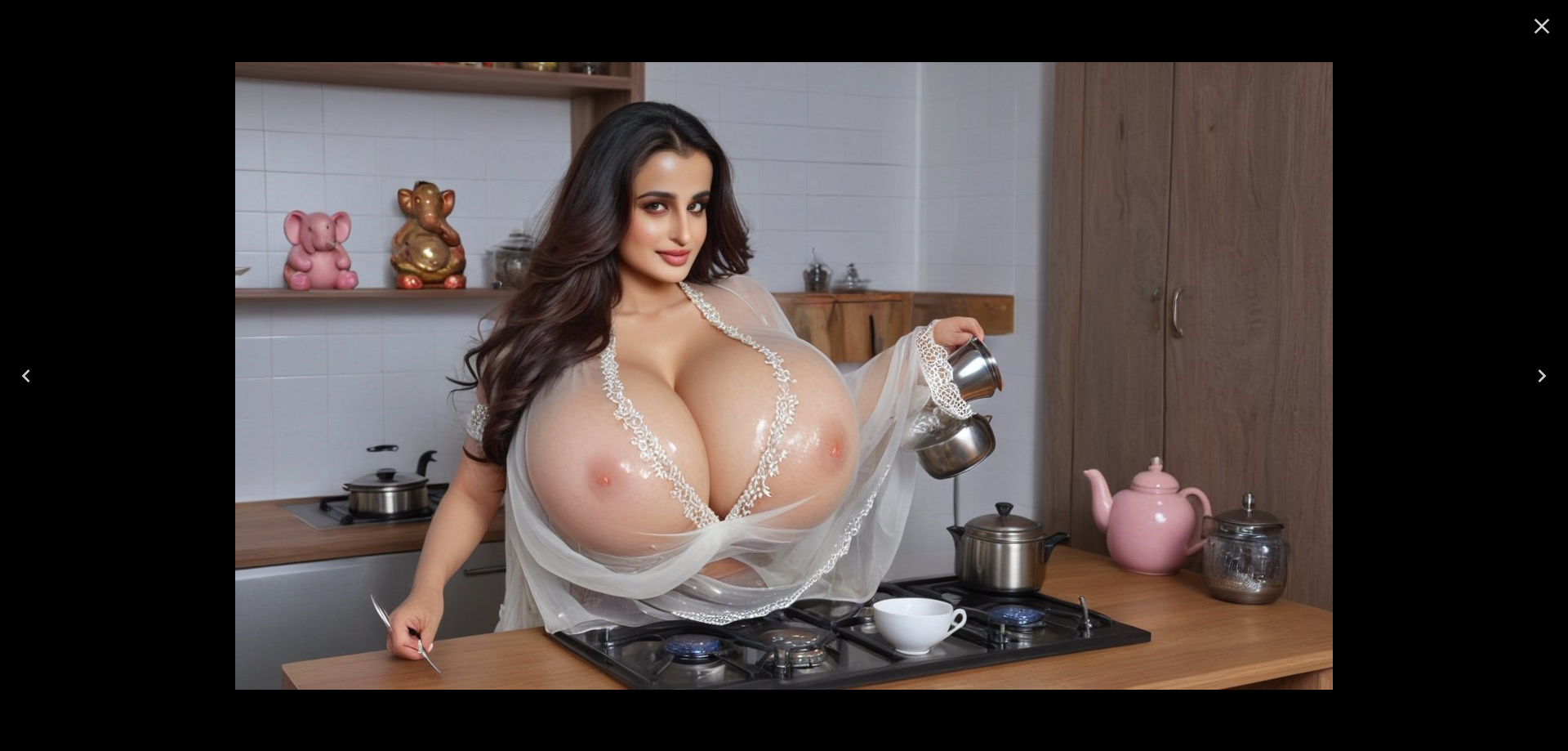
click at [1531, 378] on icon "Next" at bounding box center [1541, 376] width 26 height 26
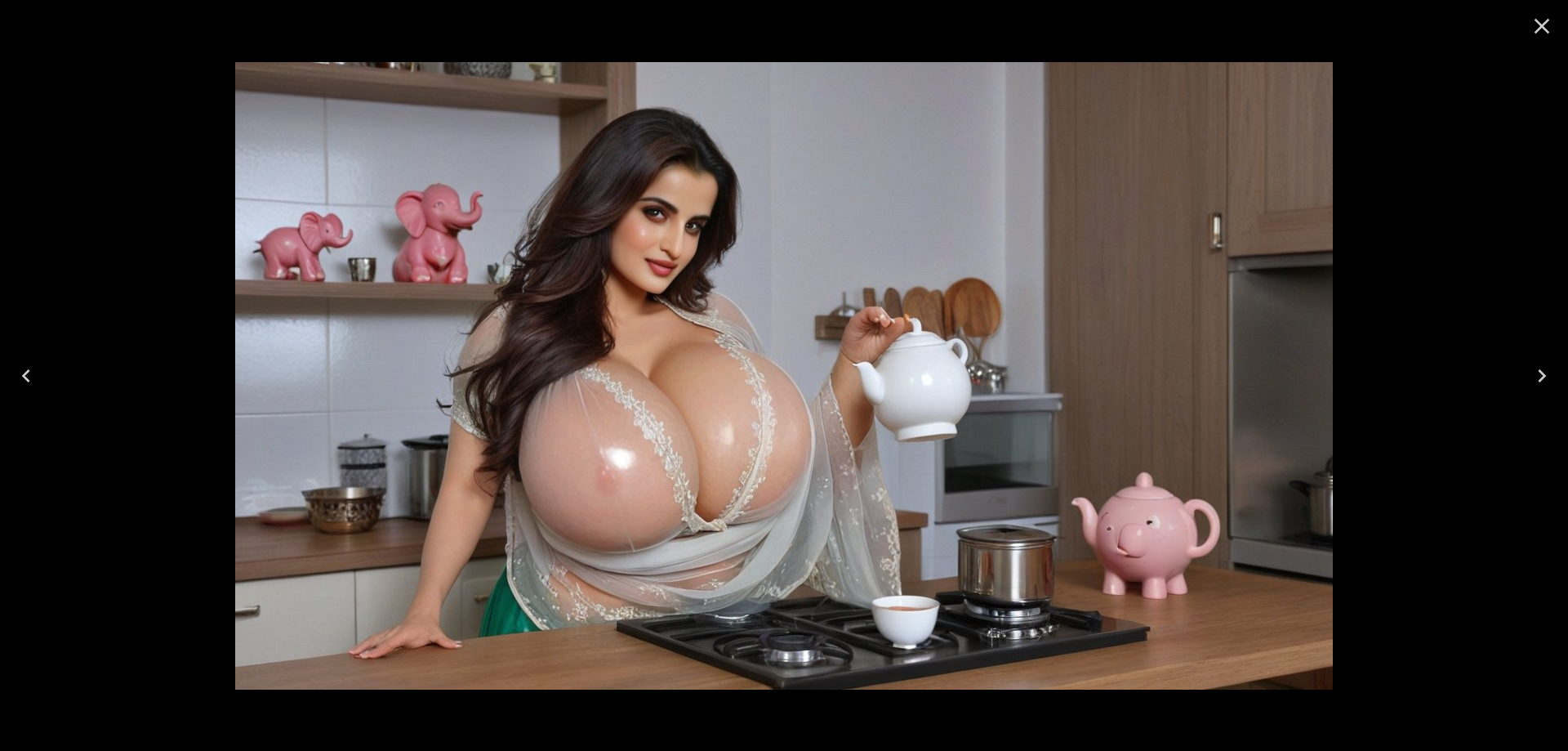
click at [1531, 378] on icon "Next" at bounding box center [1541, 376] width 26 height 26
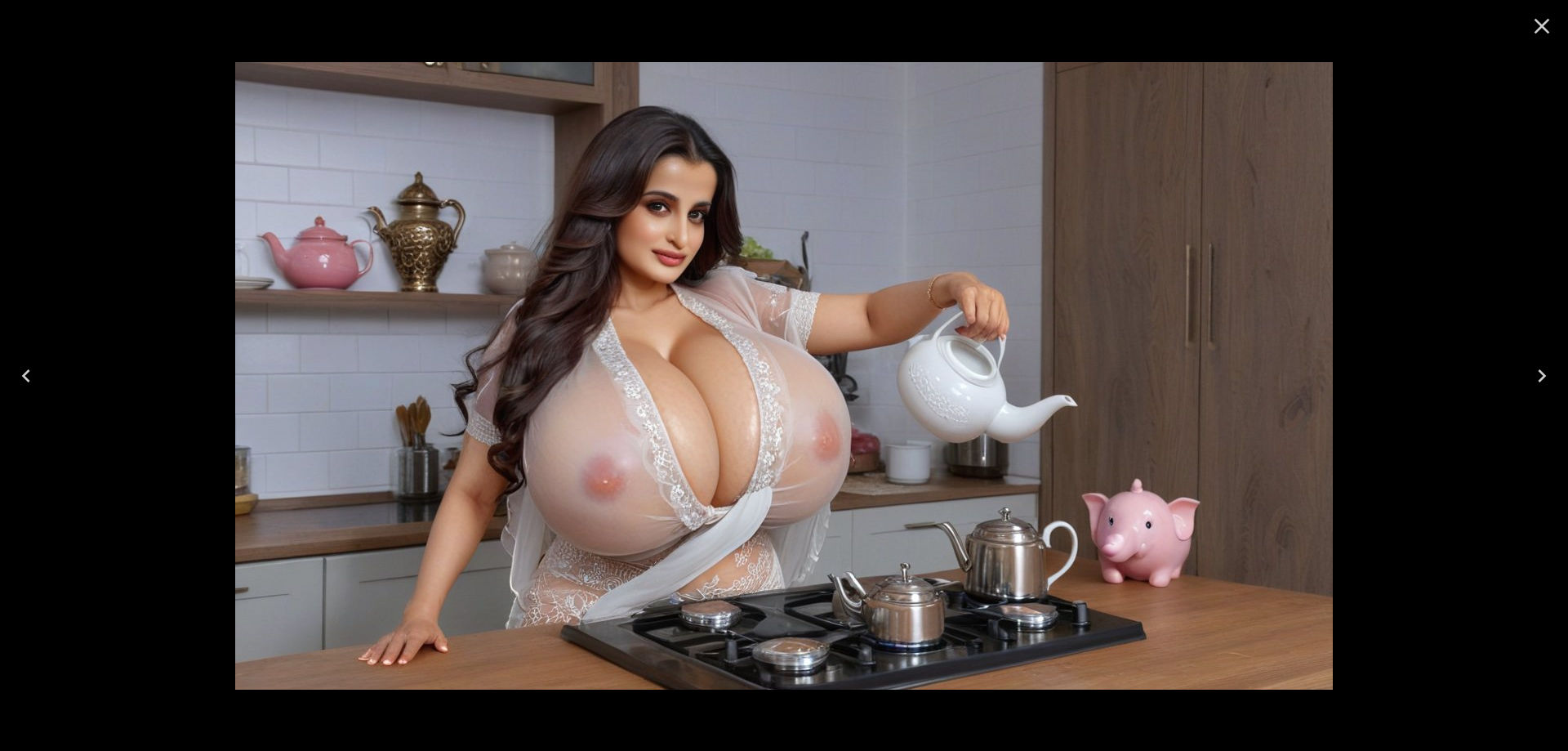
click at [1542, 389] on button "Next" at bounding box center [1541, 376] width 52 height 66
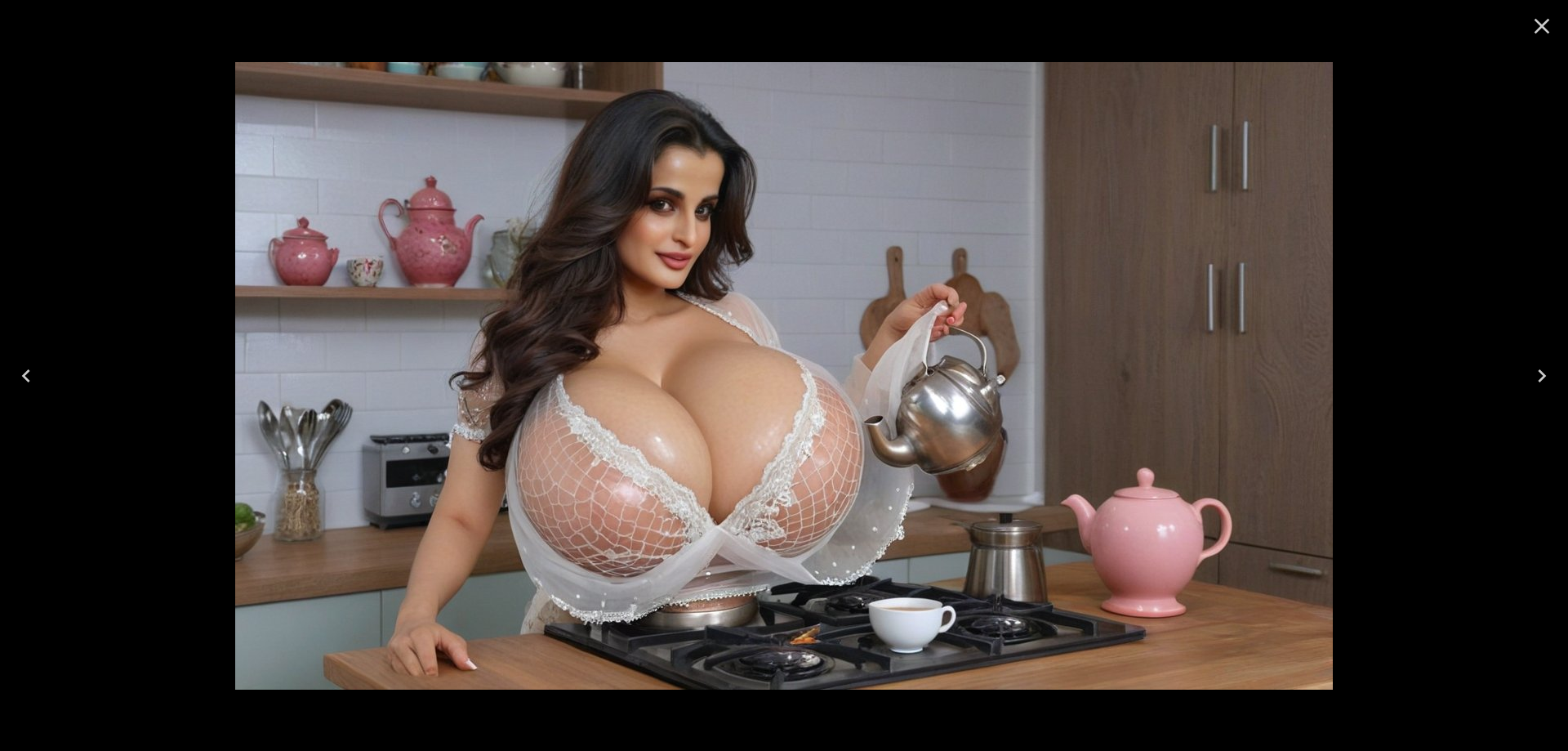
click at [1542, 389] on button "Next" at bounding box center [1541, 376] width 52 height 66
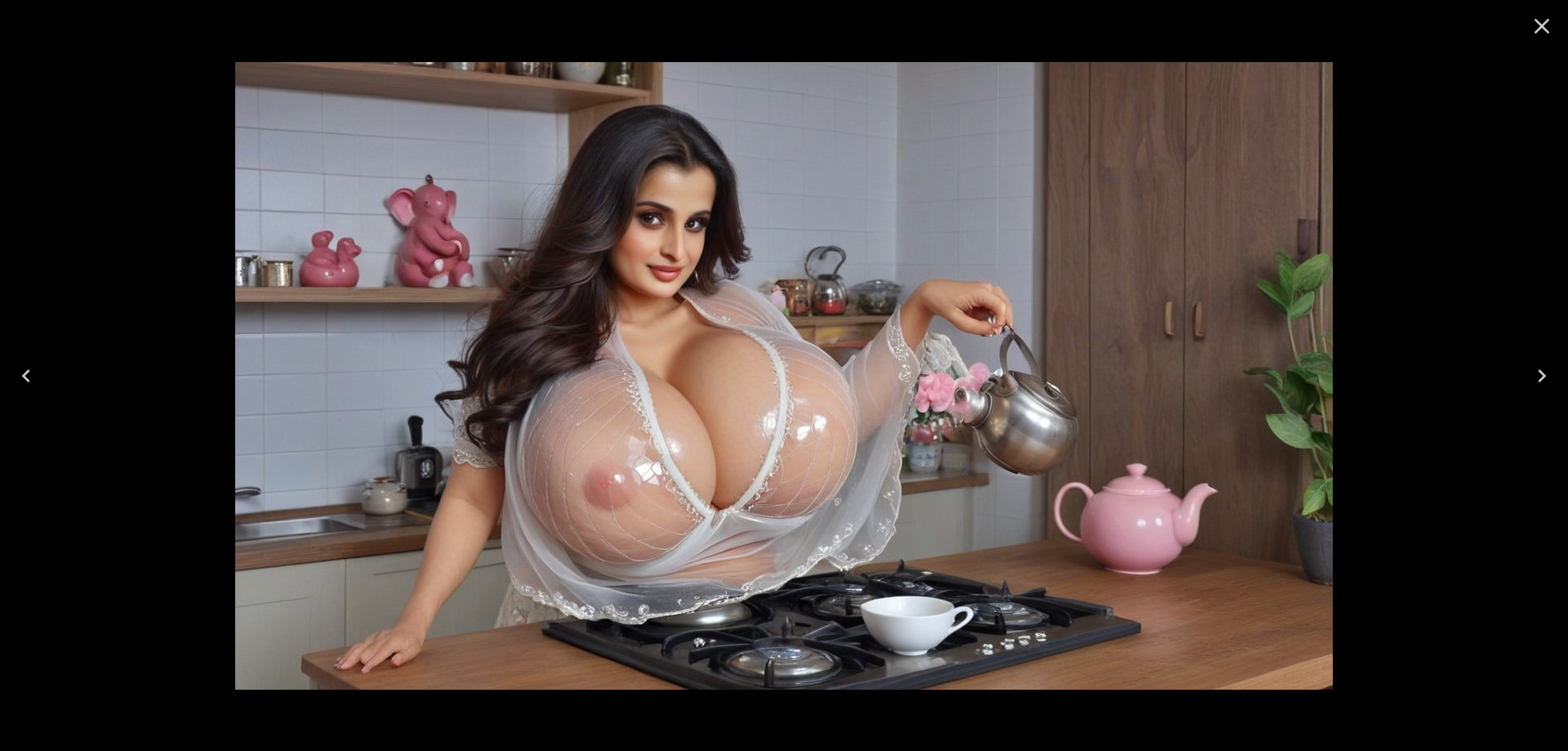
click at [1542, 389] on button "Next" at bounding box center [1541, 376] width 52 height 66
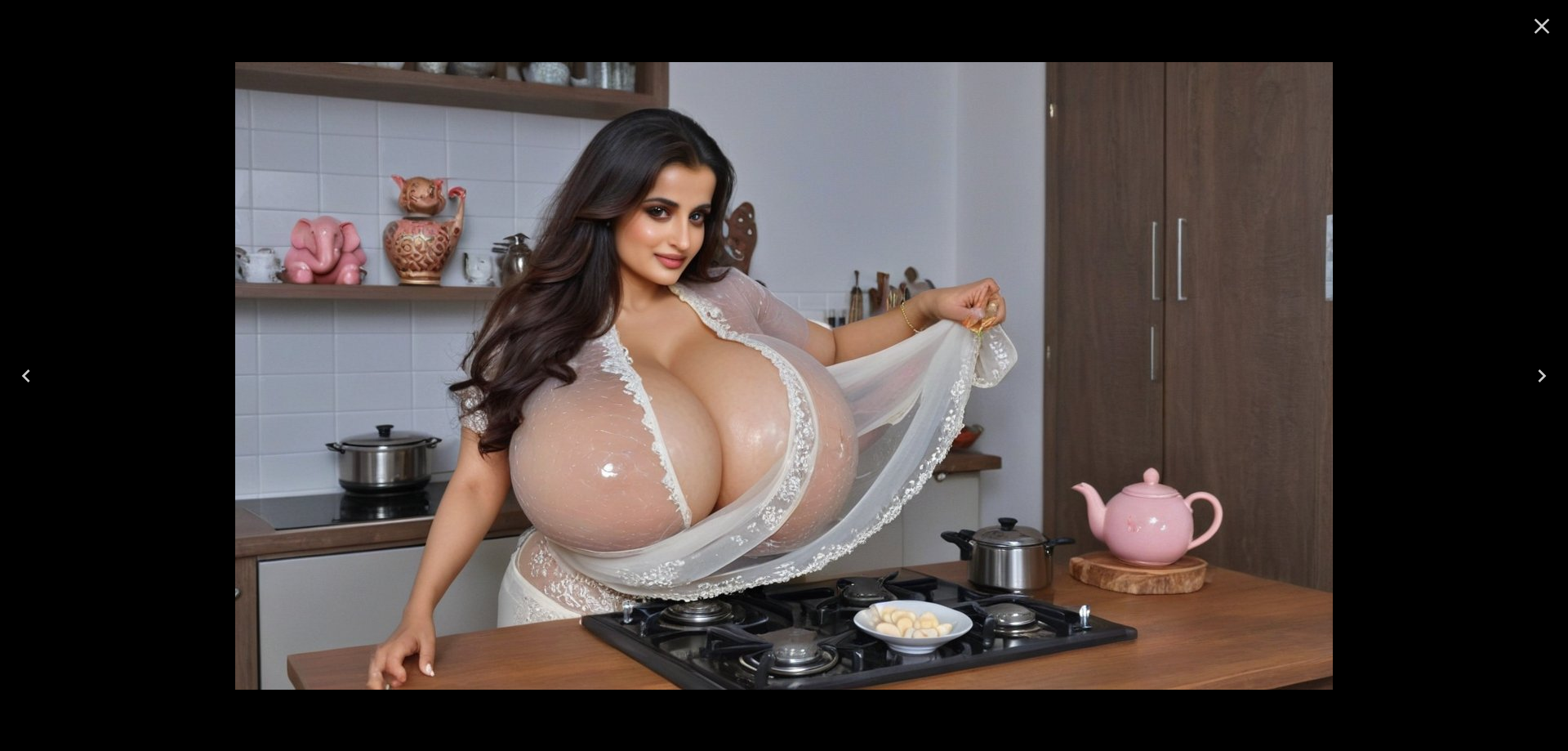
click at [1540, 372] on icon "Next" at bounding box center [1541, 376] width 8 height 14
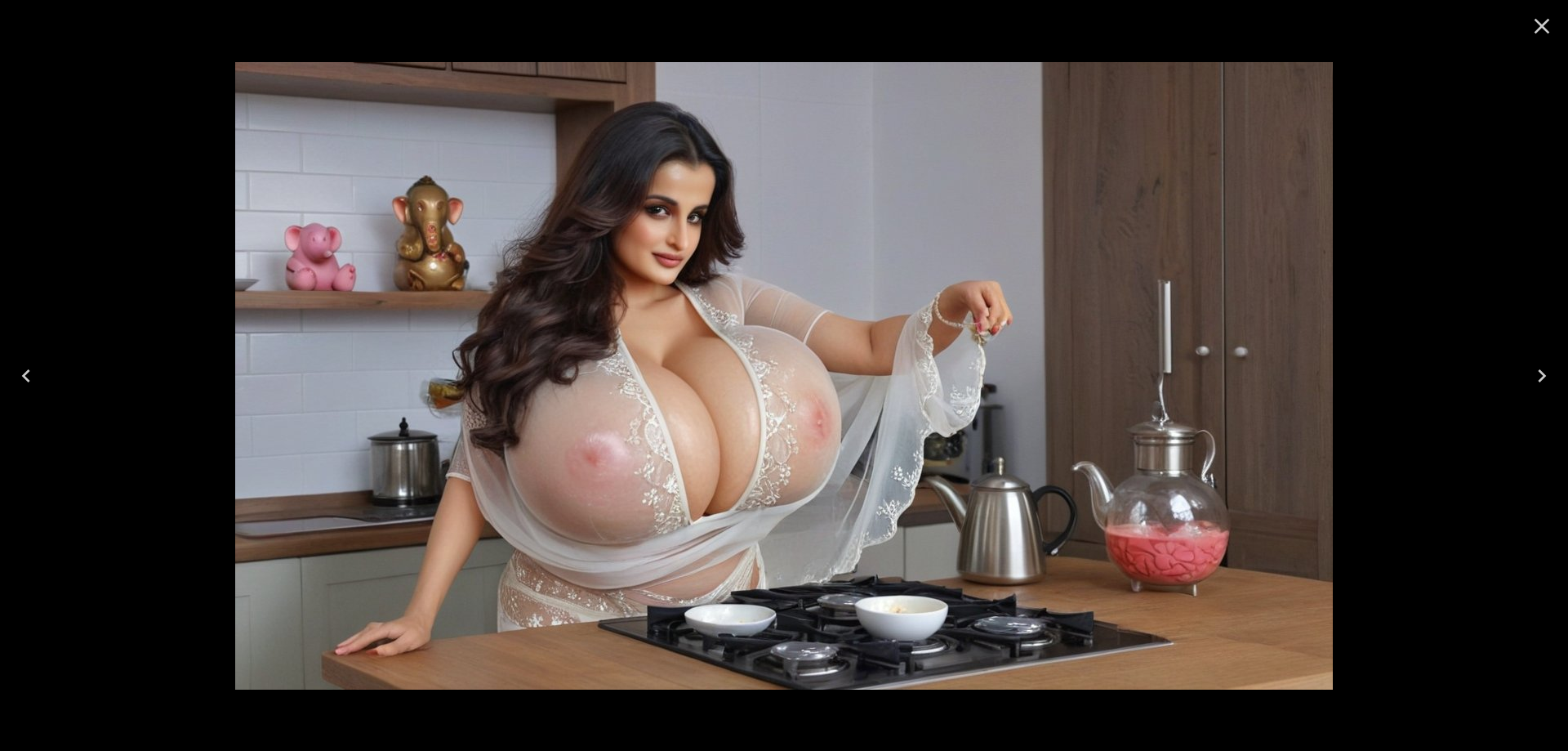
click at [1540, 372] on icon "Next" at bounding box center [1541, 376] width 8 height 14
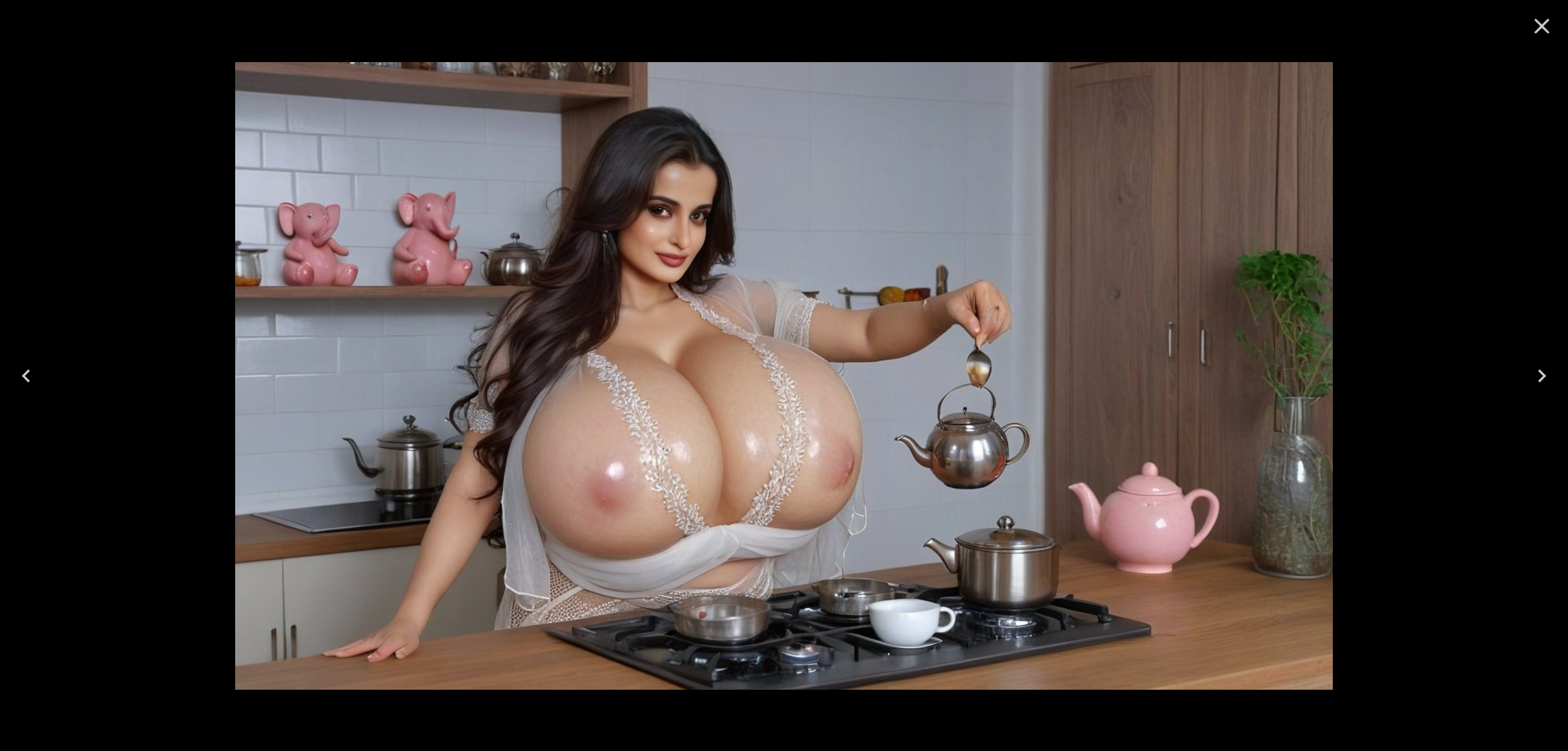
click at [1554, 369] on icon "Next" at bounding box center [1541, 376] width 26 height 26
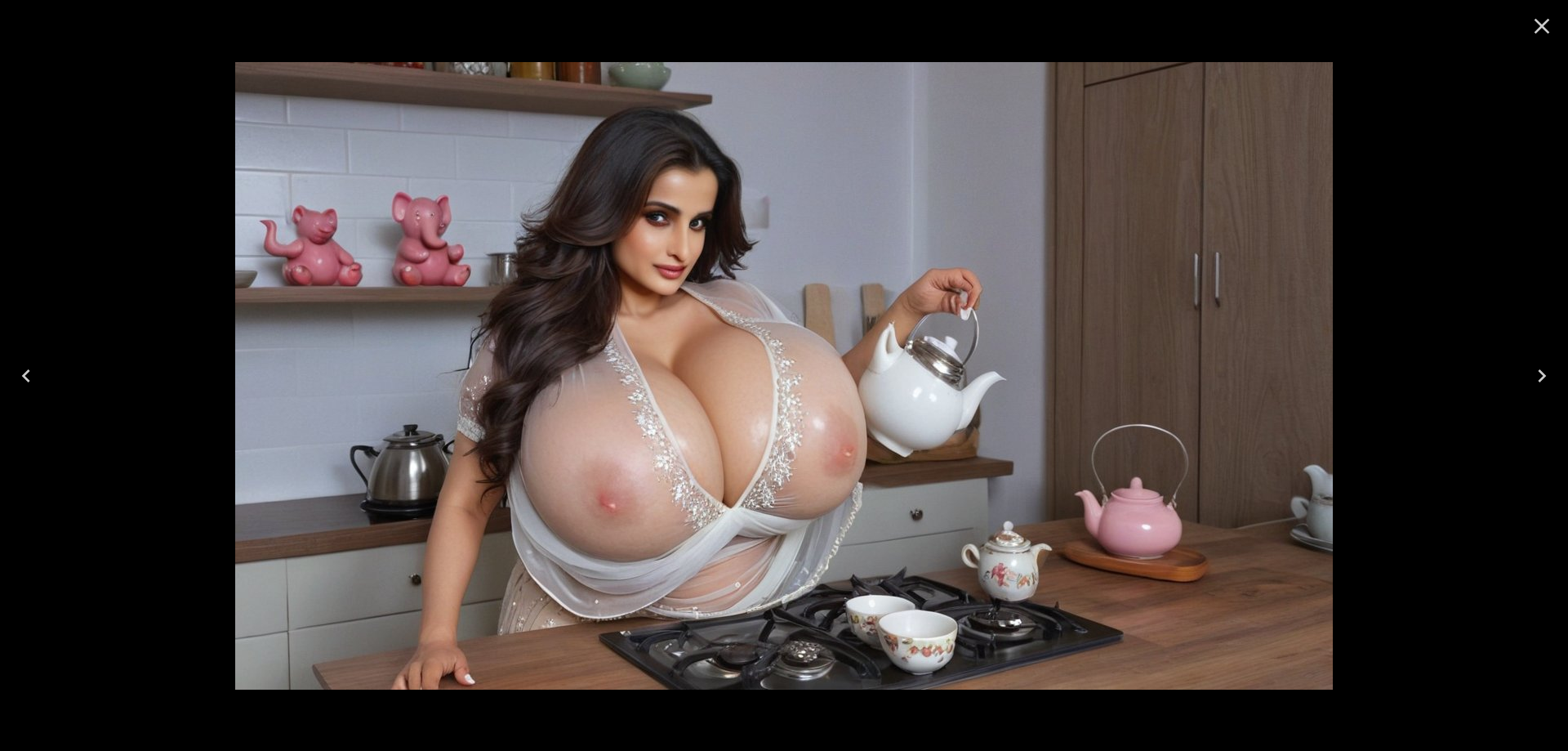
click at [1554, 369] on icon "Next" at bounding box center [1541, 376] width 26 height 26
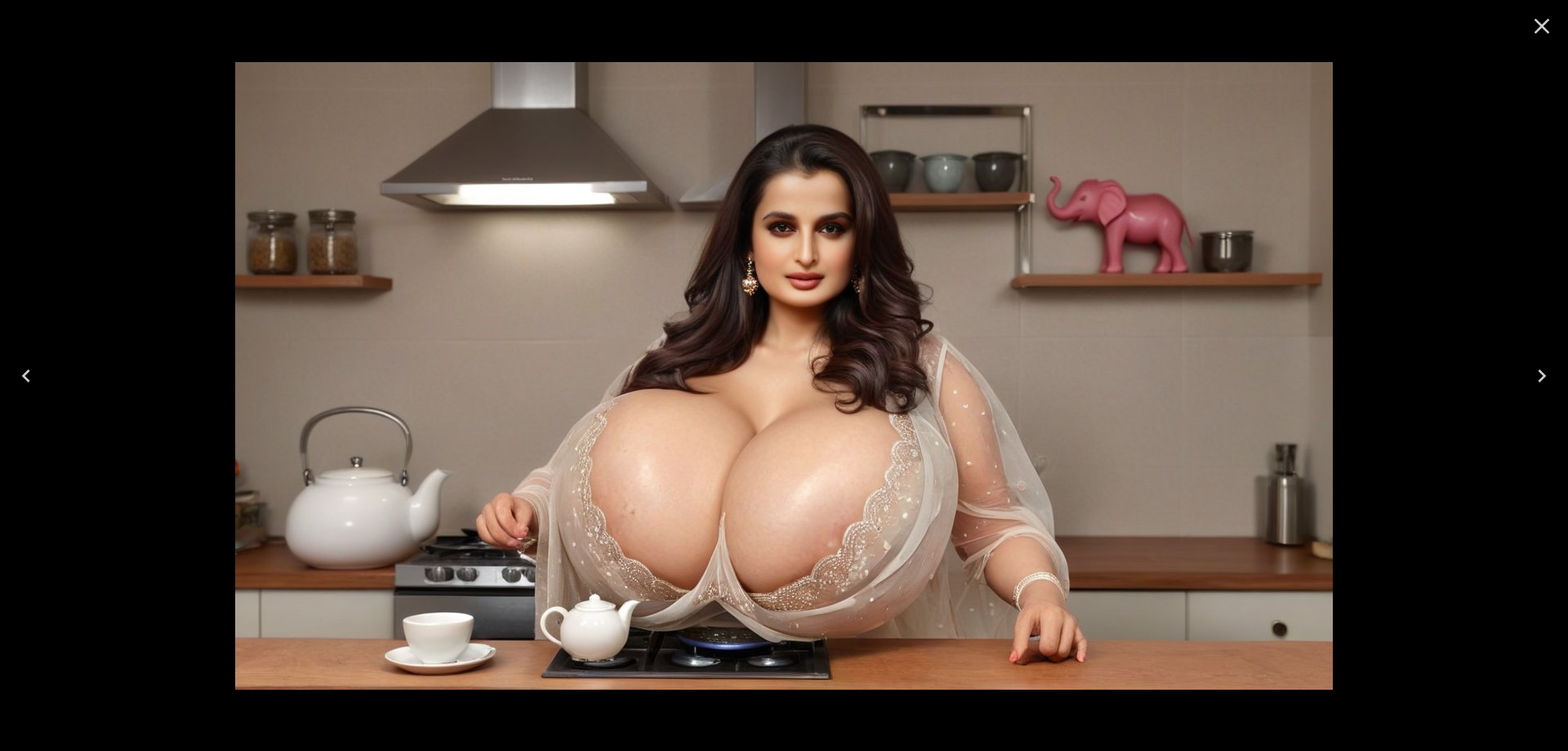
click at [1547, 385] on icon "Next" at bounding box center [1541, 376] width 26 height 26
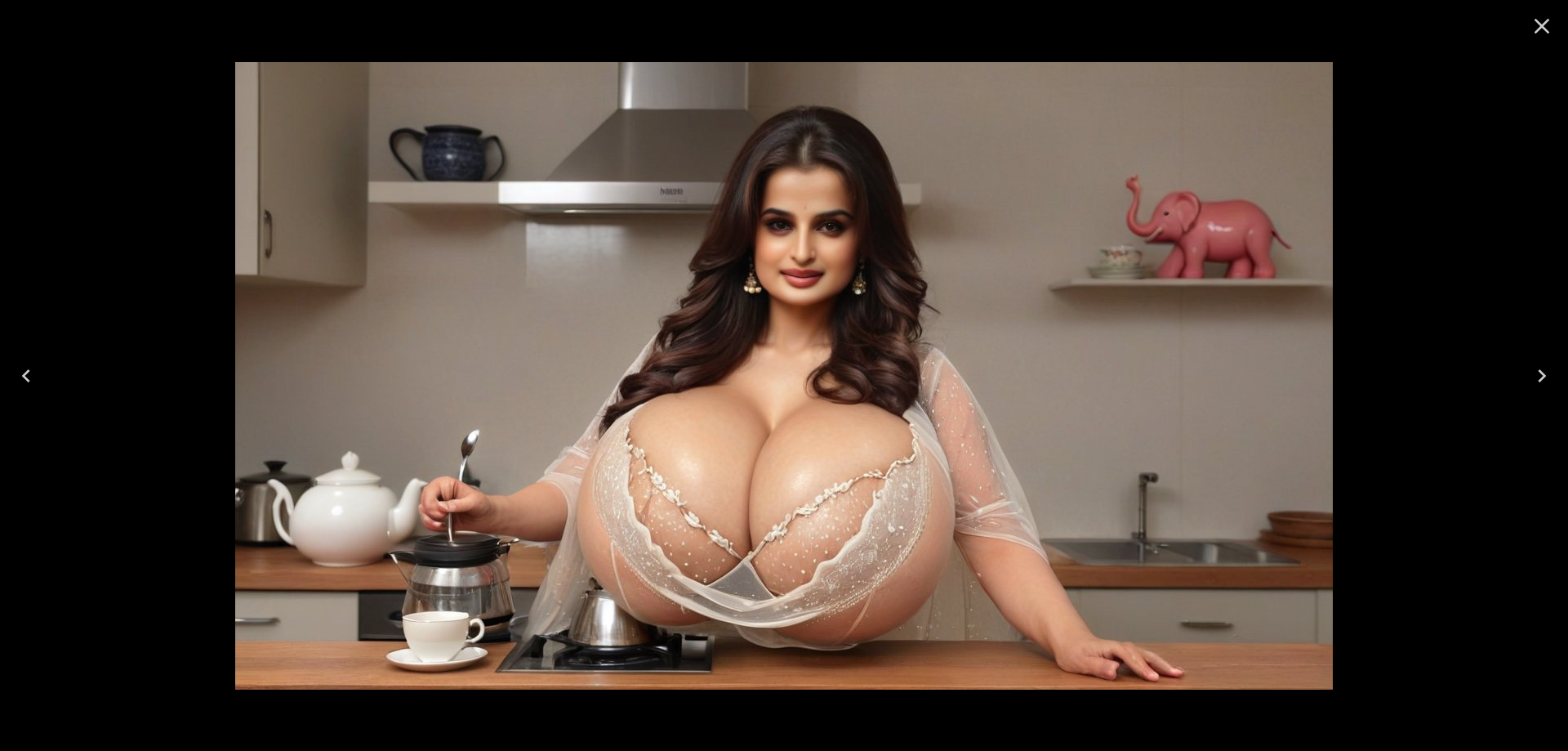
click at [1547, 385] on icon "Next" at bounding box center [1541, 376] width 26 height 26
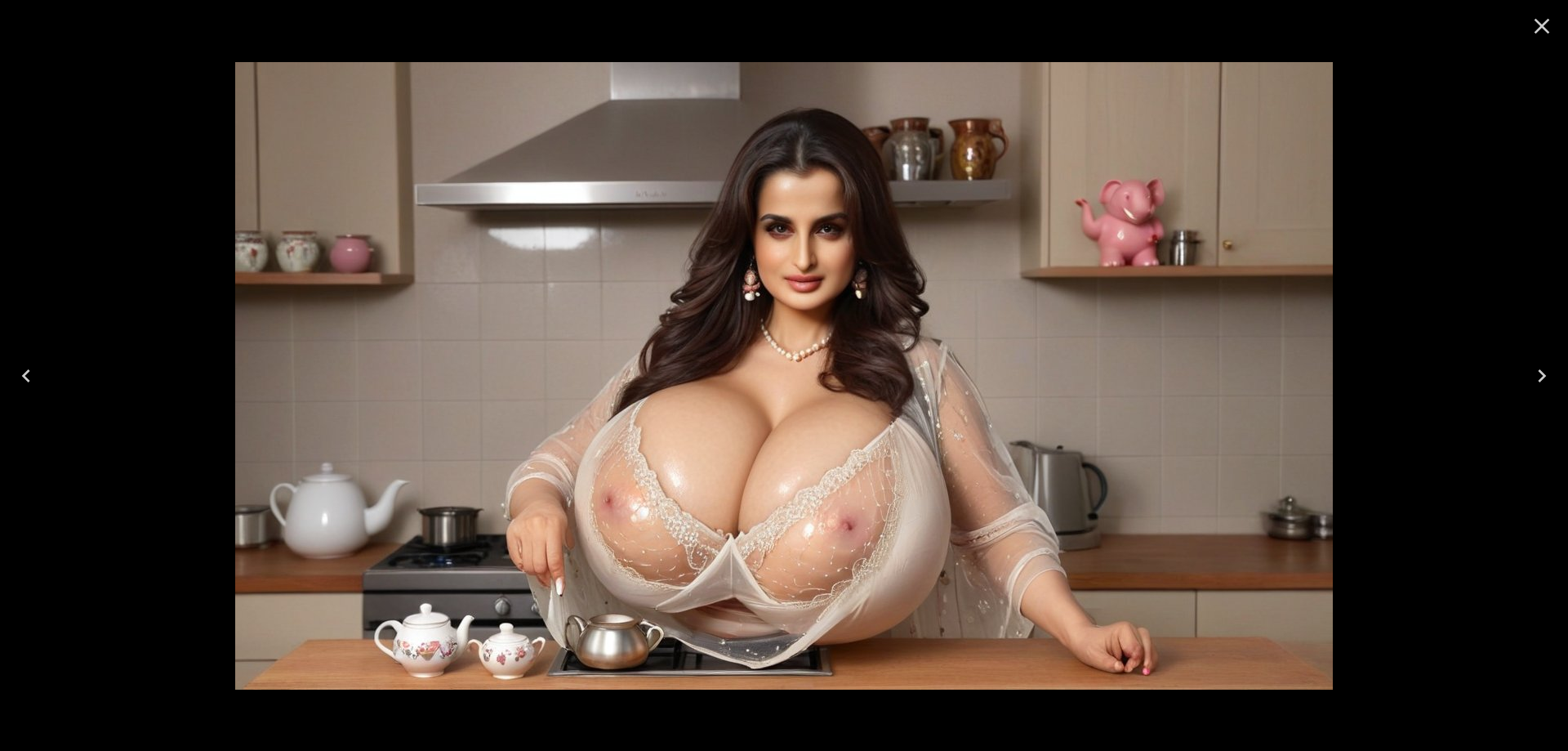
click at [1546, 378] on icon "Next" at bounding box center [1541, 376] width 26 height 26
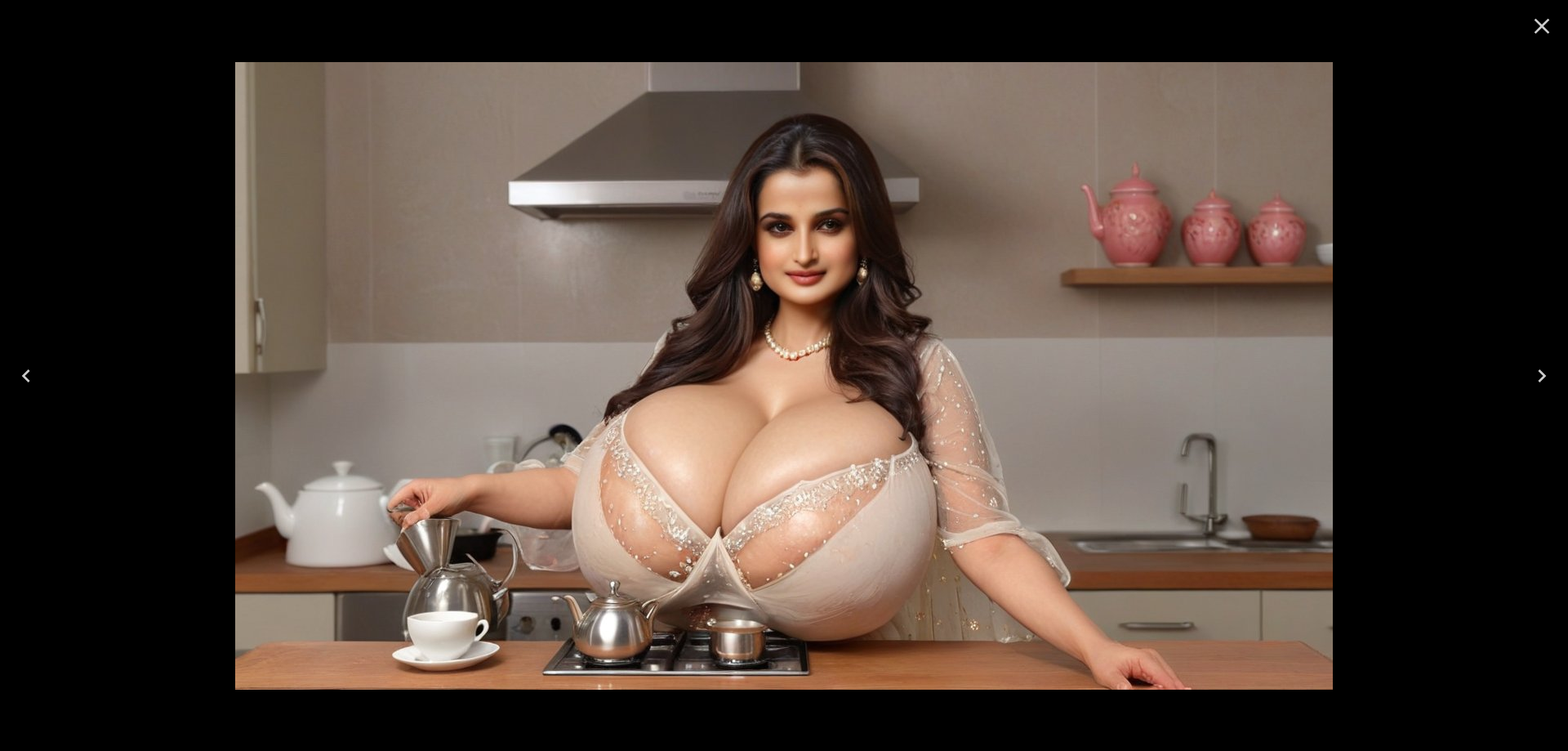
click at [1541, 368] on icon "Next" at bounding box center [1541, 376] width 26 height 26
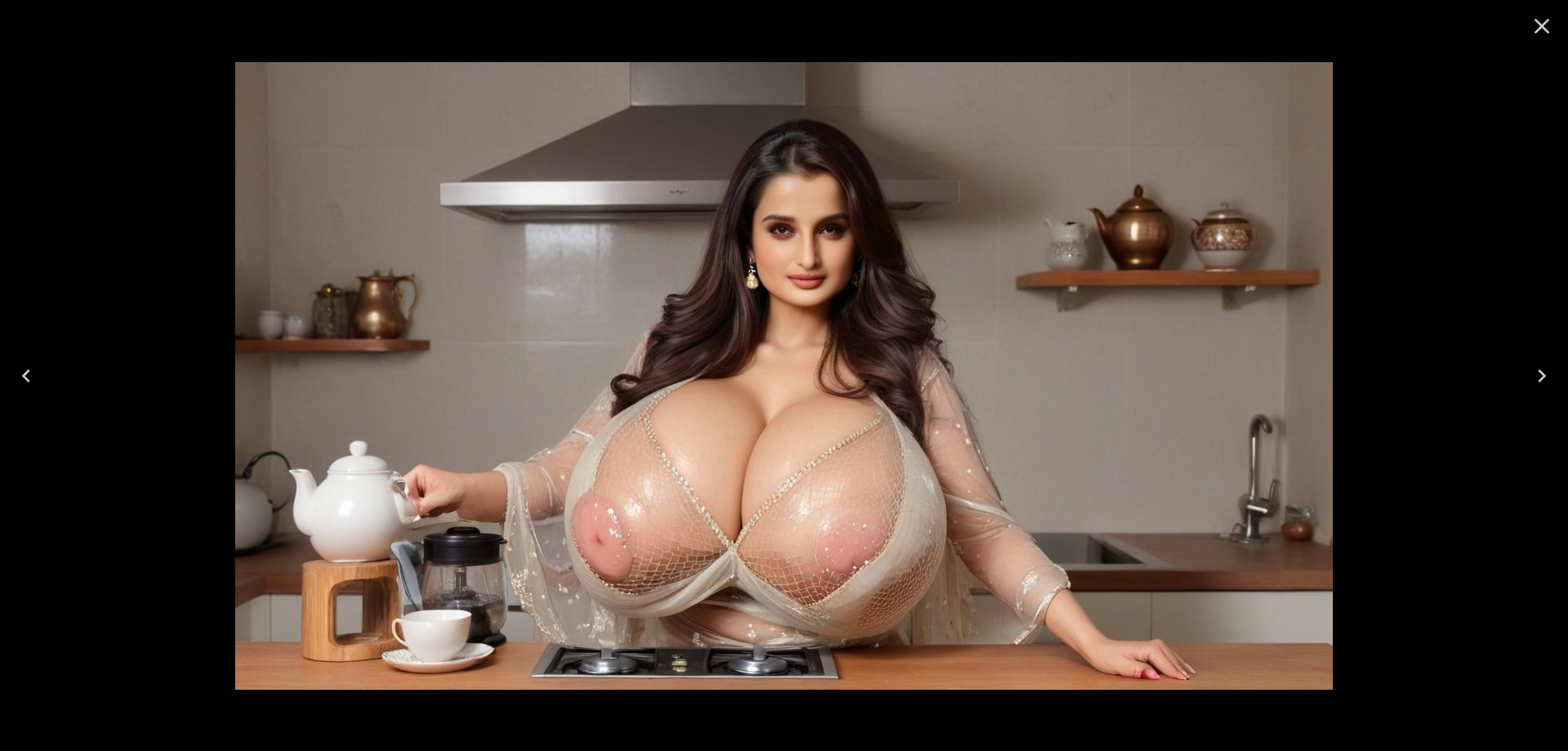
click at [1541, 368] on icon "Next" at bounding box center [1541, 376] width 26 height 26
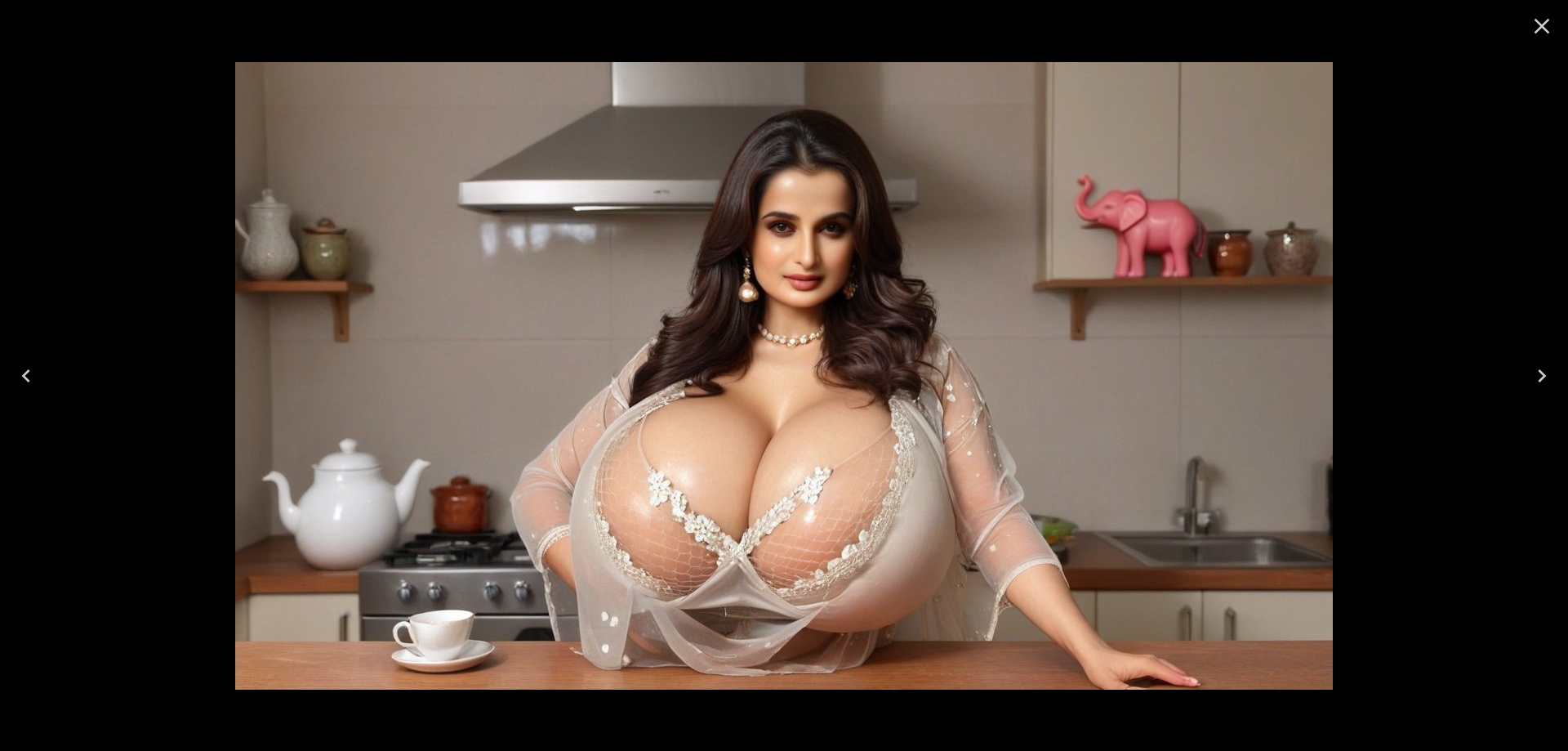
click at [1539, 371] on icon "Next" at bounding box center [1541, 376] width 8 height 14
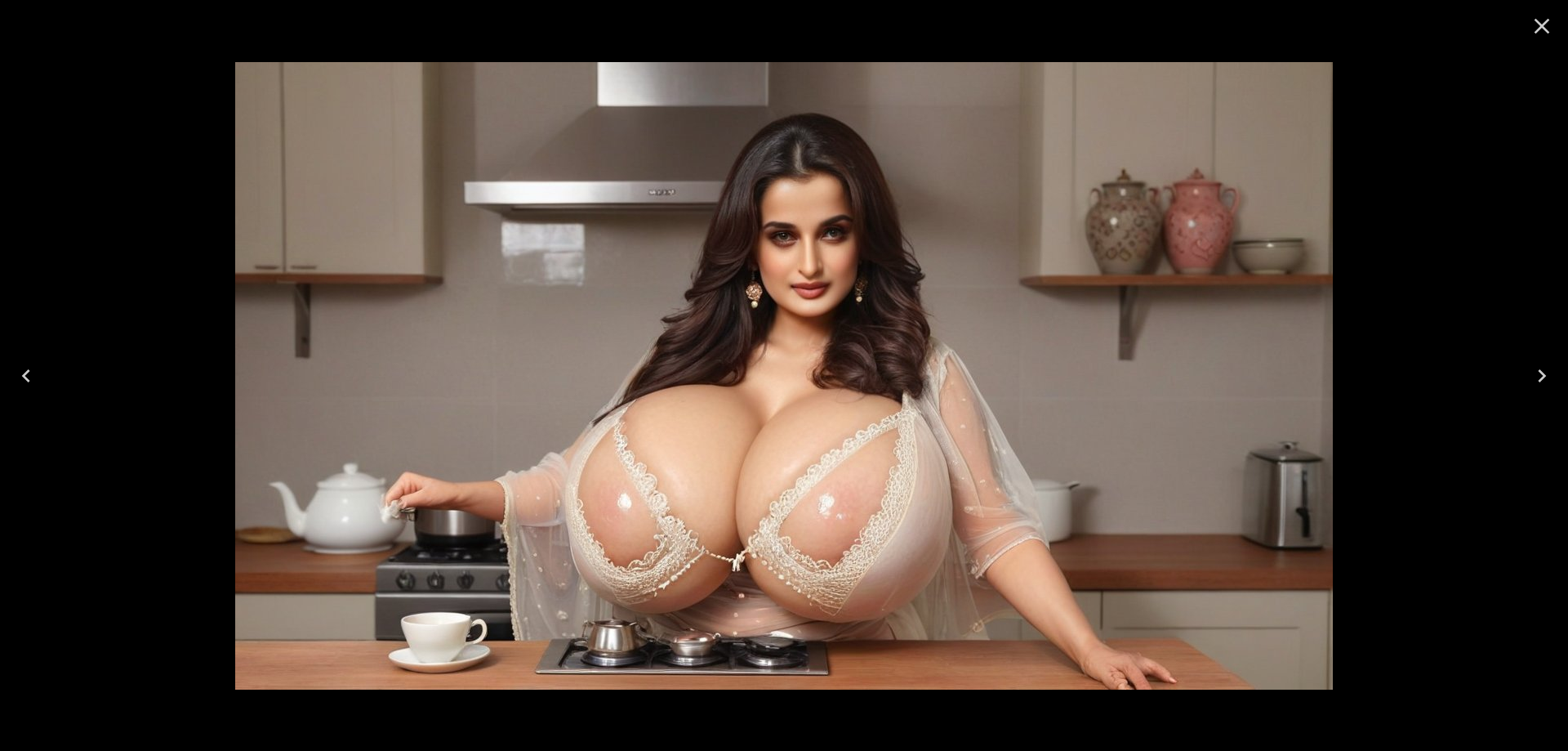
click at [1539, 371] on icon "Next" at bounding box center [1541, 376] width 8 height 14
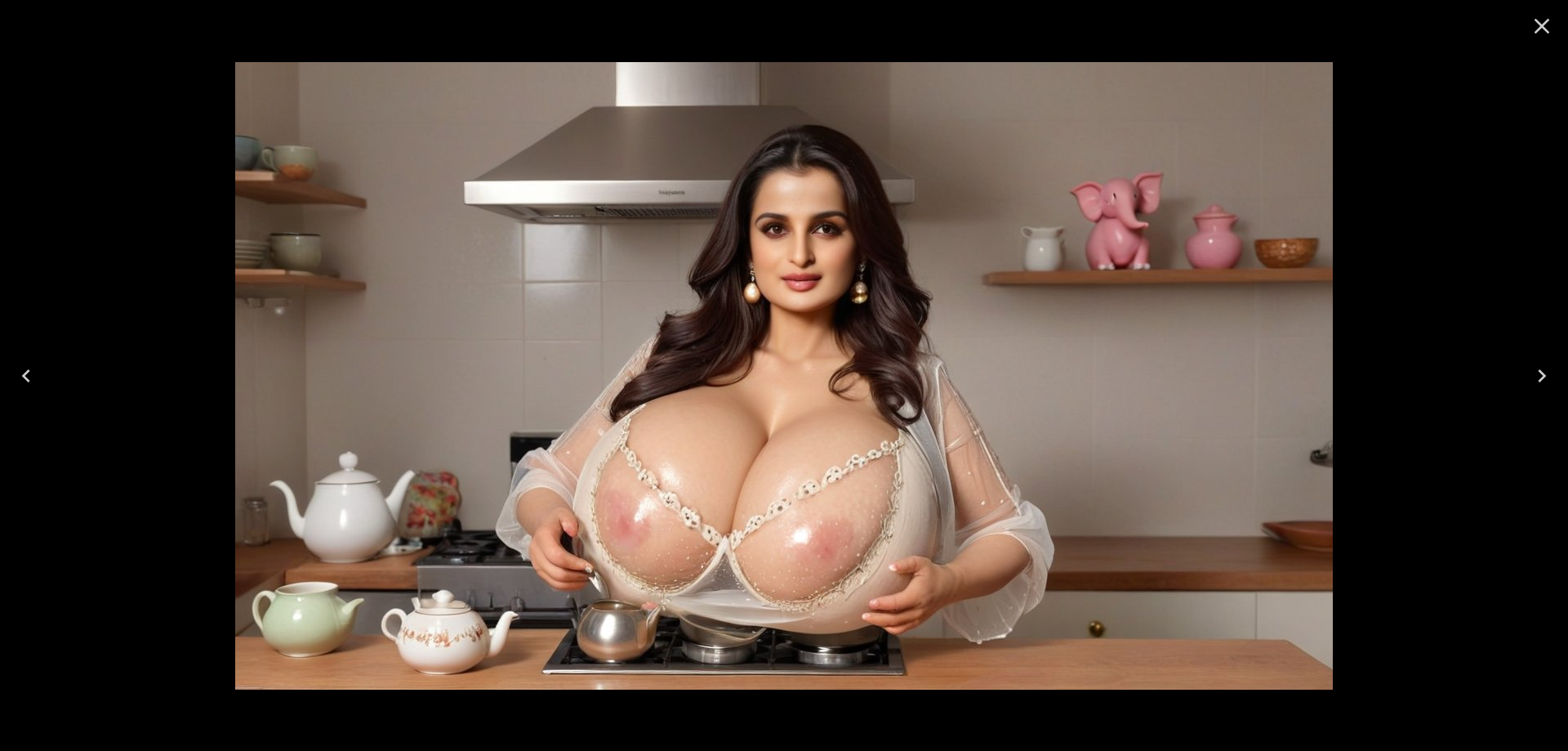
click at [1541, 381] on icon "Next" at bounding box center [1541, 376] width 26 height 26
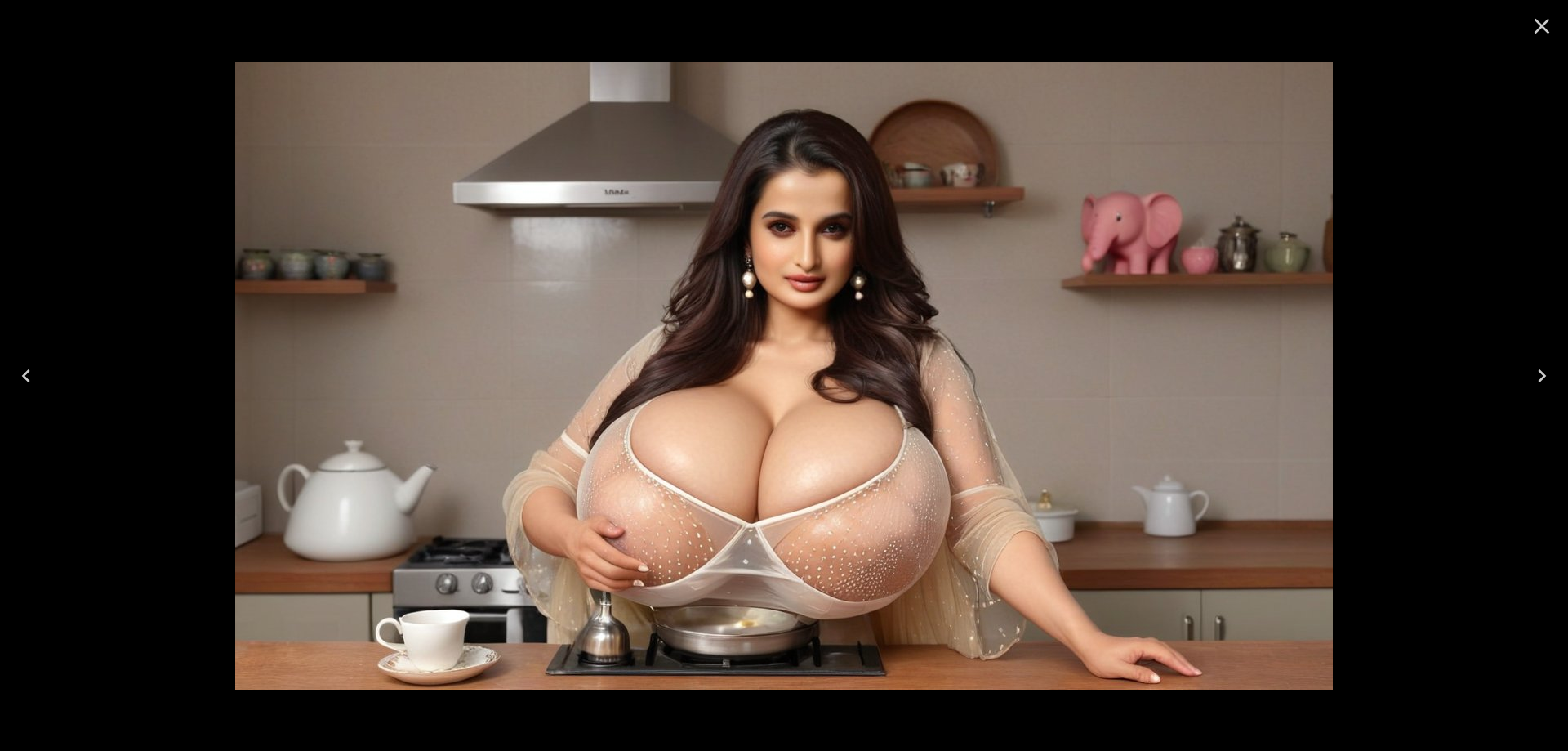
click at [1541, 381] on icon "Next" at bounding box center [1541, 376] width 26 height 26
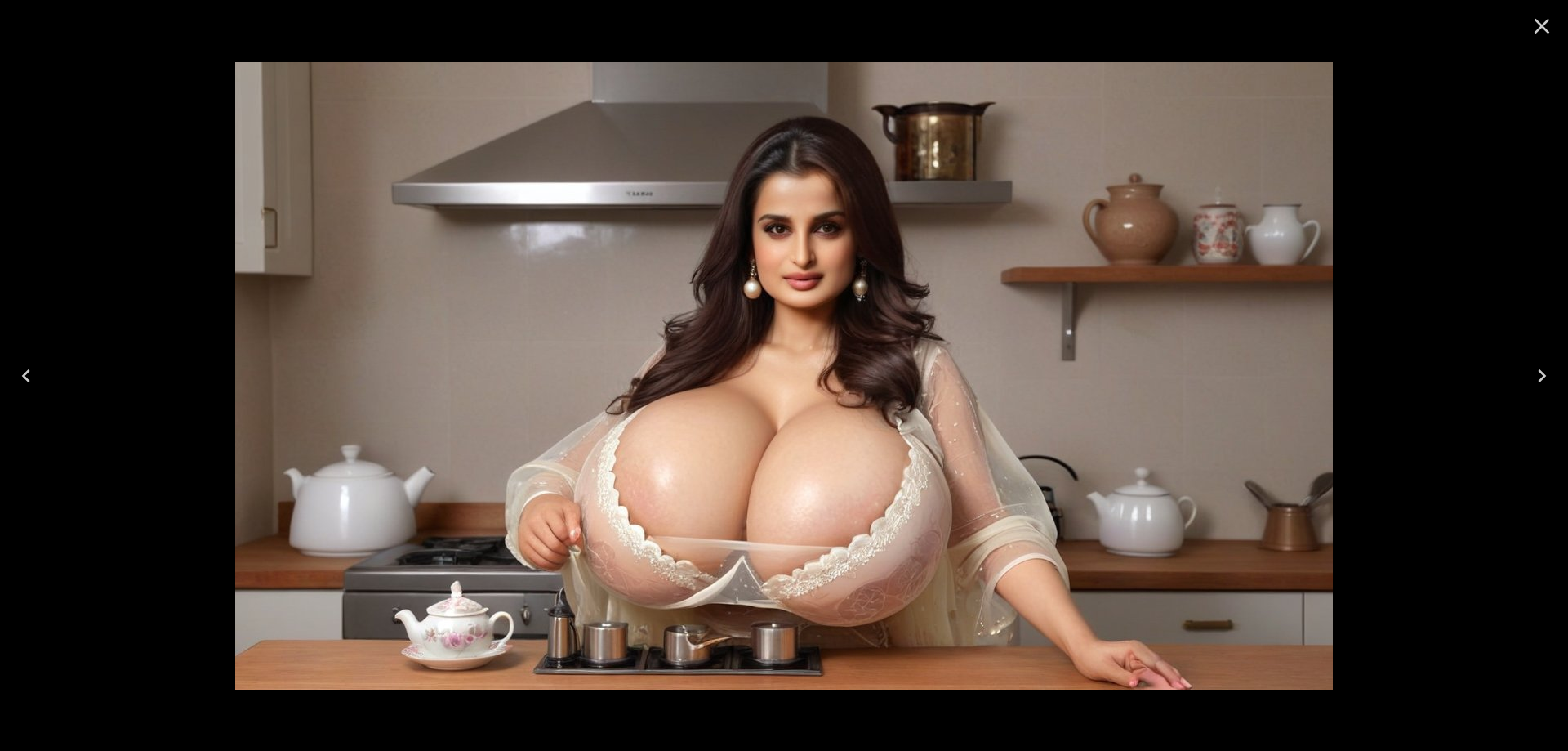
click at [1541, 381] on icon "Next" at bounding box center [1541, 376] width 26 height 26
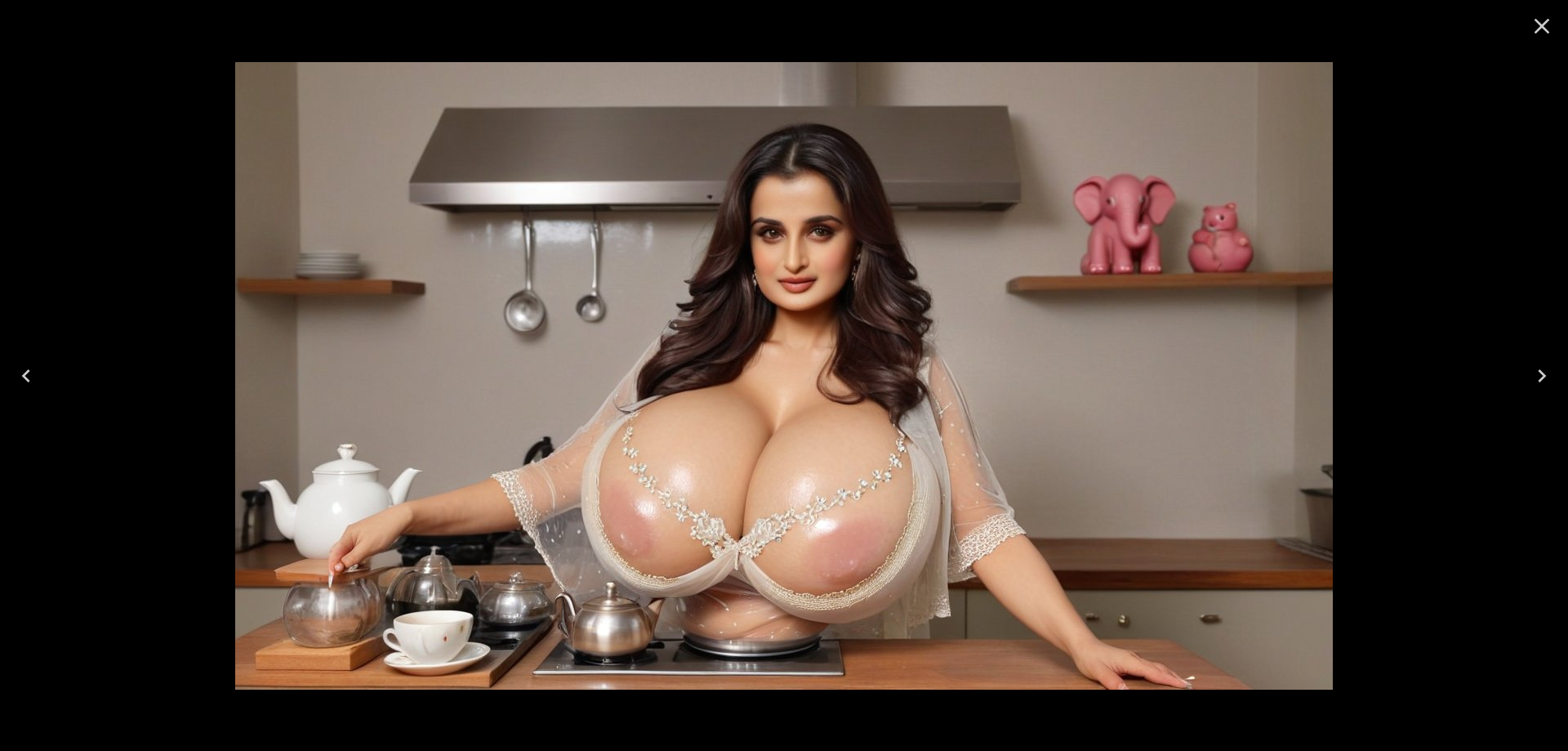
click at [1557, 370] on button "Next" at bounding box center [1541, 376] width 52 height 66
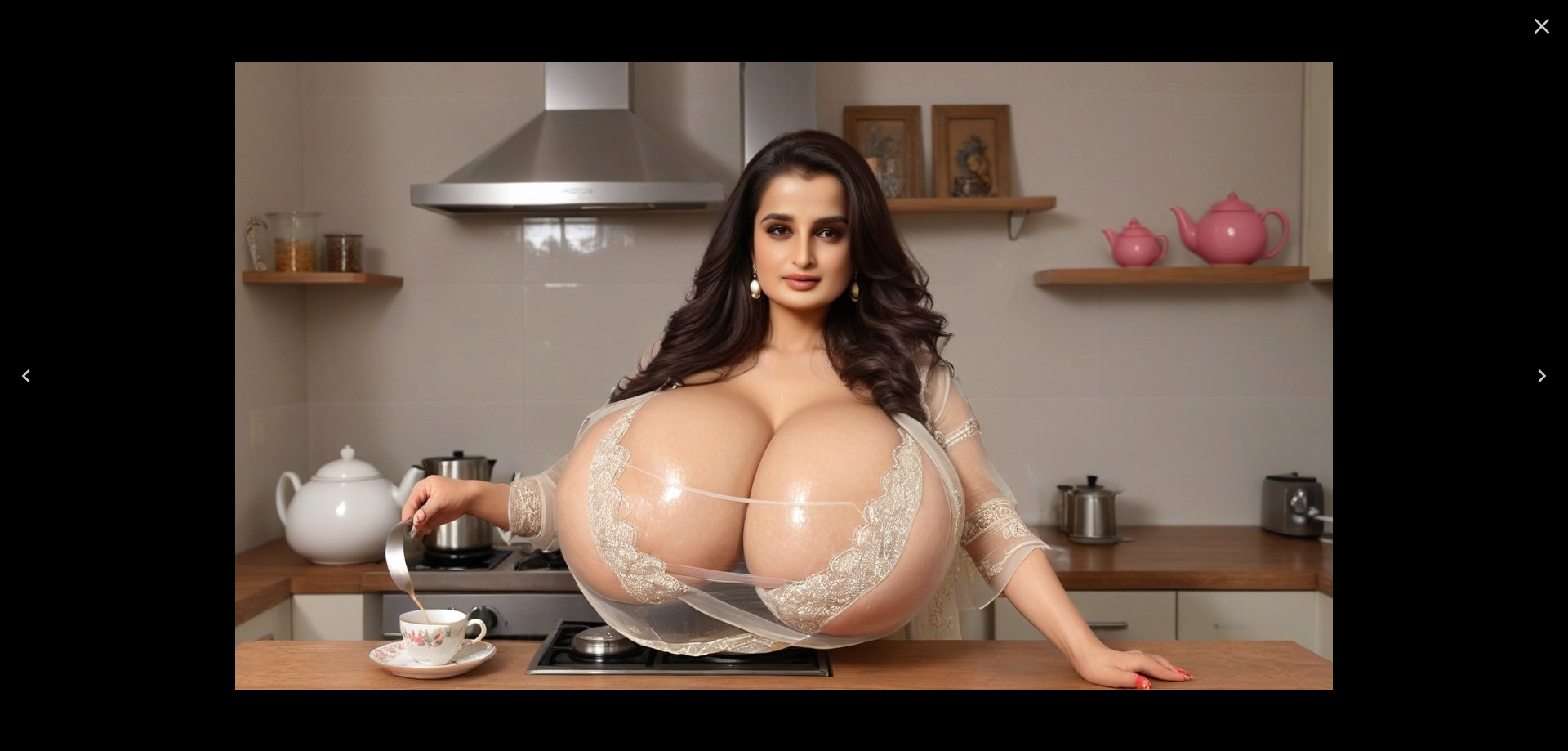
click at [1557, 370] on button "Next" at bounding box center [1541, 376] width 52 height 66
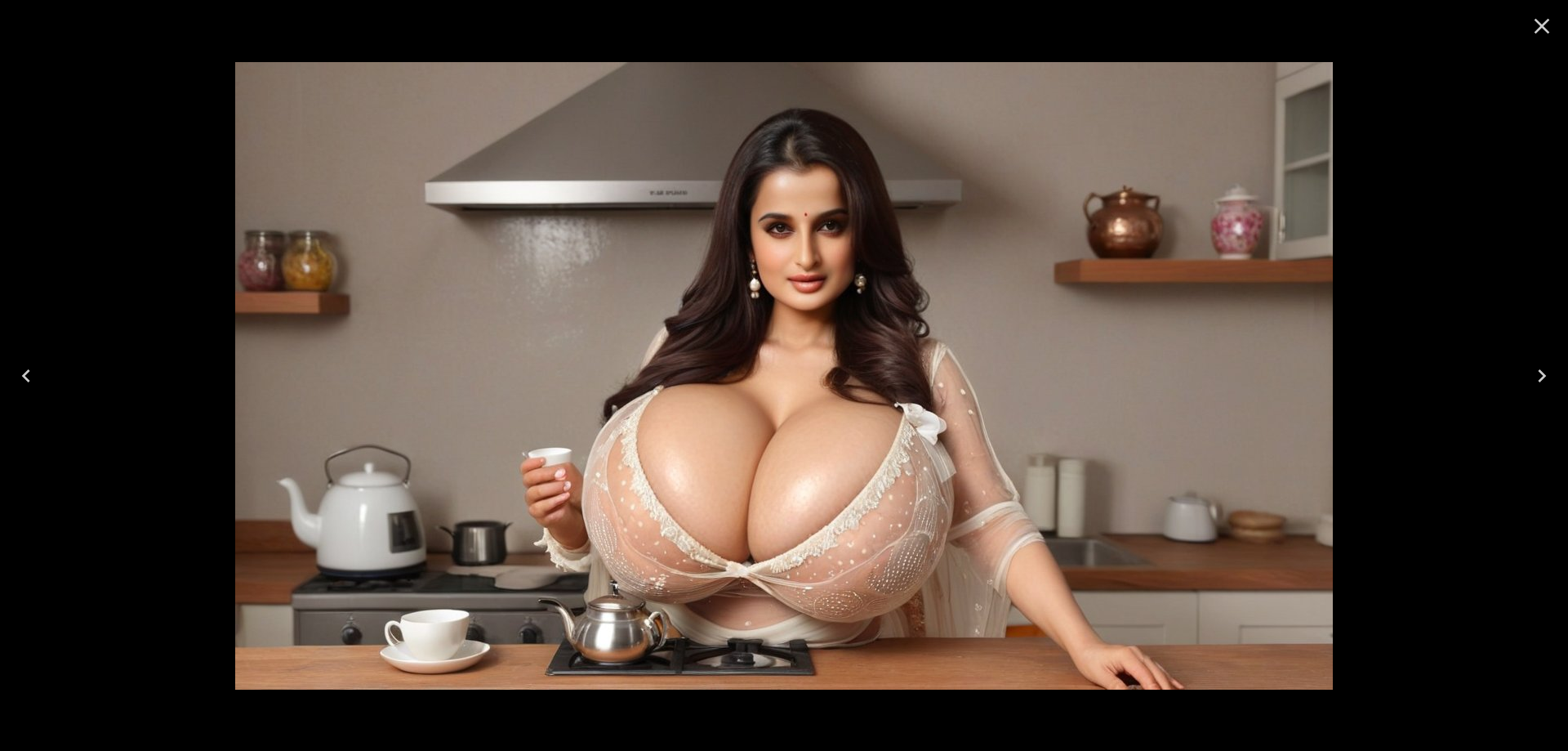
click at [1557, 370] on button "Next" at bounding box center [1541, 376] width 52 height 66
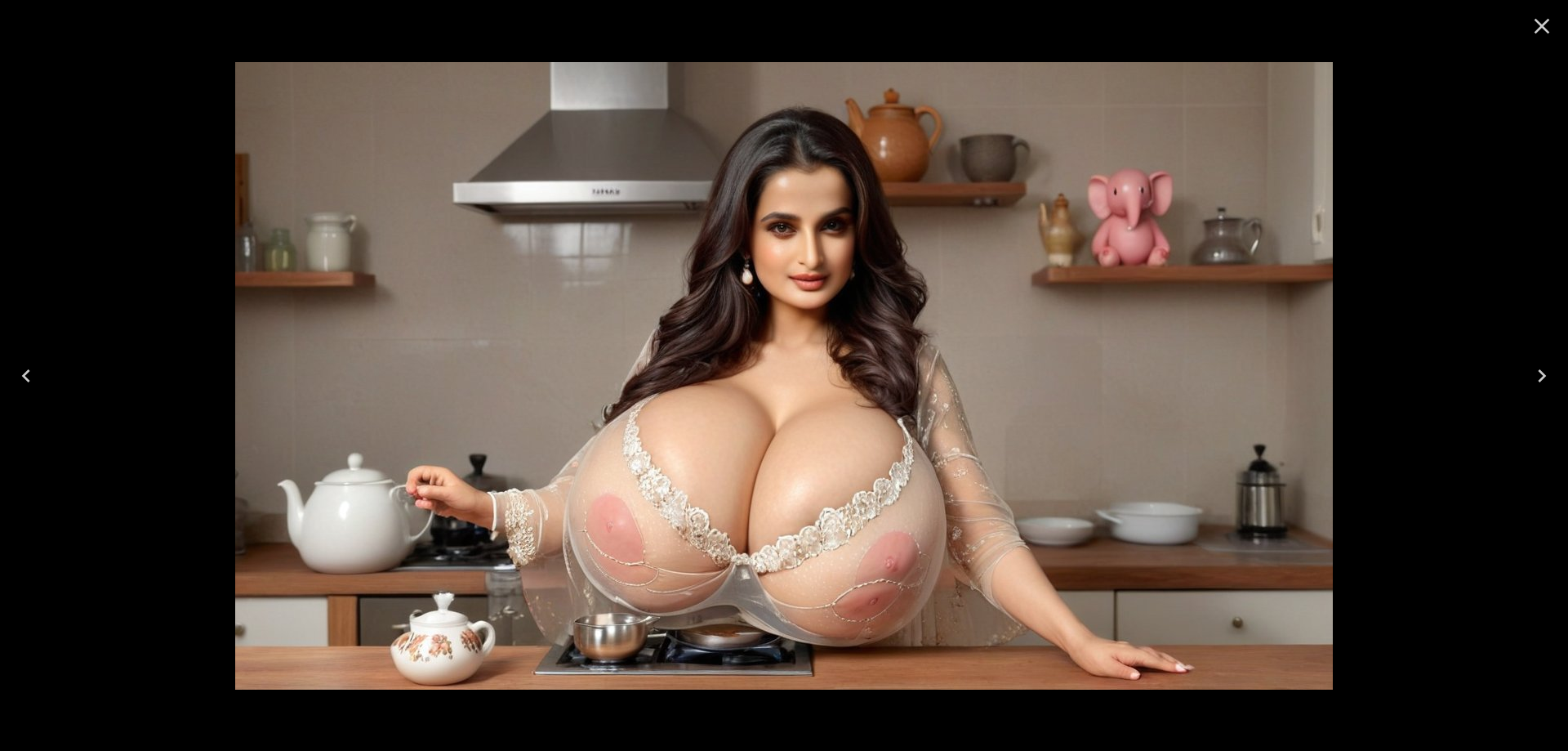
click at [1535, 386] on icon "Next" at bounding box center [1541, 376] width 26 height 26
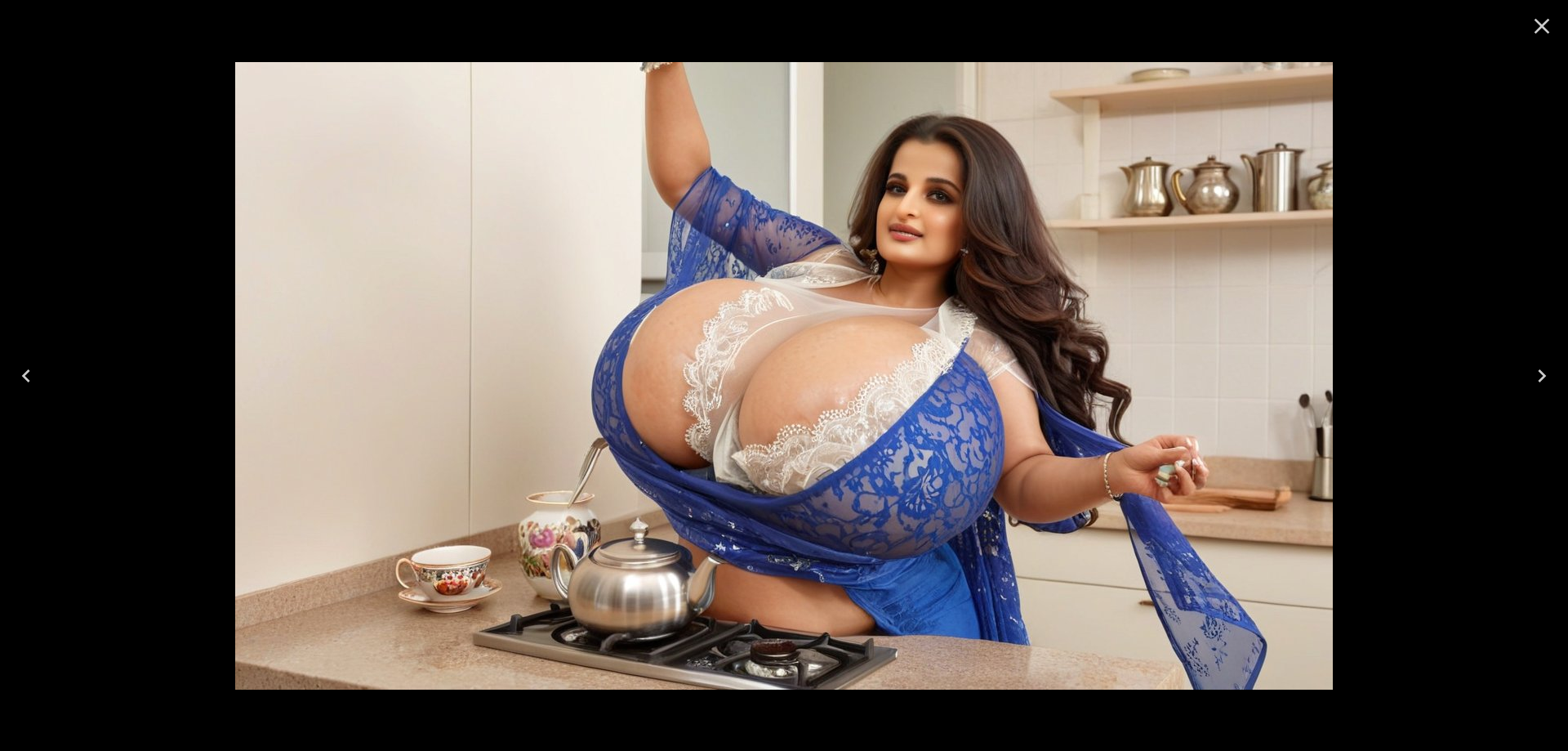
click at [1547, 26] on icon "Close" at bounding box center [1541, 26] width 26 height 26
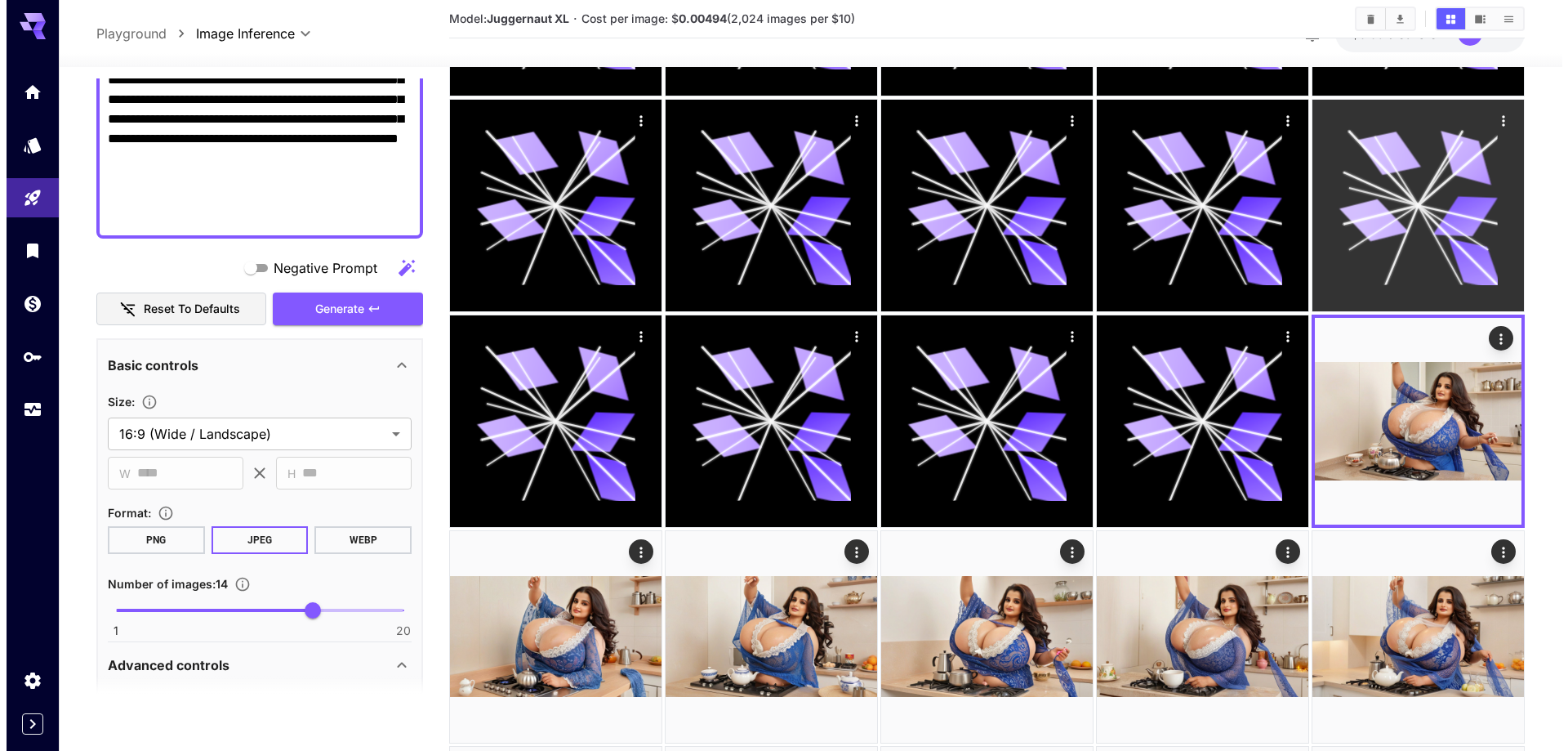
scroll to position [0, 0]
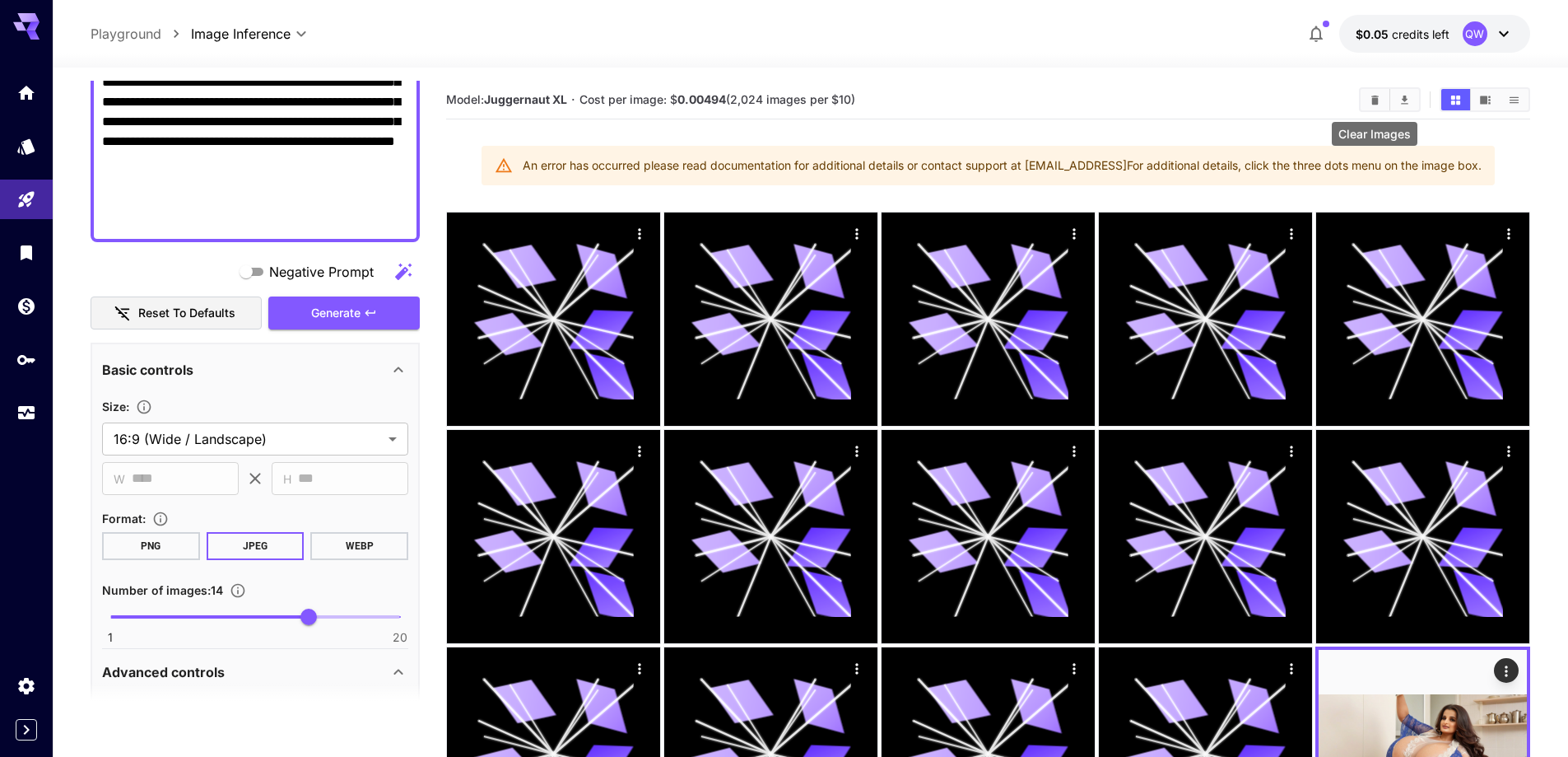
click at [1373, 99] on icon "Clear Images" at bounding box center [1375, 98] width 8 height 9
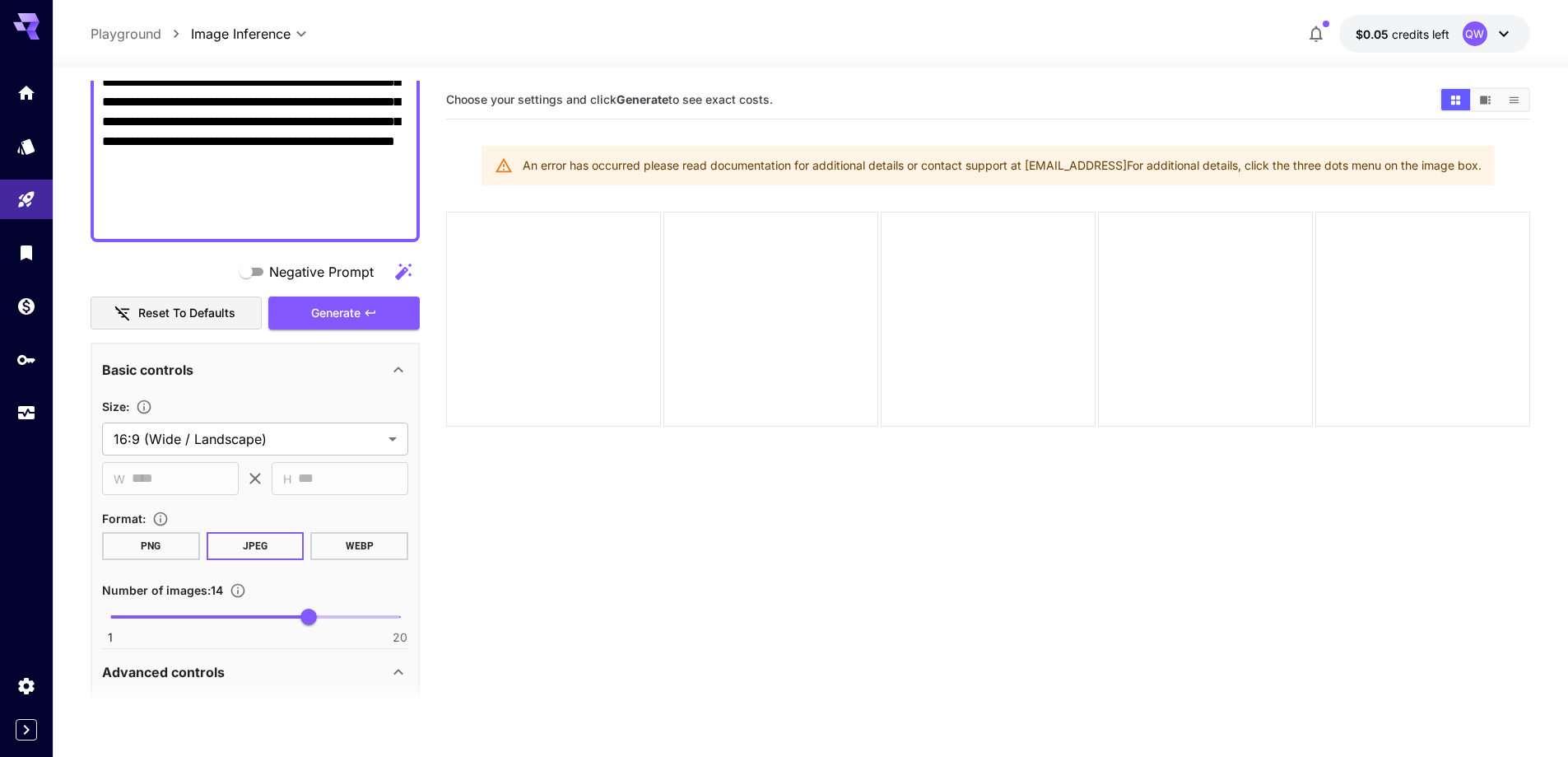
click at [1383, 47] on button "$0.05 credits left QW" at bounding box center [1435, 33] width 191 height 38
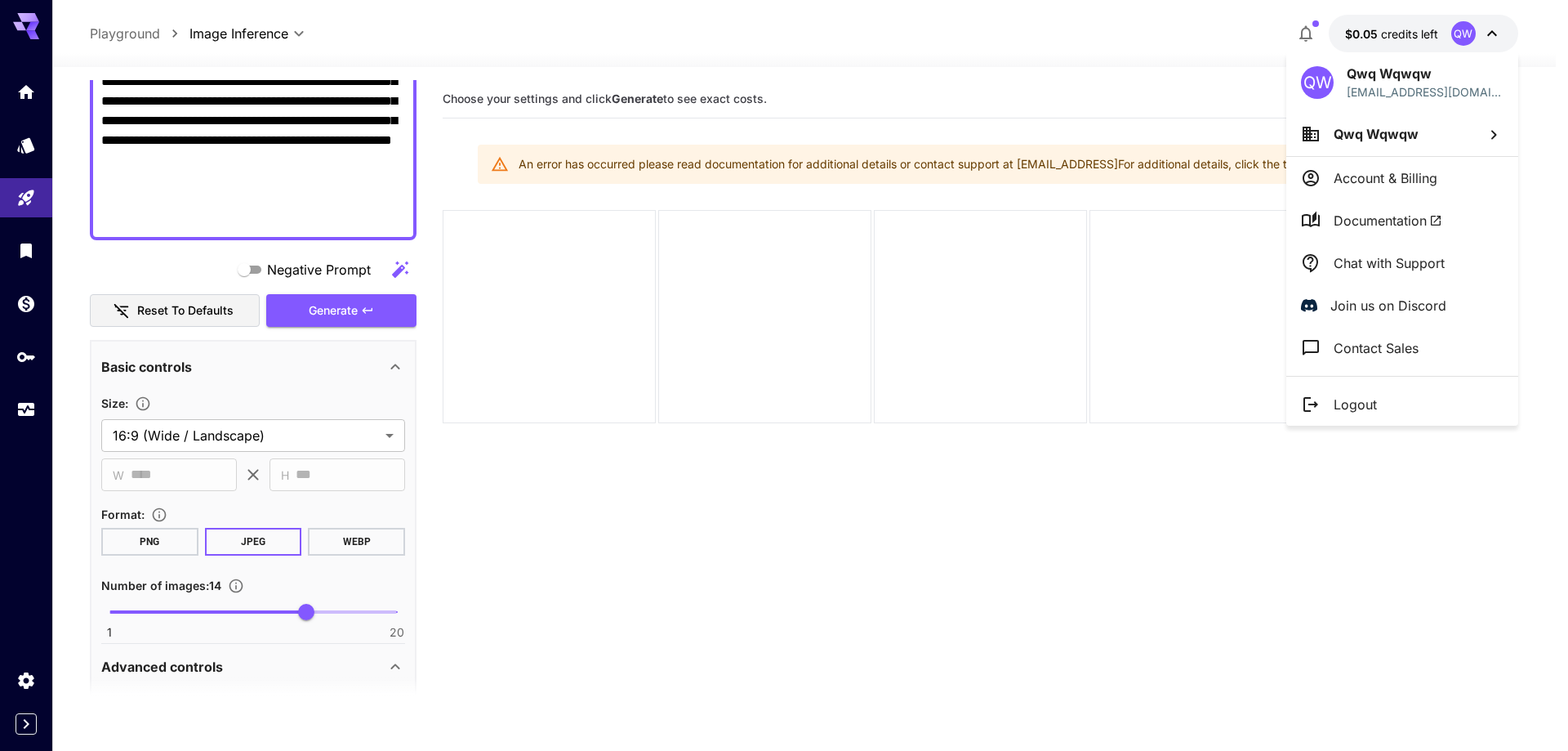
click at [1350, 401] on p "Logout" at bounding box center [1355, 404] width 43 height 19
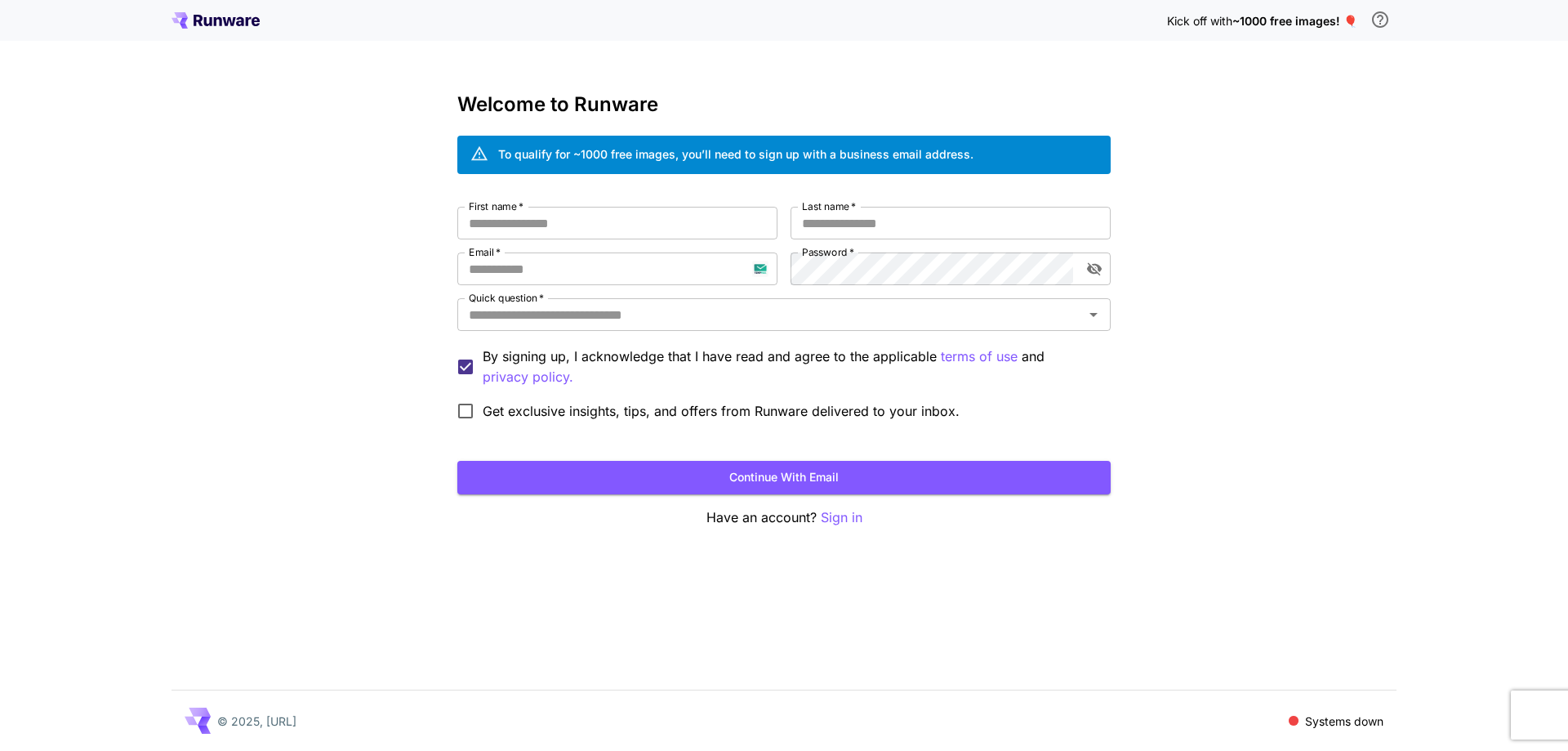
click at [605, 244] on div "First name   * First name   * Last name   * Last name   * Email   * Email   * P…" at bounding box center [784, 317] width 653 height 221
click at [616, 266] on input "Email   *" at bounding box center [618, 268] width 320 height 33
paste input "**********"
type input "**********"
click at [743, 285] on div "**********" at bounding box center [784, 317] width 653 height 221
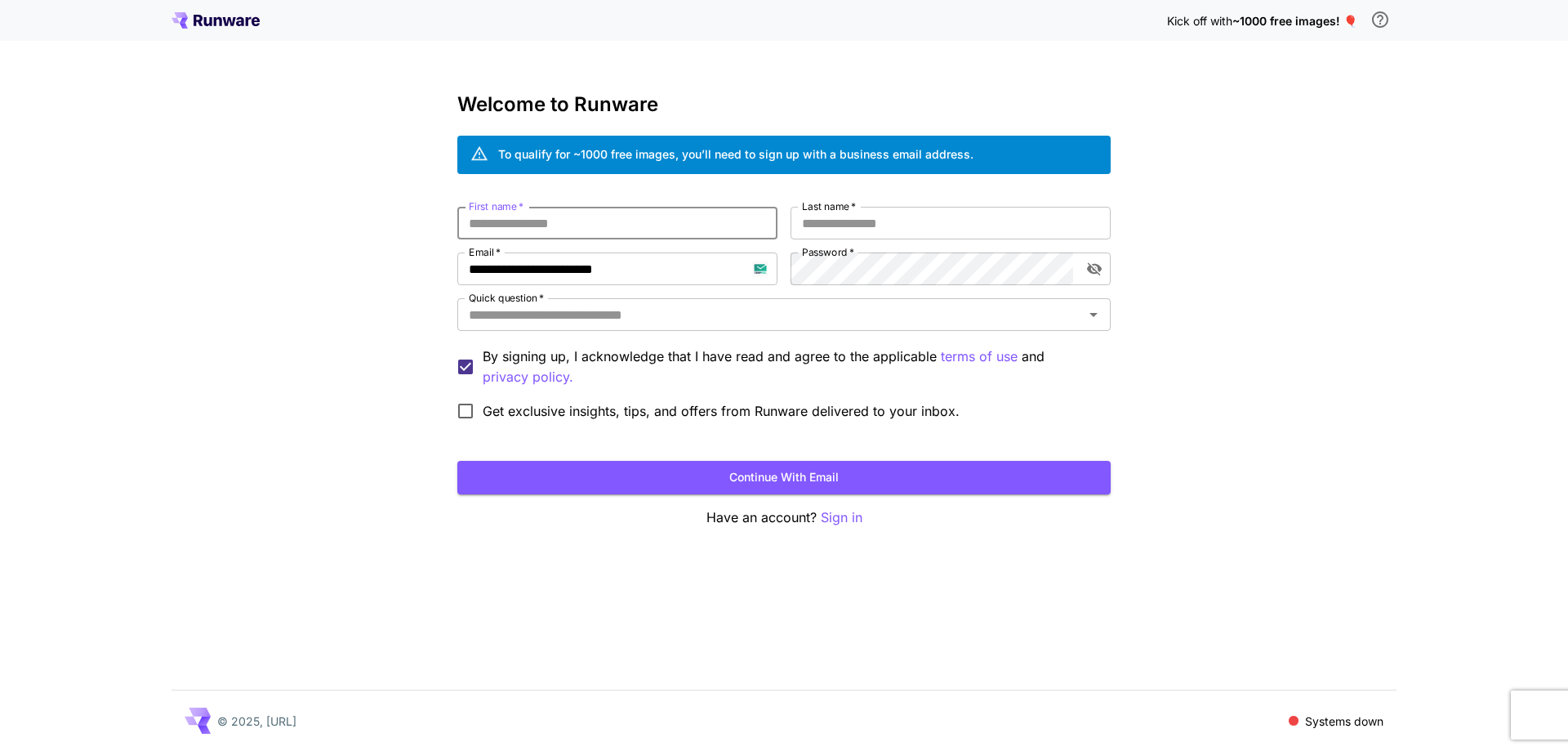
click at [658, 211] on input "First name   *" at bounding box center [618, 223] width 320 height 33
type input "*****"
click at [832, 221] on input "*" at bounding box center [950, 223] width 320 height 33
type input "****"
click at [809, 325] on input "Quick question   *" at bounding box center [770, 315] width 617 height 23
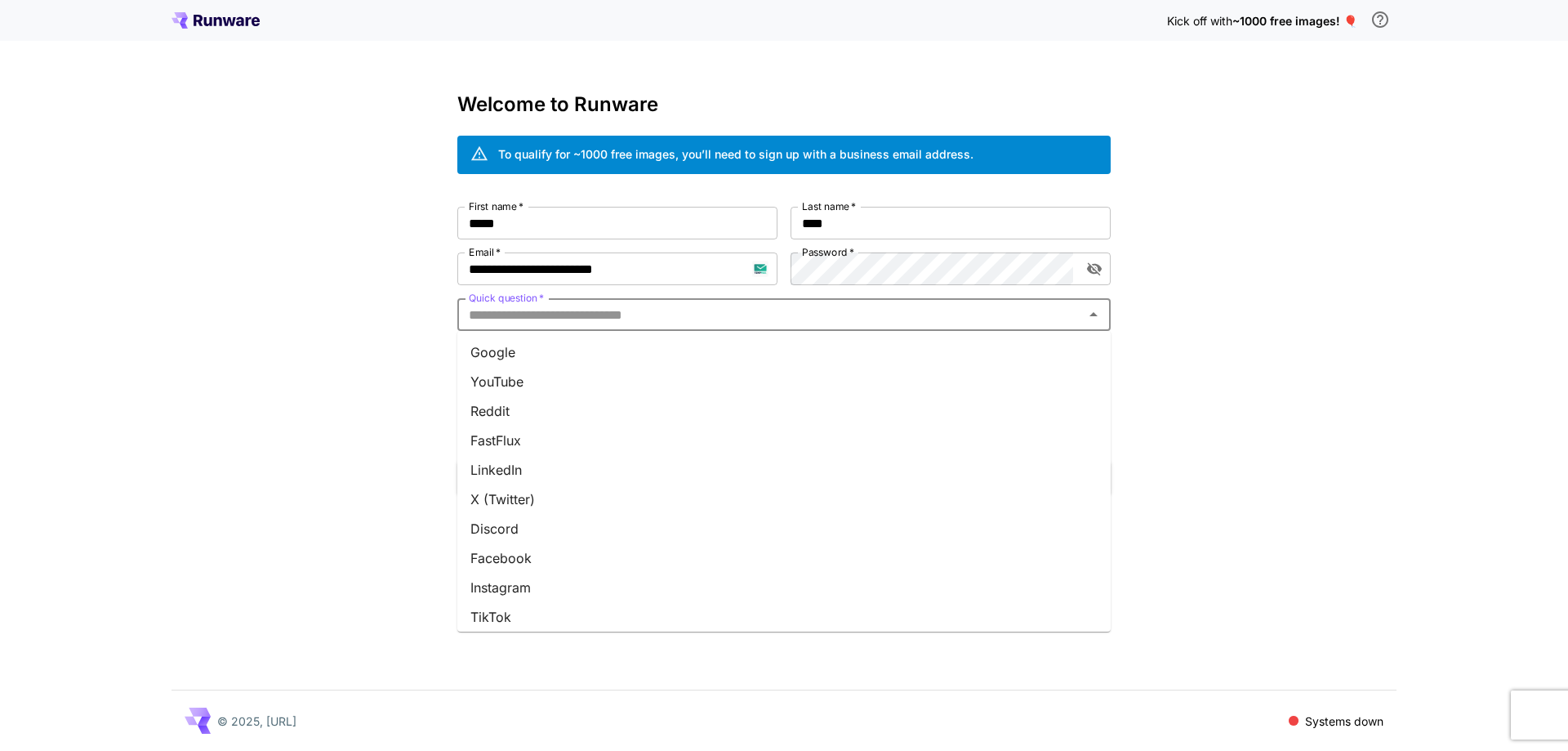
click at [804, 350] on li "Google" at bounding box center [784, 351] width 653 height 29
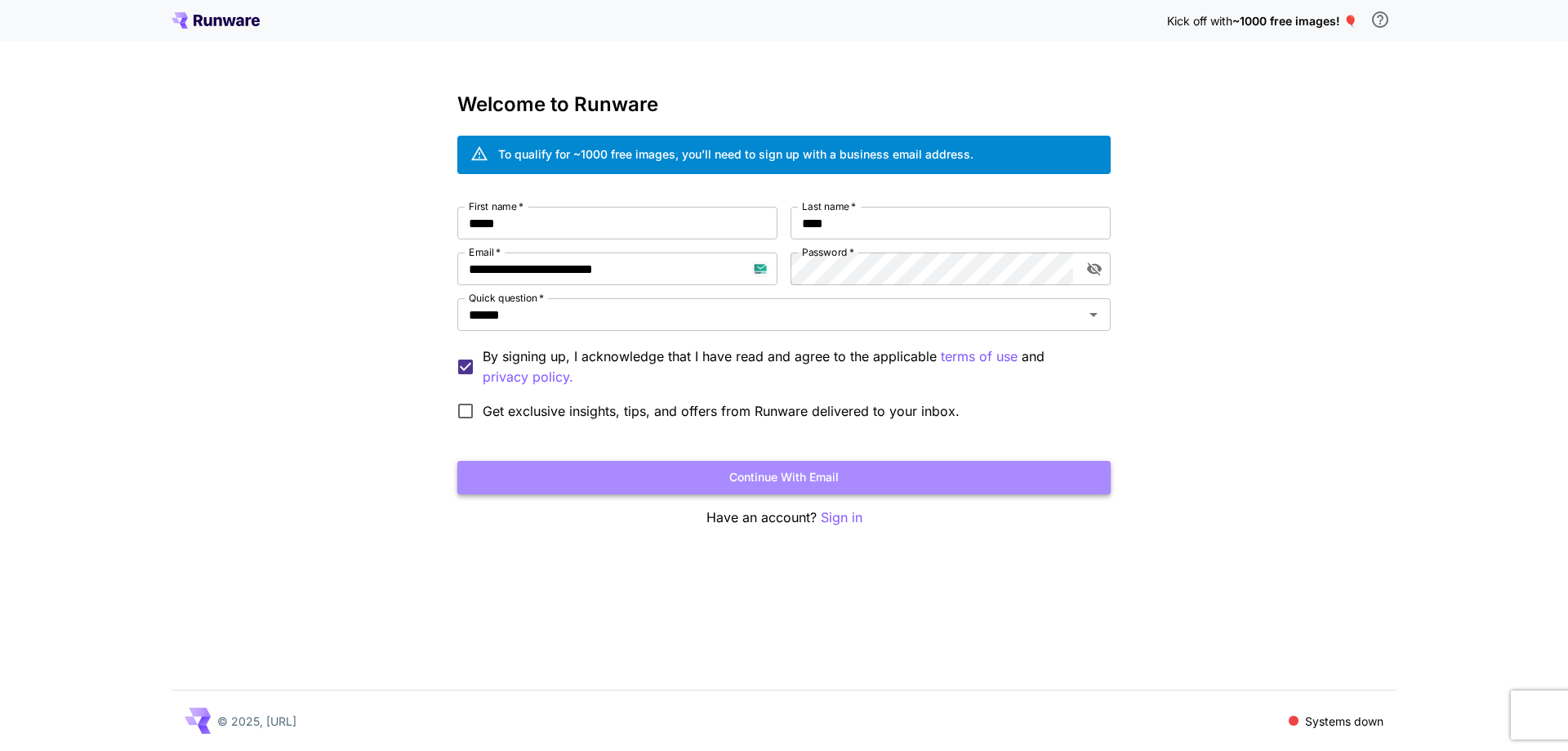
click at [775, 477] on button "Continue with email" at bounding box center [784, 477] width 653 height 34
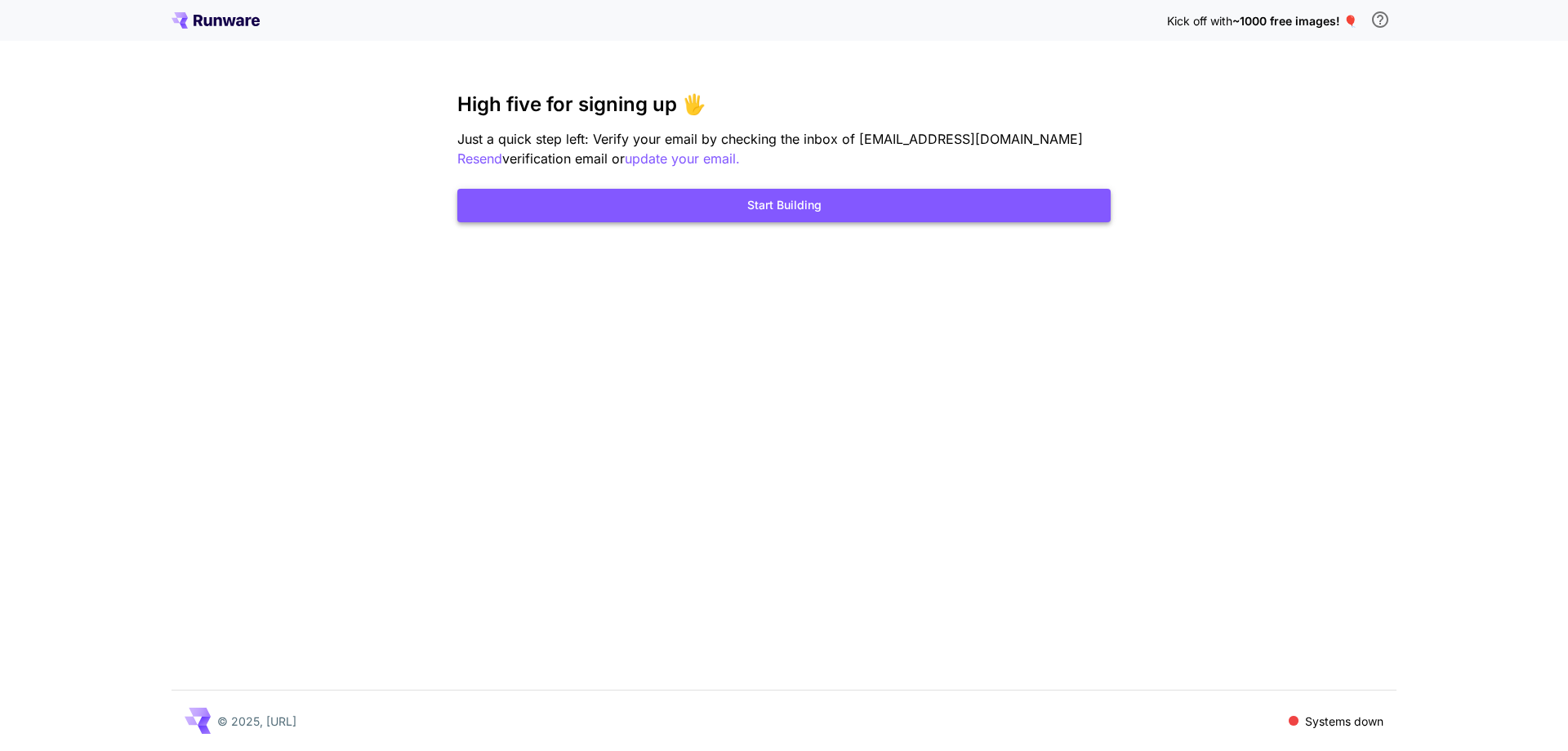
click at [933, 205] on button "Start Building" at bounding box center [784, 205] width 653 height 34
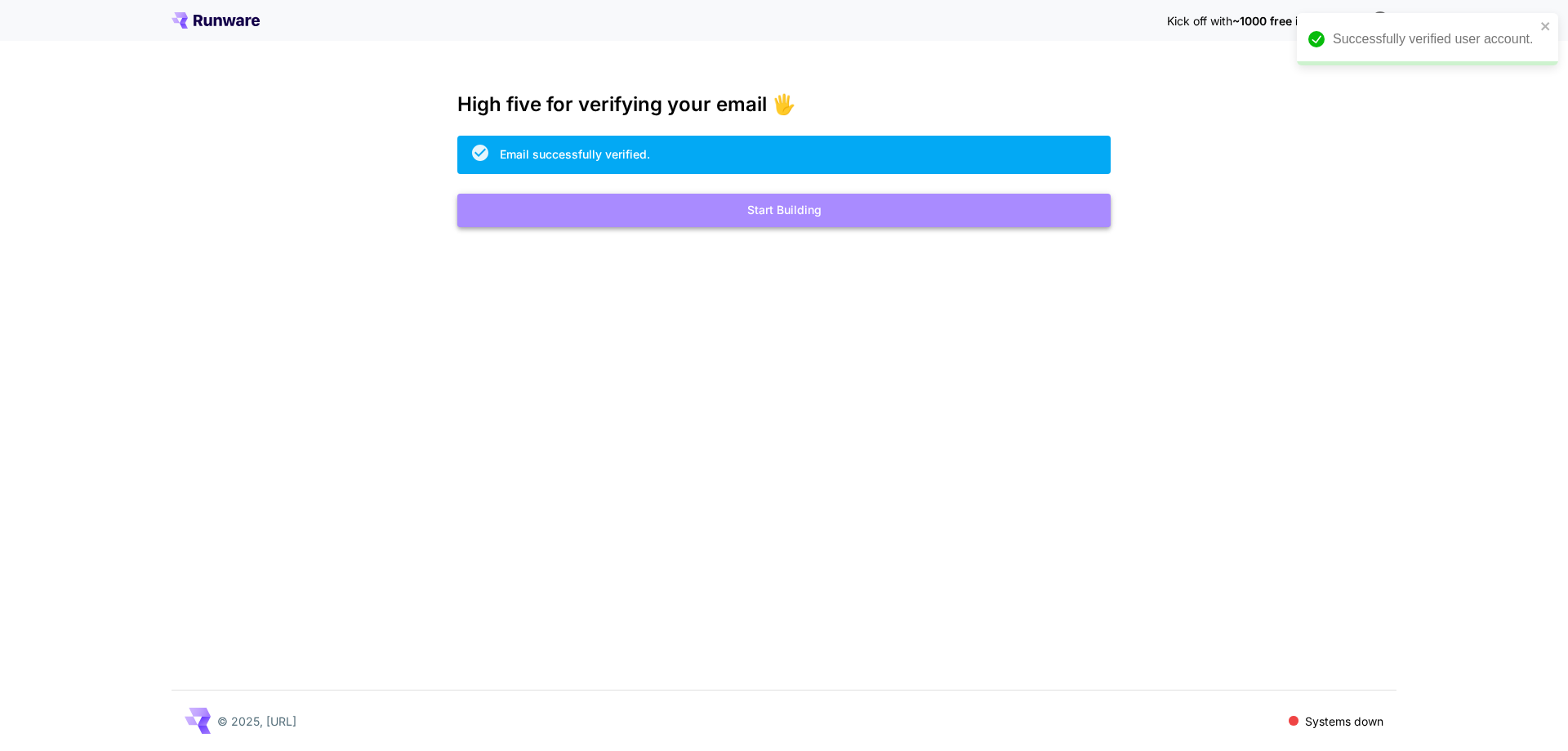
click at [728, 218] on button "Start Building" at bounding box center [784, 210] width 653 height 34
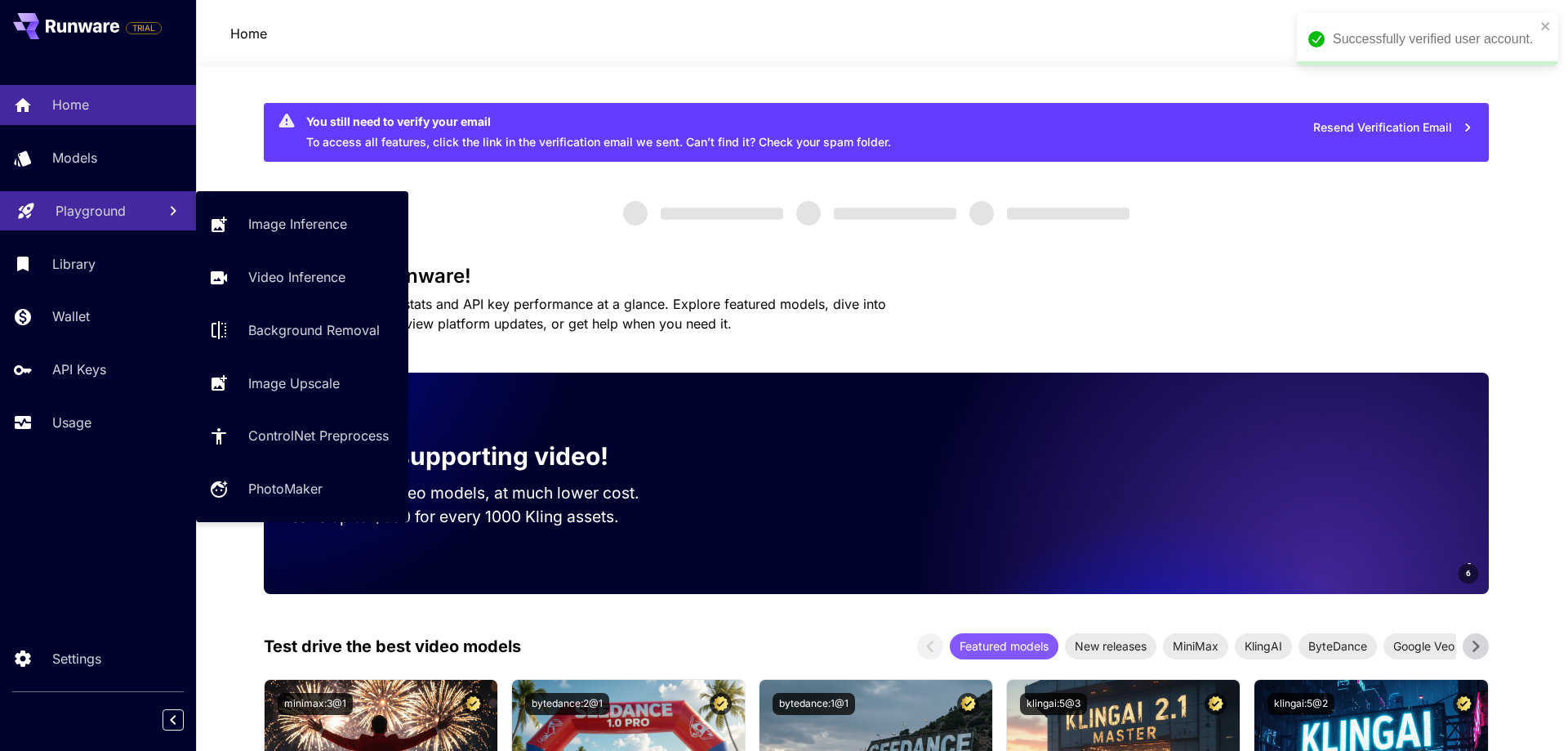
click at [66, 219] on p "Playground" at bounding box center [91, 210] width 70 height 19
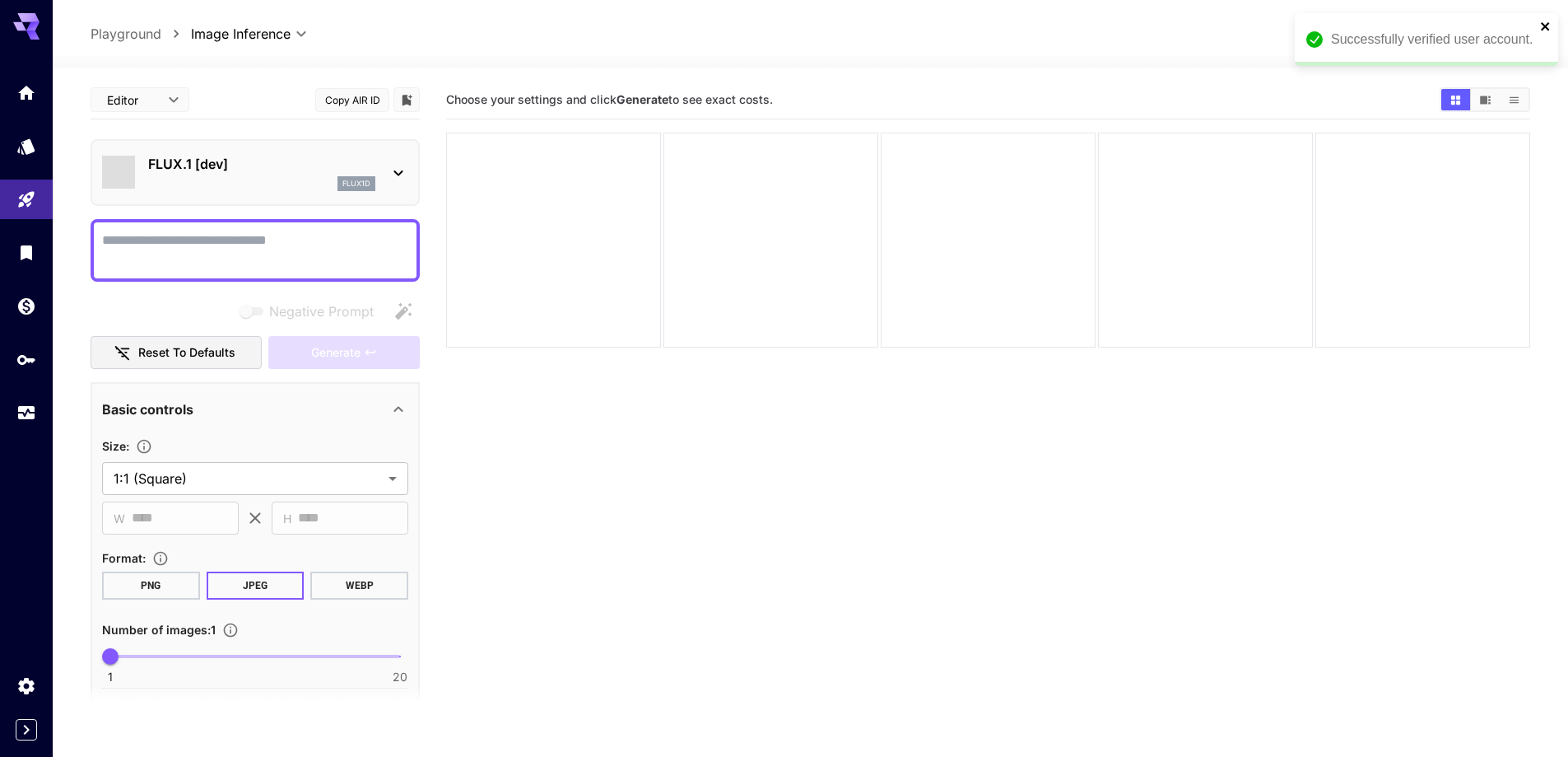
click at [1540, 25] on icon "close" at bounding box center [1546, 26] width 12 height 14
click at [263, 169] on p "FLUX.1 [dev]" at bounding box center [262, 163] width 228 height 19
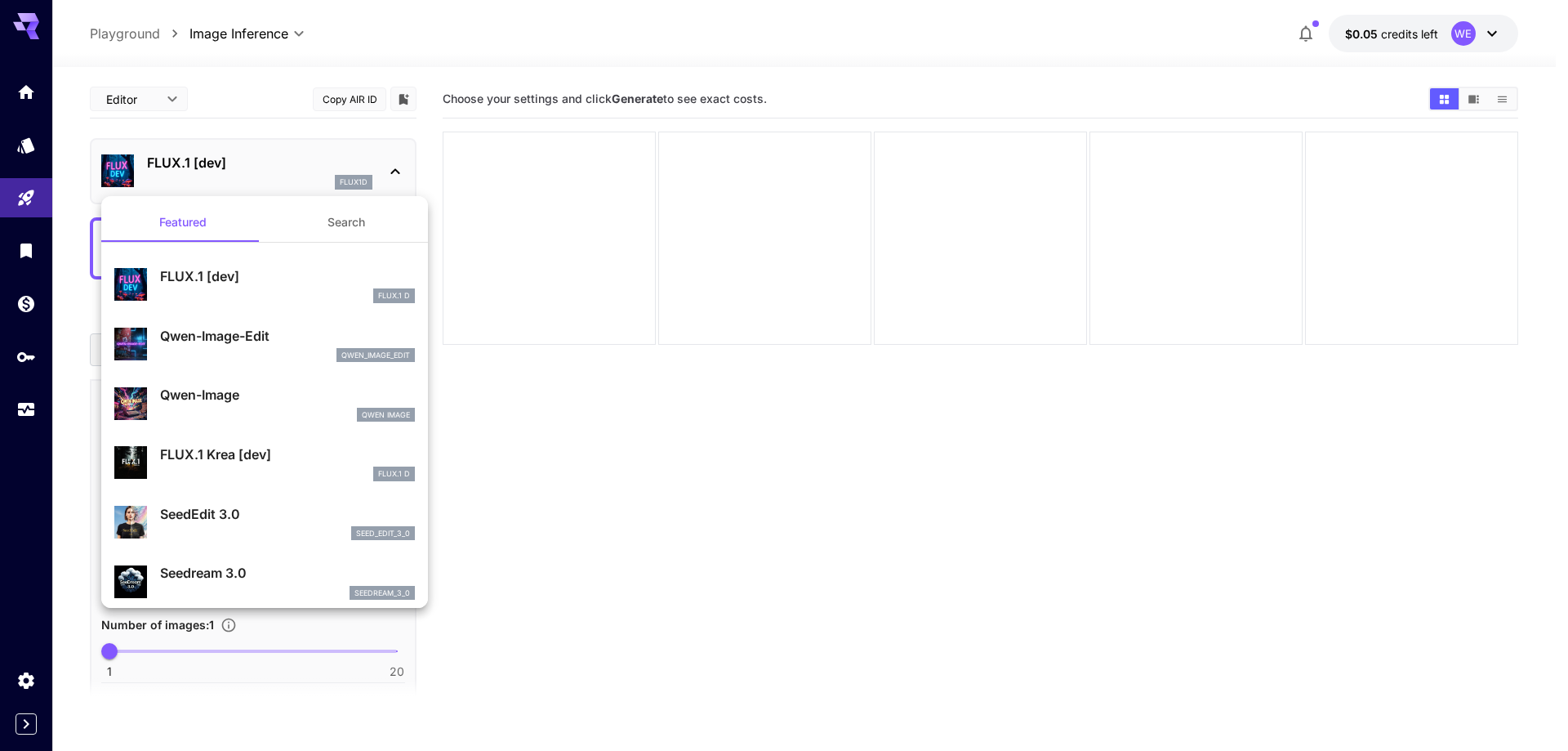
click at [352, 219] on button "Search" at bounding box center [345, 222] width 163 height 40
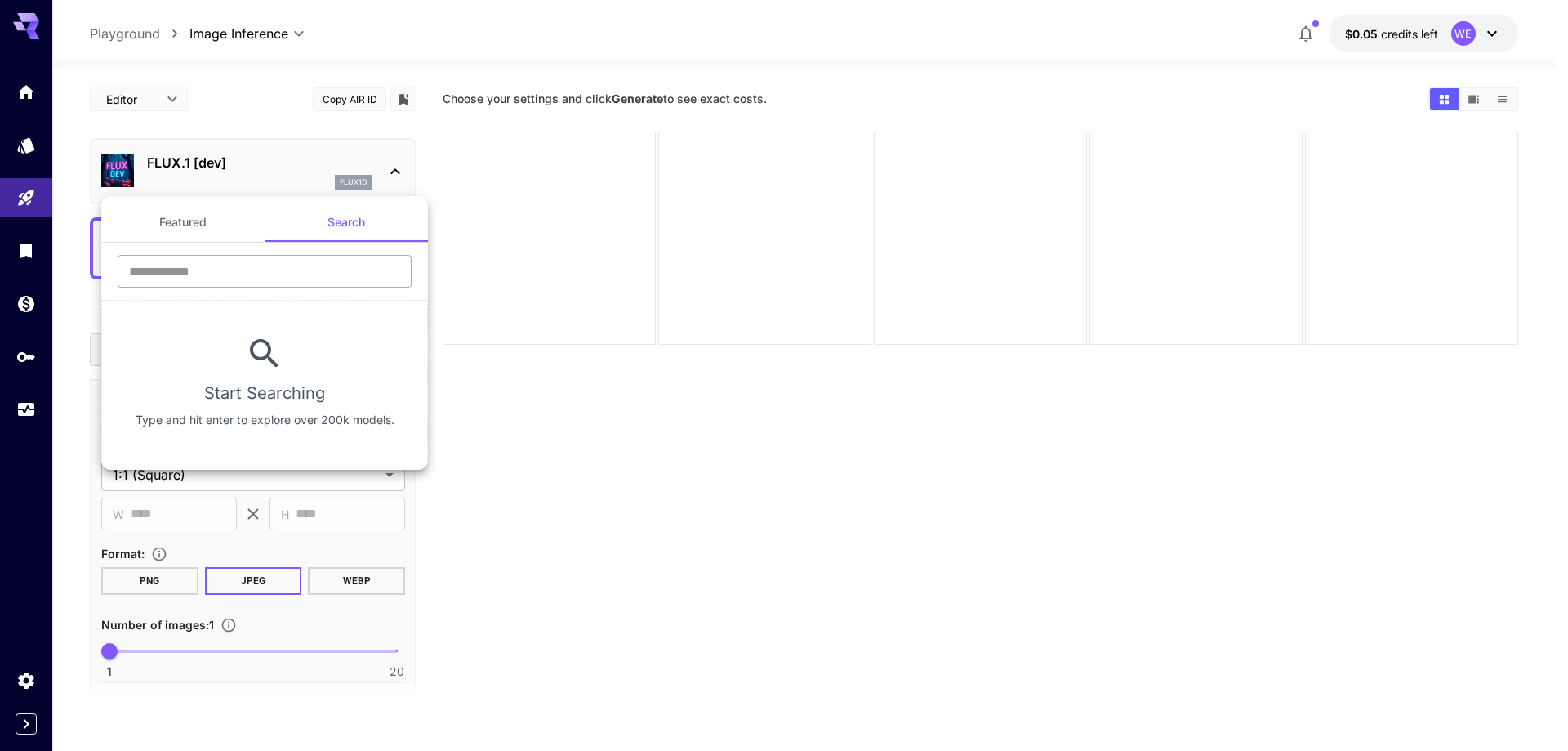
click at [289, 286] on input "text" at bounding box center [264, 271] width 294 height 33
type input "****"
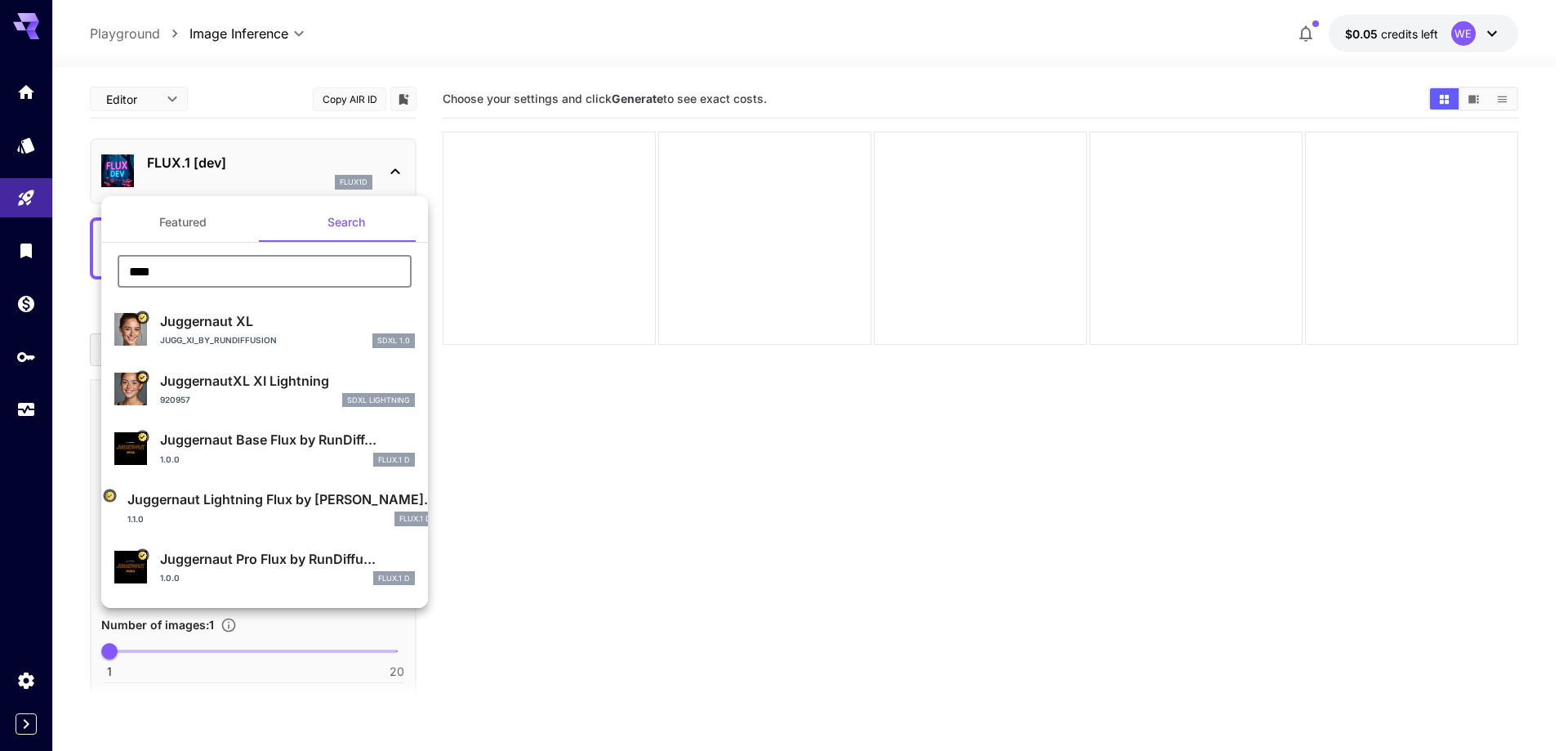
click at [246, 321] on p "Juggernaut XL" at bounding box center [288, 320] width 255 height 19
type input "**"
type input "***"
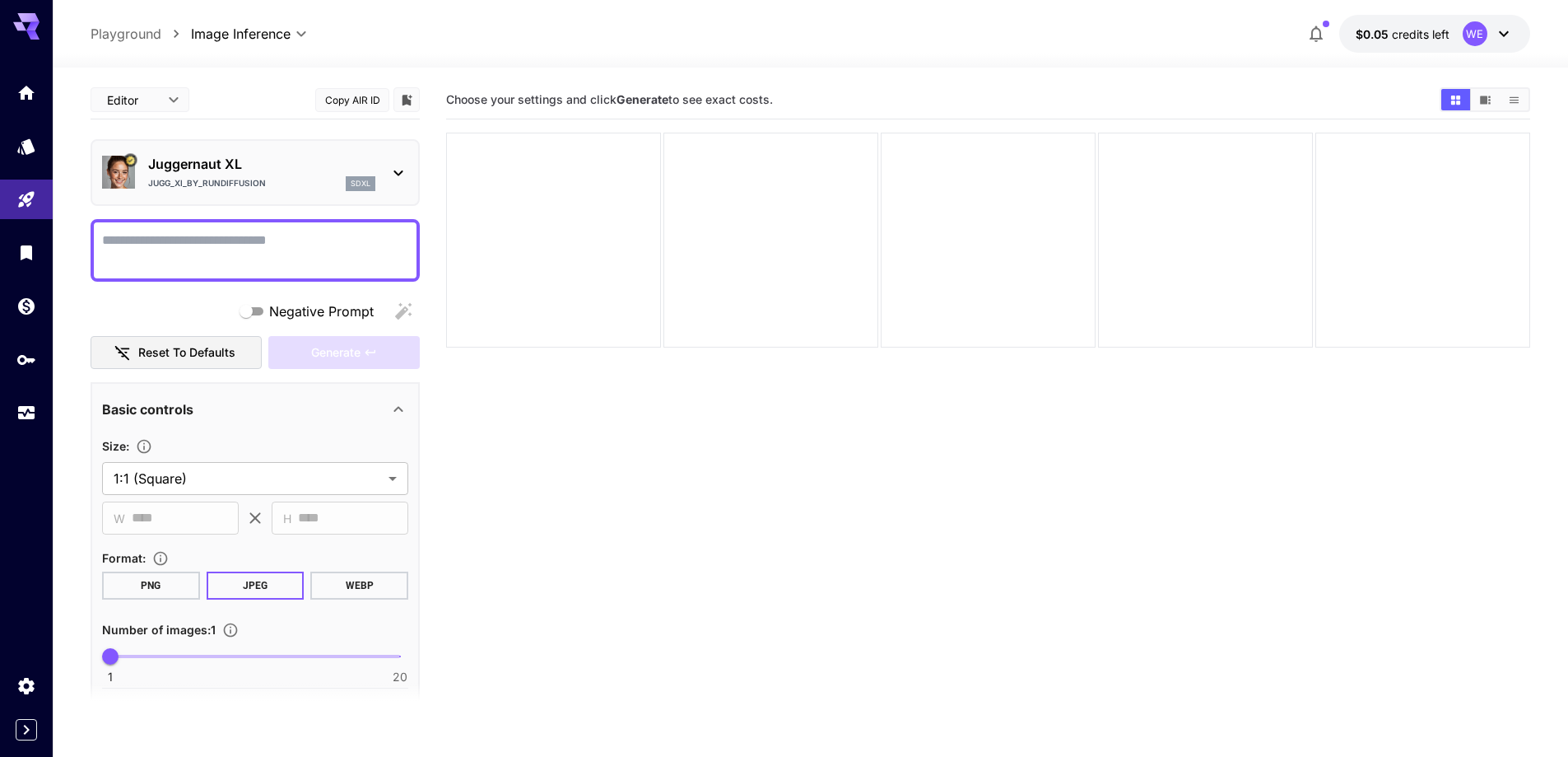
click at [317, 236] on textarea "Negative Prompt" at bounding box center [255, 250] width 306 height 40
paste textarea "**********"
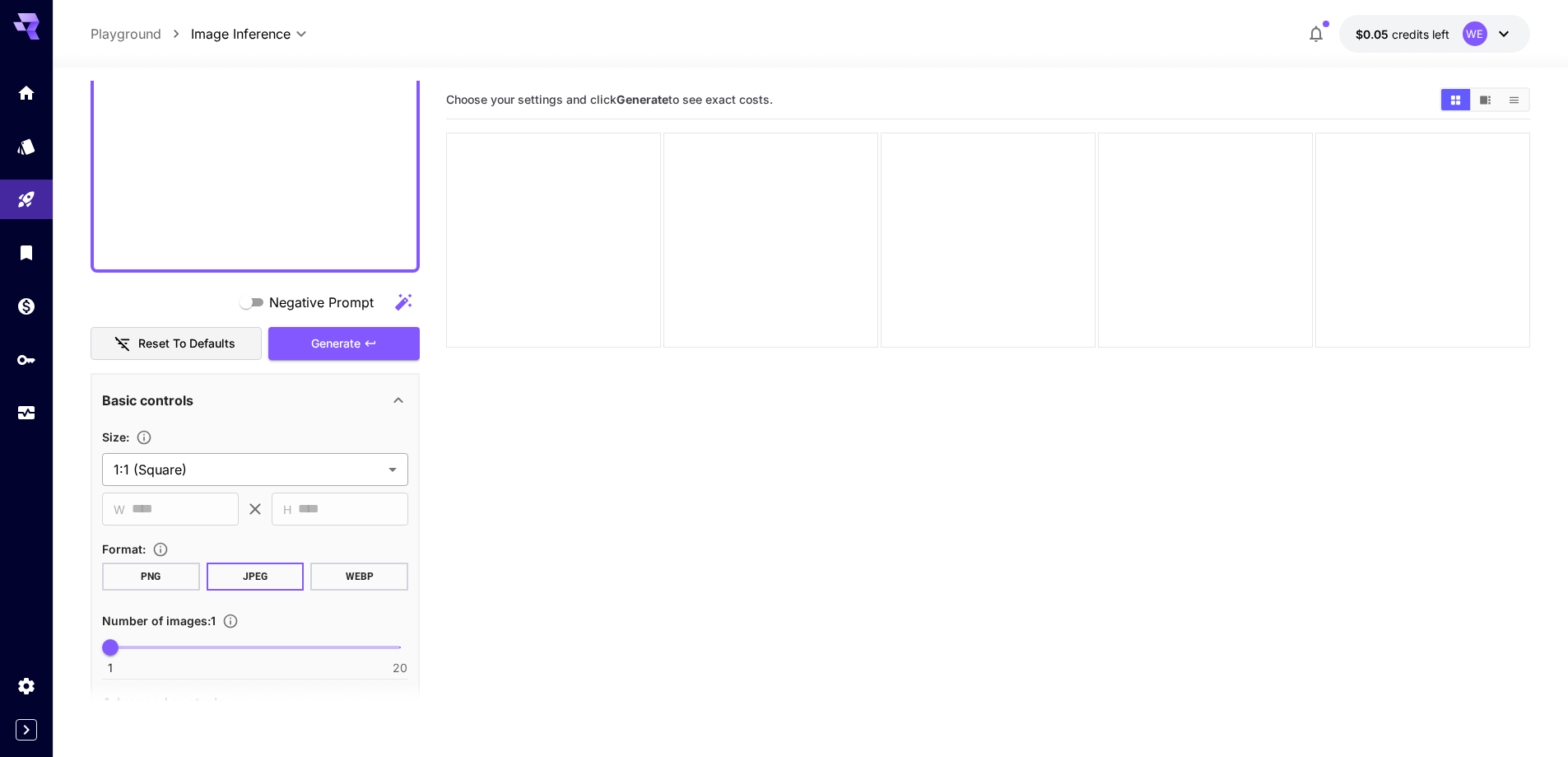
scroll to position [1144, 0]
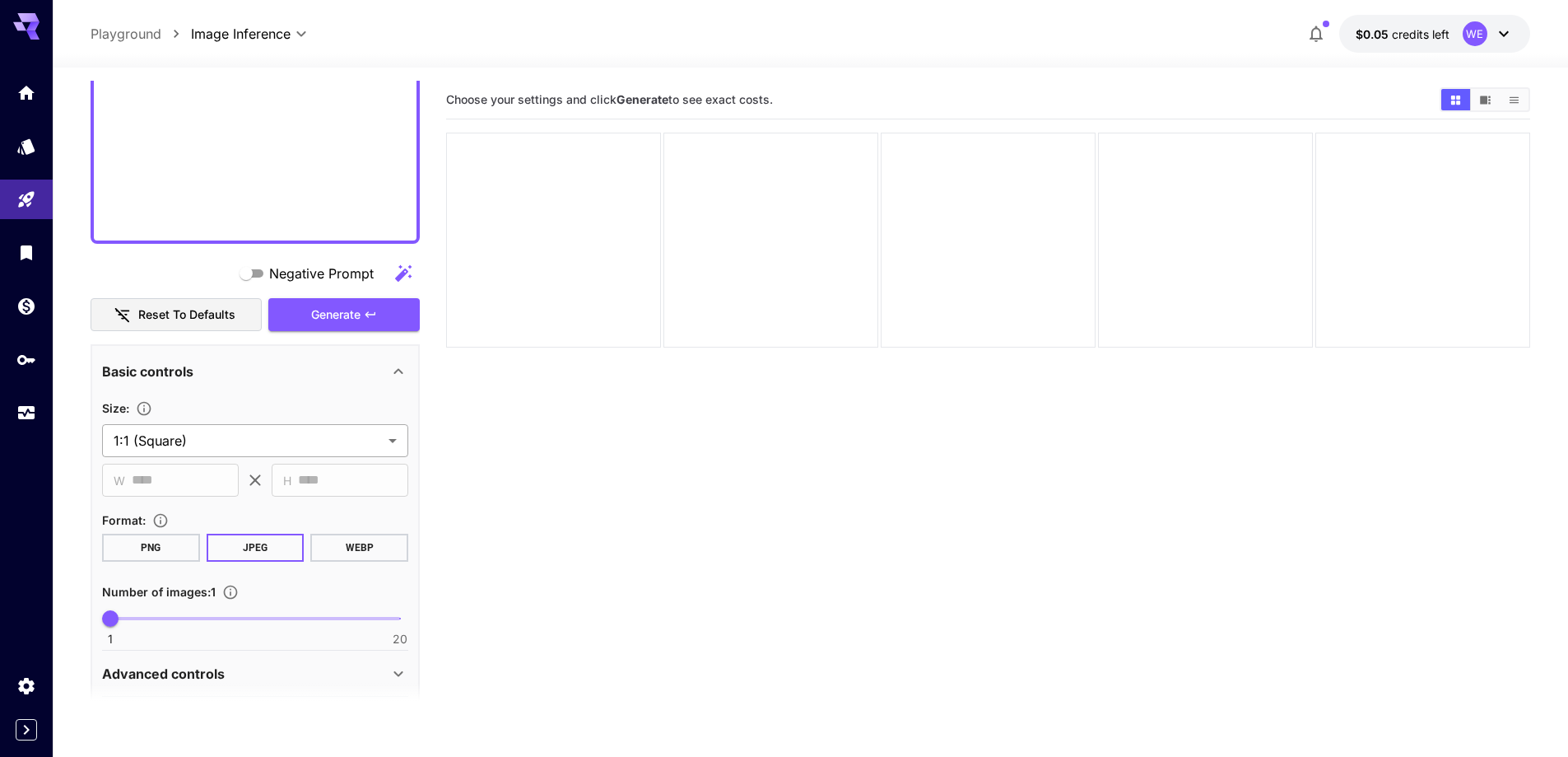
type textarea "**********"
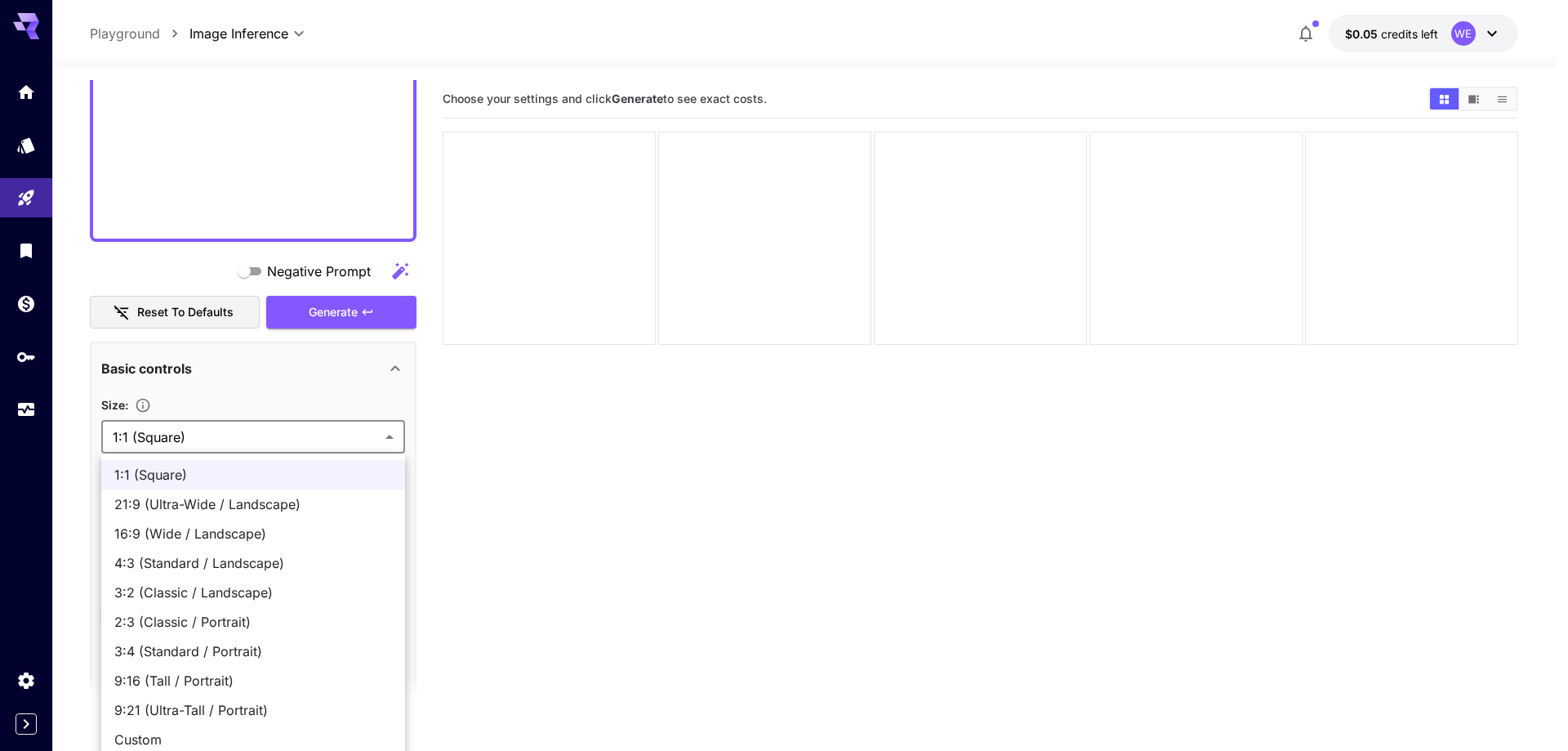
click at [267, 437] on body "**********" at bounding box center [784, 439] width 1568 height 879
click at [248, 528] on span "16:9 (Wide / Landscape)" at bounding box center [253, 533] width 278 height 19
type input "**********"
type input "****"
type input "***"
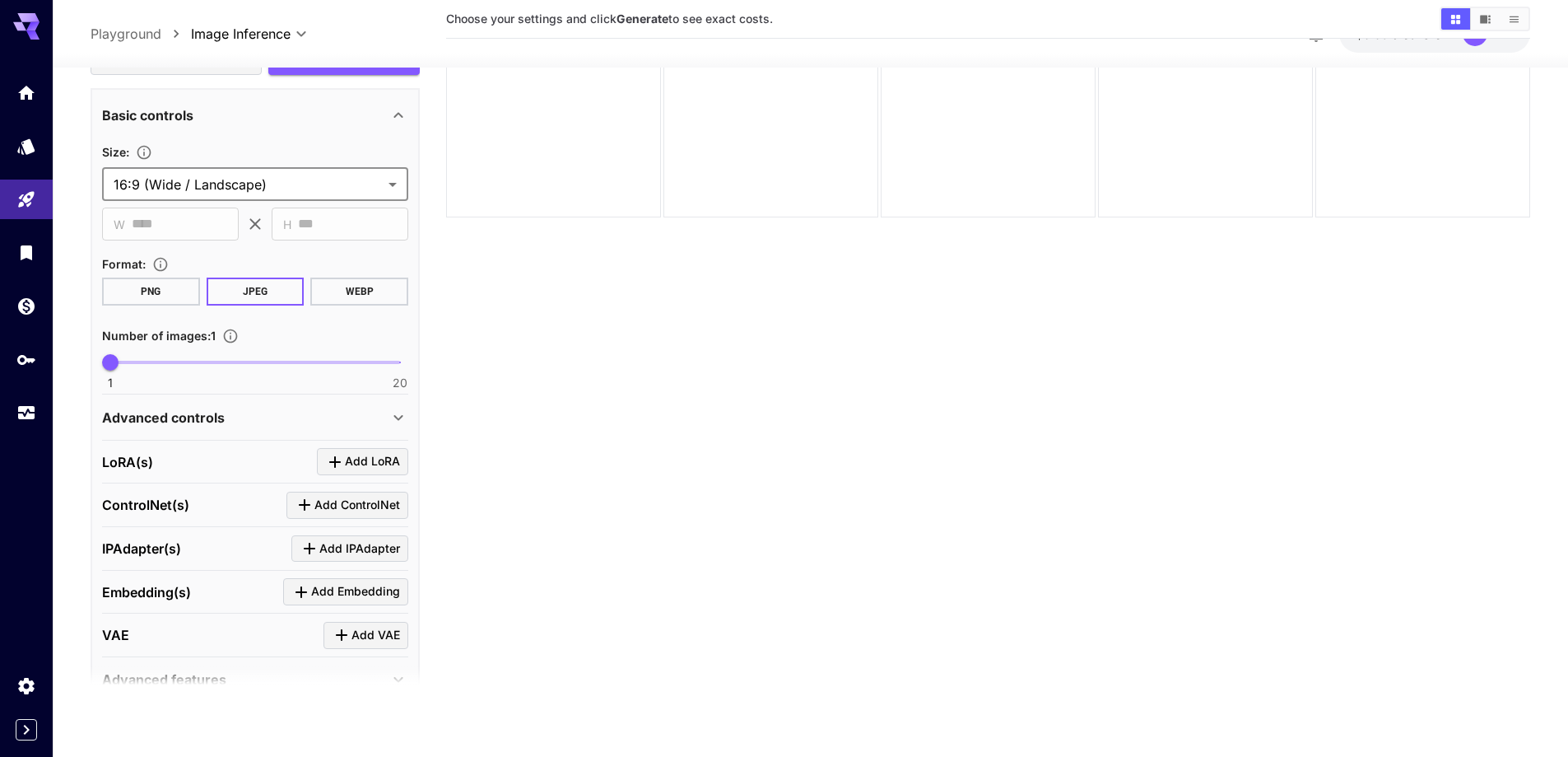
scroll to position [1391, 0]
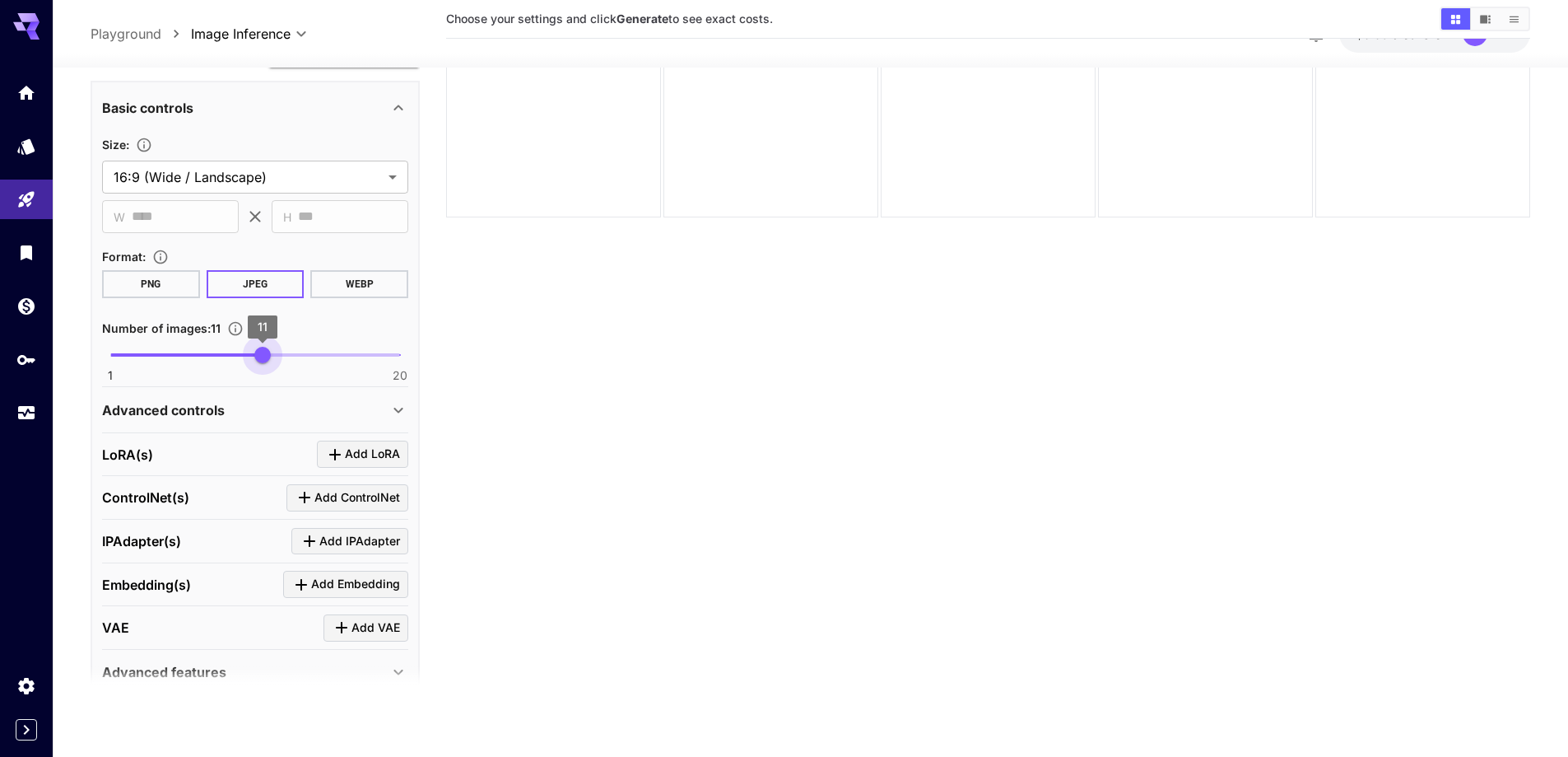
type input "**"
drag, startPoint x: 266, startPoint y: 348, endPoint x: 279, endPoint y: 352, distance: 13.6
click at [279, 352] on span "1 20 12" at bounding box center [255, 354] width 290 height 24
click at [273, 421] on div "Advanced controls" at bounding box center [255, 409] width 306 height 40
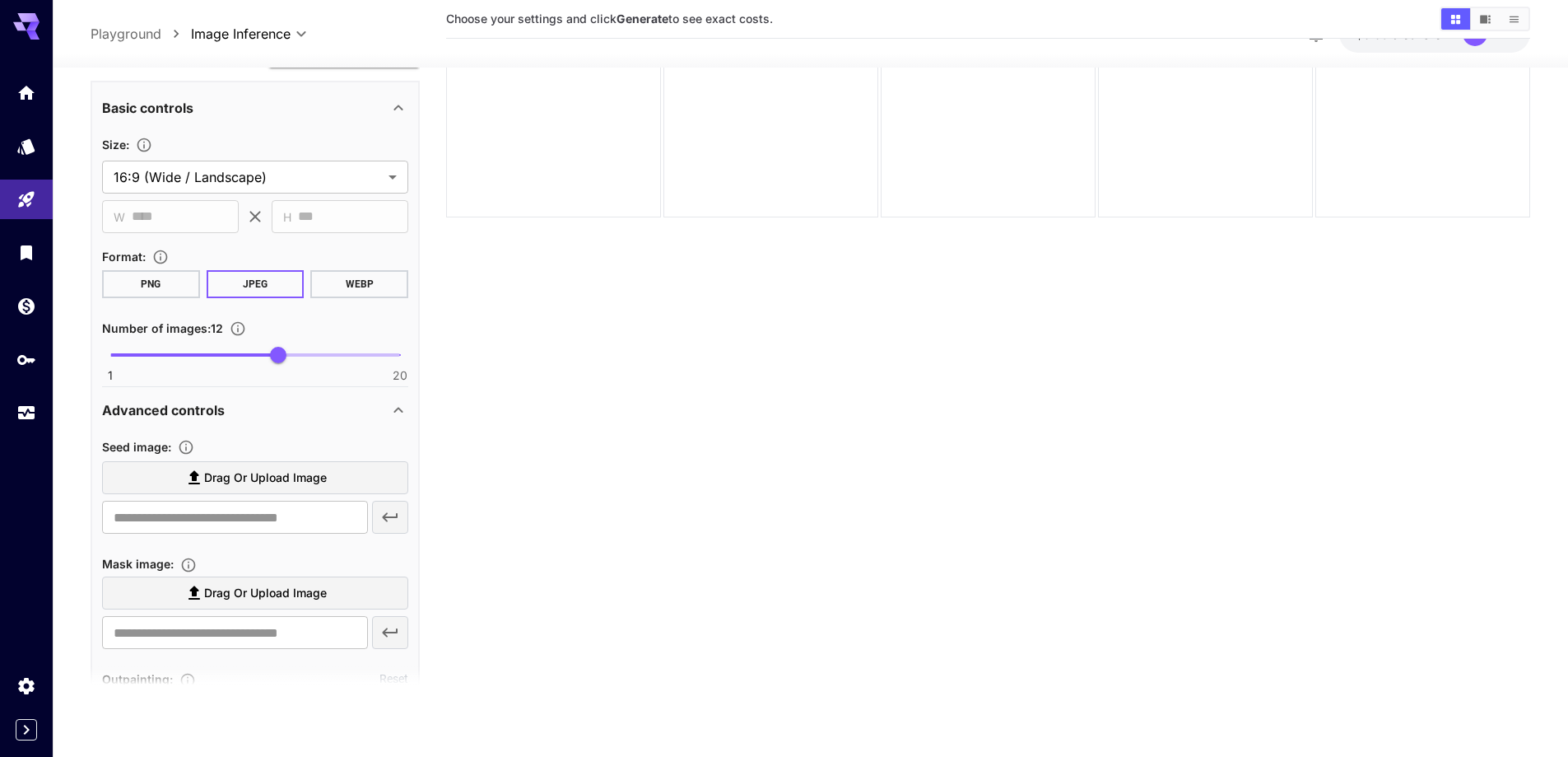
click at [272, 488] on label "Drag or upload image" at bounding box center [255, 478] width 306 height 34
click at [0, 0] on input "Drag or upload image" at bounding box center [0, 0] width 0 height 0
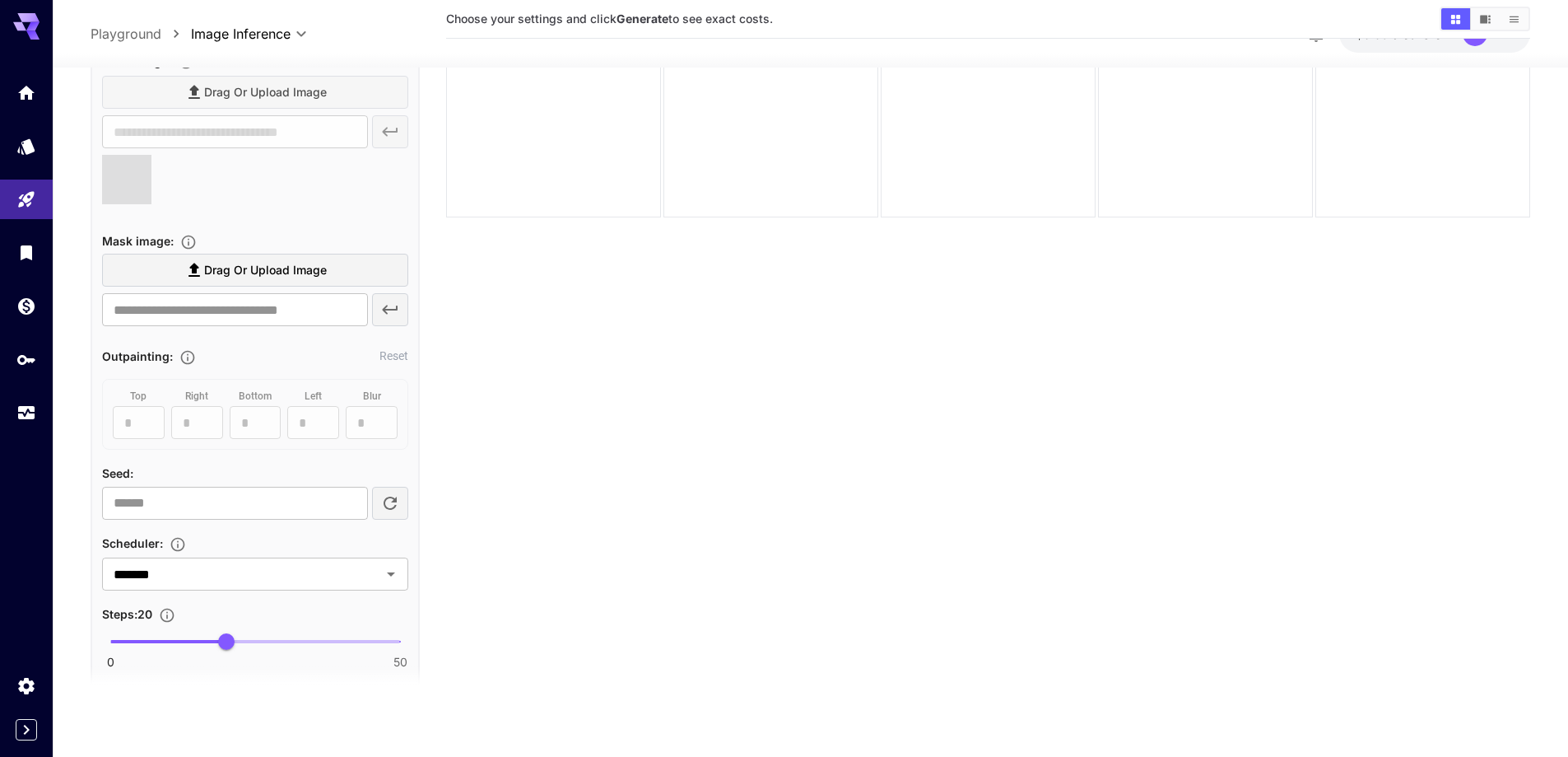
scroll to position [1803, 0]
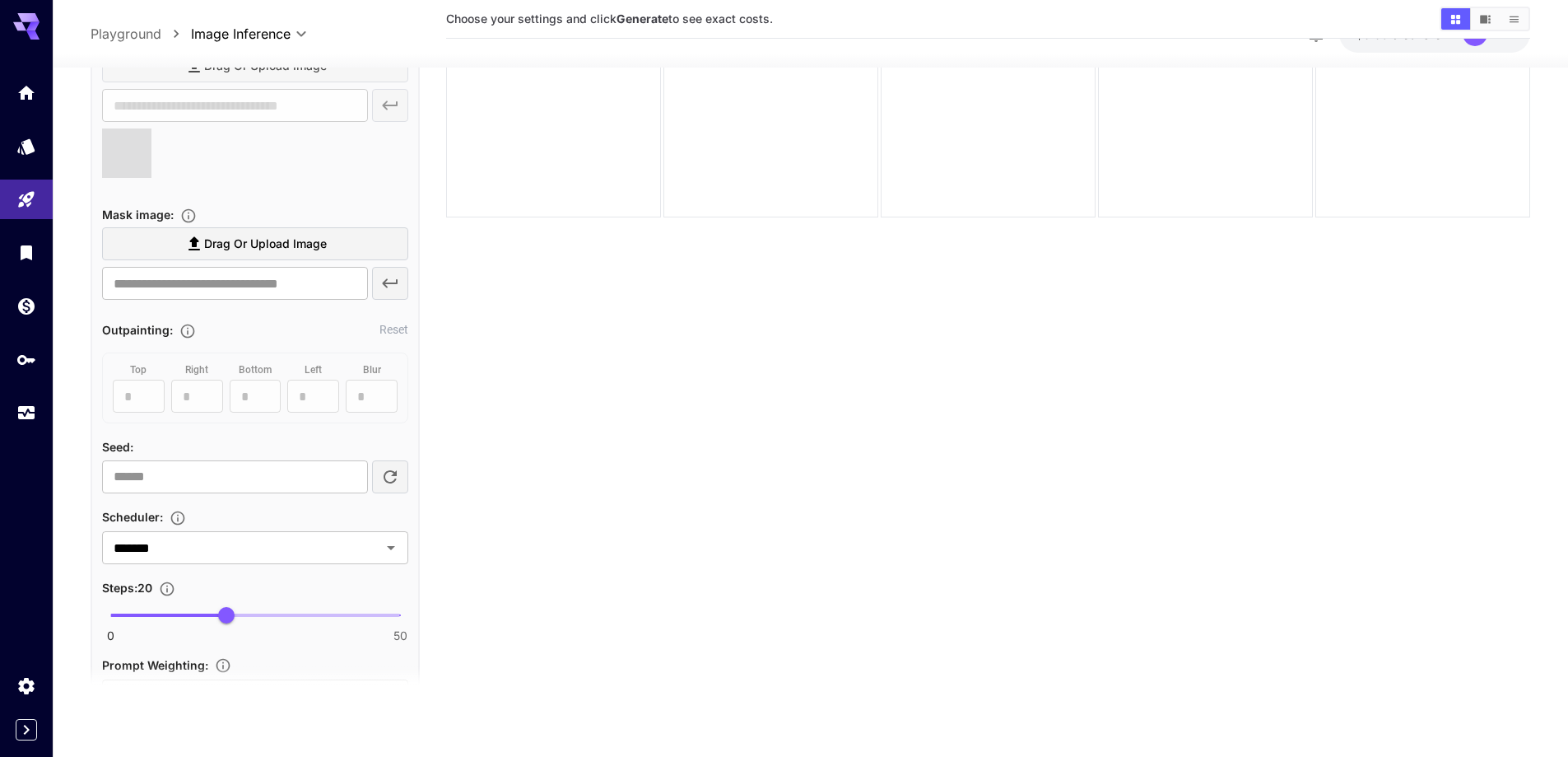
type input "**********"
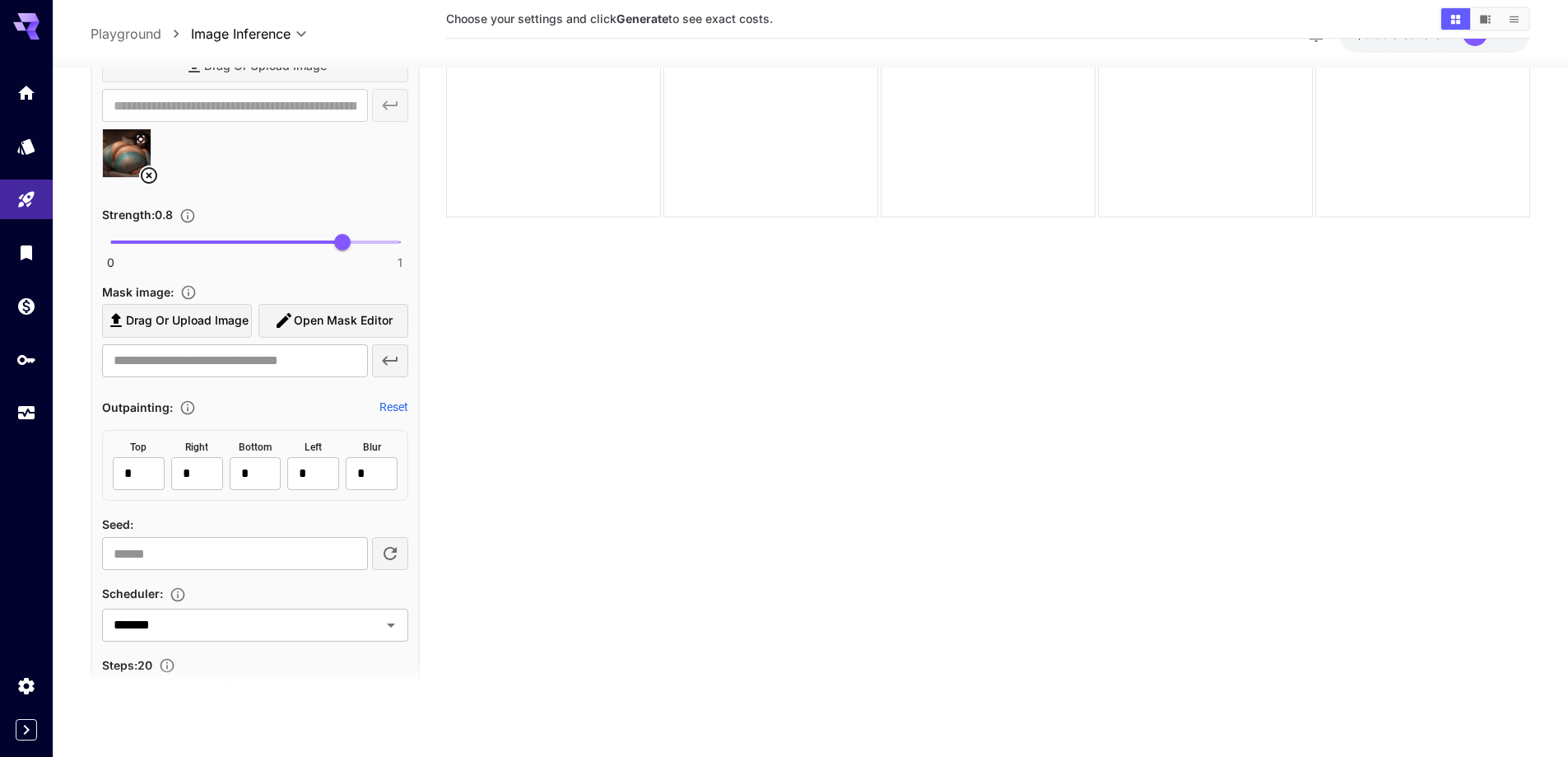
type input "****"
click at [307, 245] on span "0 1 0.68" at bounding box center [255, 241] width 290 height 24
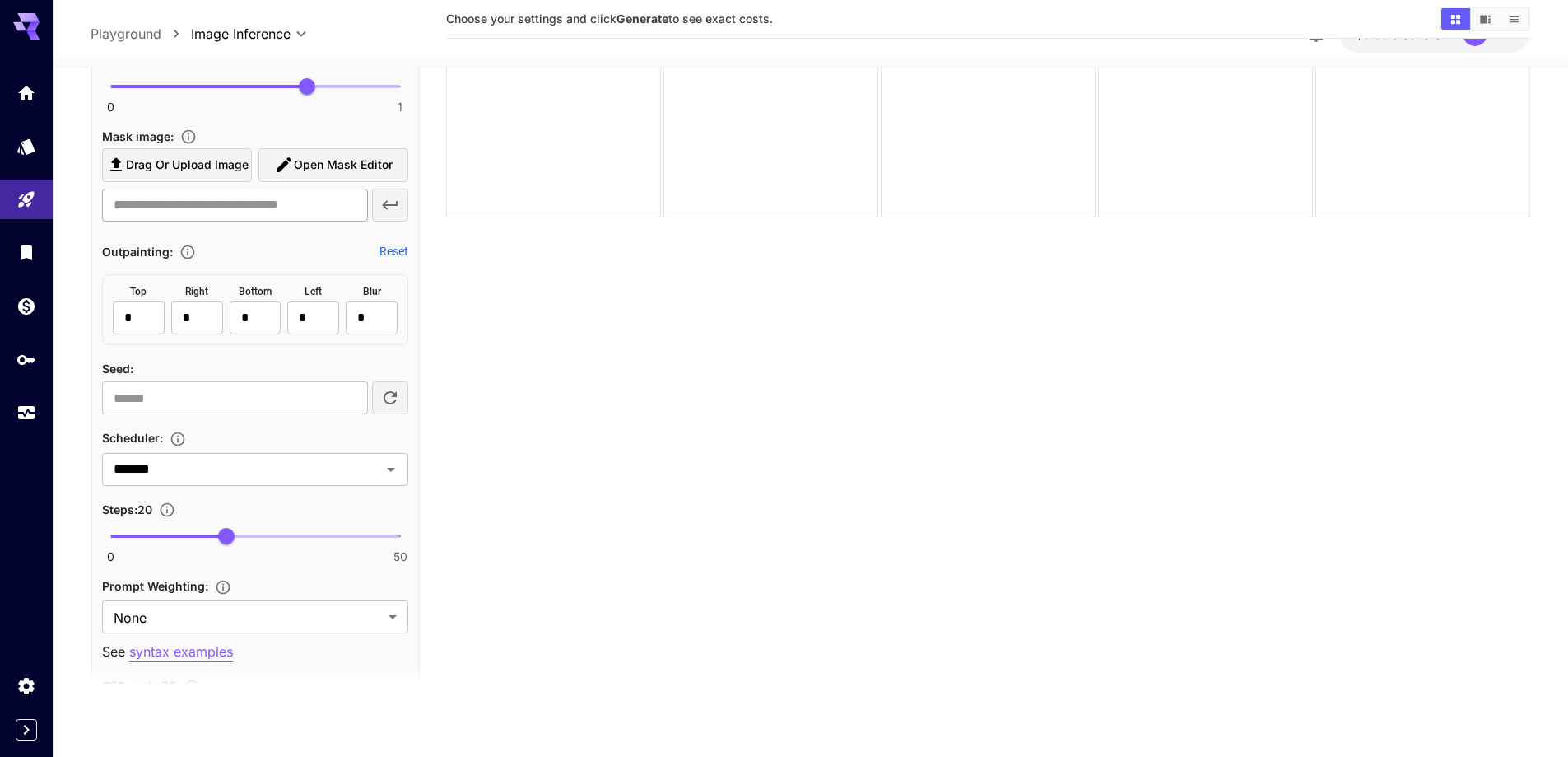
scroll to position [2050, 0]
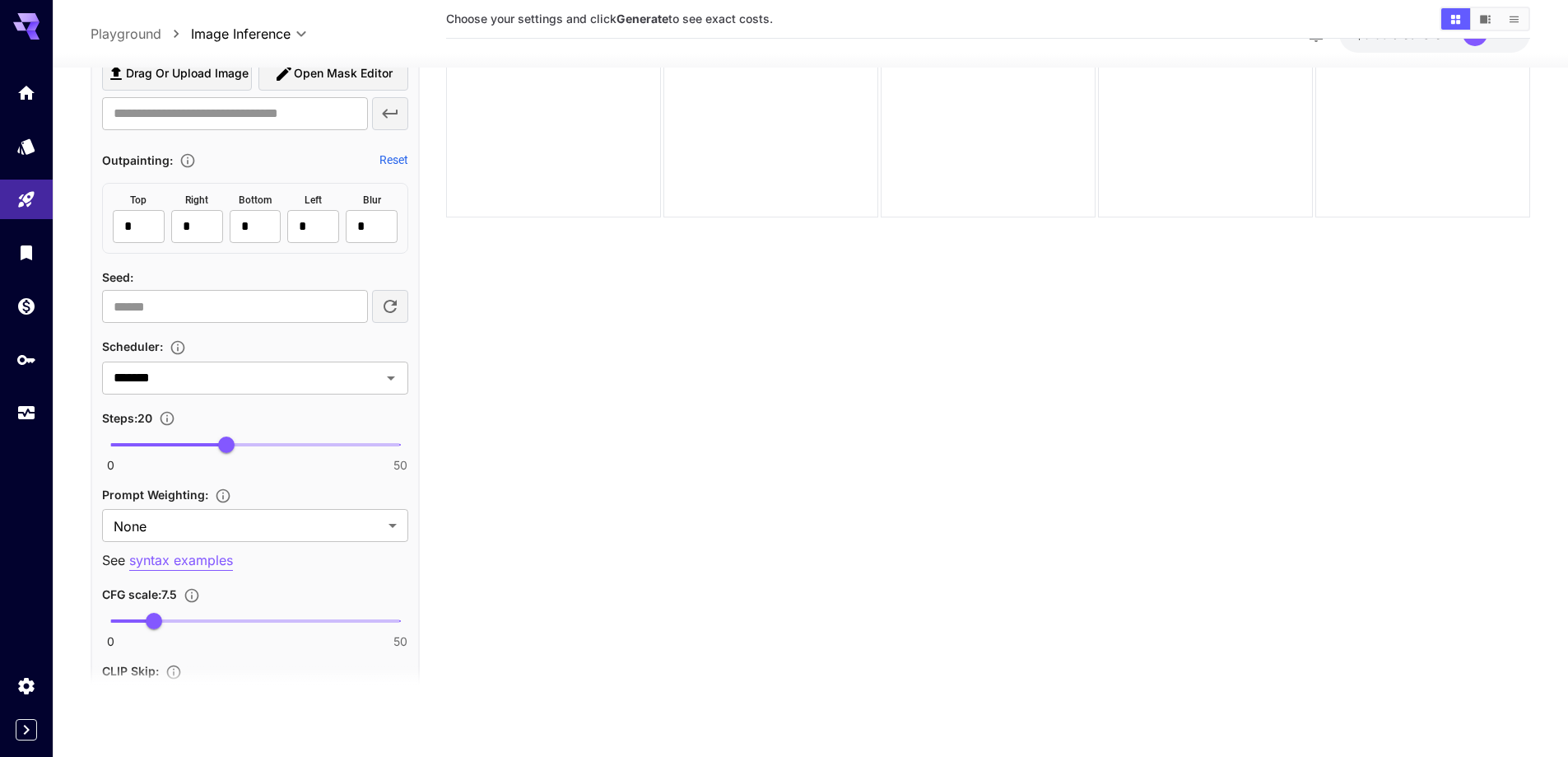
click at [267, 457] on div "0 50 20" at bounding box center [255, 451] width 306 height 39
type input "**"
click at [277, 447] on span "0 50 29" at bounding box center [255, 444] width 290 height 24
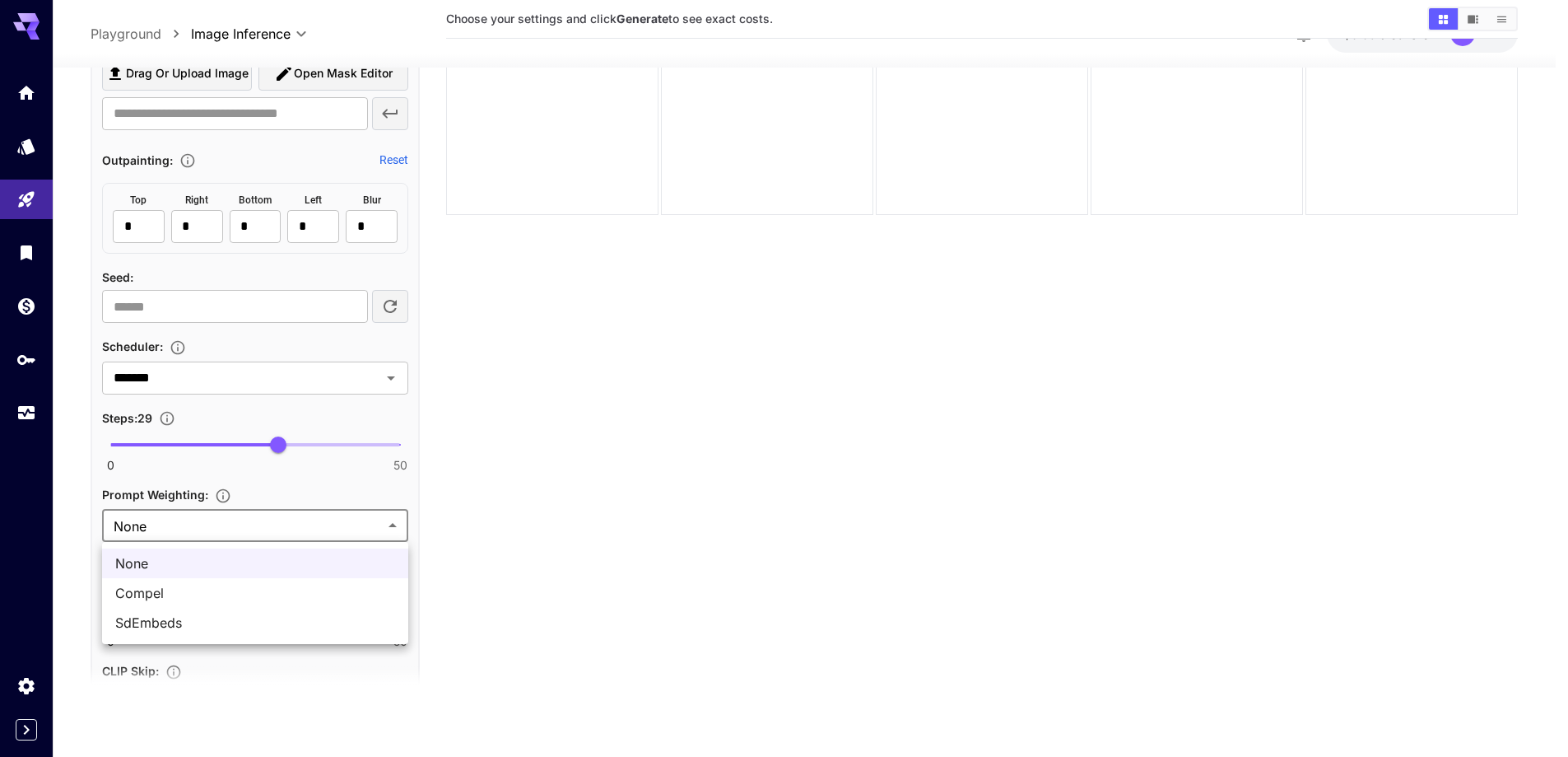
click at [240, 534] on body "**********" at bounding box center [784, 312] width 1568 height 886
click at [197, 625] on span "SdEmbeds" at bounding box center [255, 623] width 280 height 19
type input "********"
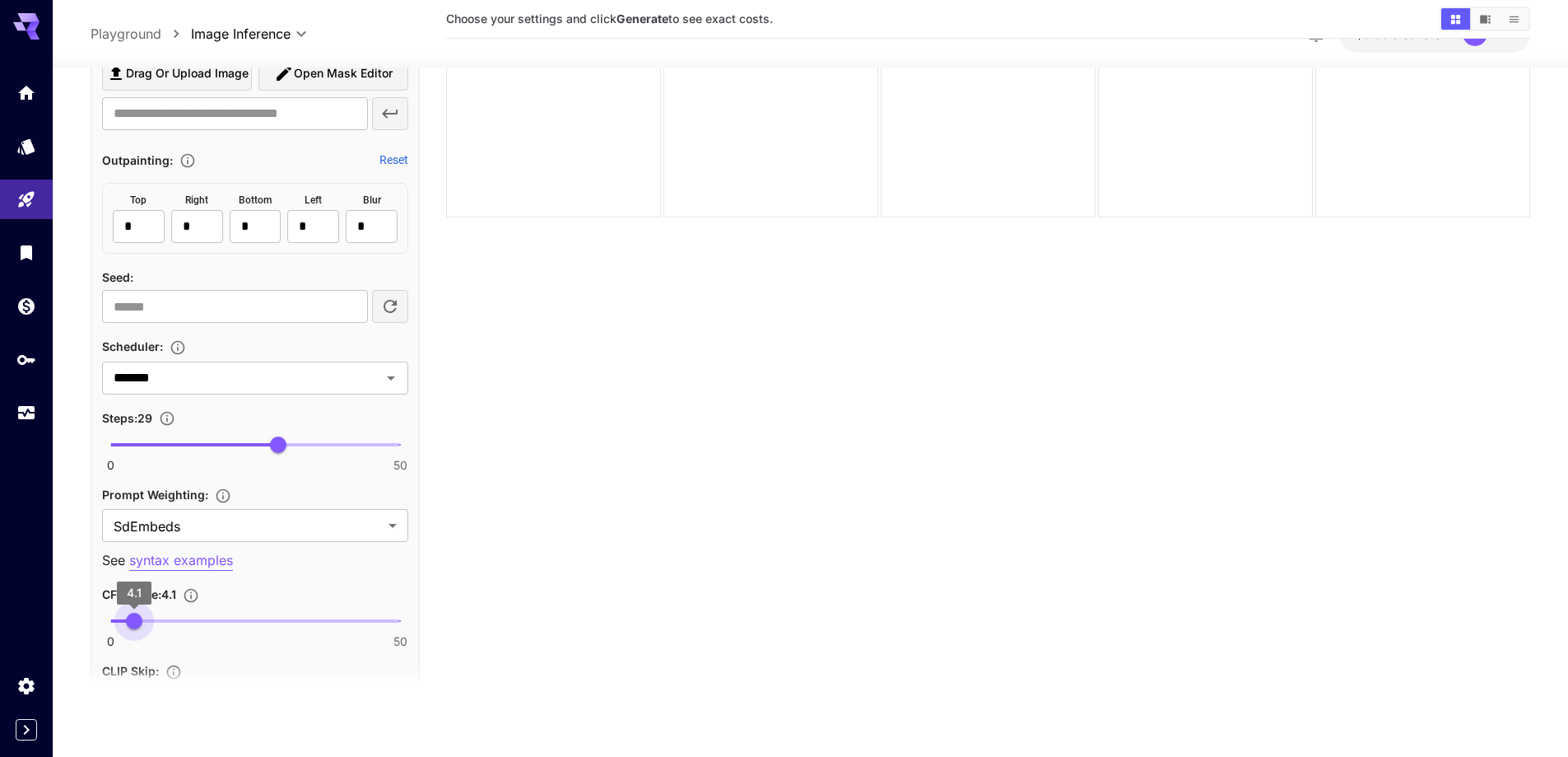
type input "***"
drag, startPoint x: 142, startPoint y: 618, endPoint x: 131, endPoint y: 623, distance: 12.1
click at [131, 623] on span "3.7" at bounding box center [131, 621] width 17 height 17
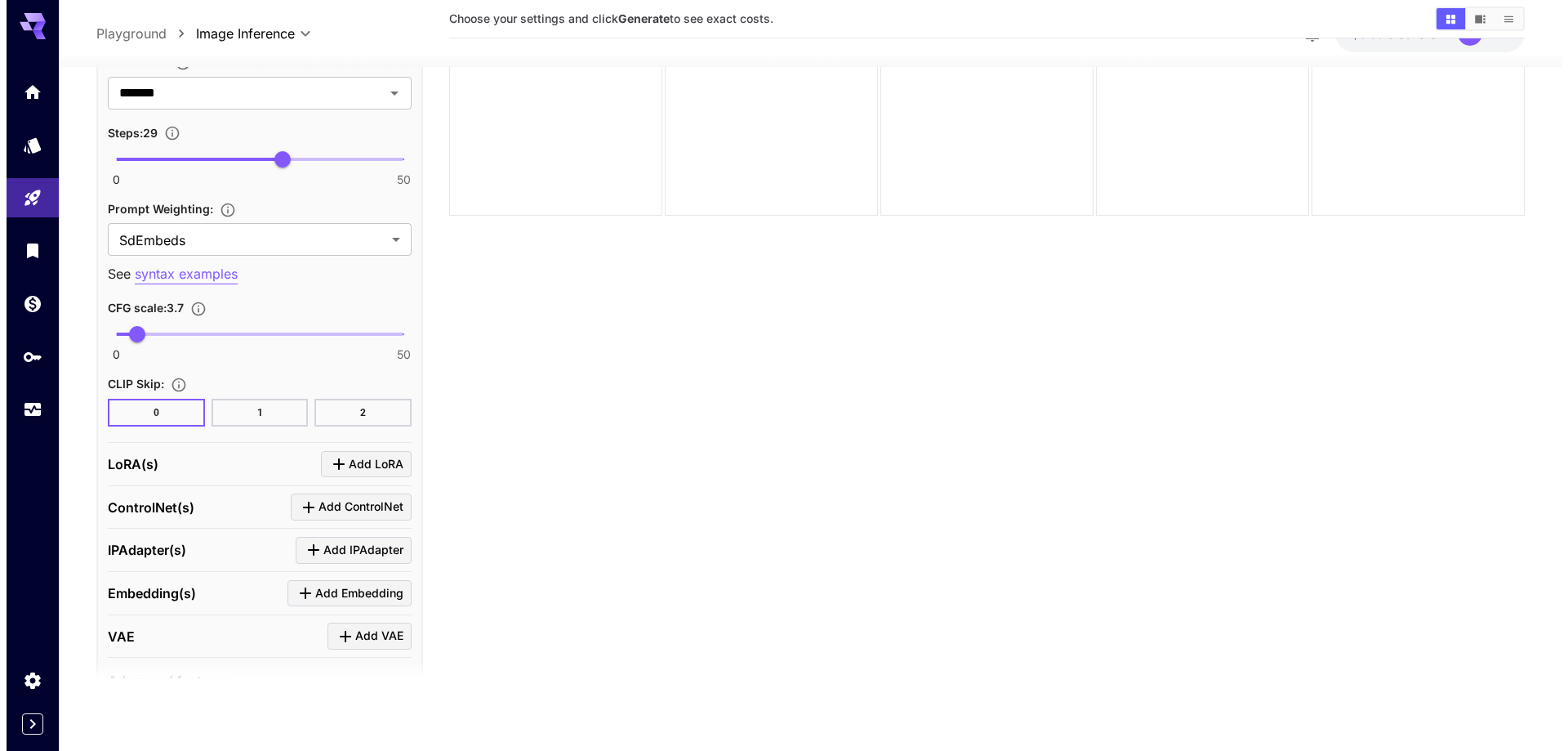
scroll to position [2360, 0]
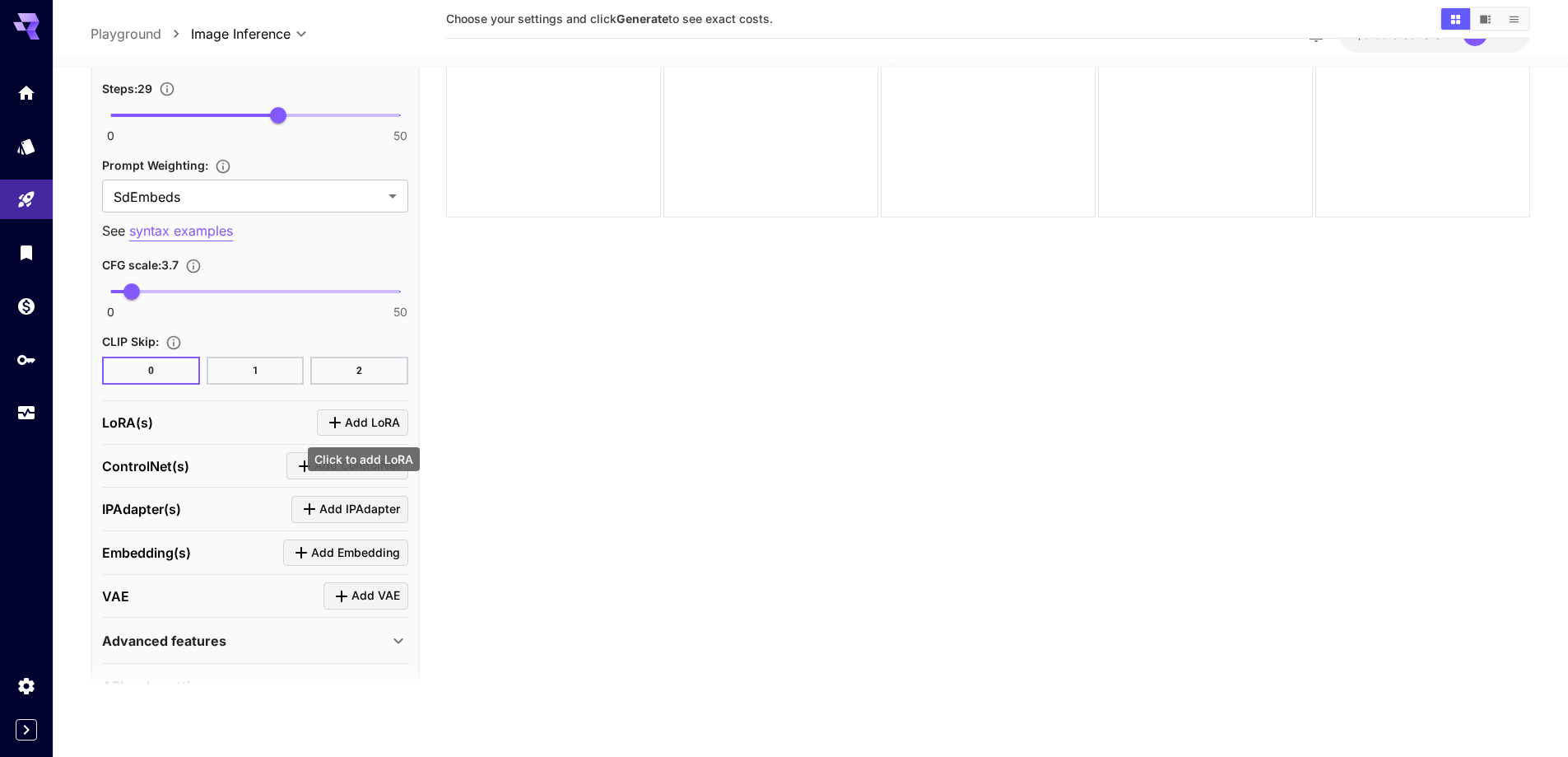
click at [361, 413] on span "Add LoRA" at bounding box center [373, 422] width 55 height 20
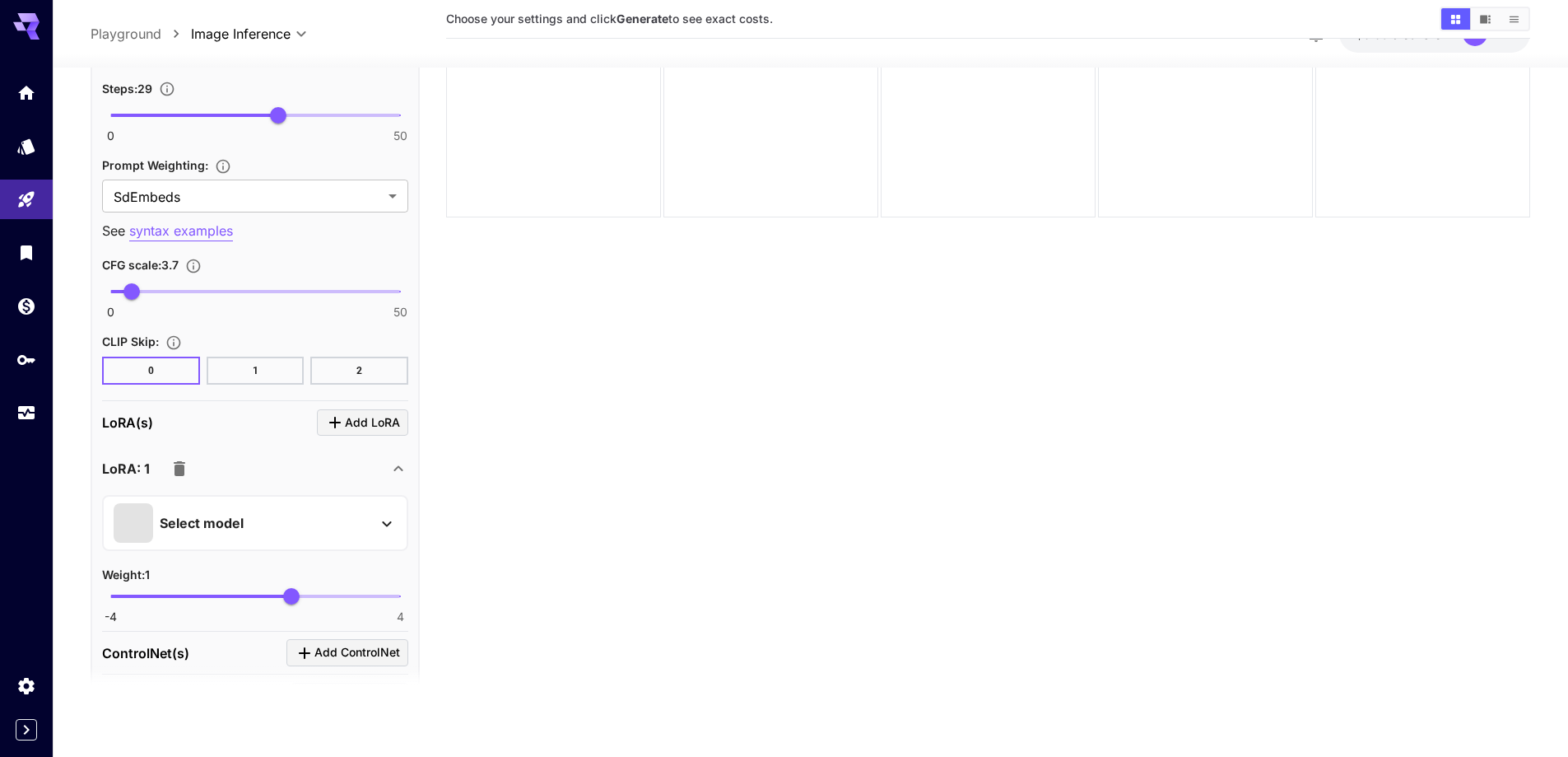
click at [299, 529] on div "Select model" at bounding box center [242, 523] width 257 height 40
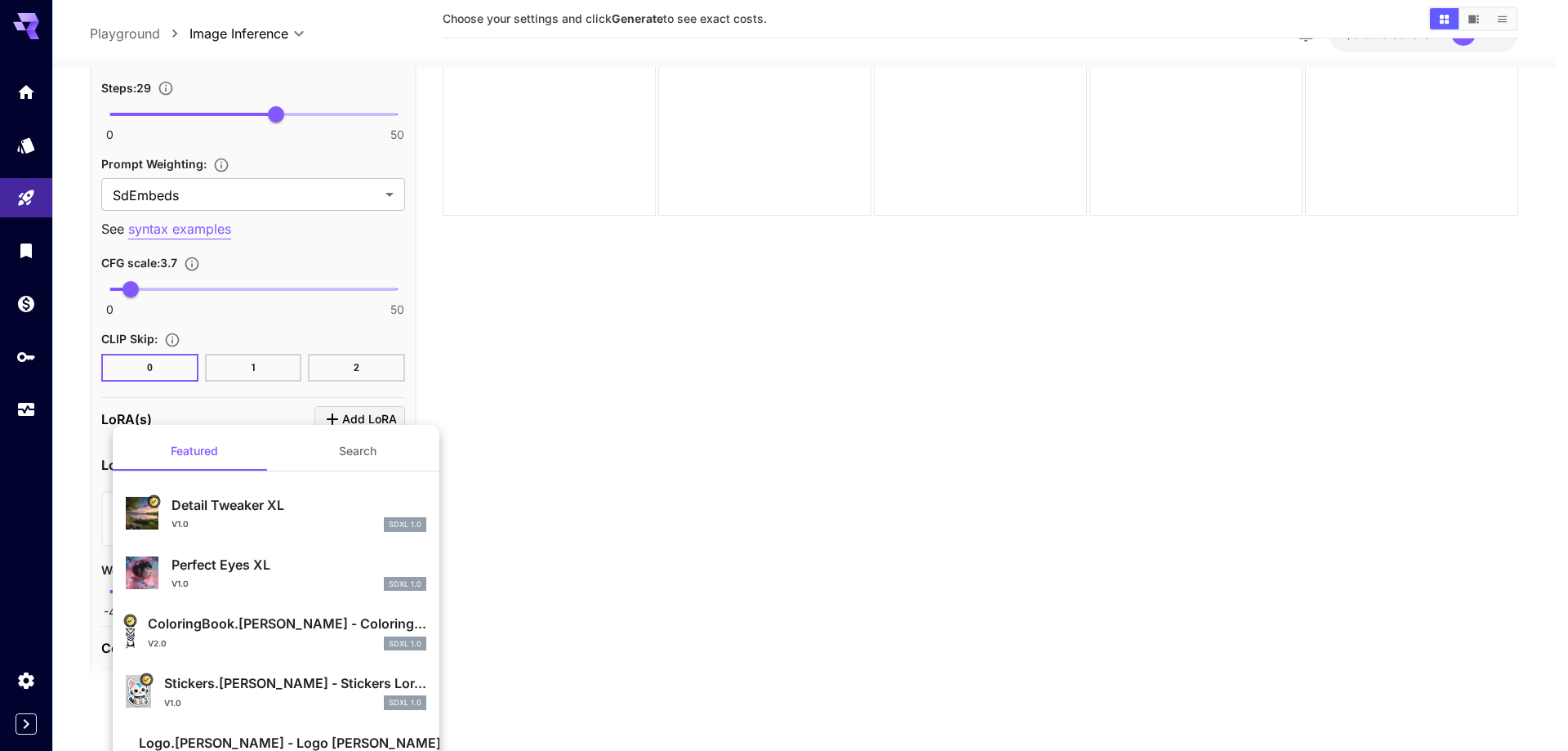
click at [359, 459] on button "Search" at bounding box center [357, 451] width 163 height 40
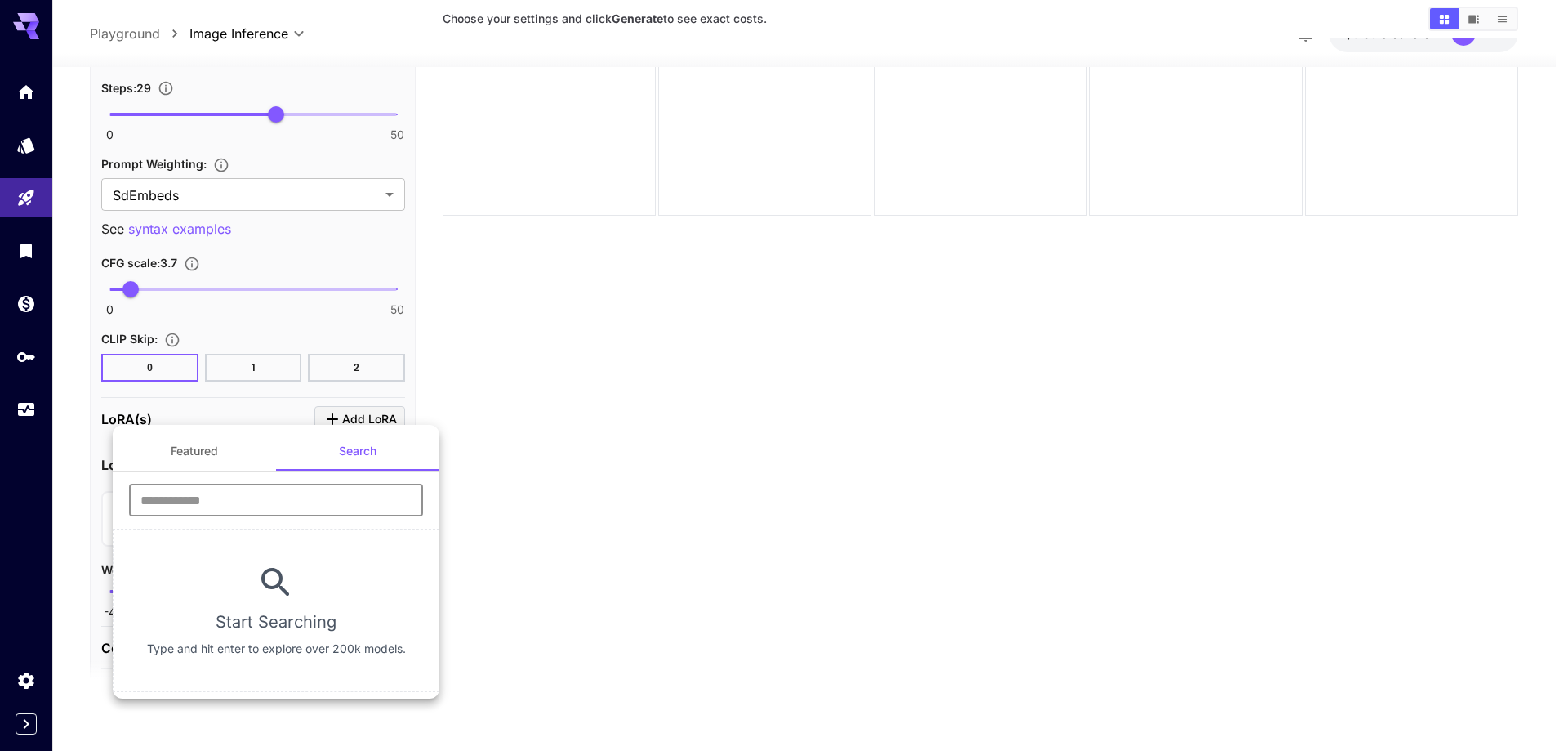
click at [302, 511] on input "text" at bounding box center [276, 500] width 294 height 33
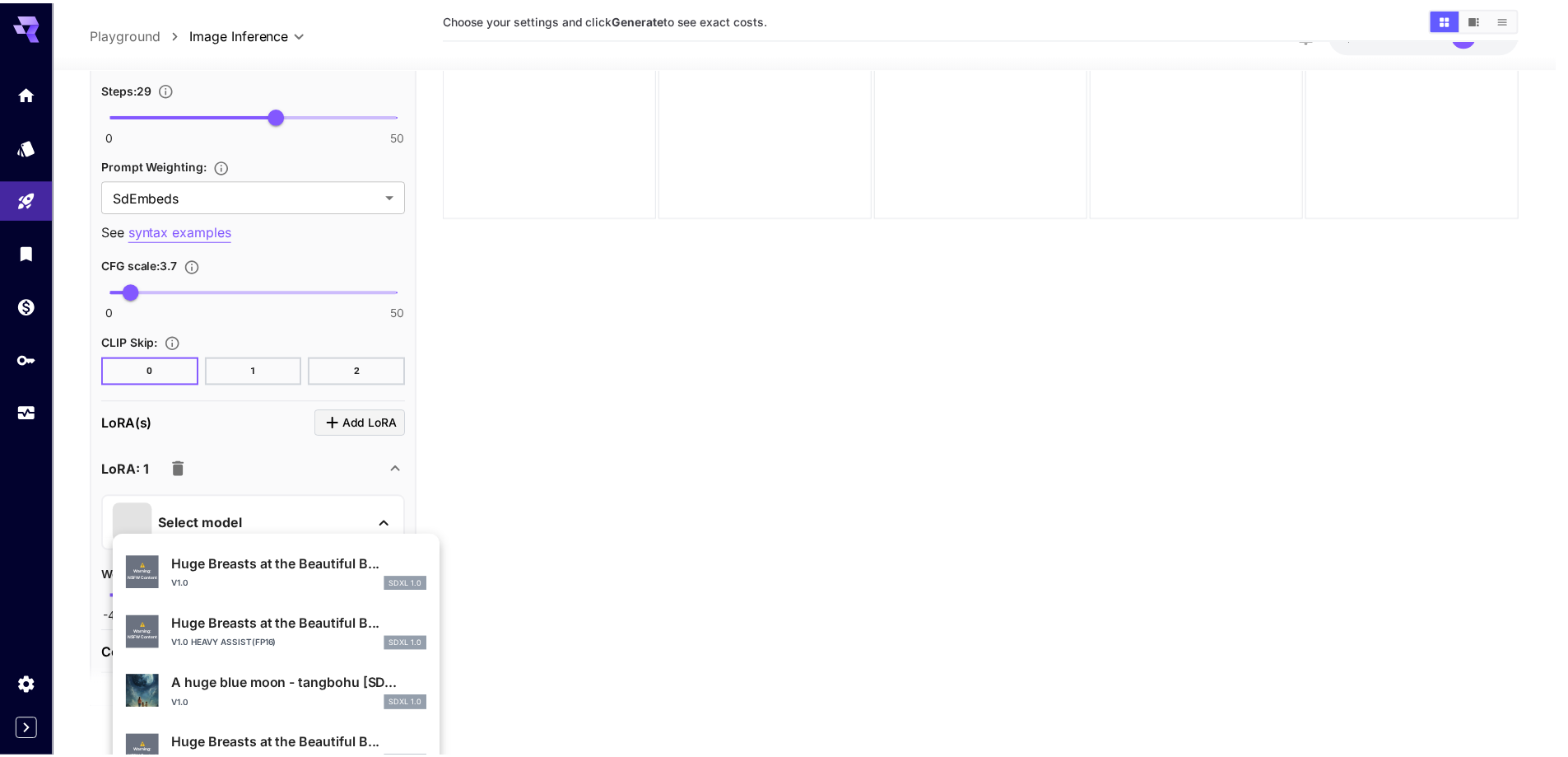
scroll to position [660, 0]
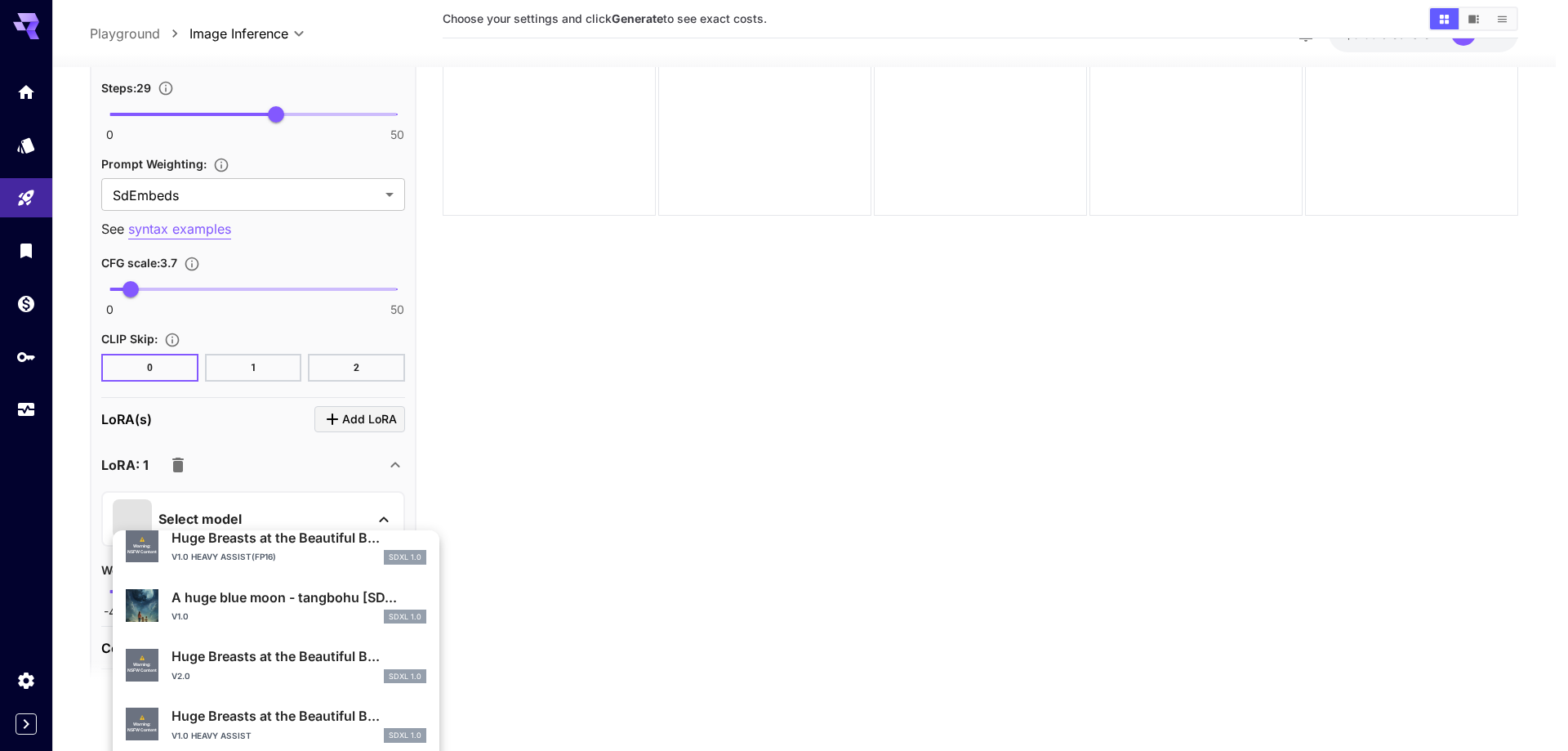
type input "****"
click at [216, 659] on p "Huge Breasts at the Beautiful B..." at bounding box center [299, 655] width 255 height 19
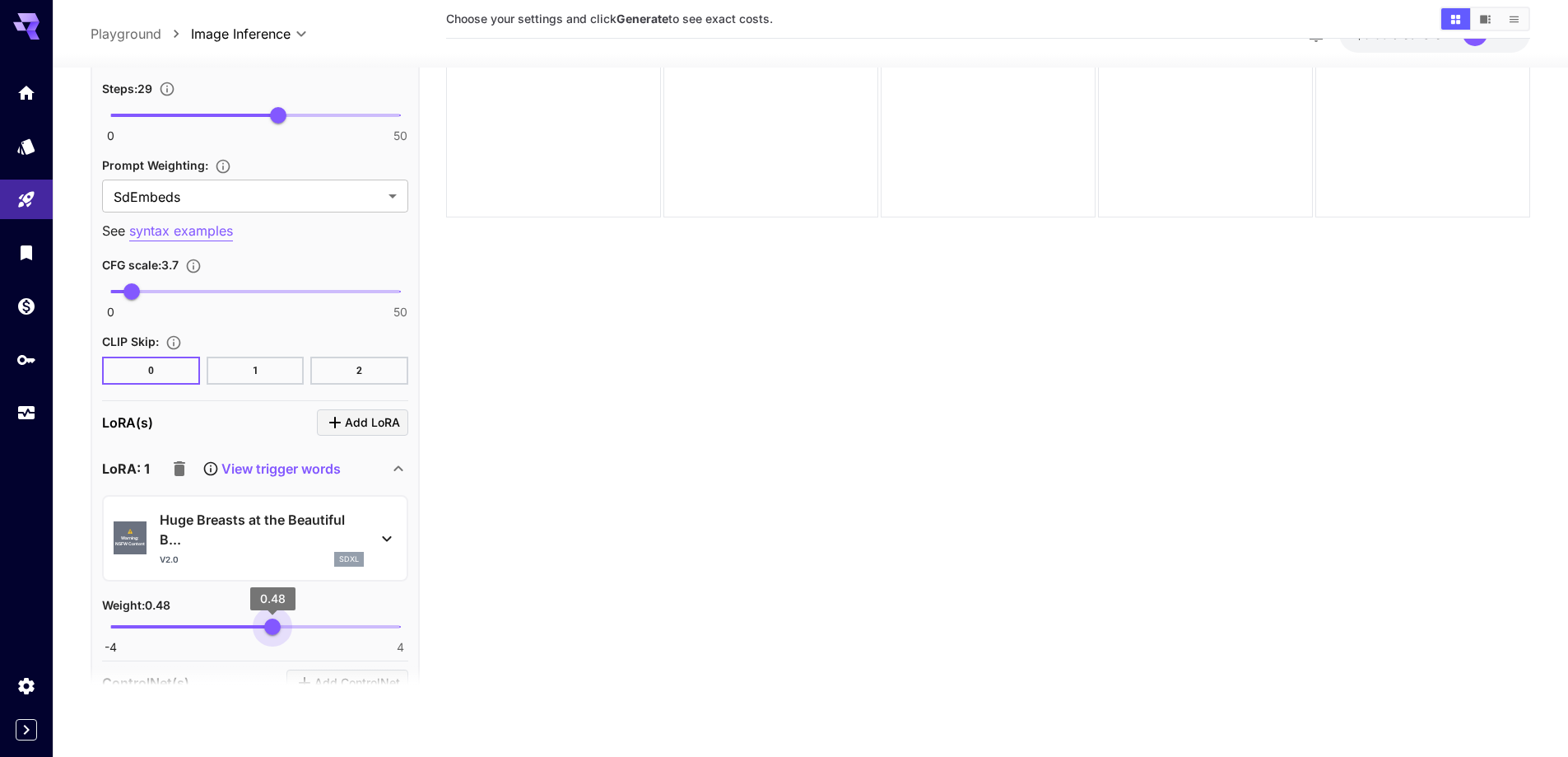
type input "****"
click at [275, 628] on span "0.57" at bounding box center [275, 626] width 17 height 17
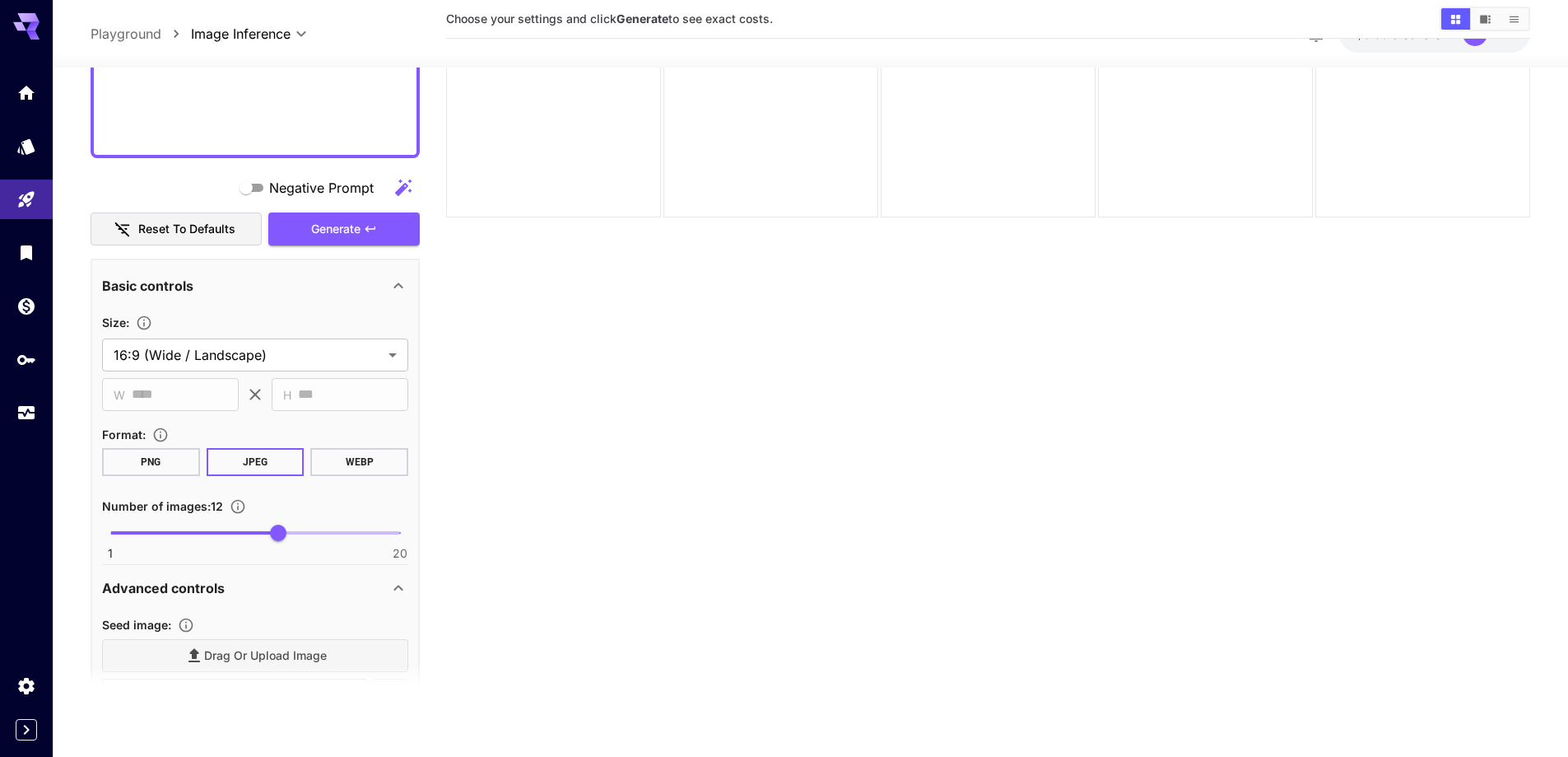
scroll to position [1062, 0]
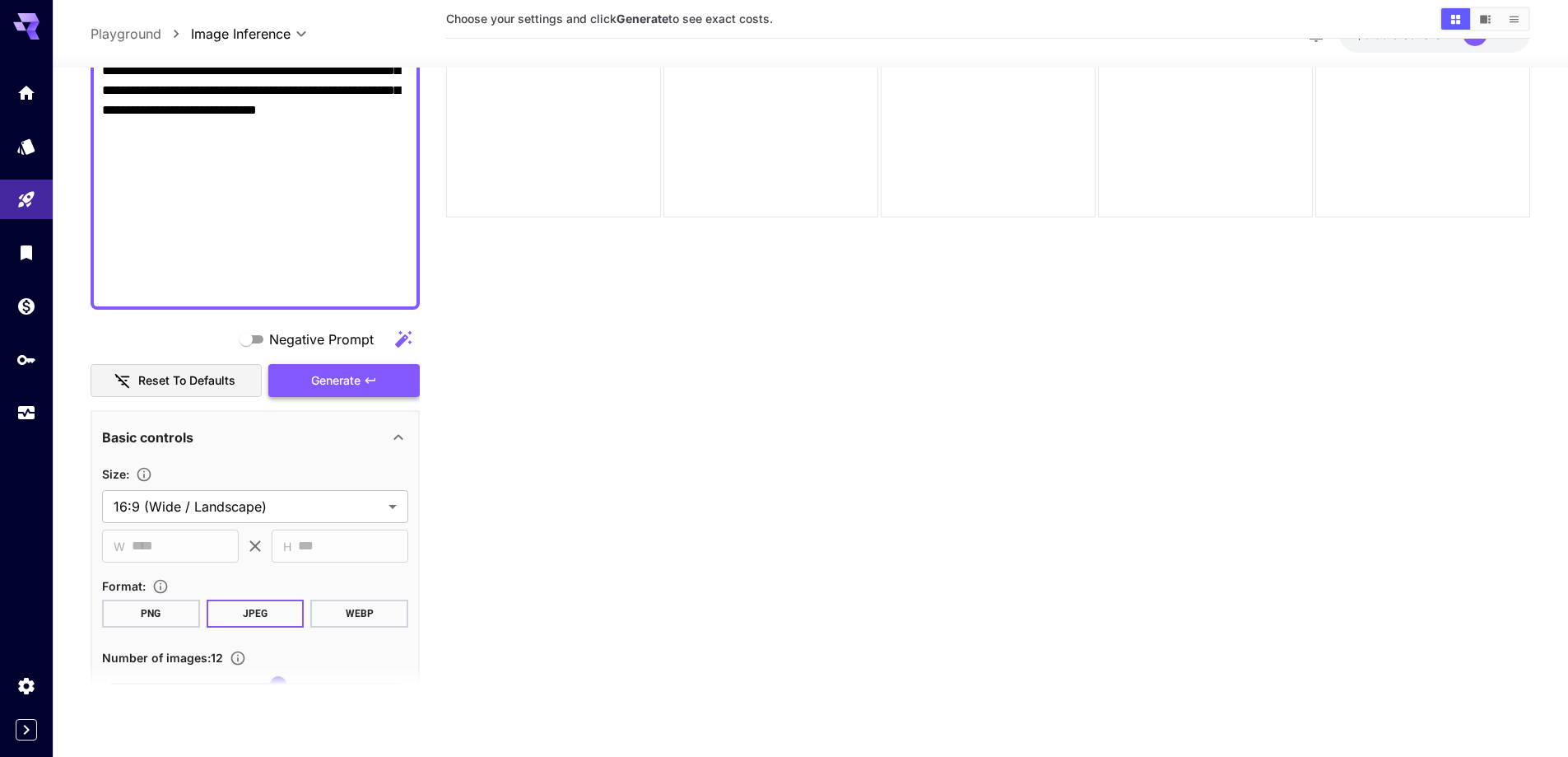
click at [366, 389] on button "Generate" at bounding box center [344, 380] width 152 height 34
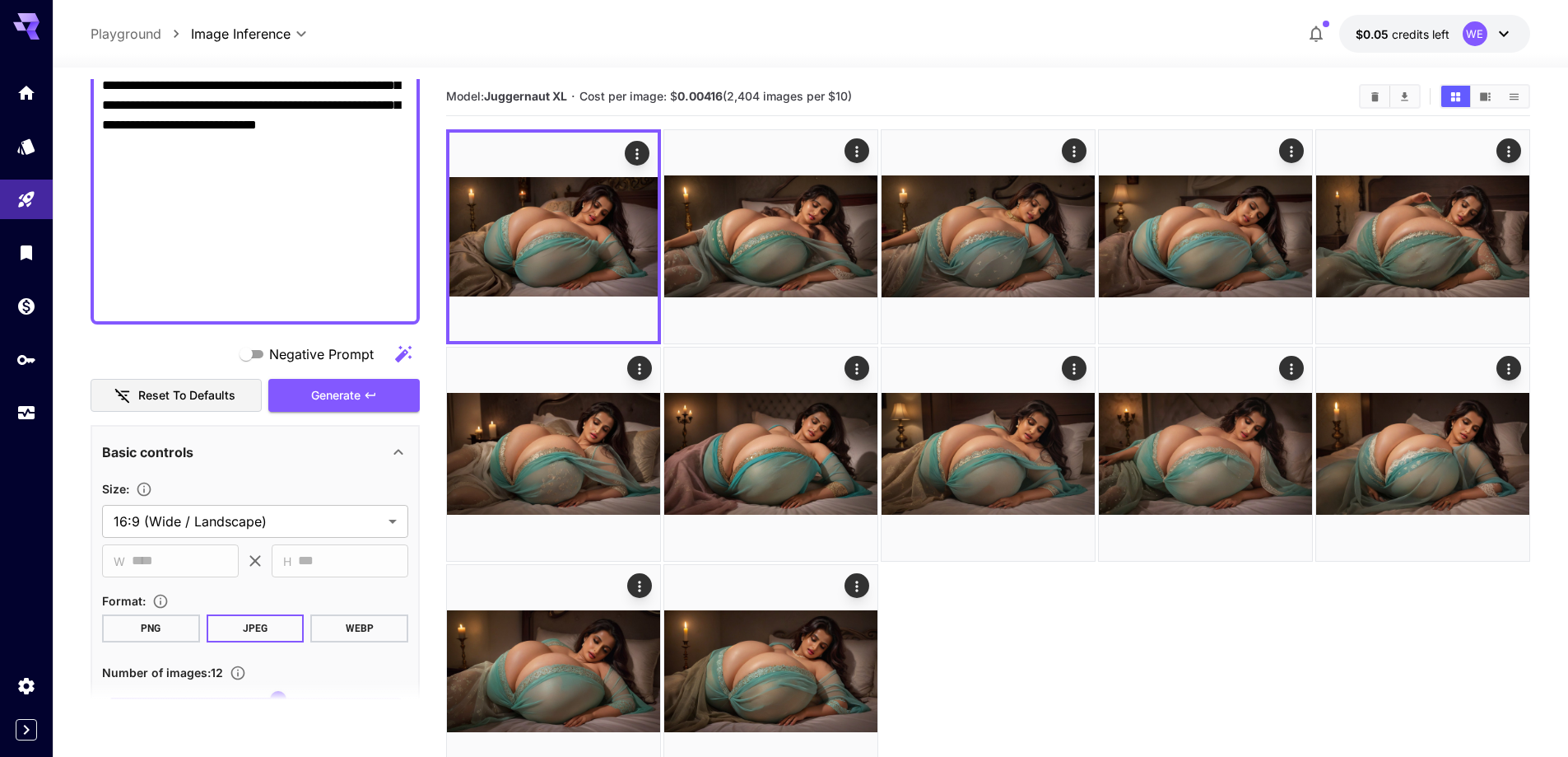
scroll to position [0, 0]
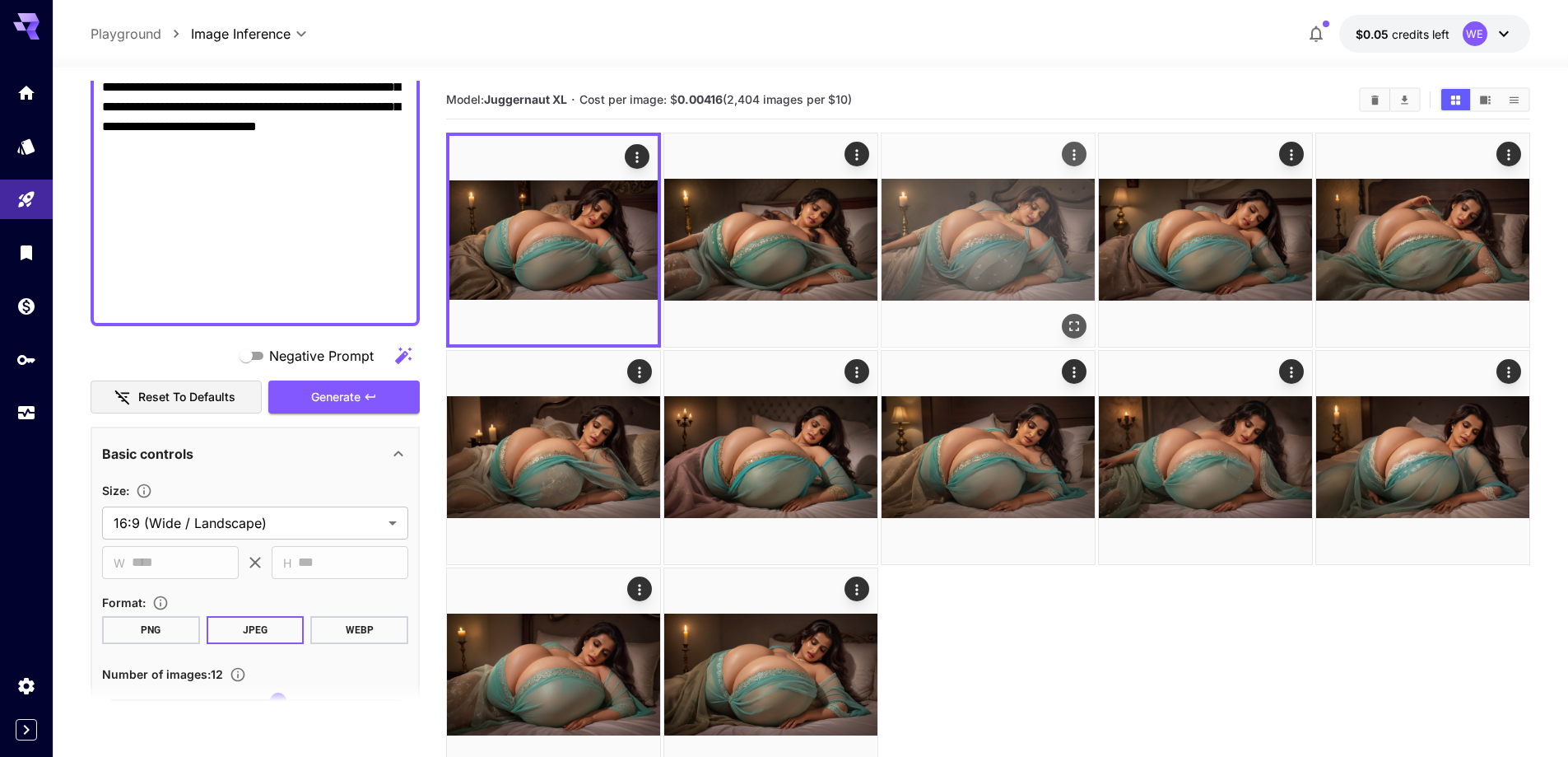
click at [1077, 329] on icon "Open in fullscreen" at bounding box center [1074, 326] width 10 height 10
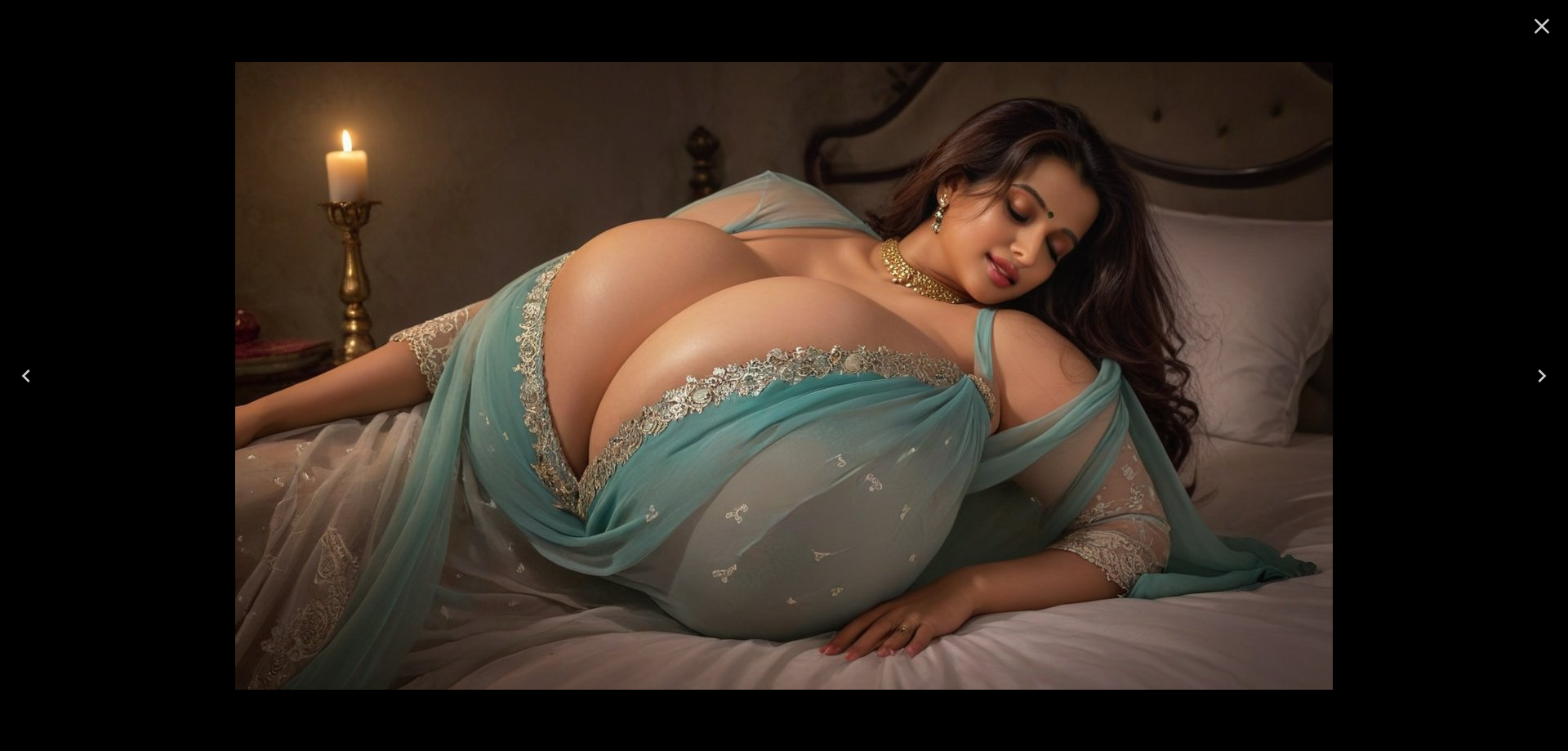
click at [1552, 24] on icon "Close" at bounding box center [1541, 26] width 26 height 26
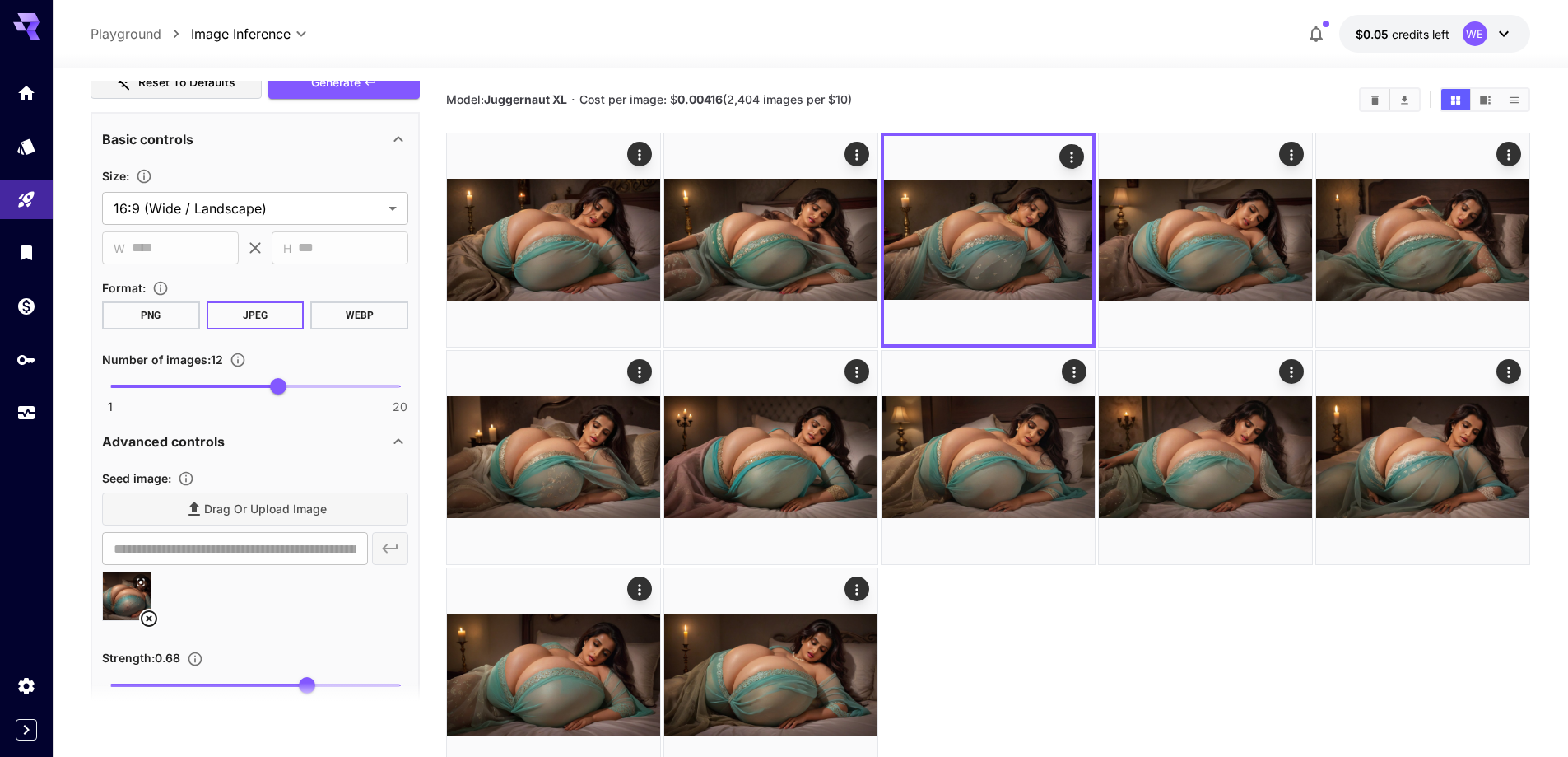
scroll to position [1391, 0]
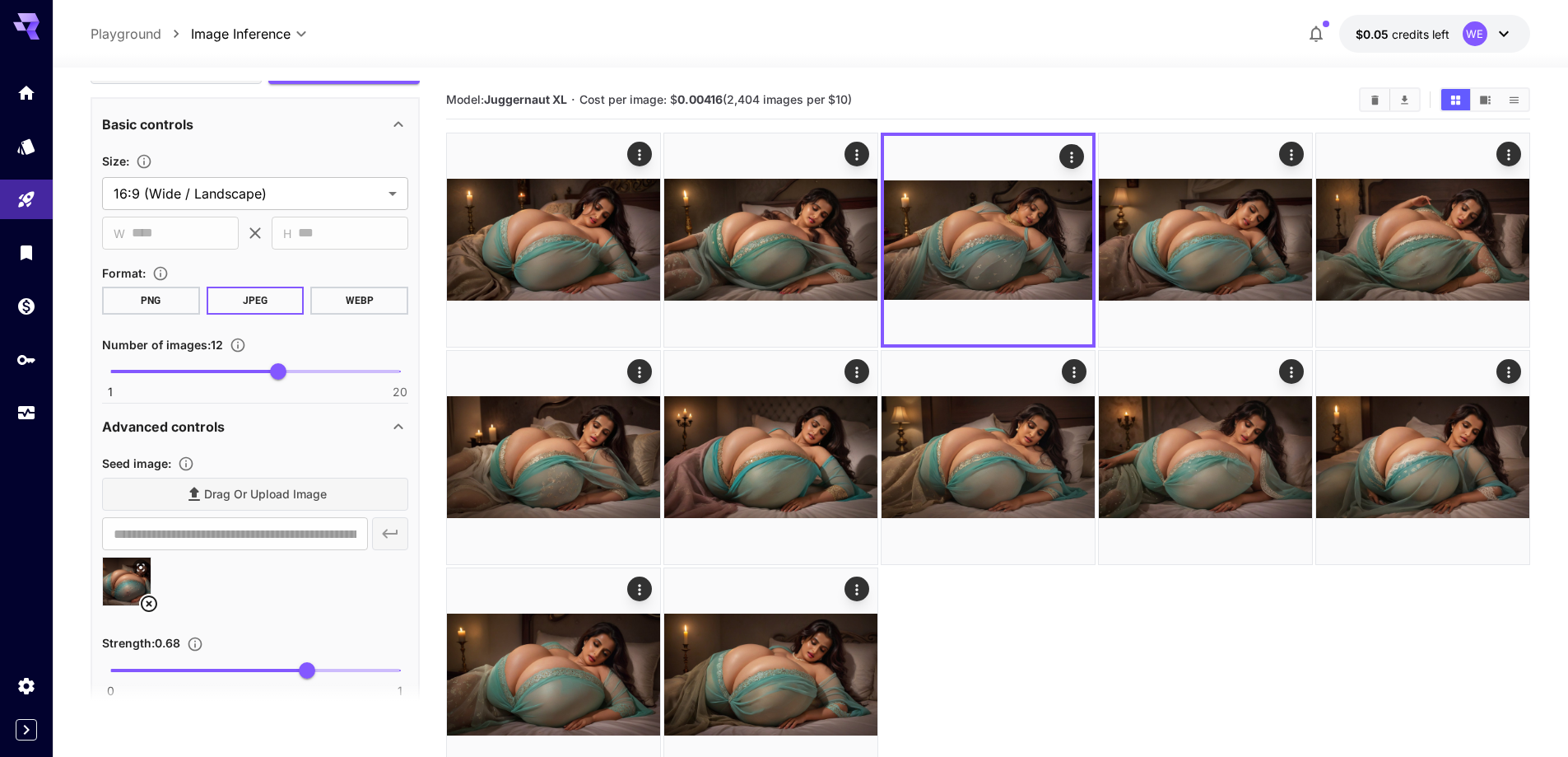
click at [162, 602] on div at bounding box center [255, 588] width 306 height 62
click at [151, 602] on icon at bounding box center [149, 603] width 19 height 19
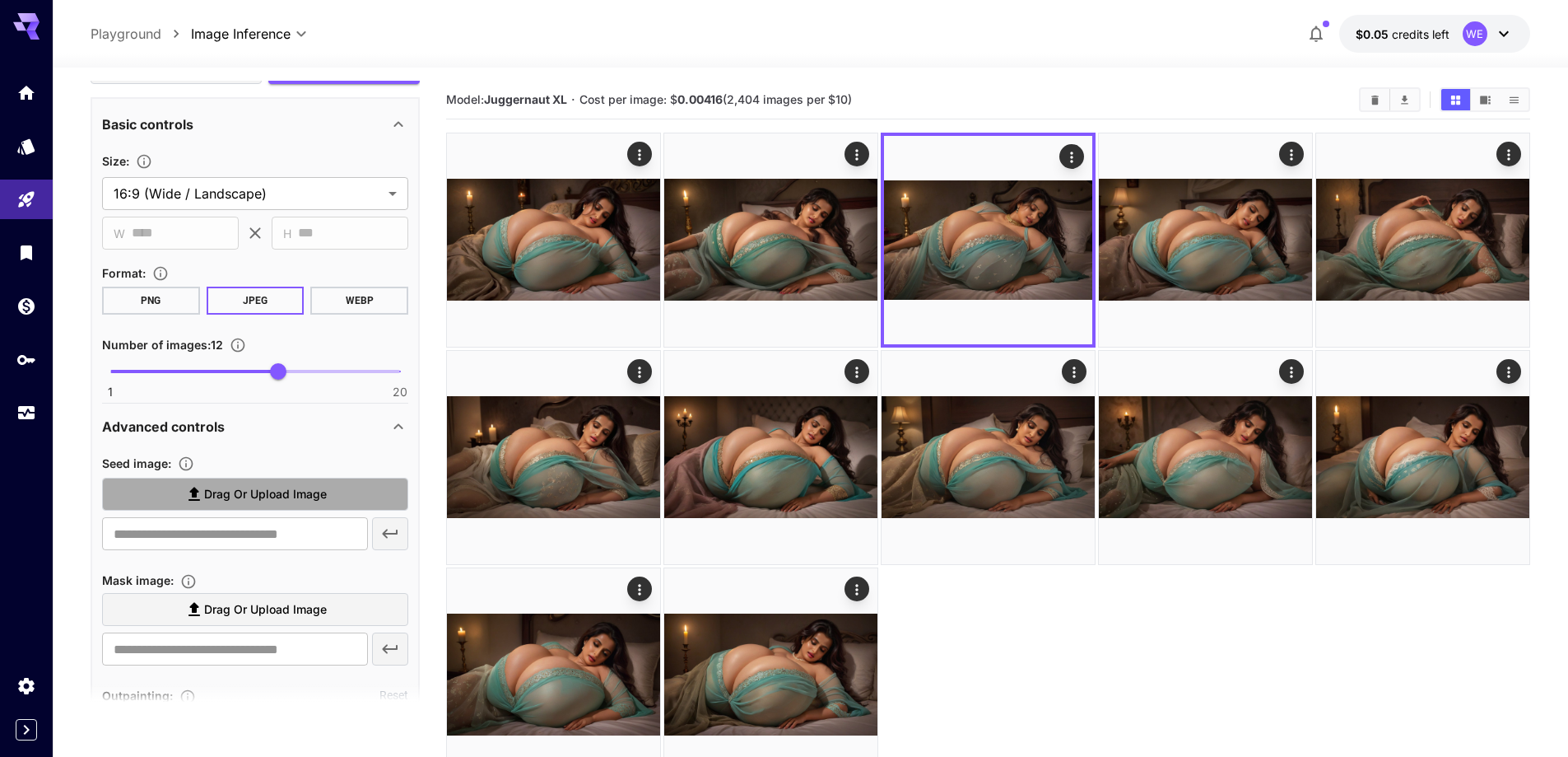
click at [260, 510] on label "Drag or upload image" at bounding box center [255, 494] width 306 height 34
click at [0, 0] on input "Drag or upload image" at bounding box center [0, 0] width 0 height 0
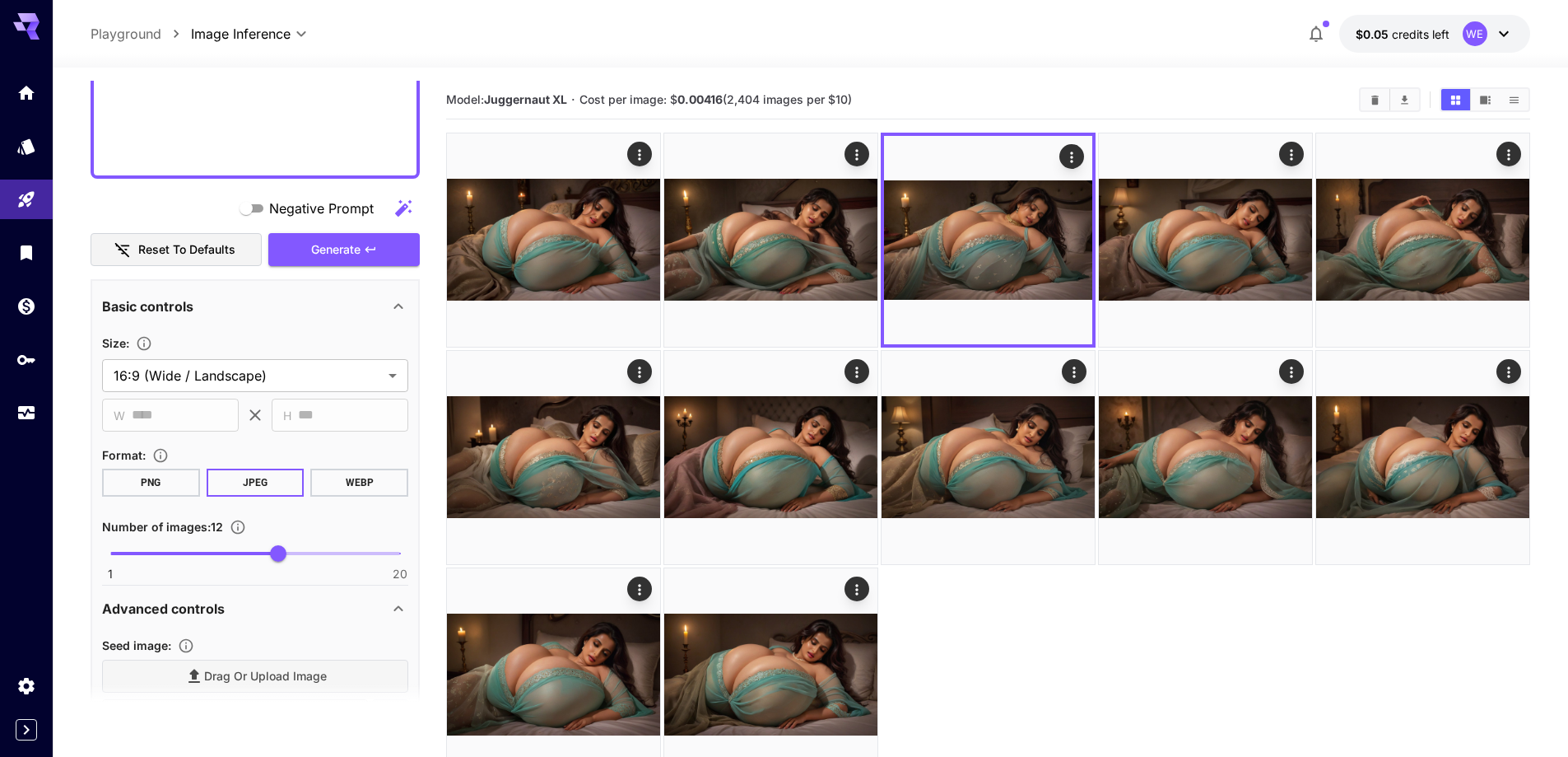
type input "**********"
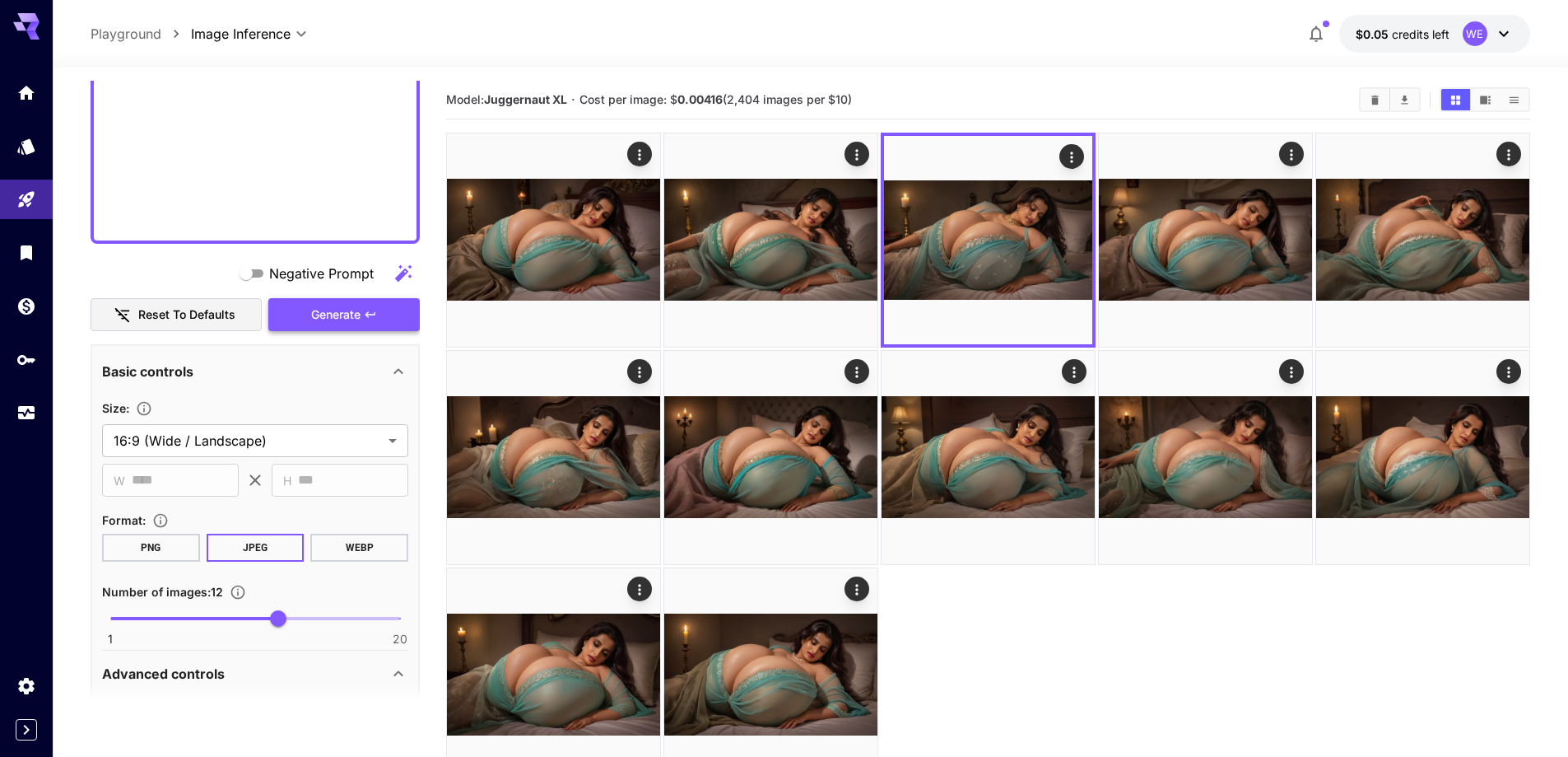
click at [377, 318] on button "Generate" at bounding box center [344, 314] width 152 height 34
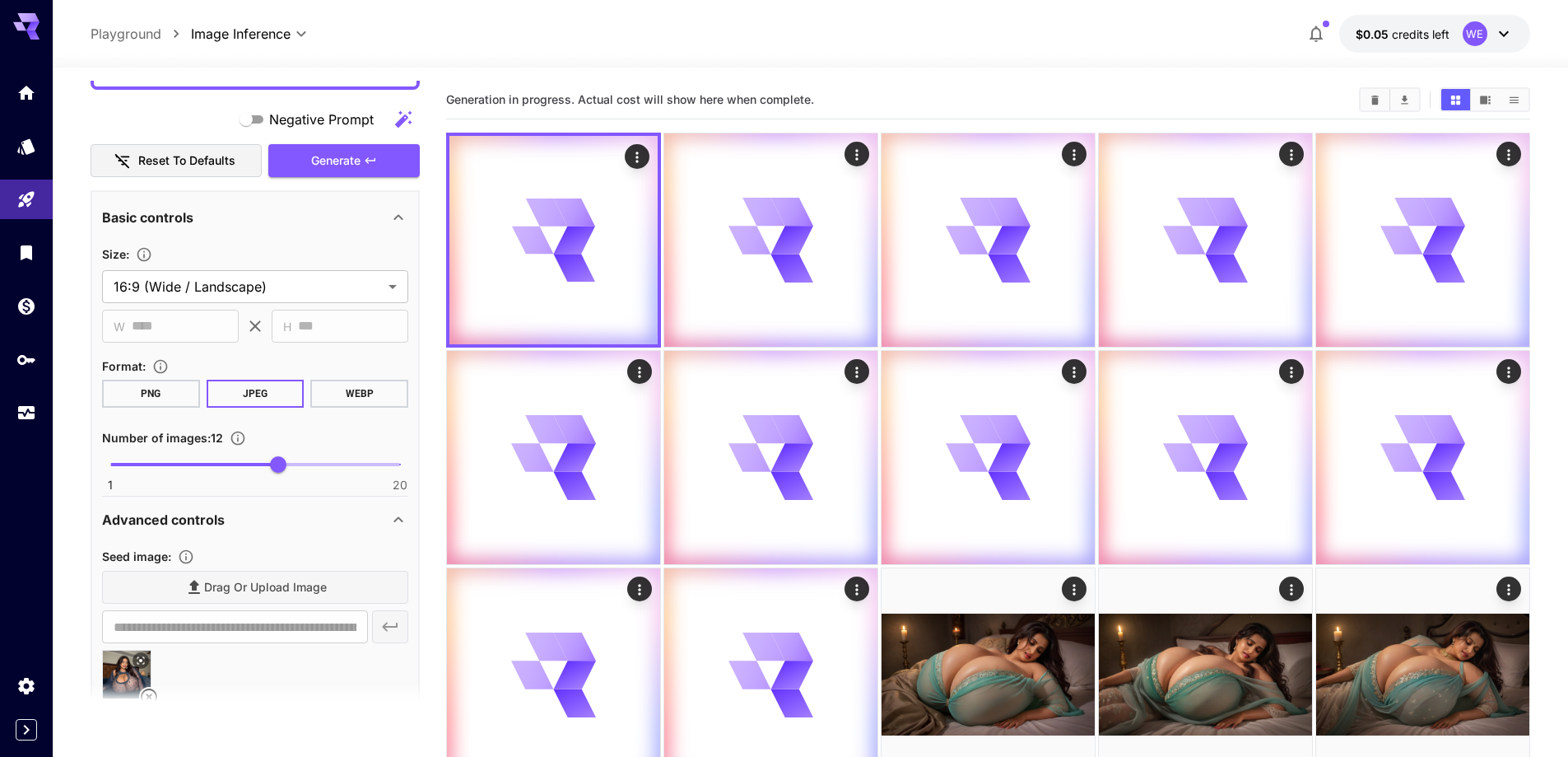
scroll to position [1391, 0]
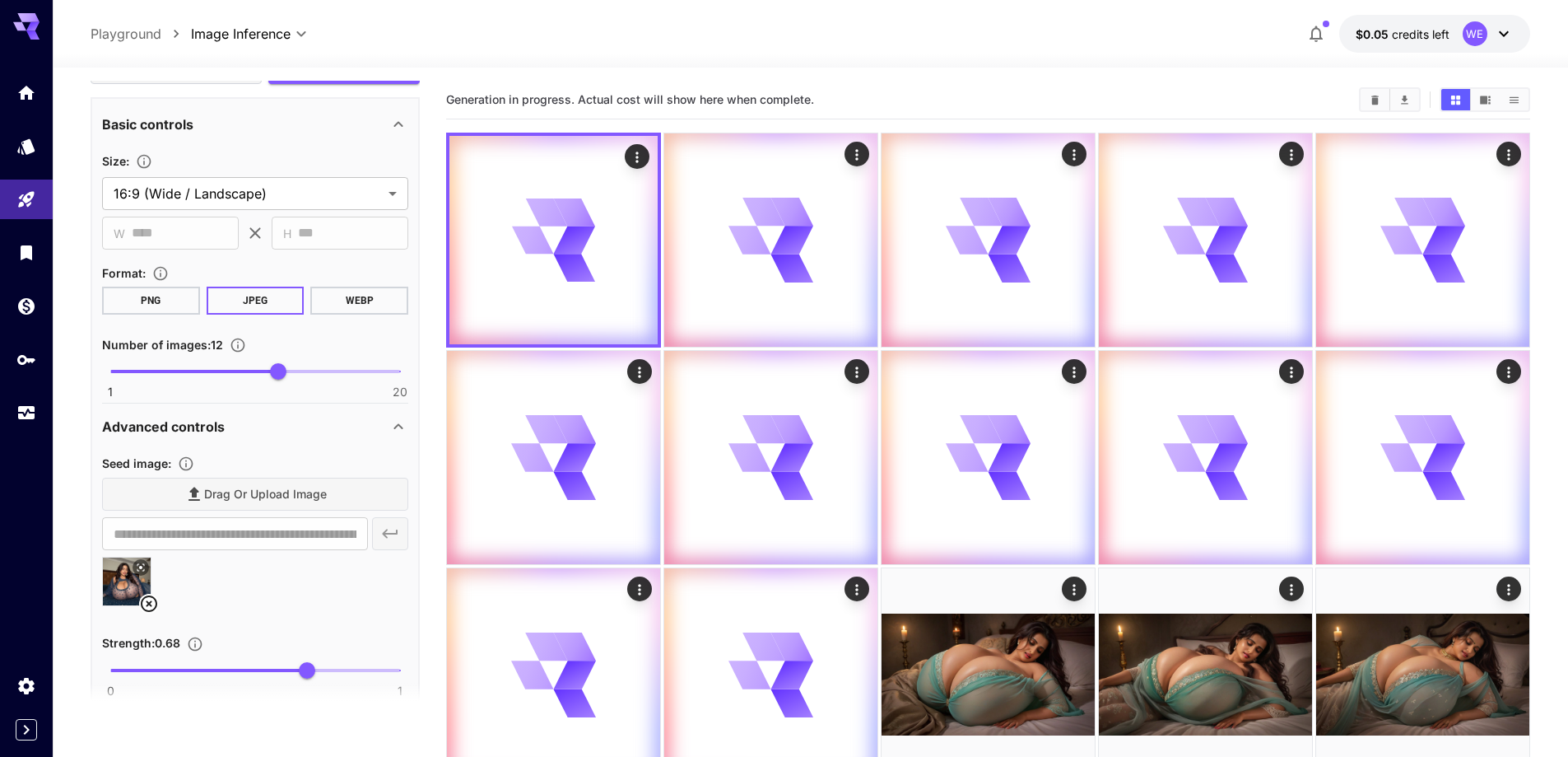
click at [147, 605] on icon at bounding box center [149, 603] width 17 height 17
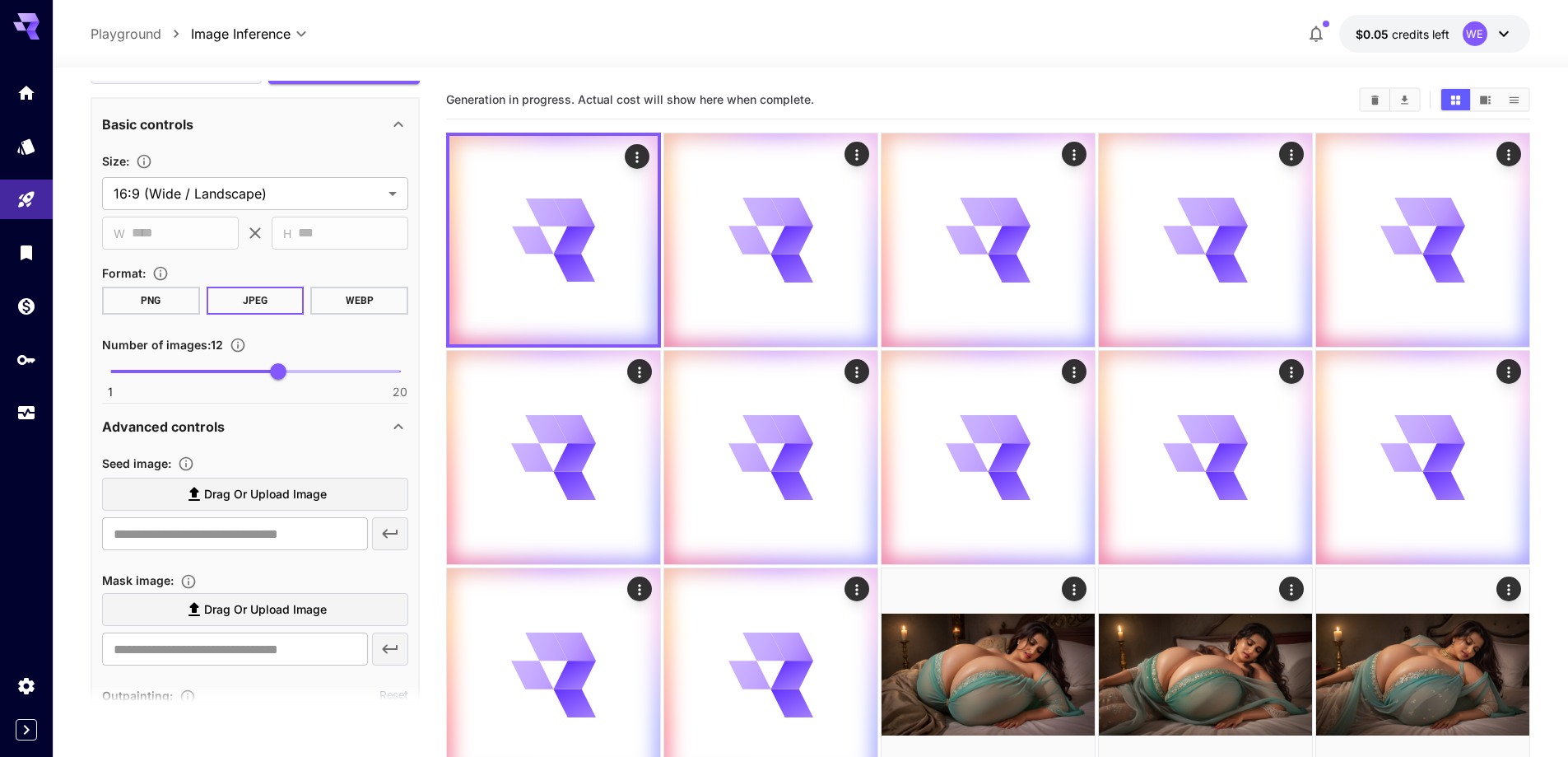
click at [230, 489] on span "Drag or upload image" at bounding box center [266, 494] width 123 height 20
click at [0, 0] on input "Drag or upload image" at bounding box center [0, 0] width 0 height 0
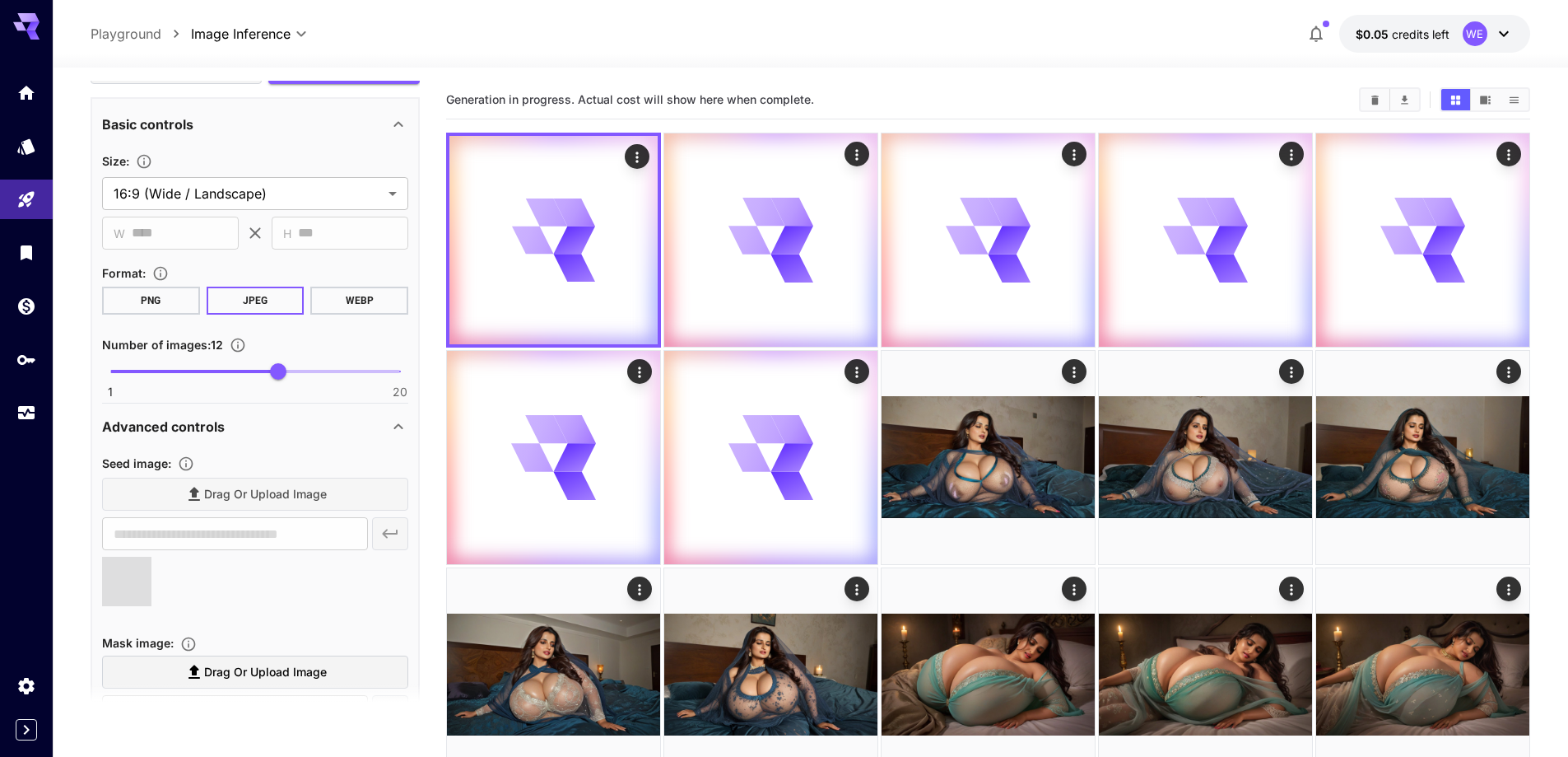
type input "**********"
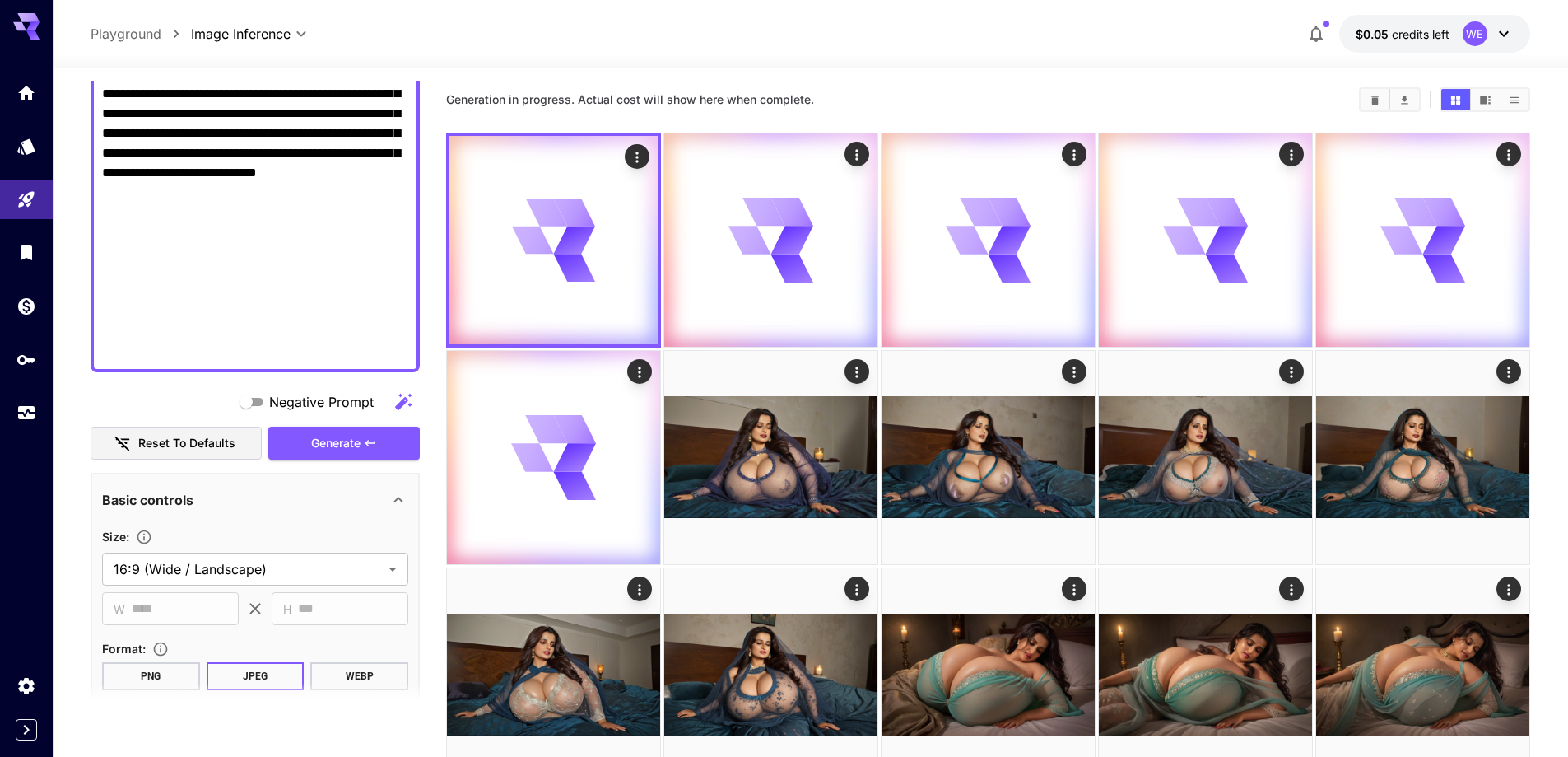
scroll to position [980, 0]
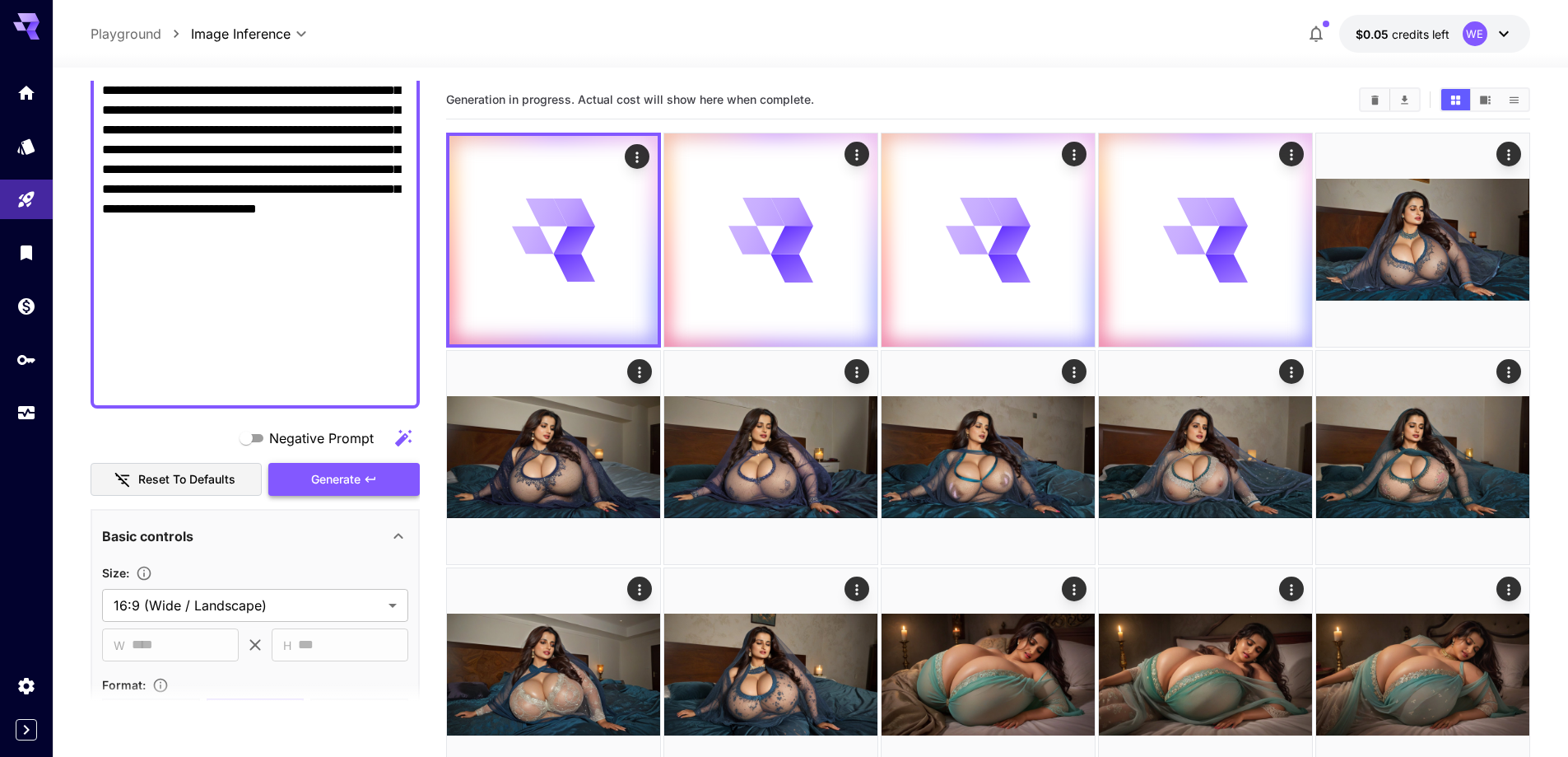
click at [335, 478] on span "Generate" at bounding box center [336, 479] width 50 height 20
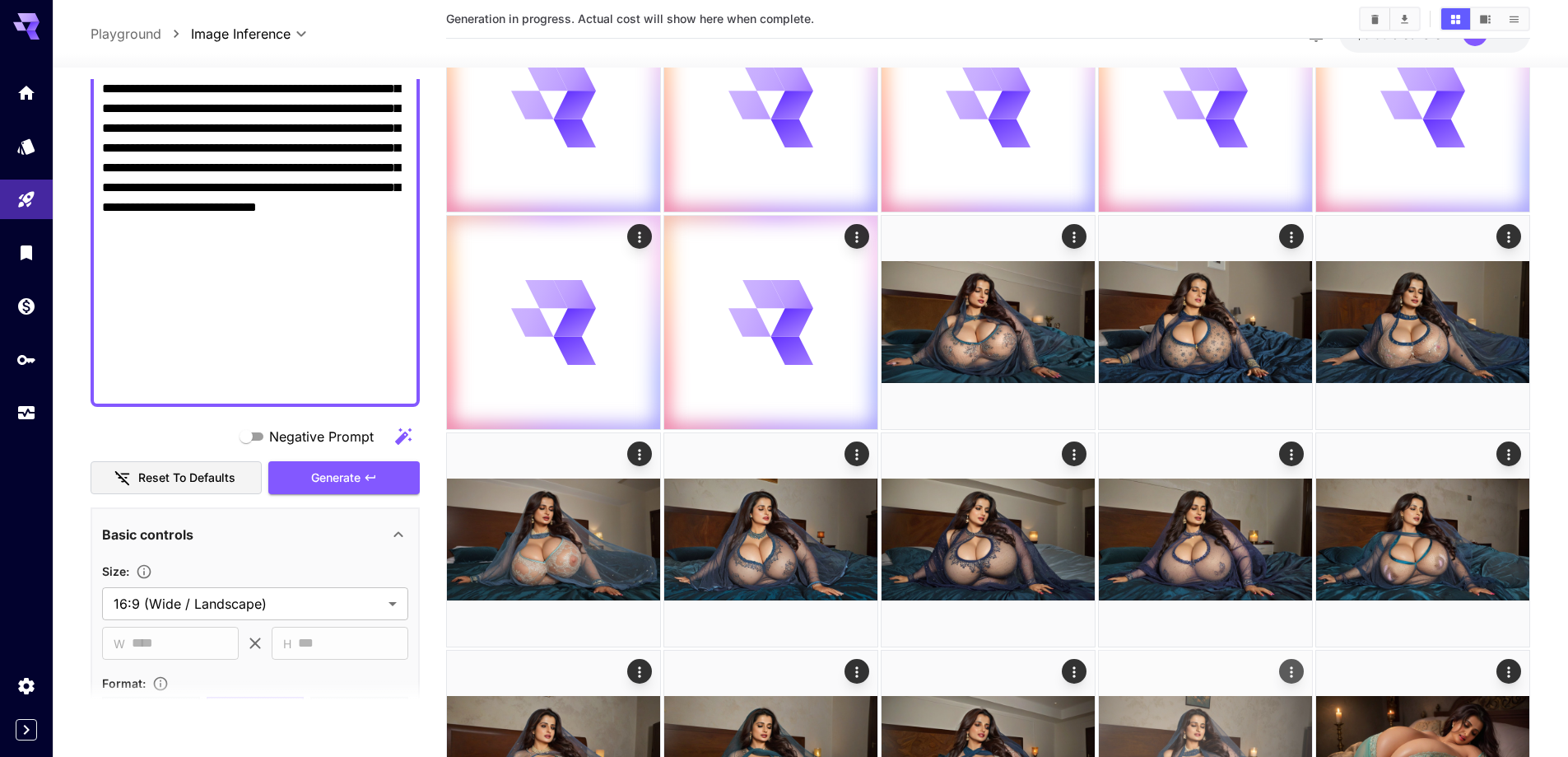
scroll to position [329, 0]
